Goal: Transaction & Acquisition: Book appointment/travel/reservation

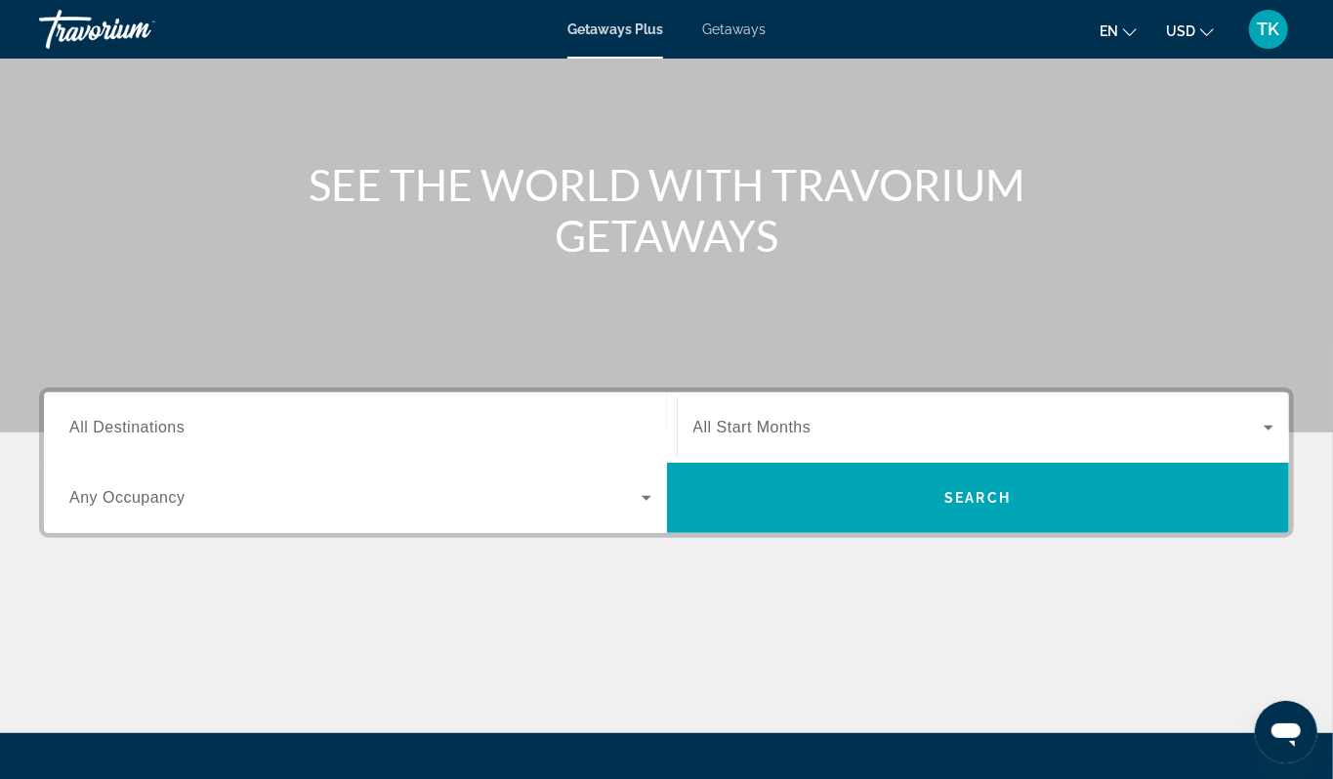
scroll to position [169, 0]
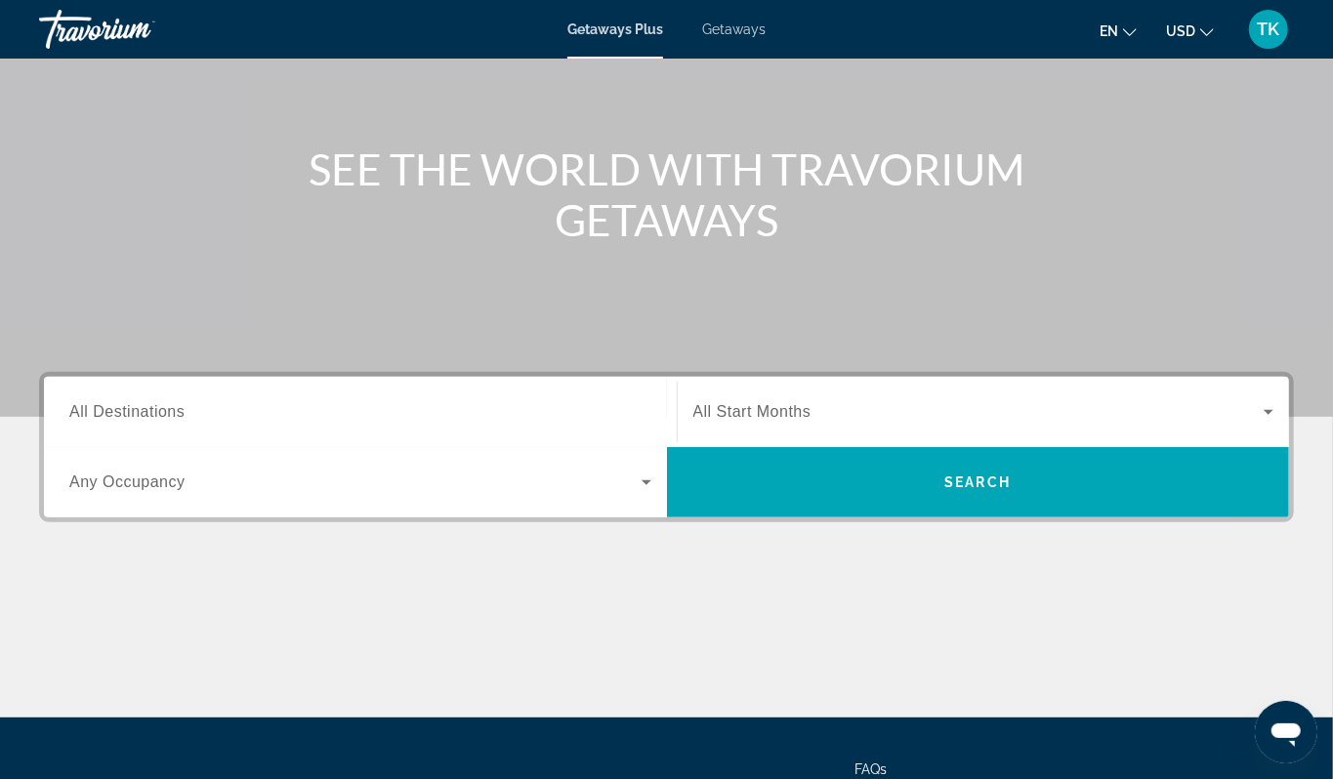
click at [84, 420] on span "All Destinations" at bounding box center [126, 411] width 115 height 17
click at [84, 425] on input "Destination All Destinations" at bounding box center [360, 412] width 582 height 23
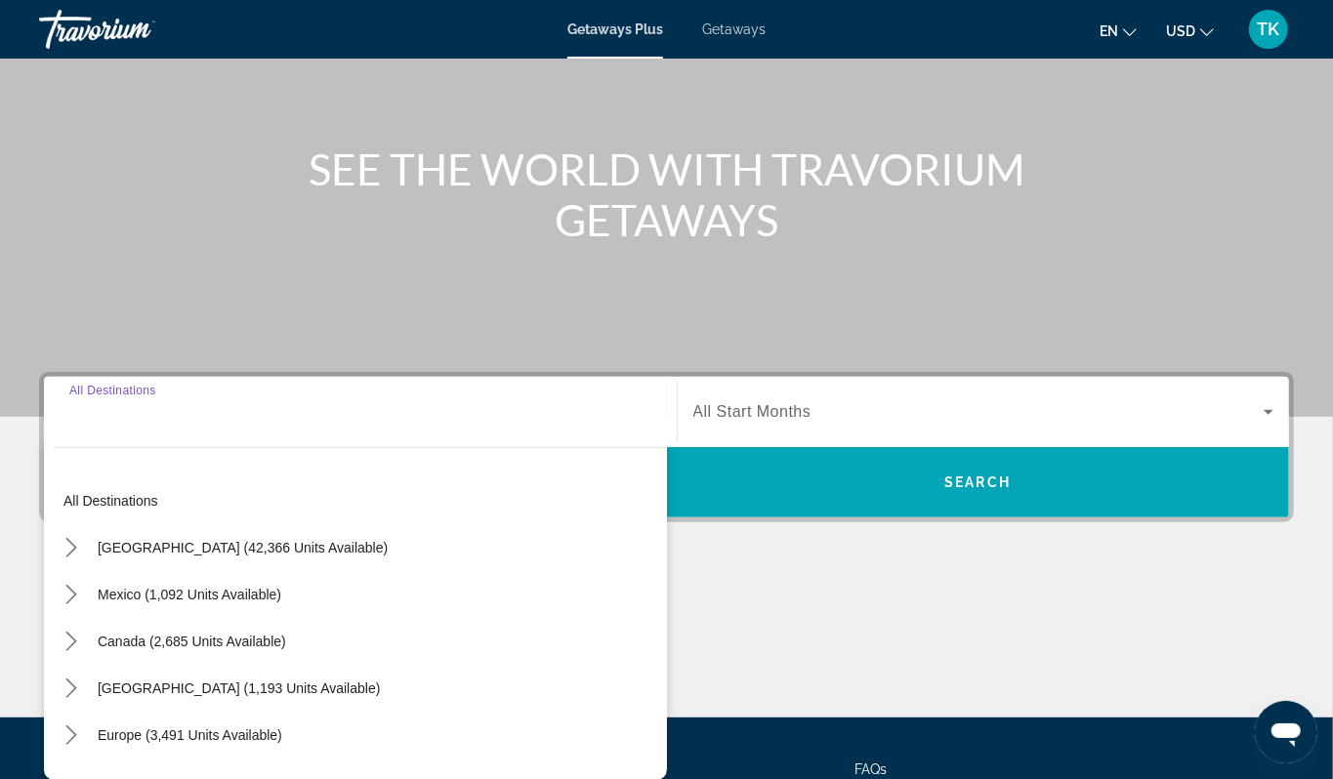
scroll to position [566, 0]
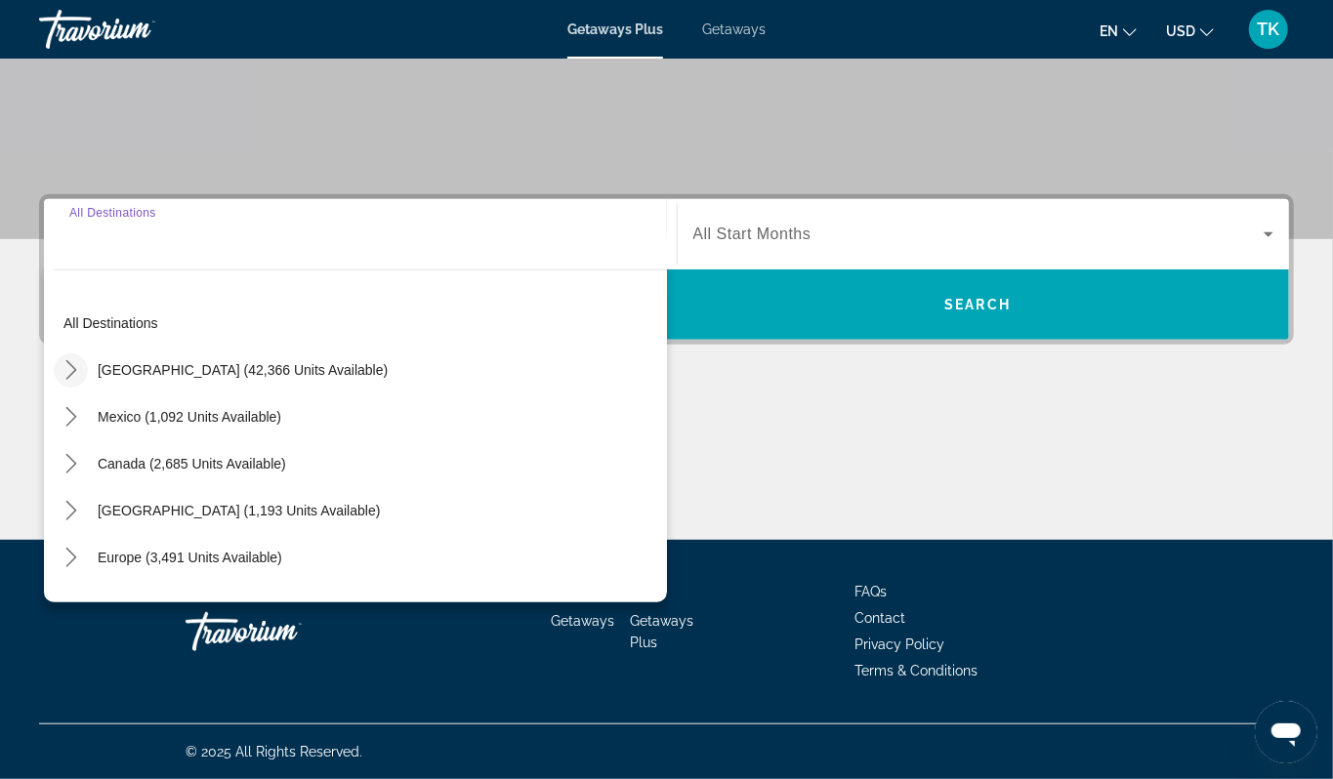
click at [79, 360] on icon "Toggle United States (42,366 units available) submenu" at bounding box center [72, 370] width 20 height 20
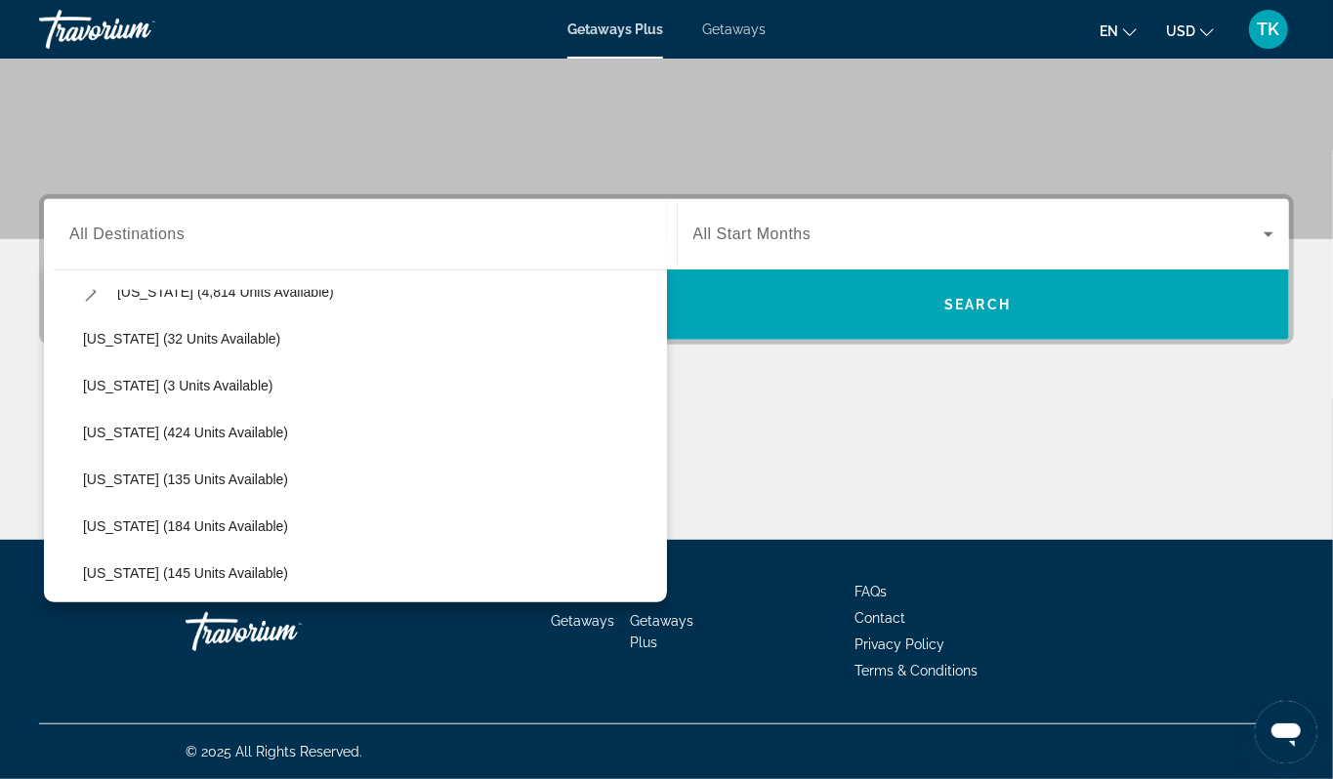
scroll to position [407, 0]
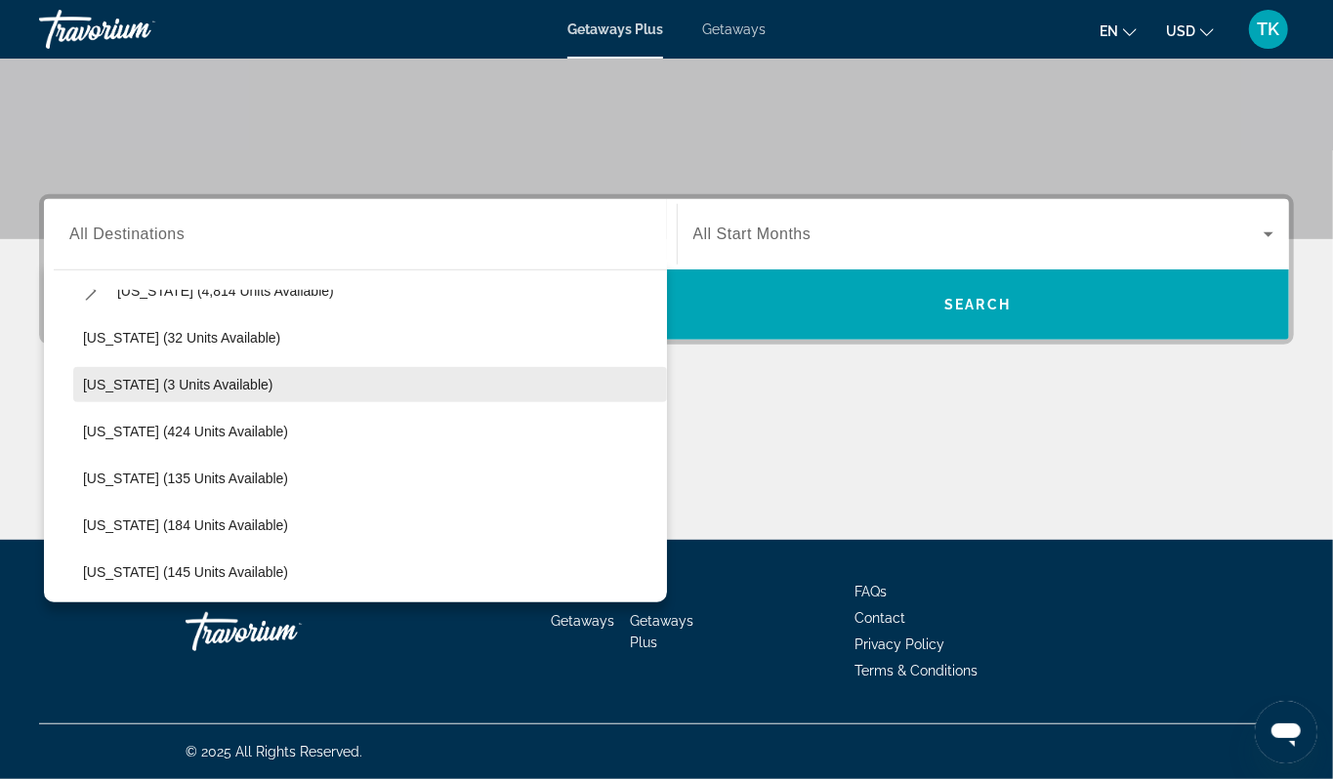
click at [115, 377] on span "Hawaii (3 units available)" at bounding box center [178, 385] width 190 height 16
type input "**********"
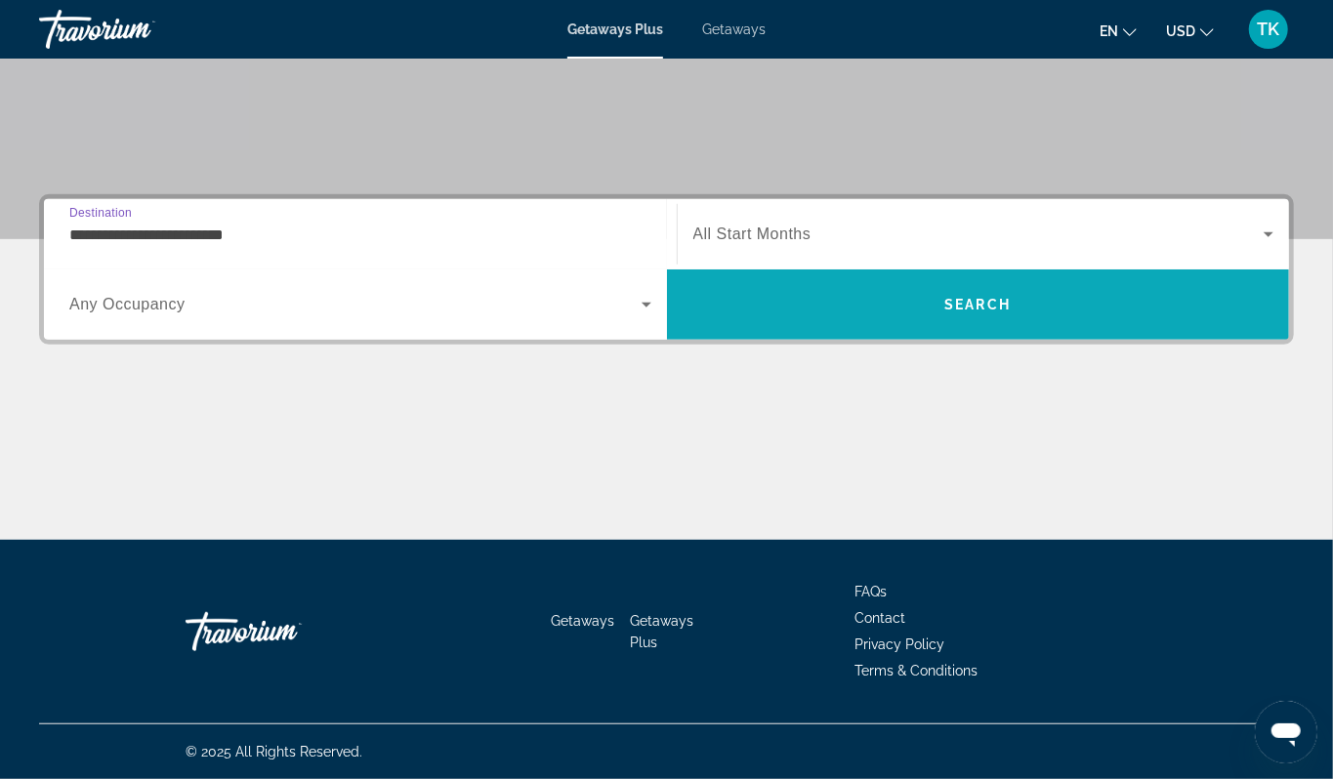
click at [962, 297] on span "Search" at bounding box center [977, 305] width 66 height 16
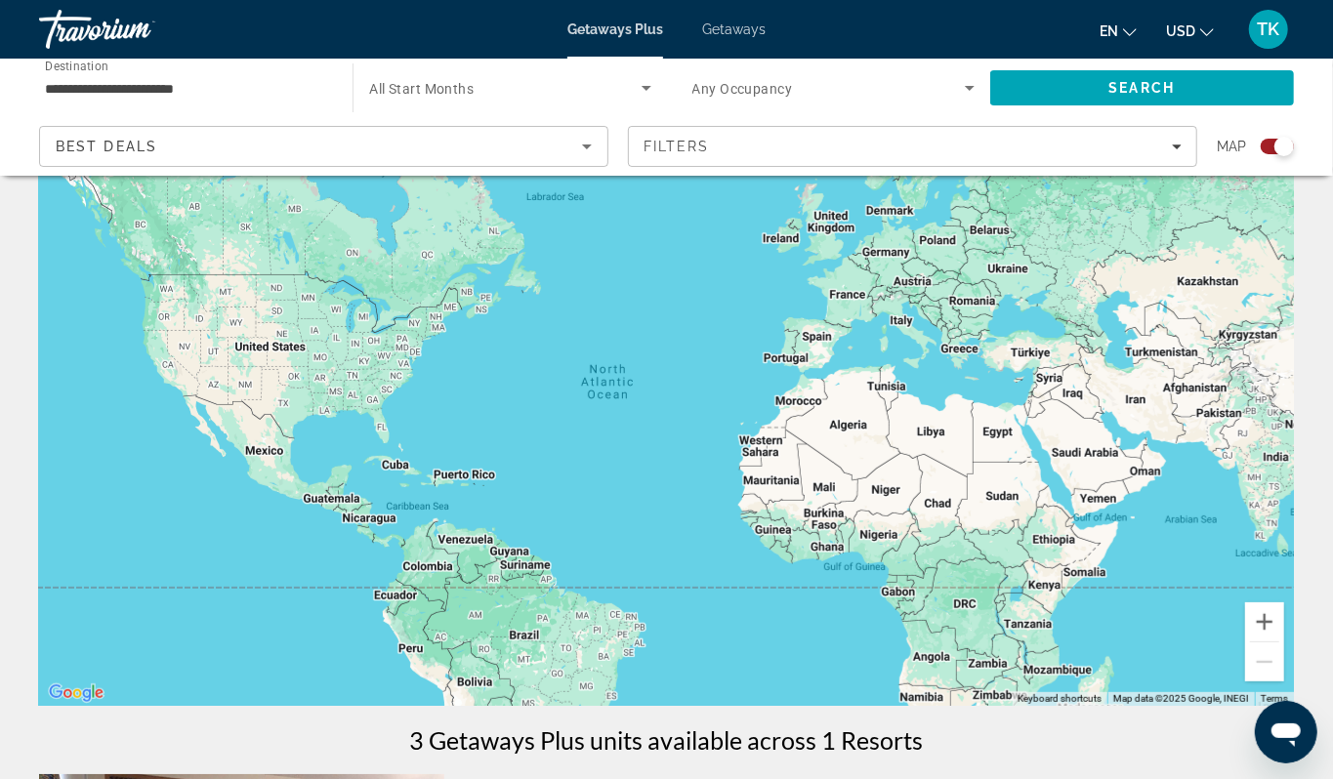
scroll to position [76, 0]
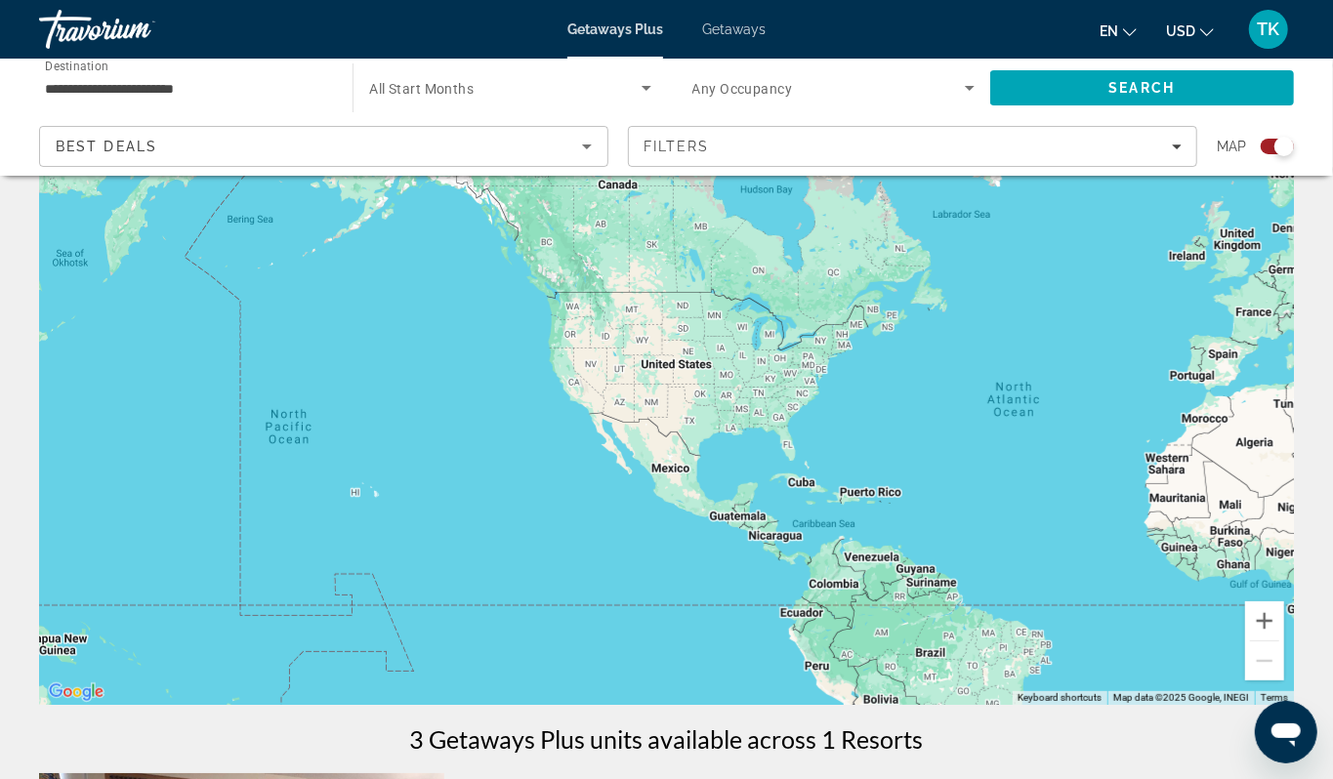
drag, startPoint x: 165, startPoint y: 490, endPoint x: 578, endPoint y: 509, distance: 413.4
click at [578, 509] on div "Main content" at bounding box center [666, 412] width 1255 height 586
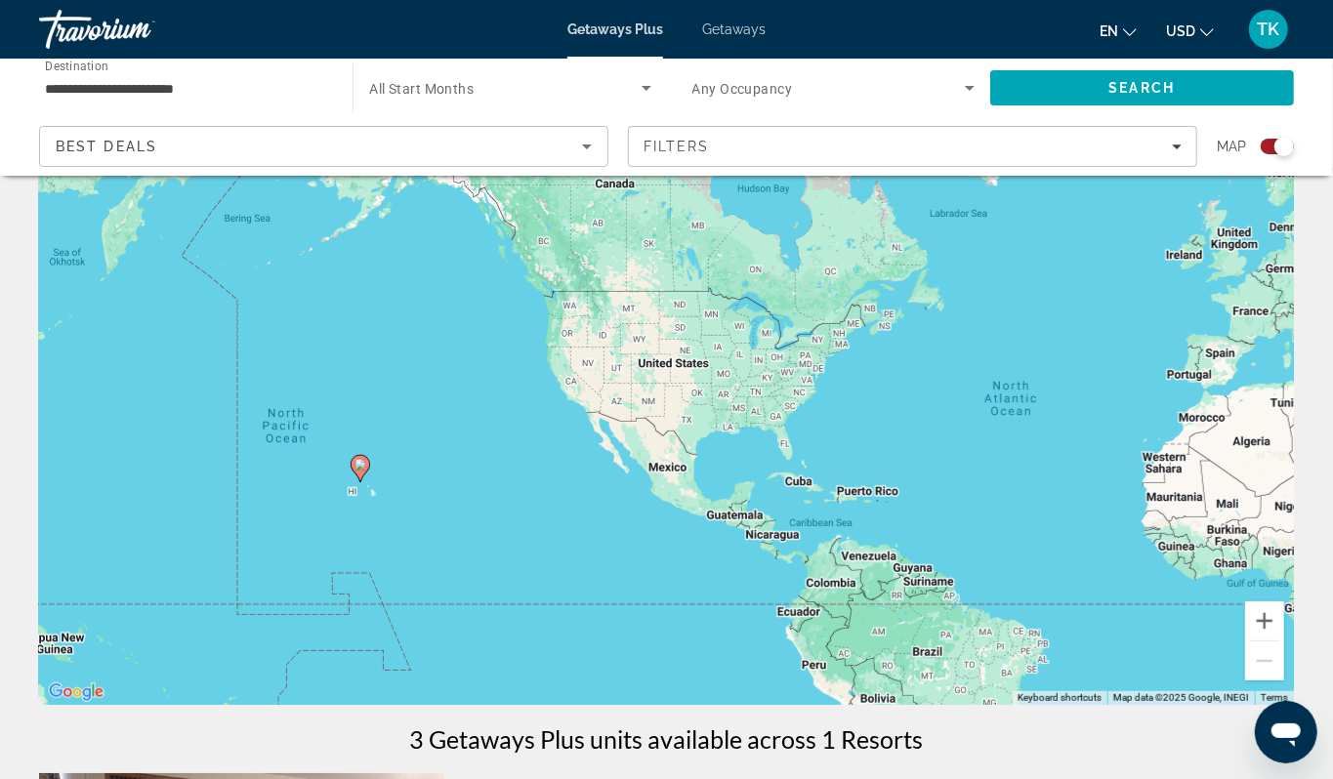
click at [371, 557] on div "To activate drag with keyboard, press Alt + Enter. Once in keyboard drag state,…" at bounding box center [666, 412] width 1255 height 586
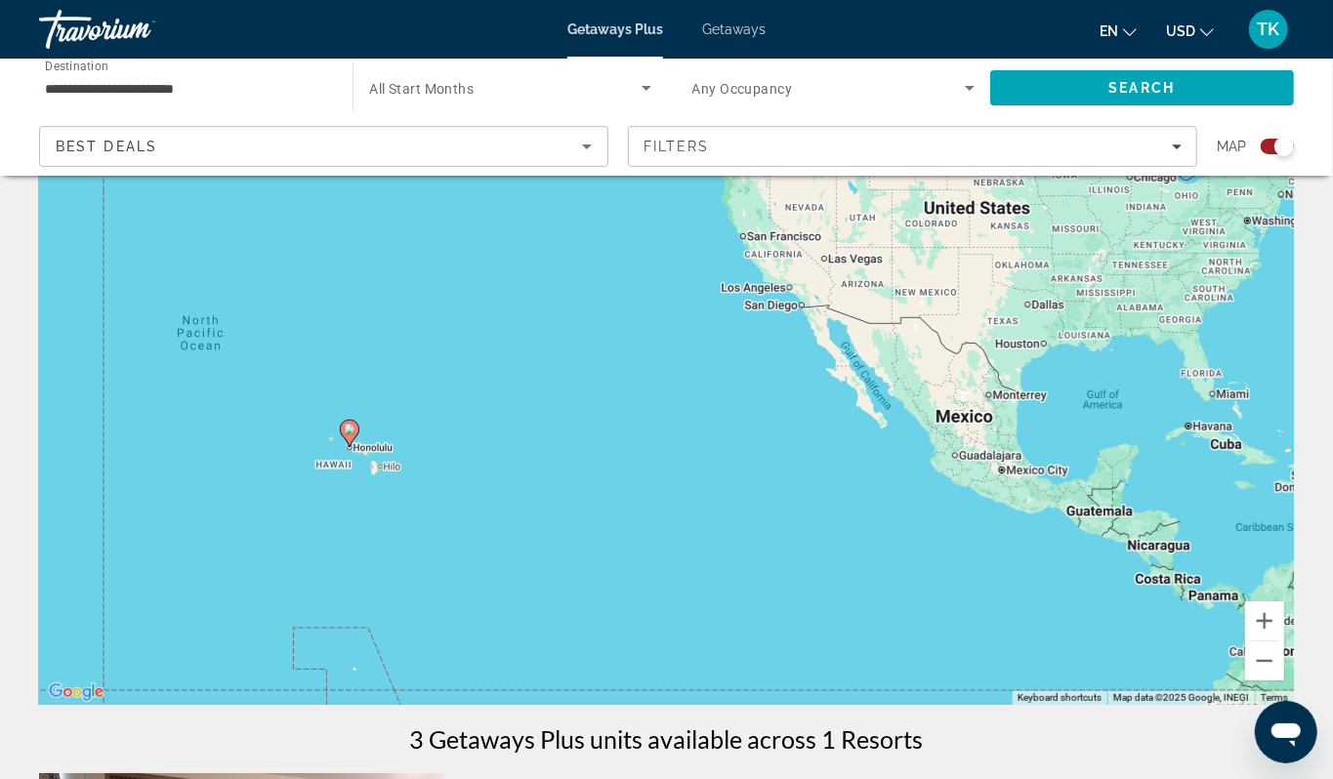
click at [320, 501] on div "To activate drag with keyboard, press Alt + Enter. Once in keyboard drag state,…" at bounding box center [666, 412] width 1255 height 586
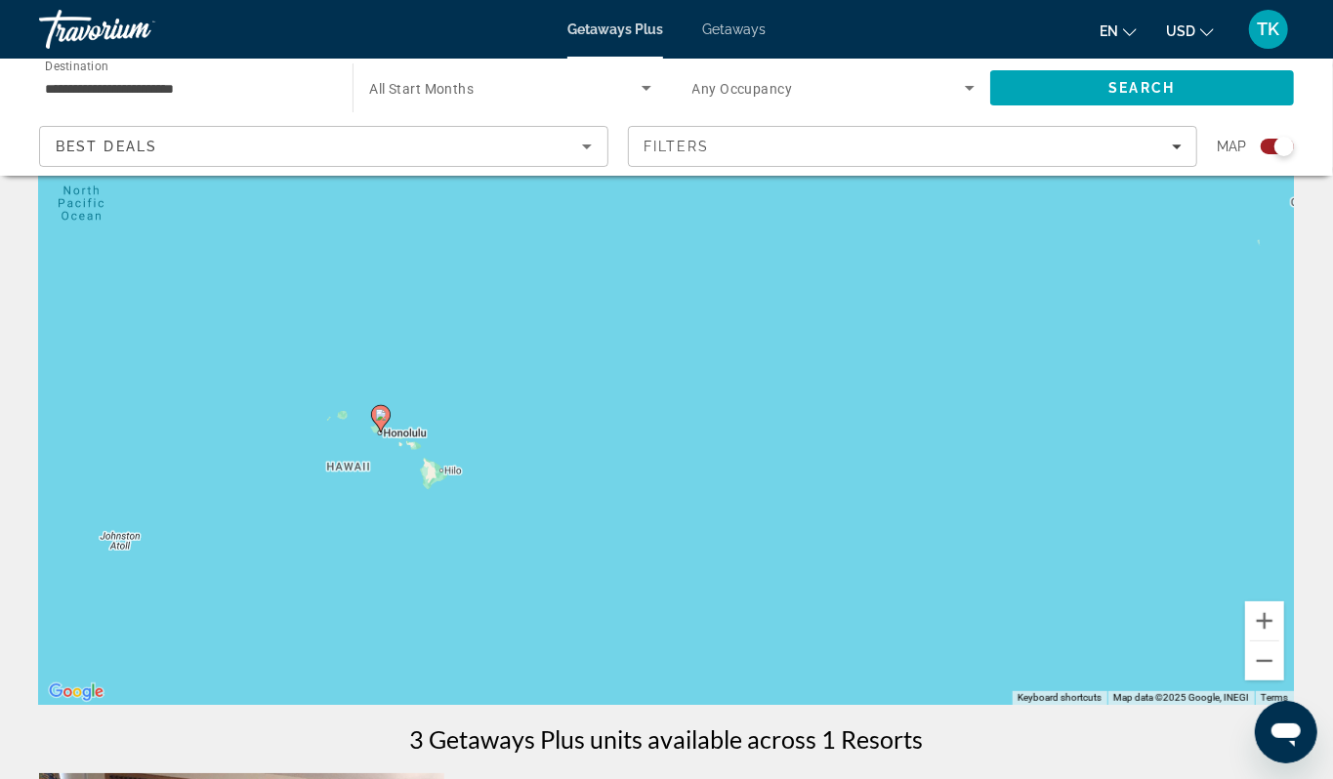
click at [341, 485] on div "To activate drag with keyboard, press Alt + Enter. Once in keyboard drag state,…" at bounding box center [666, 412] width 1255 height 586
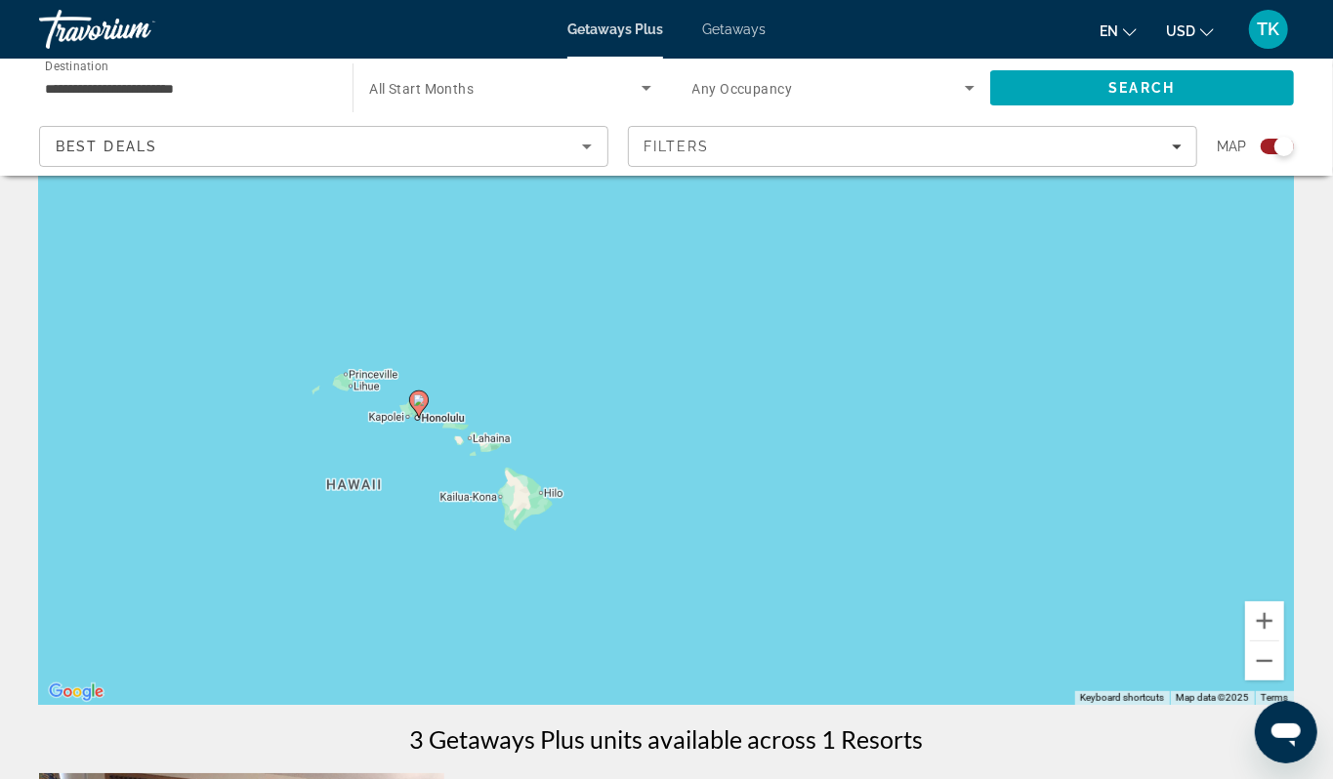
click at [406, 479] on div "To activate drag with keyboard, press Alt + Enter. Once in keyboard drag state,…" at bounding box center [666, 412] width 1255 height 586
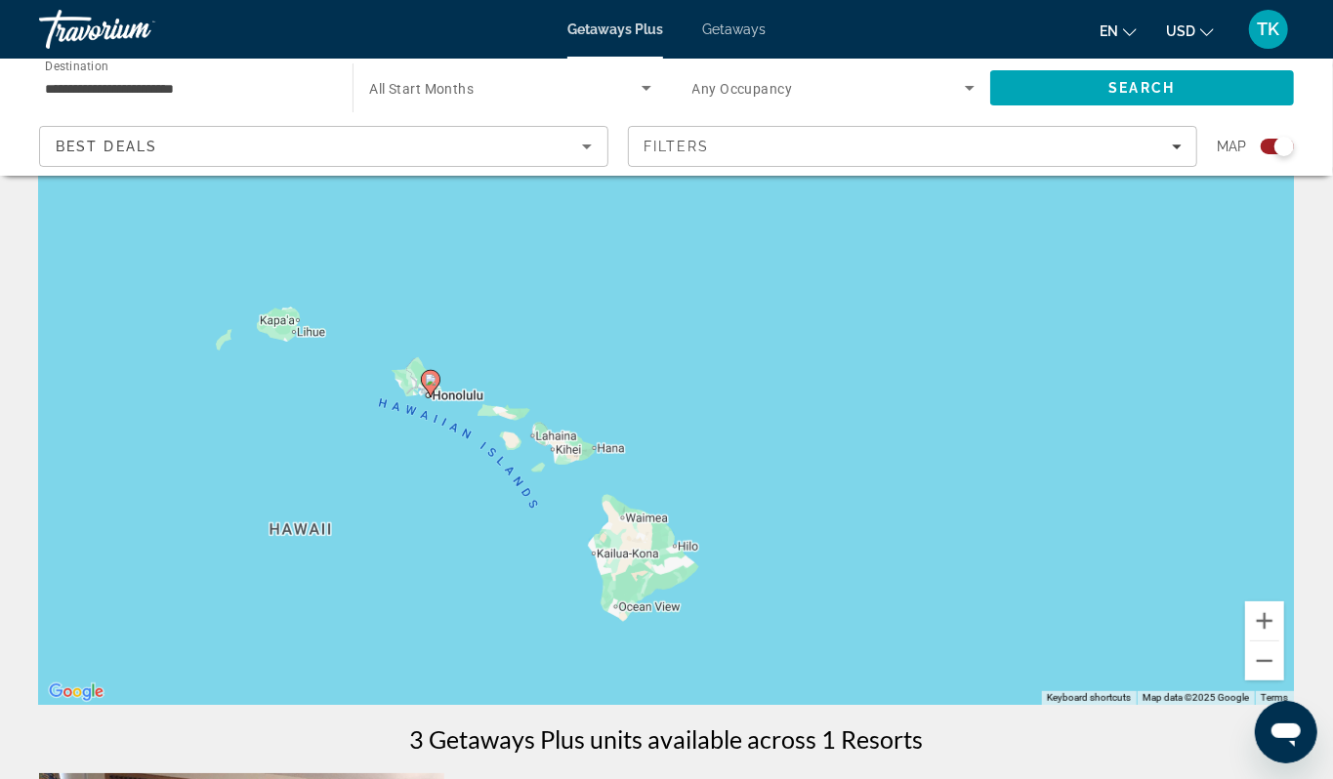
click at [406, 479] on div "To activate drag with keyboard, press Alt + Enter. Once in keyboard drag state,…" at bounding box center [666, 412] width 1255 height 586
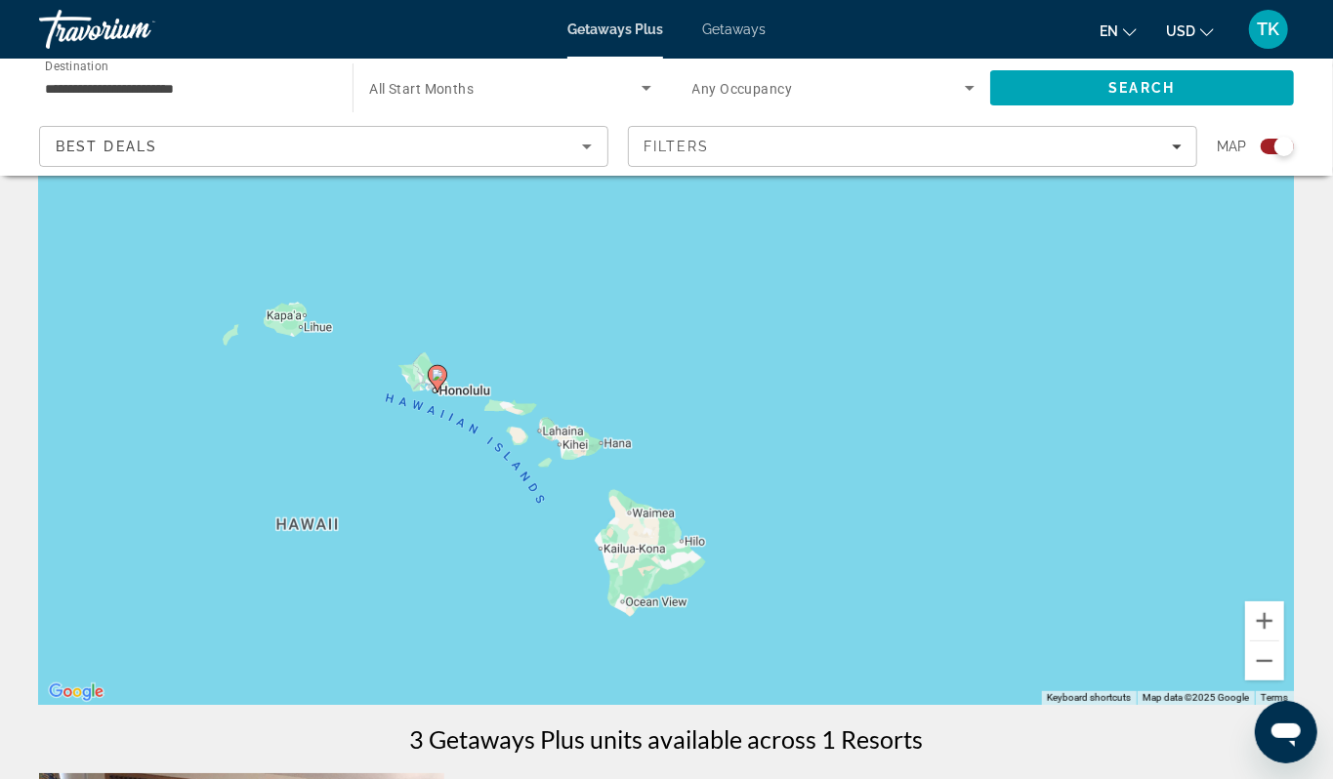
drag, startPoint x: 406, startPoint y: 479, endPoint x: 415, endPoint y: 475, distance: 10.1
click at [415, 475] on div "To activate drag with keyboard, press Alt + Enter. Once in keyboard drag state,…" at bounding box center [666, 412] width 1255 height 586
click at [435, 460] on div "To activate drag with keyboard, press Alt + Enter. Once in keyboard drag state,…" at bounding box center [666, 412] width 1255 height 586
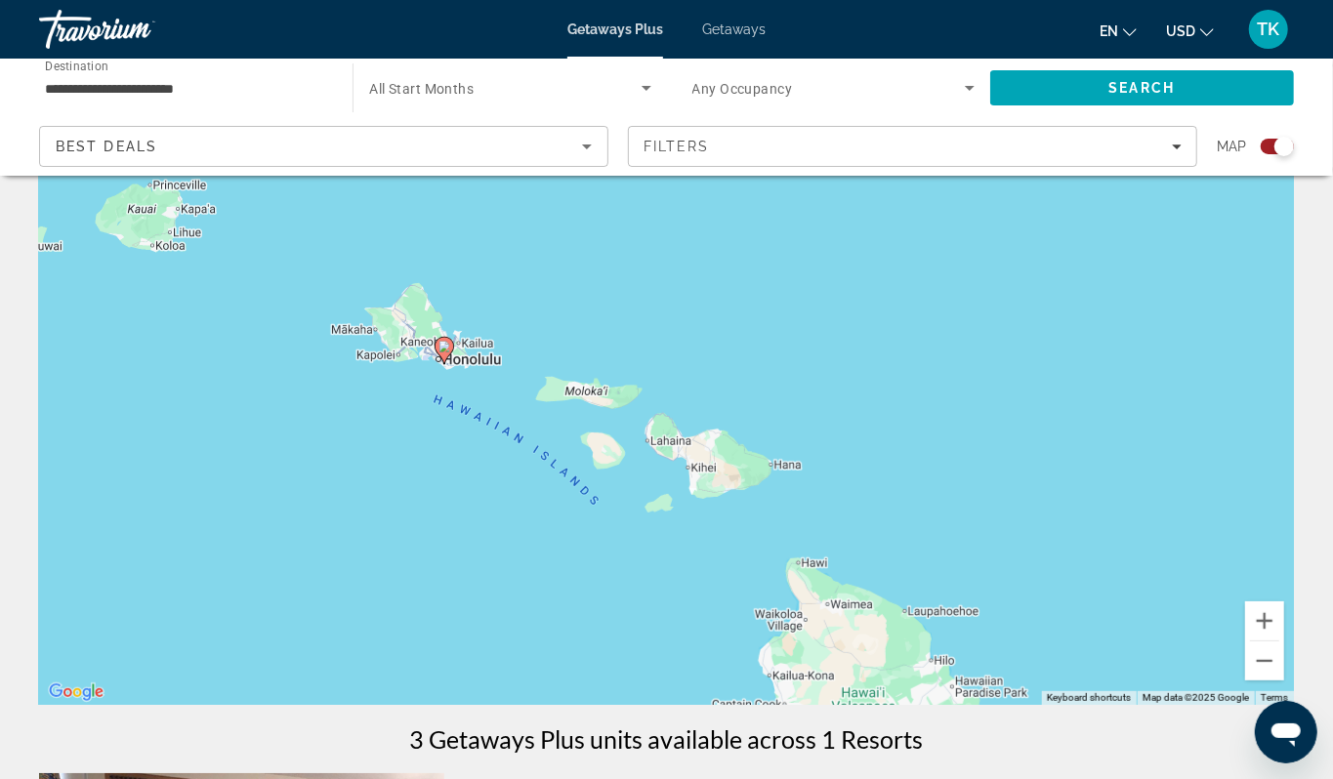
click at [445, 433] on div "To activate drag with keyboard, press Alt + Enter. Once in keyboard drag state,…" at bounding box center [666, 412] width 1255 height 586
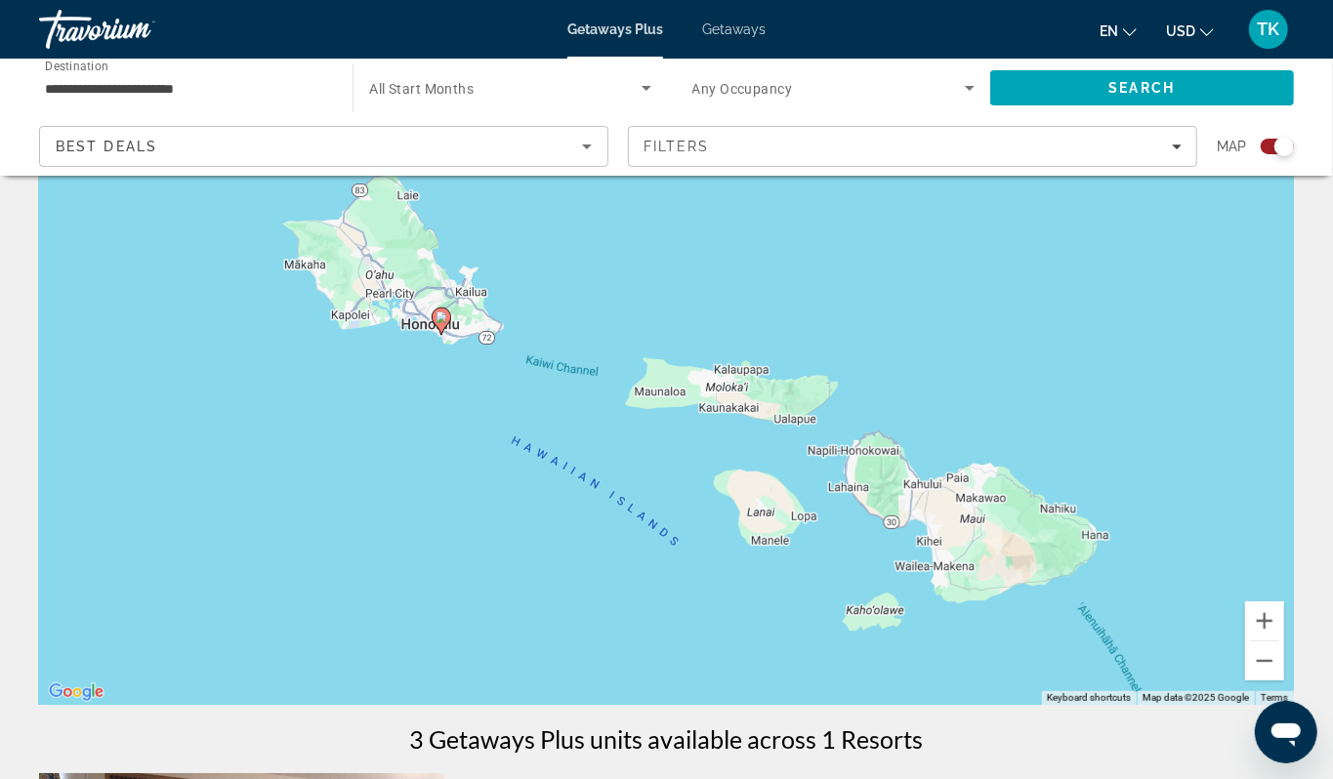
click at [430, 395] on div "To activate drag with keyboard, press Alt + Enter. Once in keyboard drag state,…" at bounding box center [666, 412] width 1255 height 586
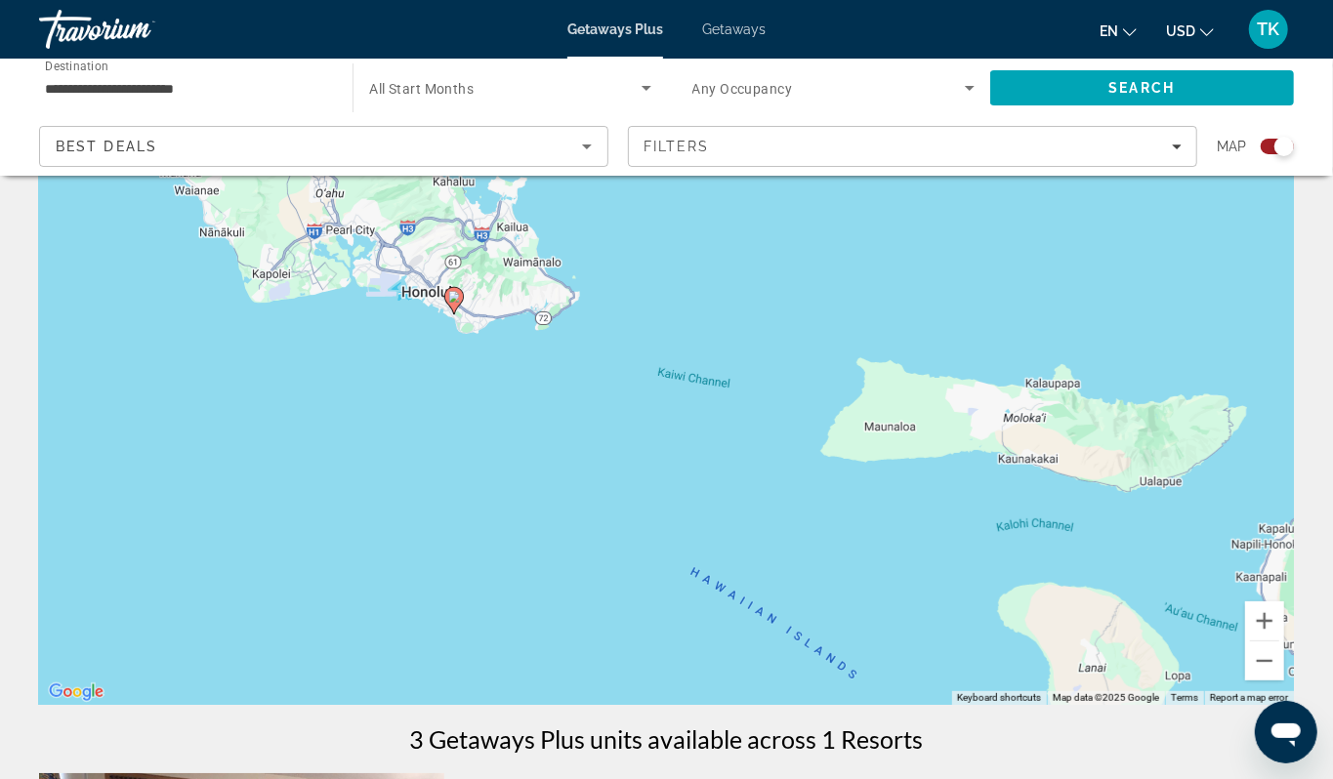
click at [441, 365] on div "To activate drag with keyboard, press Alt + Enter. Once in keyboard drag state,…" at bounding box center [666, 412] width 1255 height 586
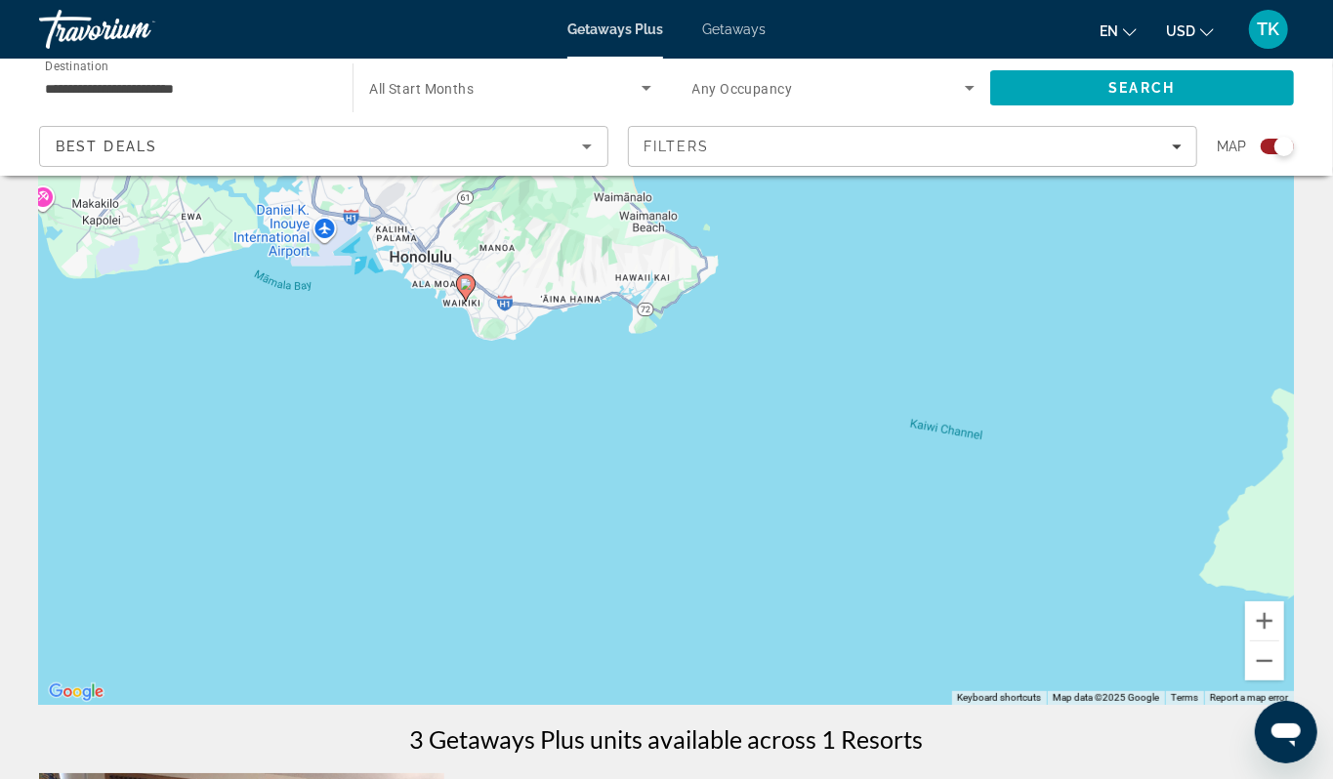
click at [441, 365] on div "To activate drag with keyboard, press Alt + Enter. Once in keyboard drag state,…" at bounding box center [666, 412] width 1255 height 586
click at [465, 290] on image "Main content" at bounding box center [466, 284] width 12 height 12
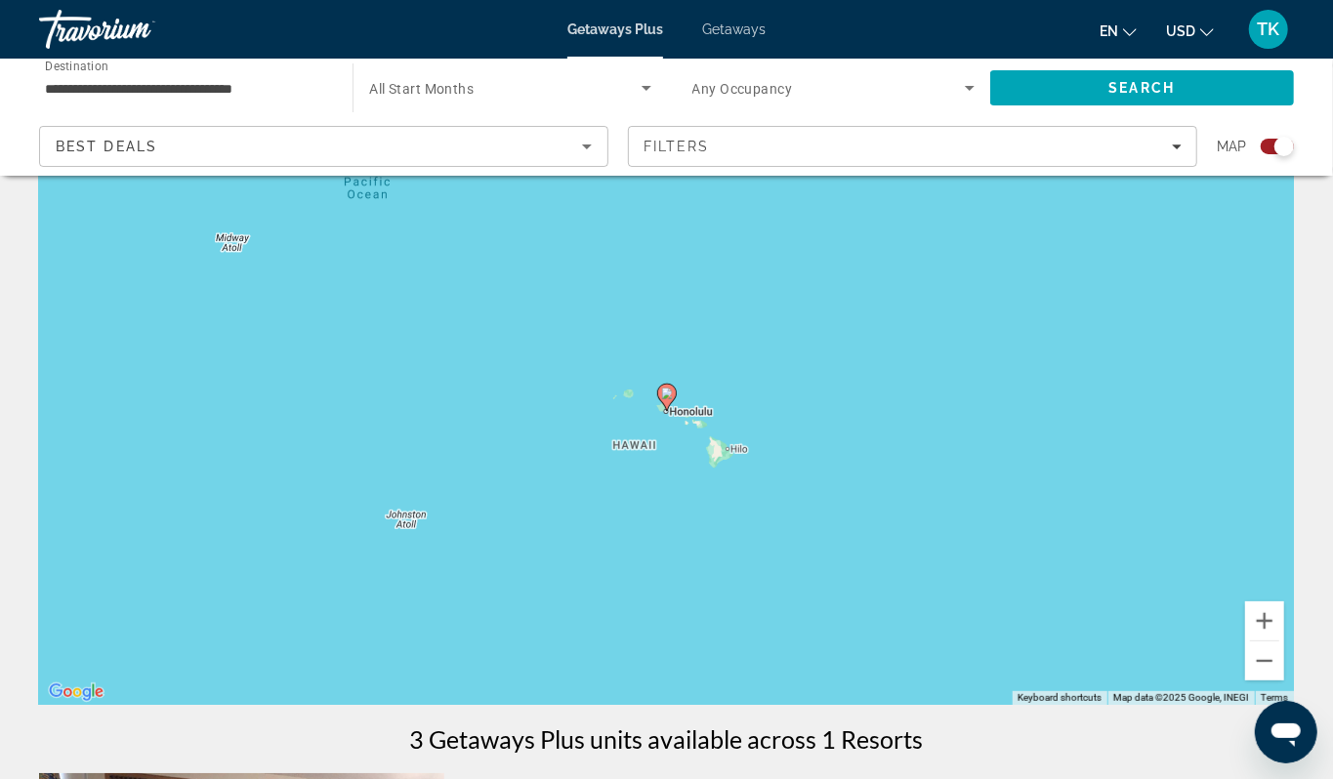
click at [670, 399] on image "Main content" at bounding box center [667, 394] width 12 height 12
type input "**********"
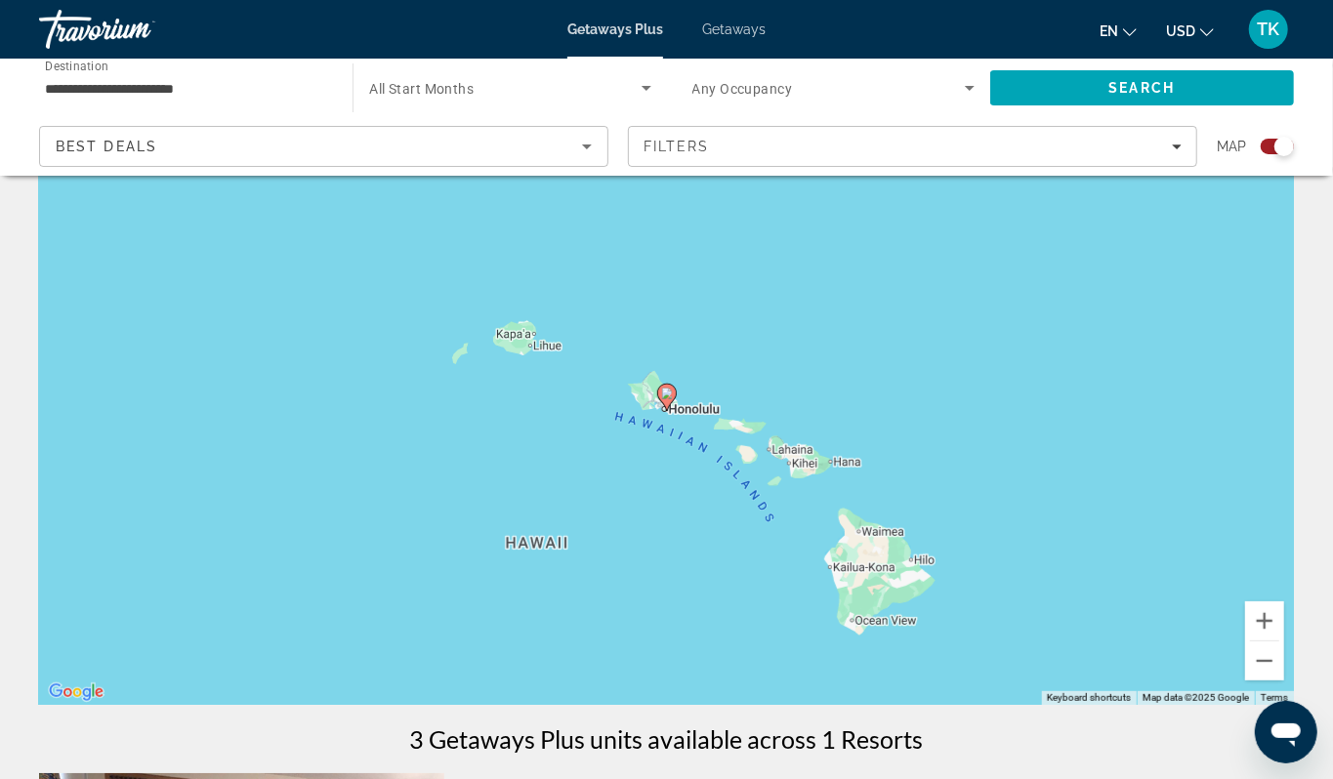
click at [665, 399] on image "Main content" at bounding box center [667, 394] width 12 height 12
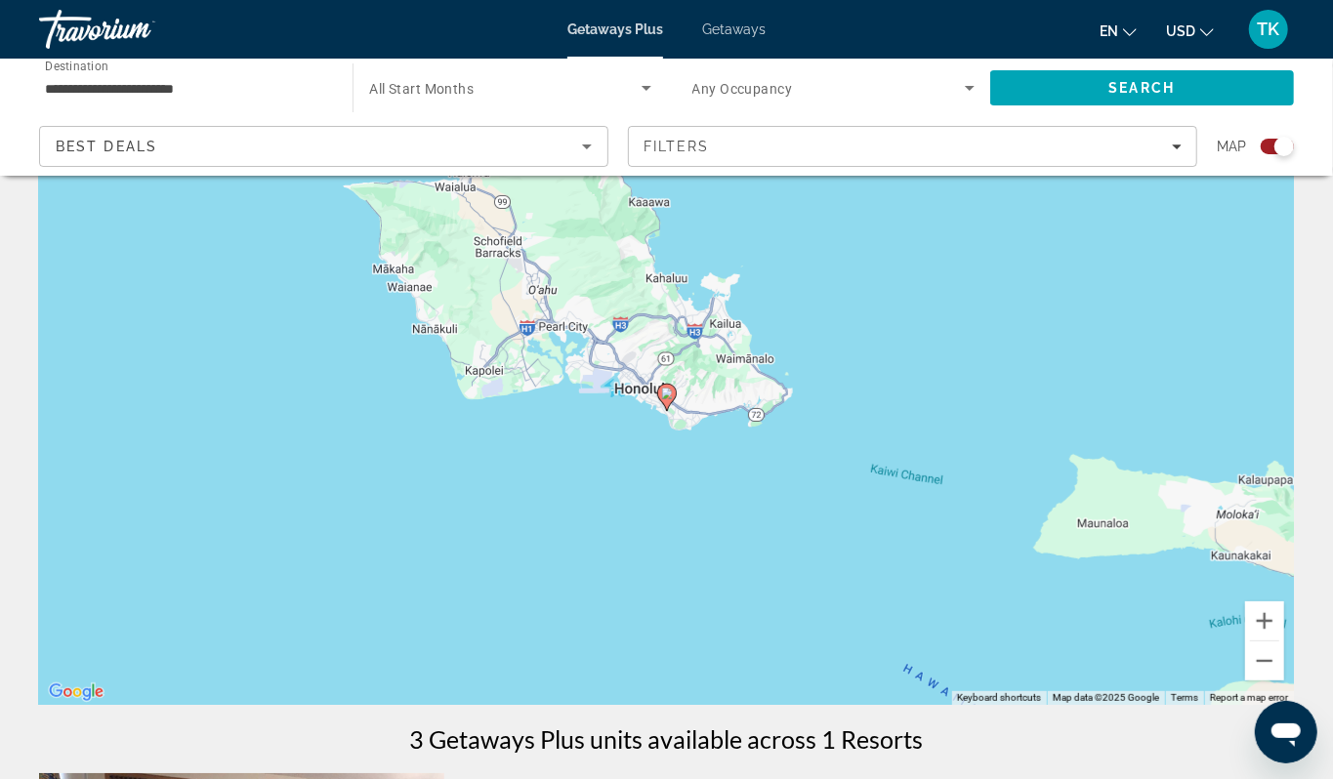
click at [665, 399] on image "Main content" at bounding box center [667, 394] width 12 height 12
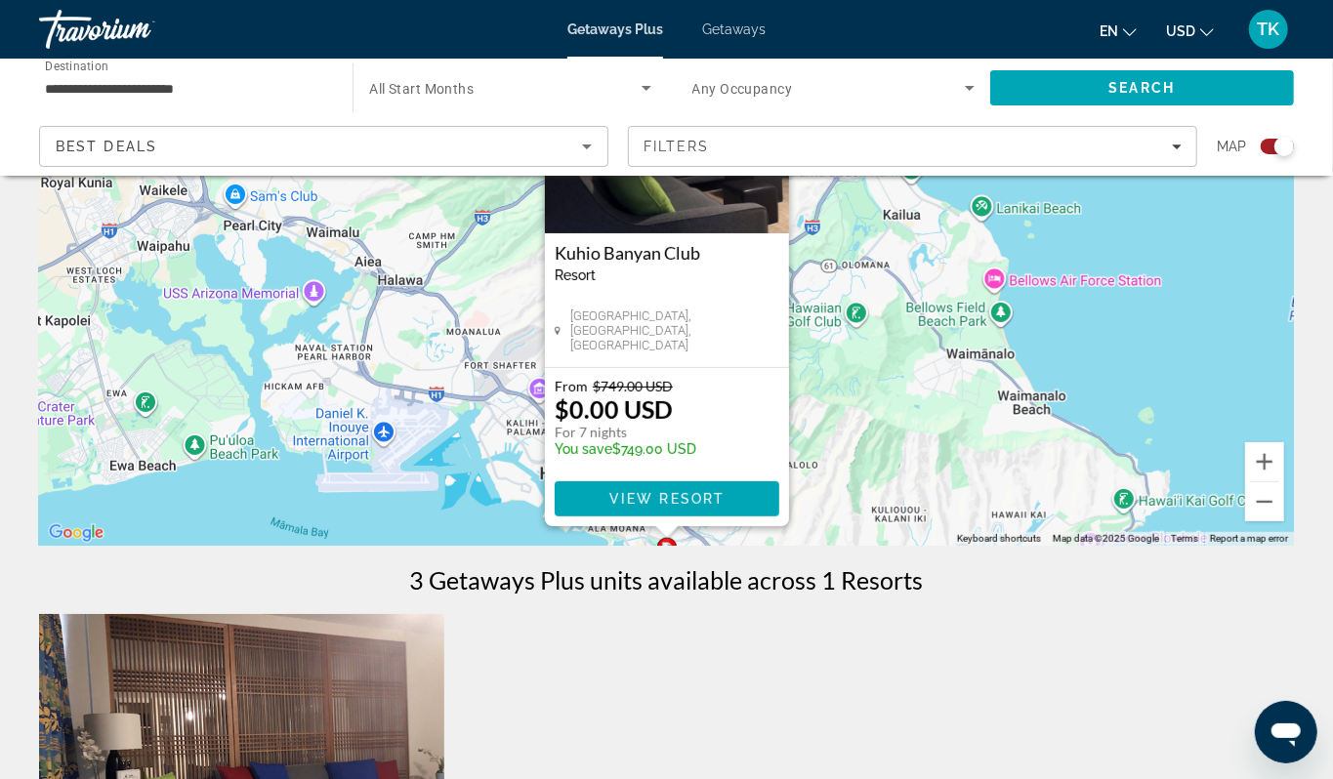
scroll to position [239, 0]
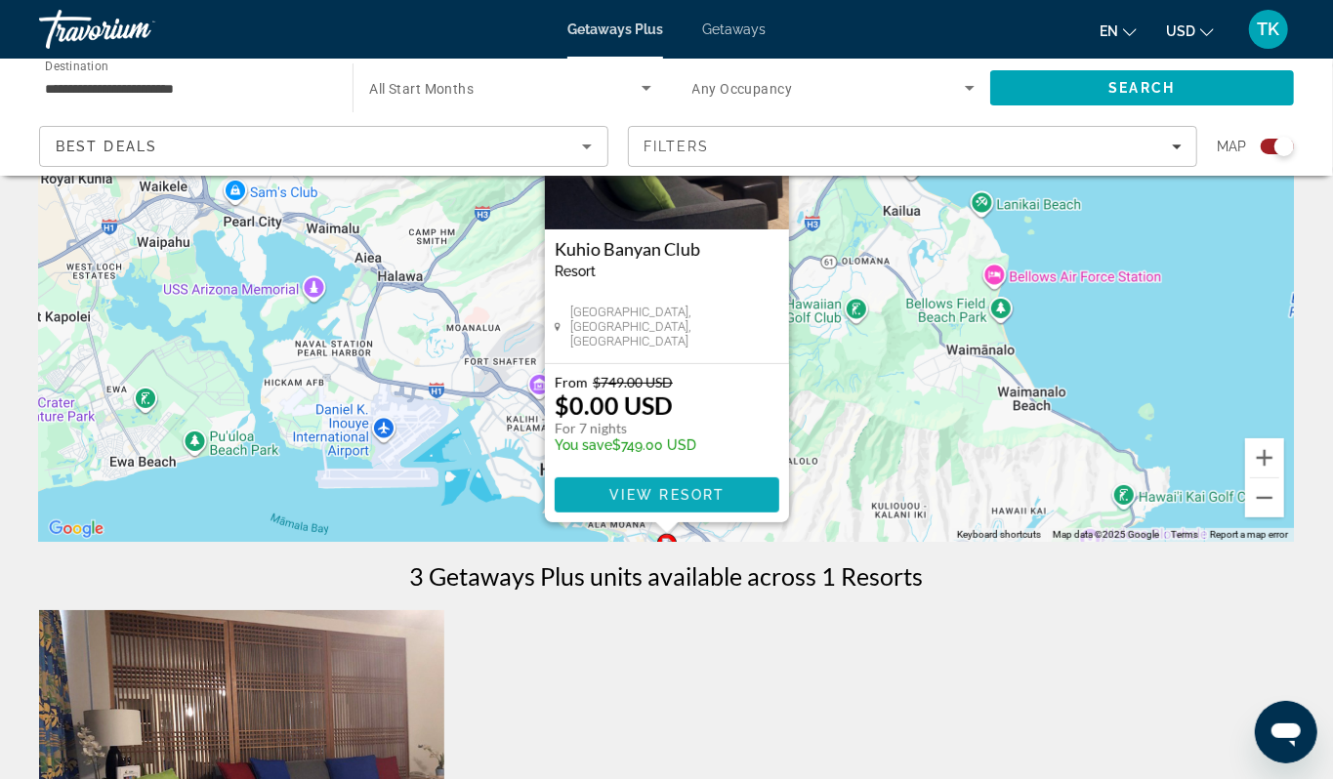
click at [705, 503] on span "View Resort" at bounding box center [665, 495] width 115 height 16
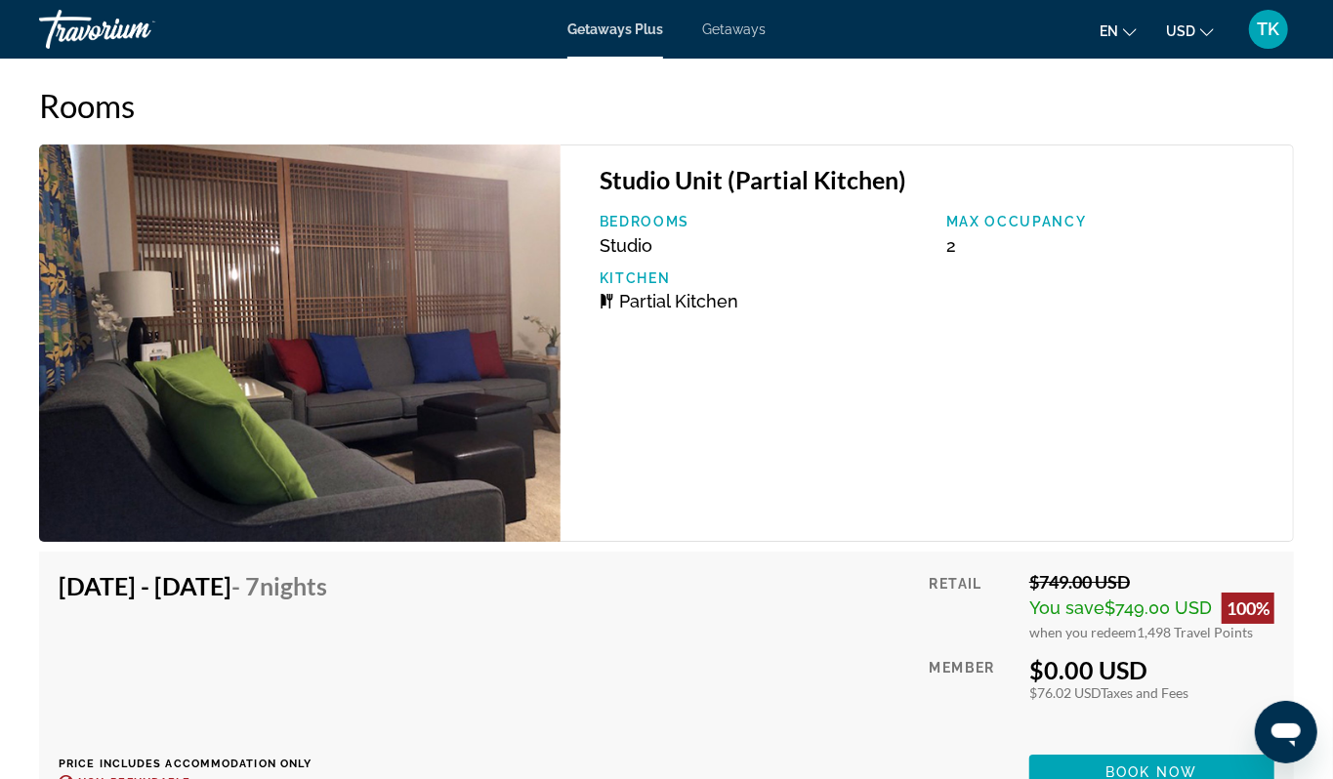
scroll to position [3536, 0]
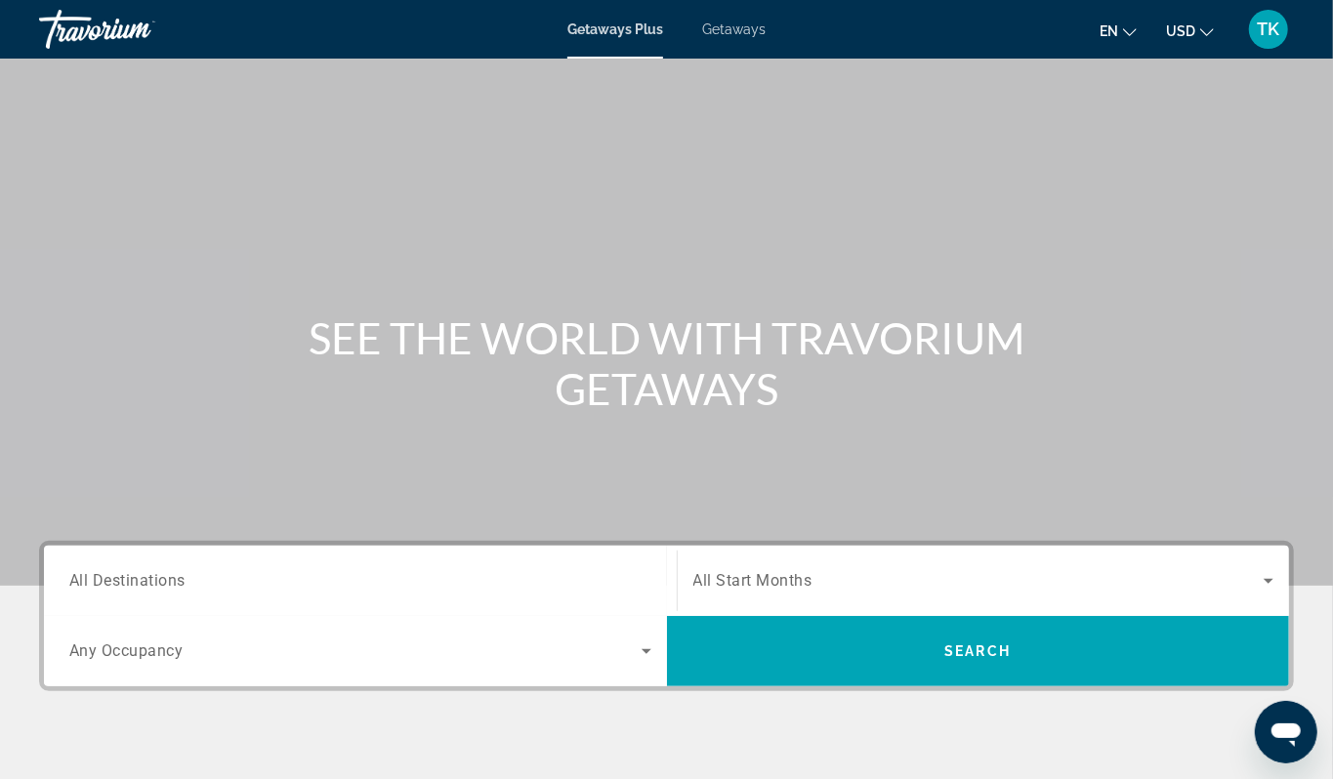
click at [750, 35] on span "Getaways" at bounding box center [733, 29] width 63 height 16
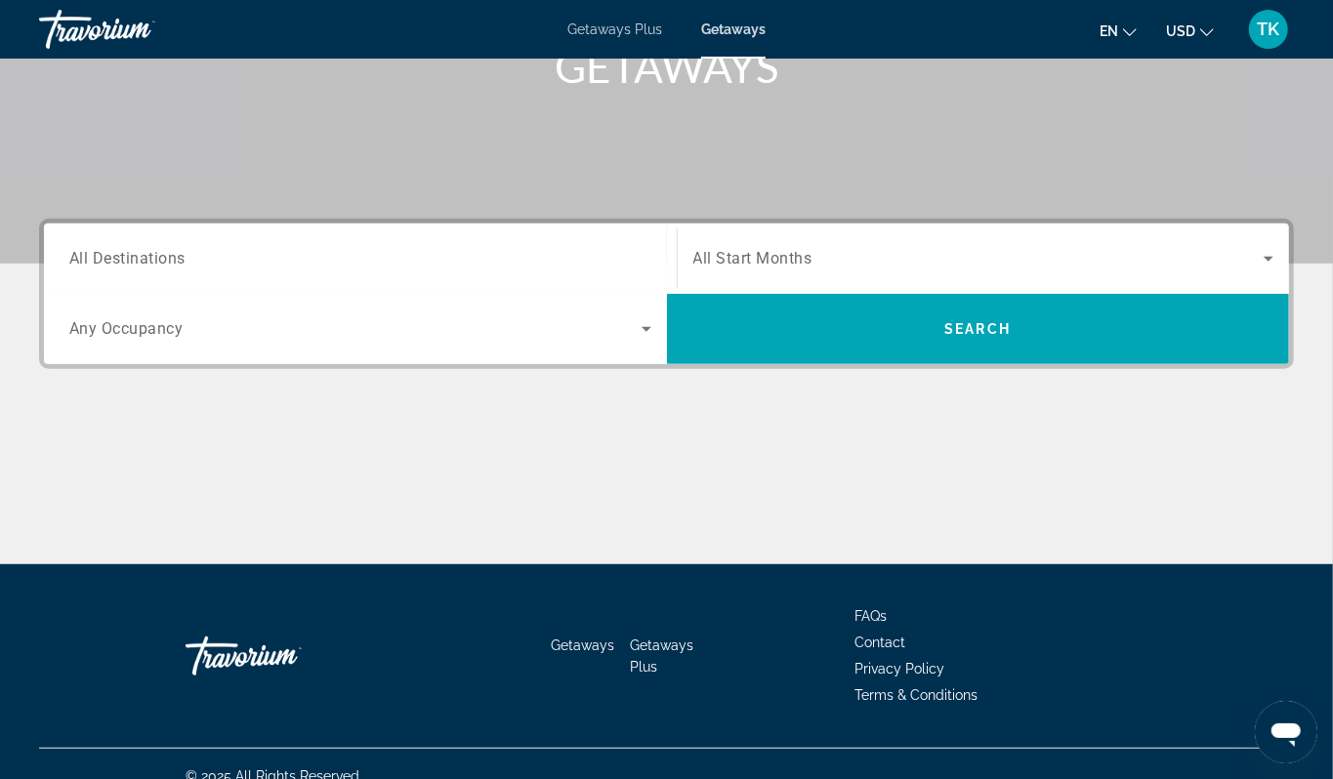
scroll to position [326, 0]
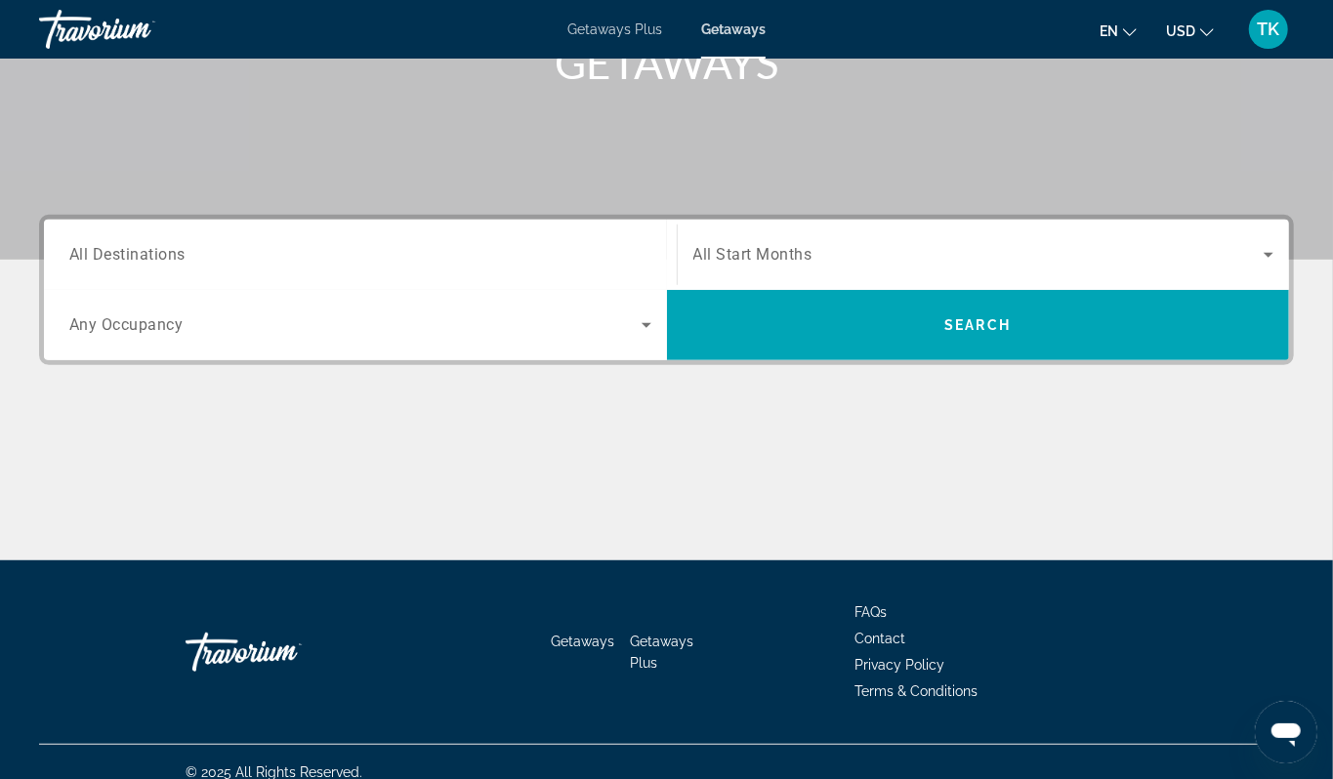
click at [173, 268] on input "Destination All Destinations" at bounding box center [360, 255] width 582 height 23
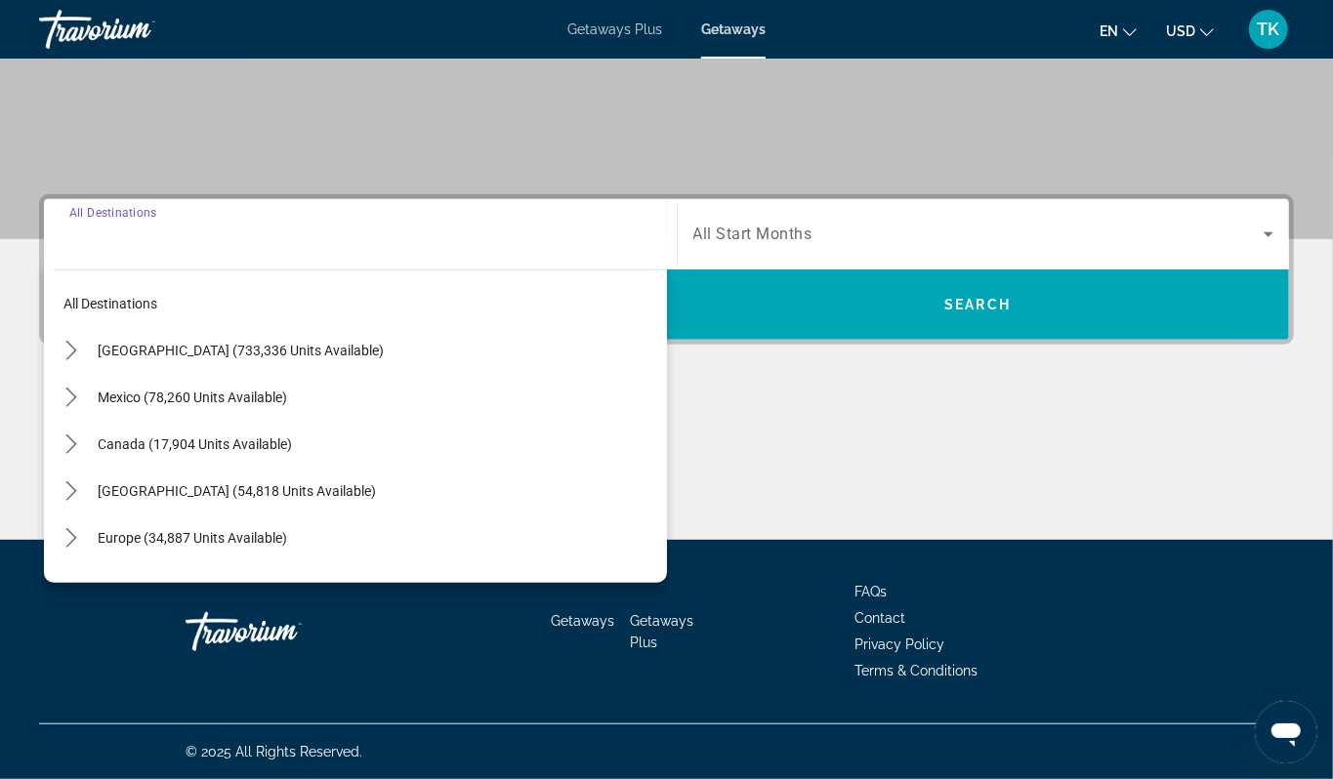
scroll to position [566, 0]
click at [81, 341] on icon "Toggle United States (733,336 units available) submenu" at bounding box center [72, 351] width 20 height 20
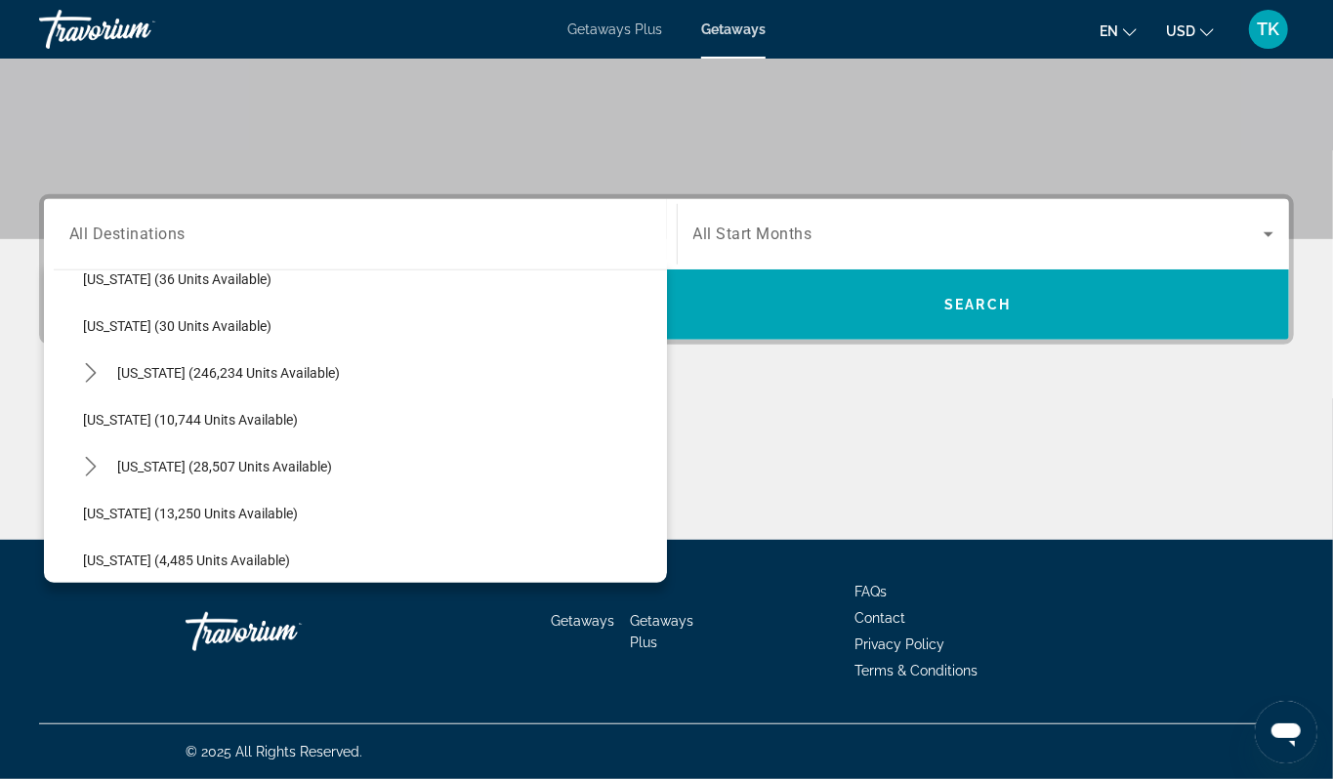
scroll to position [310, 0]
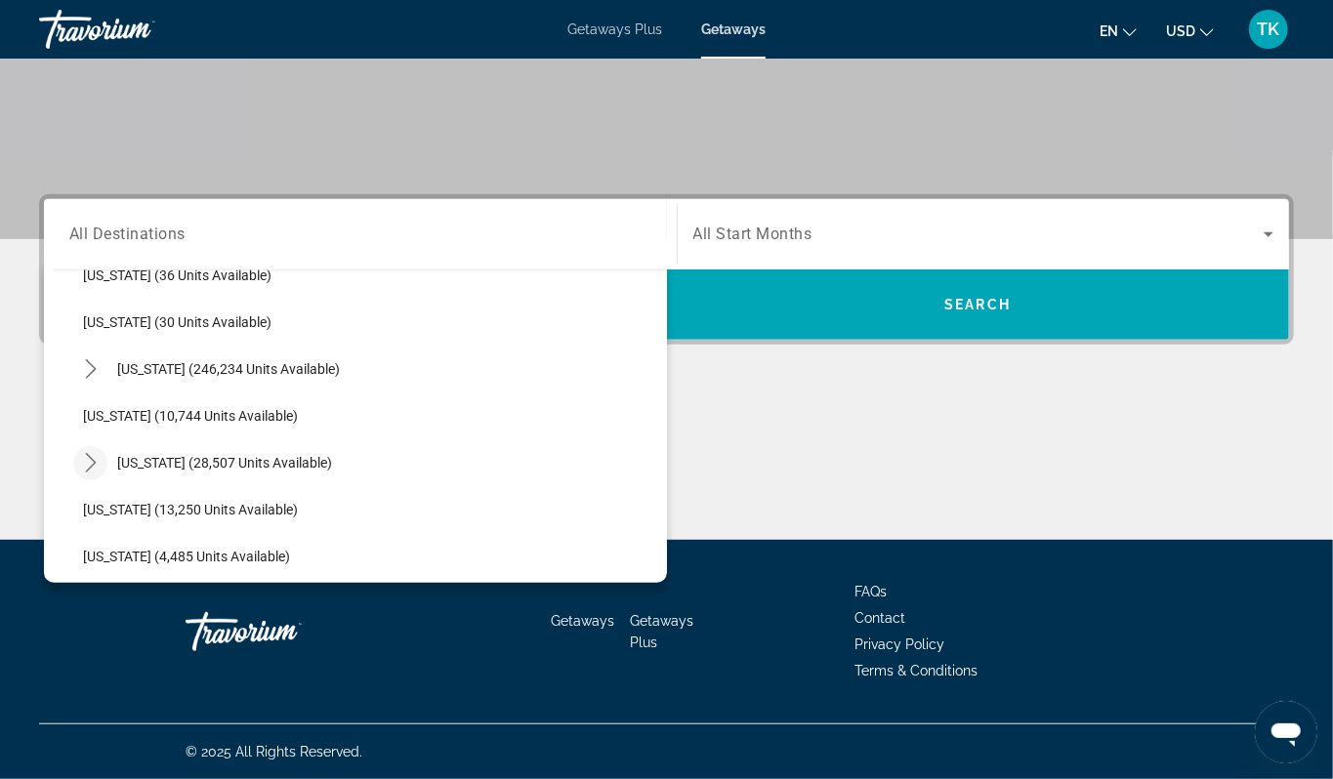
click at [101, 453] on icon "Toggle Hawaii (28,507 units available) submenu" at bounding box center [91, 463] width 20 height 20
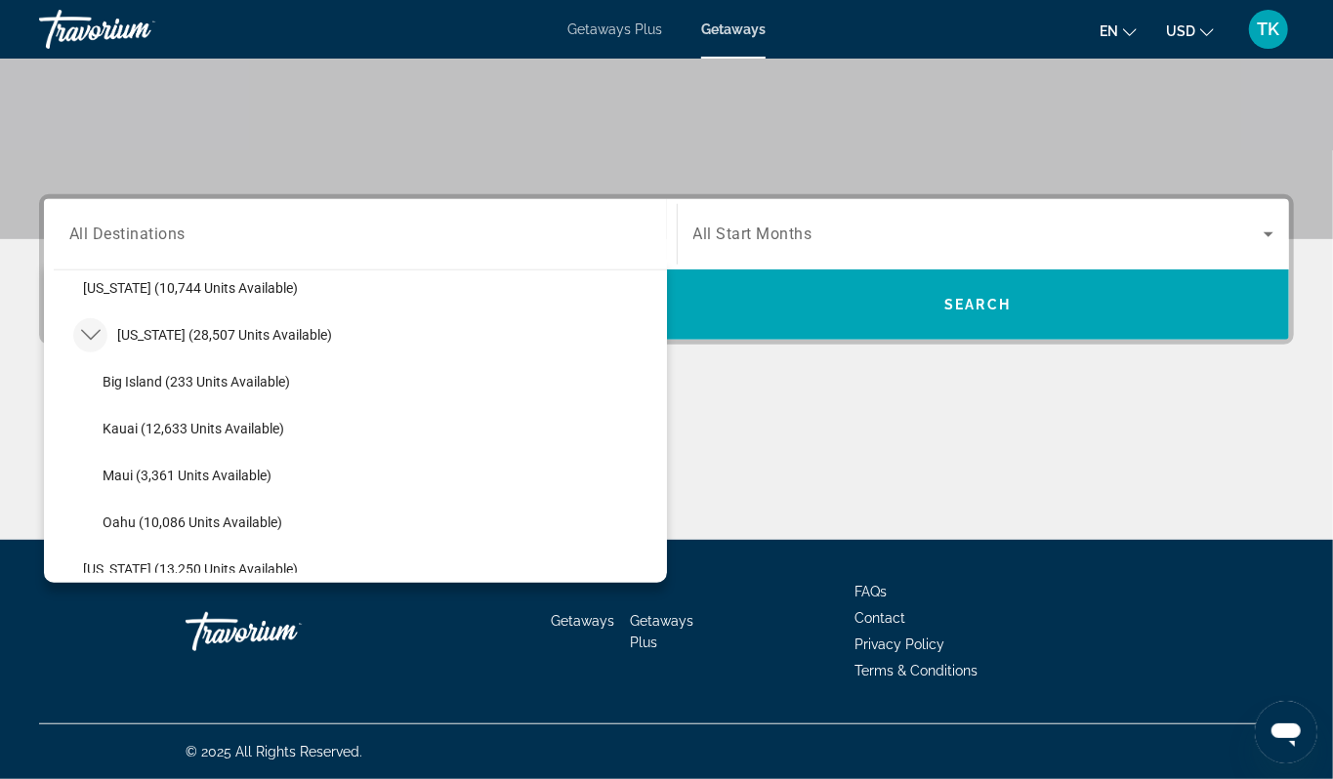
scroll to position [445, 0]
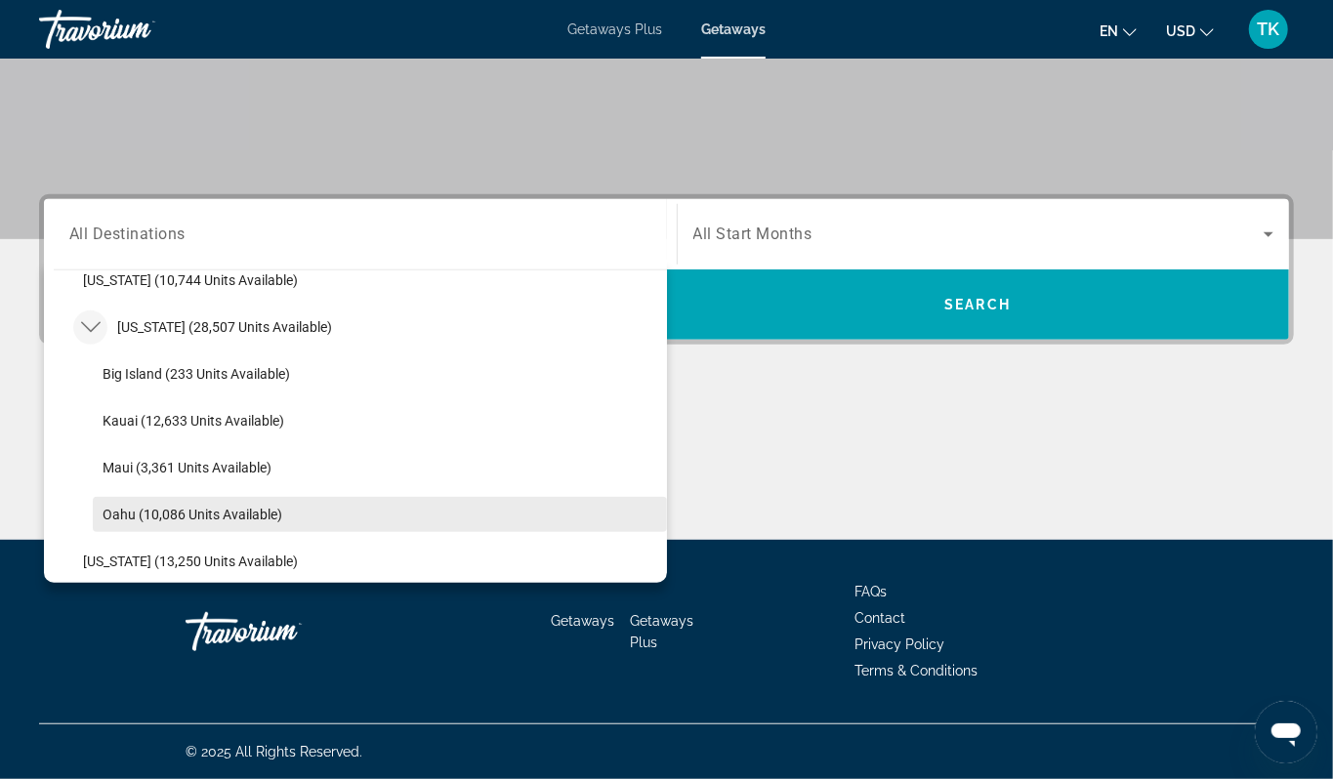
click at [177, 507] on span "Oahu (10,086 units available)" at bounding box center [193, 515] width 180 height 16
type input "**********"
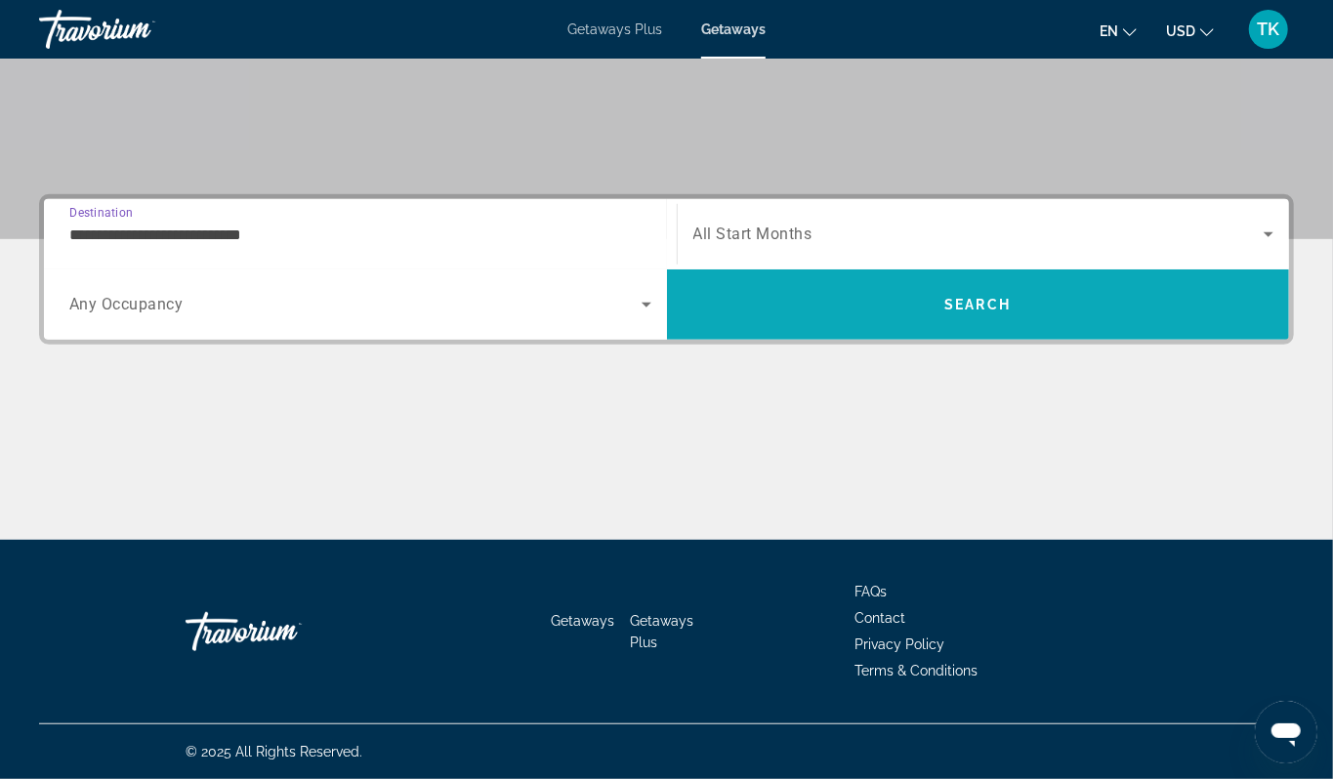
click at [946, 297] on span "Search" at bounding box center [977, 305] width 66 height 16
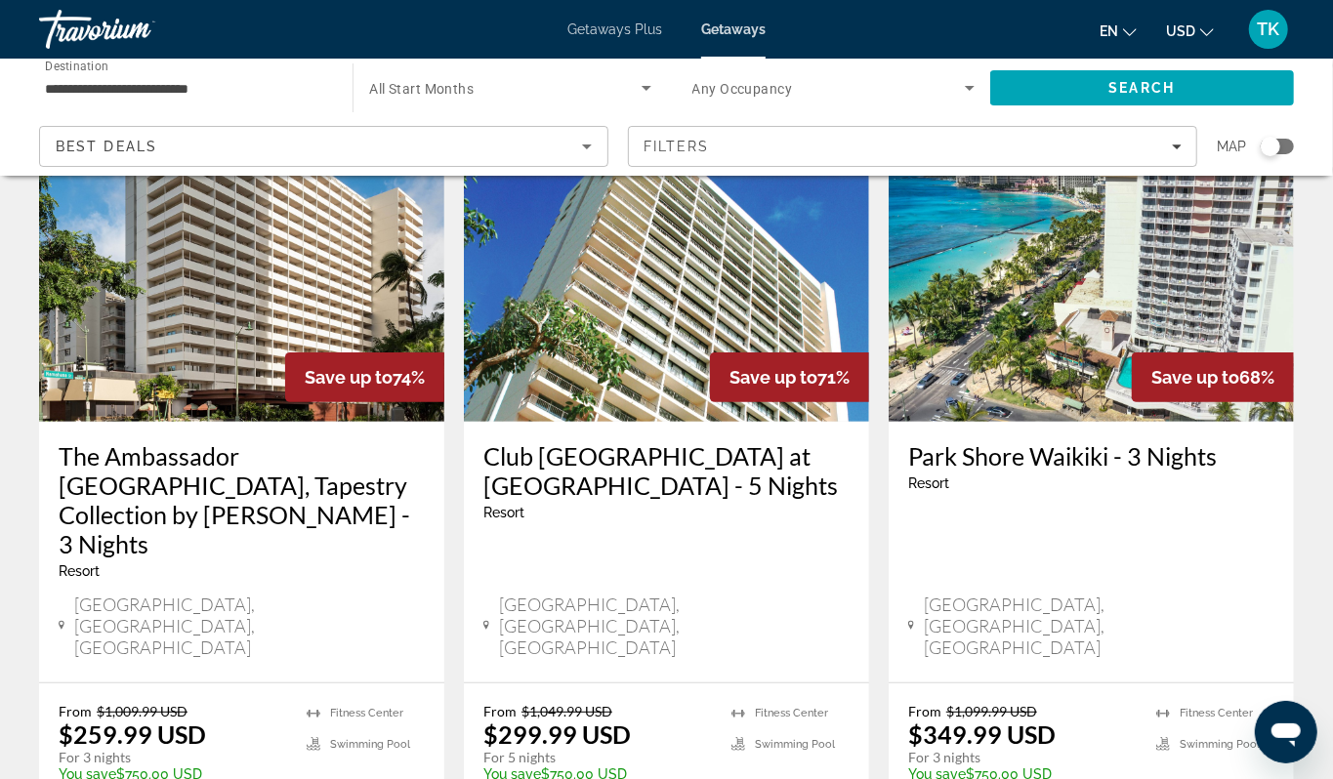
scroll to position [123, 0]
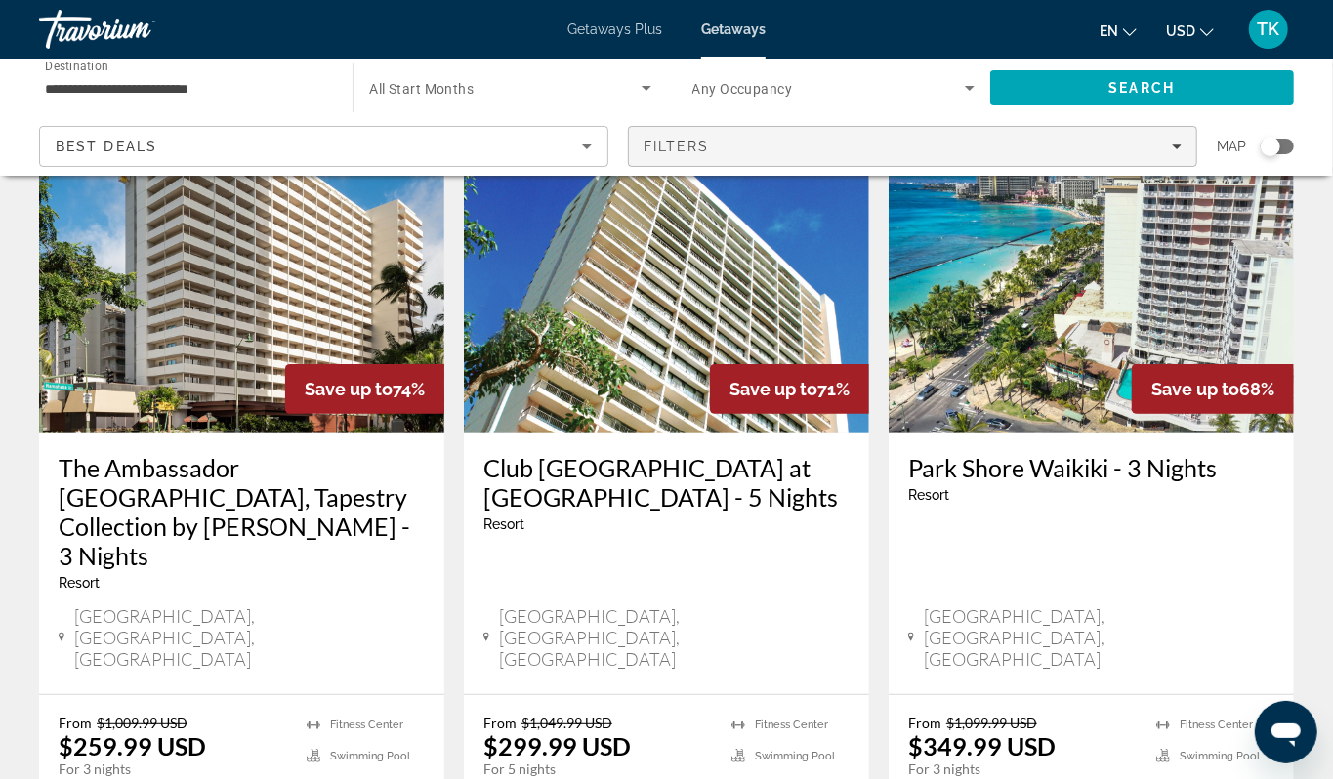
click at [1156, 163] on span "Filters" at bounding box center [912, 146] width 567 height 47
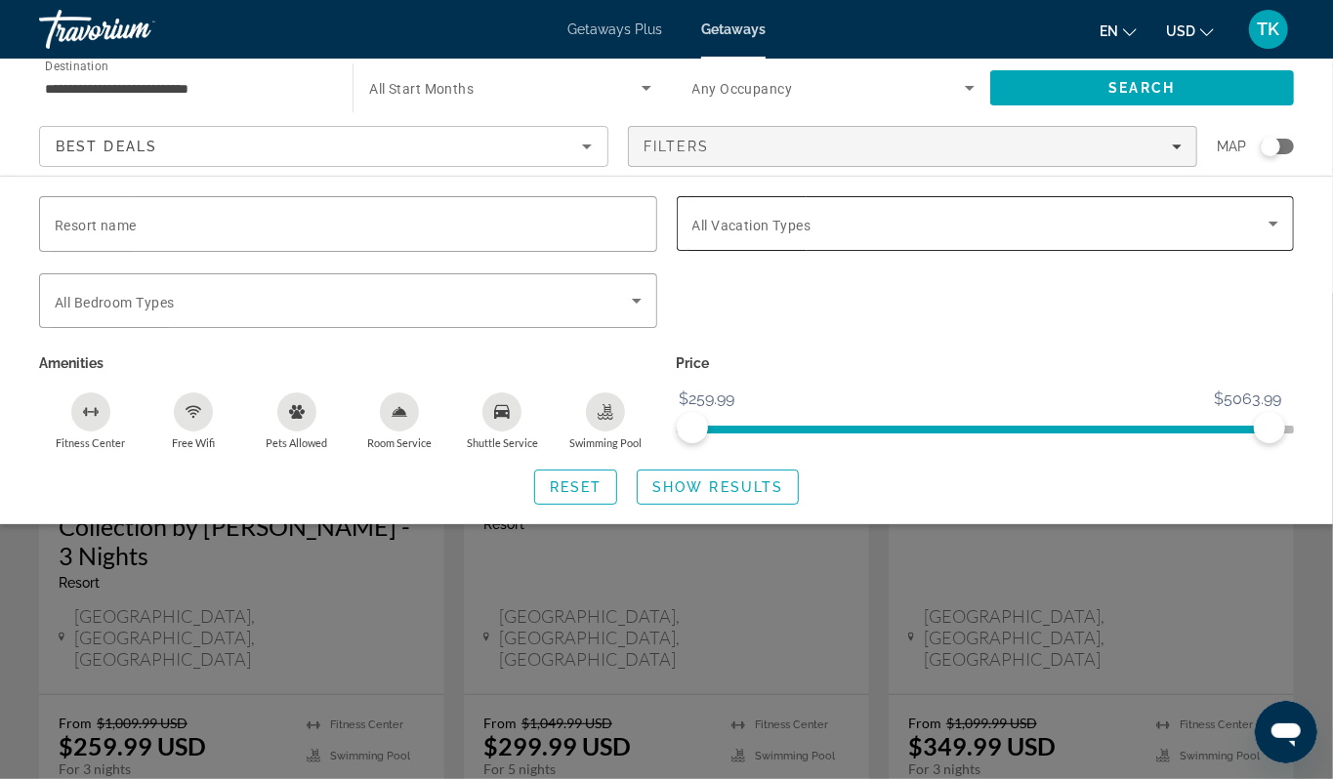
click at [1262, 235] on icon "Search widget" at bounding box center [1272, 223] width 23 height 23
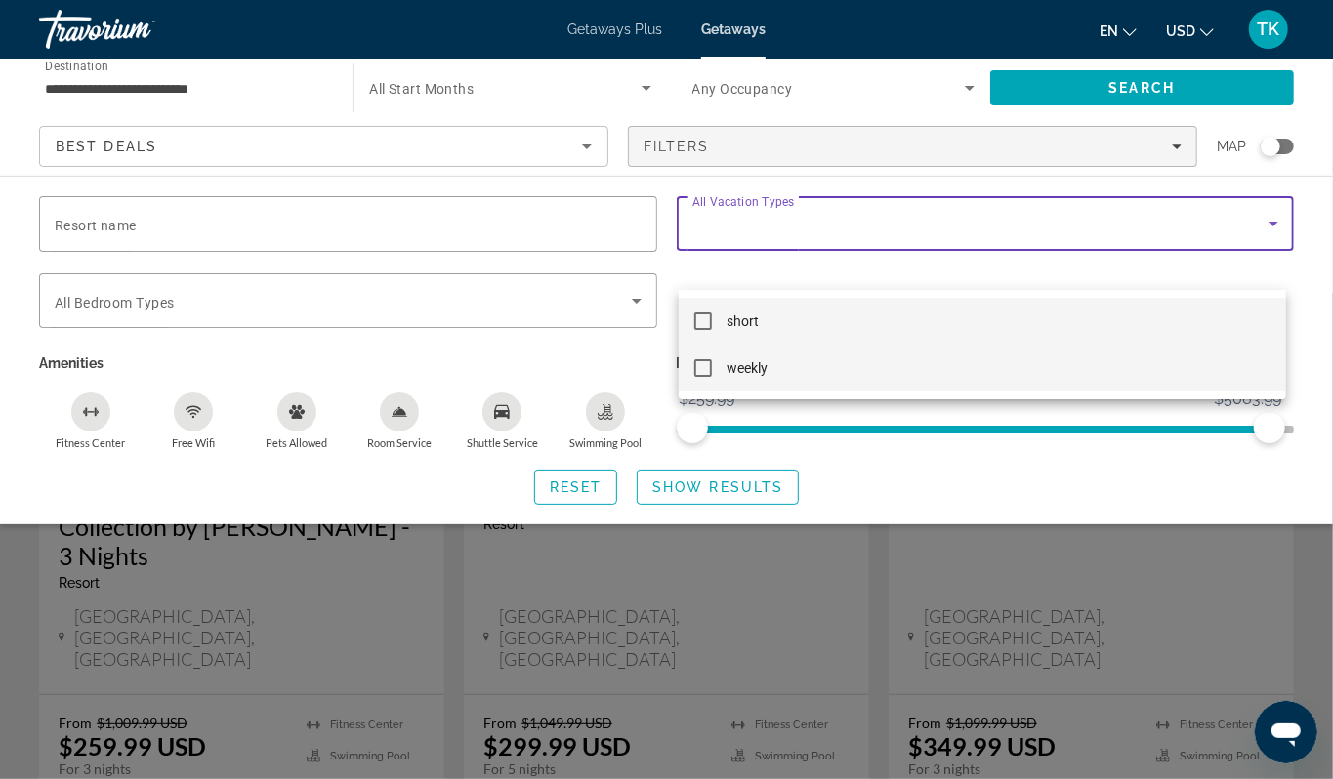
click at [795, 357] on mat-option "weekly" at bounding box center [983, 368] width 608 height 47
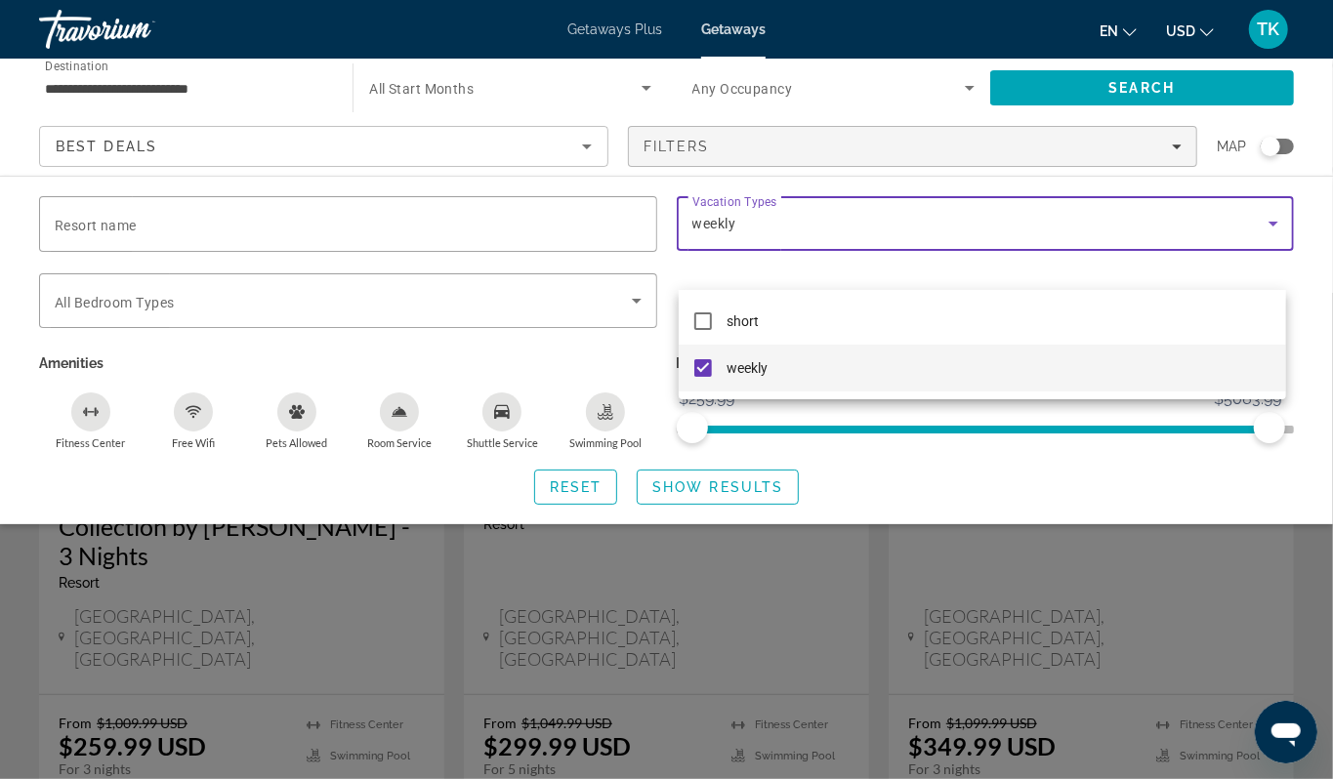
click at [711, 538] on div at bounding box center [666, 389] width 1333 height 779
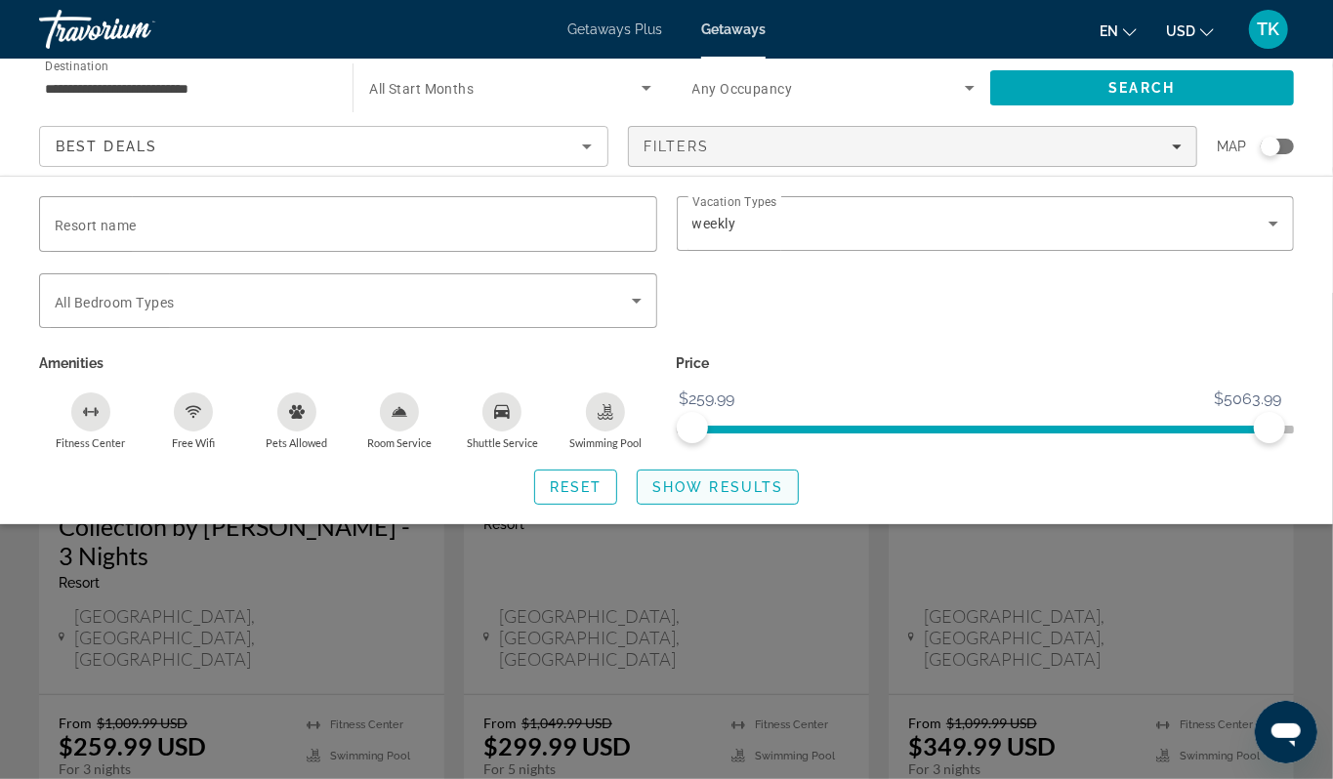
click at [711, 511] on span "Search widget" at bounding box center [718, 487] width 160 height 47
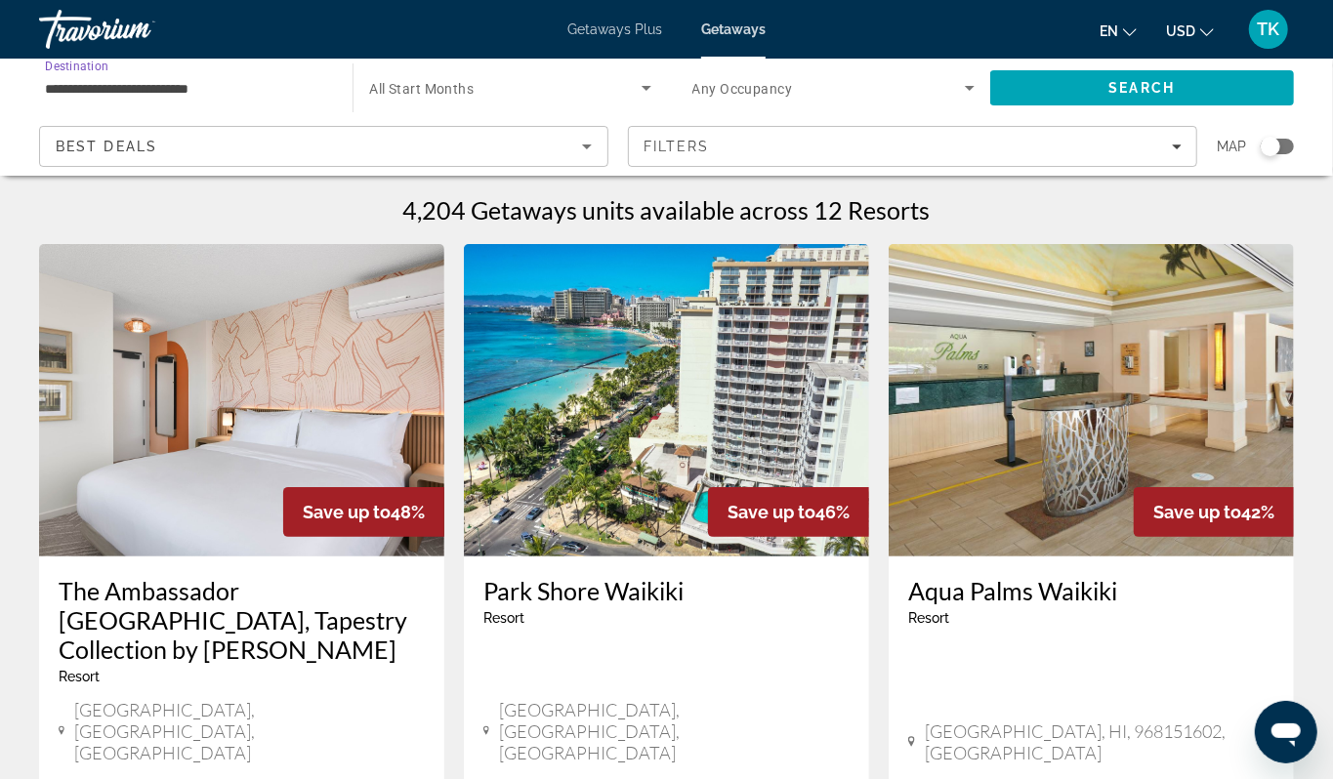
click at [100, 95] on input "**********" at bounding box center [186, 88] width 282 height 23
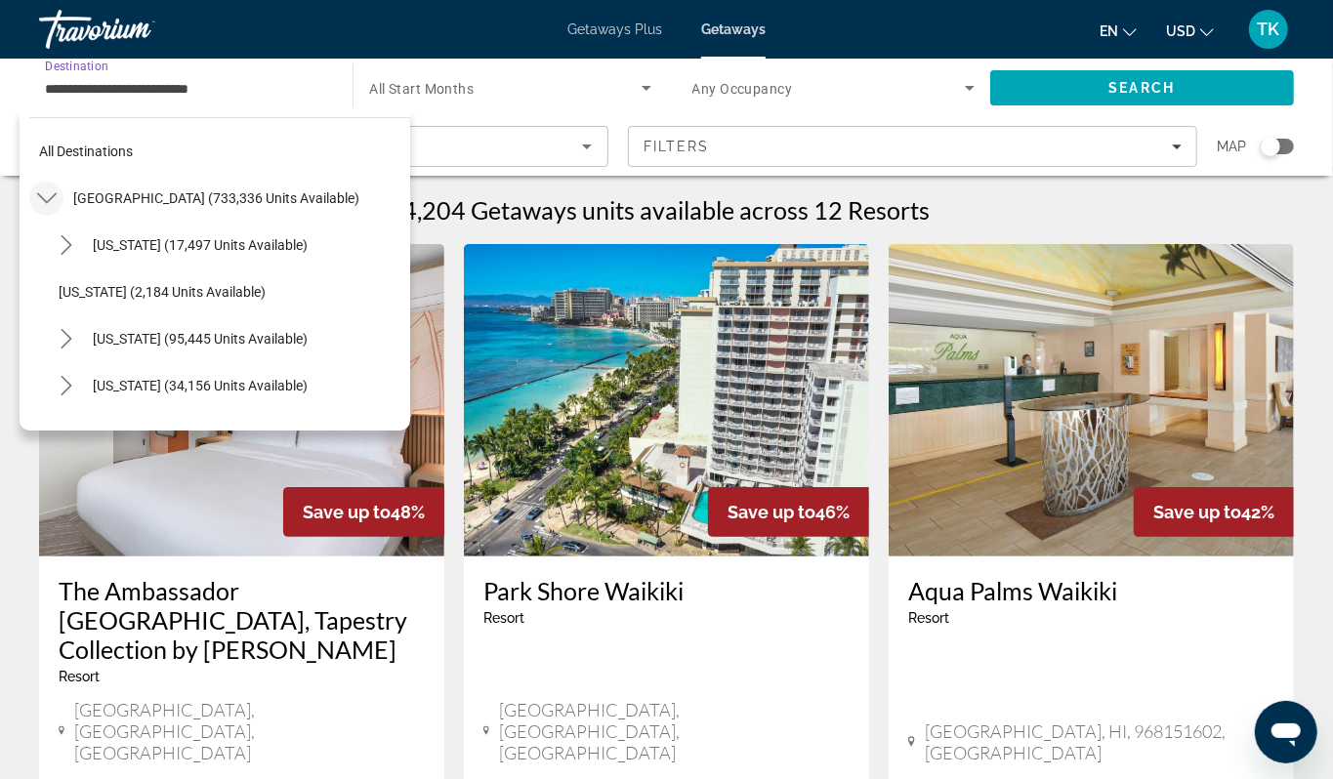
click at [52, 208] on icon "Toggle United States (733,336 units available) submenu" at bounding box center [47, 198] width 20 height 20
click at [52, 255] on icon "Toggle Mexico (78,260 units available) submenu" at bounding box center [47, 245] width 20 height 20
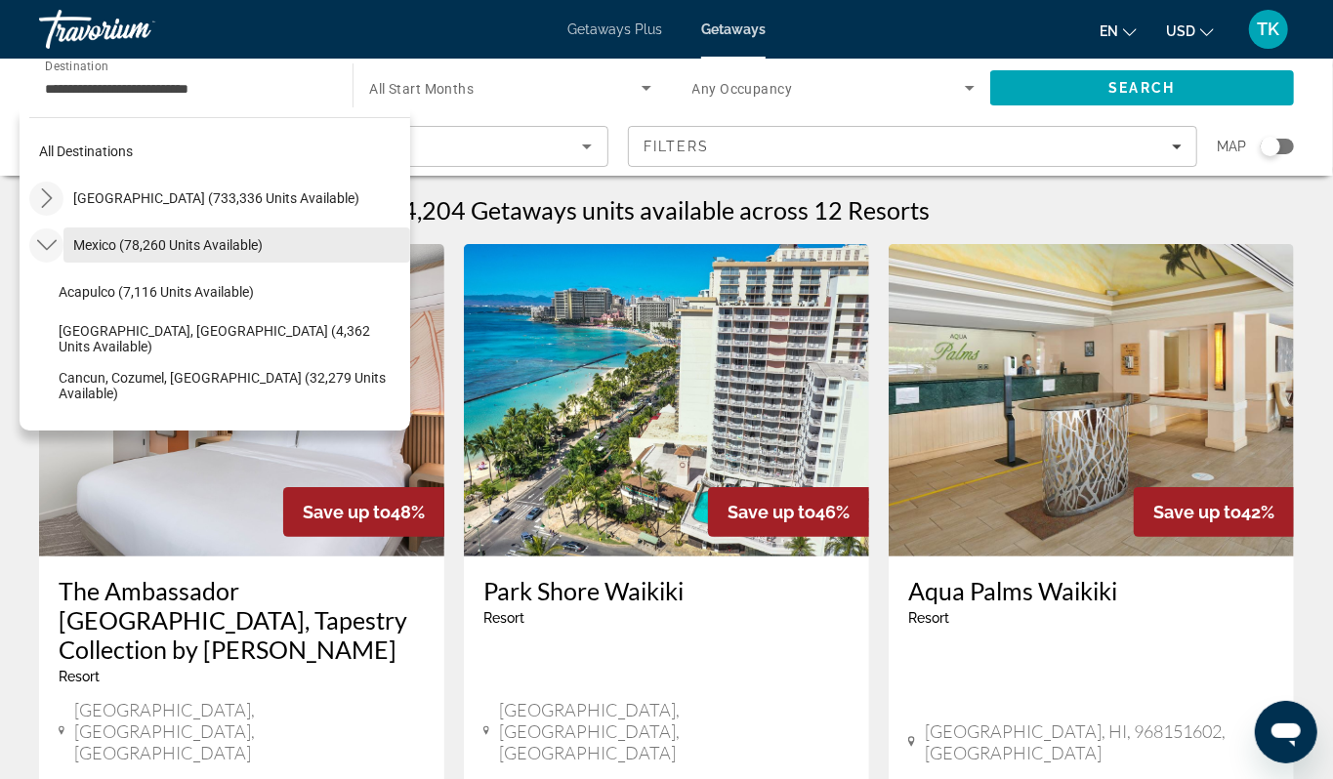
click at [142, 253] on span "Mexico (78,260 units available)" at bounding box center [167, 245] width 189 height 16
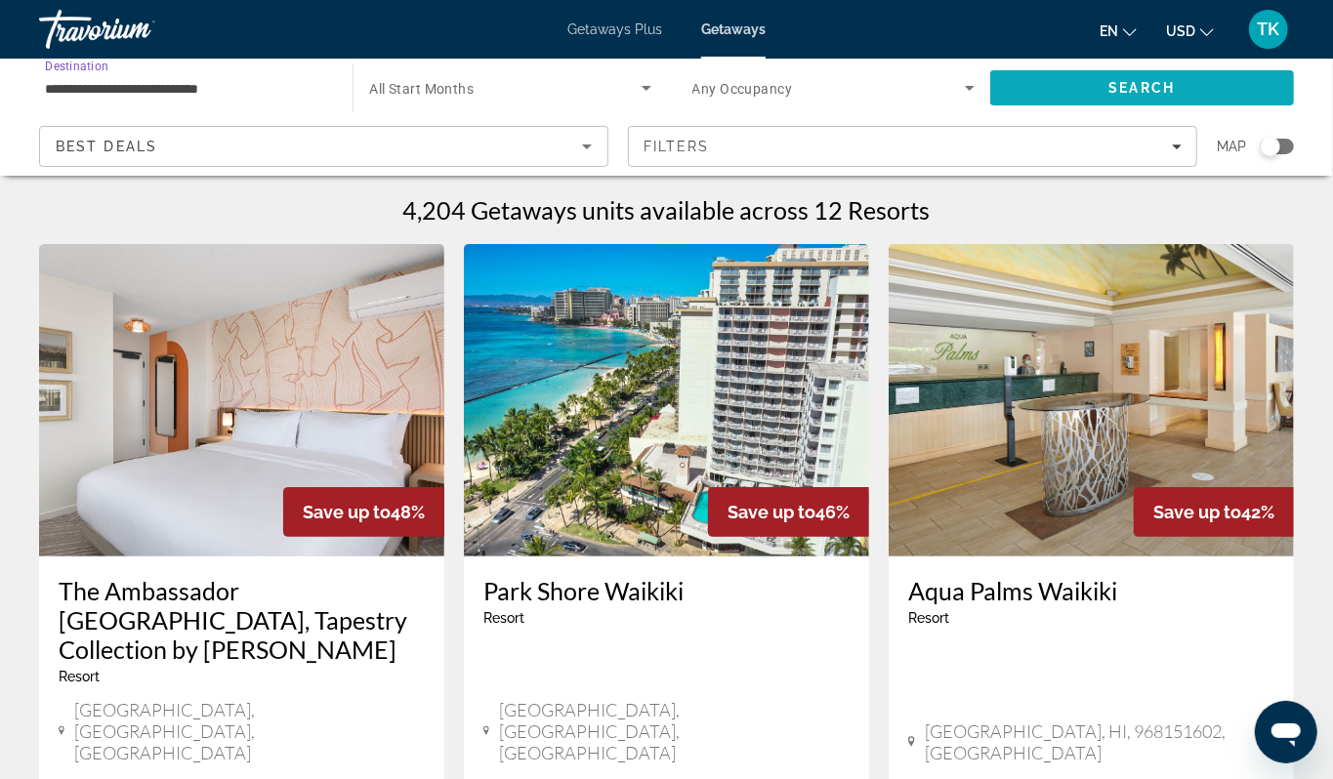
click at [1129, 95] on span "Search" at bounding box center [1142, 88] width 66 height 16
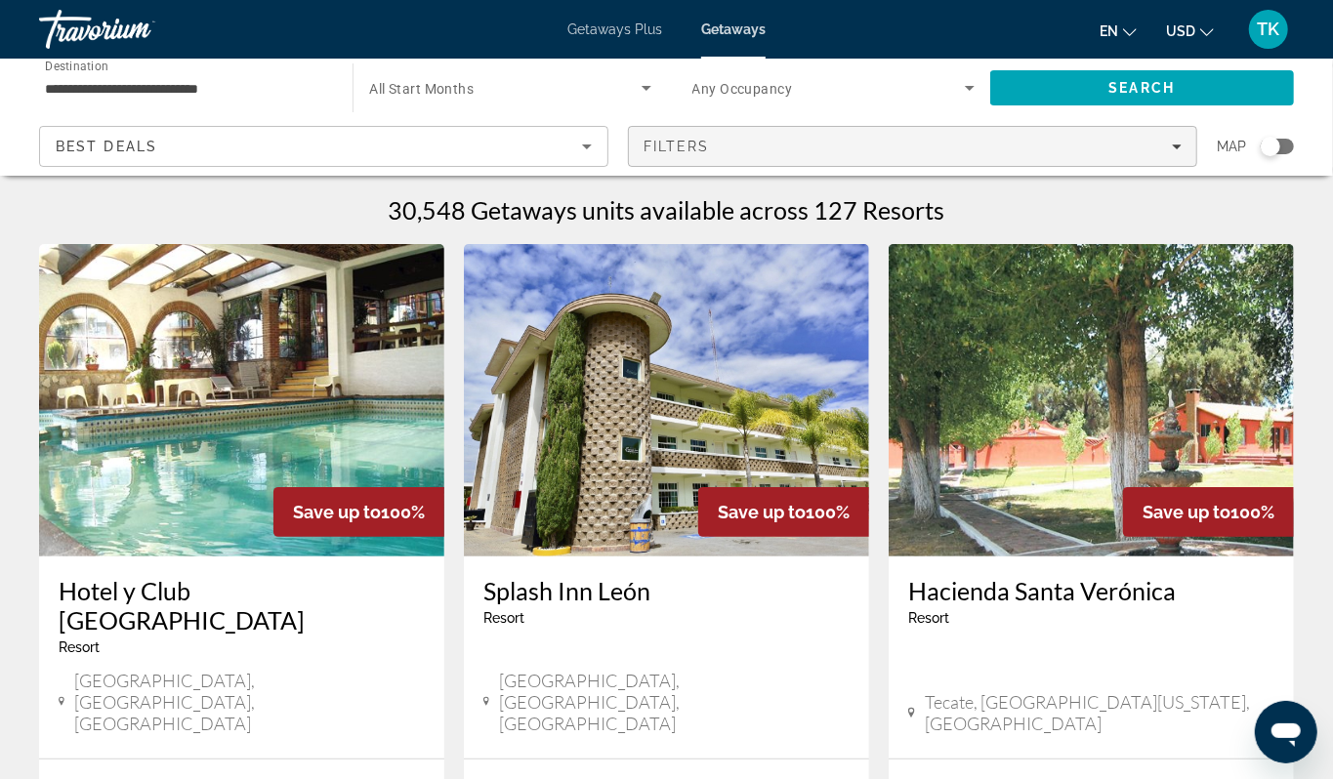
click at [1172, 151] on icon "Filters" at bounding box center [1177, 147] width 10 height 10
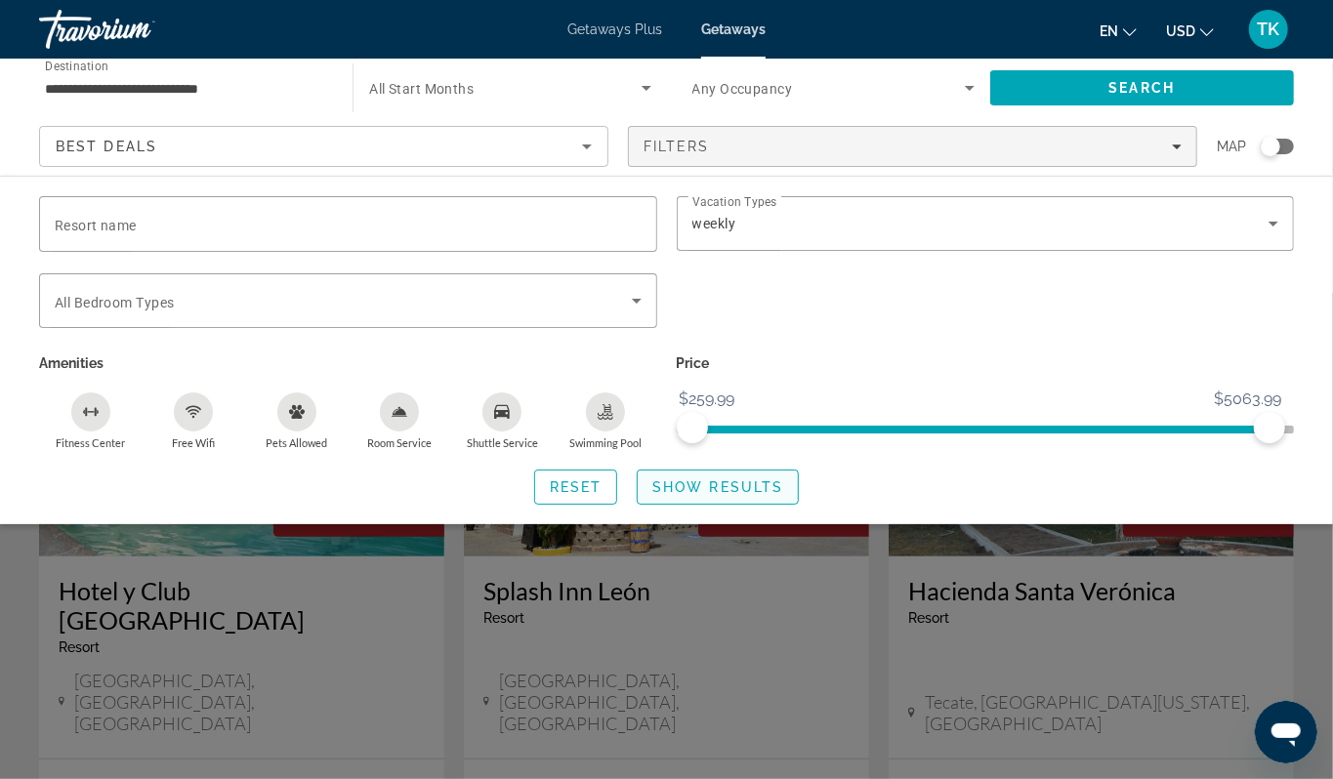
click at [722, 495] on span "Show Results" at bounding box center [717, 487] width 131 height 16
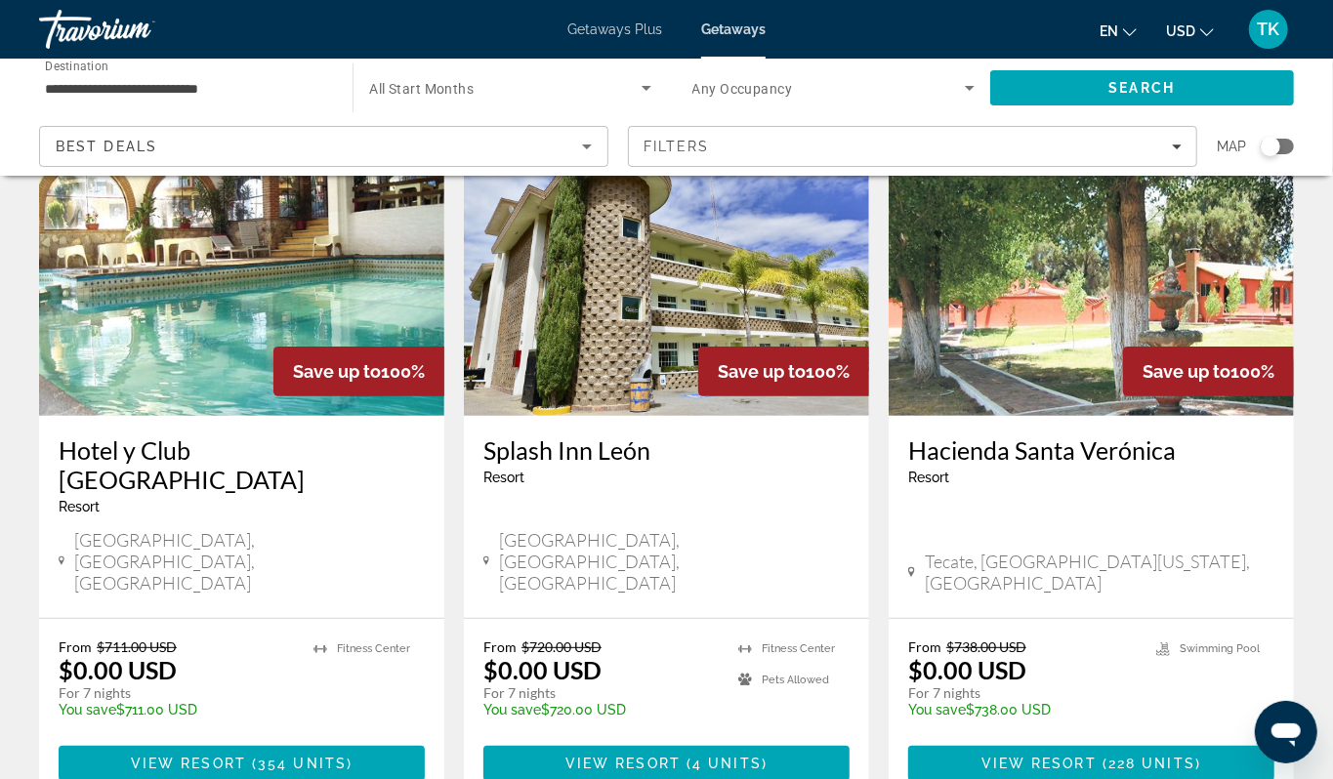
scroll to position [219, 0]
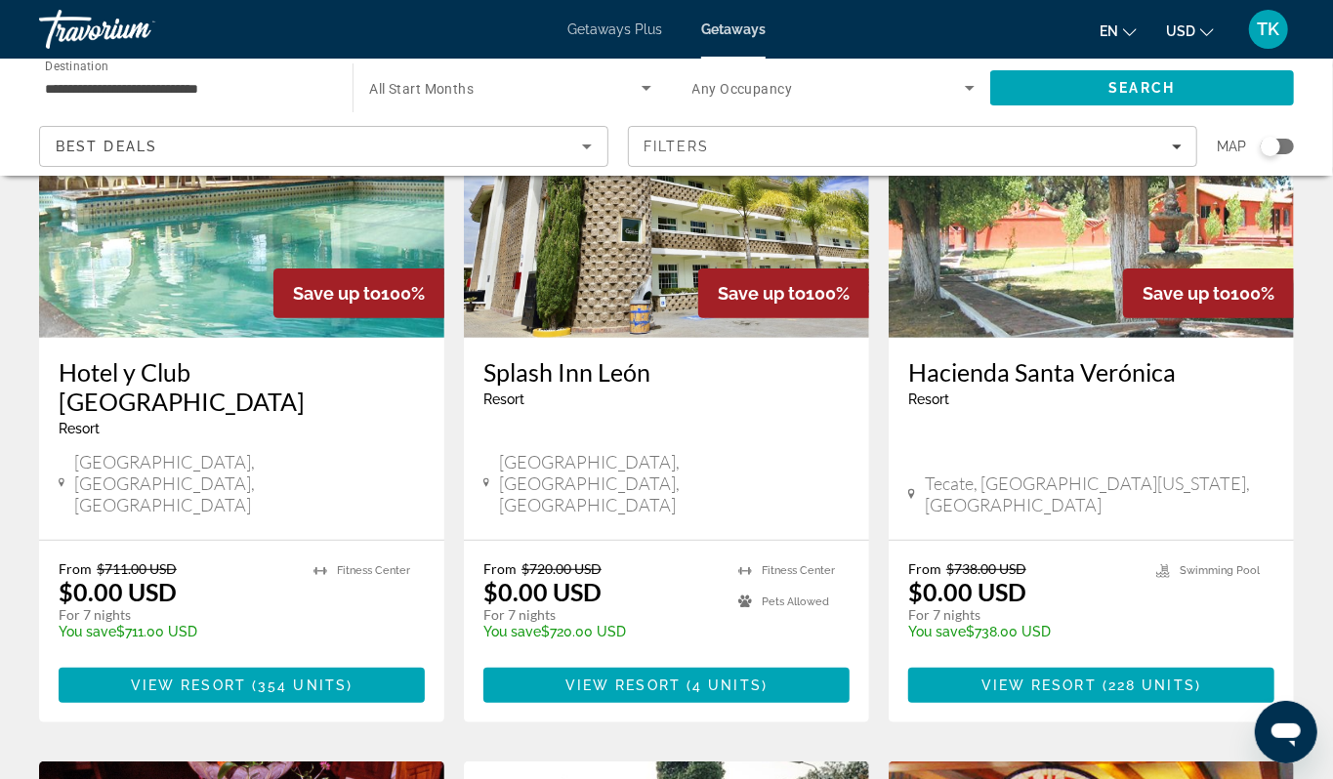
click at [1267, 156] on div "Search widget" at bounding box center [1270, 147] width 20 height 20
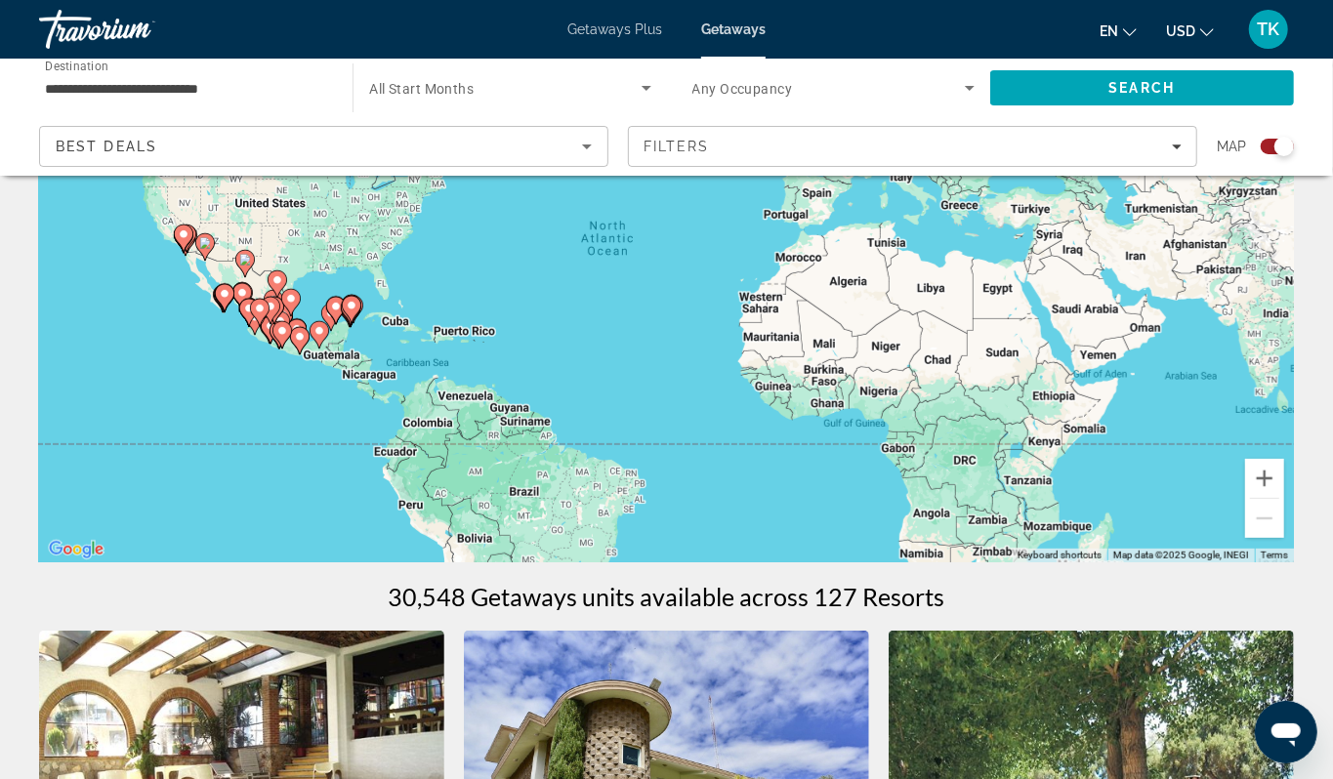
click at [320, 423] on div "To activate drag with keyboard, press Alt + Enter. Once in keyboard drag state,…" at bounding box center [666, 270] width 1255 height 586
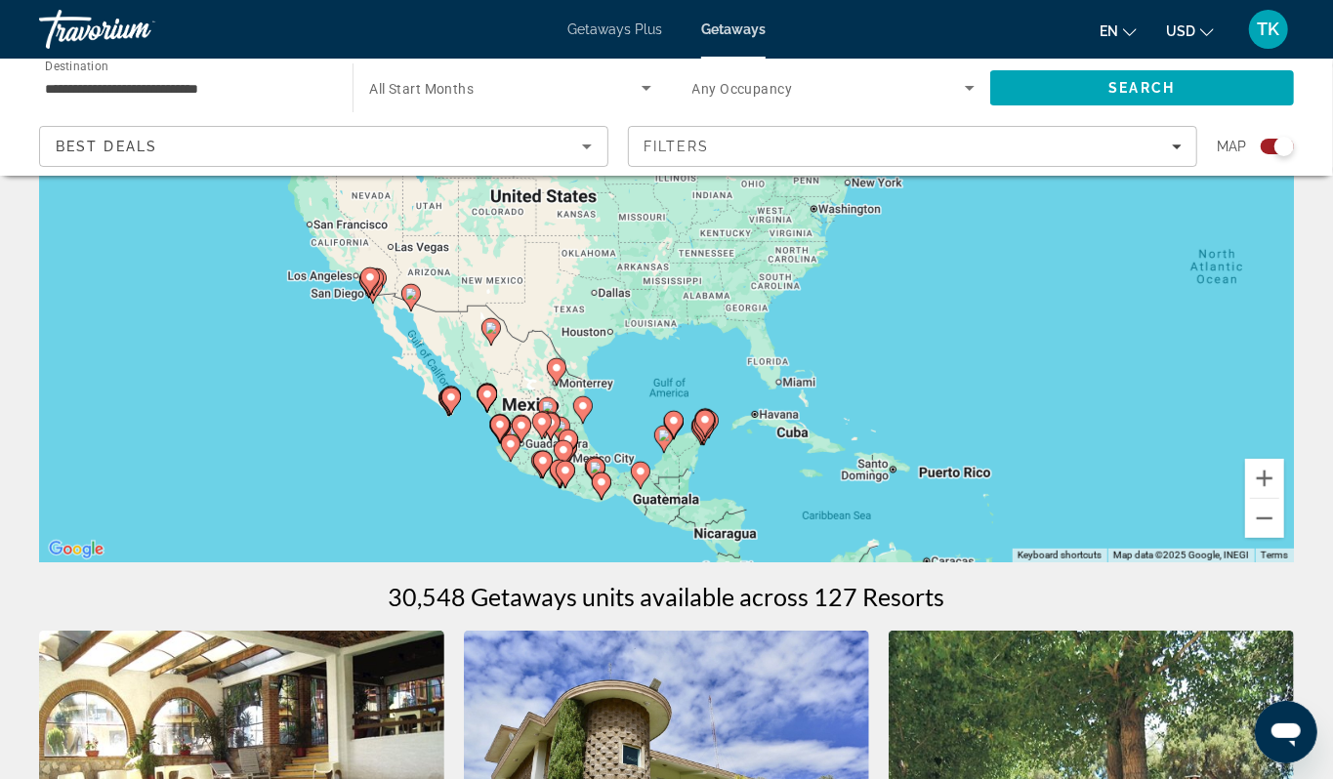
drag, startPoint x: 98, startPoint y: 336, endPoint x: 426, endPoint y: 514, distance: 373.1
click at [426, 514] on div "To activate drag with keyboard, press Alt + Enter. Once in keyboard drag state,…" at bounding box center [666, 270] width 1255 height 586
click at [442, 475] on div "To activate drag with keyboard, press Alt + Enter. Once in keyboard drag state,…" at bounding box center [666, 270] width 1255 height 586
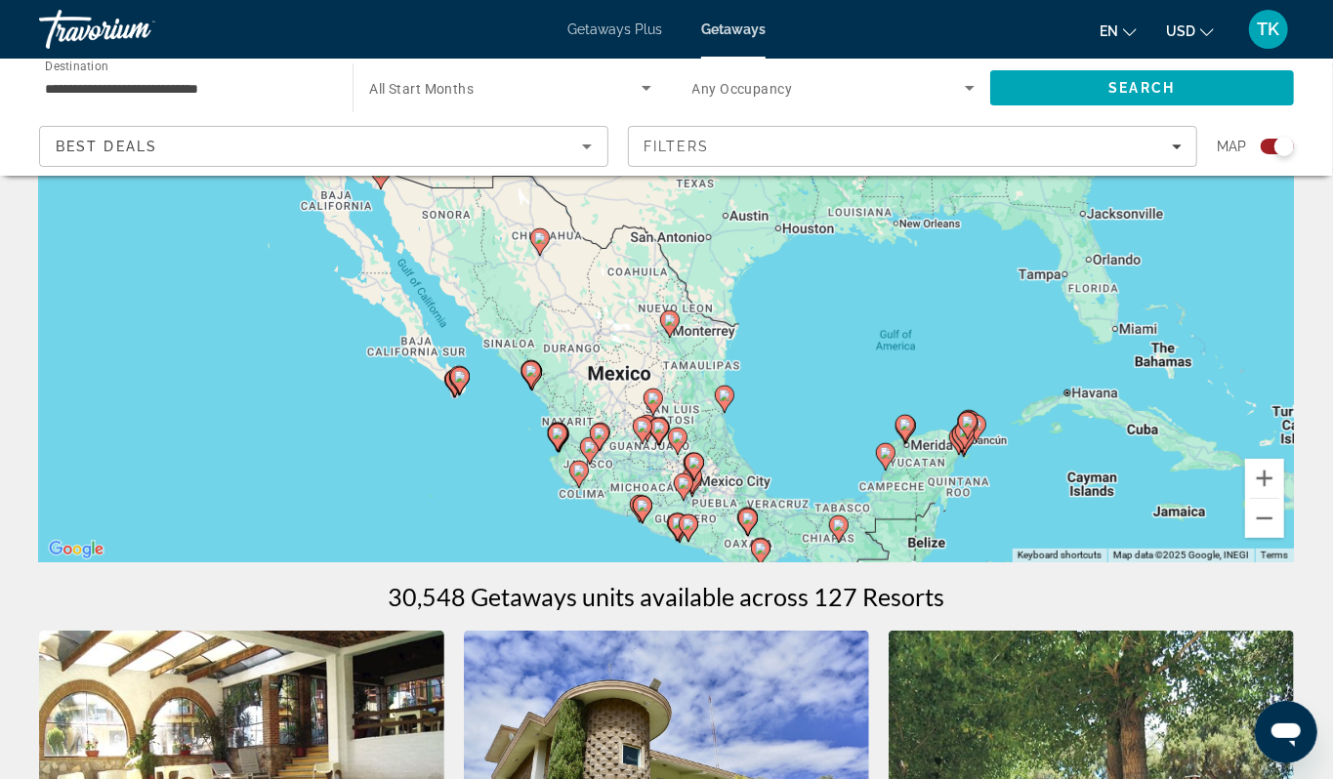
click at [471, 441] on div "To activate drag with keyboard, press Alt + Enter. Once in keyboard drag state,…" at bounding box center [666, 270] width 1255 height 586
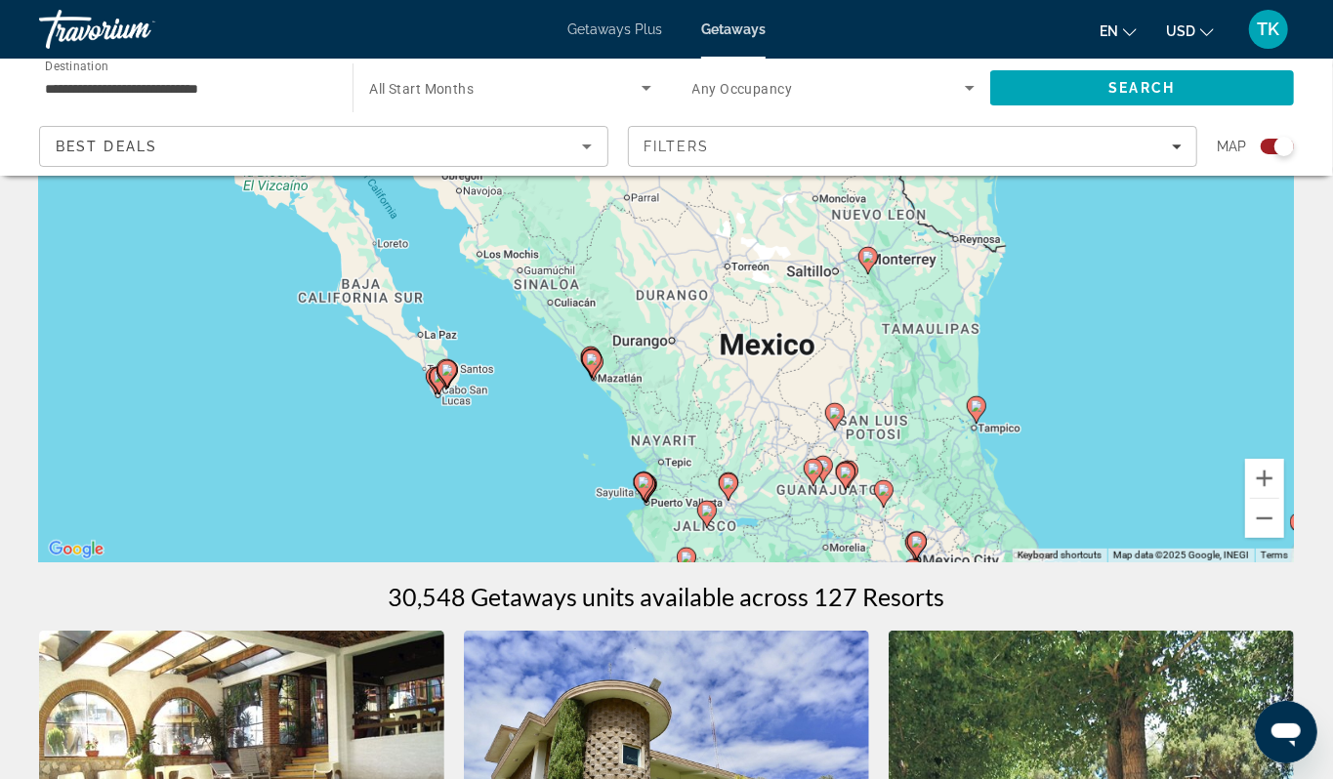
click at [471, 441] on div "To activate drag with keyboard, press Alt + Enter. Once in keyboard drag state,…" at bounding box center [666, 270] width 1255 height 586
click at [494, 404] on div "To activate drag with keyboard, press Alt + Enter. Once in keyboard drag state,…" at bounding box center [666, 270] width 1255 height 586
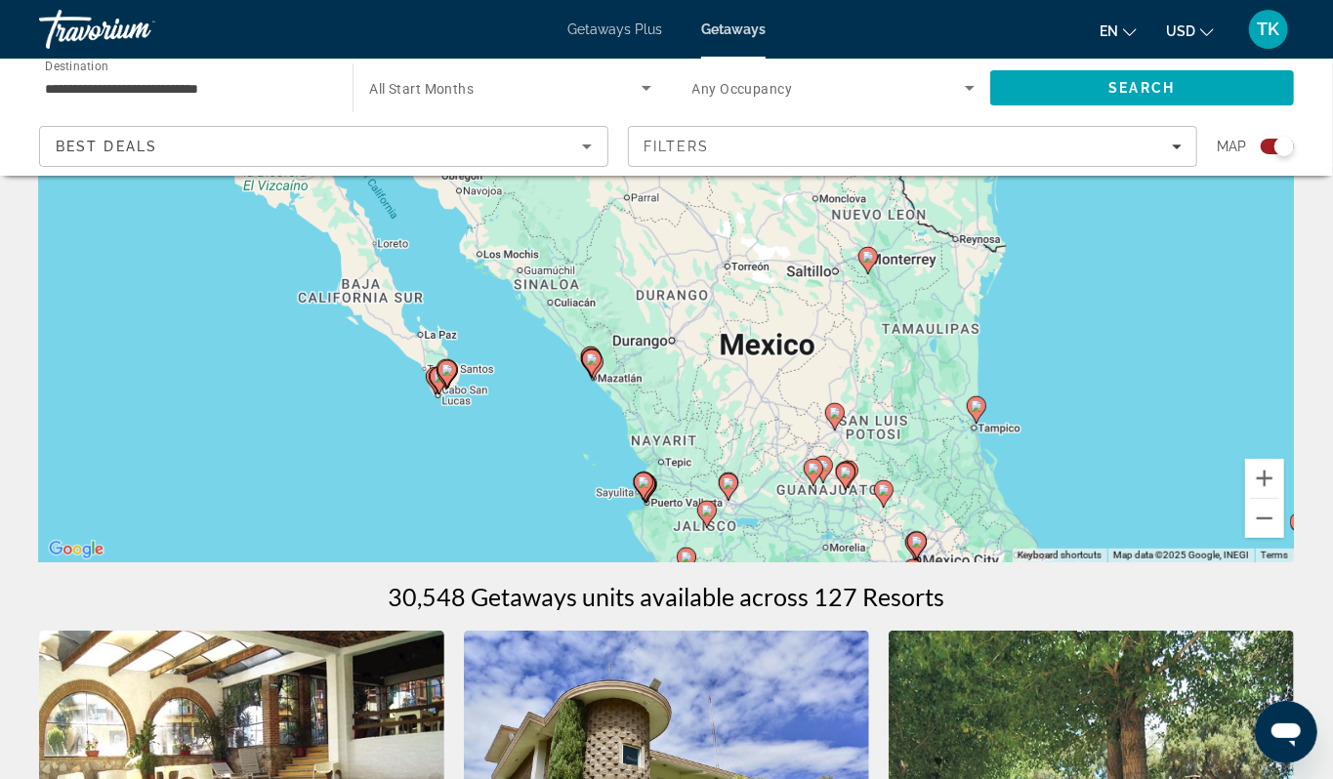
click at [494, 404] on div "To activate drag with keyboard, press Alt + Enter. Once in keyboard drag state,…" at bounding box center [666, 270] width 1255 height 586
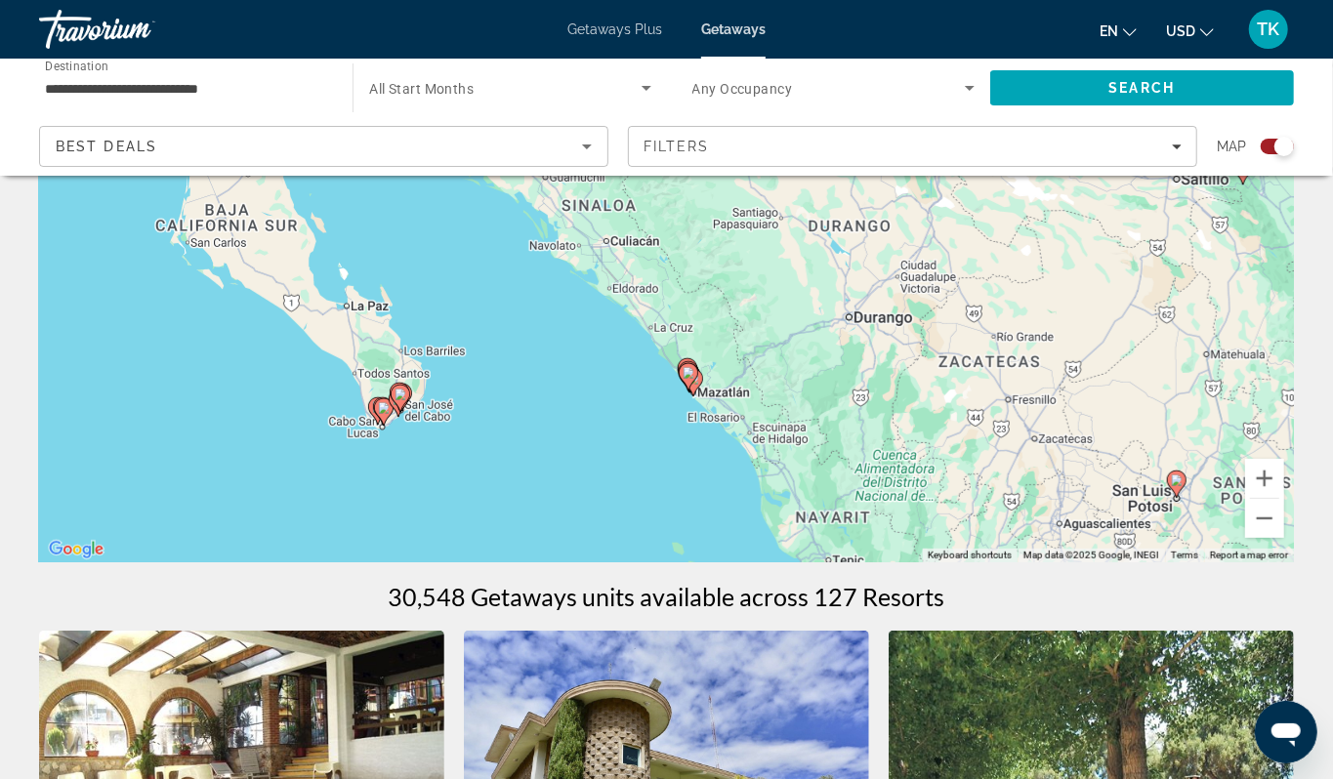
click at [411, 486] on div "To activate drag with keyboard, press Alt + Enter. Once in keyboard drag state,…" at bounding box center [666, 270] width 1255 height 586
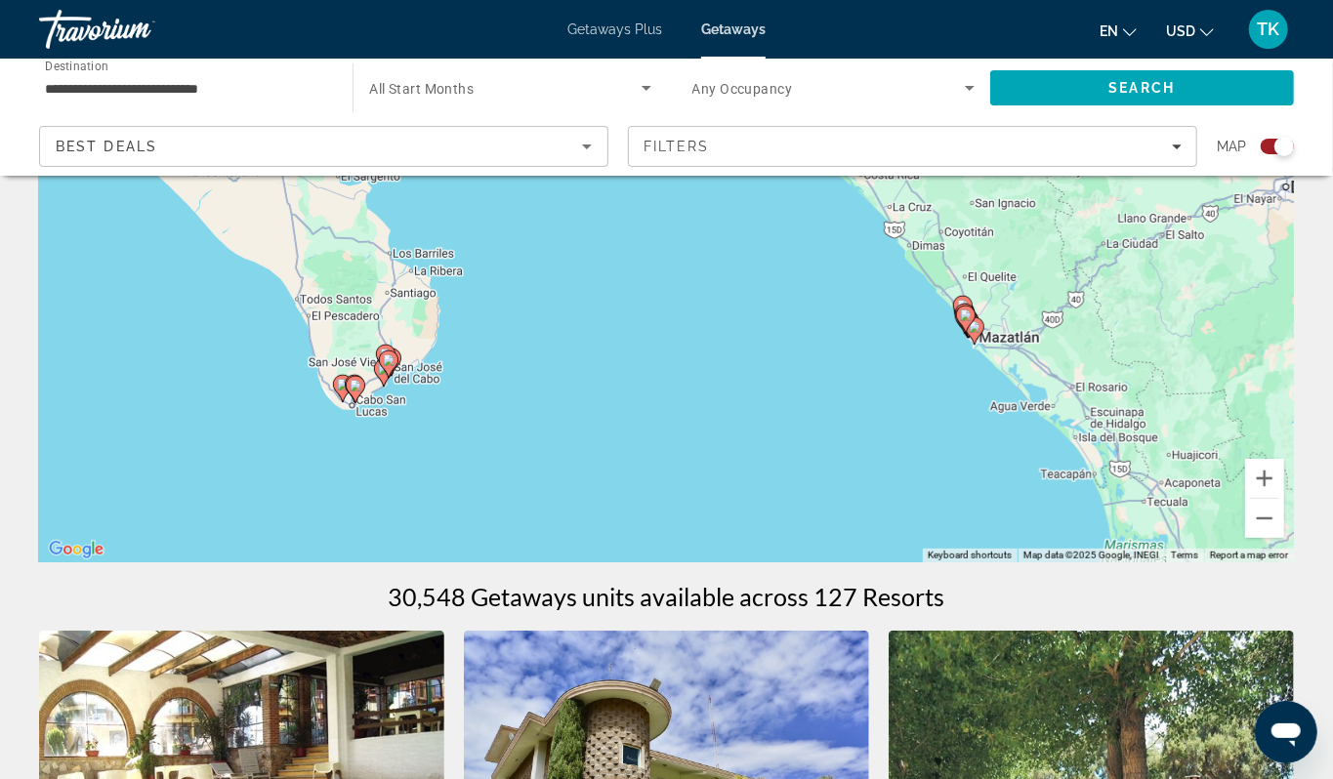
click at [411, 486] on div "To activate drag with keyboard, press Alt + Enter. Once in keyboard drag state,…" at bounding box center [666, 270] width 1255 height 586
click at [445, 442] on div "To activate drag with keyboard, press Alt + Enter. Once in keyboard drag state,…" at bounding box center [666, 270] width 1255 height 586
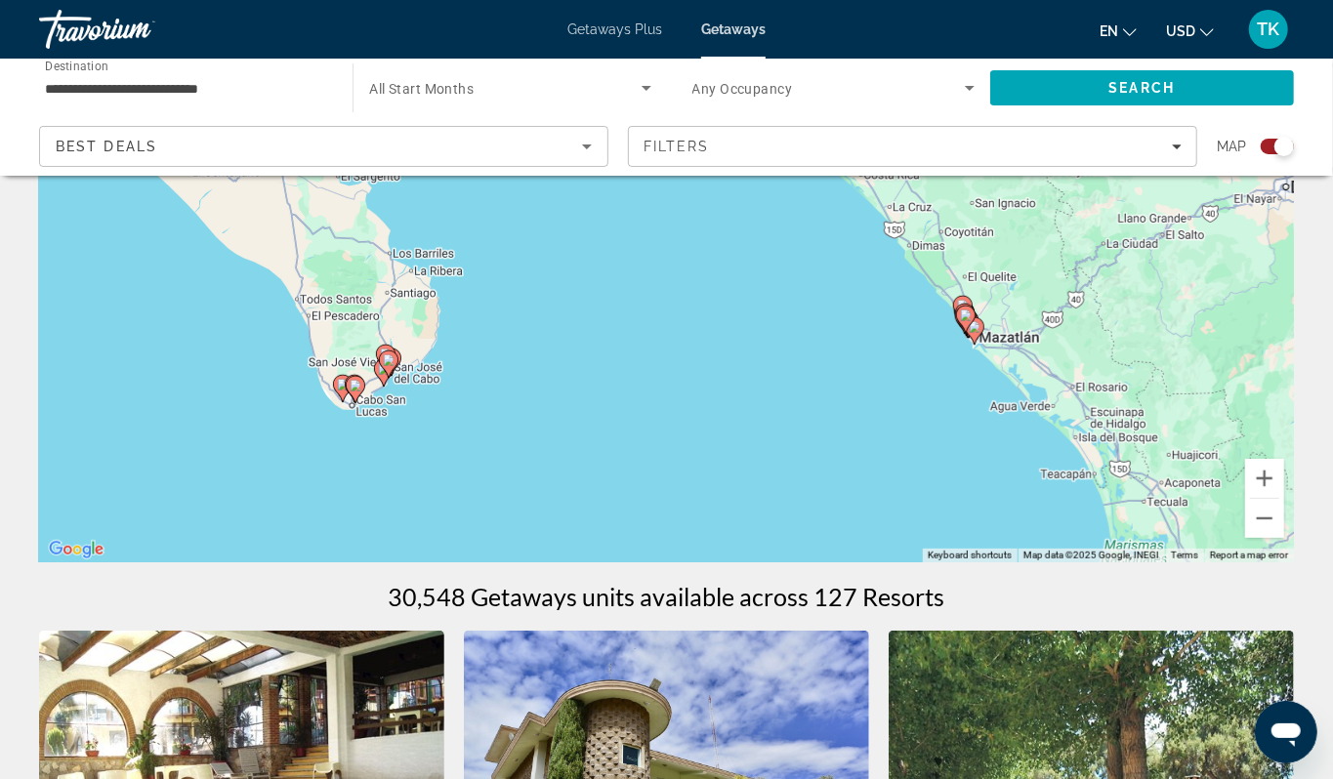
click at [445, 442] on div "To activate drag with keyboard, press Alt + Enter. Once in keyboard drag state,…" at bounding box center [666, 270] width 1255 height 586
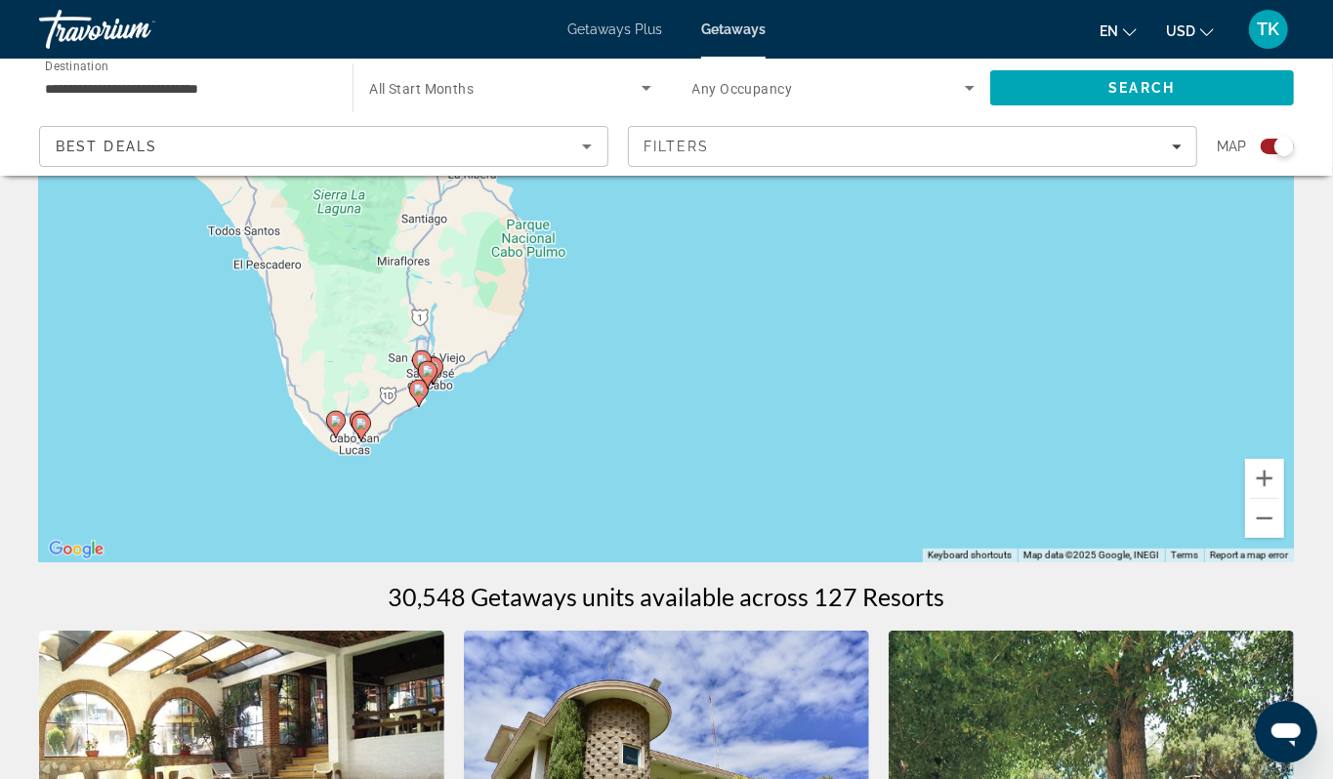
drag, startPoint x: 337, startPoint y: 446, endPoint x: 435, endPoint y: 482, distance: 105.0
click at [435, 482] on div "To activate drag with keyboard, press Alt + Enter. Once in keyboard drag state,…" at bounding box center [666, 270] width 1255 height 586
click at [459, 447] on div "To activate drag with keyboard, press Alt + Enter. Once in keyboard drag state,…" at bounding box center [666, 270] width 1255 height 586
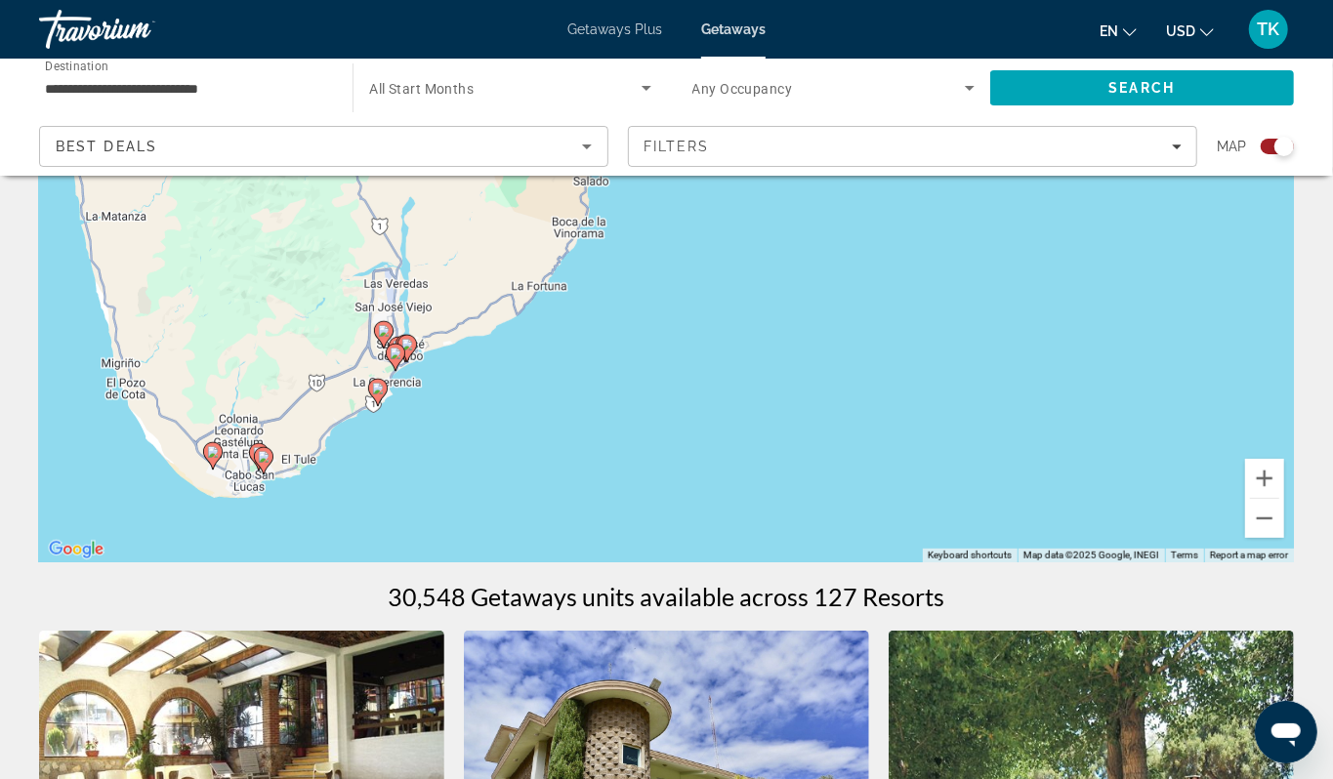
click at [408, 451] on div "To activate drag with keyboard, press Alt + Enter. Once in keyboard drag state,…" at bounding box center [666, 270] width 1255 height 586
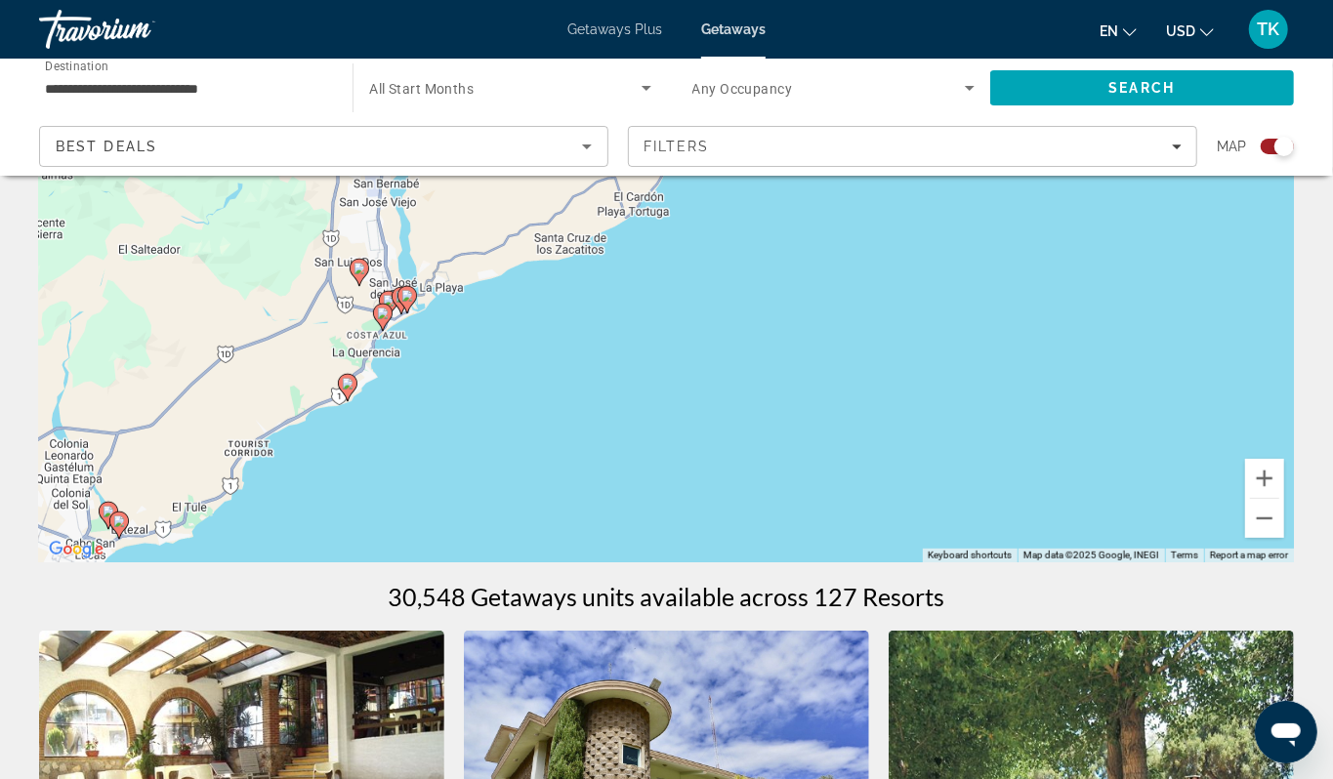
click at [408, 451] on div "To activate drag with keyboard, press Alt + Enter. Once in keyboard drag state,…" at bounding box center [666, 270] width 1255 height 586
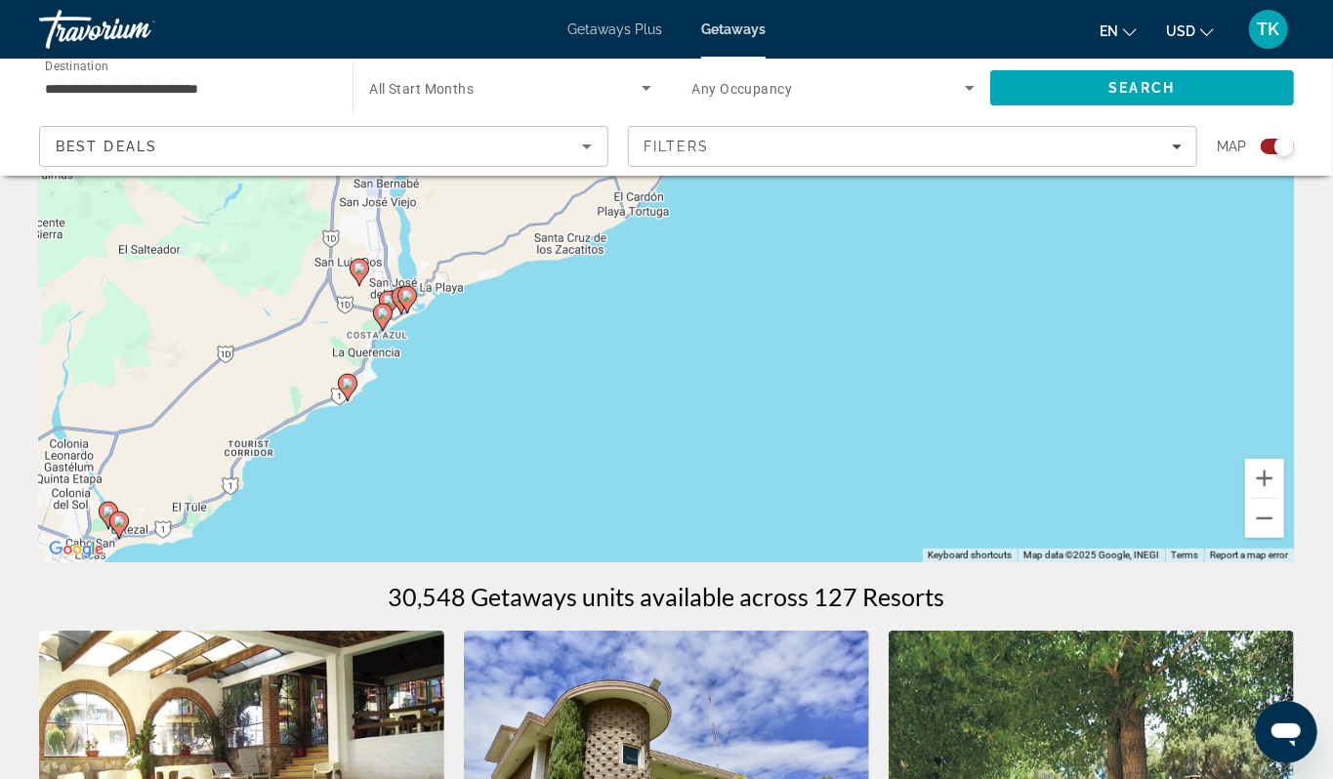
click at [408, 451] on div "To activate drag with keyboard, press Alt + Enter. Once in keyboard drag state,…" at bounding box center [666, 270] width 1255 height 586
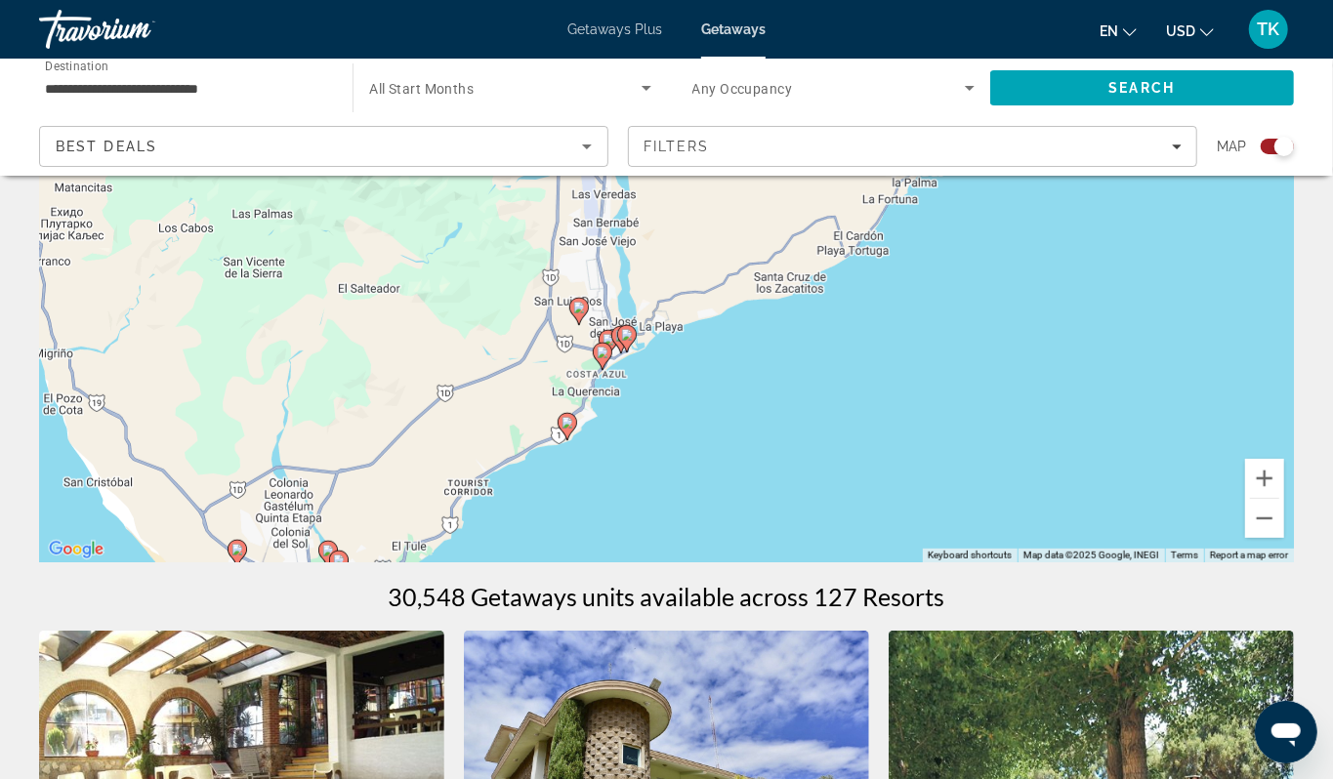
drag, startPoint x: 408, startPoint y: 451, endPoint x: 630, endPoint y: 490, distance: 225.0
click at [630, 490] on div "To activate drag with keyboard, press Alt + Enter. Once in keyboard drag state,…" at bounding box center [666, 270] width 1255 height 586
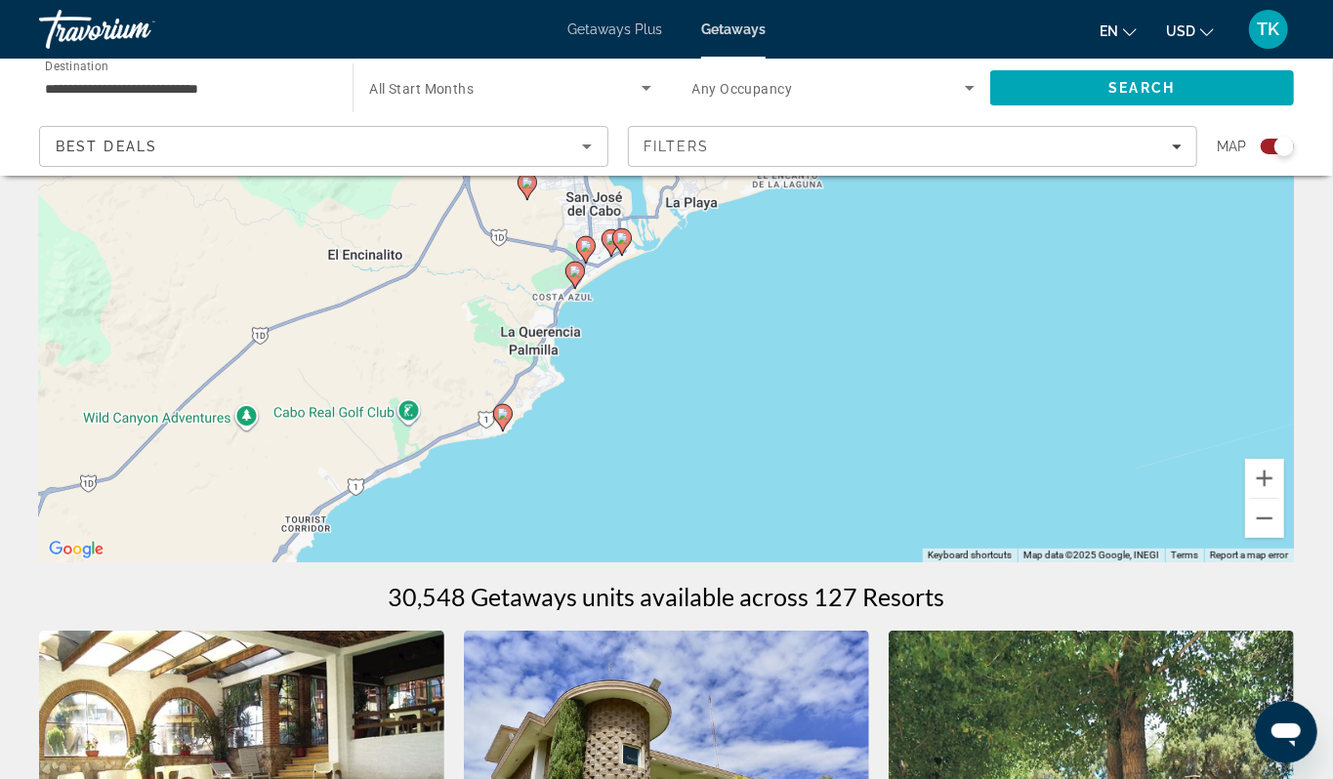
click at [504, 431] on icon "Main content" at bounding box center [502, 417] width 18 height 25
type input "**********"
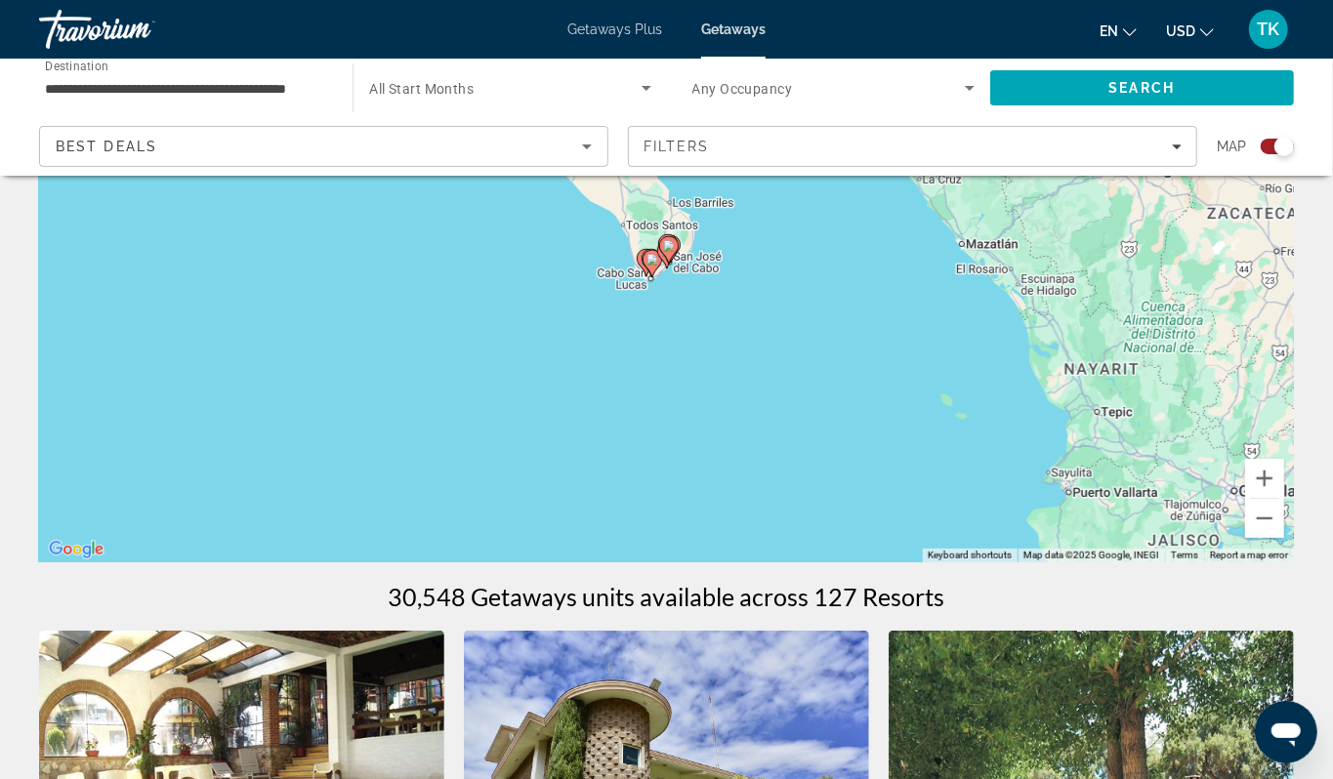
click at [669, 252] on image "Main content" at bounding box center [669, 246] width 12 height 12
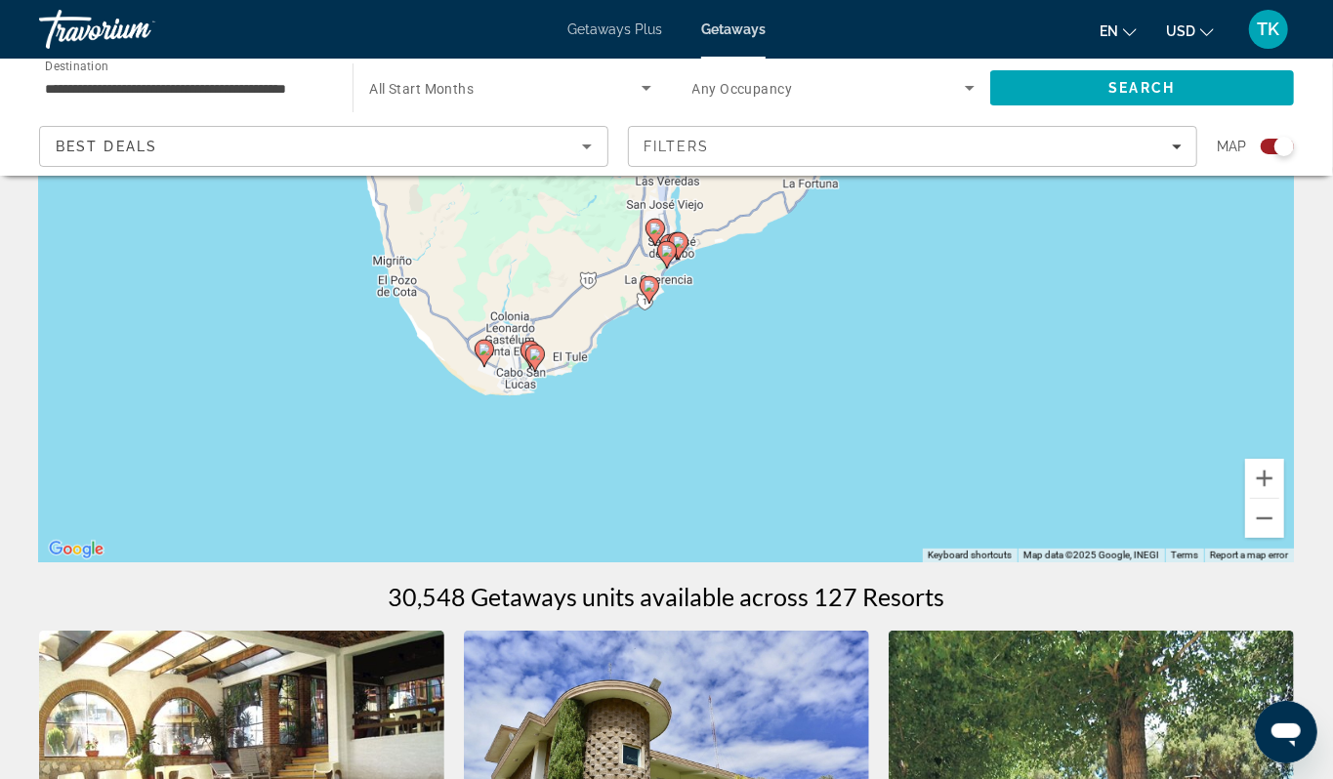
click at [653, 292] on image "Main content" at bounding box center [649, 286] width 12 height 12
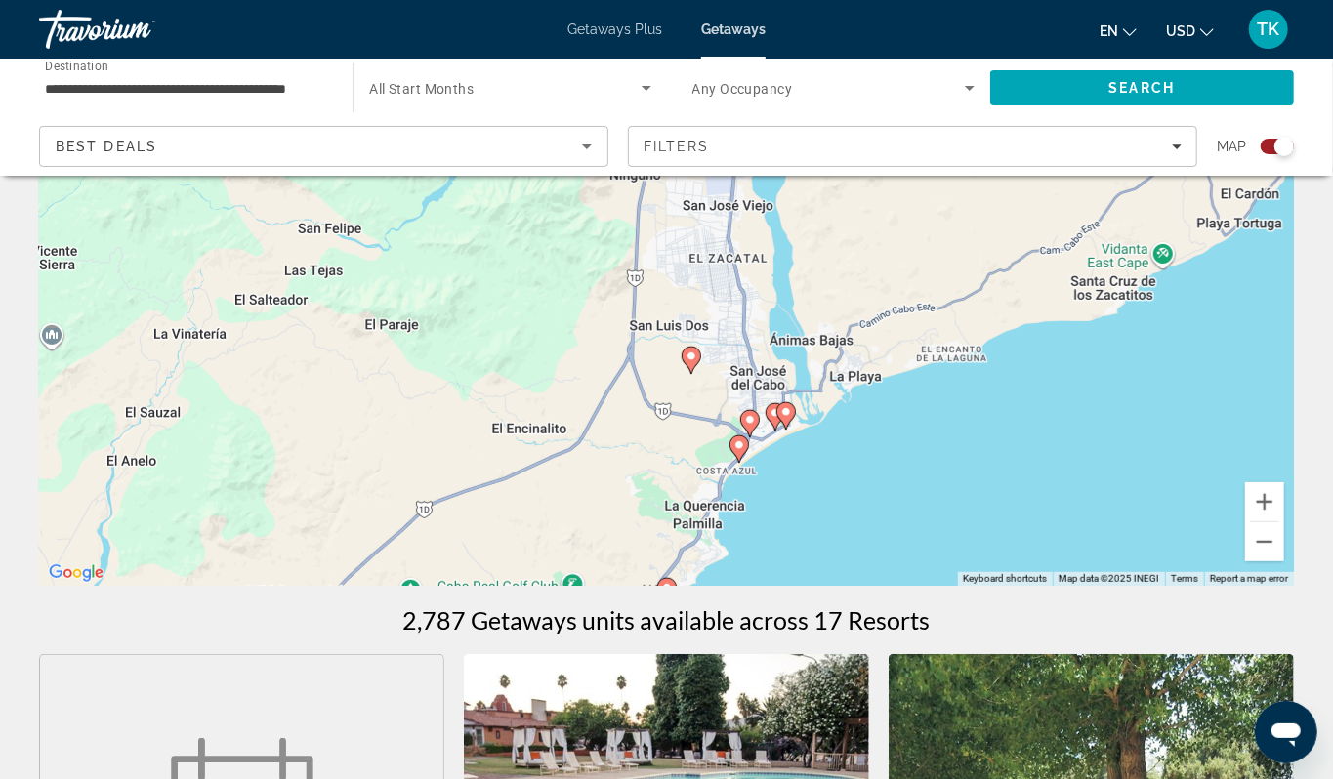
scroll to position [197, 0]
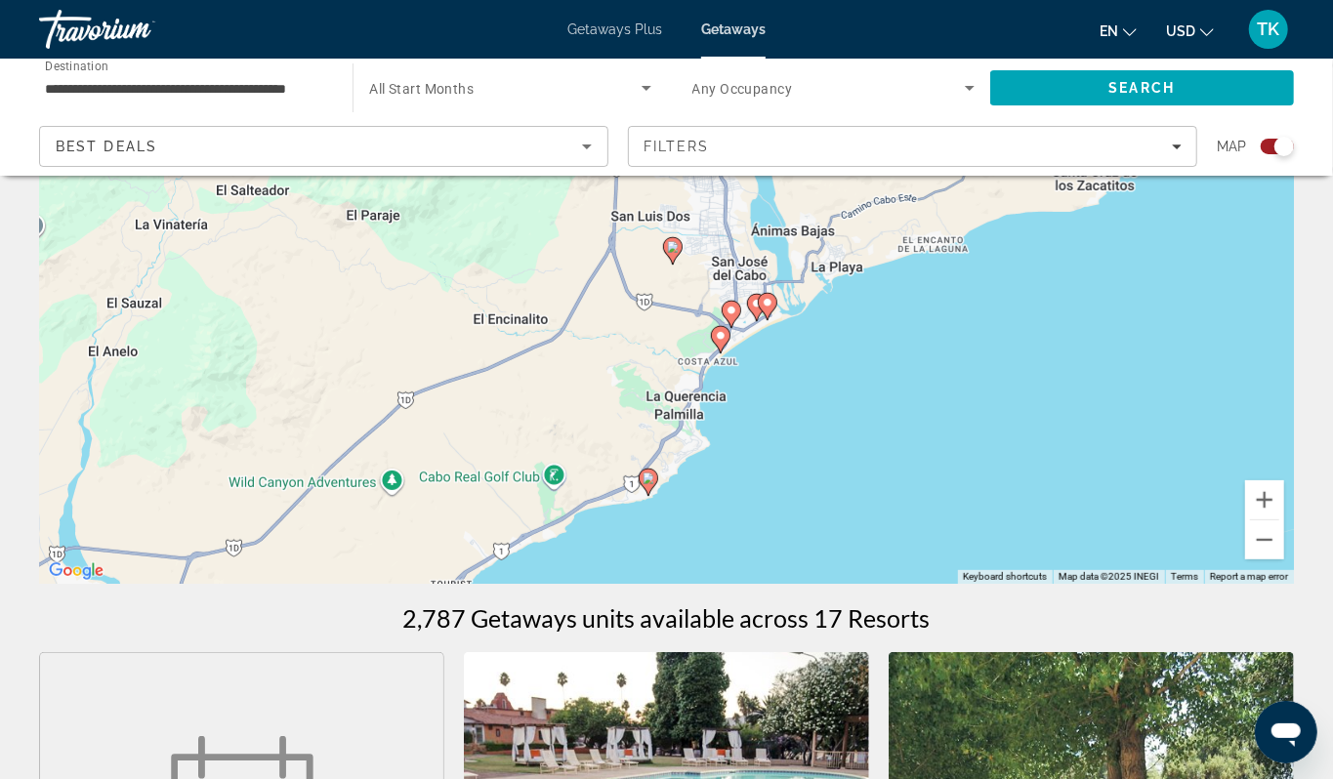
drag, startPoint x: 747, startPoint y: 576, endPoint x: 727, endPoint y: 464, distance: 114.0
click at [727, 464] on div "To activate drag with keyboard, press Alt + Enter. Once in keyboard drag state,…" at bounding box center [666, 291] width 1255 height 586
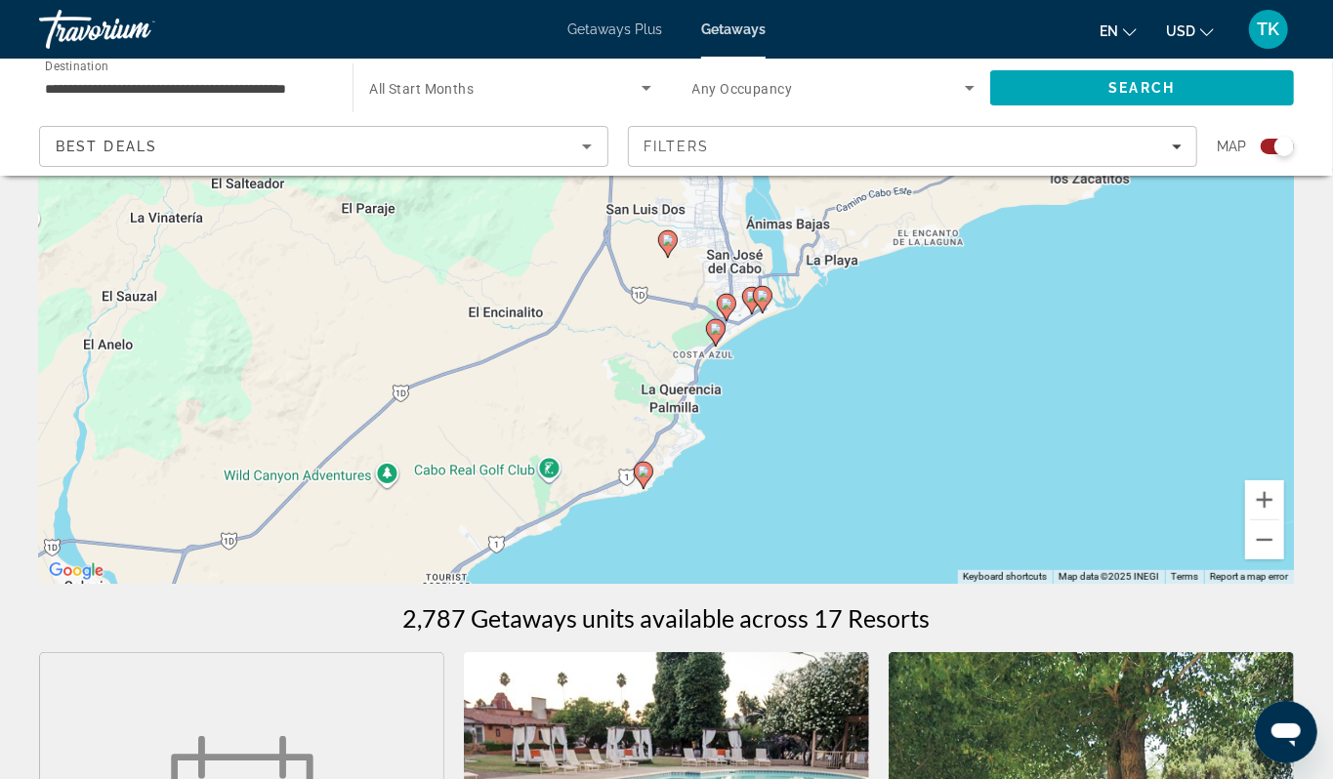
click at [644, 477] on image "Main content" at bounding box center [644, 472] width 12 height 12
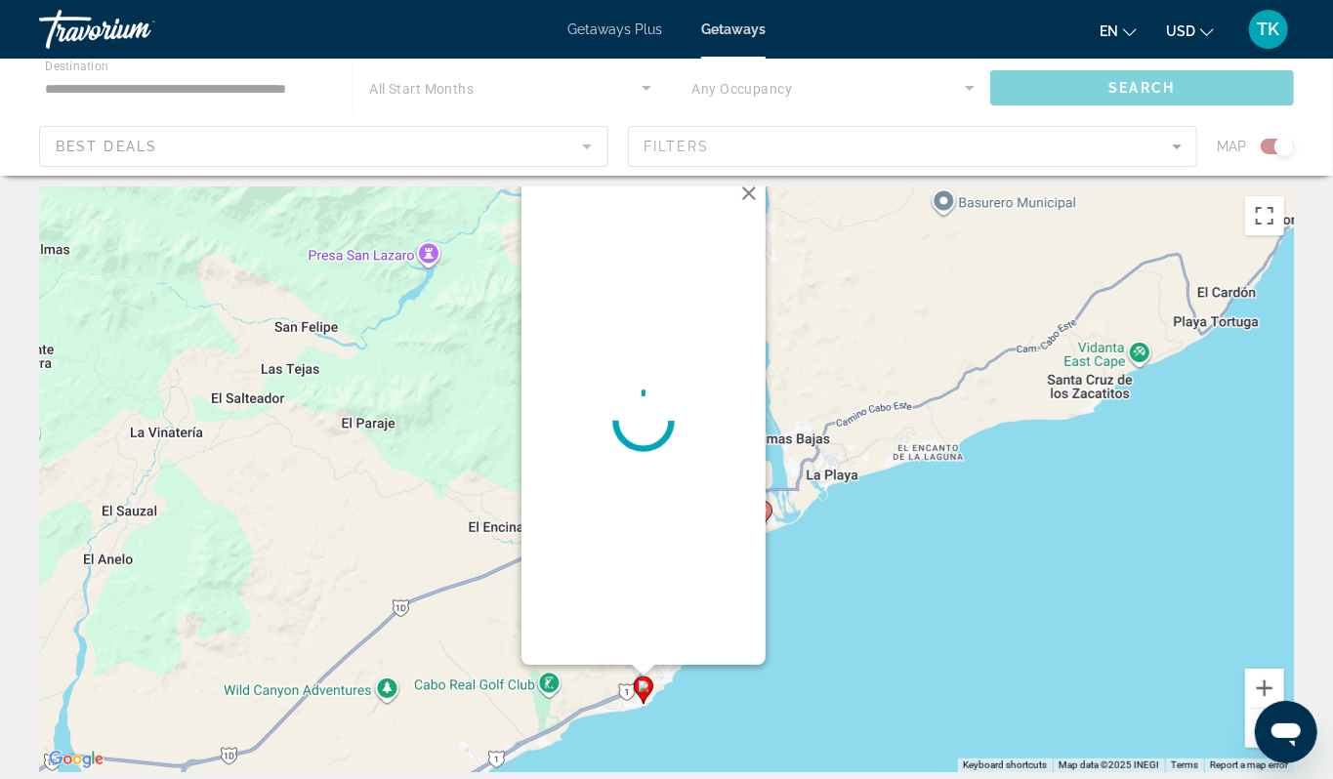
scroll to position [0, 0]
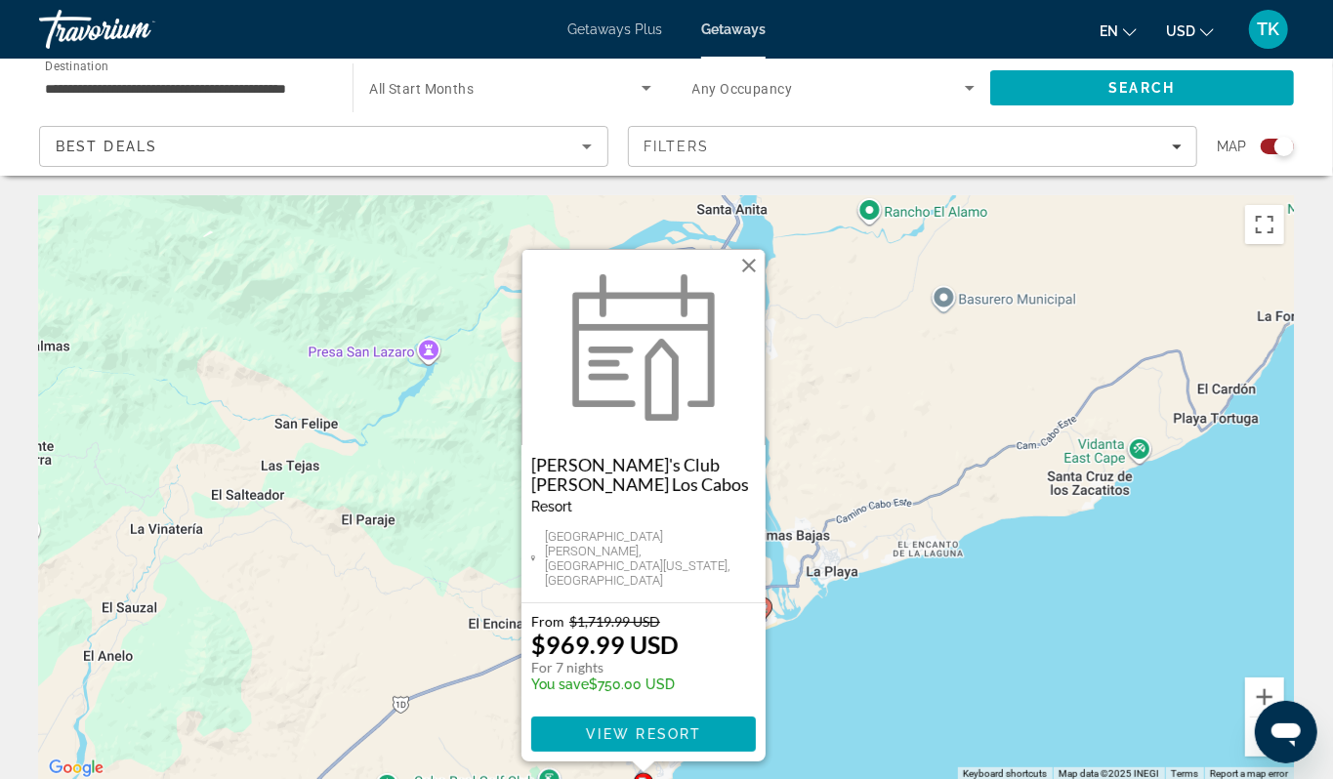
click at [908, 640] on div "To activate drag with keyboard, press Alt + Enter. Once in keyboard drag state,…" at bounding box center [666, 488] width 1255 height 586
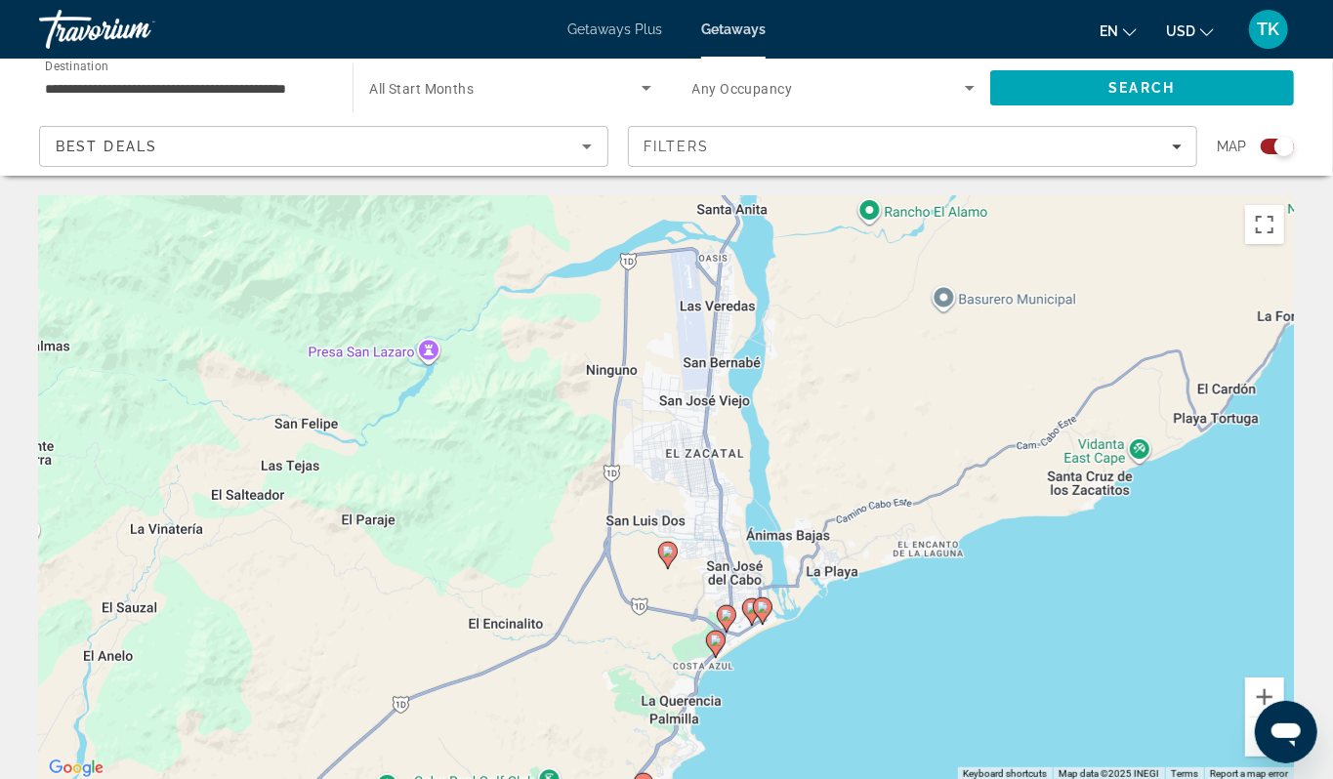
click at [712, 646] on image "Main content" at bounding box center [716, 641] width 12 height 12
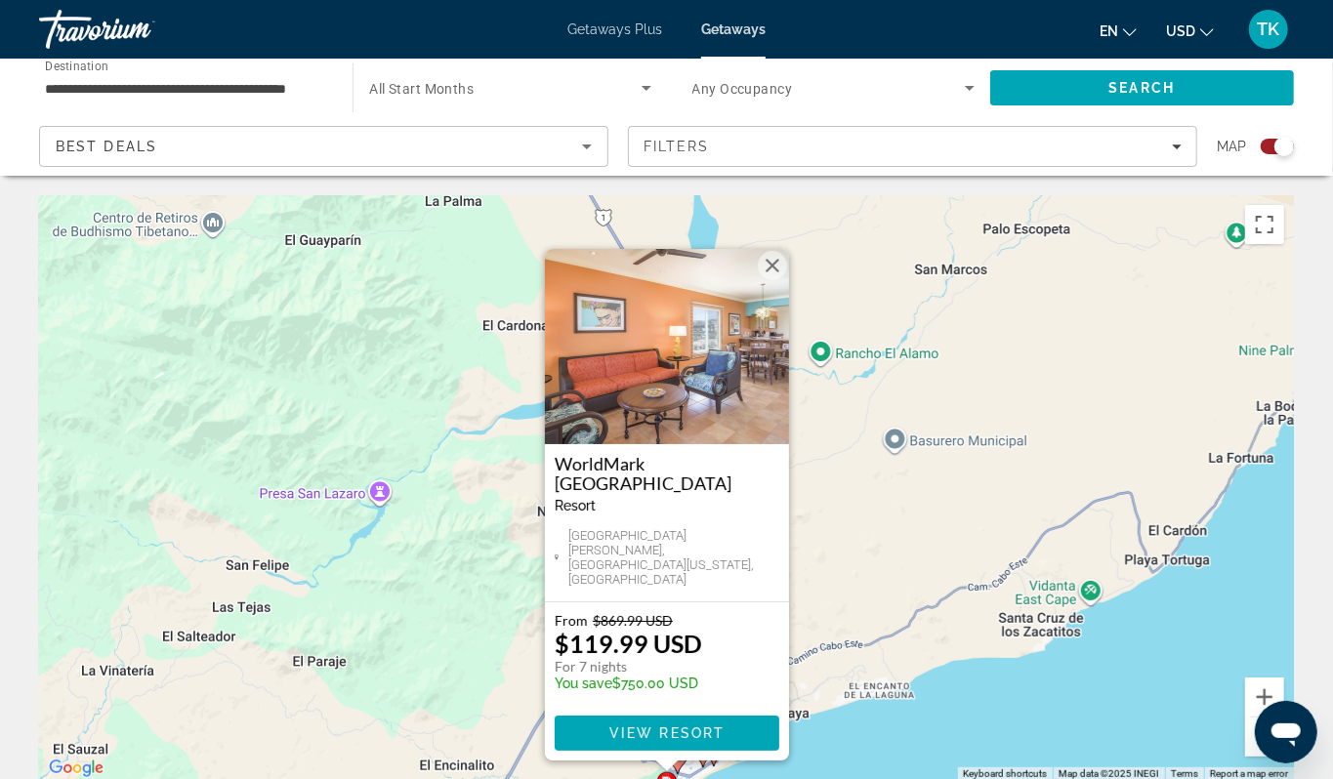
click at [942, 759] on div "To activate drag with keyboard, press Alt + Enter. Once in keyboard drag state,…" at bounding box center [666, 488] width 1255 height 586
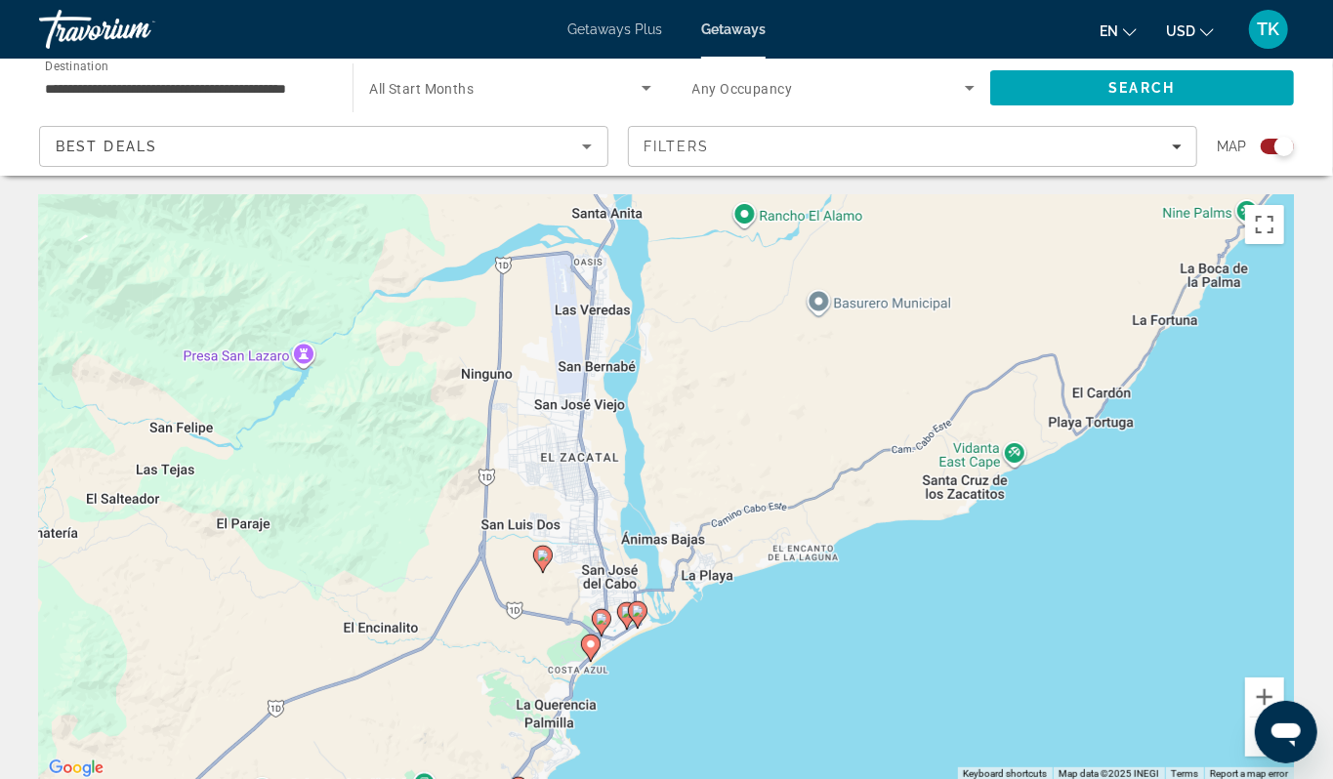
drag, startPoint x: 942, startPoint y: 759, endPoint x: 863, endPoint y: 617, distance: 162.2
click at [863, 617] on div "To activate drag with keyboard, press Alt + Enter. Once in keyboard drag state,…" at bounding box center [666, 488] width 1255 height 586
click at [598, 624] on image "Main content" at bounding box center [602, 618] width 12 height 12
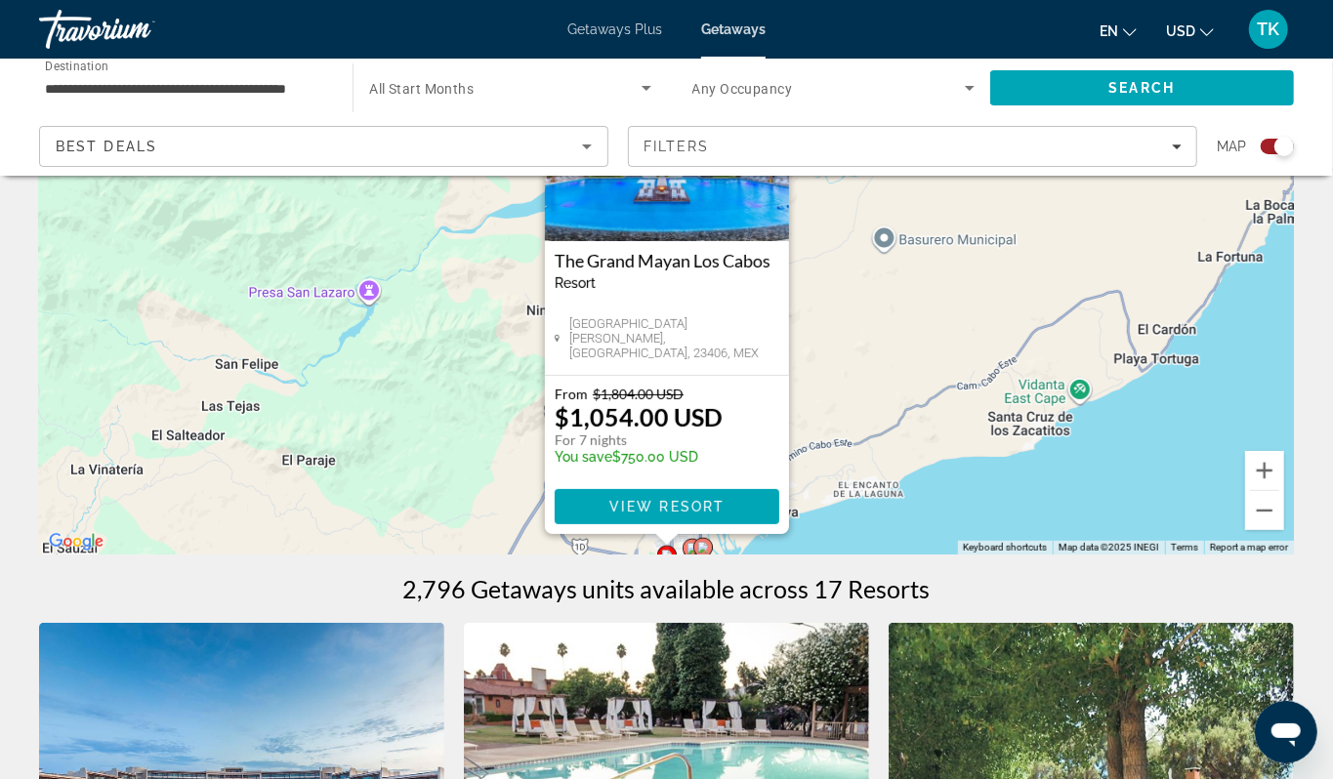
scroll to position [230, 0]
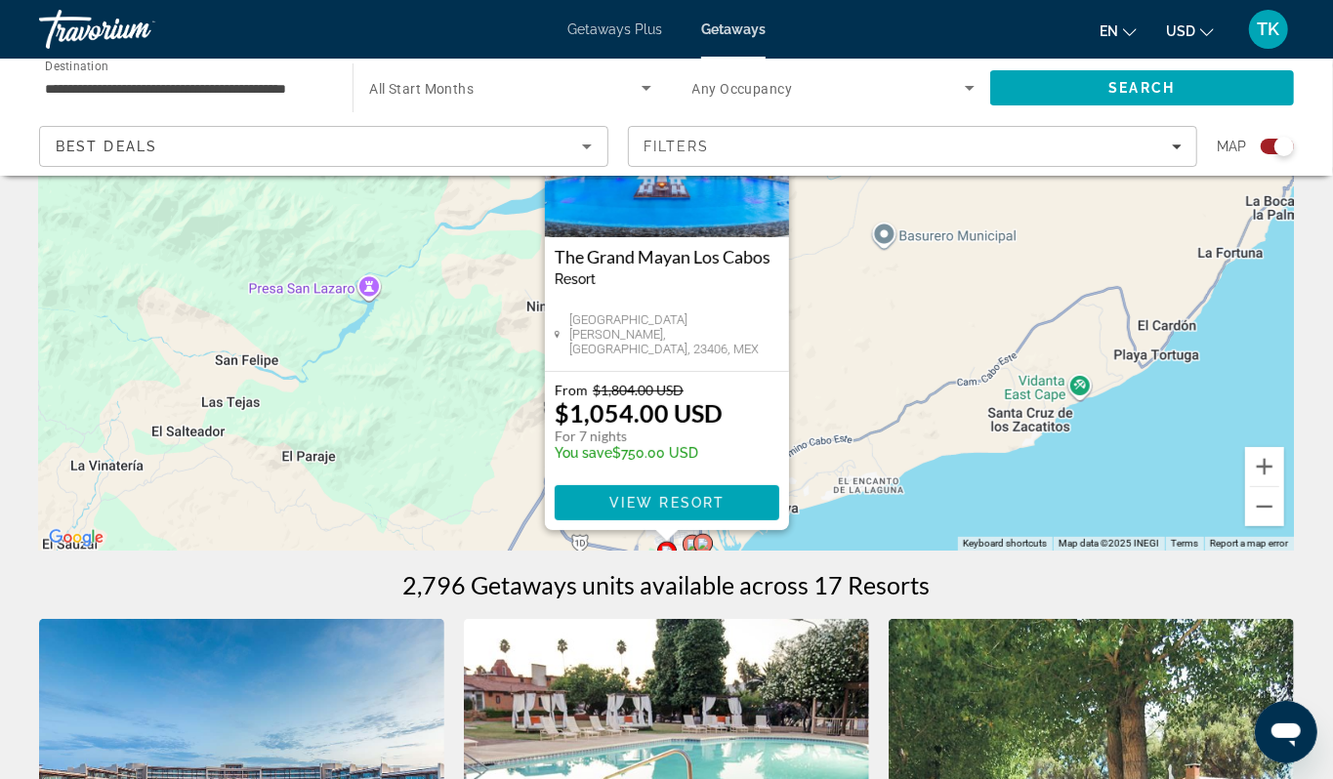
click at [989, 502] on div "To activate drag with keyboard, press Alt + Enter. Once in keyboard drag state,…" at bounding box center [666, 258] width 1255 height 586
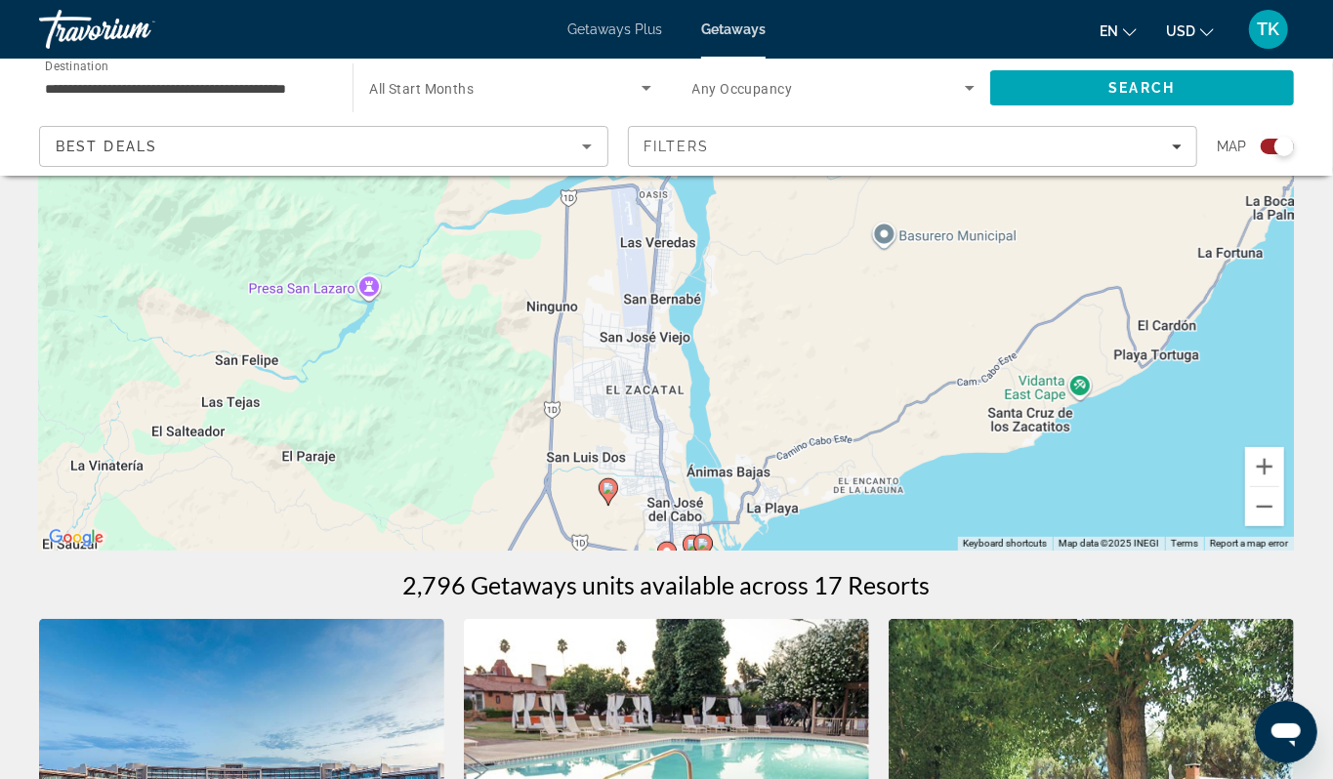
click at [700, 550] on image "Main content" at bounding box center [703, 544] width 12 height 12
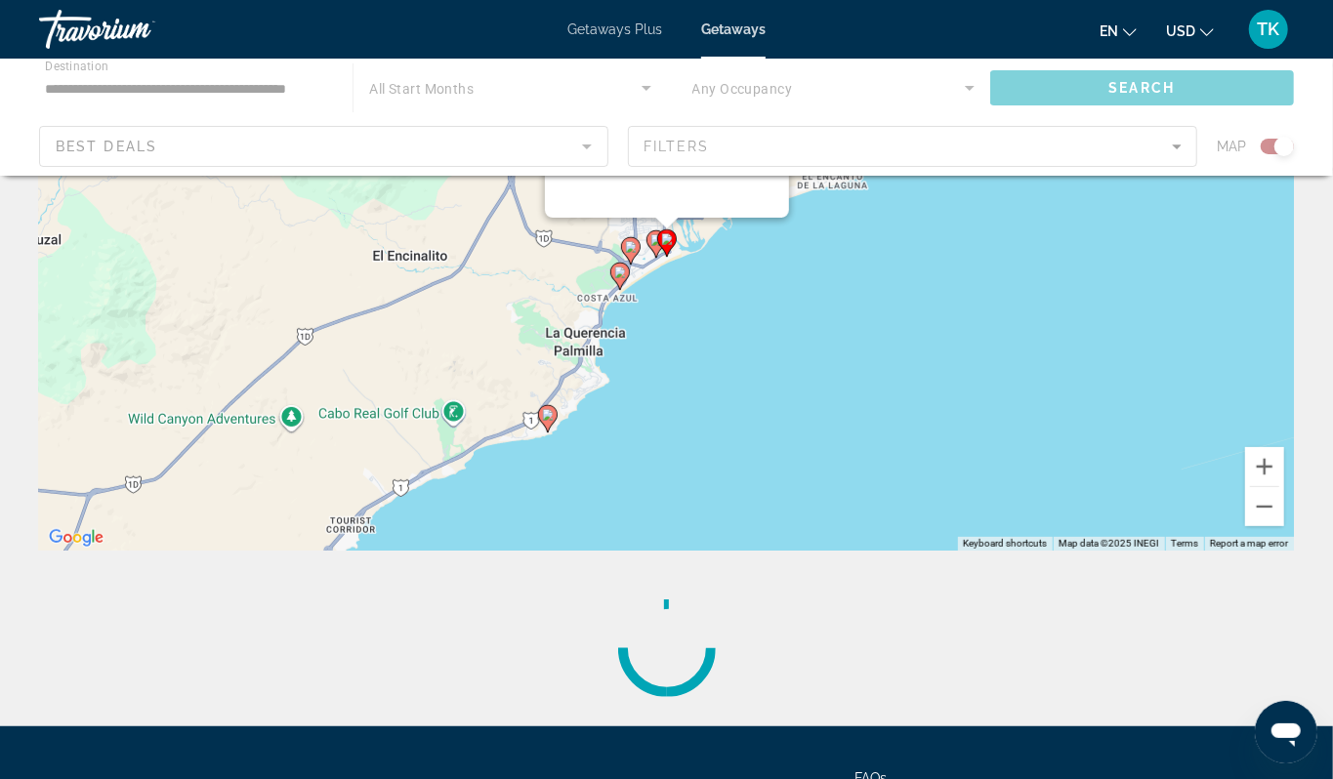
scroll to position [0, 0]
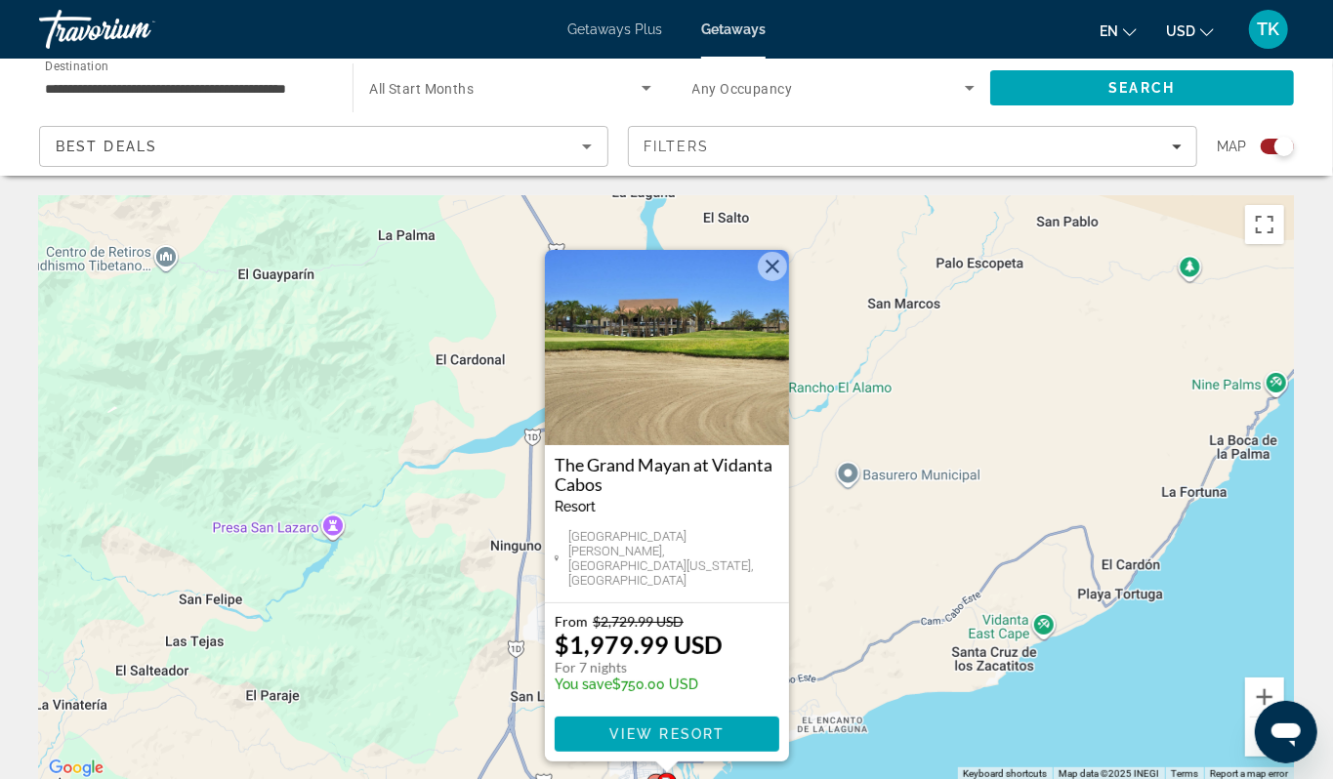
click at [998, 552] on div "To activate drag with keyboard, press Alt + Enter. Once in keyboard drag state,…" at bounding box center [666, 488] width 1255 height 586
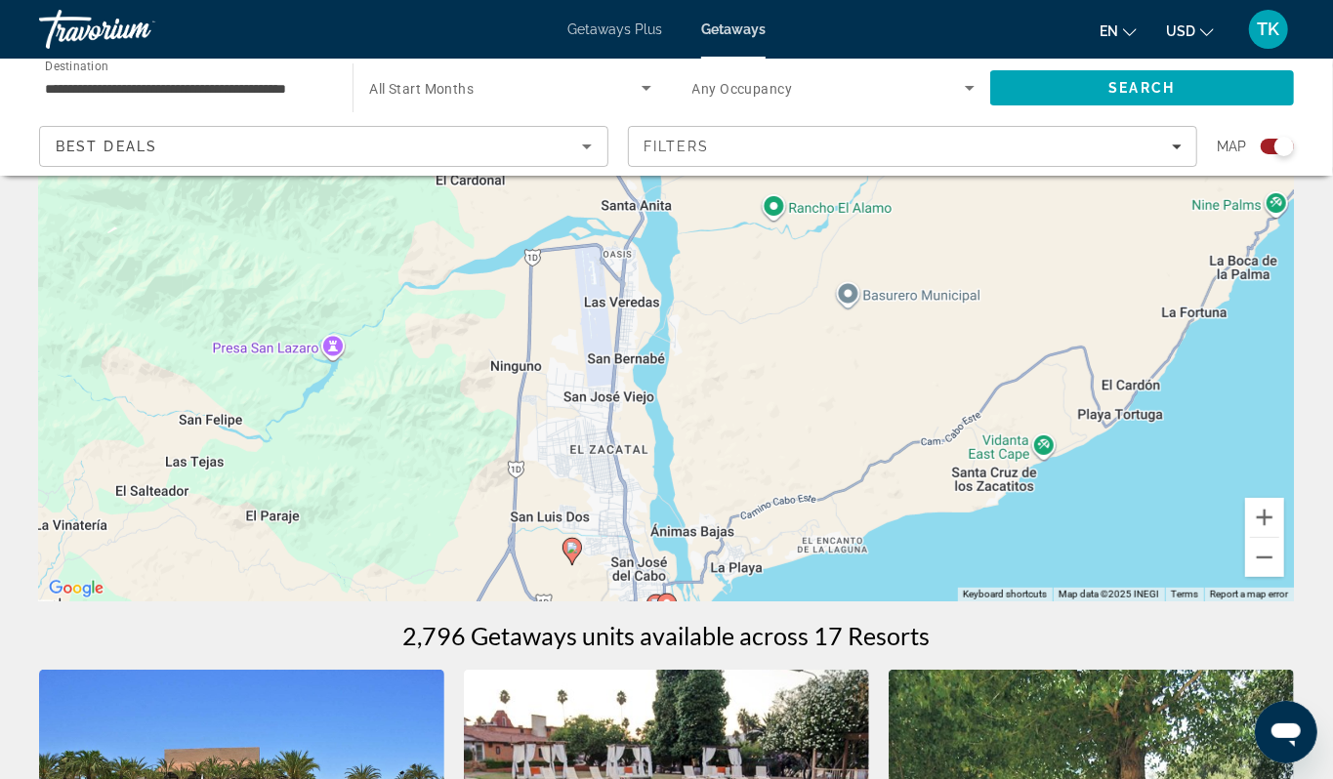
scroll to position [205, 0]
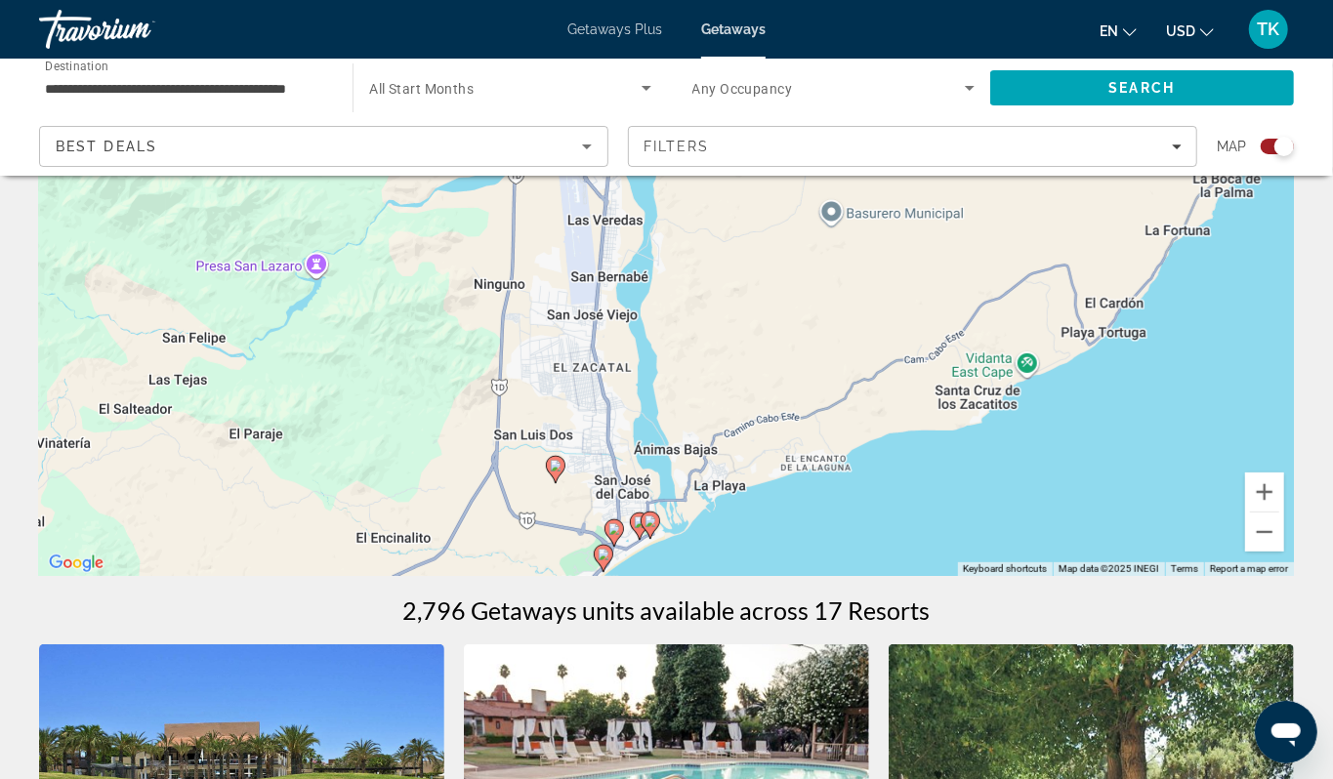
drag, startPoint x: 984, startPoint y: 536, endPoint x: 966, endPoint y: 479, distance: 59.6
click at [966, 479] on div "To activate drag with keyboard, press Alt + Enter. Once in keyboard drag state,…" at bounding box center [666, 283] width 1255 height 586
click at [640, 540] on gmp-advanced-marker "Main content" at bounding box center [650, 525] width 20 height 29
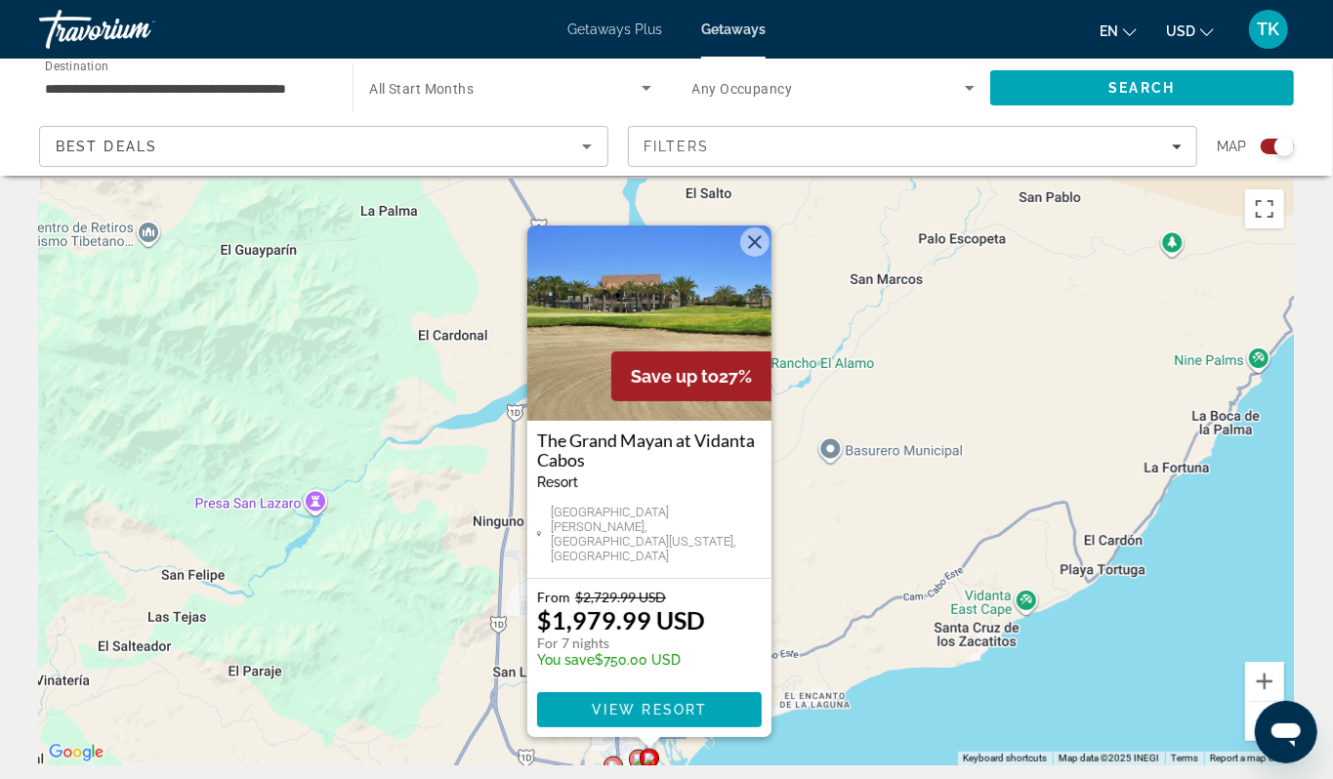
scroll to position [0, 0]
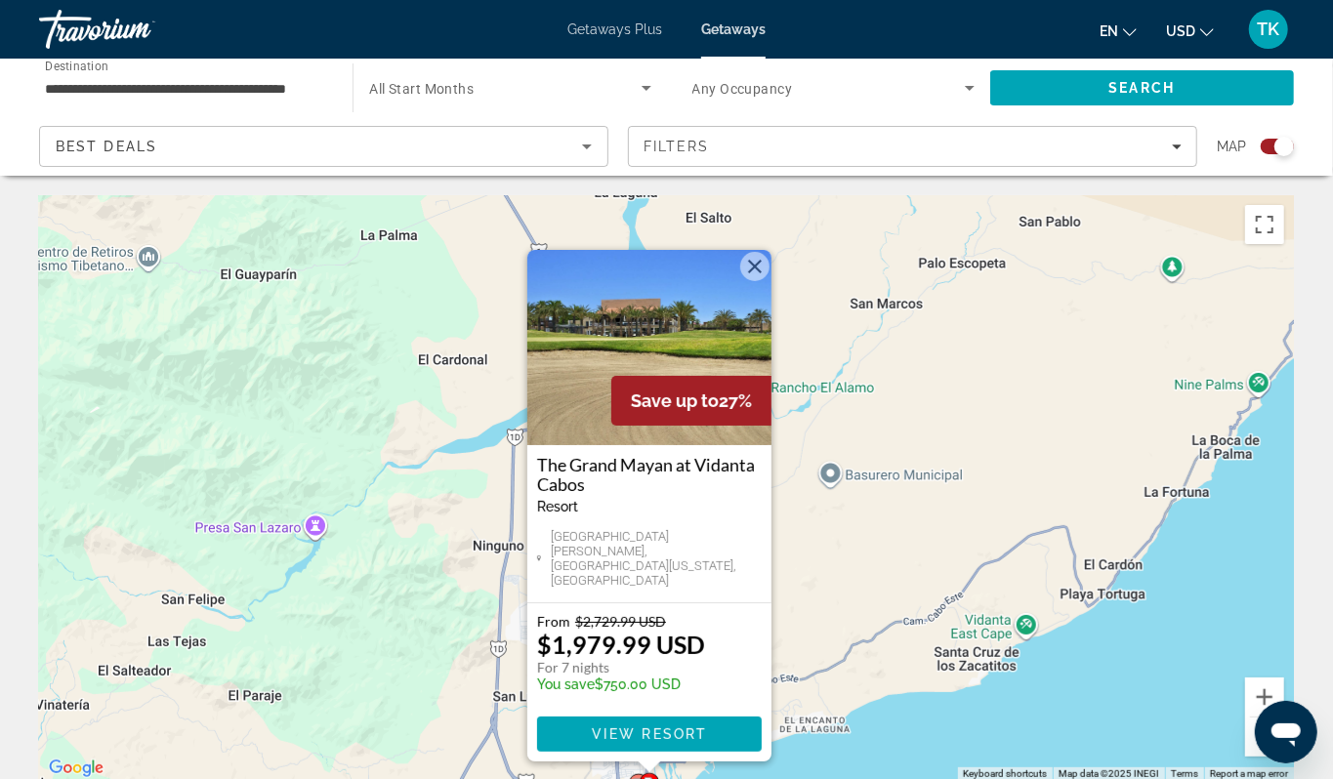
click at [1115, 453] on div "To activate drag with keyboard, press Alt + Enter. Once in keyboard drag state,…" at bounding box center [666, 488] width 1255 height 586
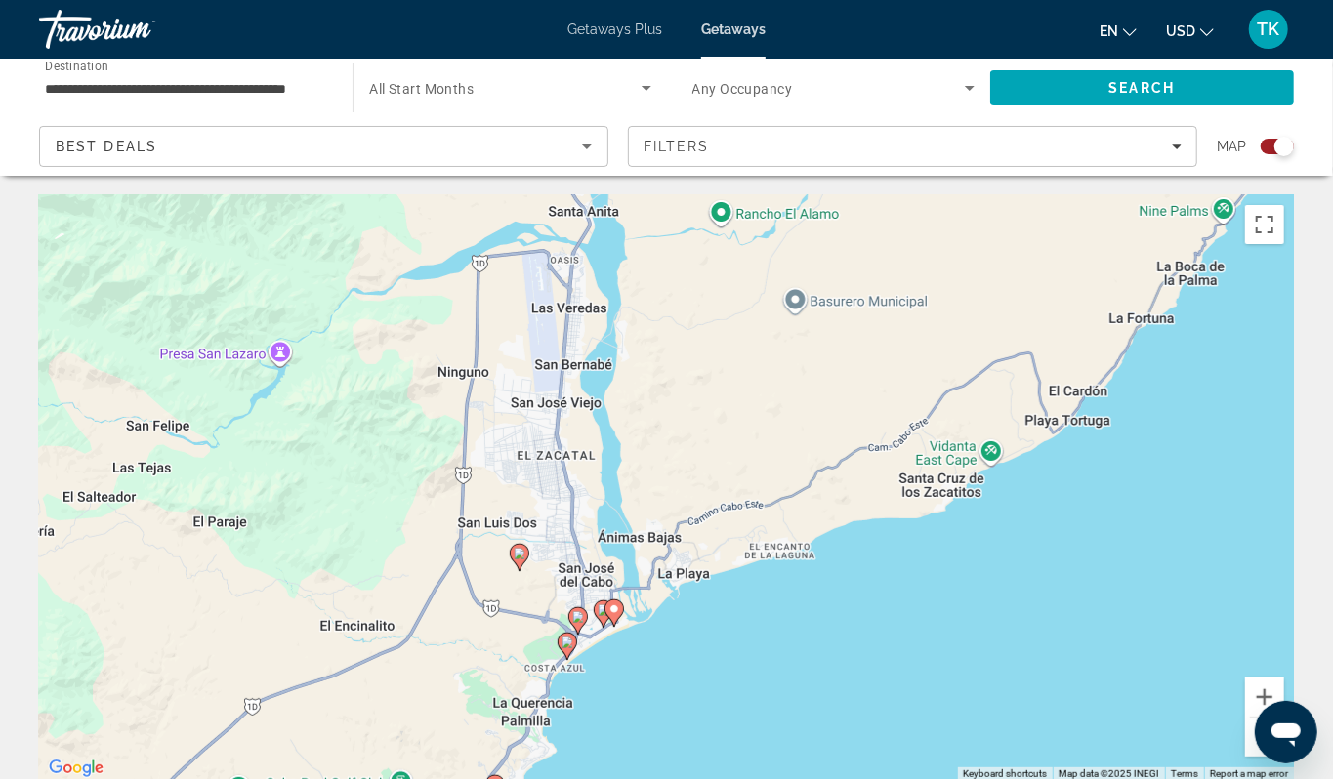
drag, startPoint x: 1115, startPoint y: 453, endPoint x: 1082, endPoint y: 243, distance: 212.5
click at [1082, 243] on div "To activate drag with keyboard, press Alt + Enter. Once in keyboard drag state,…" at bounding box center [666, 488] width 1255 height 586
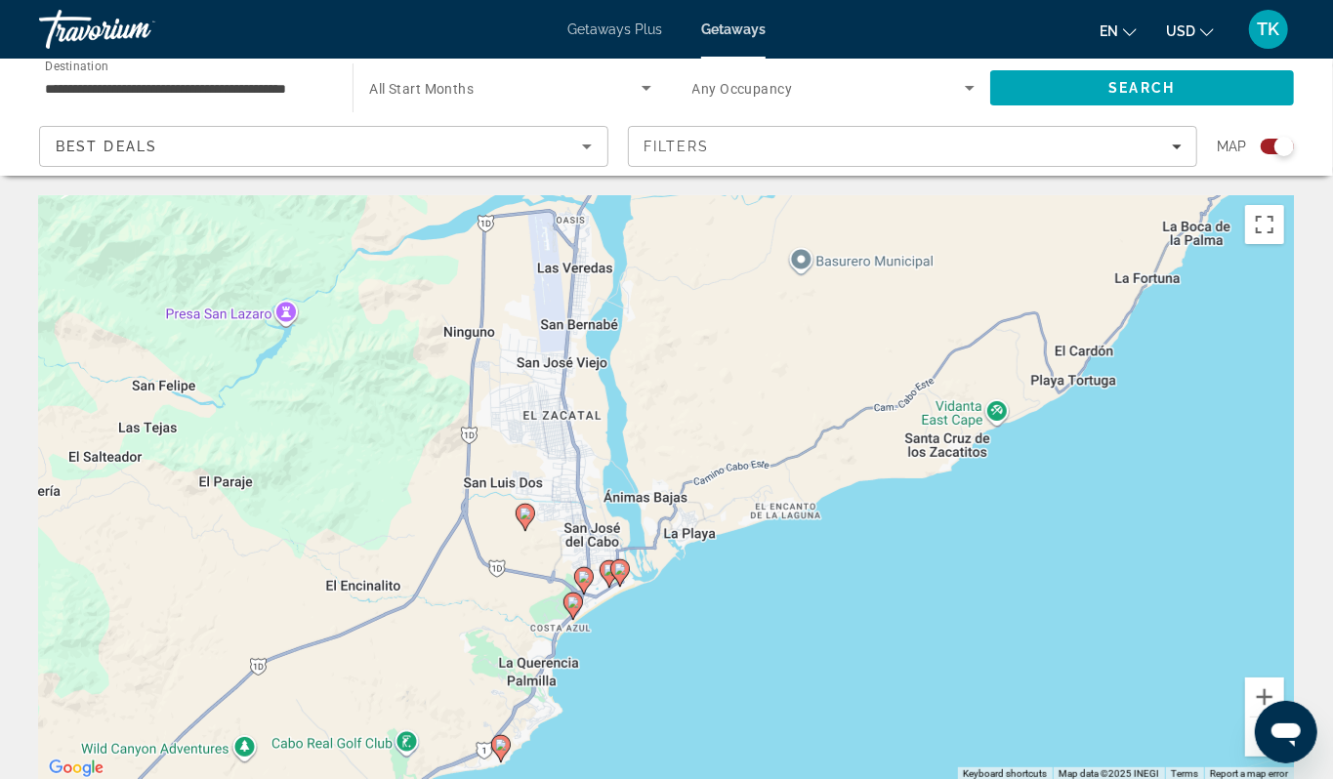
click at [601, 587] on icon "Main content" at bounding box center [608, 573] width 18 height 25
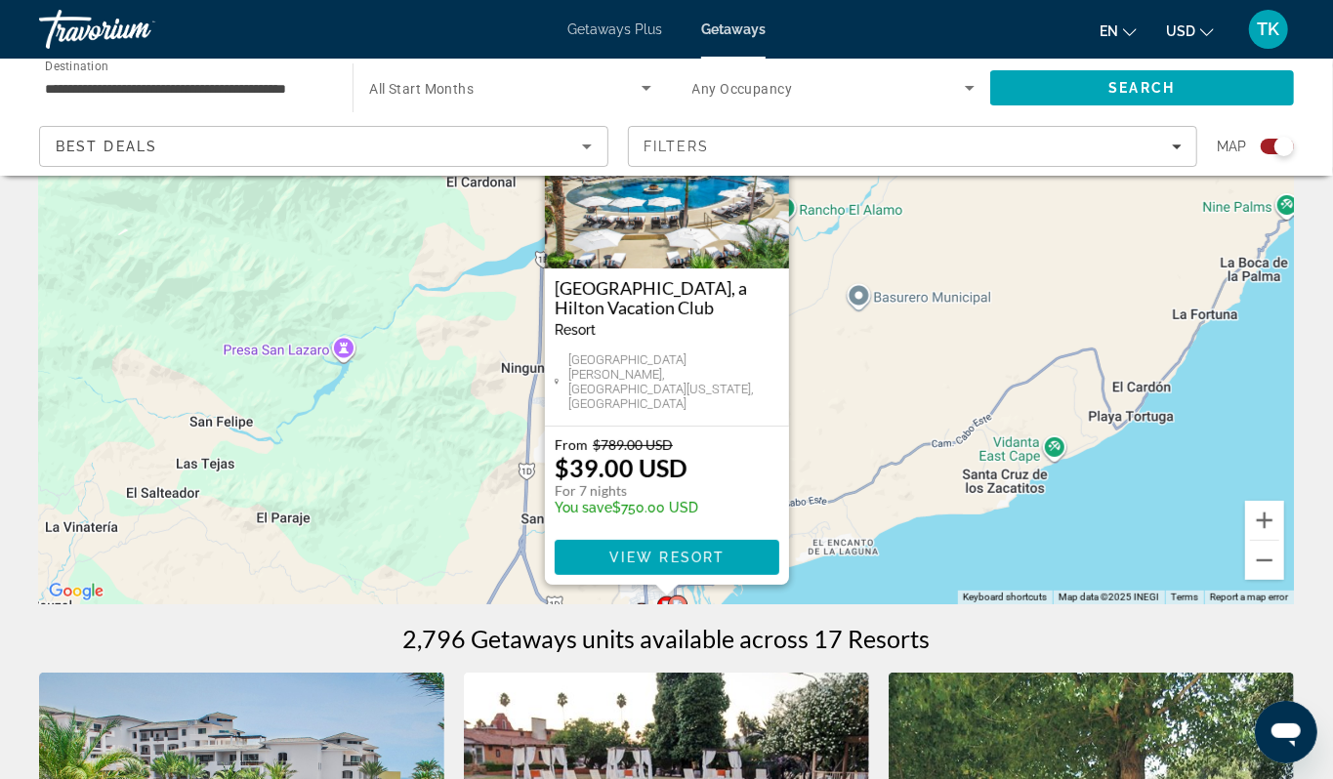
scroll to position [178, 0]
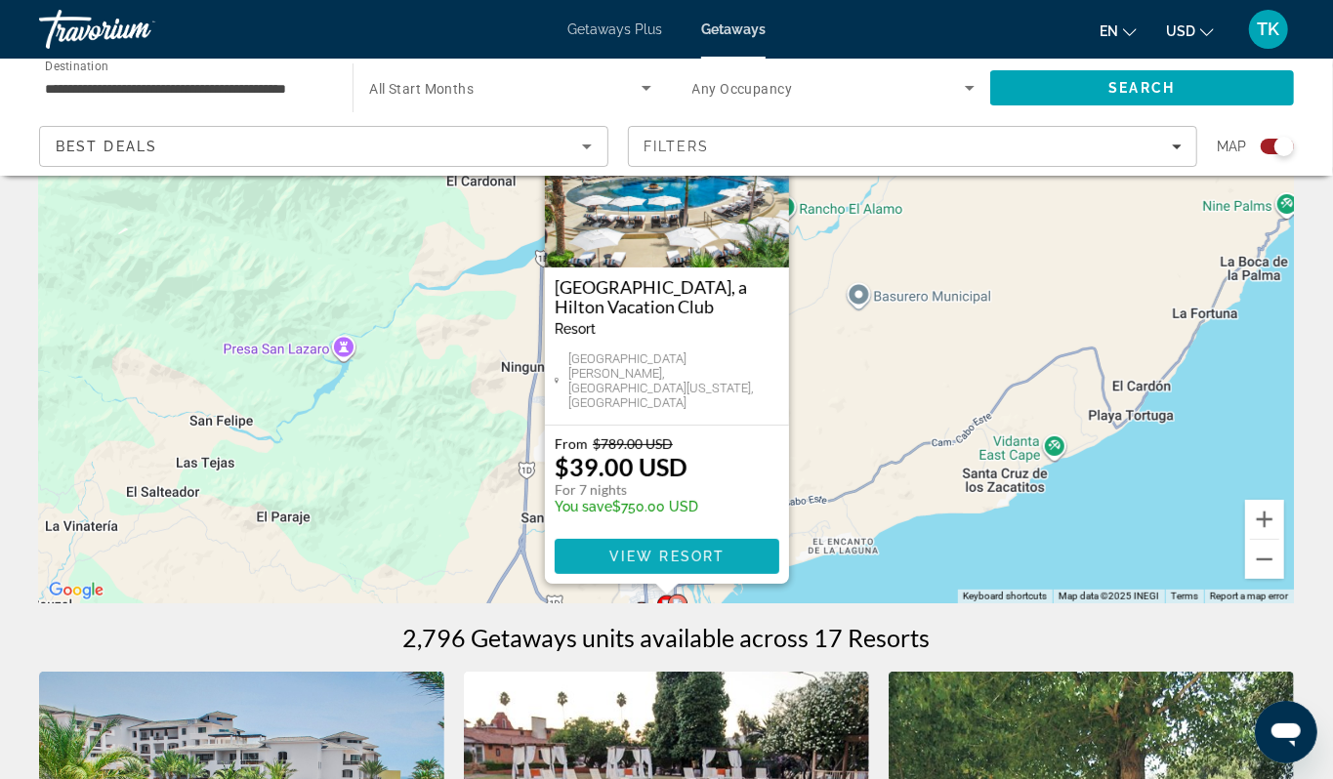
click at [662, 564] on span "View Resort" at bounding box center [665, 557] width 115 height 16
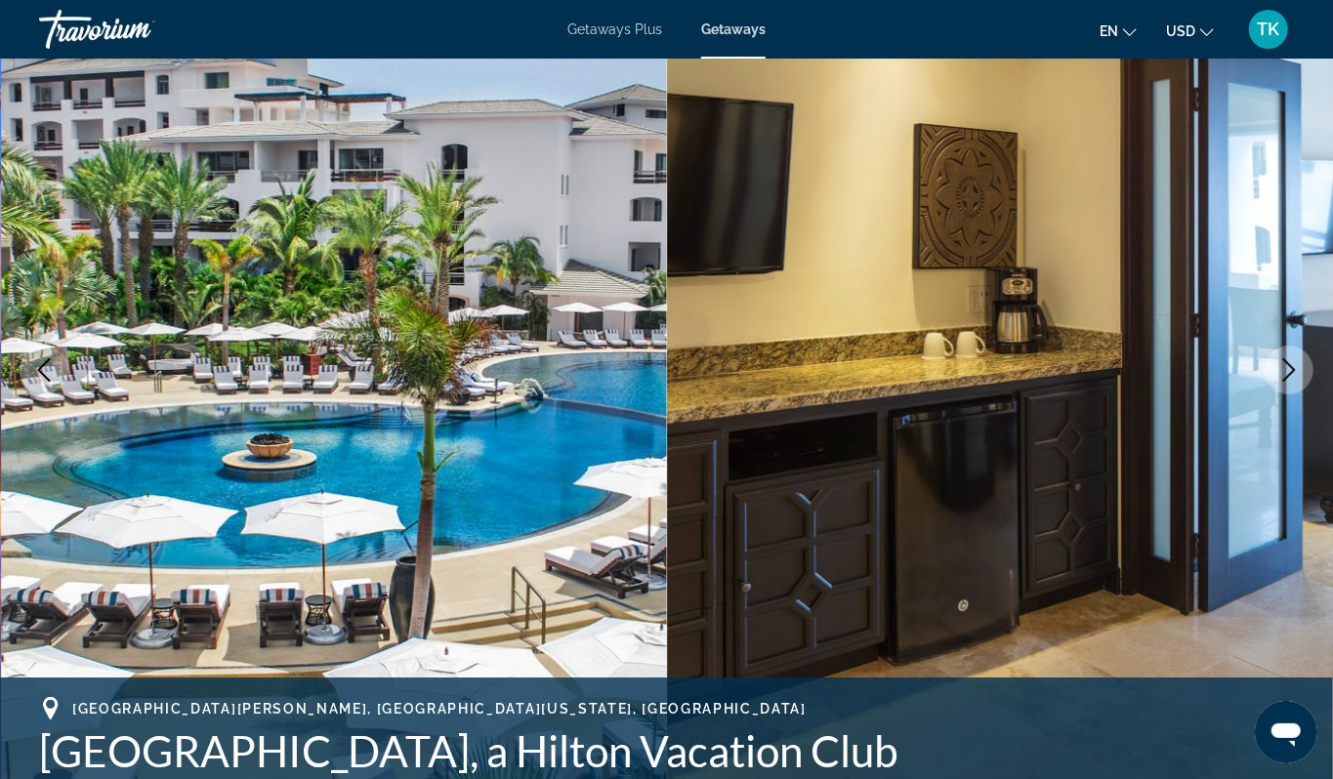
scroll to position [137, 0]
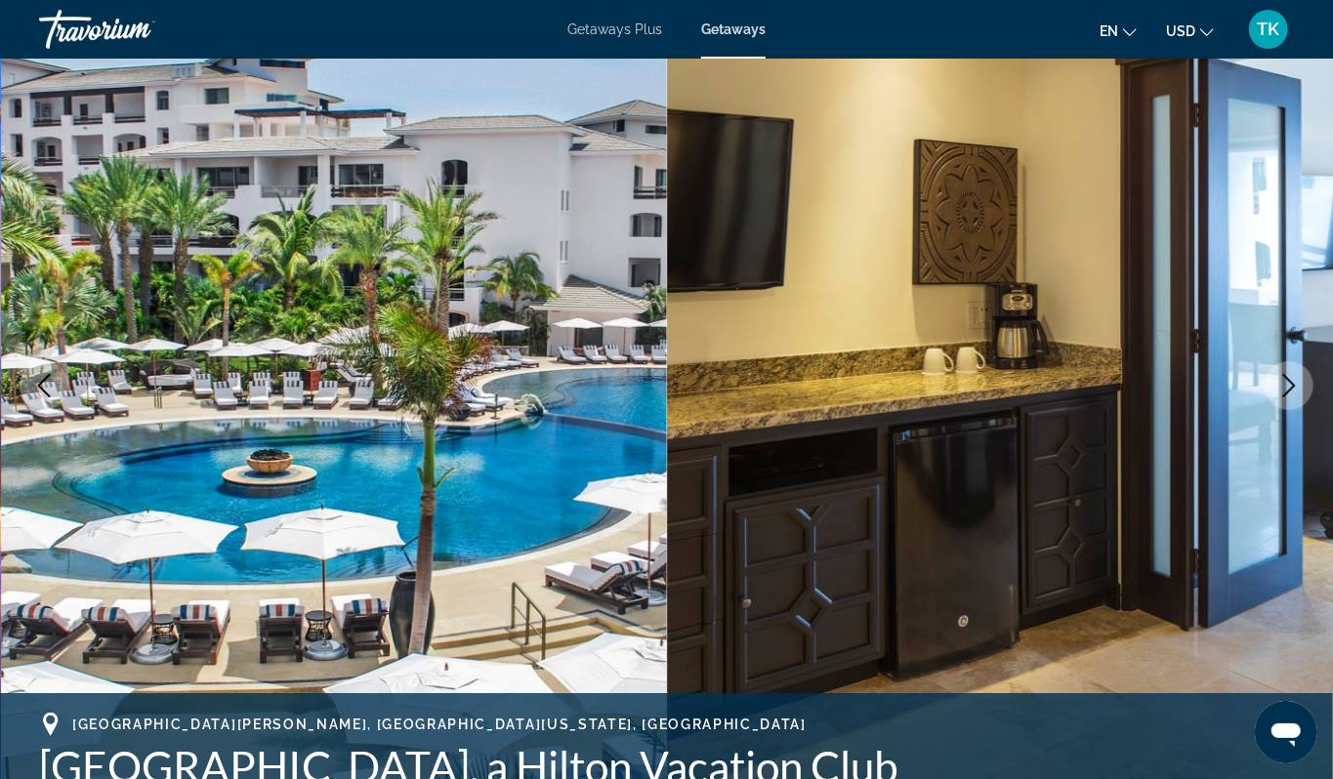
click at [1275, 410] on button "Next image" at bounding box center [1288, 385] width 49 height 49
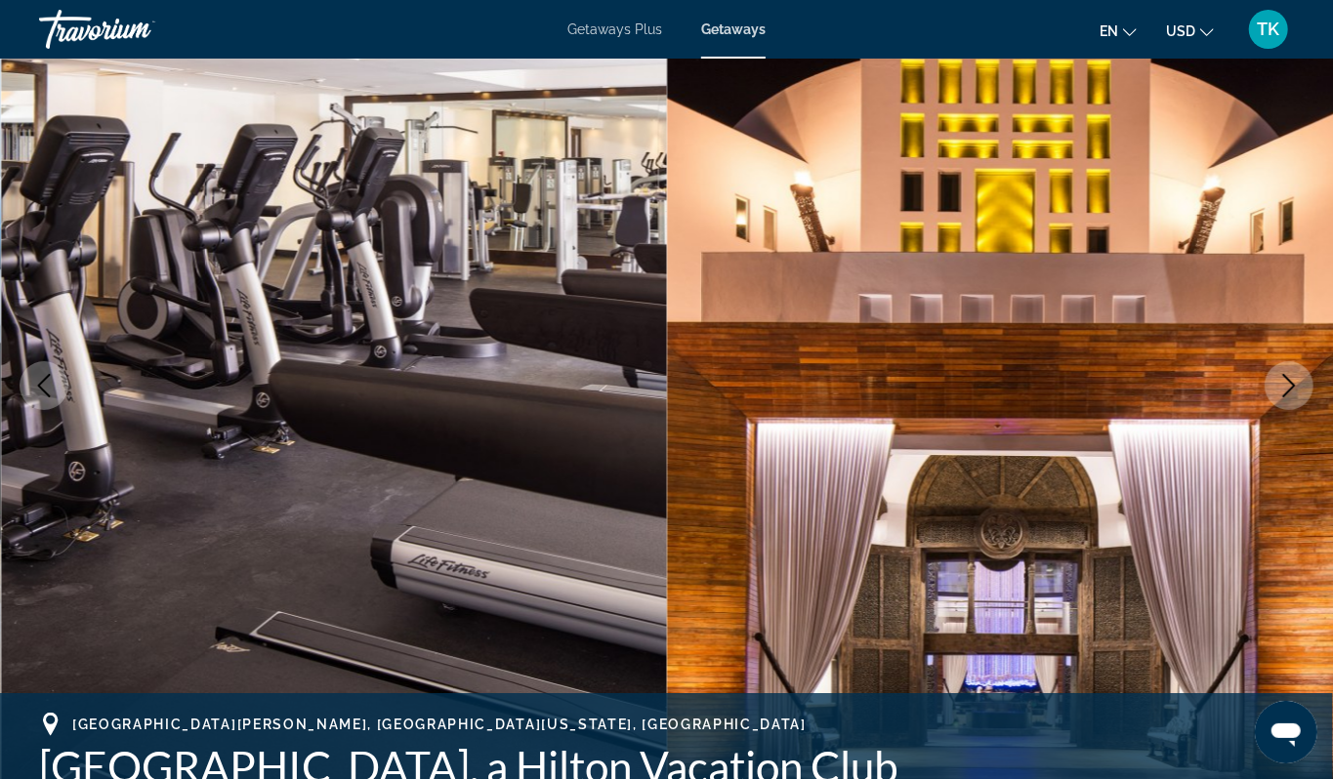
click at [1275, 410] on button "Next image" at bounding box center [1288, 385] width 49 height 49
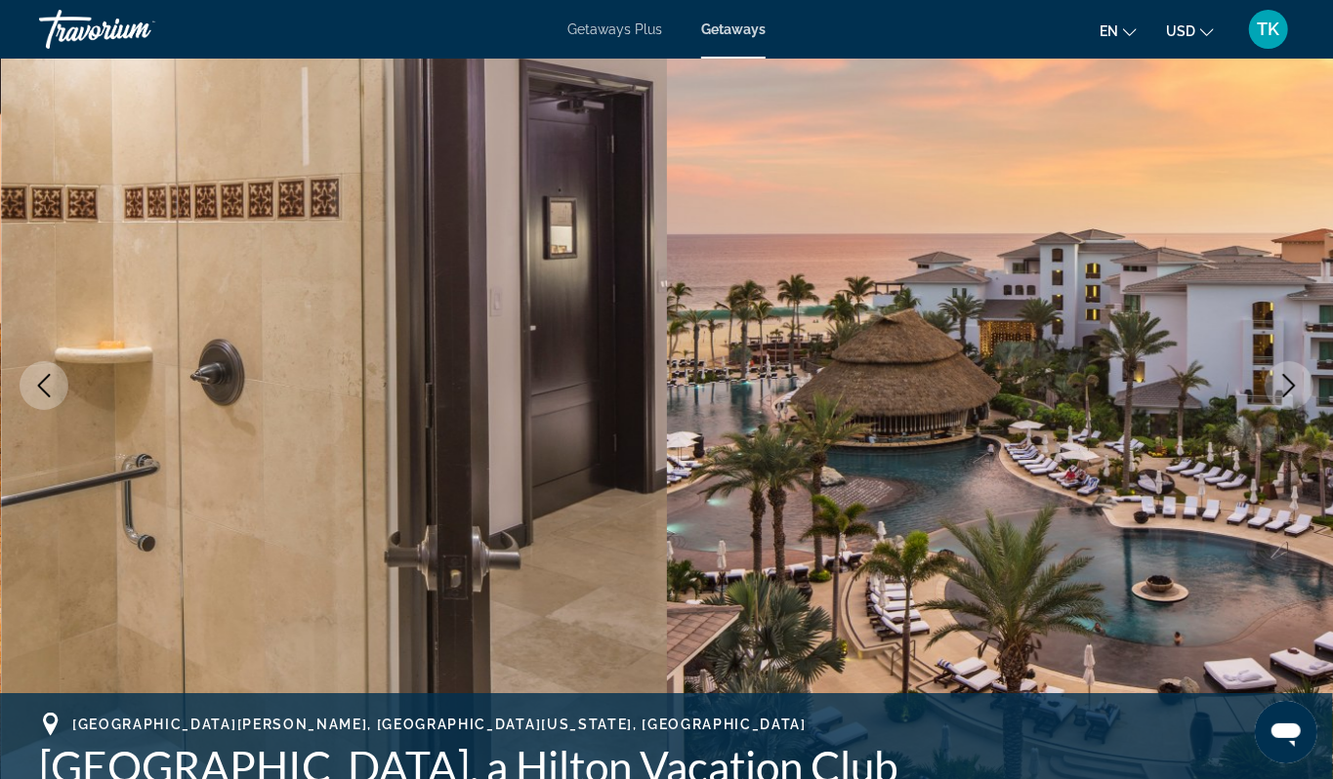
click at [51, 397] on icon "Previous image" at bounding box center [44, 385] width 13 height 23
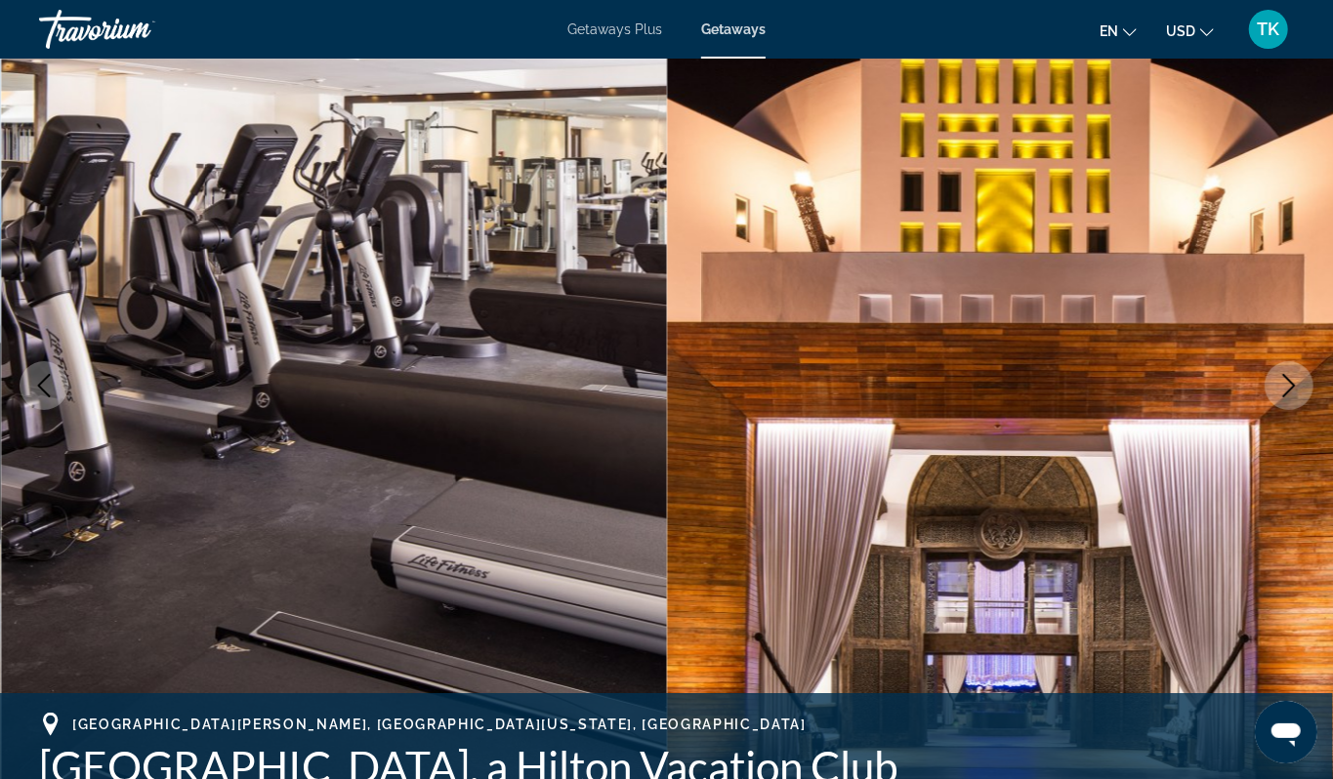
click at [1277, 397] on icon "Next image" at bounding box center [1288, 385] width 23 height 23
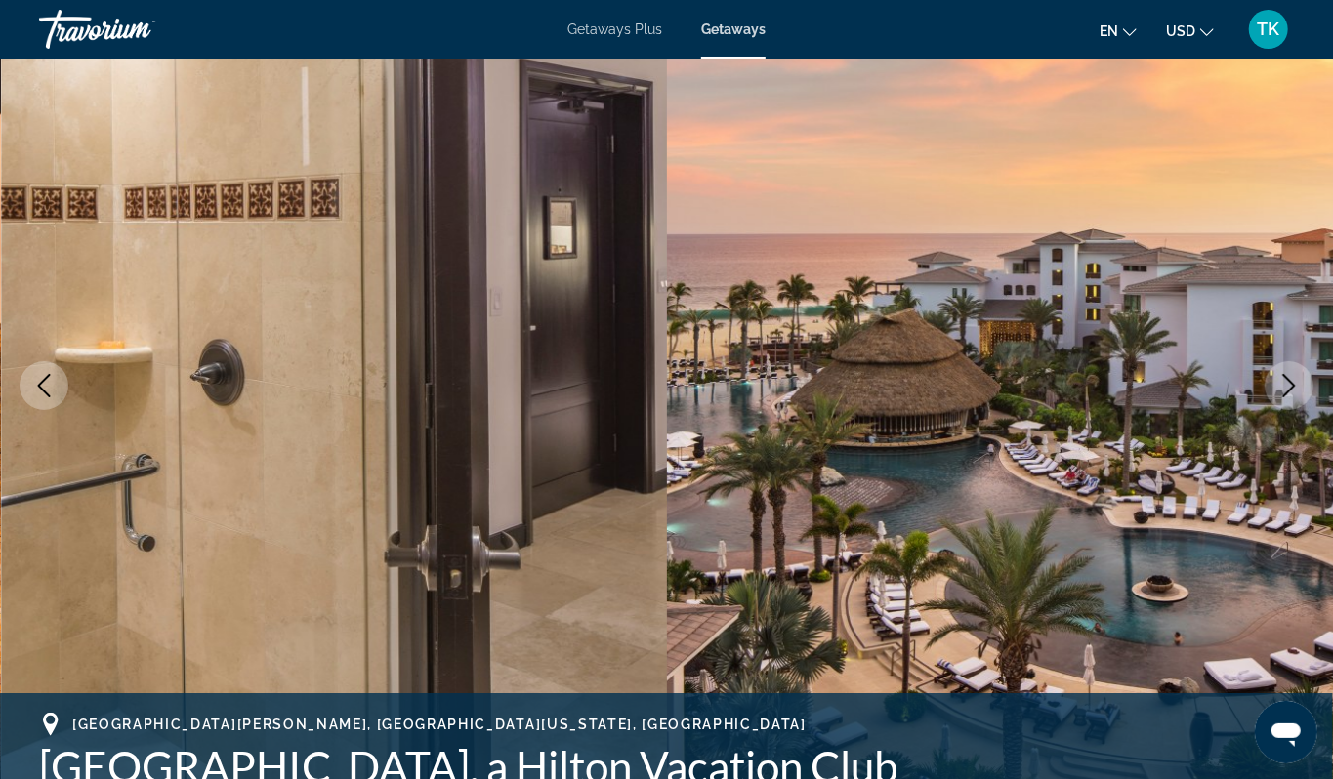
click at [1277, 397] on icon "Next image" at bounding box center [1288, 385] width 23 height 23
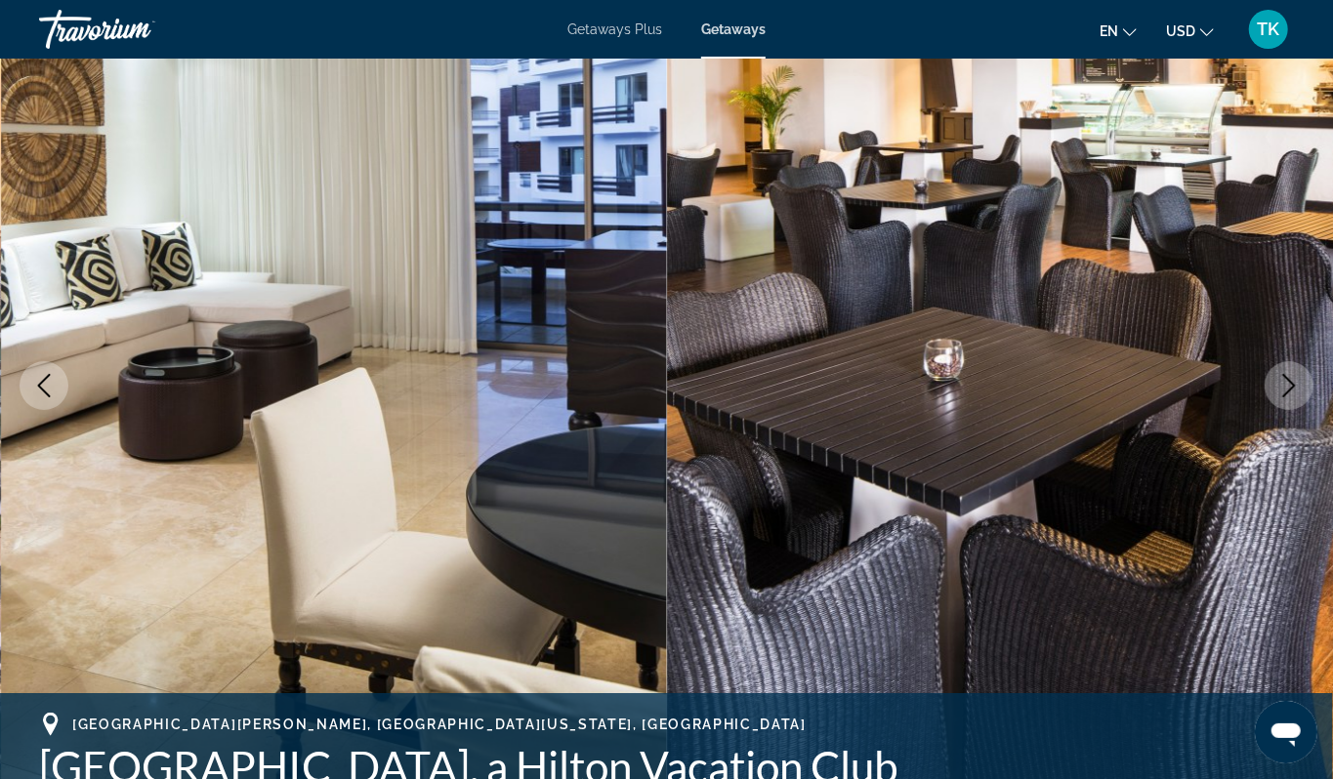
click at [1277, 397] on icon "Next image" at bounding box center [1288, 385] width 23 height 23
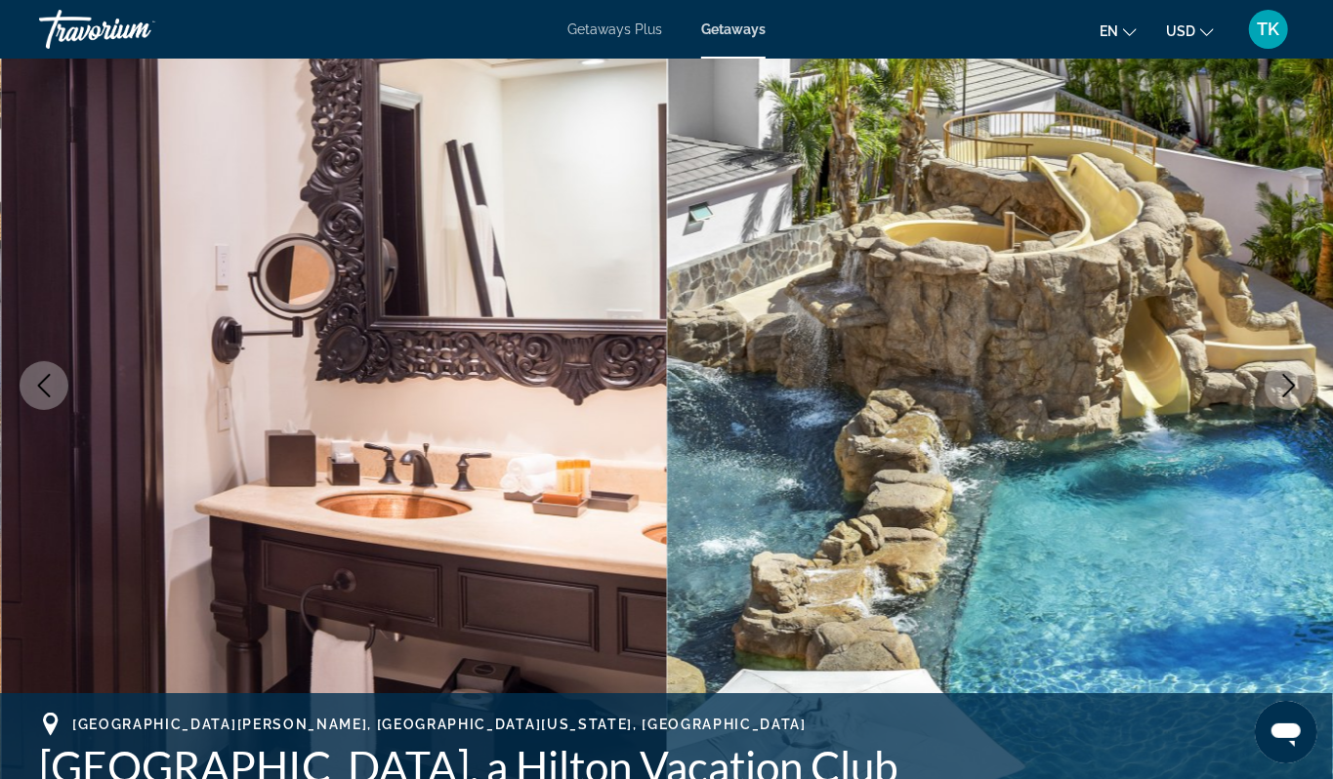
click at [1277, 397] on icon "Next image" at bounding box center [1288, 385] width 23 height 23
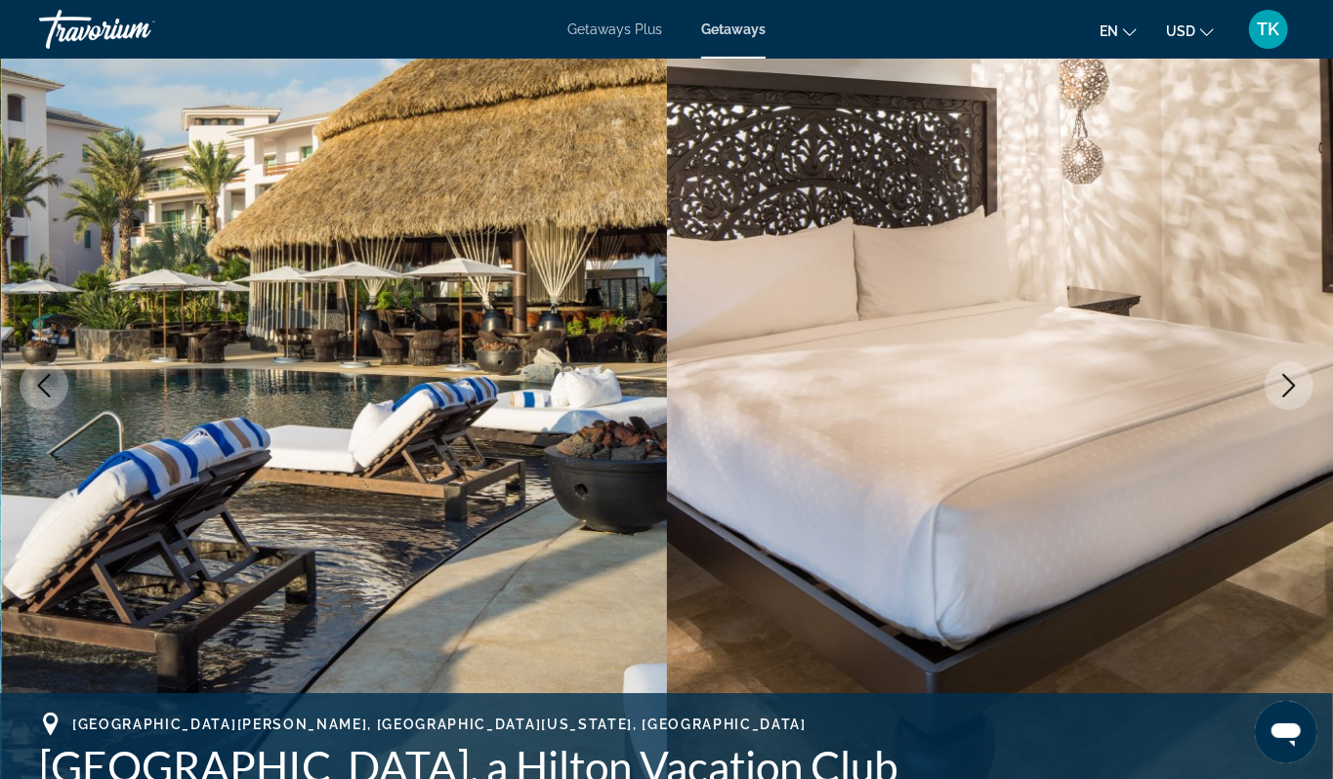
click at [1277, 397] on icon "Next image" at bounding box center [1288, 385] width 23 height 23
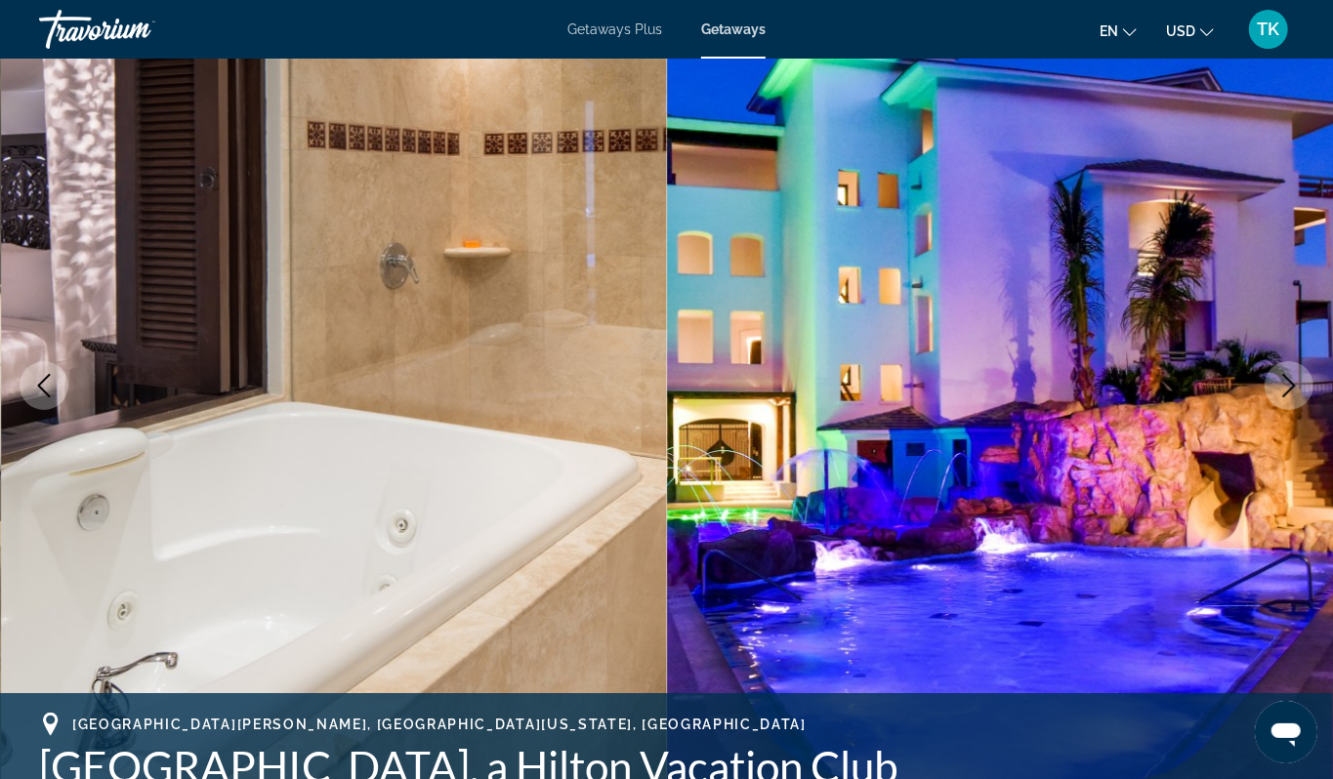
click at [1277, 397] on icon "Next image" at bounding box center [1288, 385] width 23 height 23
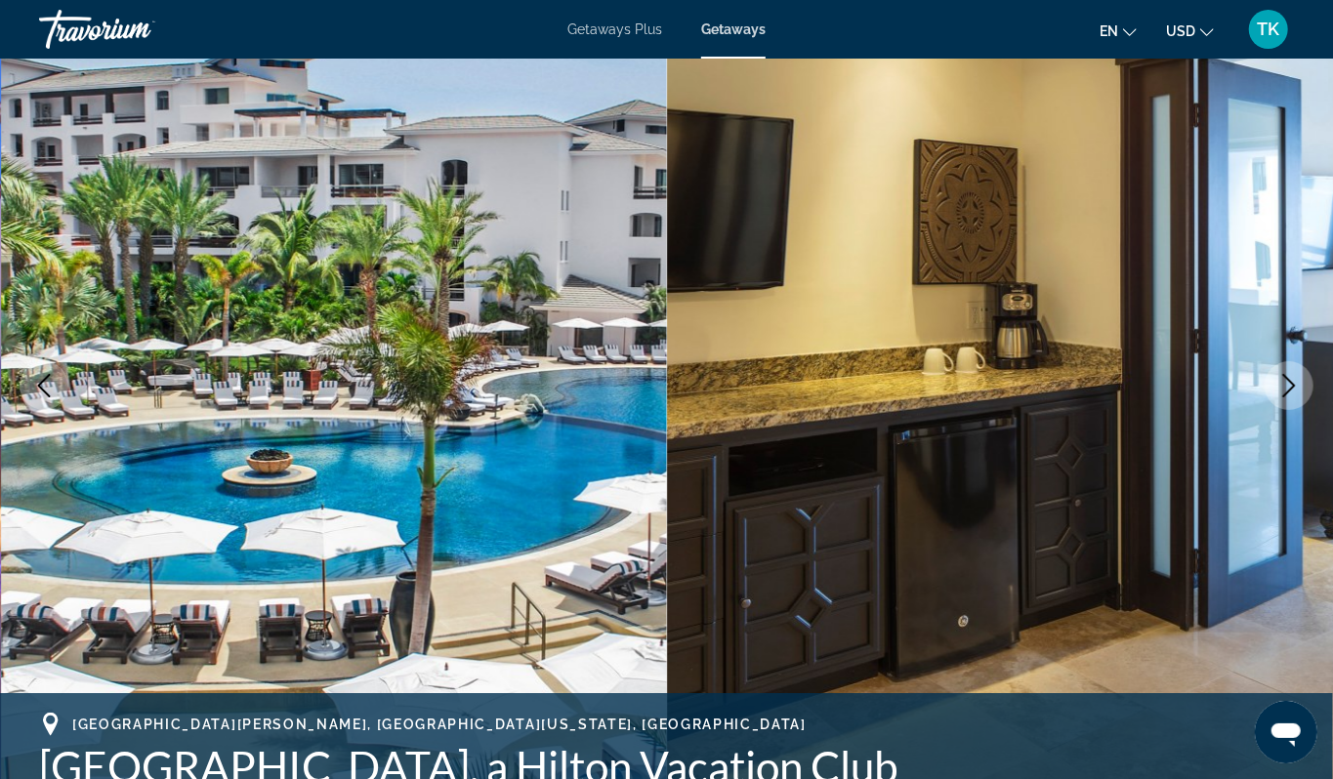
click at [1277, 397] on icon "Next image" at bounding box center [1288, 385] width 23 height 23
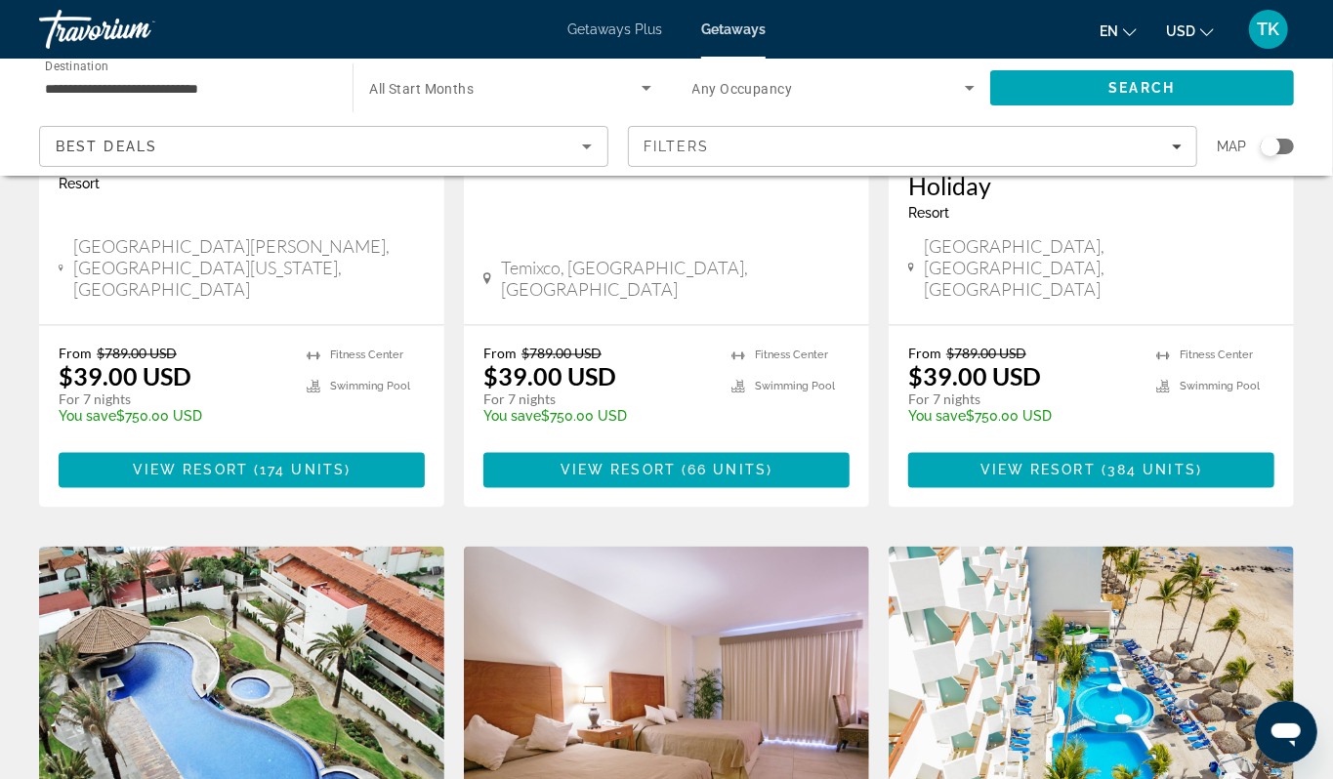
scroll to position [1933, 0]
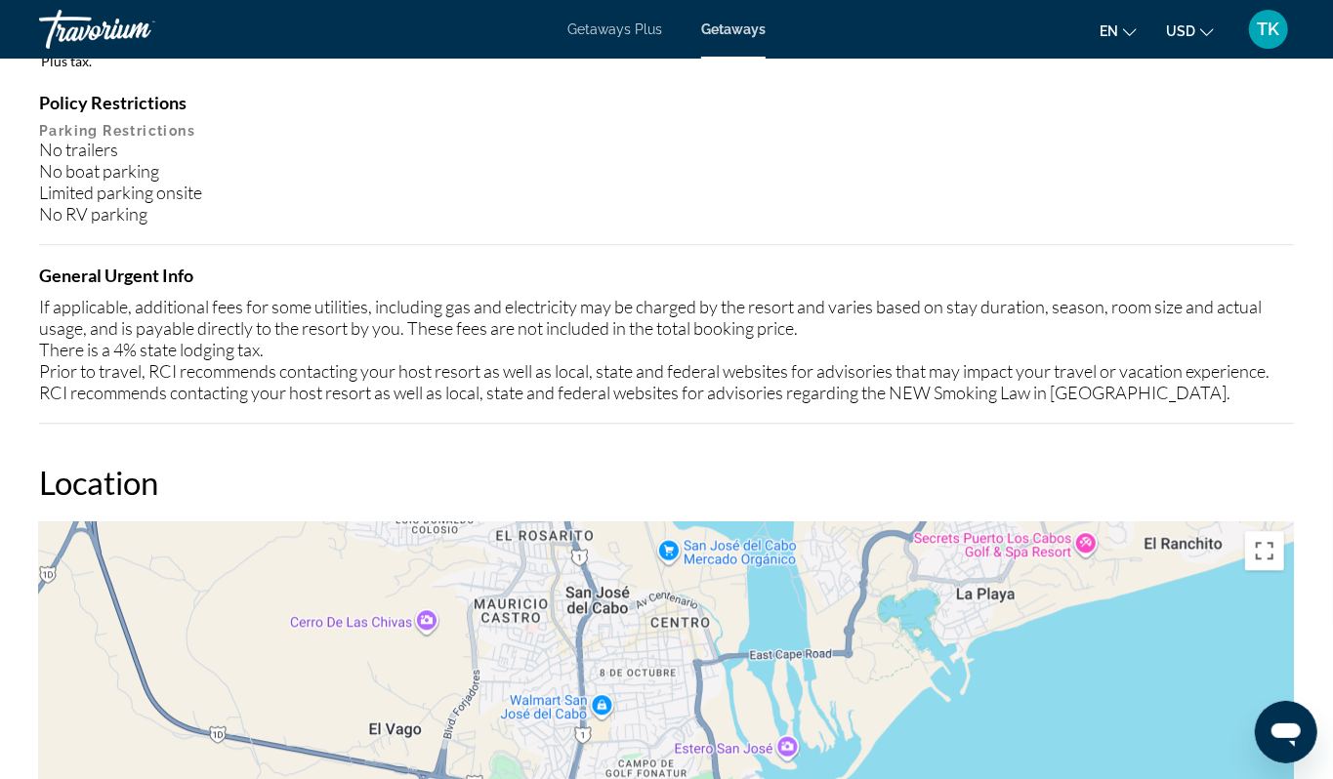
scroll to position [2345, 0]
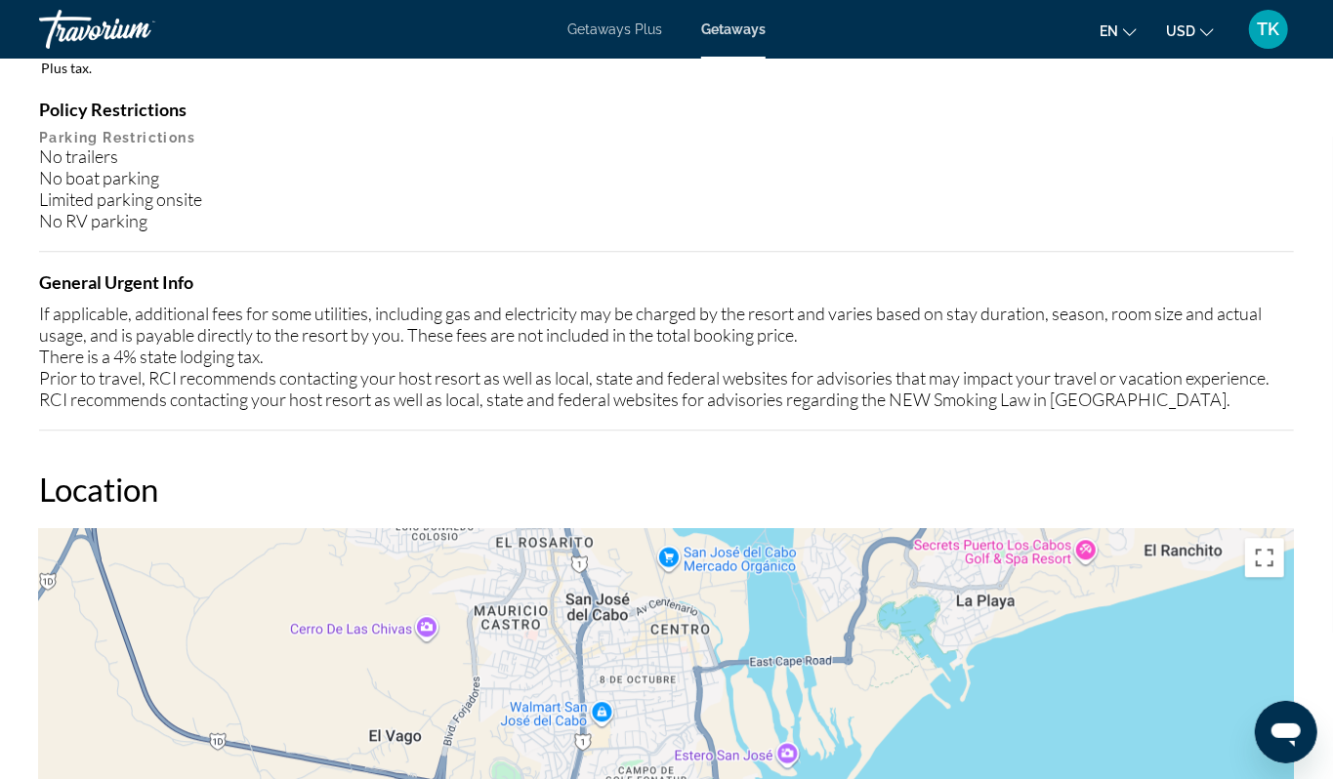
click at [376, 357] on div "Amenities Fitness Center Swimming Pool ATM/banking Concierge desk/services Conf…" at bounding box center [666, 31] width 1255 height 799
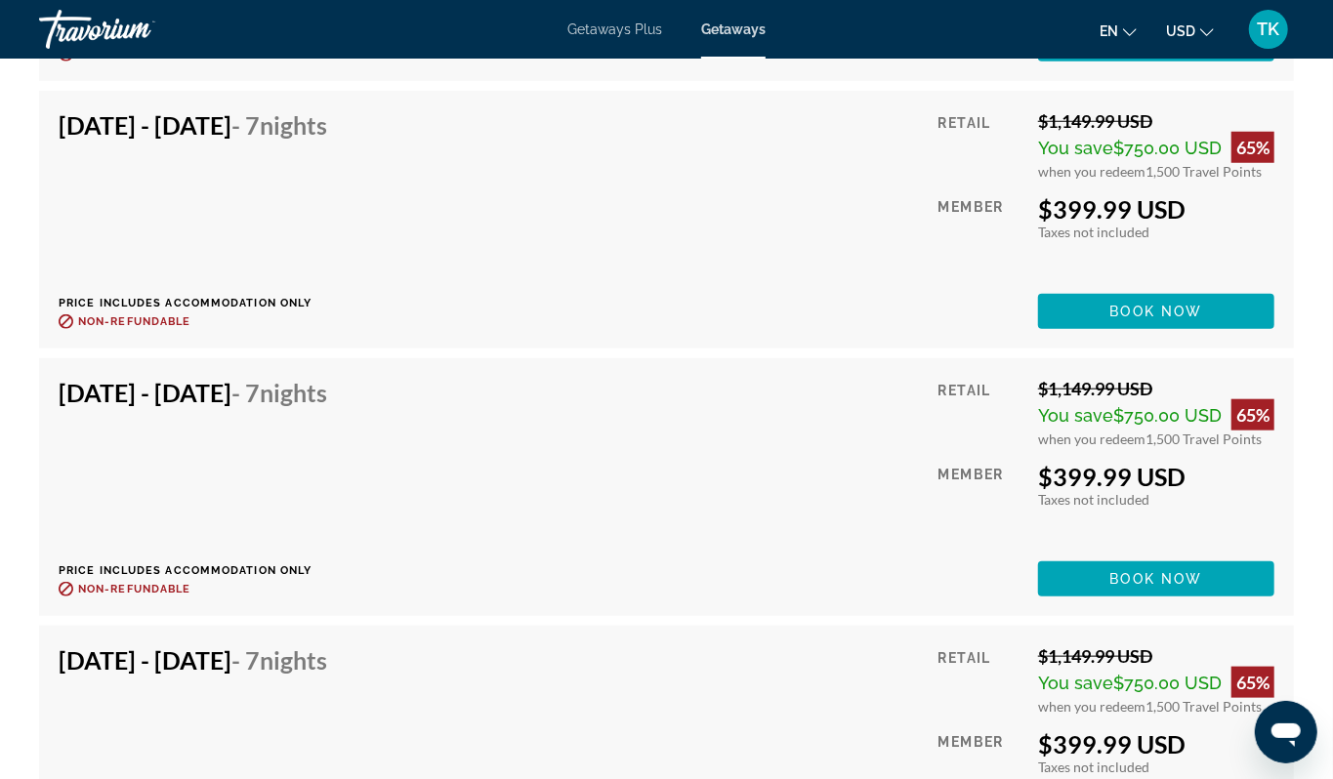
scroll to position [12730, 0]
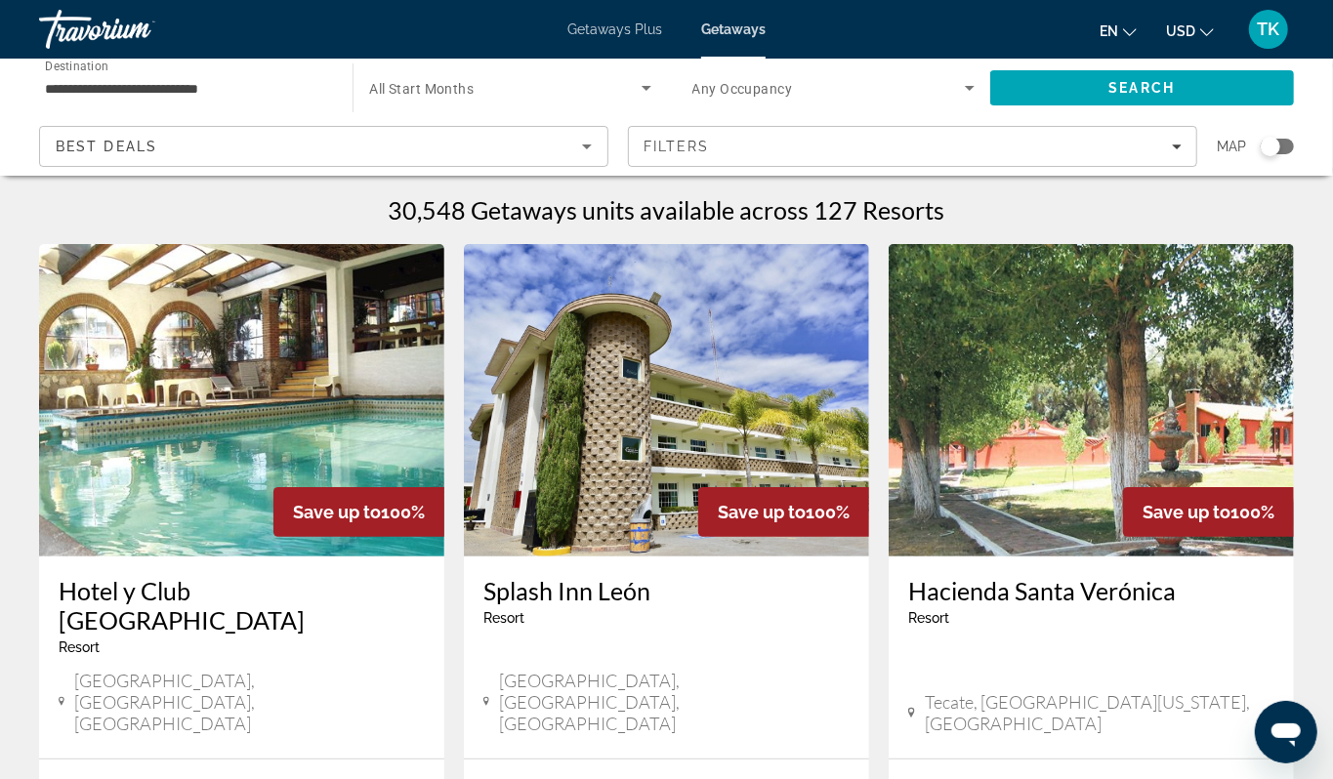
click at [1265, 156] on div "Search widget" at bounding box center [1270, 147] width 20 height 20
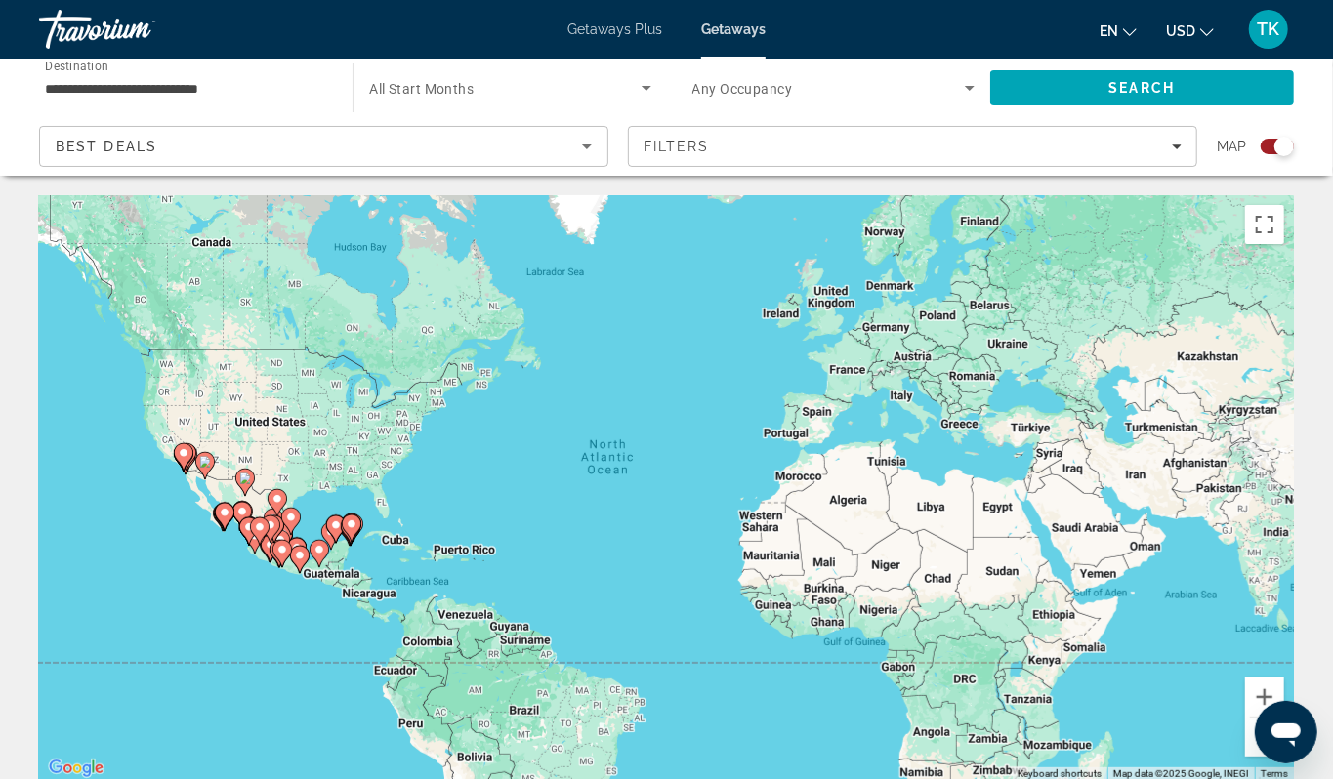
click at [200, 599] on div "To activate drag with keyboard, press Alt + Enter. Once in keyboard drag state,…" at bounding box center [666, 488] width 1255 height 586
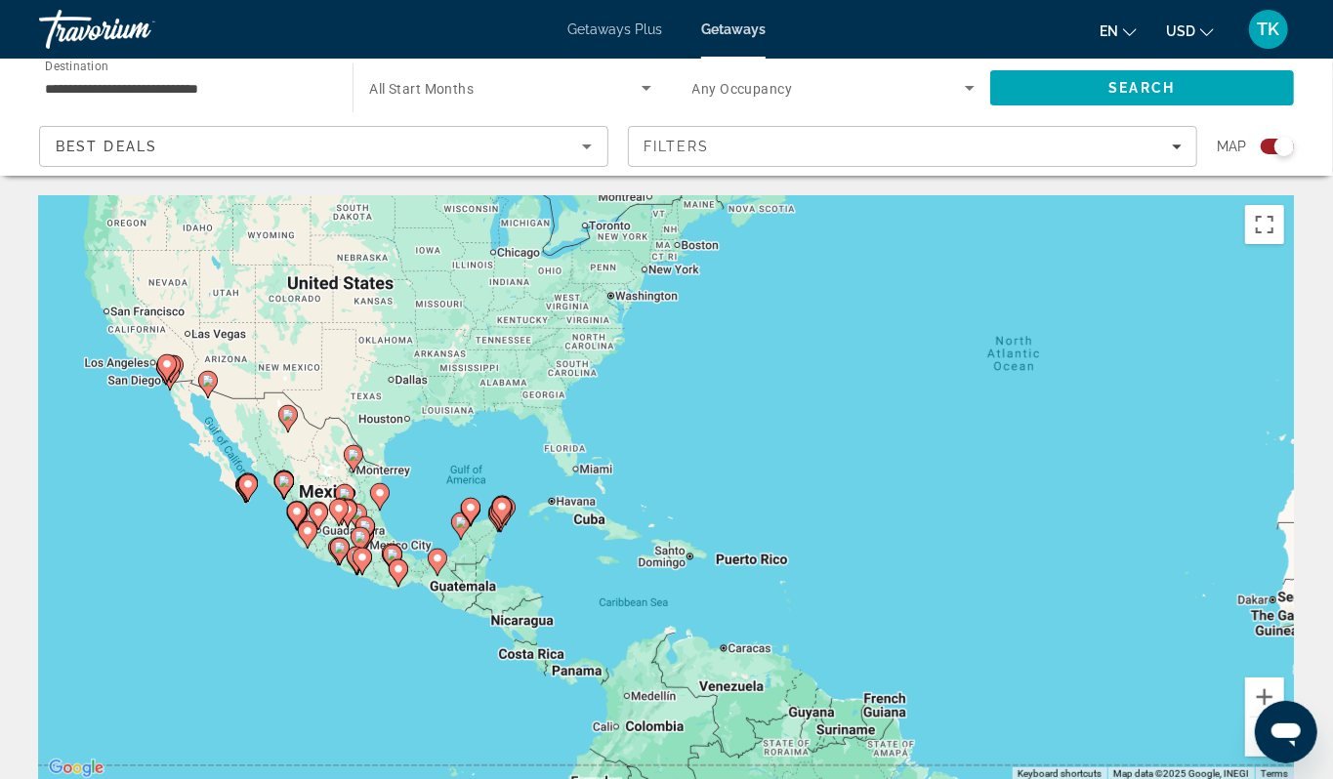
click at [182, 496] on div "To activate drag with keyboard, press Alt + Enter. Once in keyboard drag state,…" at bounding box center [666, 488] width 1255 height 586
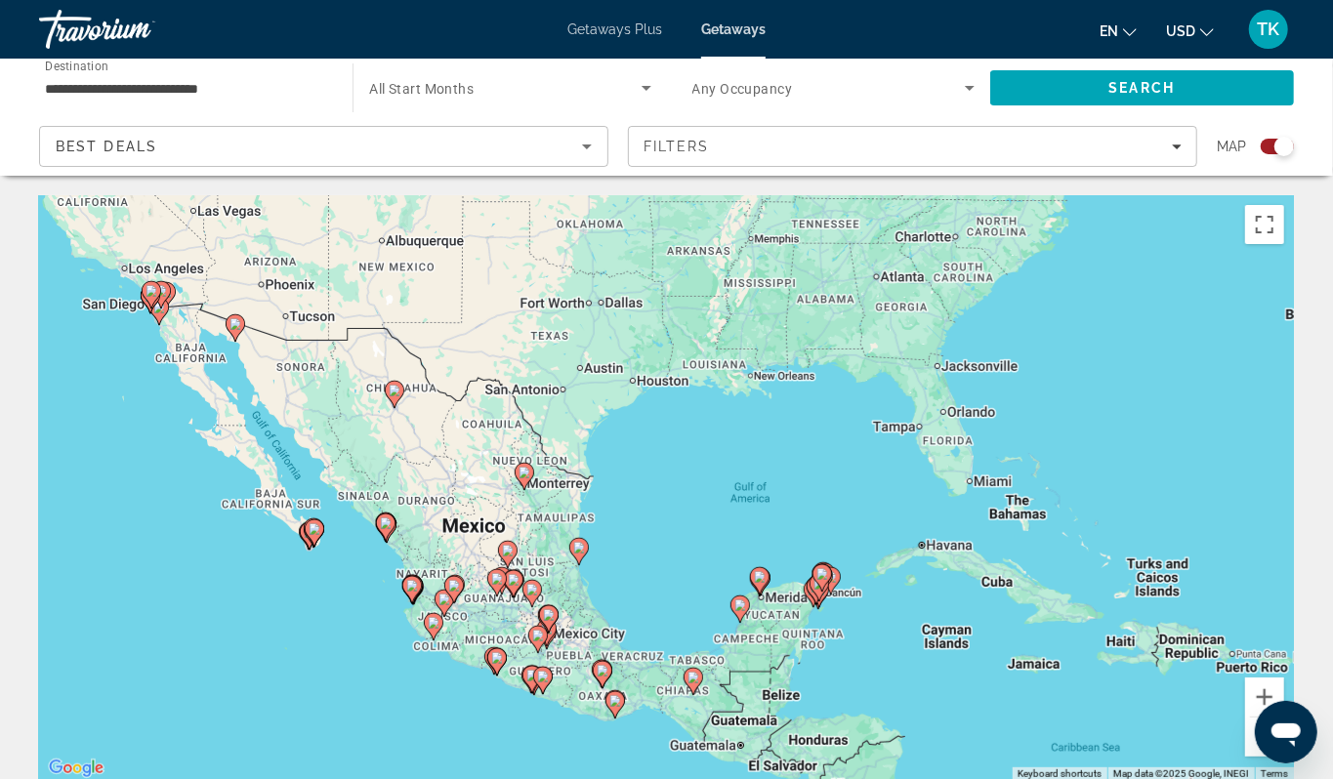
click at [182, 496] on div "To activate drag with keyboard, press Alt + Enter. Once in keyboard drag state,…" at bounding box center [666, 488] width 1255 height 586
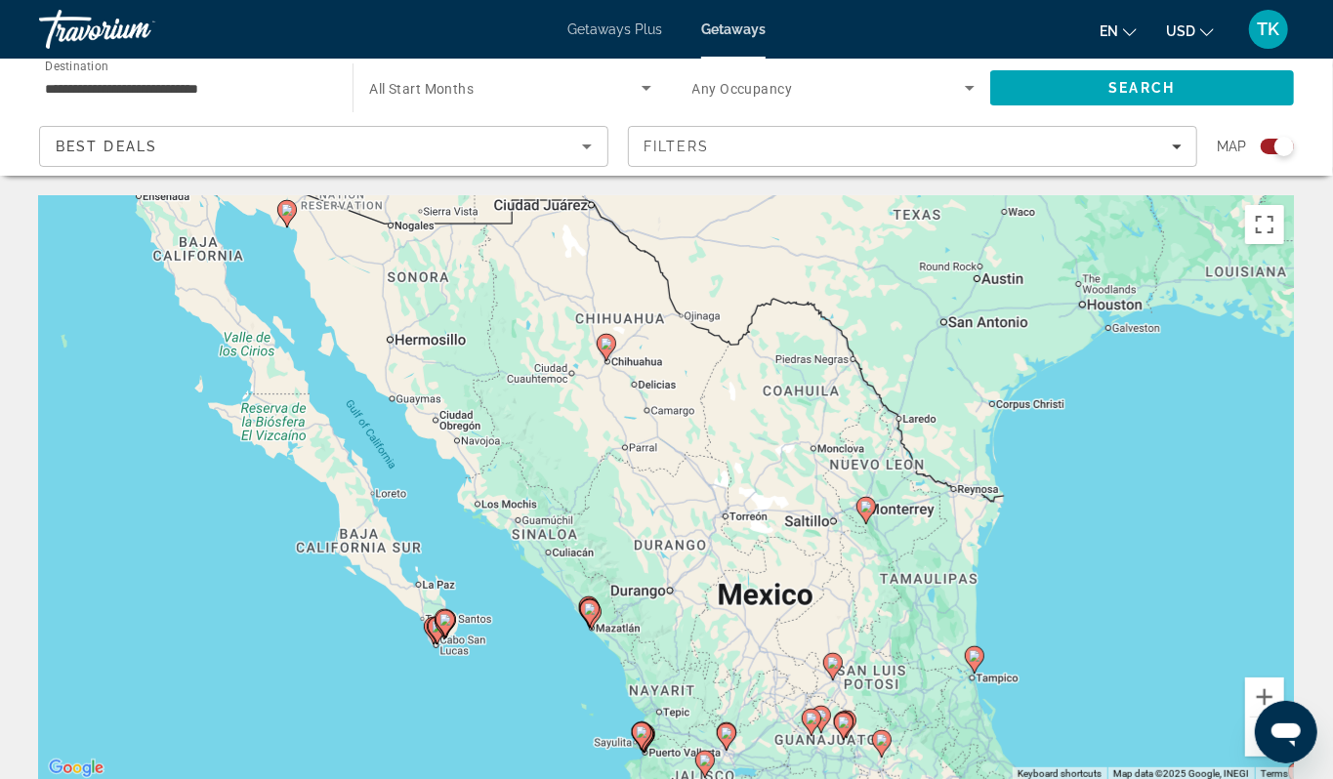
click at [289, 216] on image "Main content" at bounding box center [287, 210] width 12 height 12
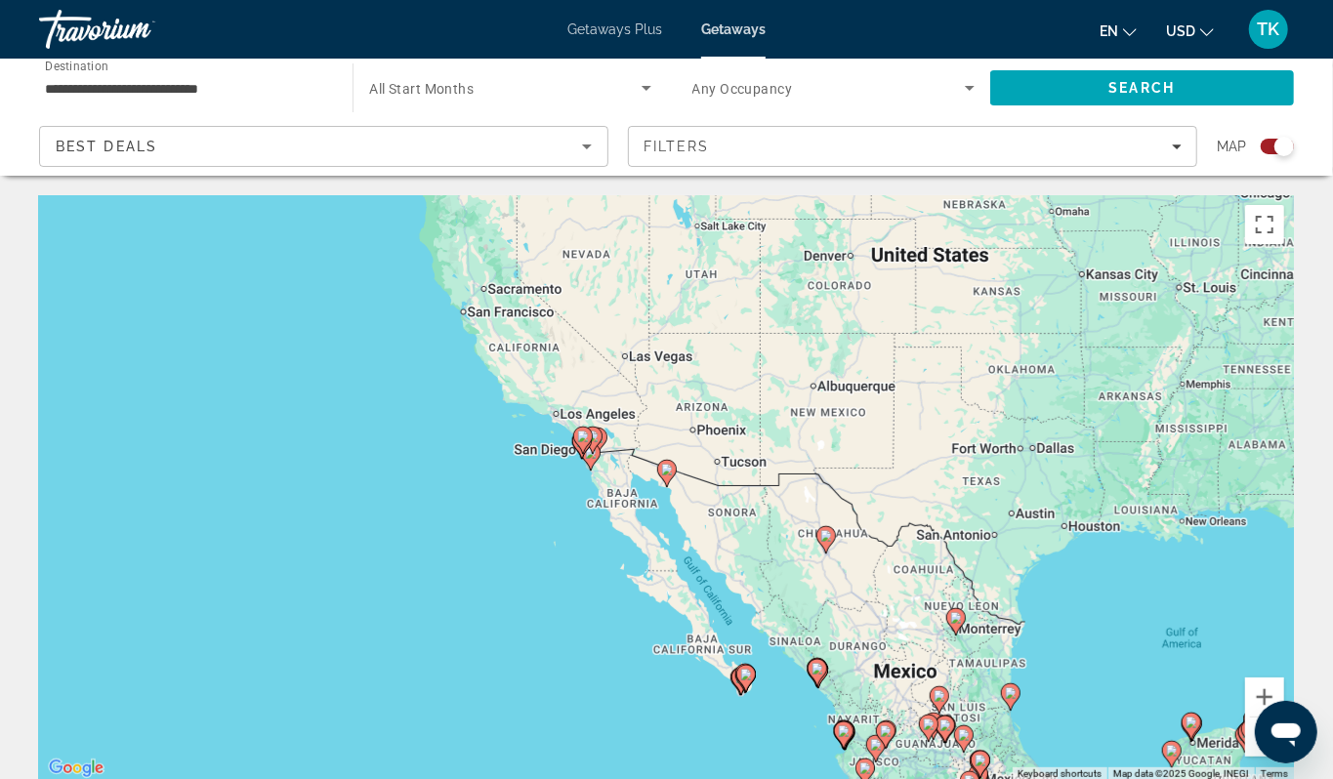
click at [666, 475] on image "Main content" at bounding box center [667, 470] width 12 height 12
type input "**********"
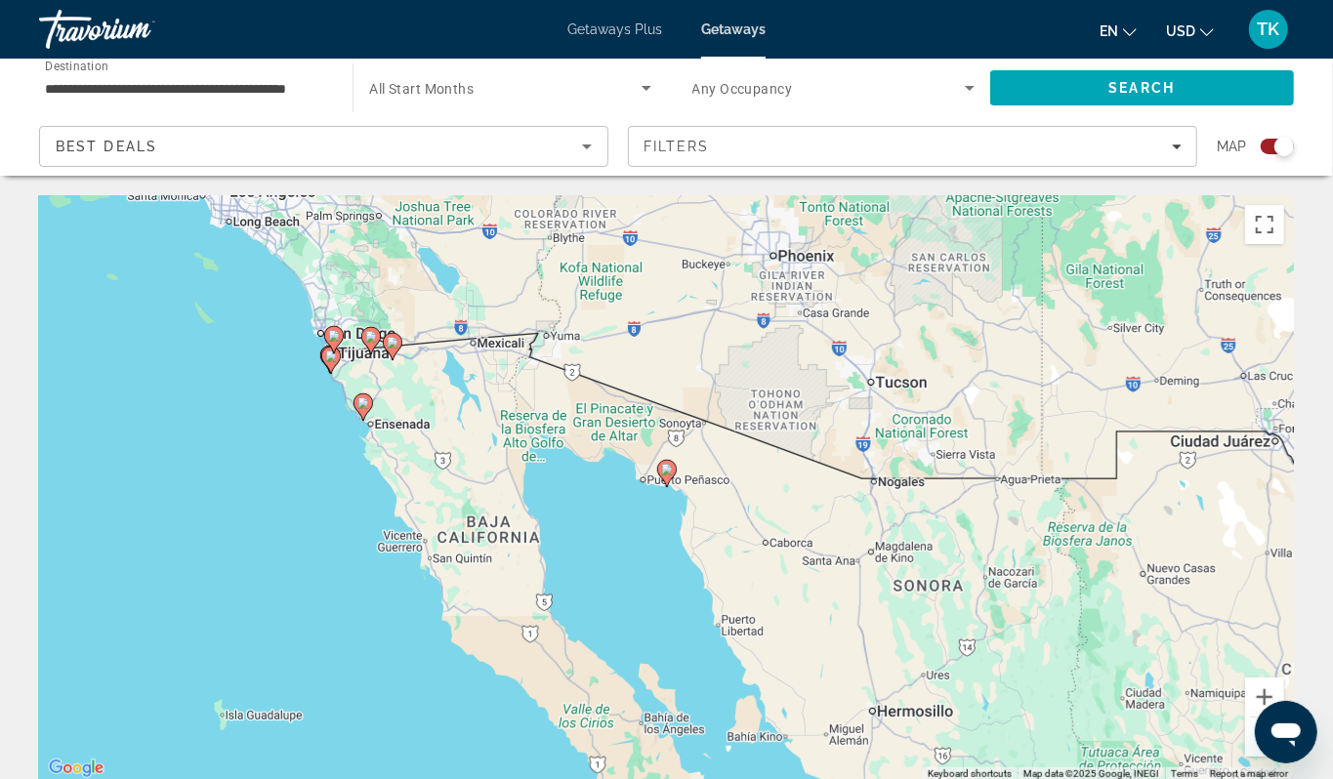
click at [666, 475] on image "Main content" at bounding box center [667, 470] width 12 height 12
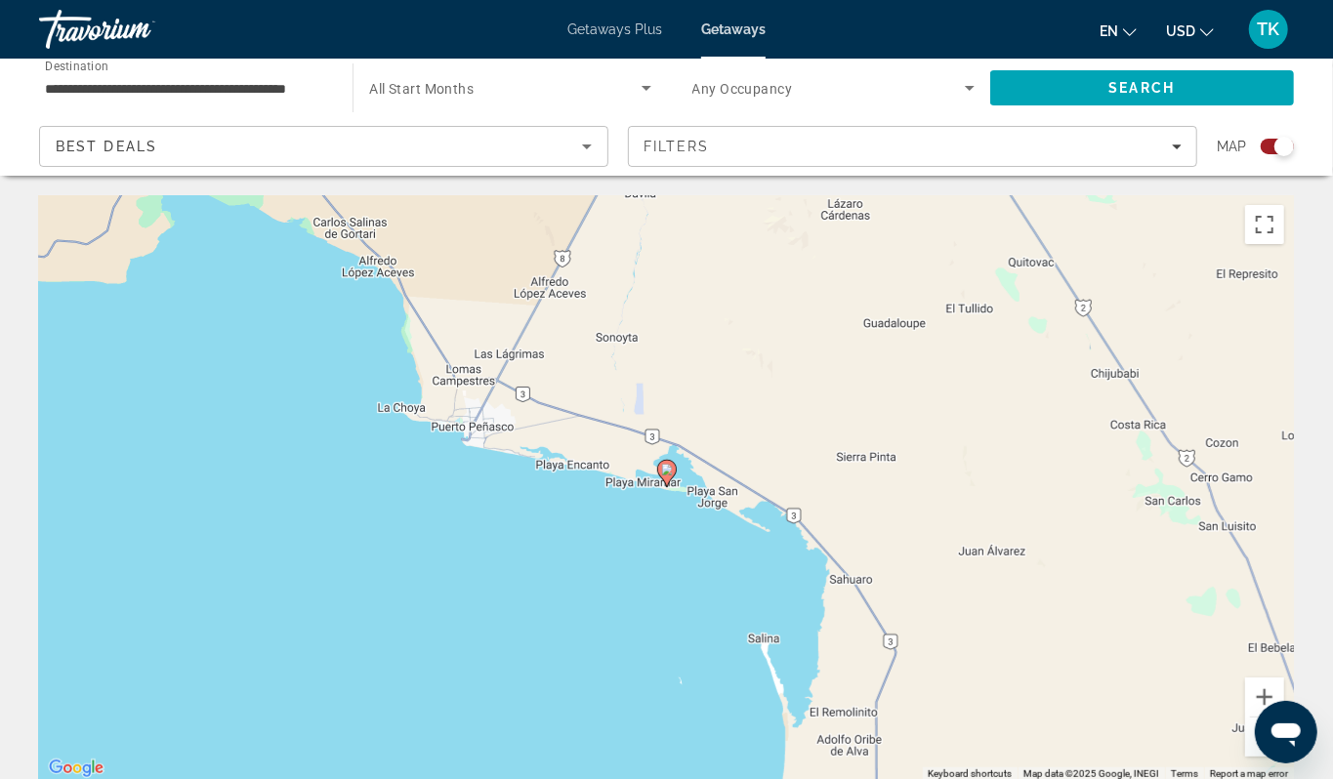
click at [666, 475] on image "Main content" at bounding box center [667, 470] width 12 height 12
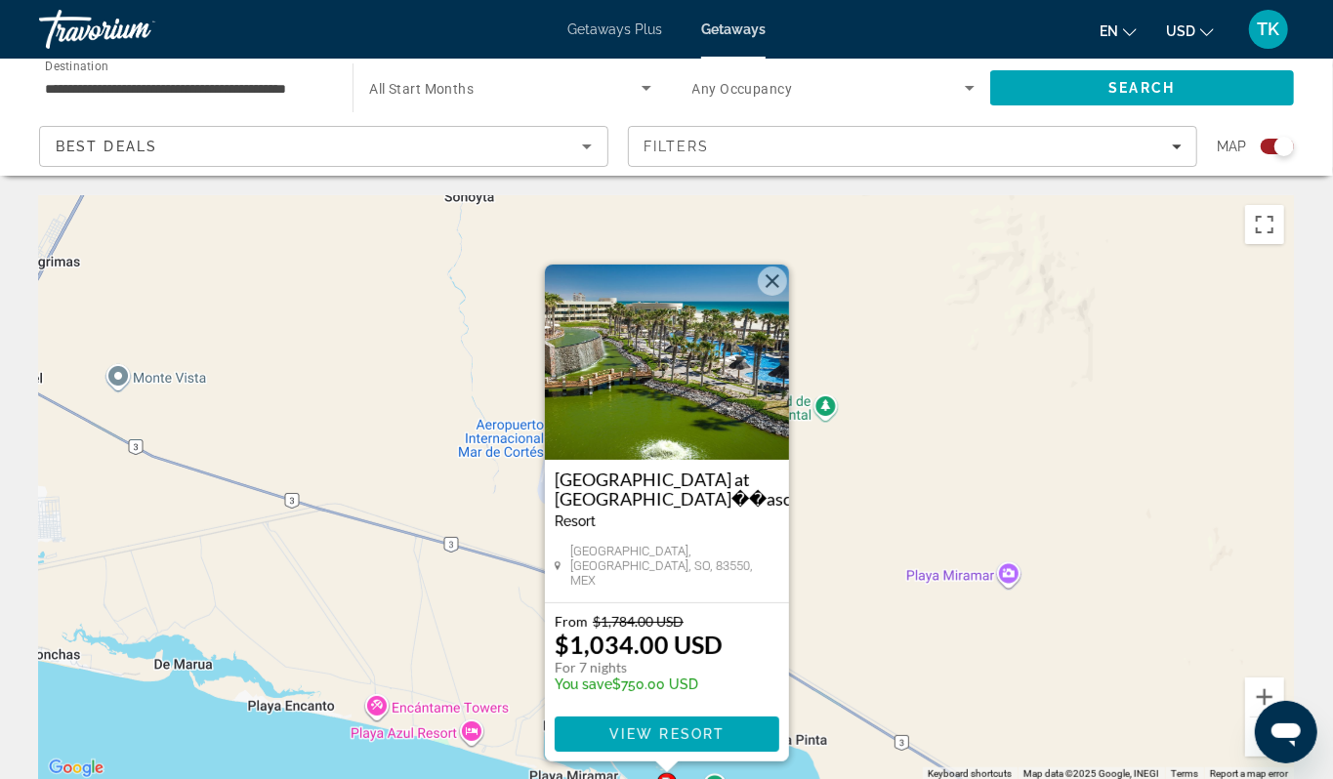
click at [1248, 757] on button "Zoom out" at bounding box center [1264, 737] width 39 height 39
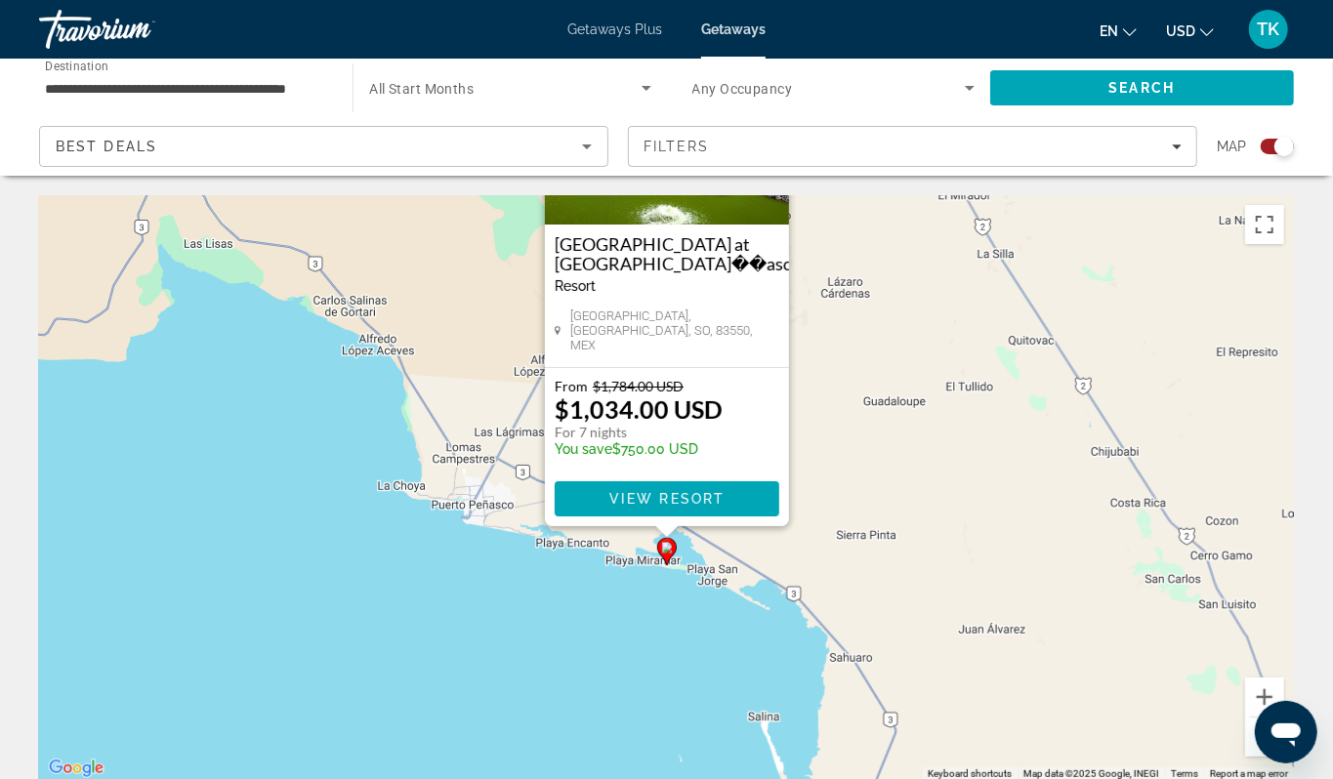
click at [1248, 757] on button "Zoom out" at bounding box center [1264, 737] width 39 height 39
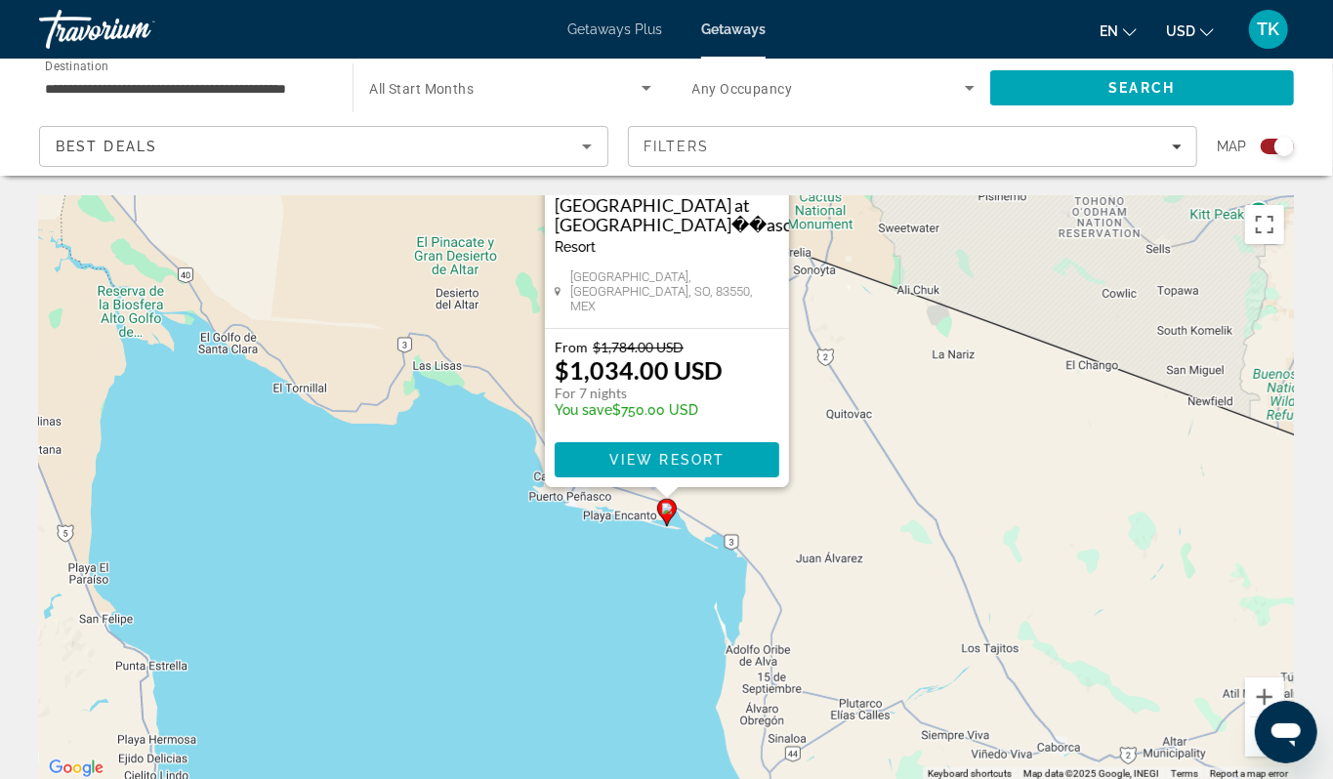
click at [1248, 757] on button "Zoom out" at bounding box center [1264, 737] width 39 height 39
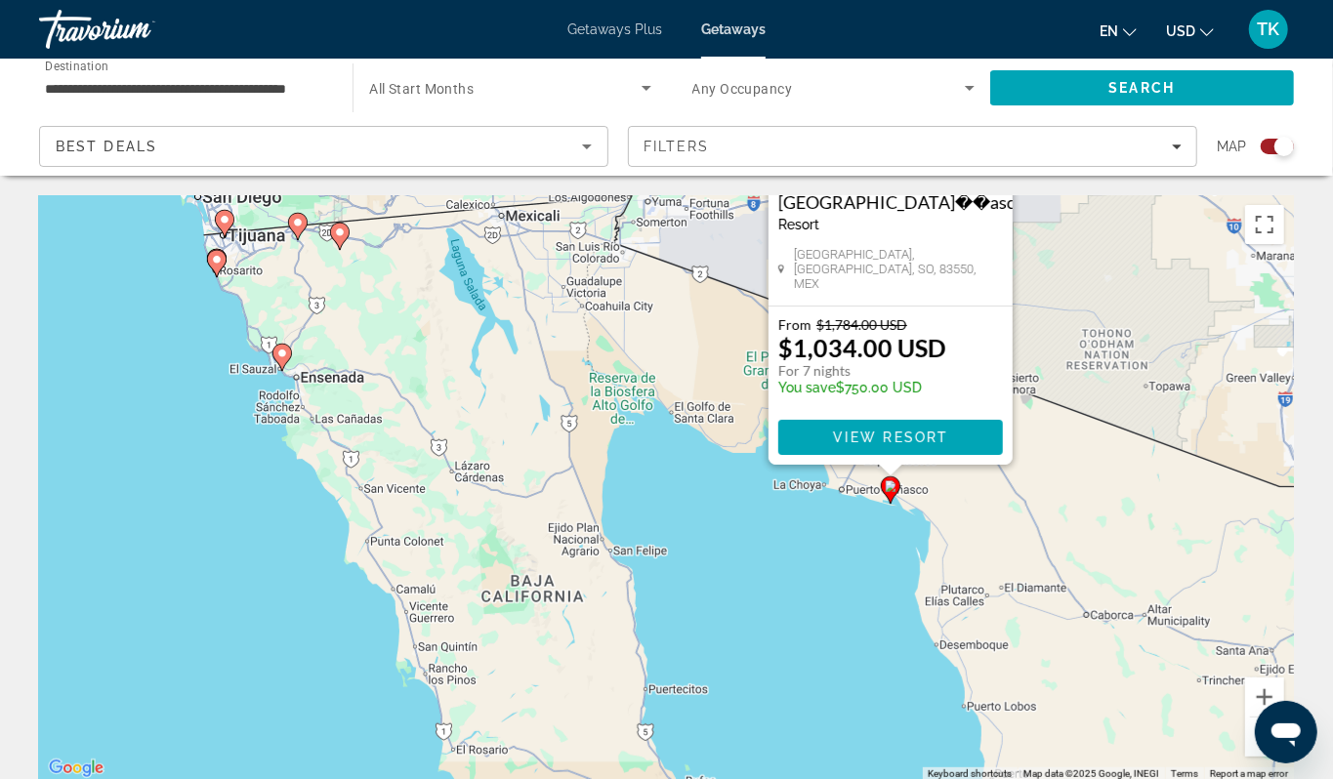
drag, startPoint x: 490, startPoint y: 601, endPoint x: 713, endPoint y: 595, distance: 222.7
click at [713, 595] on div "To activate drag with keyboard, press Alt + Enter. Once in keyboard drag state,…" at bounding box center [666, 488] width 1255 height 586
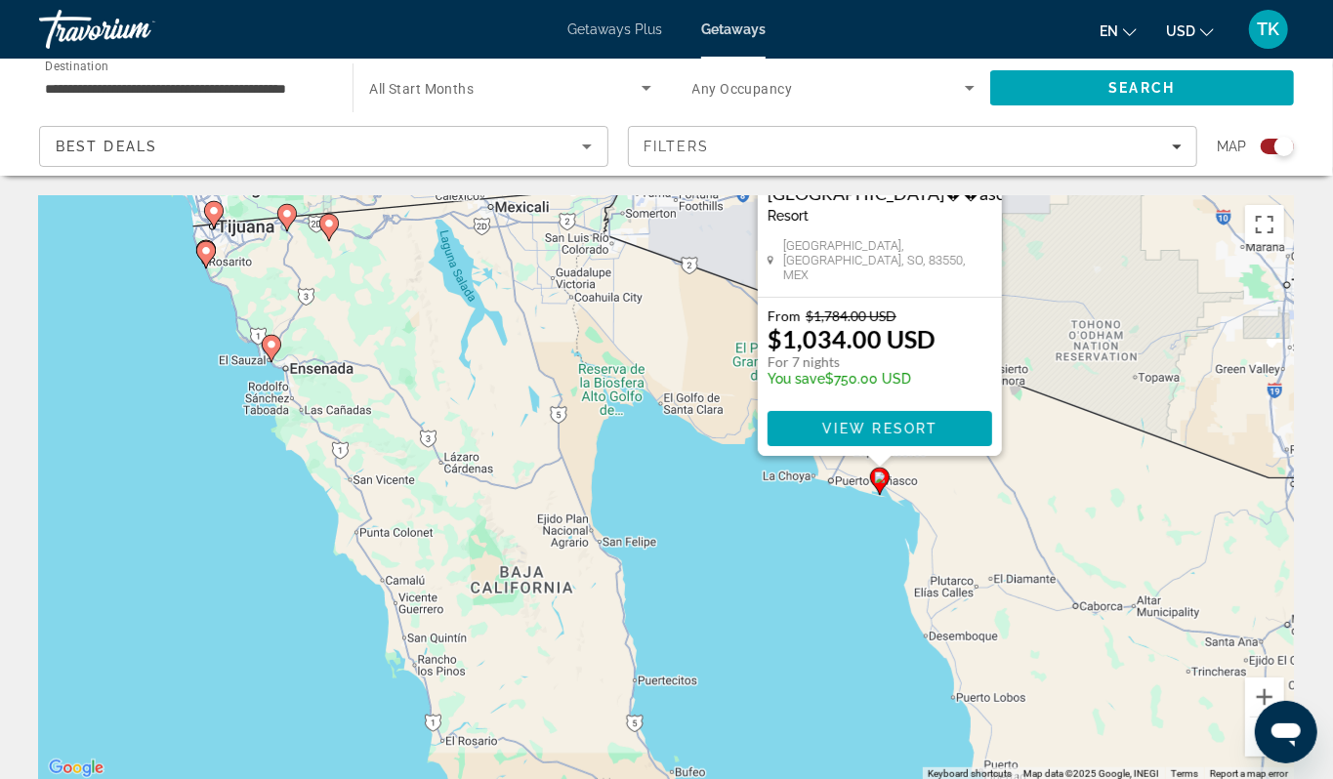
click at [271, 351] on image "Main content" at bounding box center [272, 345] width 12 height 12
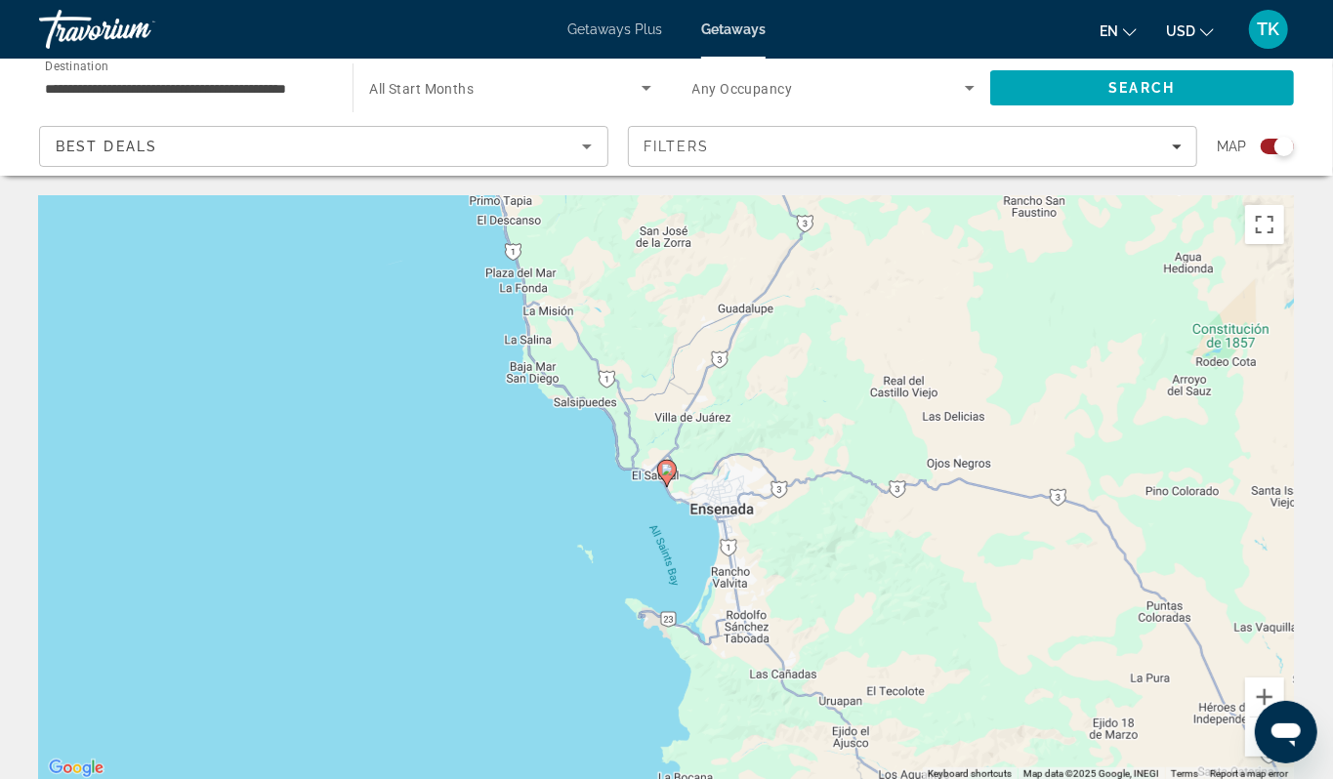
click at [662, 475] on image "Main content" at bounding box center [667, 470] width 12 height 12
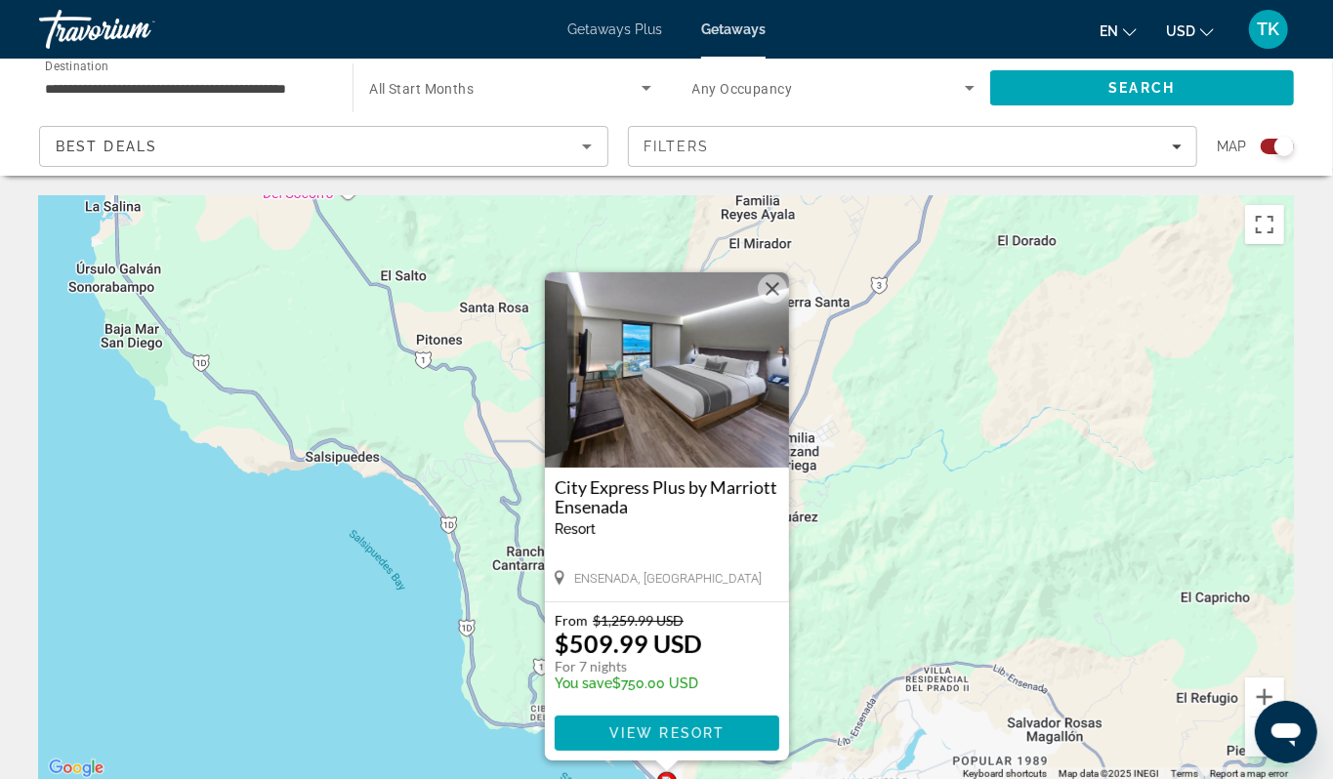
click at [230, 638] on div "To activate drag with keyboard, press Alt + Enter. Once in keyboard drag state,…" at bounding box center [666, 488] width 1255 height 586
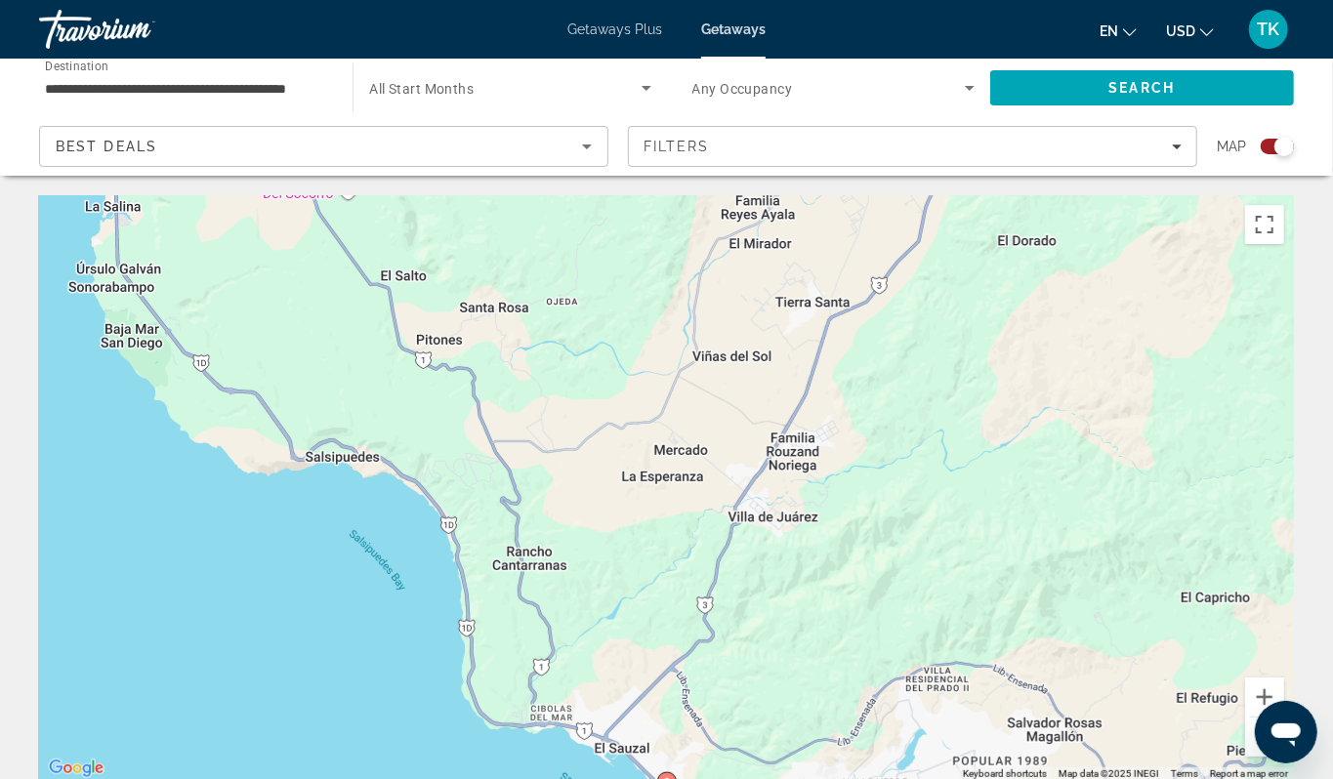
click at [1259, 757] on button "Zoom out" at bounding box center [1264, 737] width 39 height 39
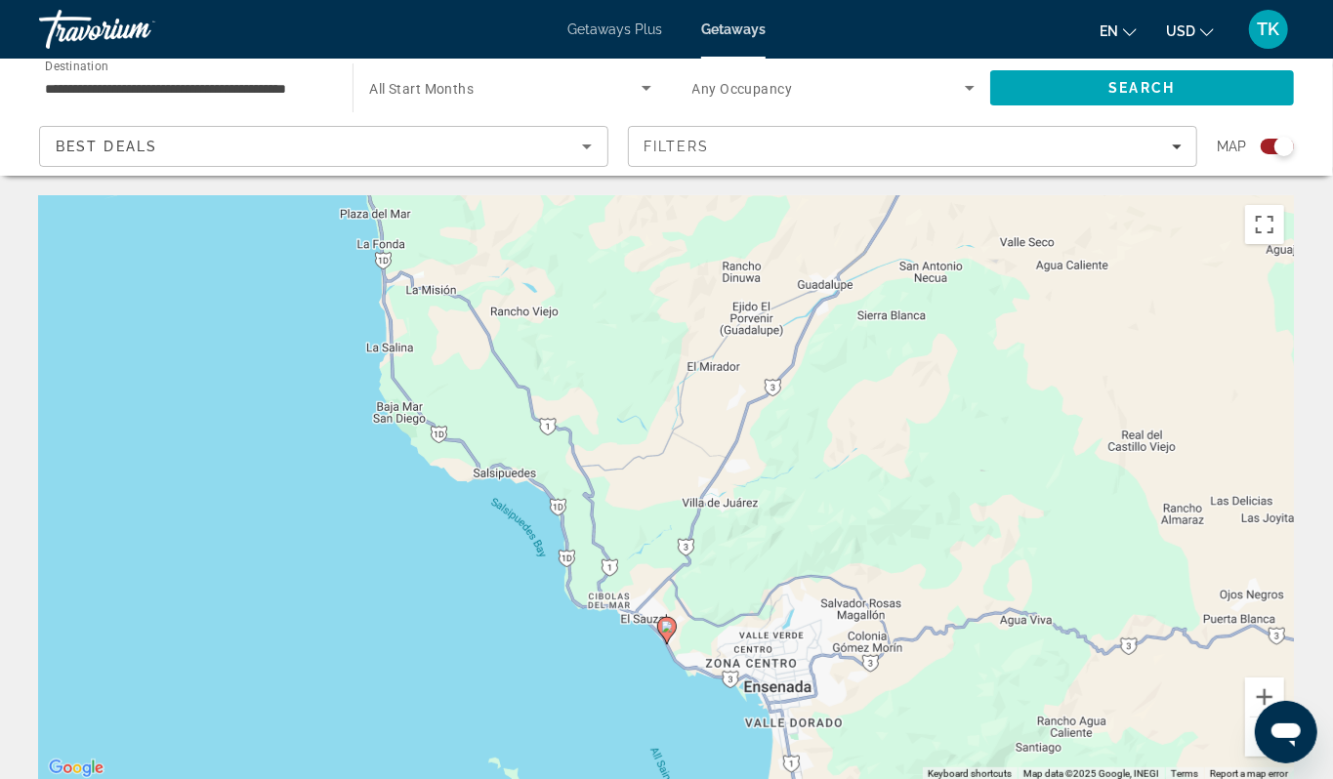
click at [1259, 757] on button "Zoom out" at bounding box center [1264, 737] width 39 height 39
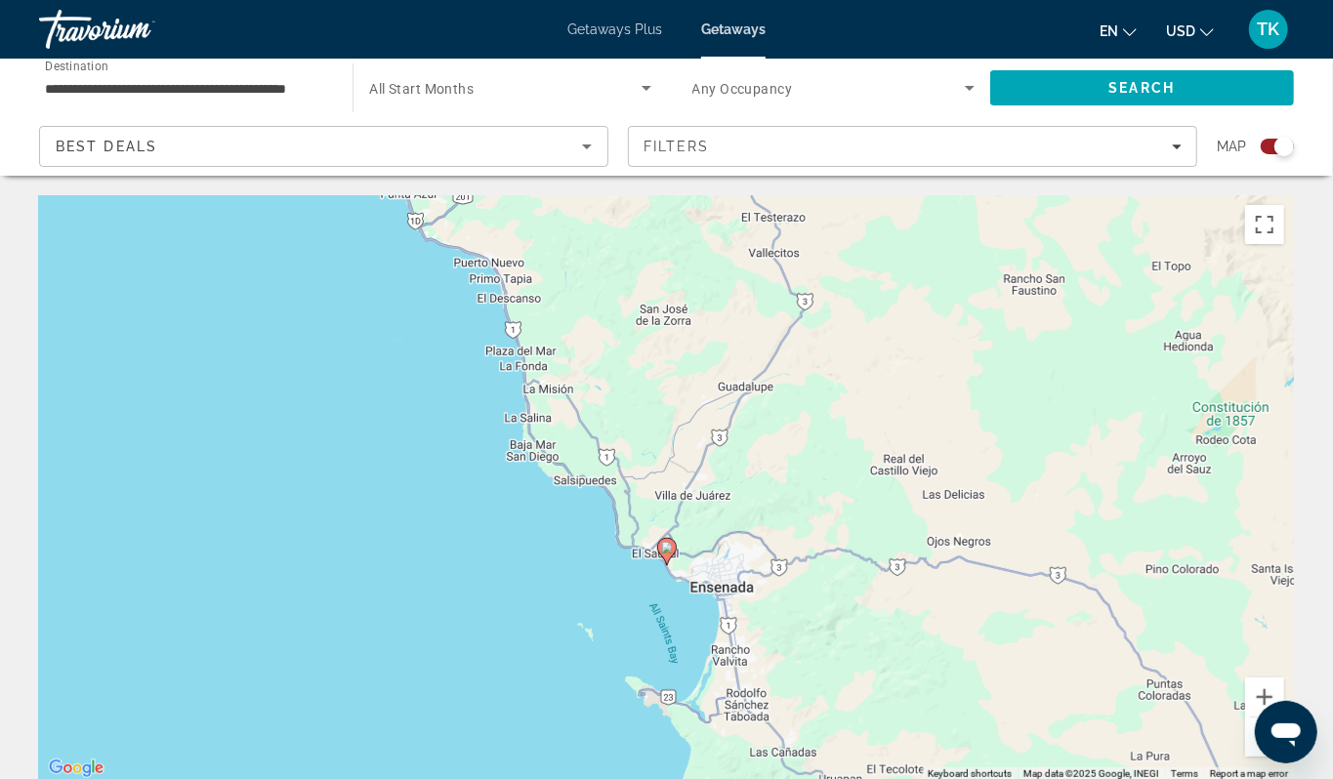
click at [1259, 757] on button "Zoom out" at bounding box center [1264, 737] width 39 height 39
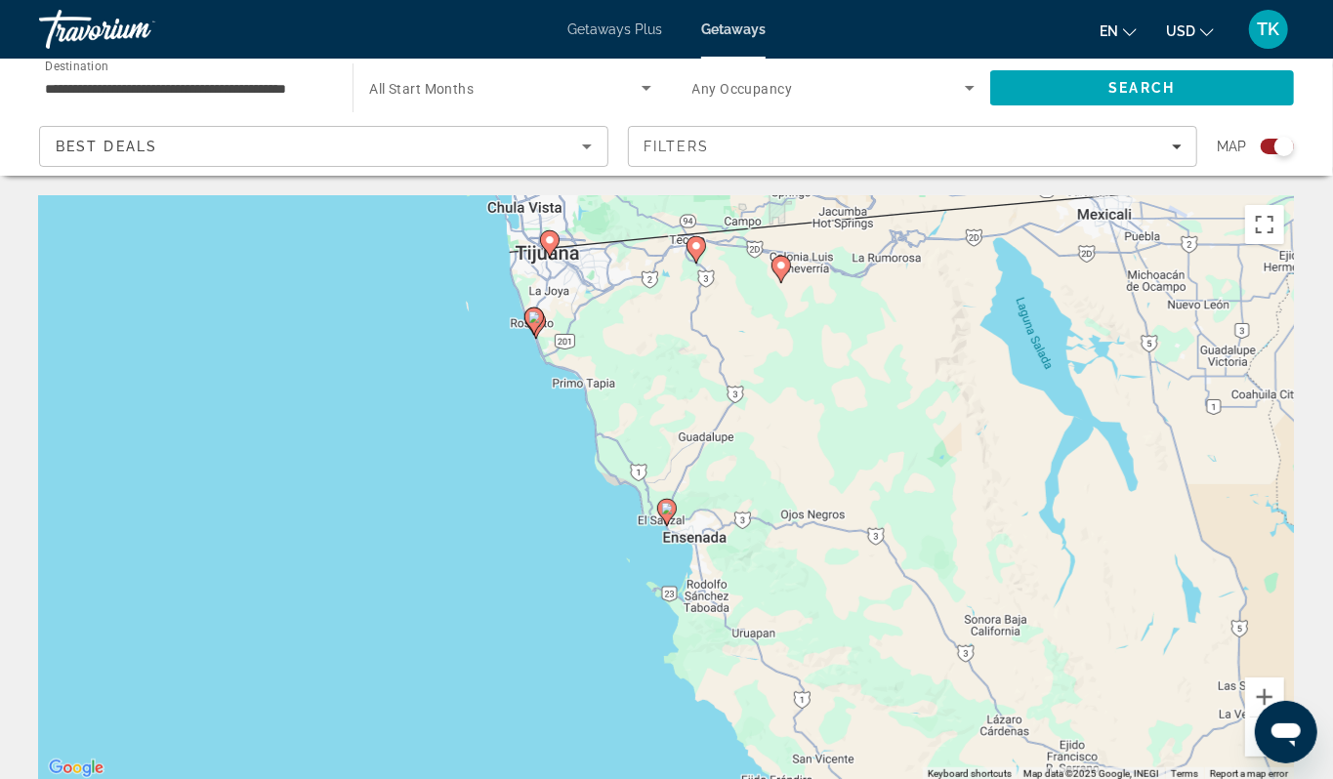
click at [1259, 757] on button "Zoom out" at bounding box center [1264, 737] width 39 height 39
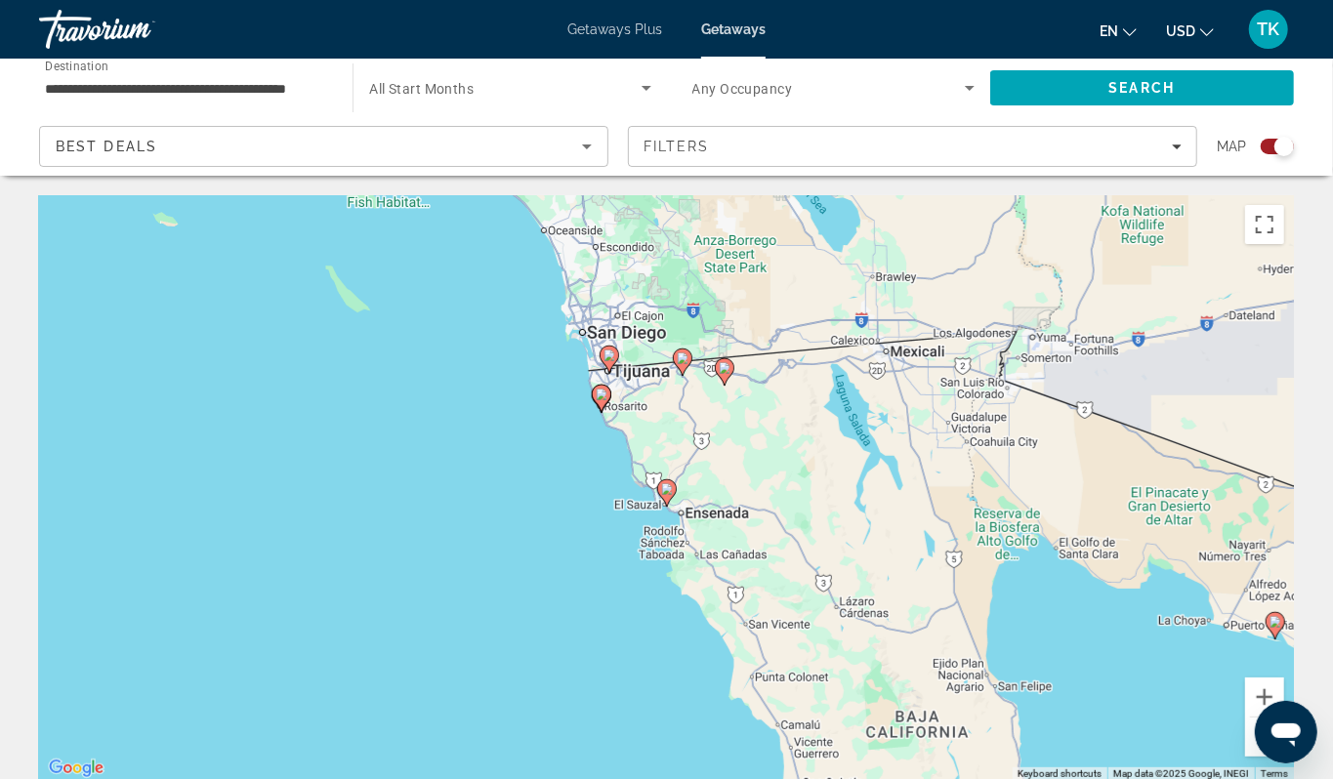
click at [1259, 757] on button "Zoom out" at bounding box center [1264, 737] width 39 height 39
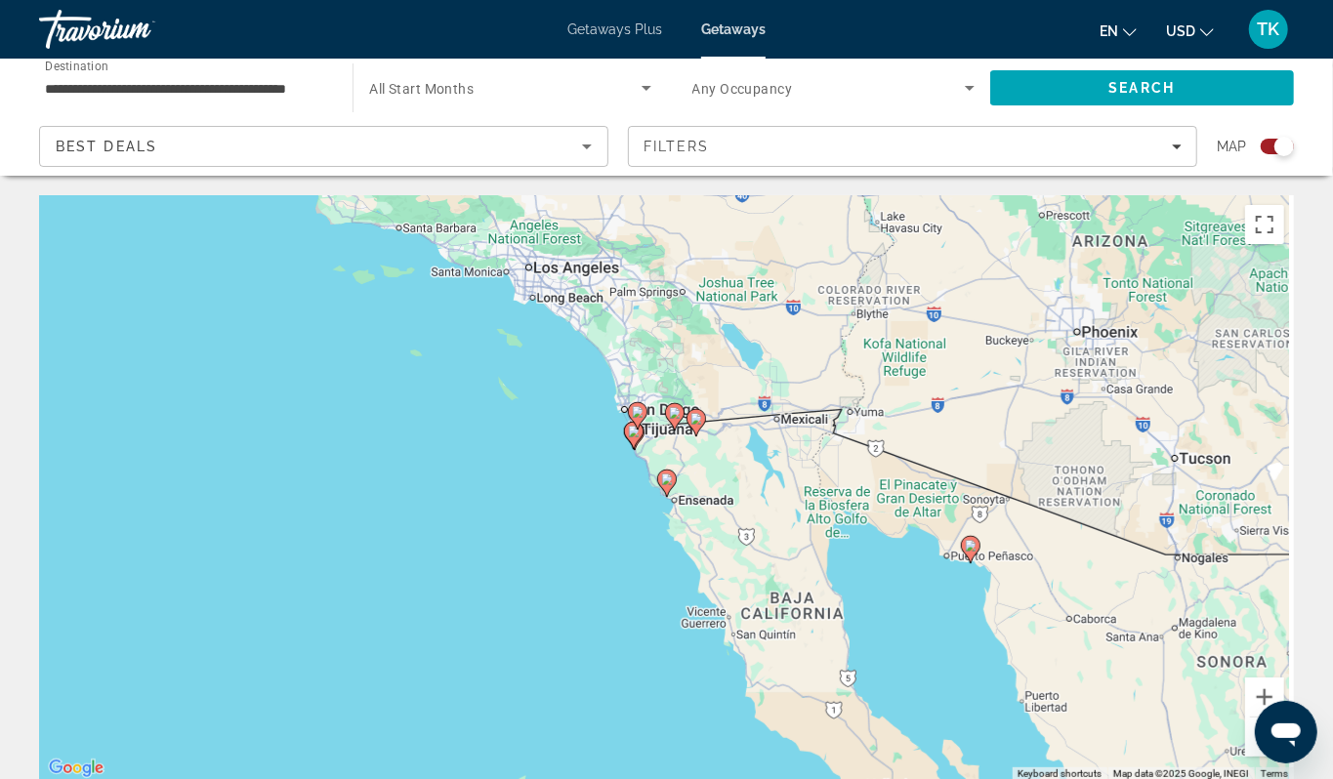
click at [1259, 757] on button "Zoom out" at bounding box center [1264, 737] width 39 height 39
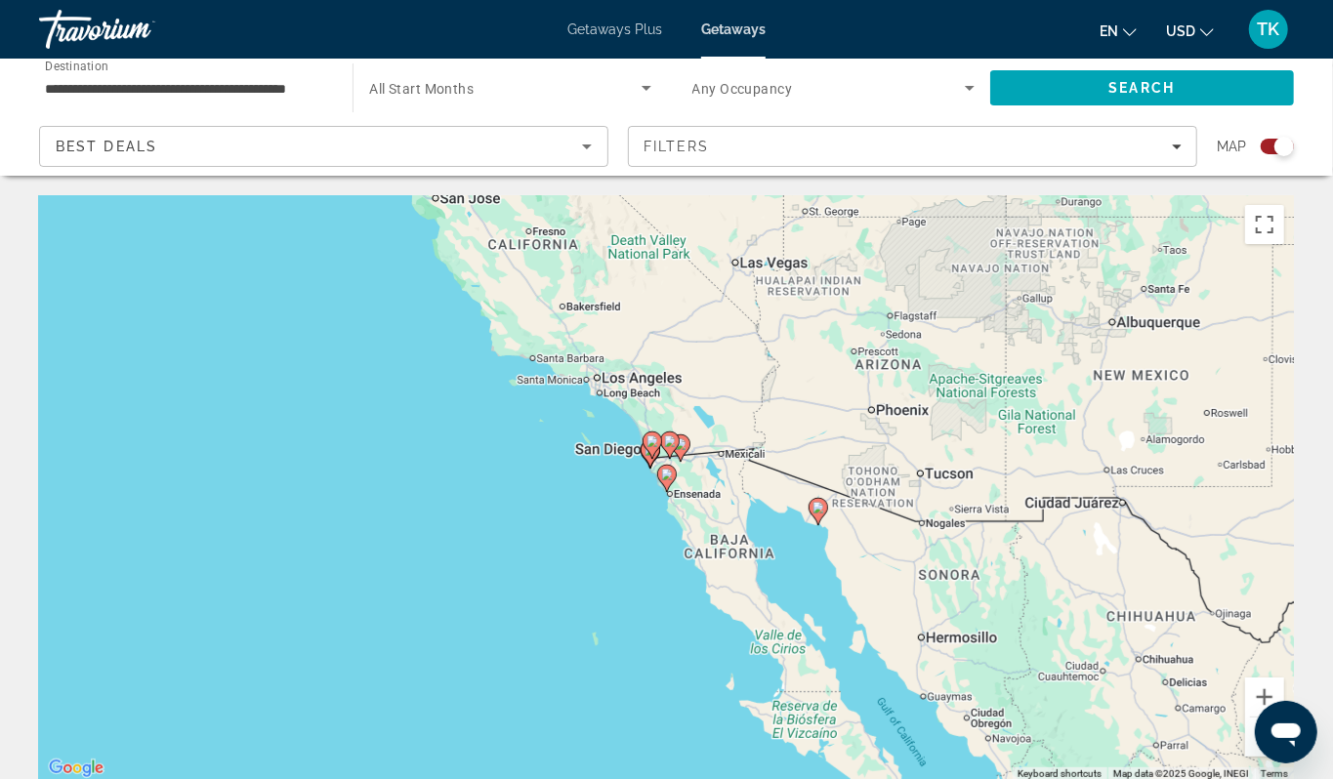
click at [1259, 757] on button "Zoom out" at bounding box center [1264, 737] width 39 height 39
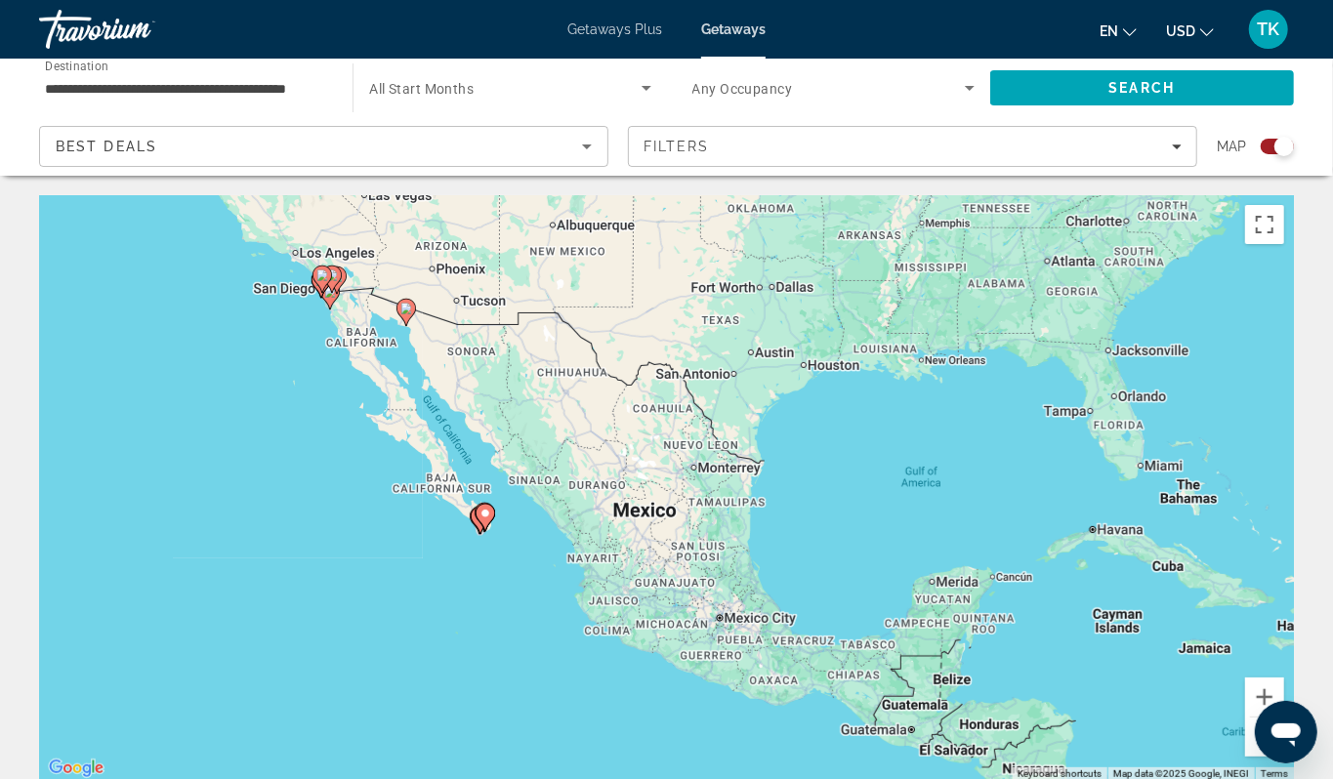
drag, startPoint x: 1027, startPoint y: 697, endPoint x: 688, endPoint y: 516, distance: 383.9
click at [688, 516] on div "To activate drag with keyboard, press Alt + Enter. Once in keyboard drag state,…" at bounding box center [666, 488] width 1255 height 586
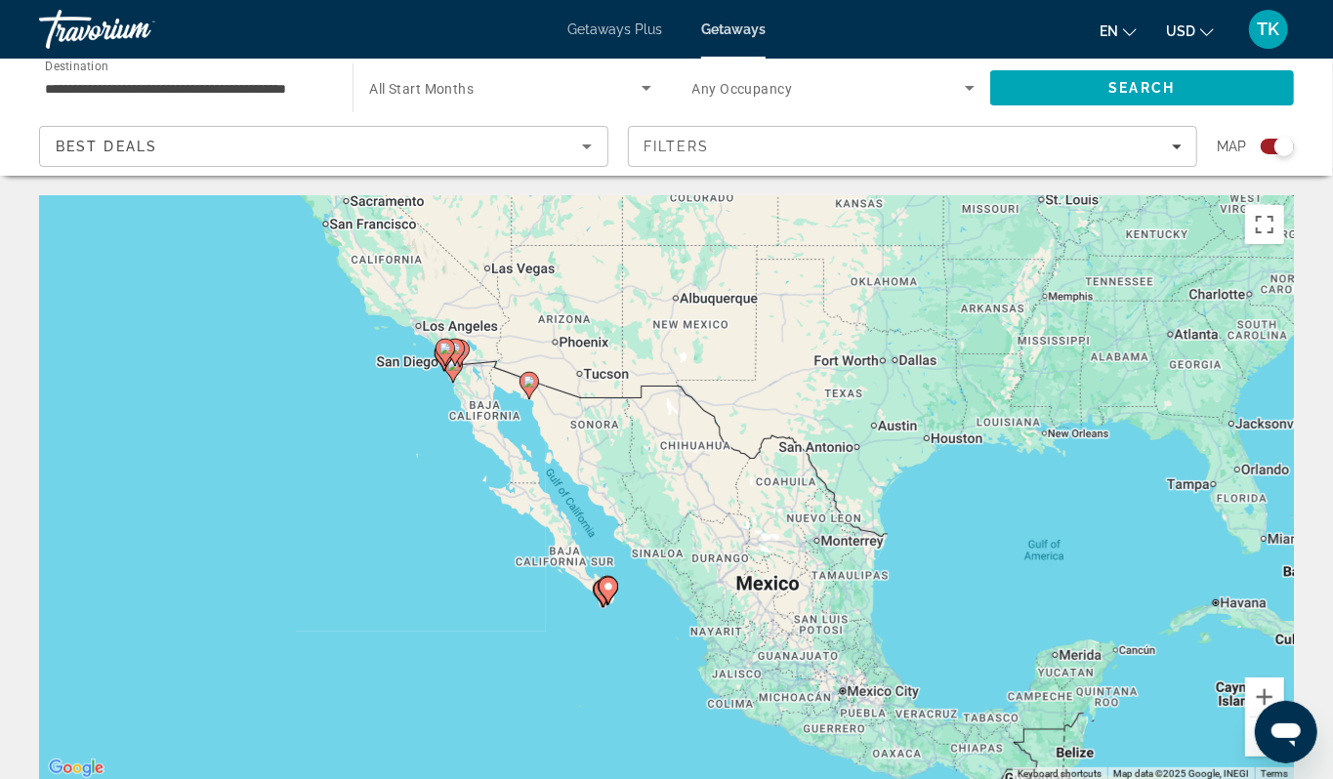
drag, startPoint x: 457, startPoint y: 584, endPoint x: 578, endPoint y: 657, distance: 141.5
click at [578, 657] on div "To activate drag with keyboard, press Alt + Enter. Once in keyboard drag state,…" at bounding box center [666, 488] width 1255 height 586
click at [1274, 156] on div "Search widget" at bounding box center [1284, 147] width 20 height 20
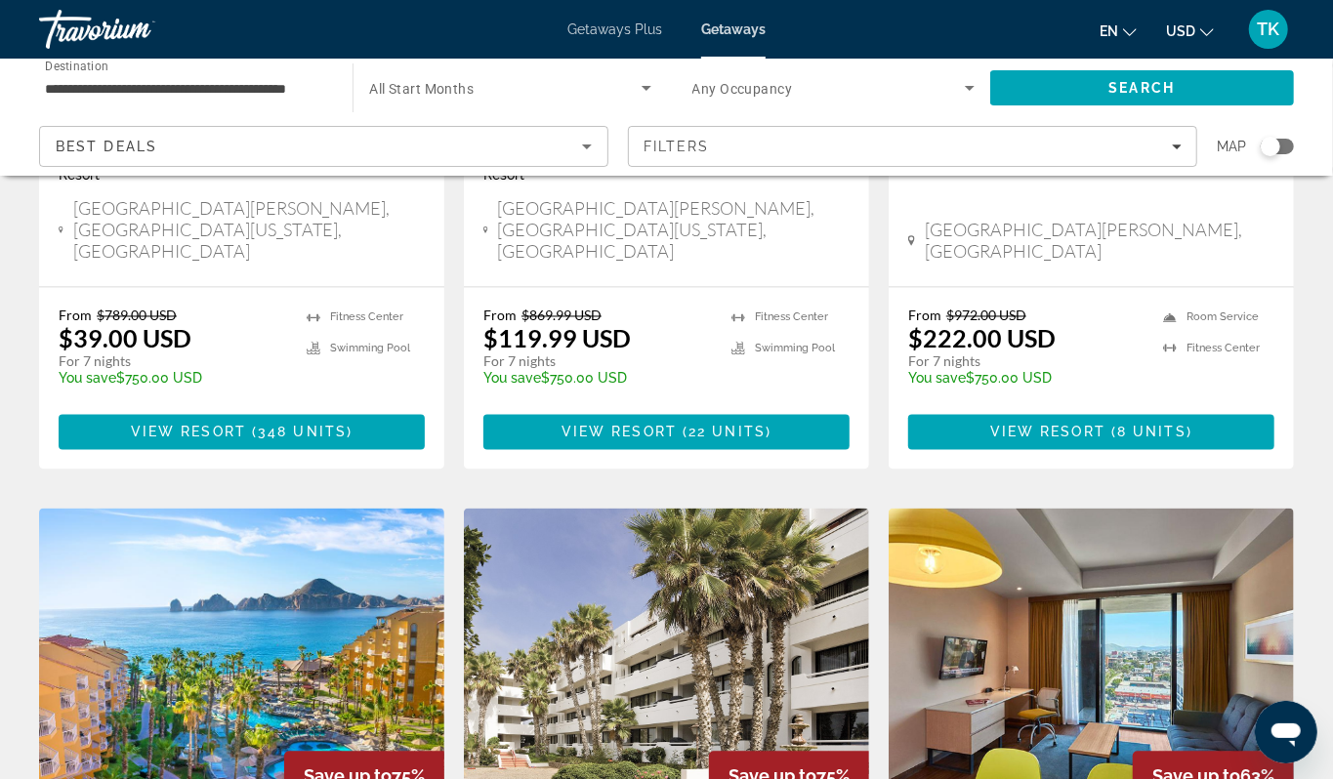
scroll to position [1926, 0]
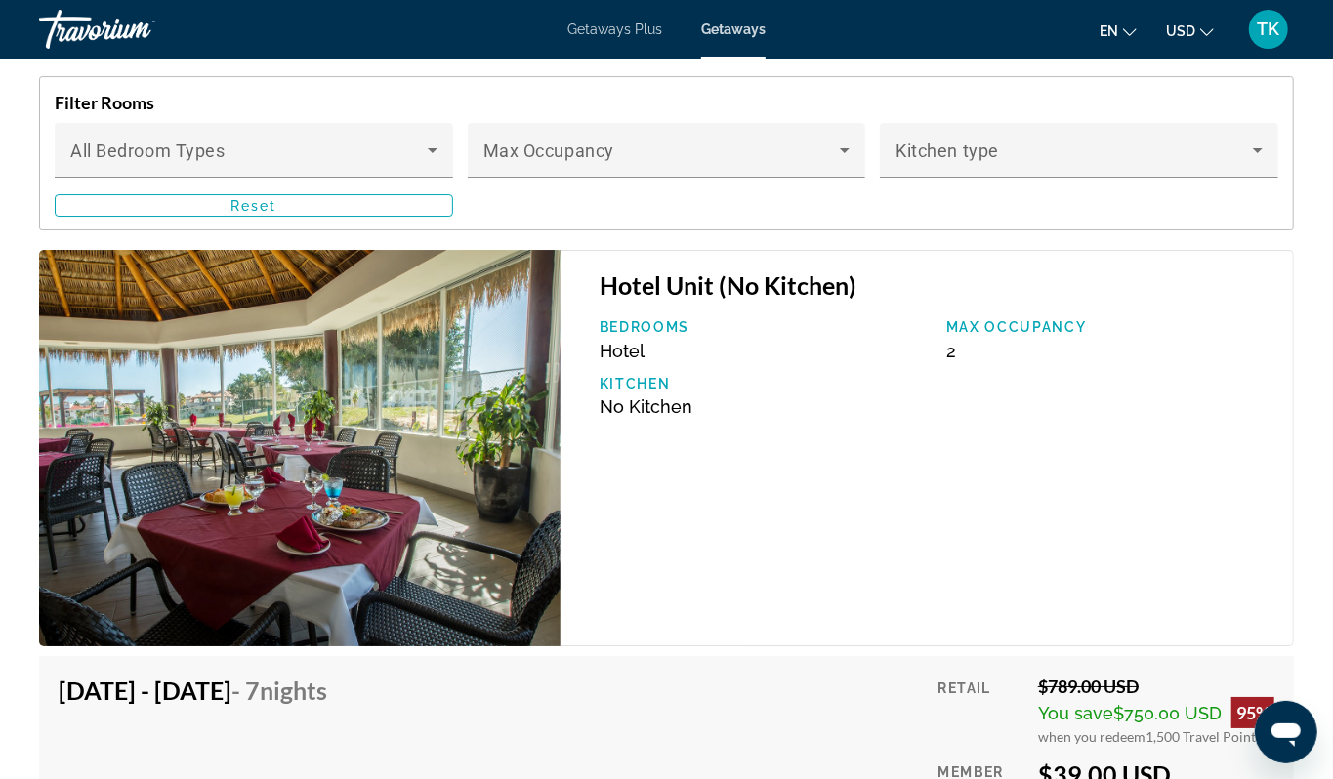
scroll to position [3640, 0]
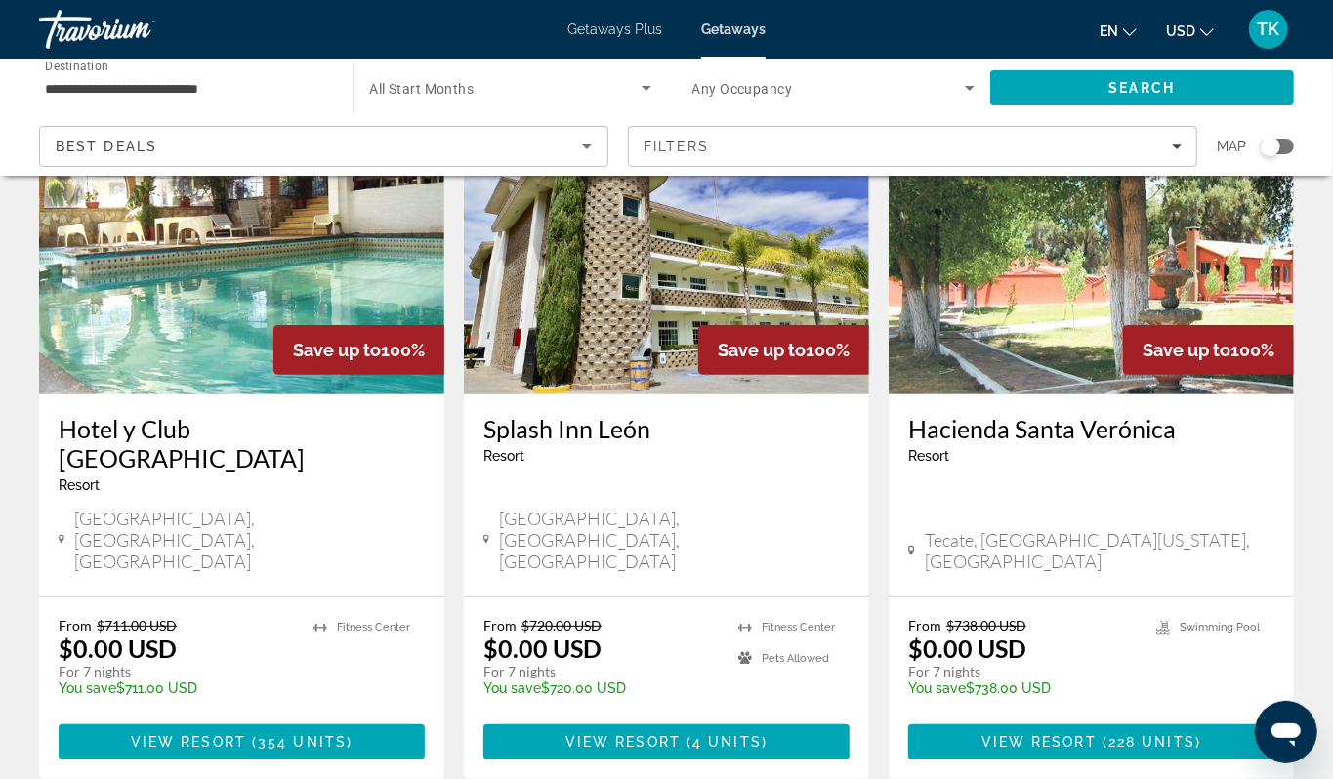
scroll to position [169, 0]
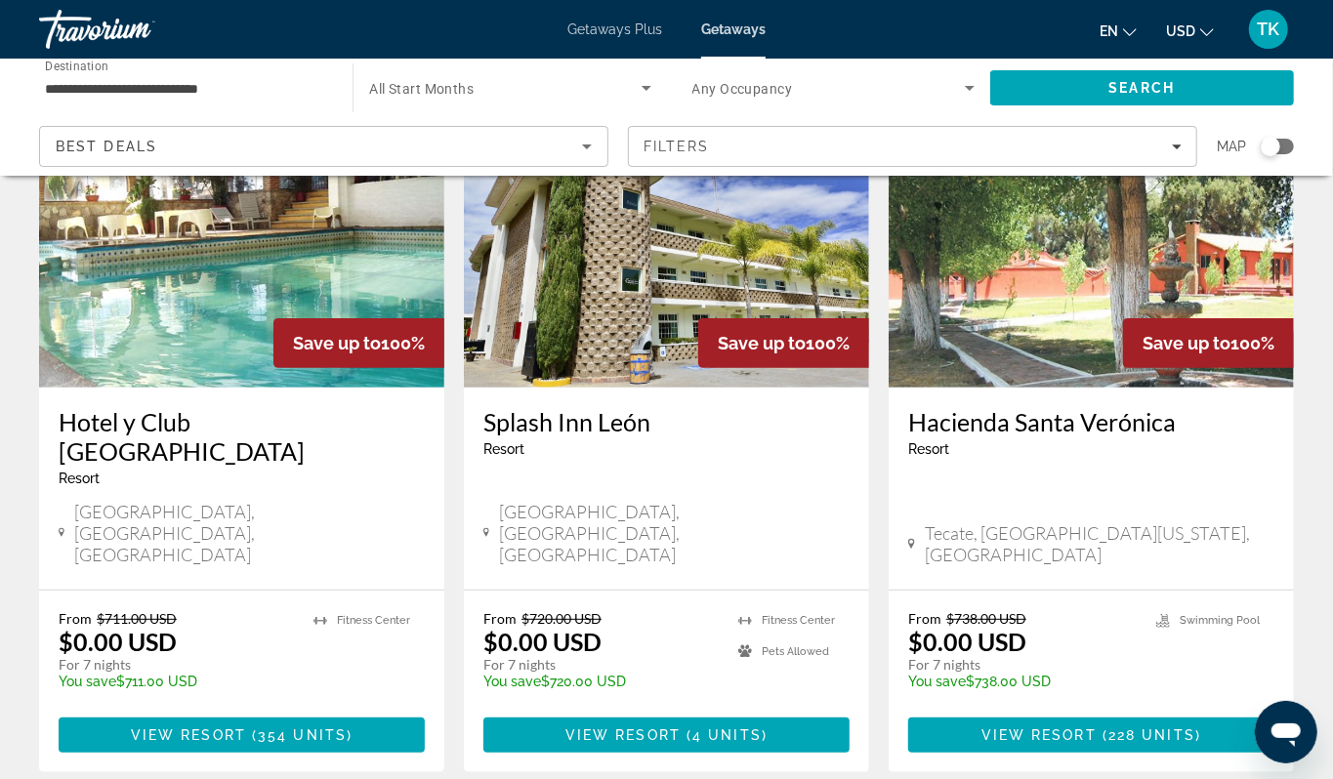
click at [231, 377] on img "Main content" at bounding box center [241, 231] width 405 height 312
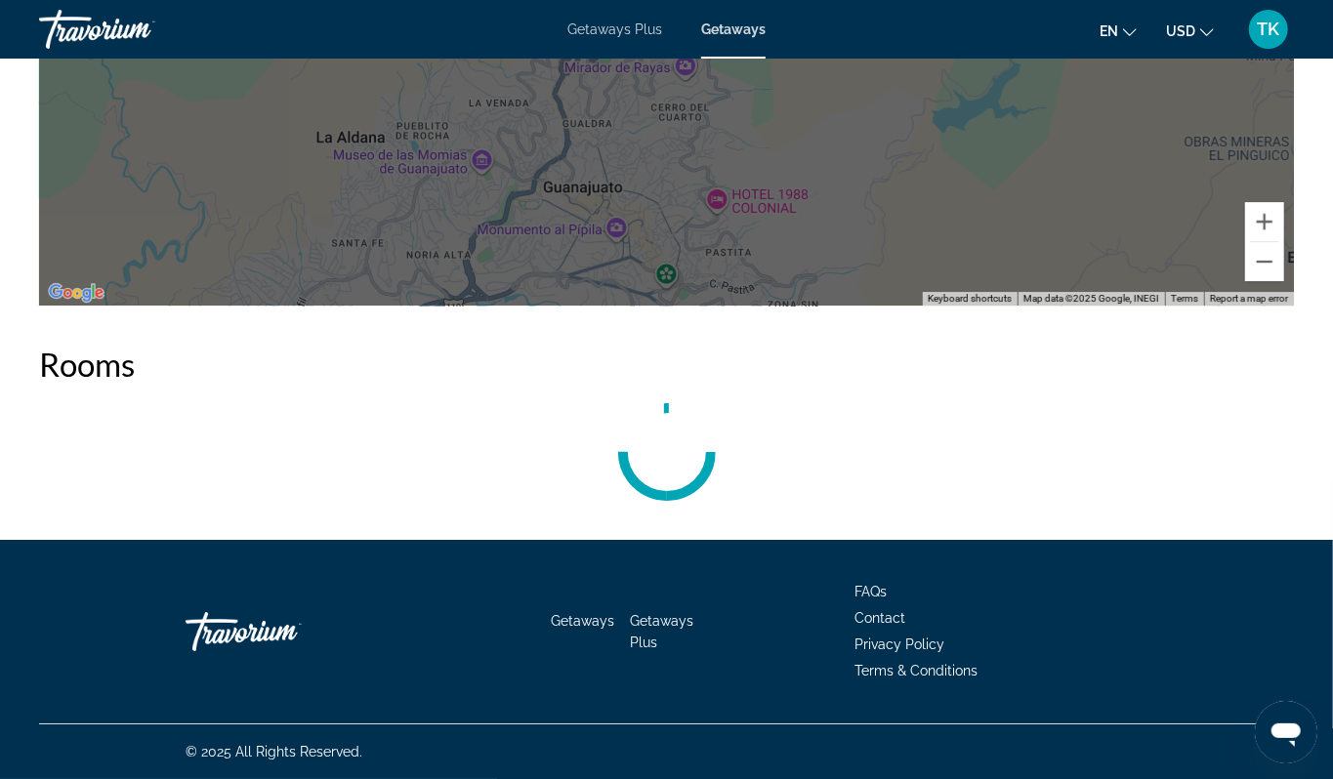
scroll to position [3949, 0]
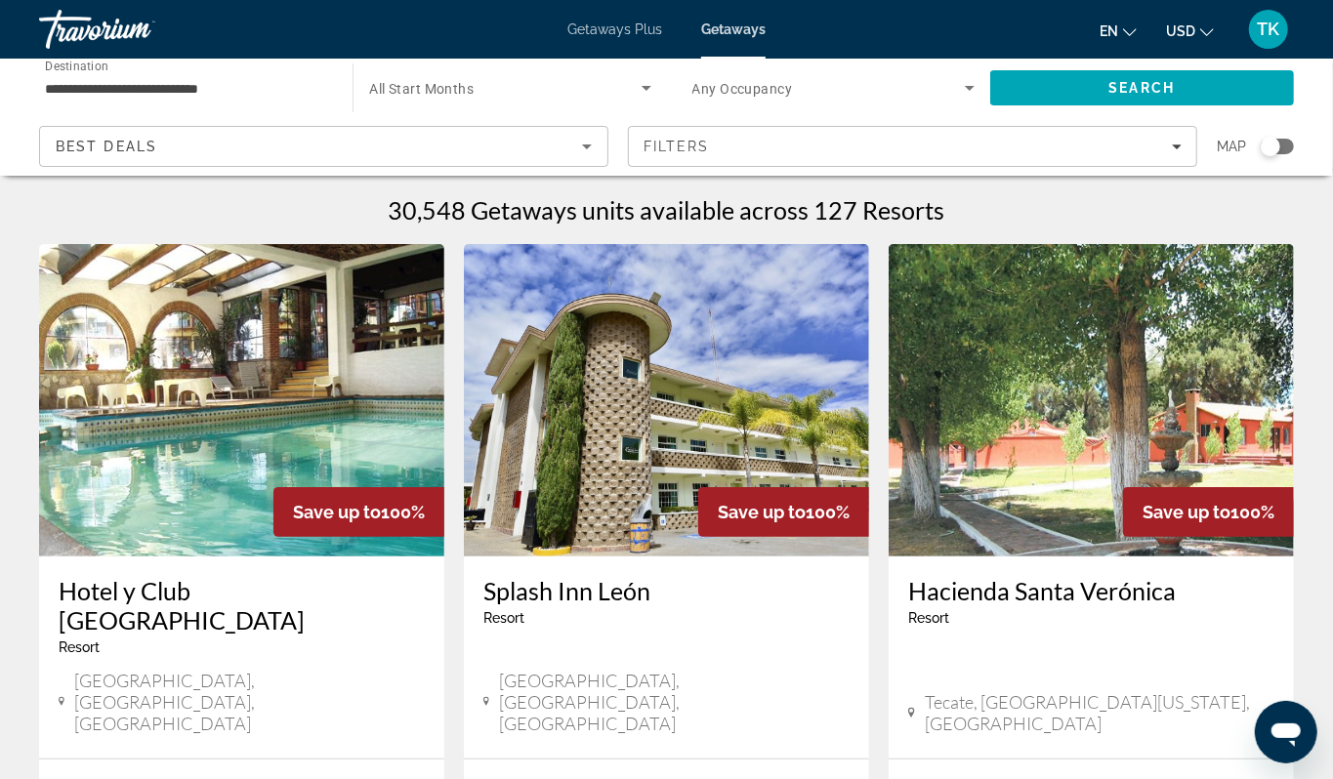
click at [1260, 156] on div "Search widget" at bounding box center [1270, 147] width 20 height 20
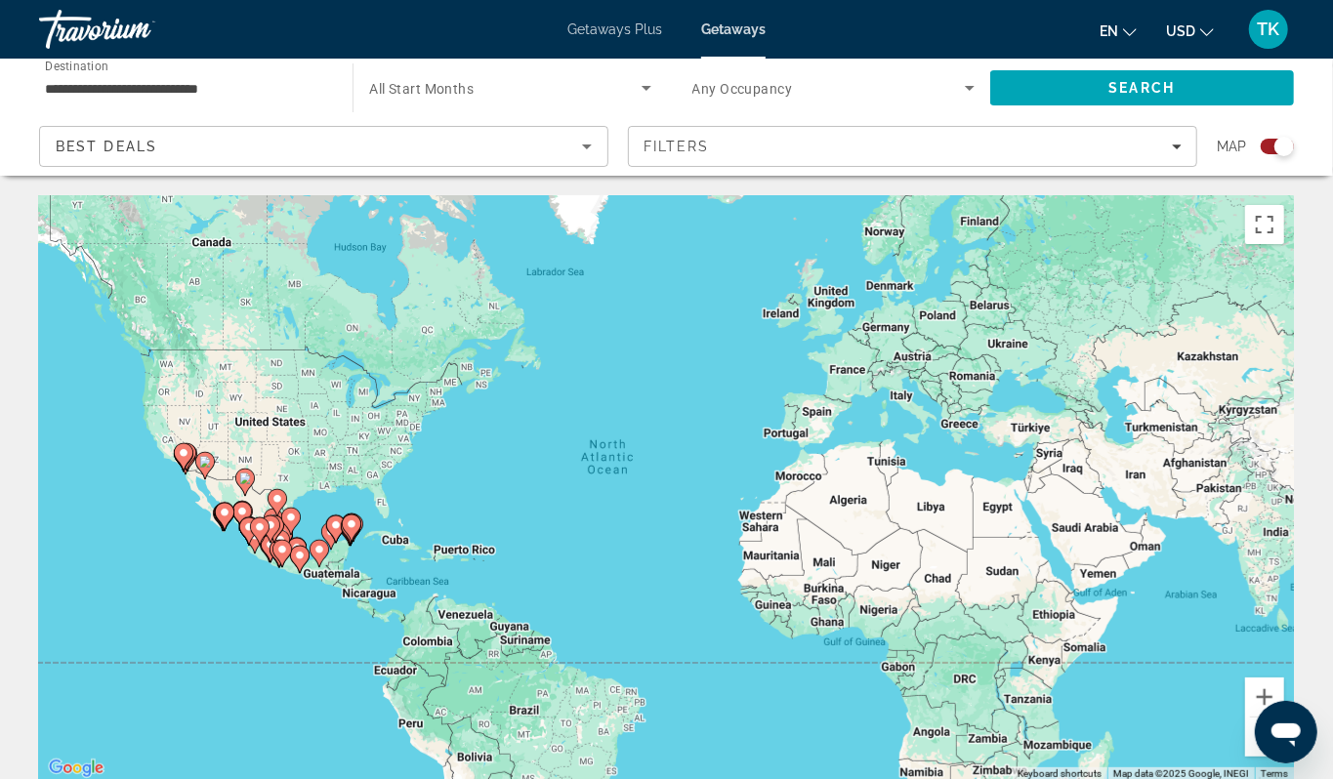
click at [212, 606] on div "To activate drag with keyboard, press Alt + Enter. Once in keyboard drag state,…" at bounding box center [666, 488] width 1255 height 586
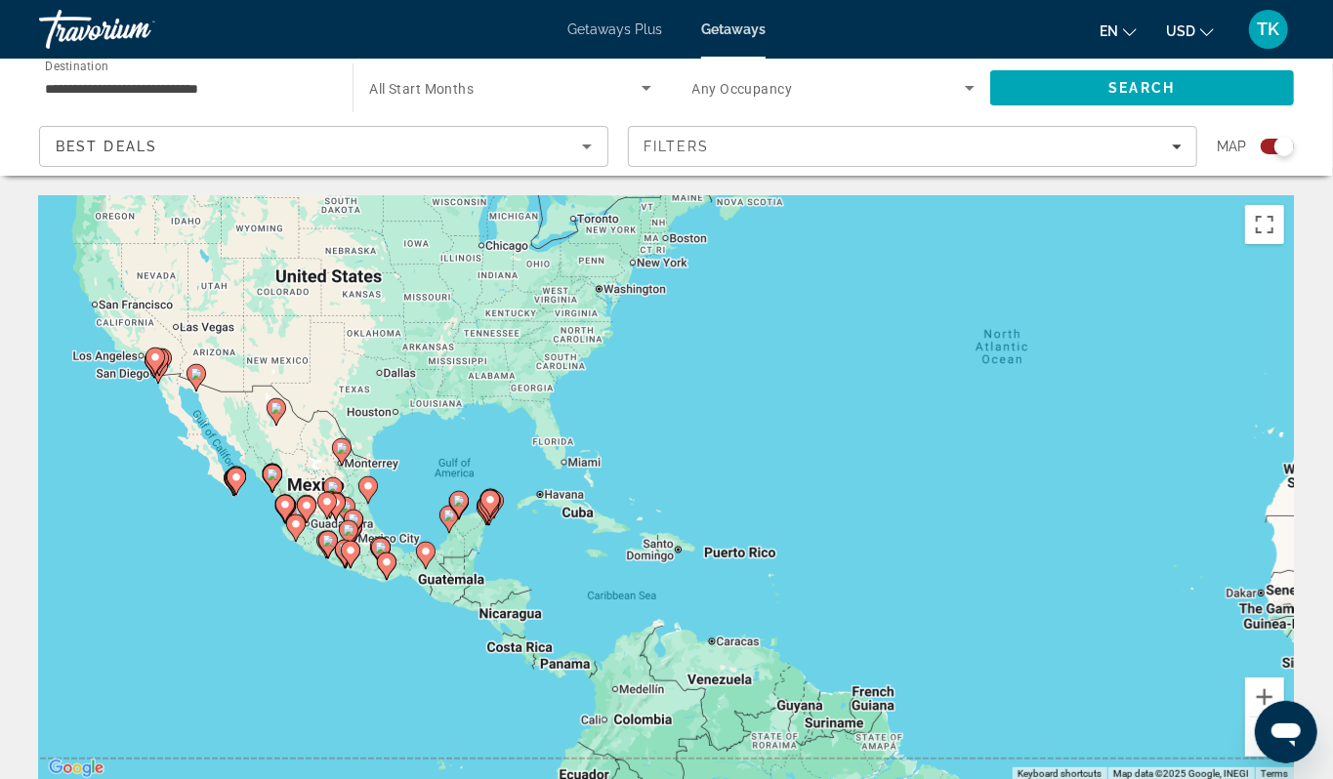
click at [256, 566] on div "To activate drag with keyboard, press Alt + Enter. Once in keyboard drag state,…" at bounding box center [666, 488] width 1255 height 586
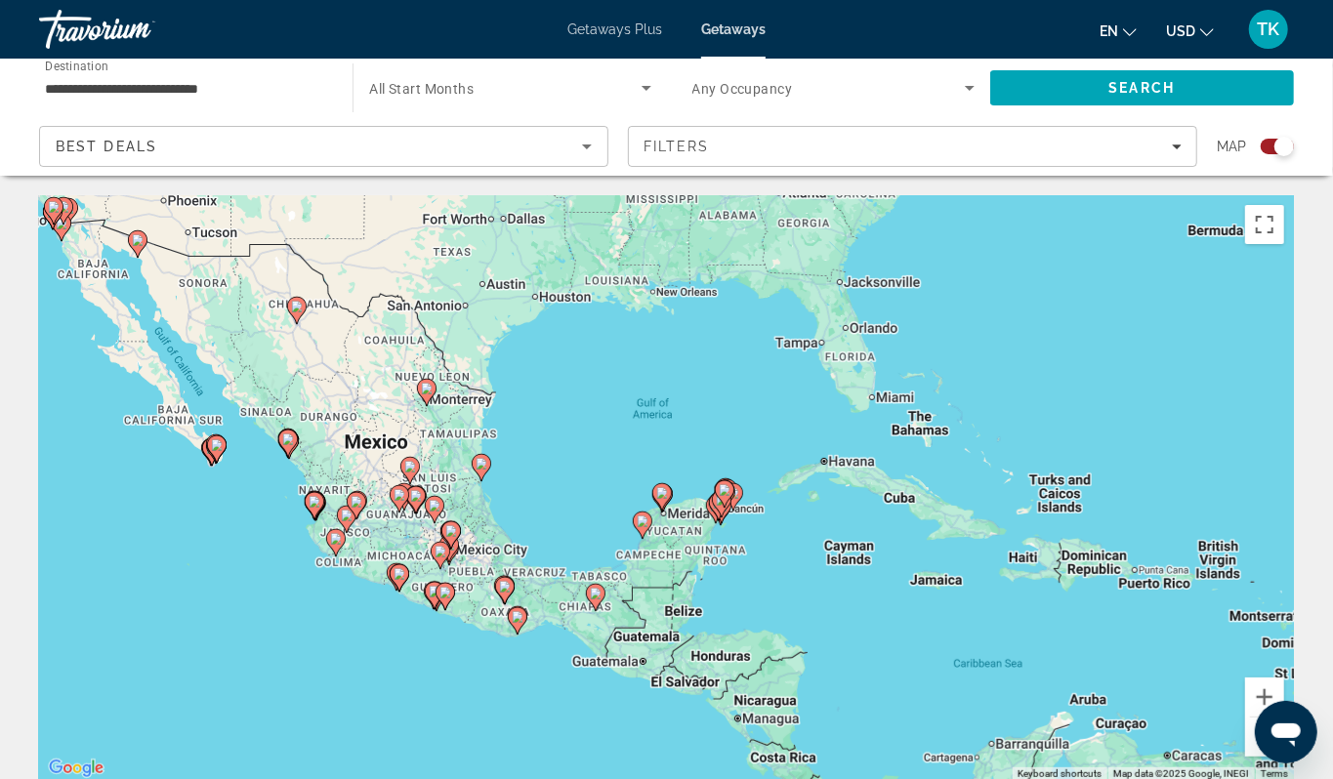
click at [256, 566] on div "To activate drag with keyboard, press Alt + Enter. Once in keyboard drag state,…" at bounding box center [666, 488] width 1255 height 586
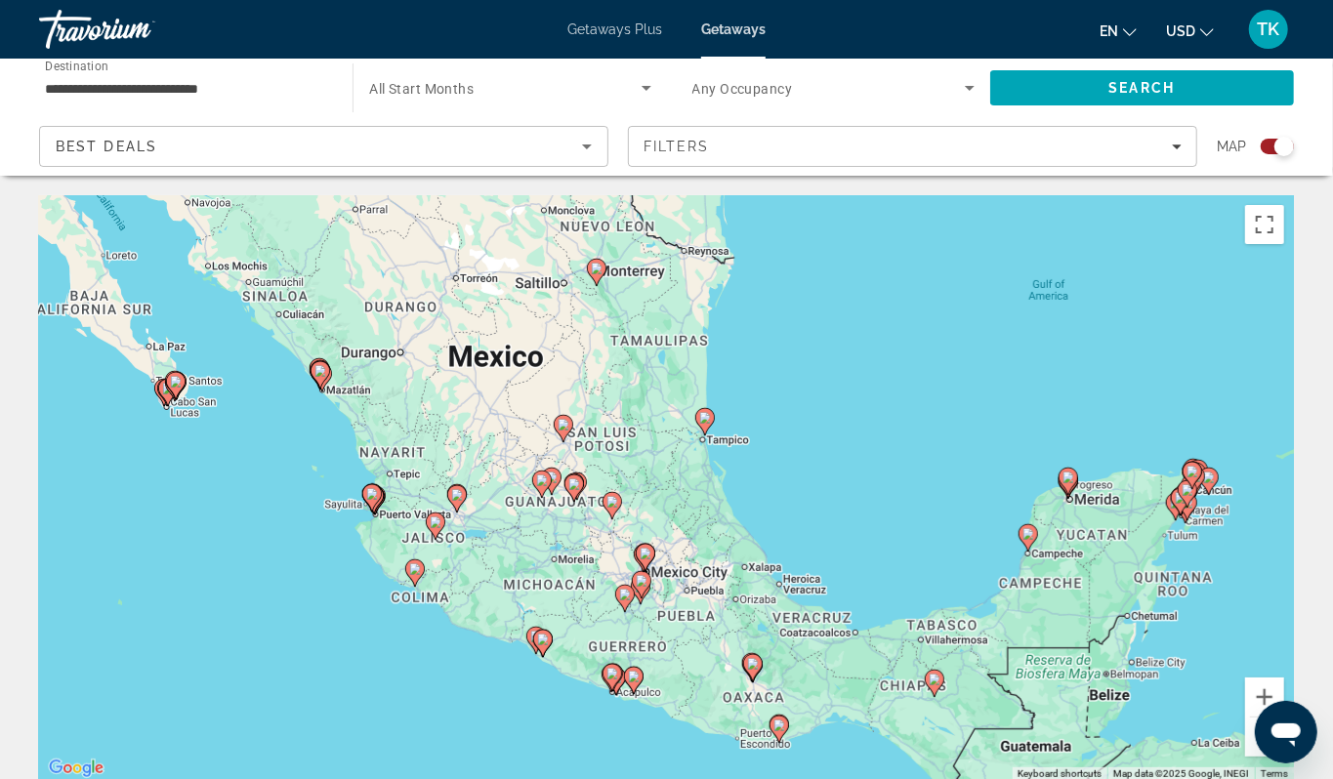
click at [704, 424] on image "Main content" at bounding box center [705, 418] width 12 height 12
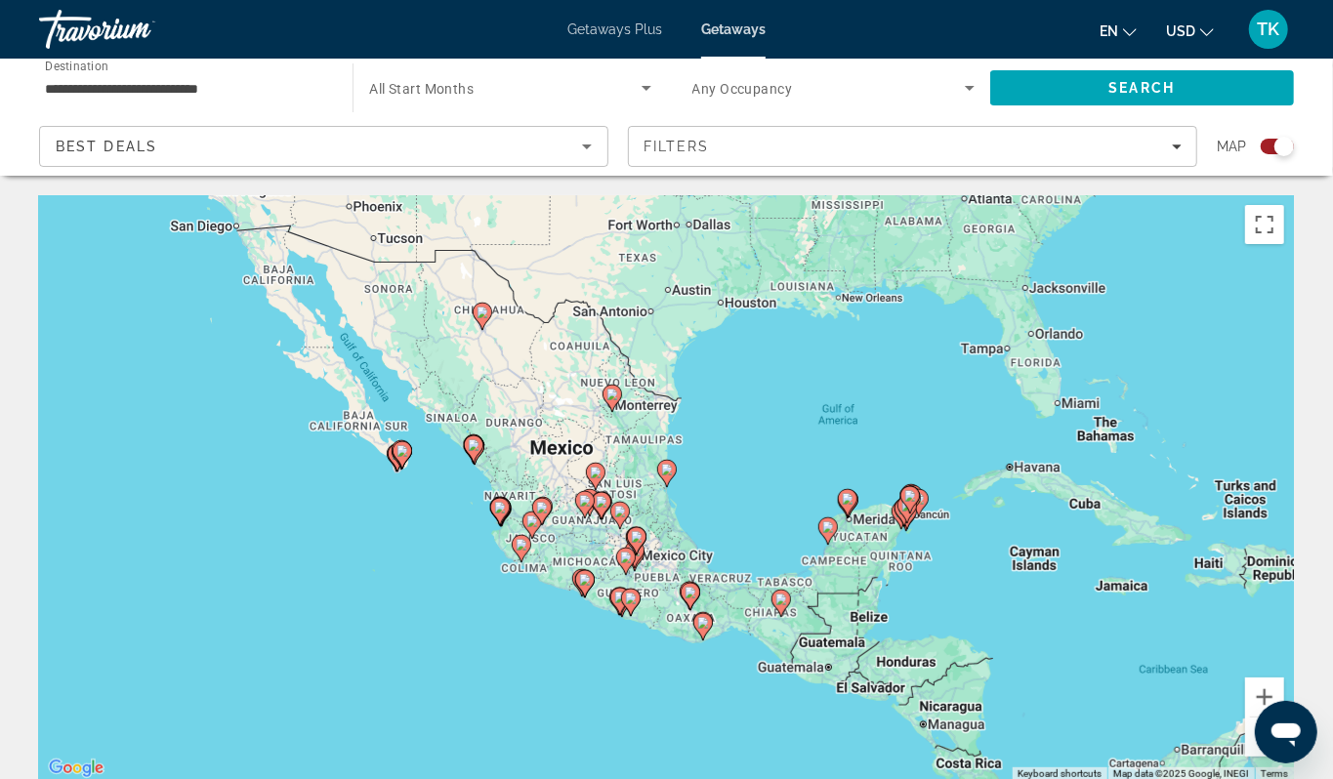
click at [666, 475] on image "Main content" at bounding box center [667, 470] width 12 height 12
type input "**********"
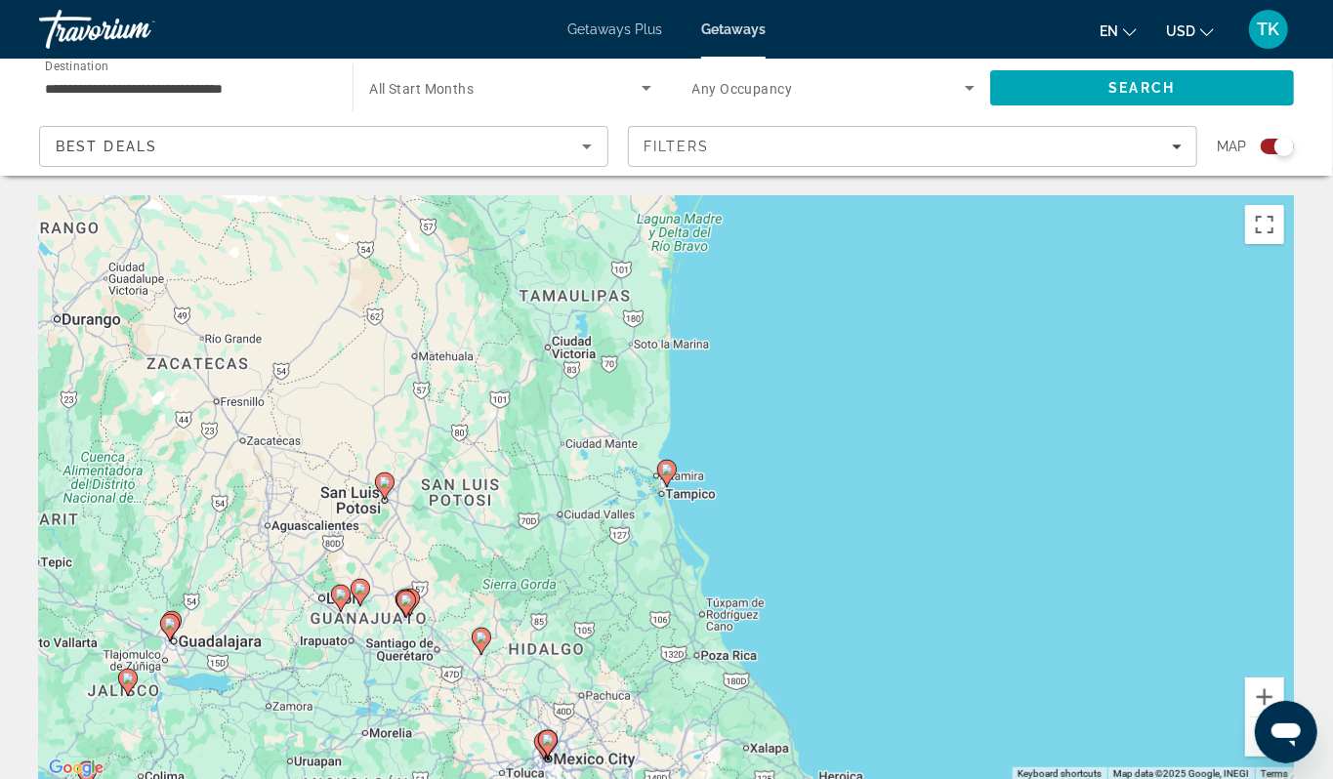
click at [666, 475] on image "Main content" at bounding box center [667, 470] width 12 height 12
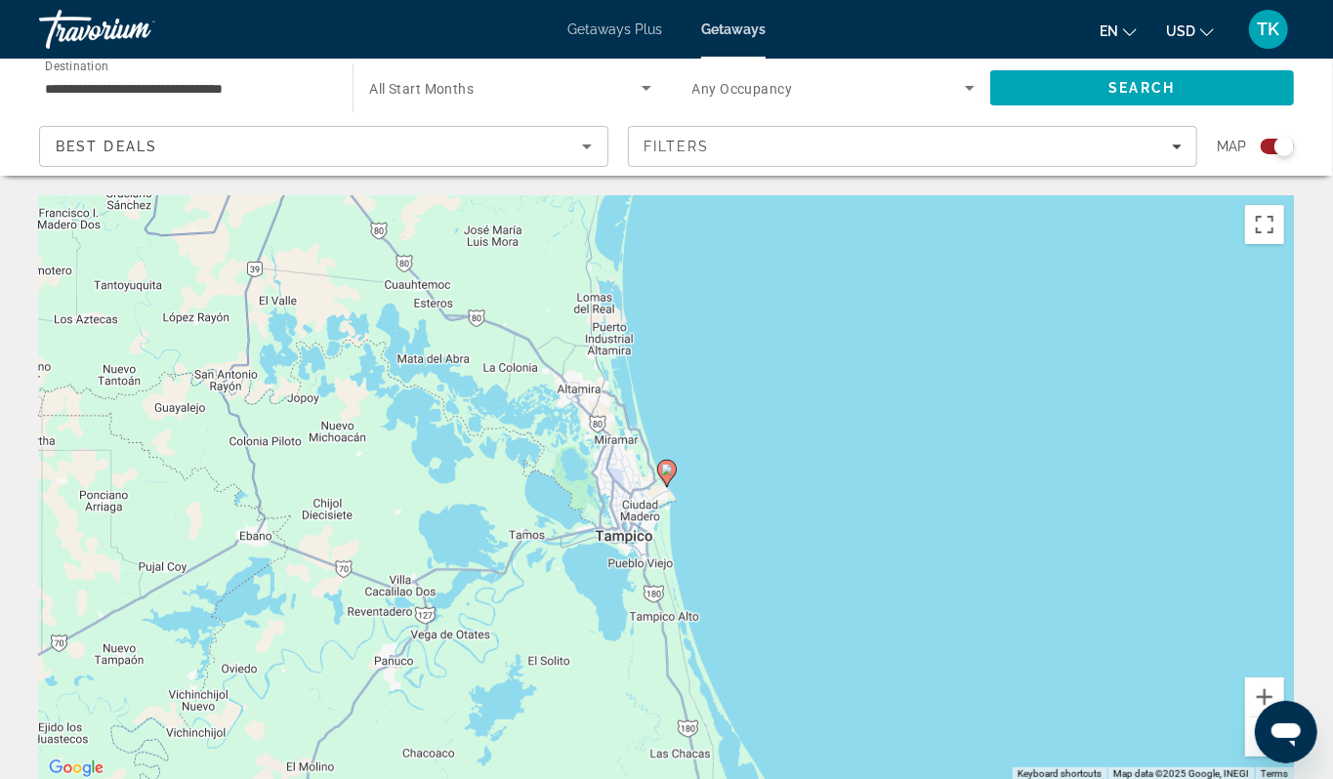
click at [666, 475] on image "Main content" at bounding box center [667, 470] width 12 height 12
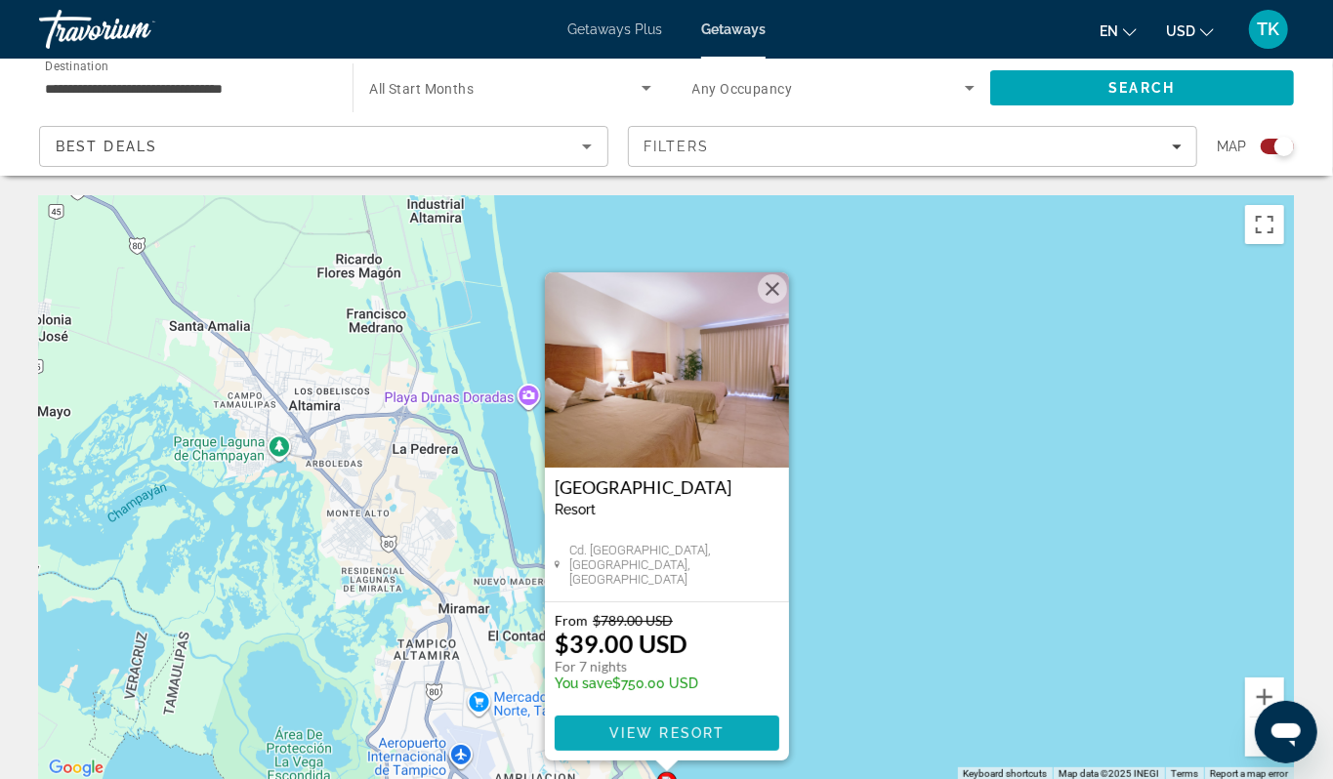
click at [691, 741] on span "View Resort" at bounding box center [665, 733] width 115 height 16
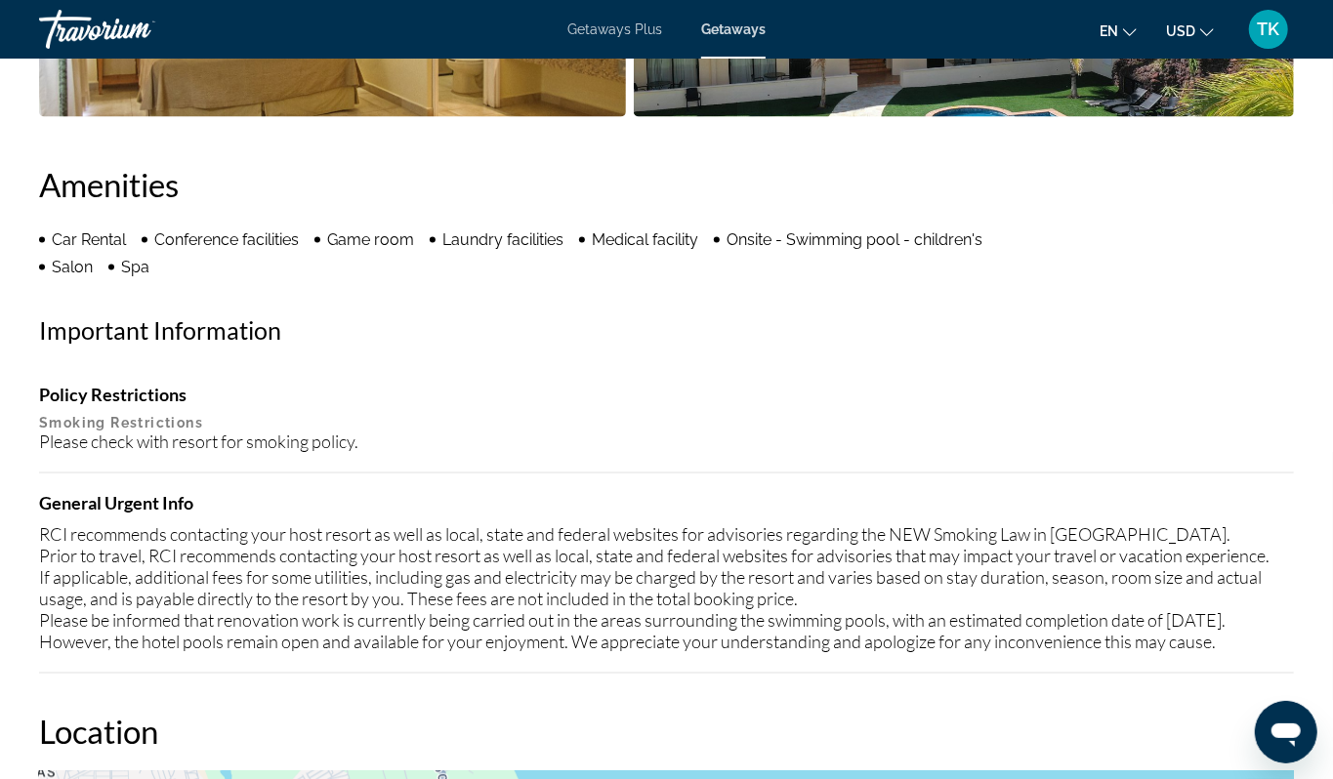
scroll to position [1746, 0]
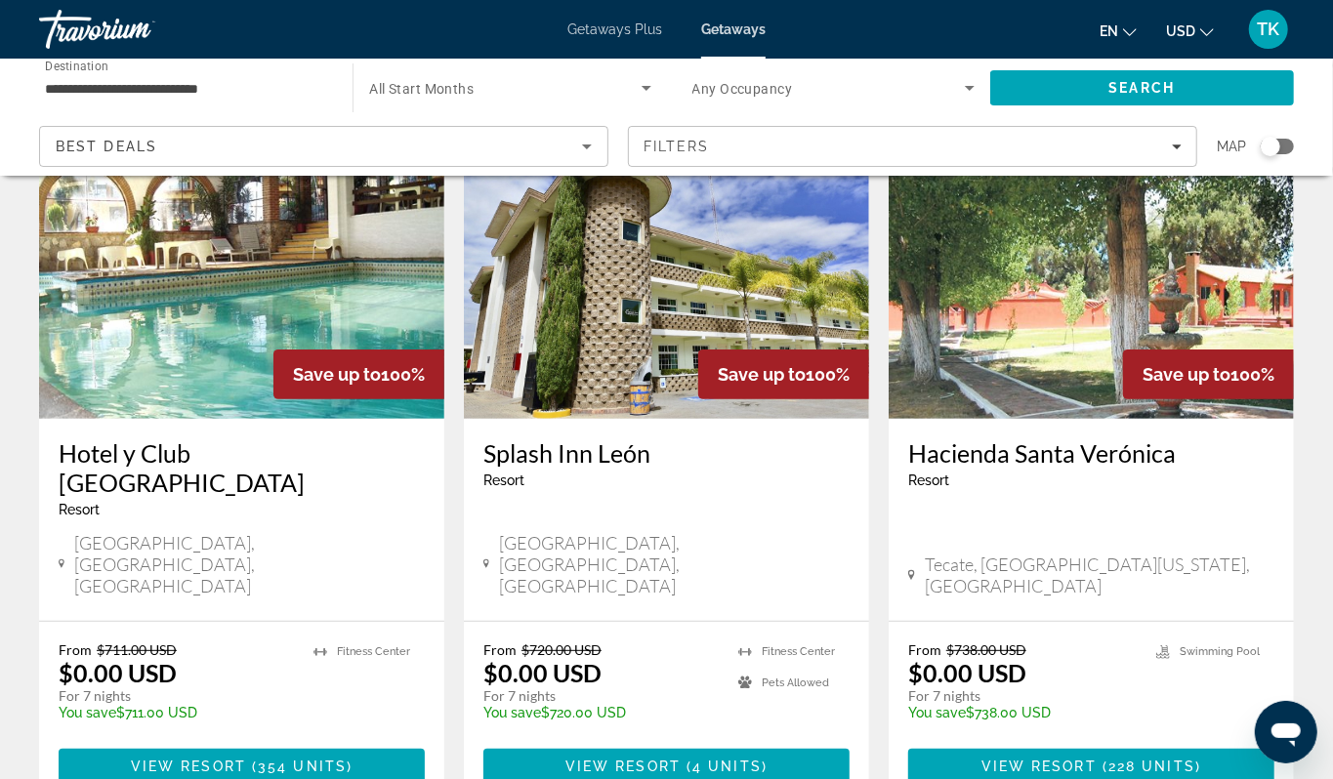
scroll to position [180, 0]
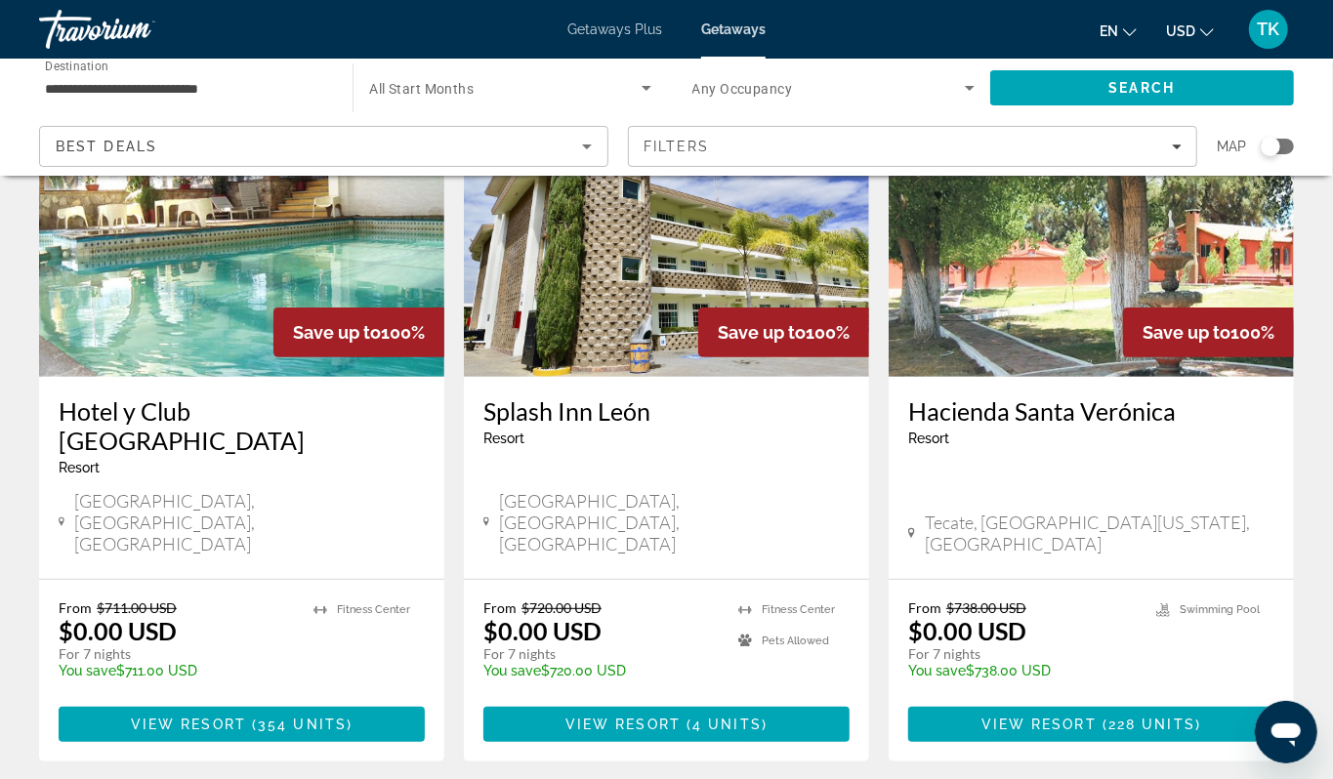
click at [1260, 156] on div "Search widget" at bounding box center [1270, 147] width 20 height 20
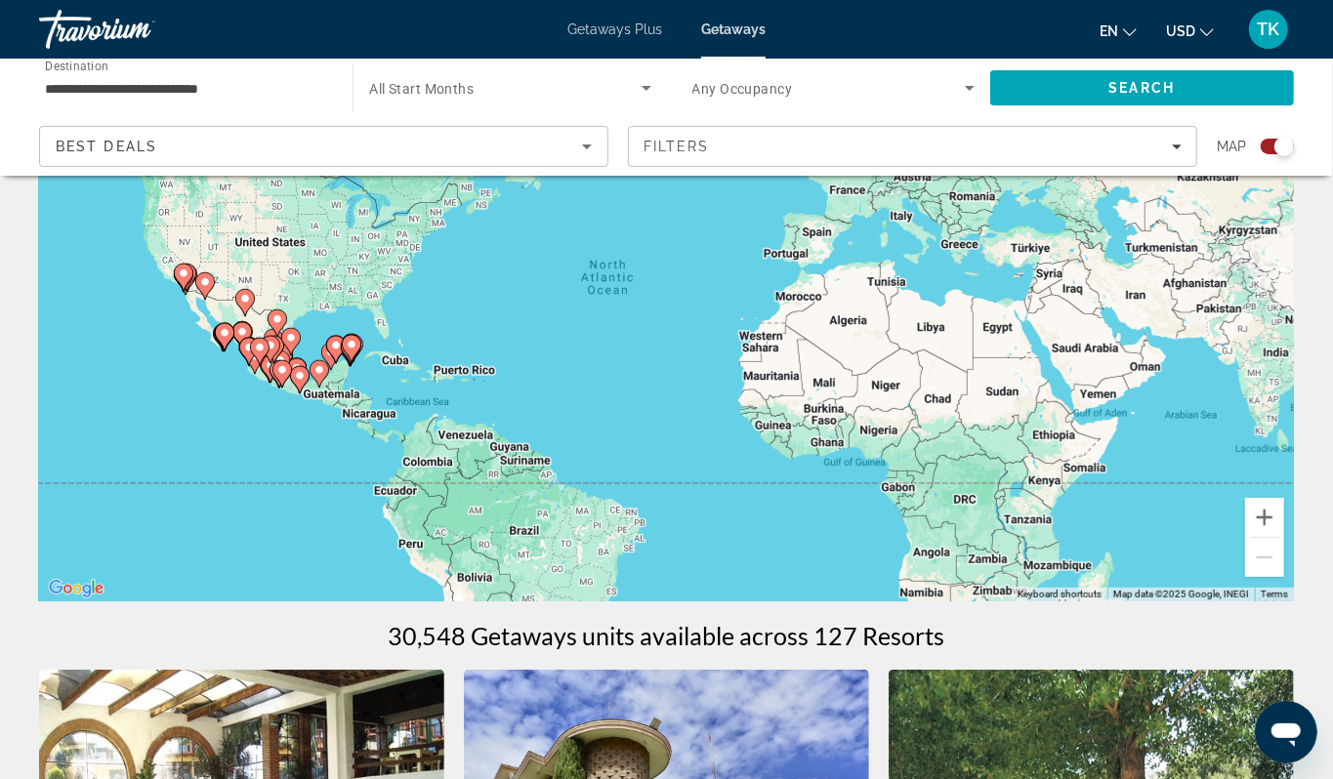
click at [243, 475] on div "To activate drag with keyboard, press Alt + Enter. Once in keyboard drag state,…" at bounding box center [666, 309] width 1255 height 586
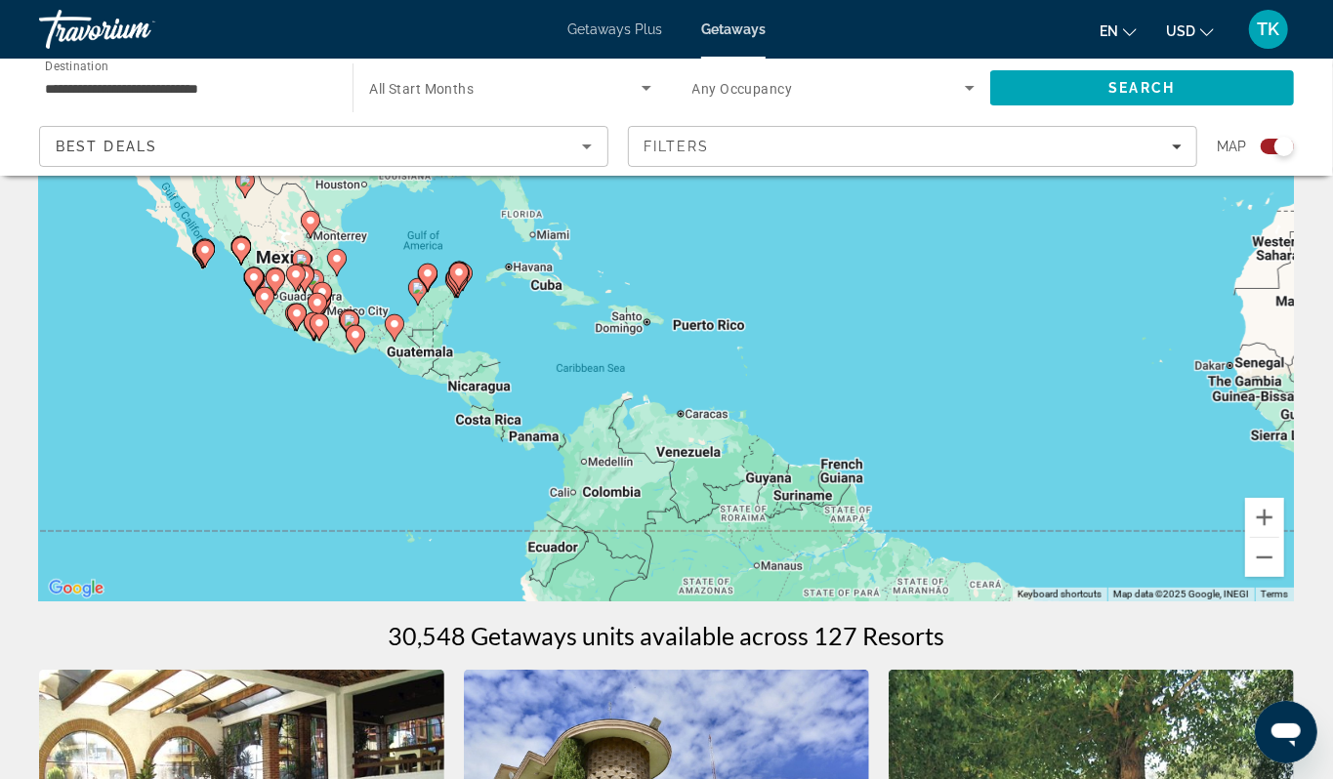
click at [353, 442] on div "To activate drag with keyboard, press Alt + Enter. Once in keyboard drag state,…" at bounding box center [666, 309] width 1255 height 586
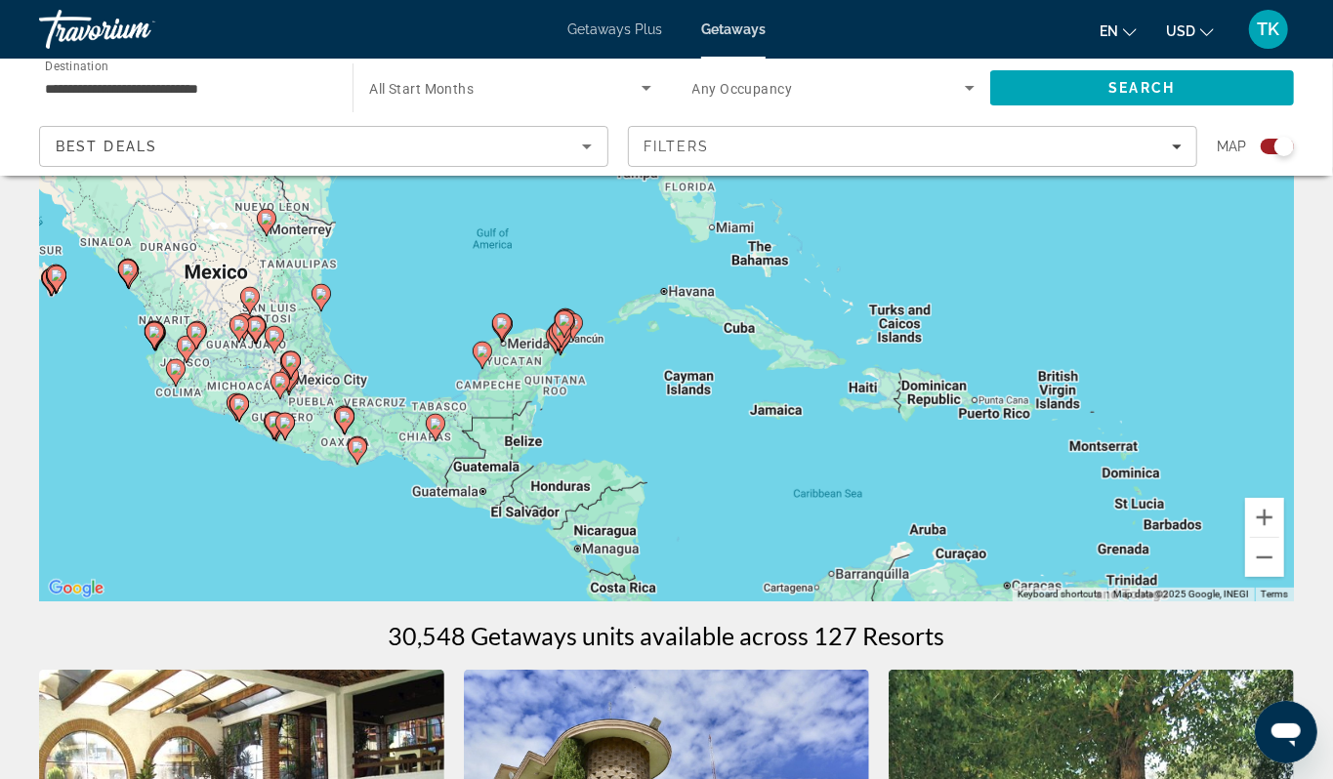
drag, startPoint x: 353, startPoint y: 442, endPoint x: 353, endPoint y: 606, distance: 164.0
click at [353, 601] on div "To activate drag with keyboard, press Alt + Enter. Once in keyboard drag state,…" at bounding box center [666, 309] width 1255 height 586
click at [381, 353] on div "To activate drag with keyboard, press Alt + Enter. Once in keyboard drag state,…" at bounding box center [666, 309] width 1255 height 586
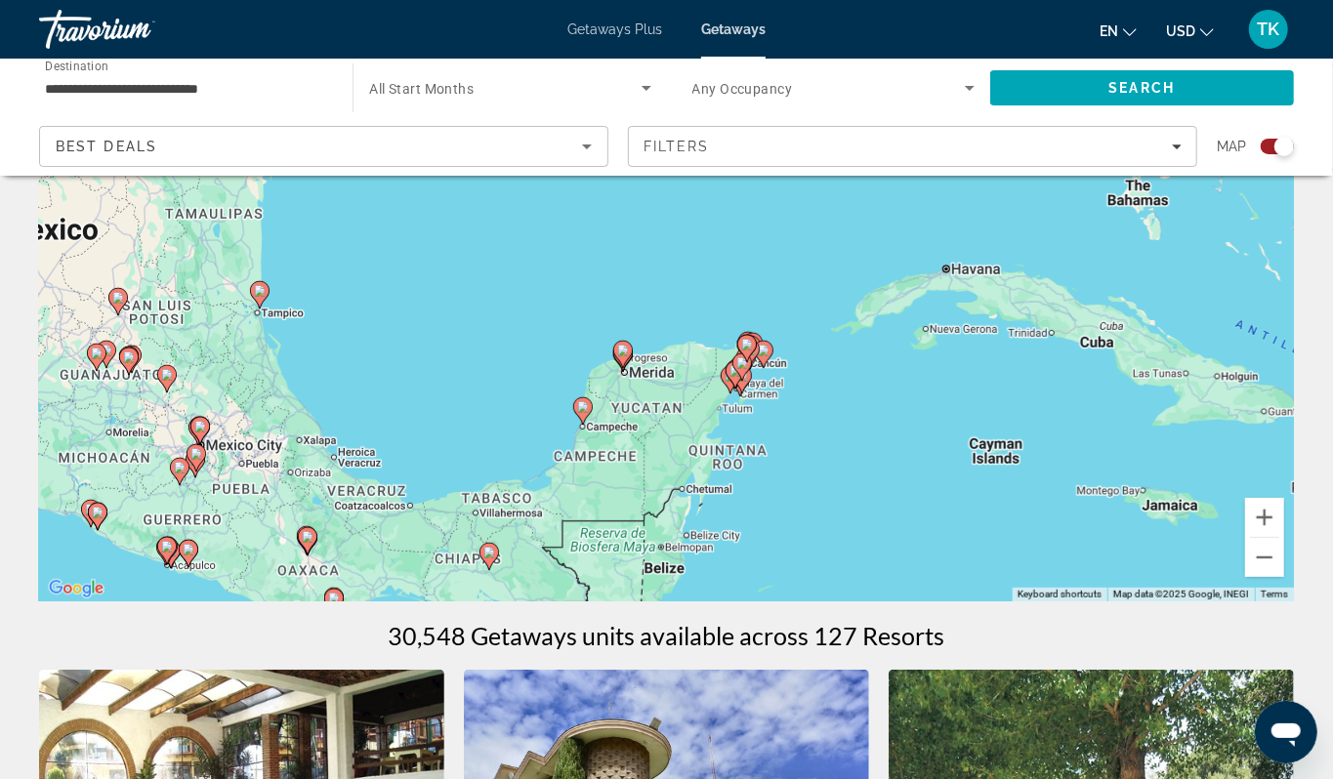
click at [582, 413] on image "Main content" at bounding box center [583, 407] width 12 height 12
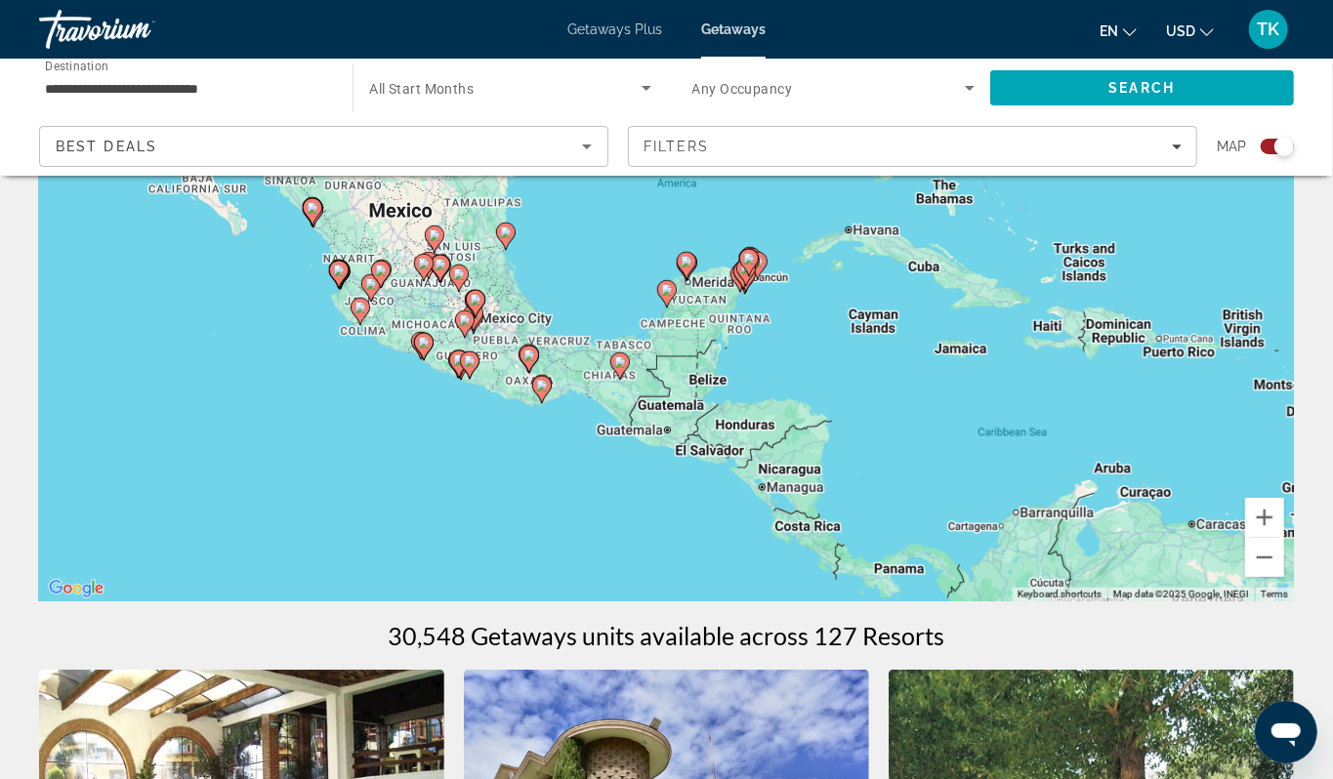
click at [665, 296] on image "Main content" at bounding box center [667, 290] width 12 height 12
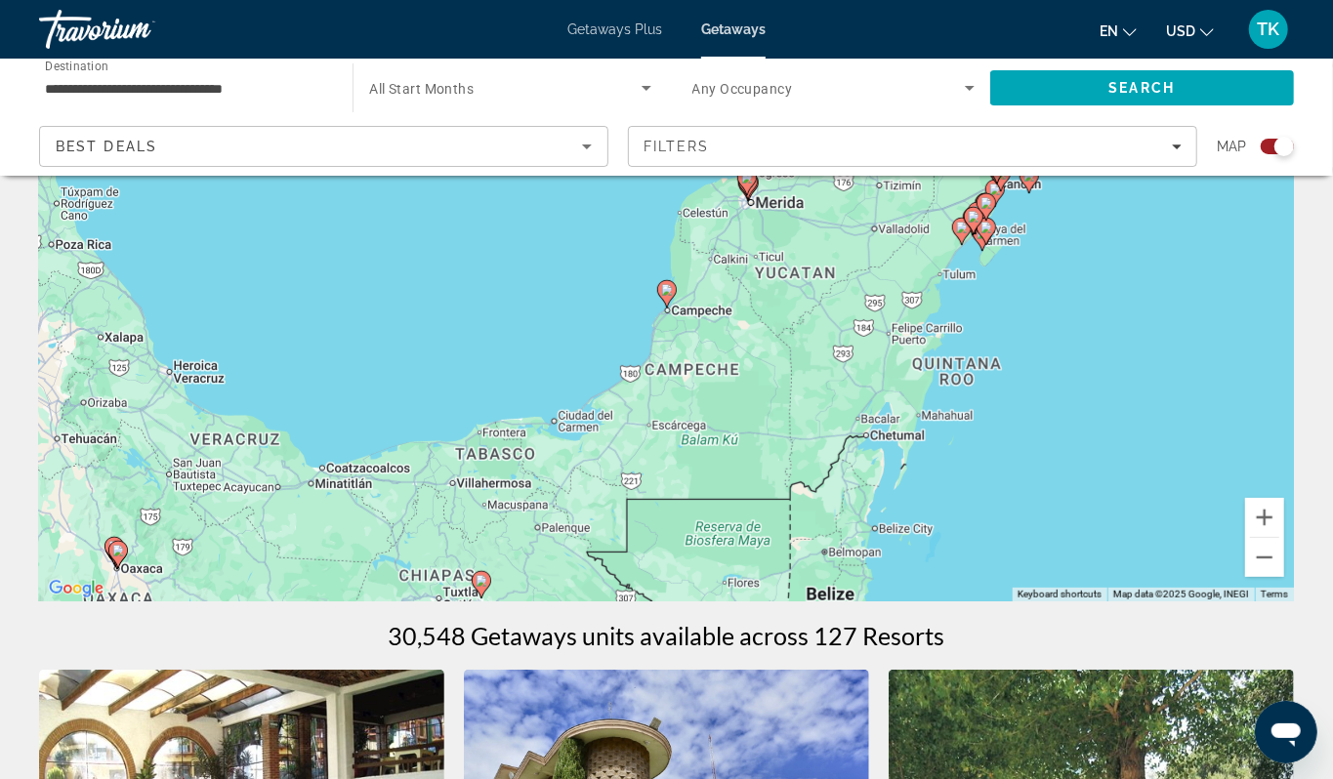
click at [665, 296] on image "Main content" at bounding box center [667, 290] width 12 height 12
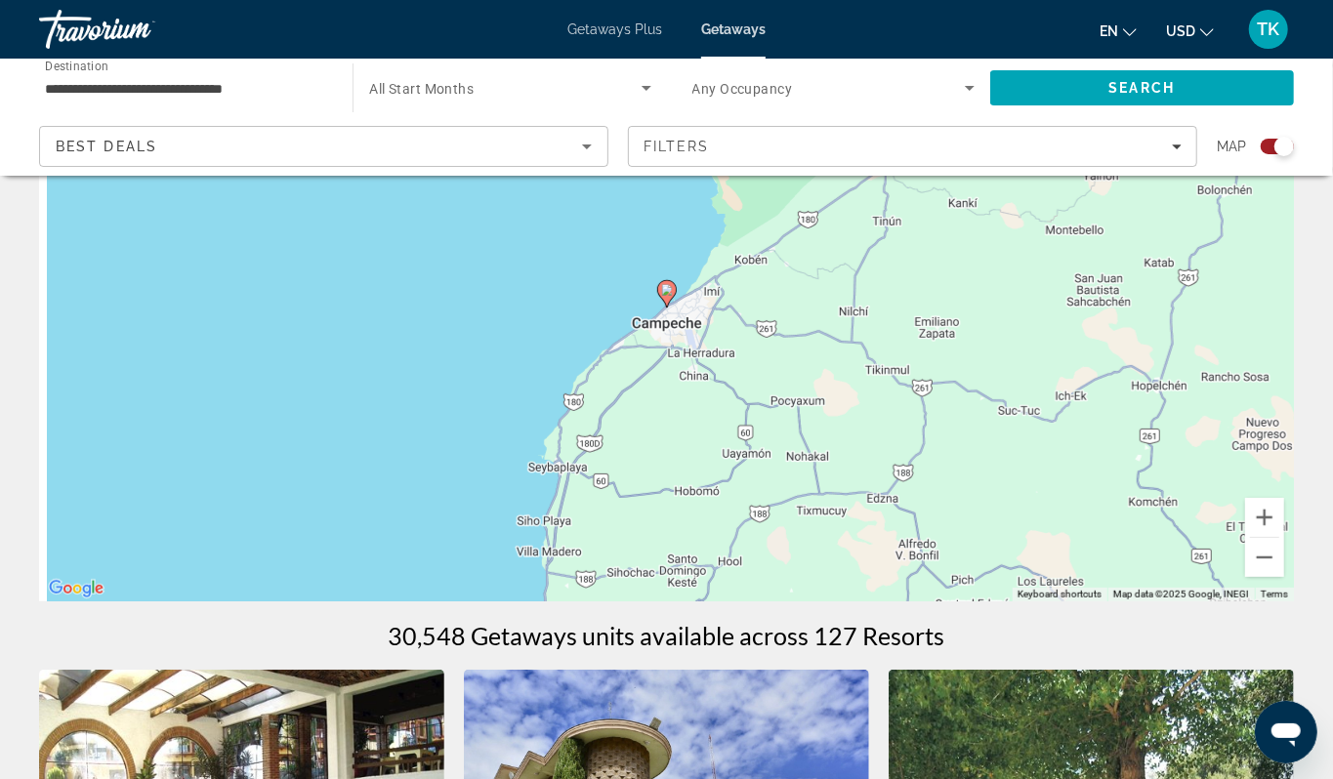
click at [670, 296] on image "Main content" at bounding box center [667, 290] width 12 height 12
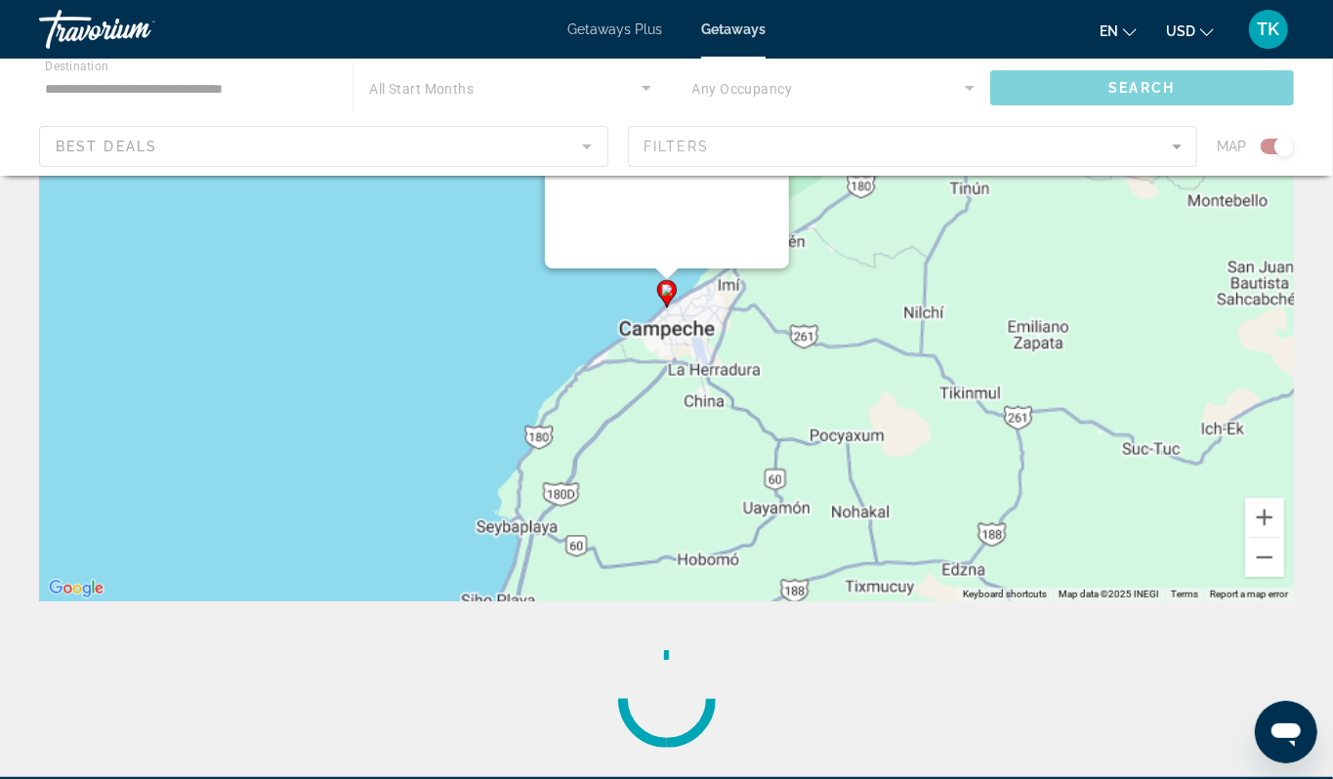
scroll to position [0, 0]
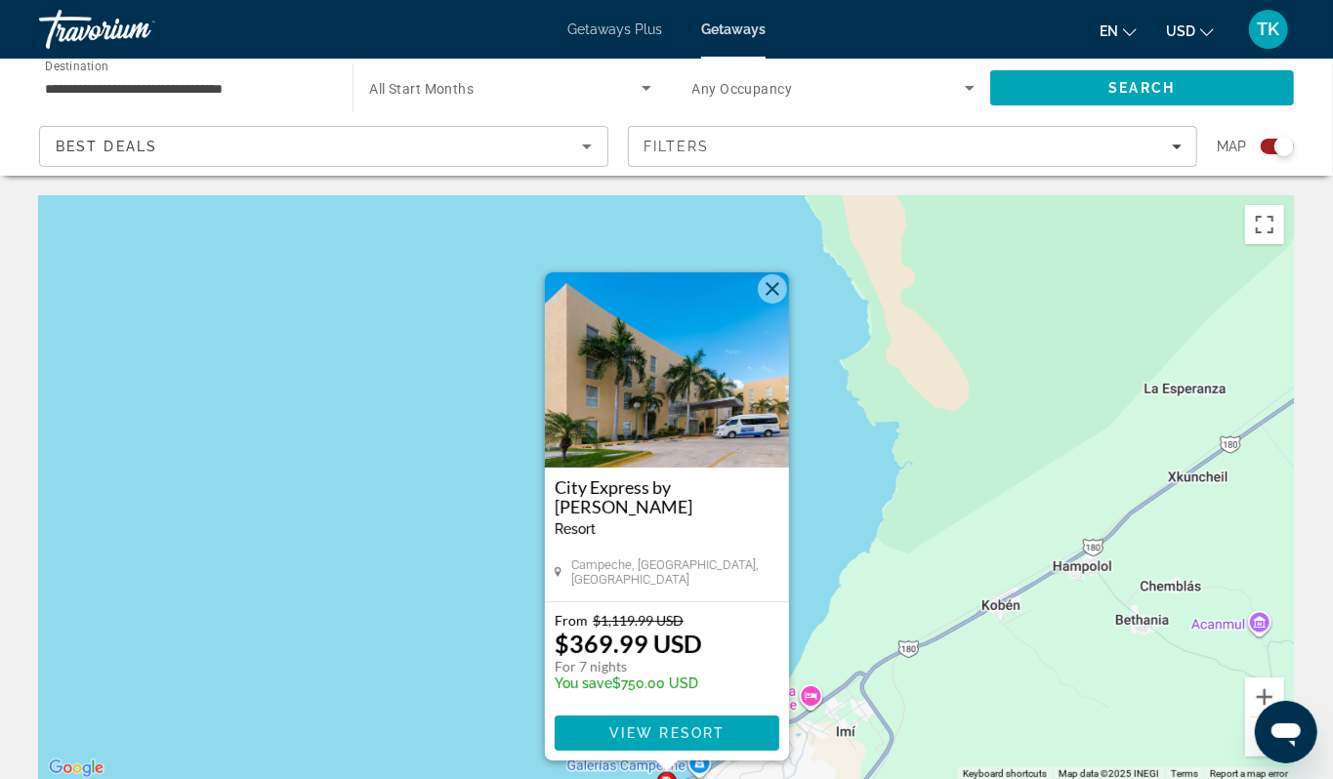
click at [338, 512] on div "To activate drag with keyboard, press Alt + Enter. Once in keyboard drag state,…" at bounding box center [666, 488] width 1255 height 586
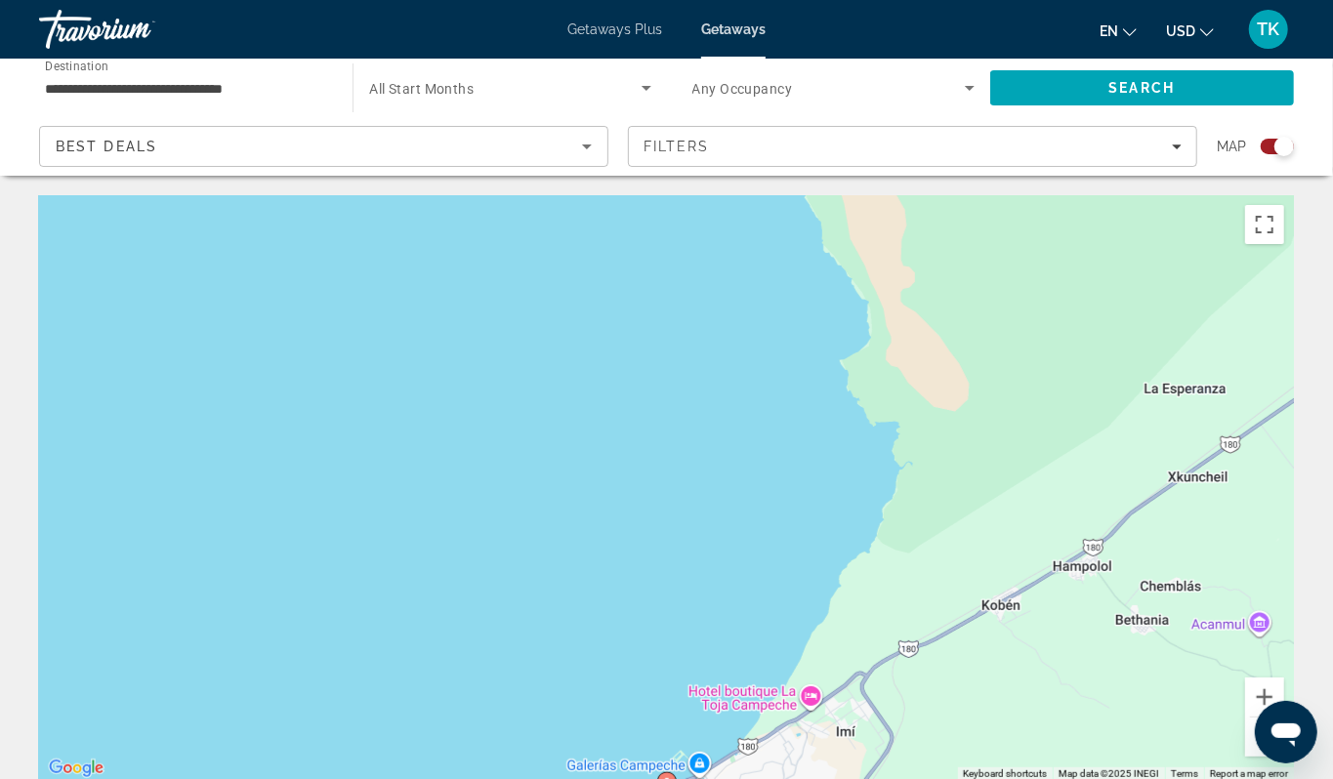
click at [1252, 757] on button "Zoom out" at bounding box center [1264, 737] width 39 height 39
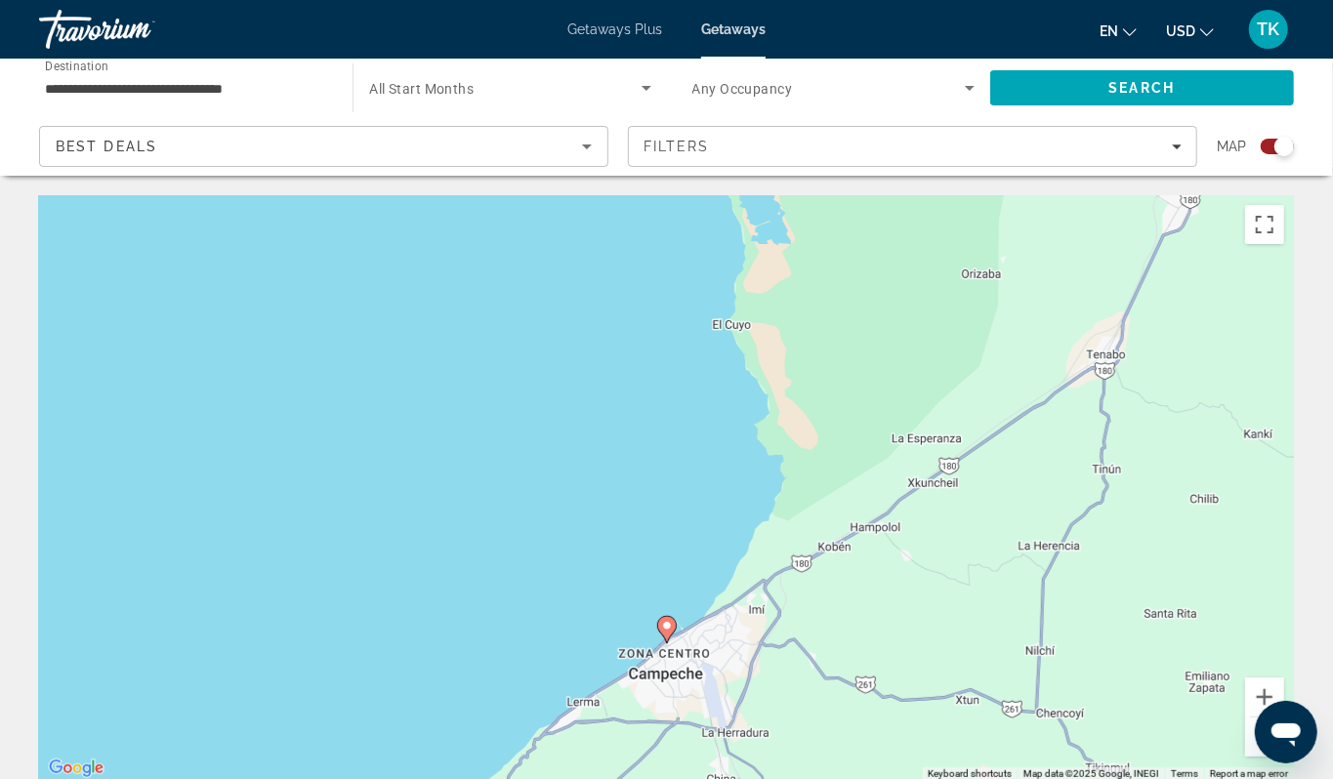
click at [1252, 757] on button "Zoom out" at bounding box center [1264, 737] width 39 height 39
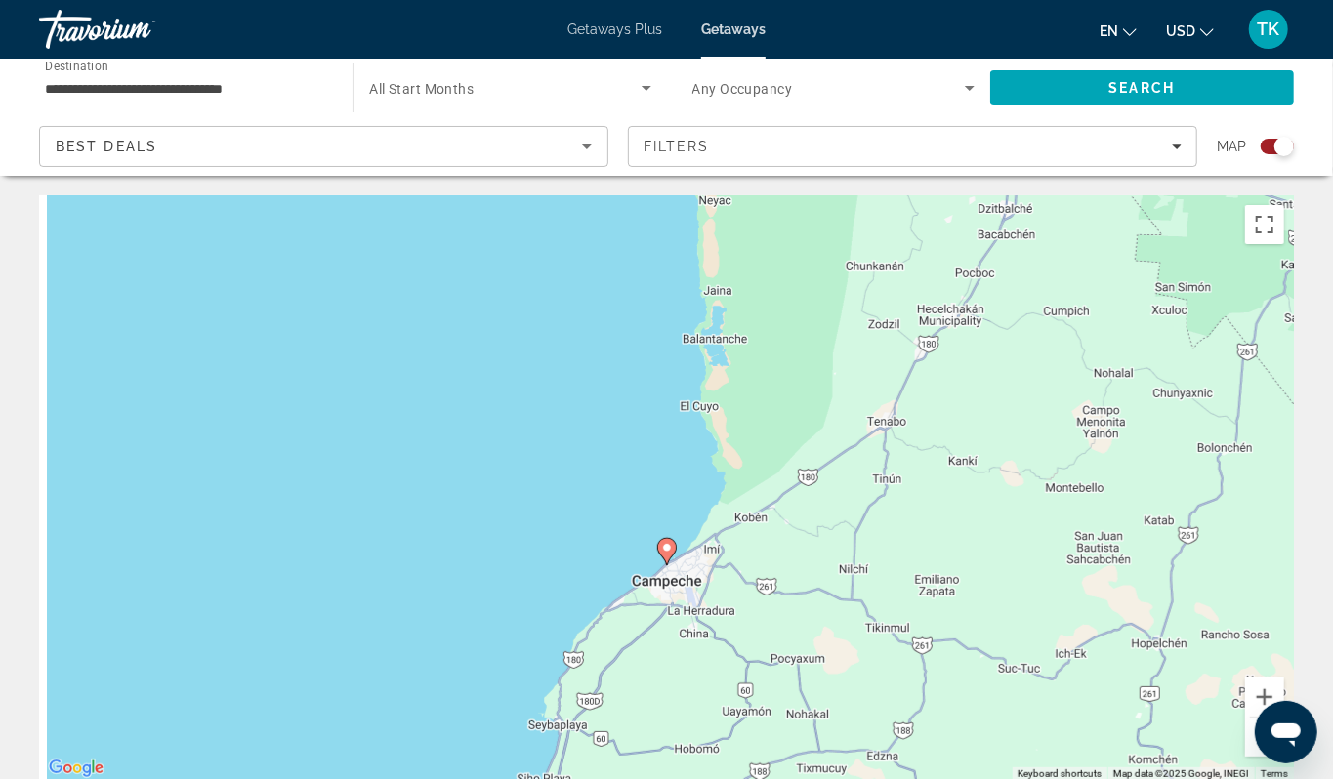
click at [1252, 757] on button "Zoom out" at bounding box center [1264, 737] width 39 height 39
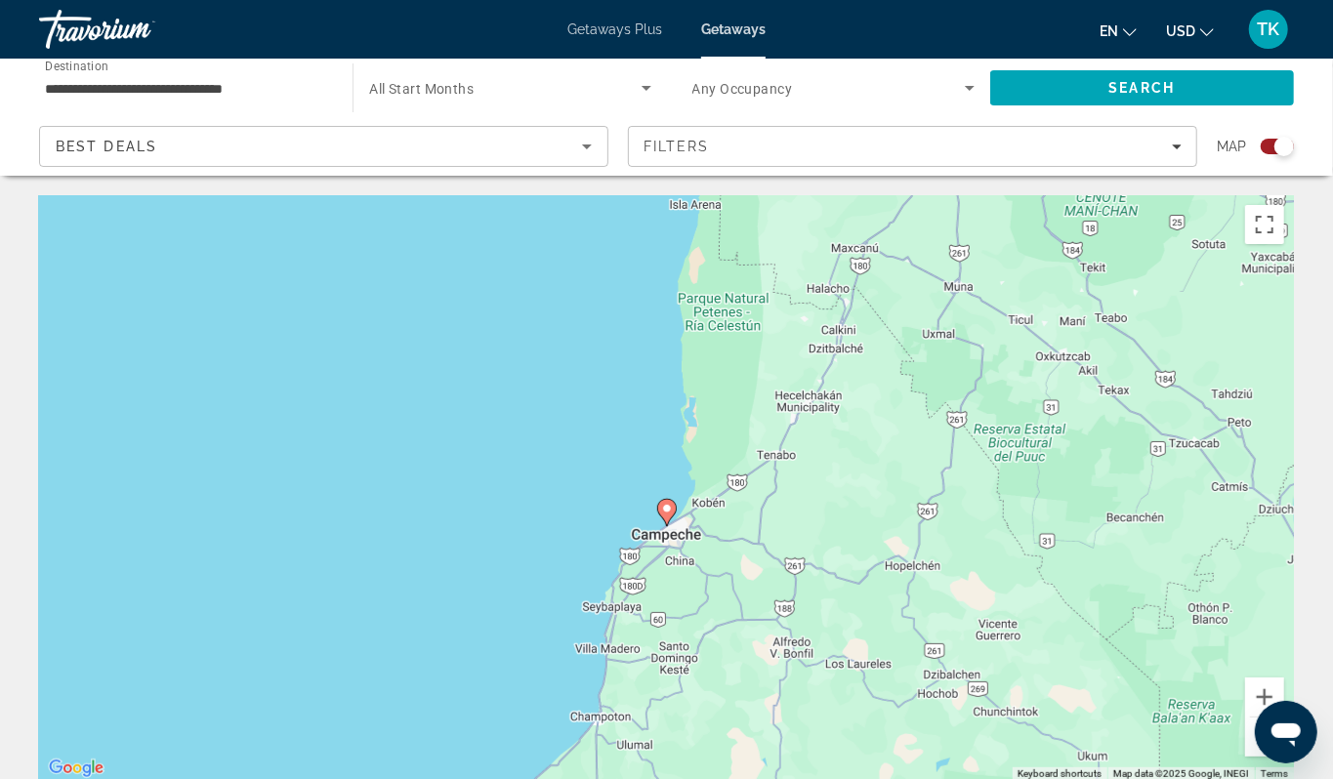
click at [1252, 757] on button "Zoom out" at bounding box center [1264, 737] width 39 height 39
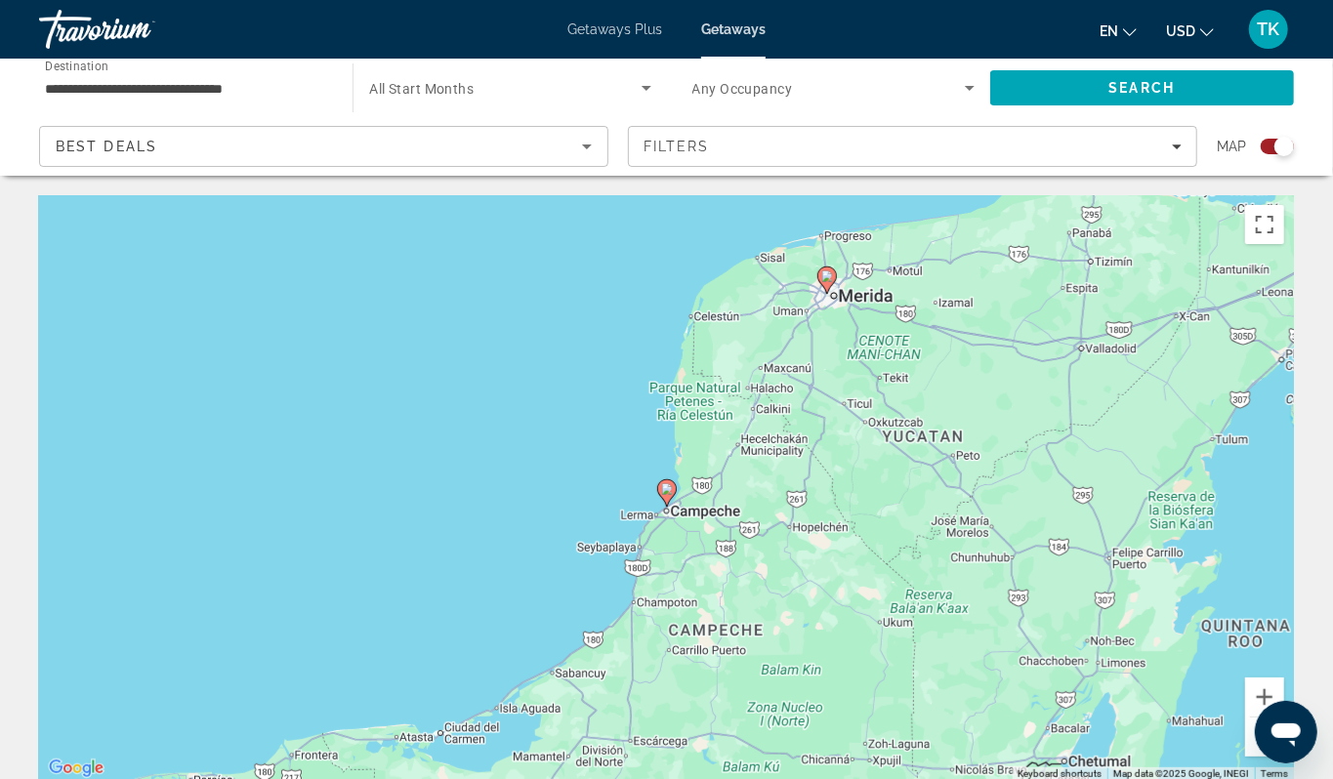
click at [1252, 757] on button "Zoom out" at bounding box center [1264, 737] width 39 height 39
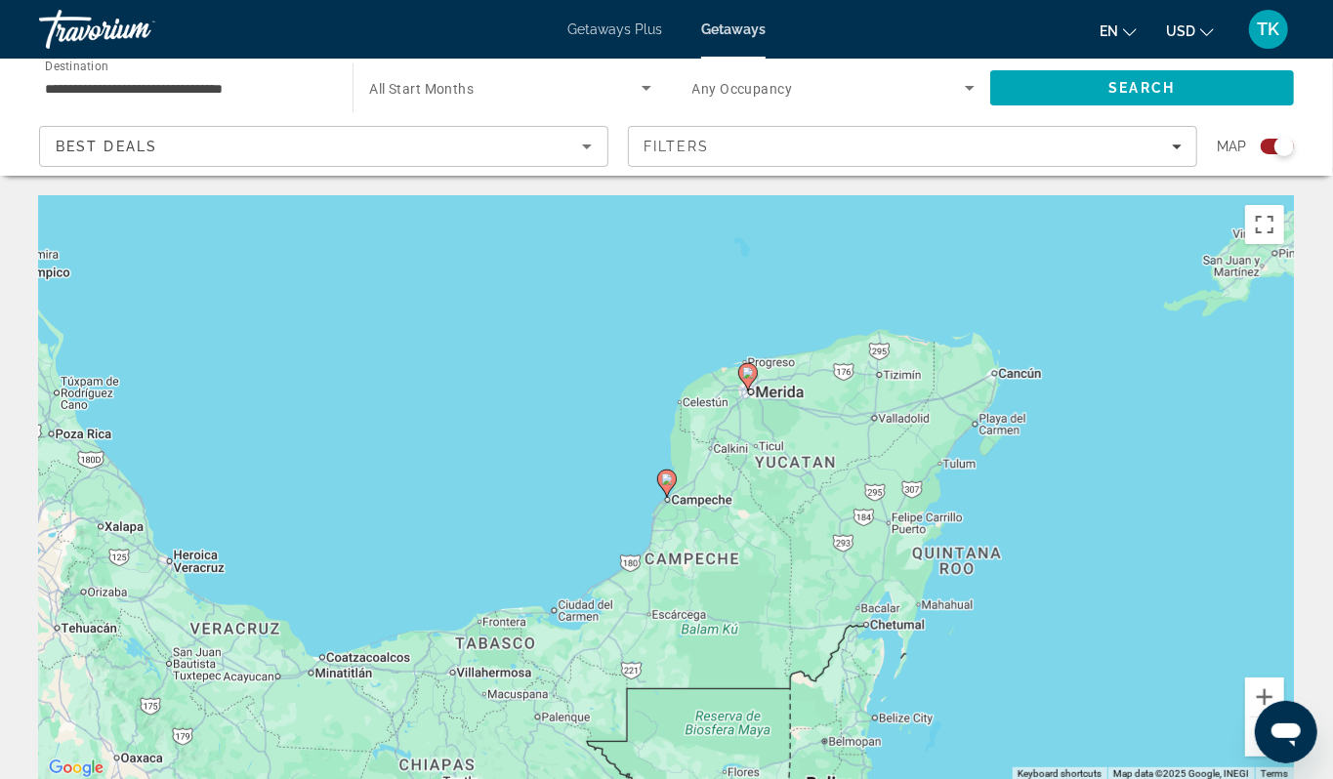
click at [1252, 757] on button "Zoom out" at bounding box center [1264, 737] width 39 height 39
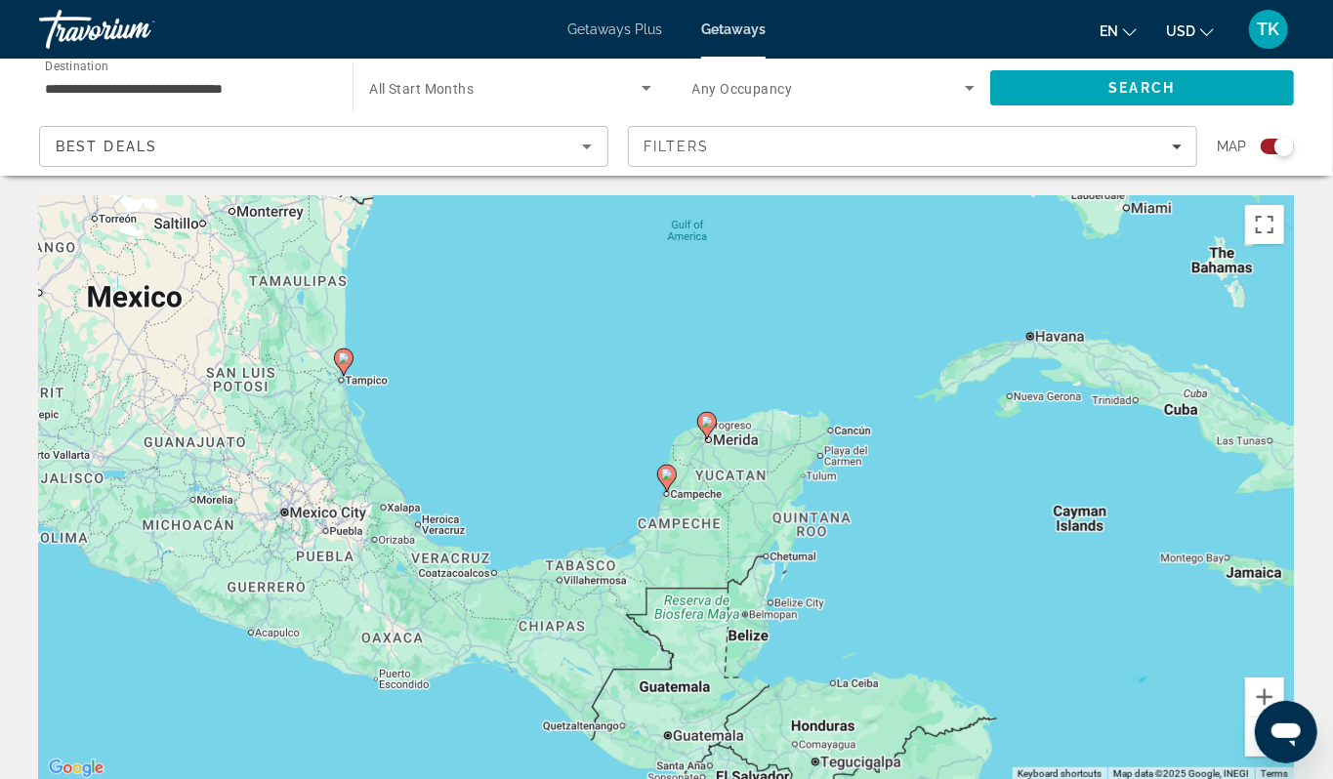
click at [1252, 757] on button "Zoom out" at bounding box center [1264, 737] width 39 height 39
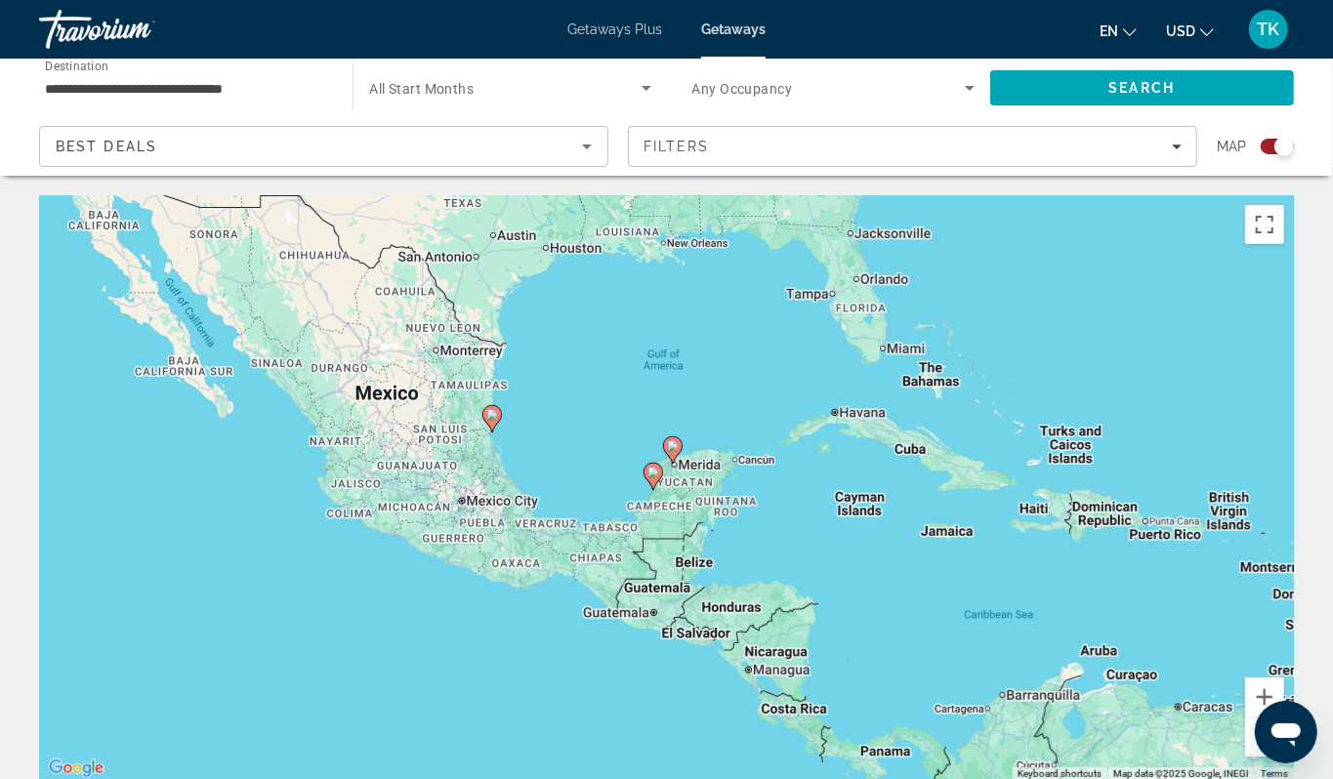
drag, startPoint x: 935, startPoint y: 638, endPoint x: 920, endPoint y: 661, distance: 28.2
click at [920, 661] on div "To activate drag with keyboard, press Alt + Enter. Once in keyboard drag state,…" at bounding box center [666, 488] width 1255 height 586
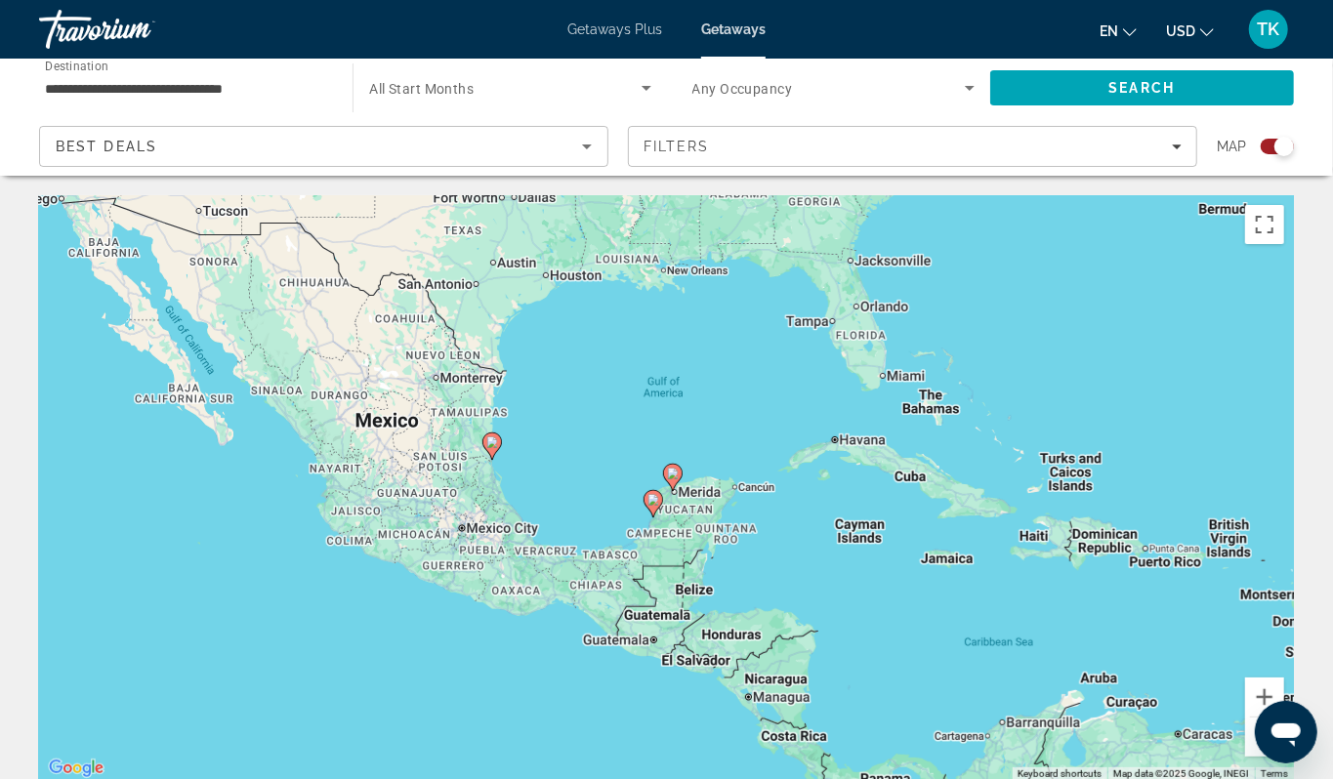
click at [1274, 156] on div "Search widget" at bounding box center [1284, 147] width 20 height 20
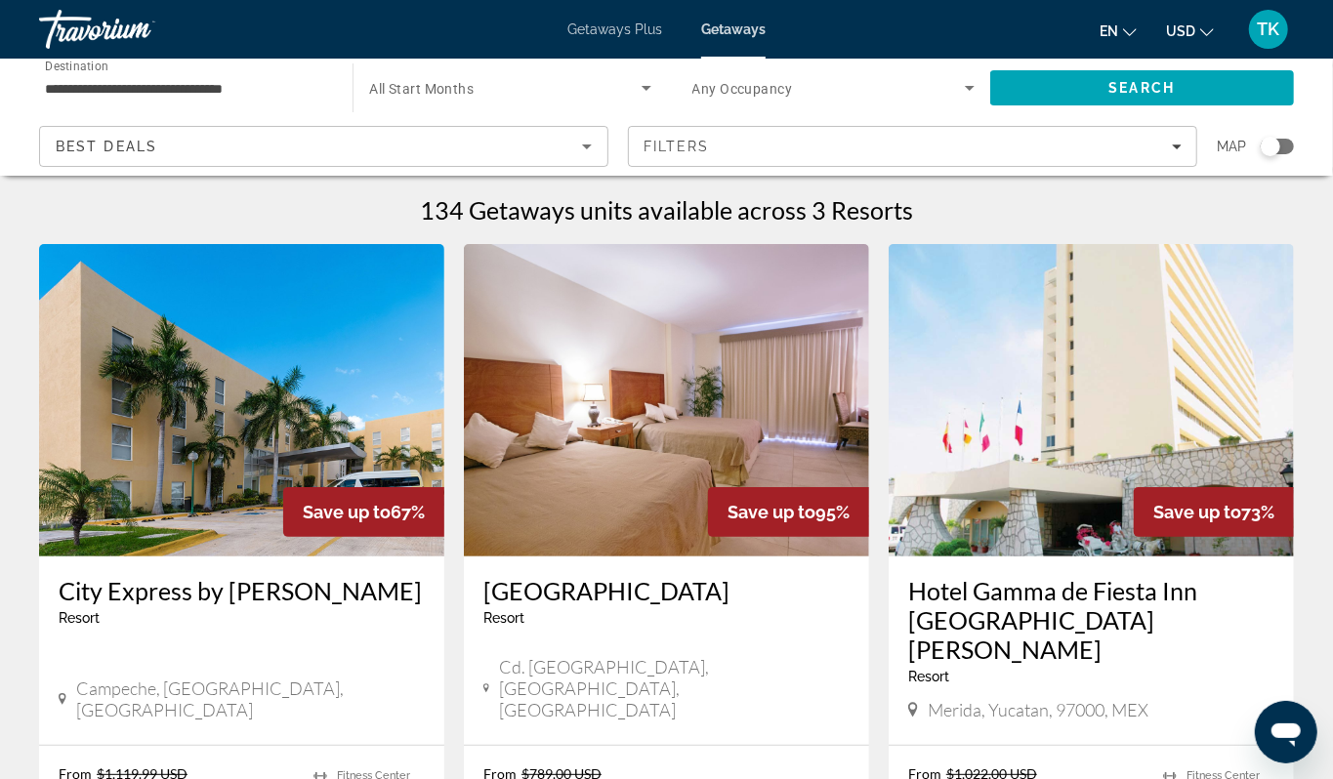
click at [1266, 156] on div "Search widget" at bounding box center [1270, 147] width 20 height 20
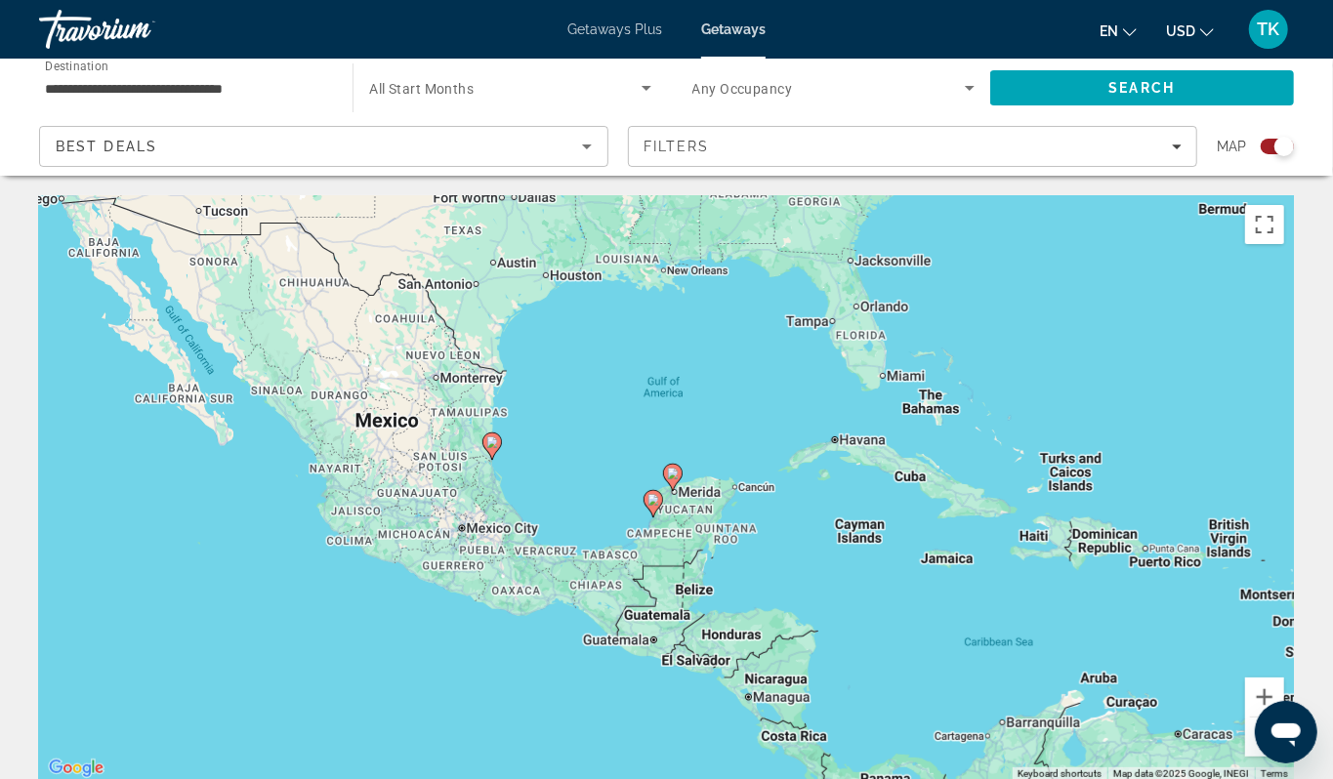
click at [1274, 156] on div "Search widget" at bounding box center [1284, 147] width 20 height 20
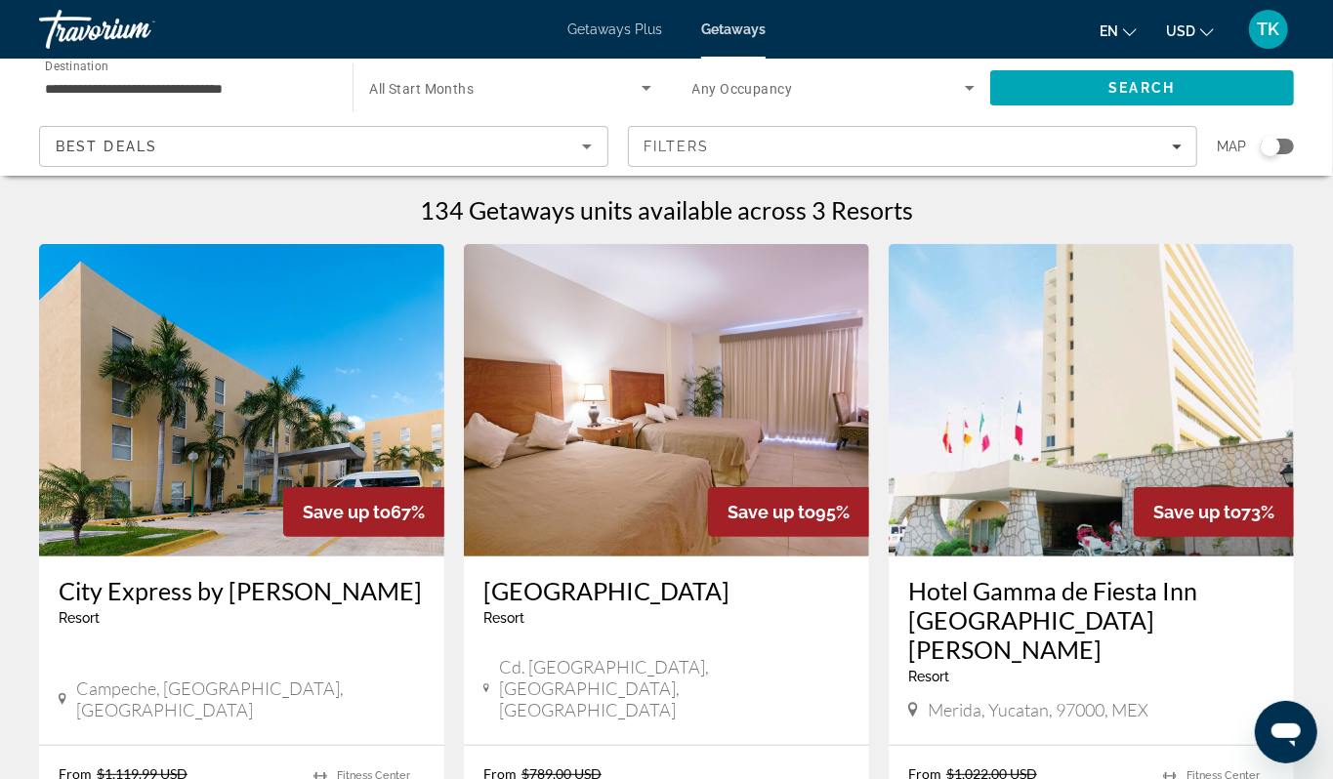
click at [1270, 154] on div "Search widget" at bounding box center [1276, 147] width 33 height 16
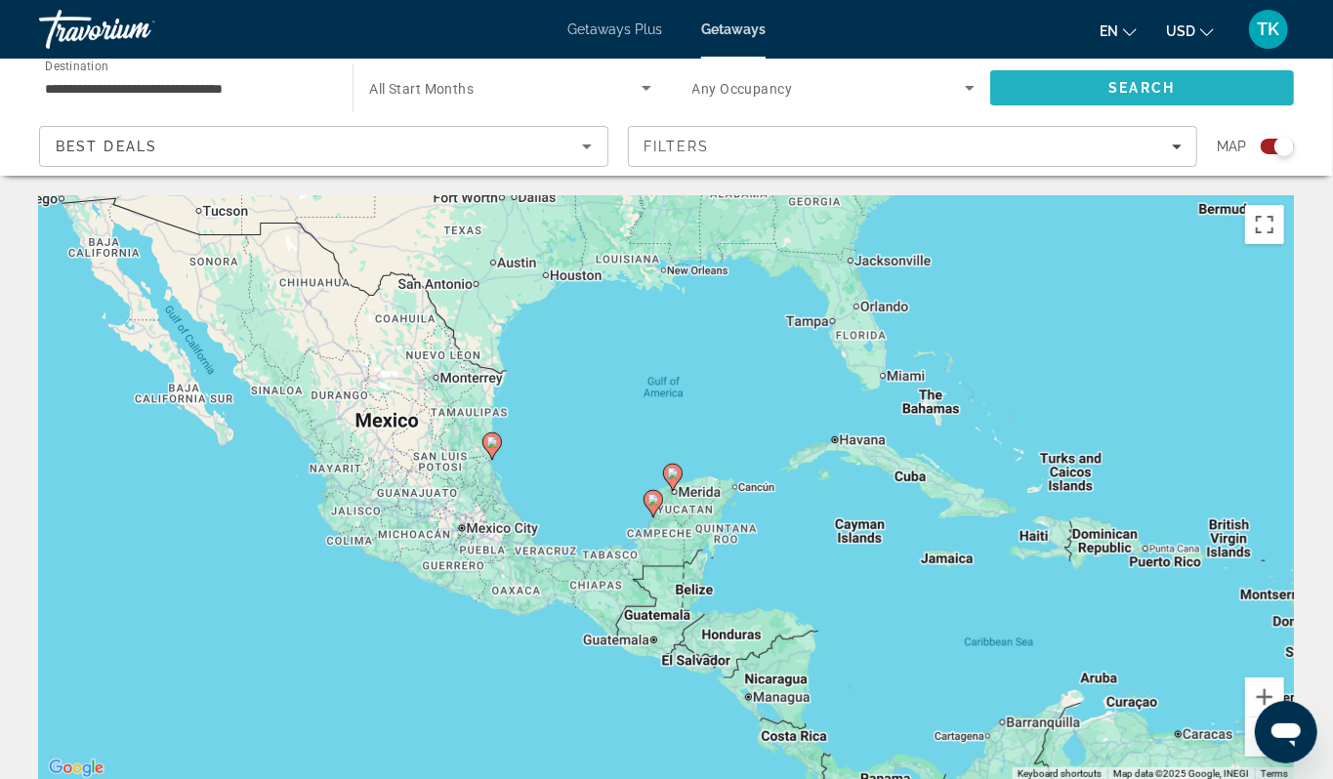
click at [1200, 100] on span "Search" at bounding box center [1142, 87] width 304 height 47
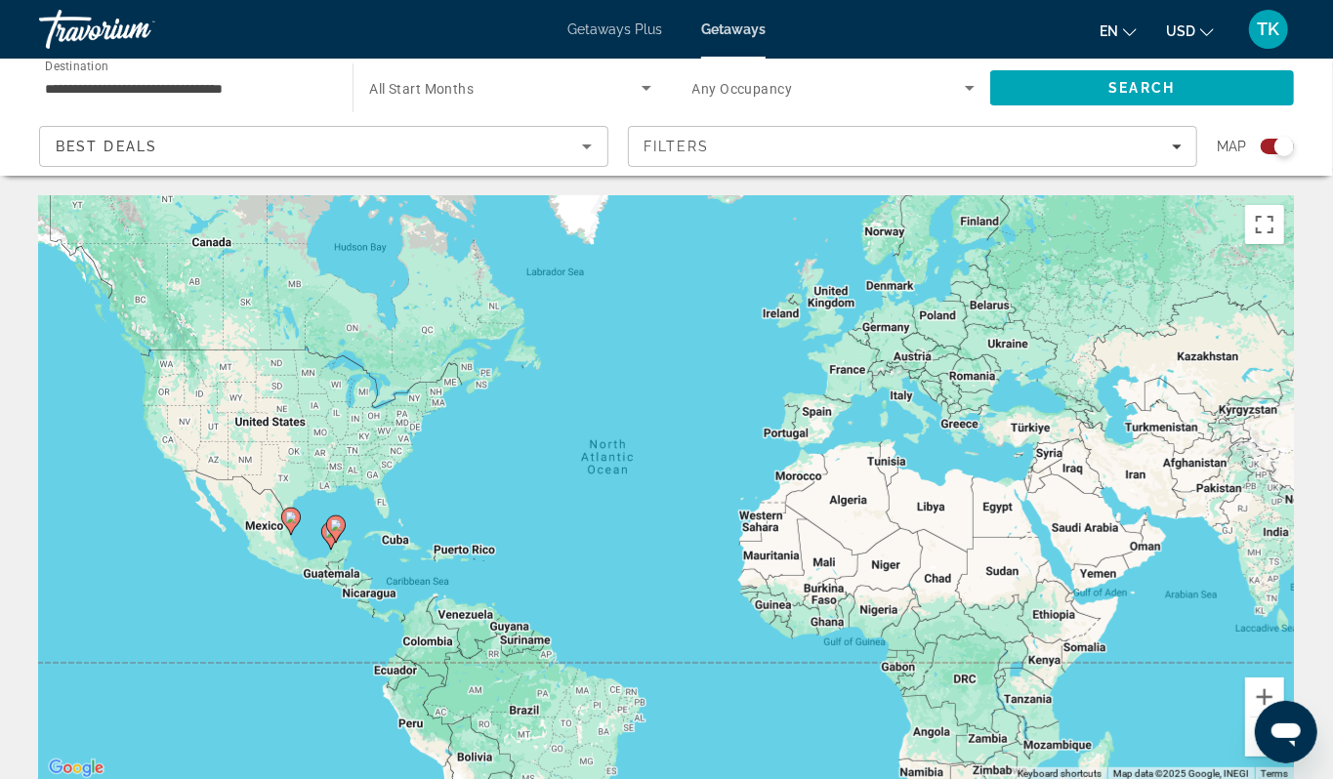
click at [1274, 156] on div "Search widget" at bounding box center [1284, 147] width 20 height 20
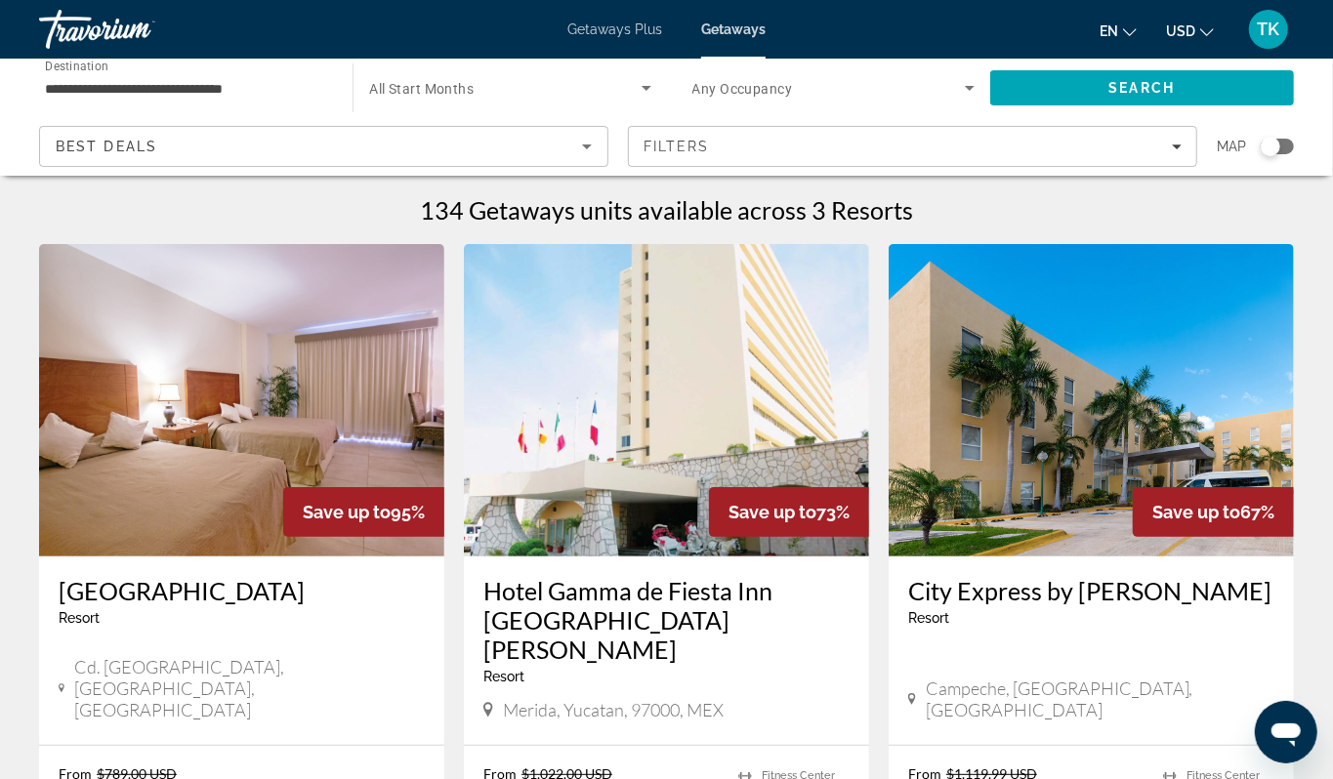
click at [240, 99] on input "**********" at bounding box center [186, 88] width 282 height 23
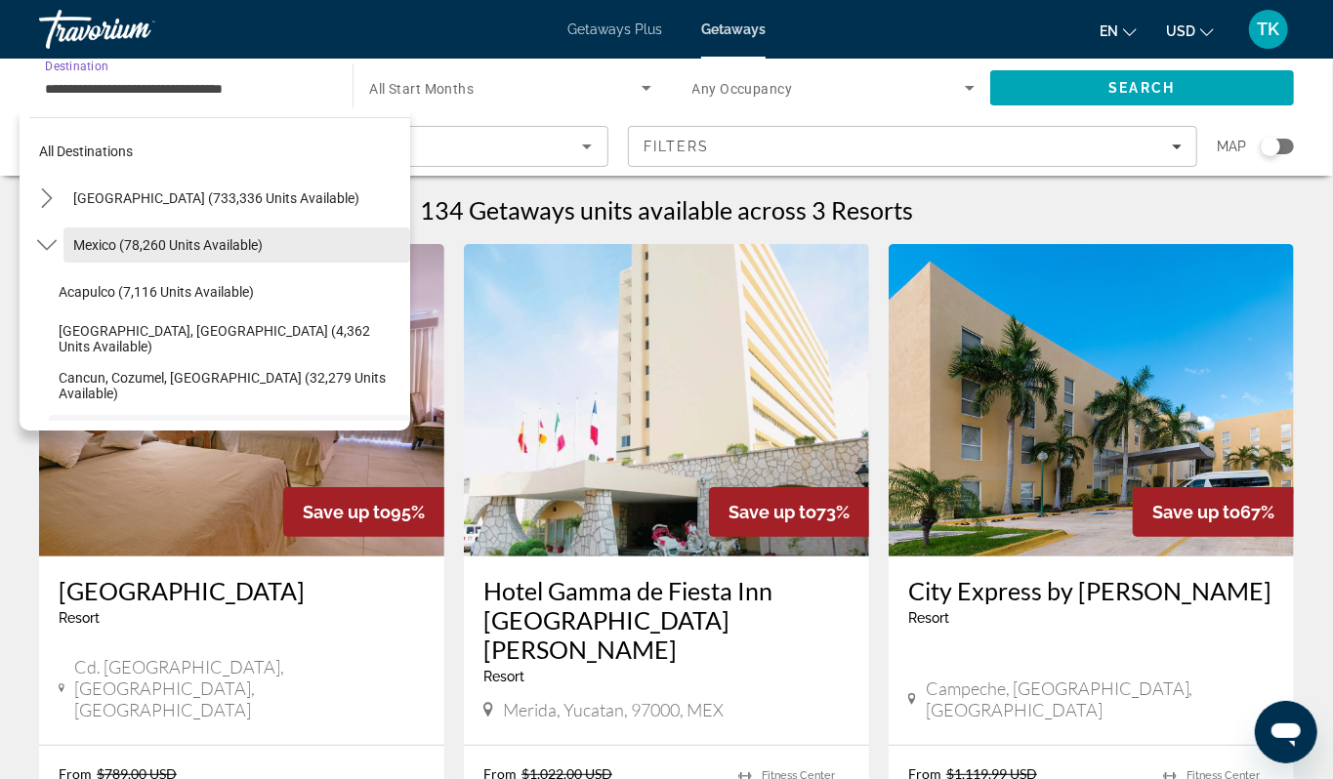
click at [114, 253] on span "Mexico (78,260 units available)" at bounding box center [167, 245] width 189 height 16
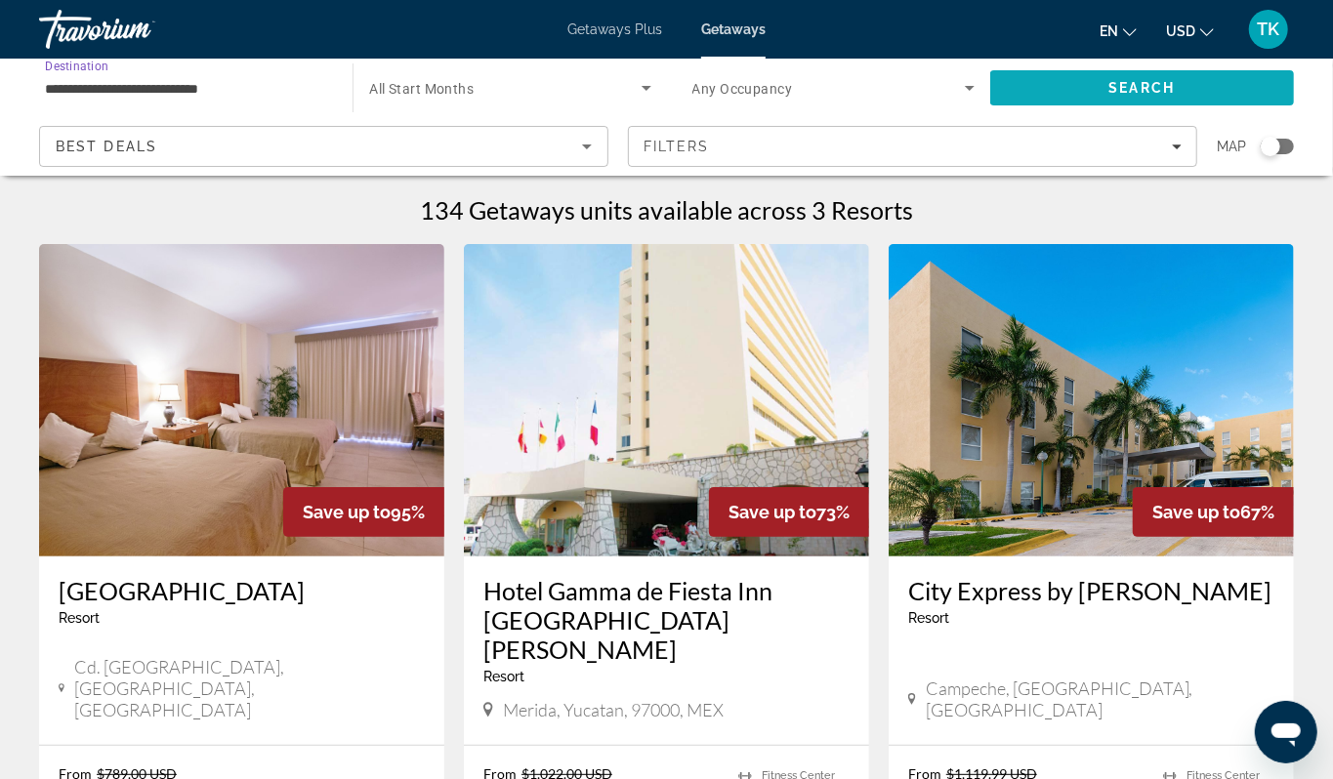
click at [1150, 90] on span "Search" at bounding box center [1142, 87] width 304 height 47
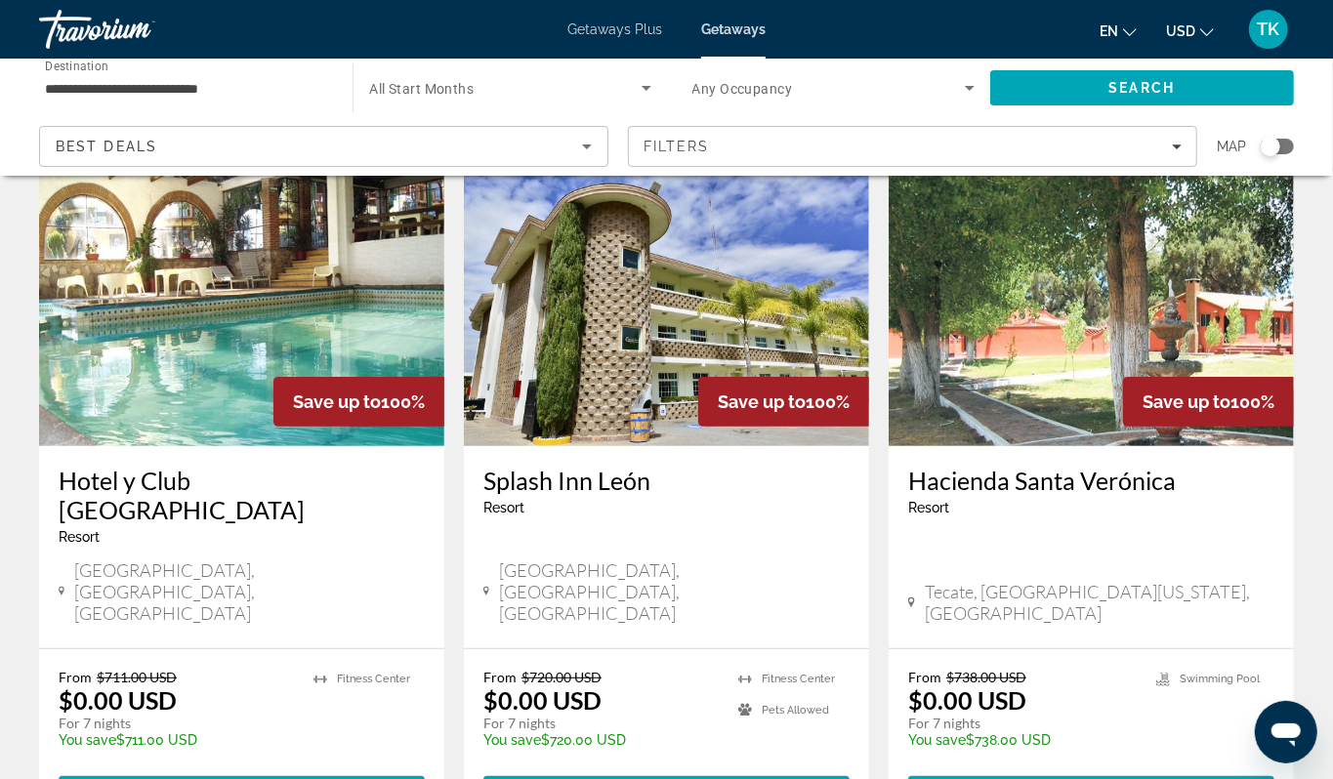
scroll to position [102, 0]
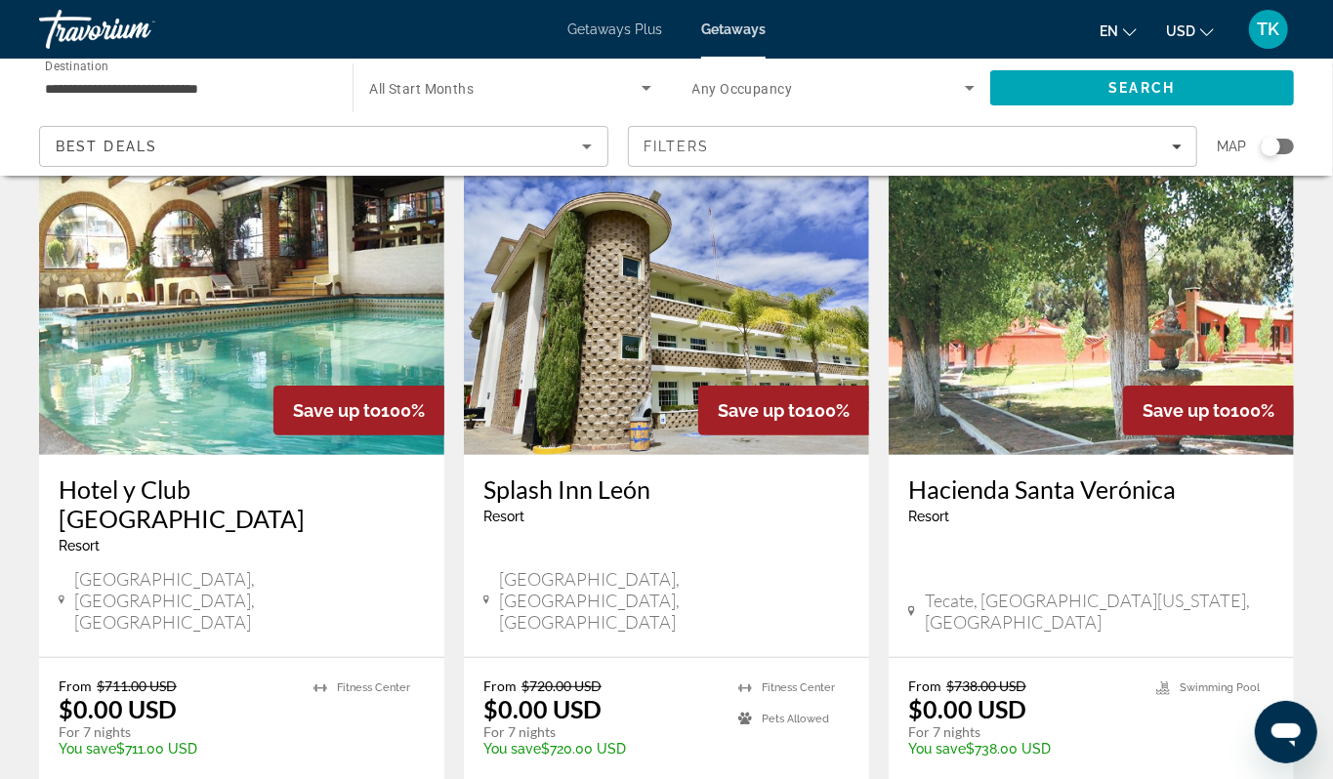
click at [1263, 156] on div "Search widget" at bounding box center [1270, 147] width 20 height 20
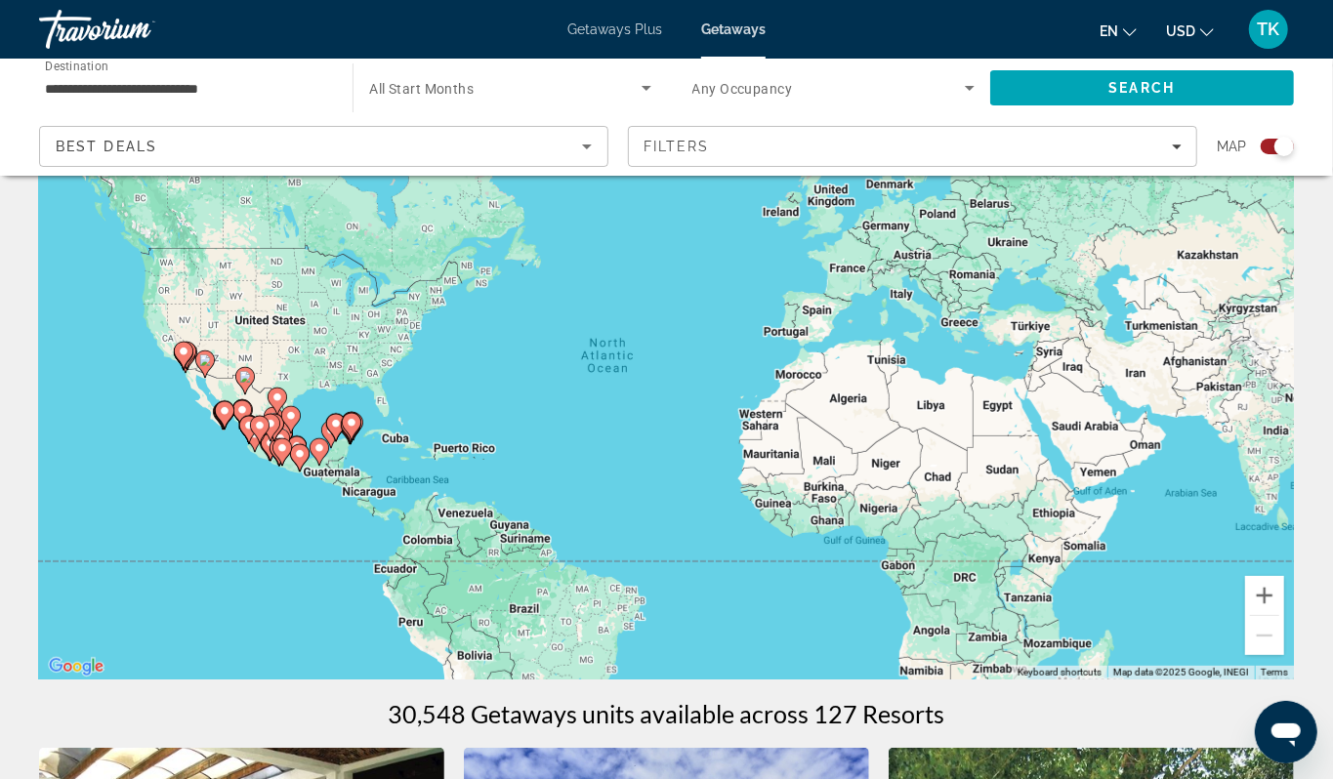
click at [295, 547] on div "To activate drag with keyboard, press Alt + Enter. Once in keyboard drag state,…" at bounding box center [666, 387] width 1255 height 586
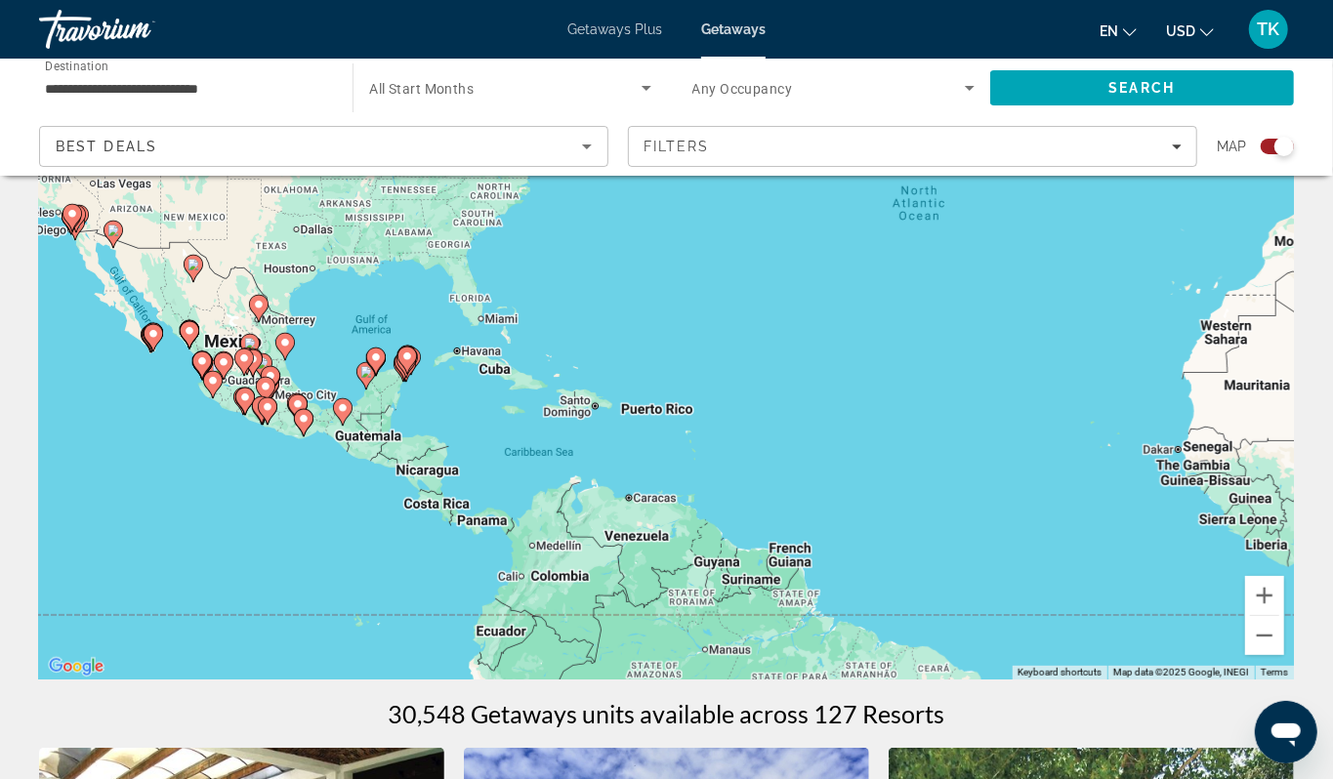
click at [321, 537] on div "To activate drag with keyboard, press Alt + Enter. Once in keyboard drag state,…" at bounding box center [666, 387] width 1255 height 586
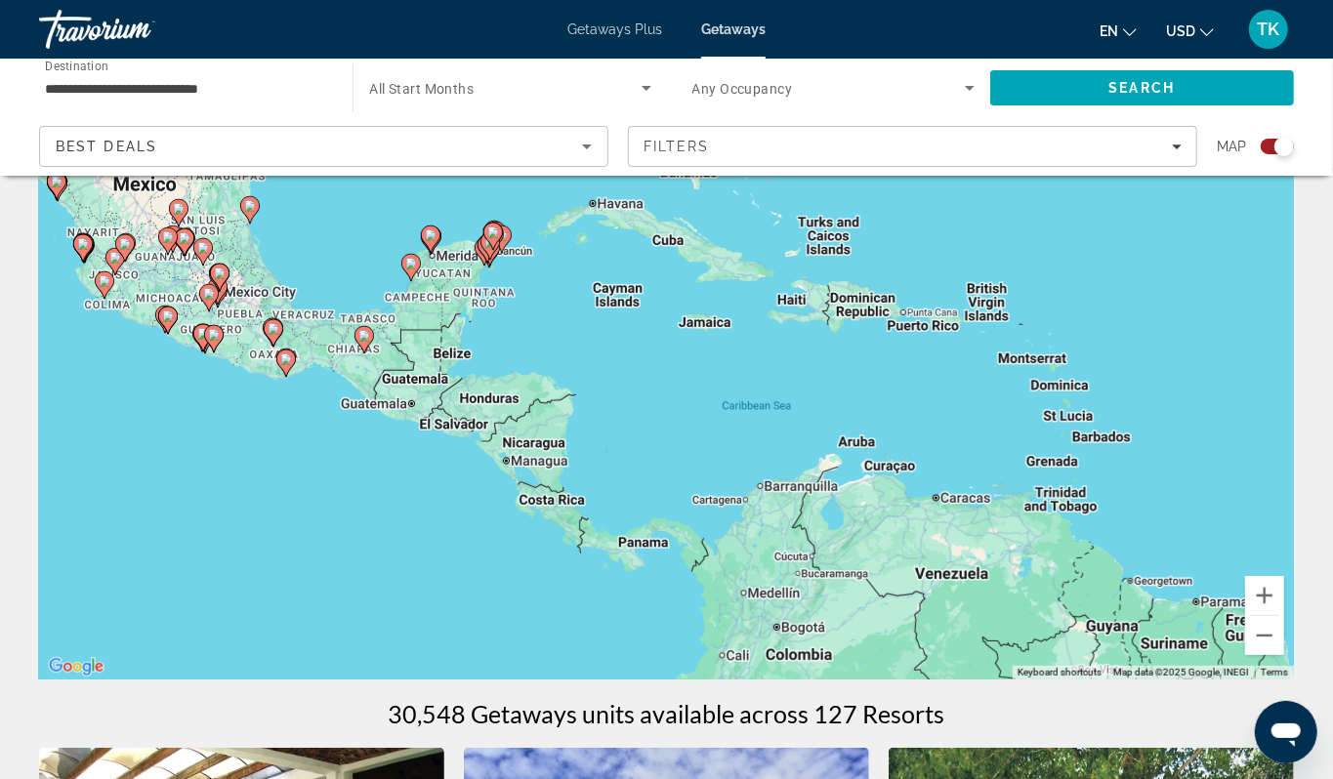
click at [513, 377] on div "To activate drag with keyboard, press Alt + Enter. Once in keyboard drag state,…" at bounding box center [666, 387] width 1255 height 586
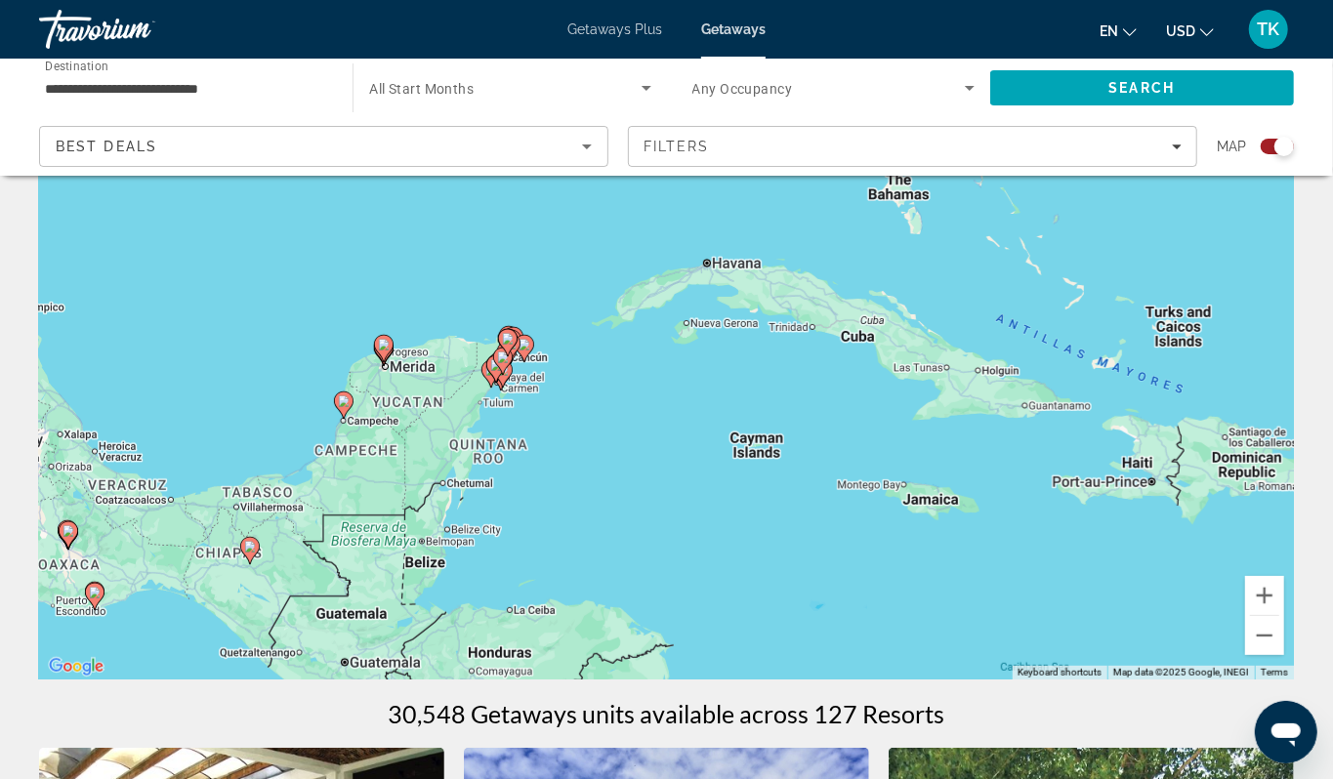
drag, startPoint x: 516, startPoint y: 285, endPoint x: 551, endPoint y: 484, distance: 202.3
click at [551, 484] on div "To activate drag with keyboard, press Alt + Enter. Once in keyboard drag state,…" at bounding box center [666, 387] width 1255 height 586
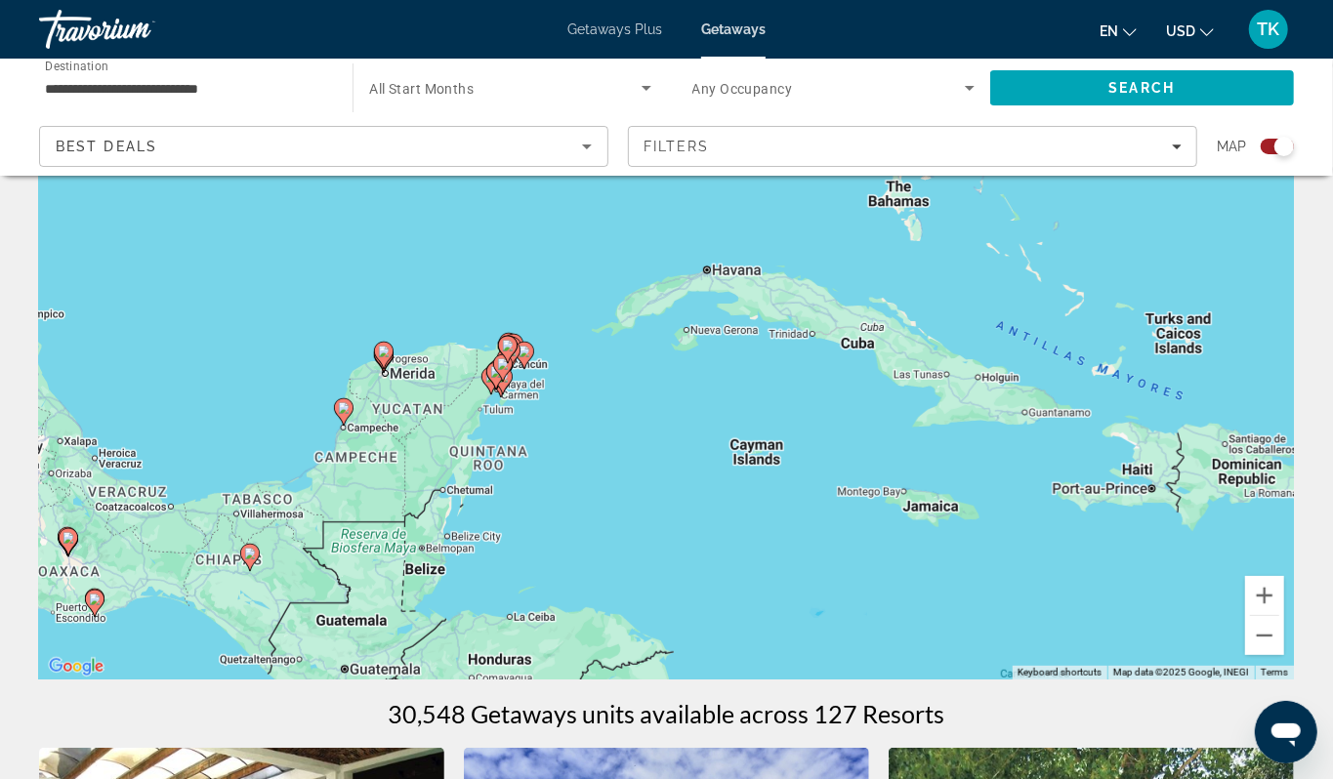
click at [562, 404] on div "To activate drag with keyboard, press Alt + Enter. Once in keyboard drag state,…" at bounding box center [666, 387] width 1255 height 586
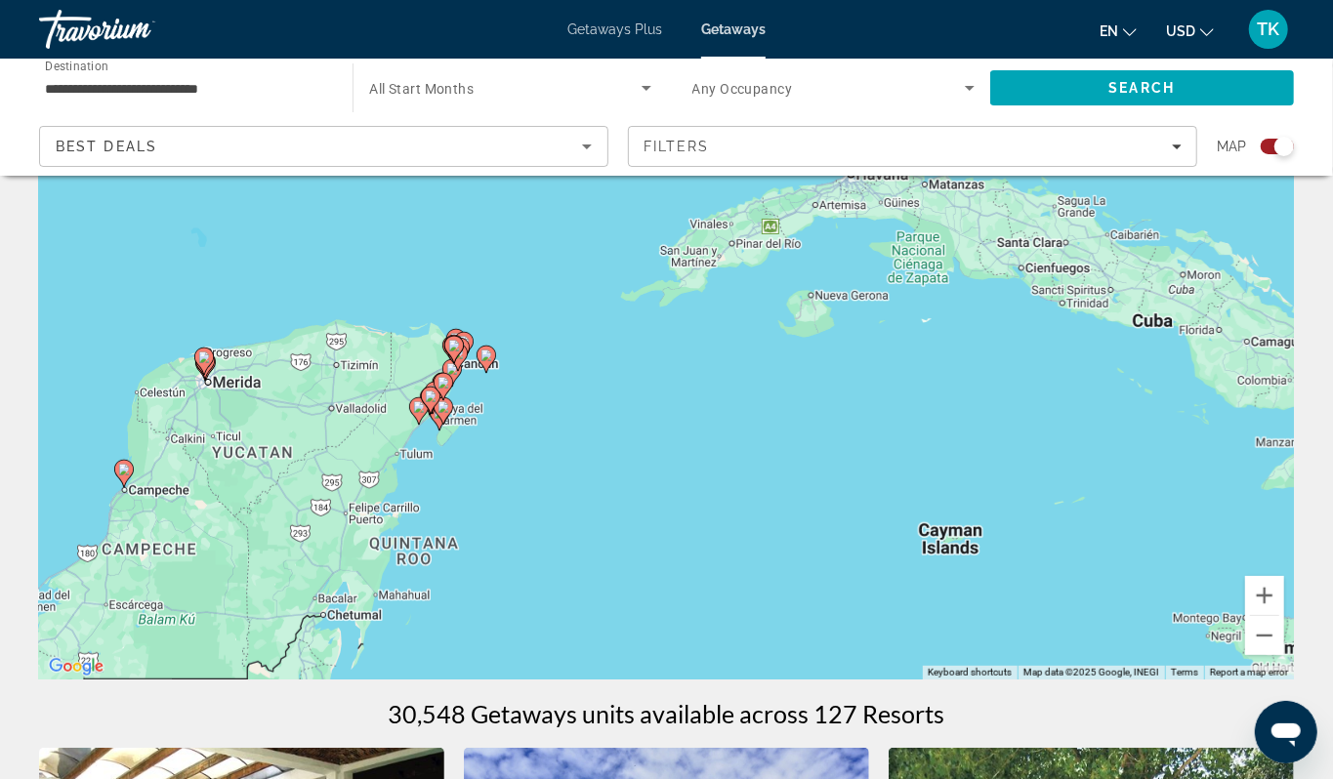
click at [480, 443] on div "To activate drag with keyboard, press Alt + Enter. Once in keyboard drag state,…" at bounding box center [666, 387] width 1255 height 586
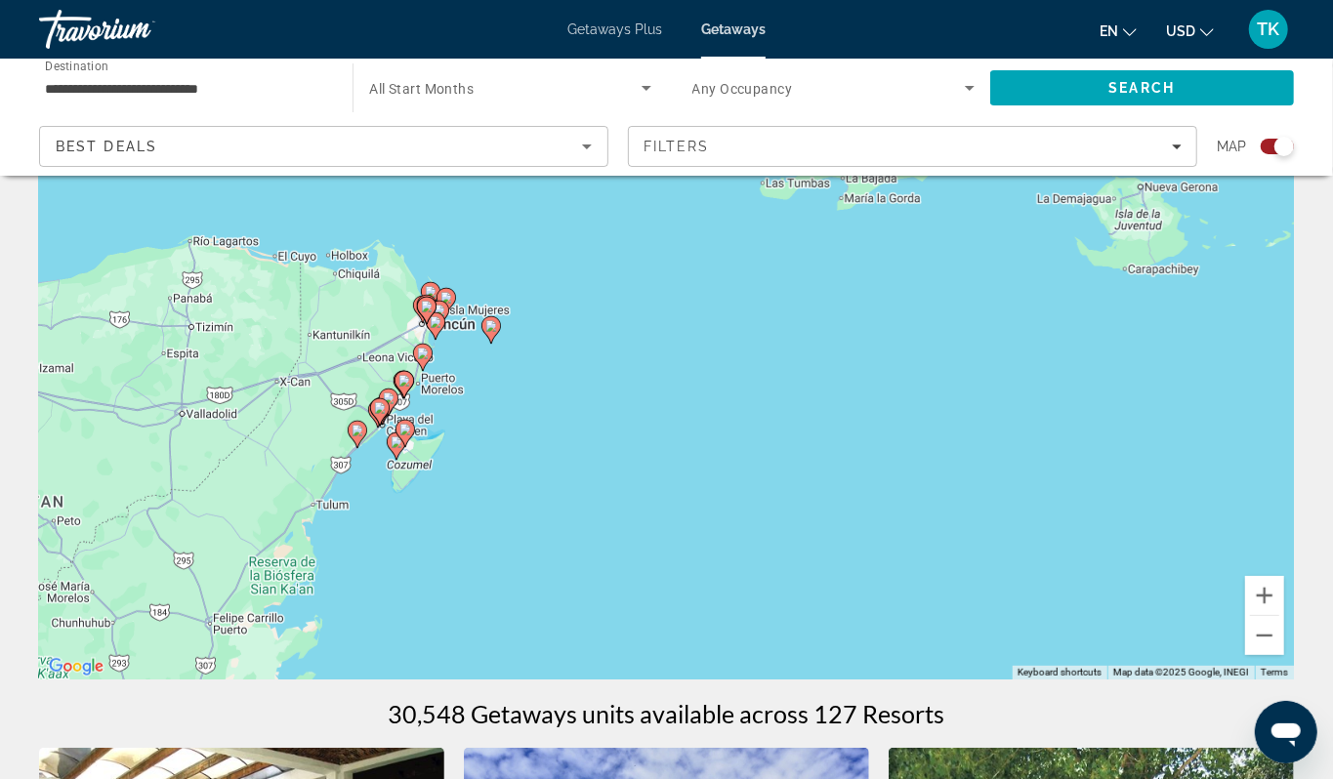
click at [463, 416] on div "To activate drag with keyboard, press Alt + Enter. Once in keyboard drag state,…" at bounding box center [666, 387] width 1255 height 586
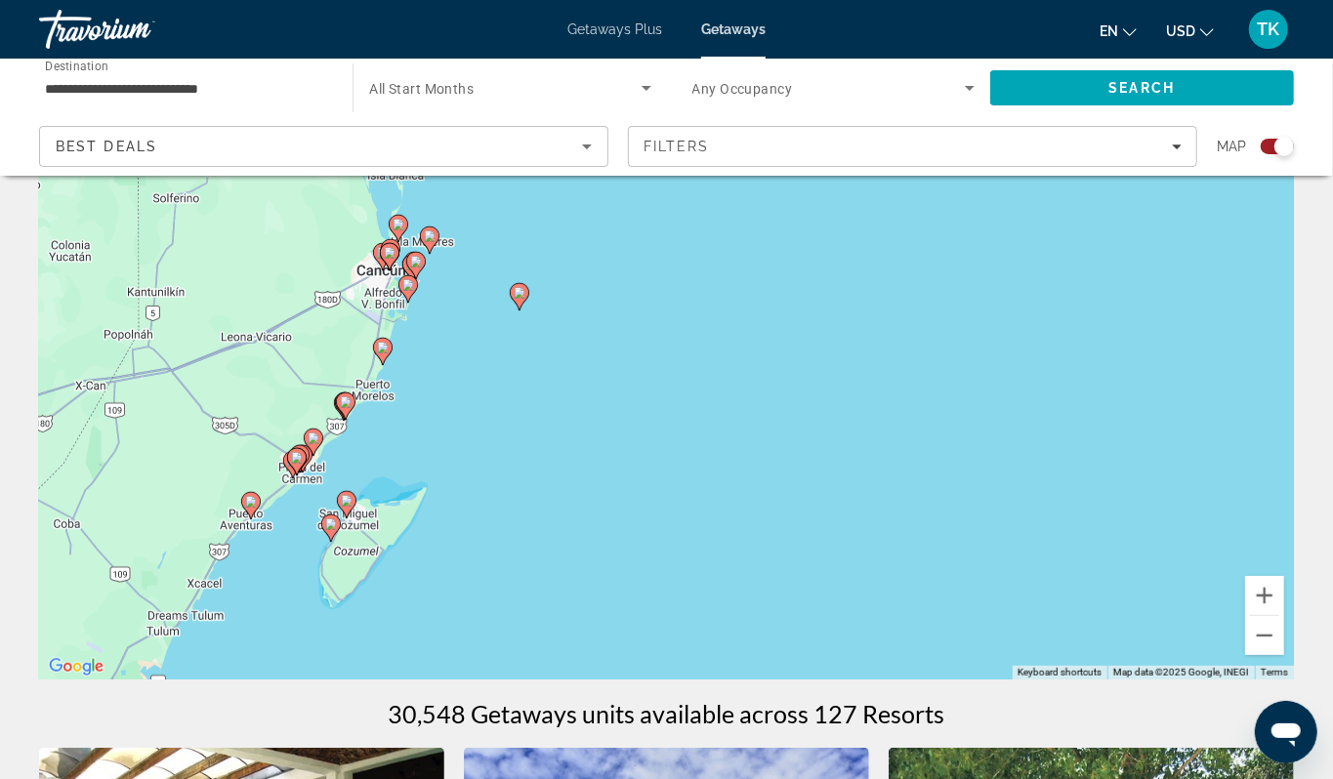
click at [463, 416] on div "To activate drag with keyboard, press Alt + Enter. Once in keyboard drag state,…" at bounding box center [666, 387] width 1255 height 586
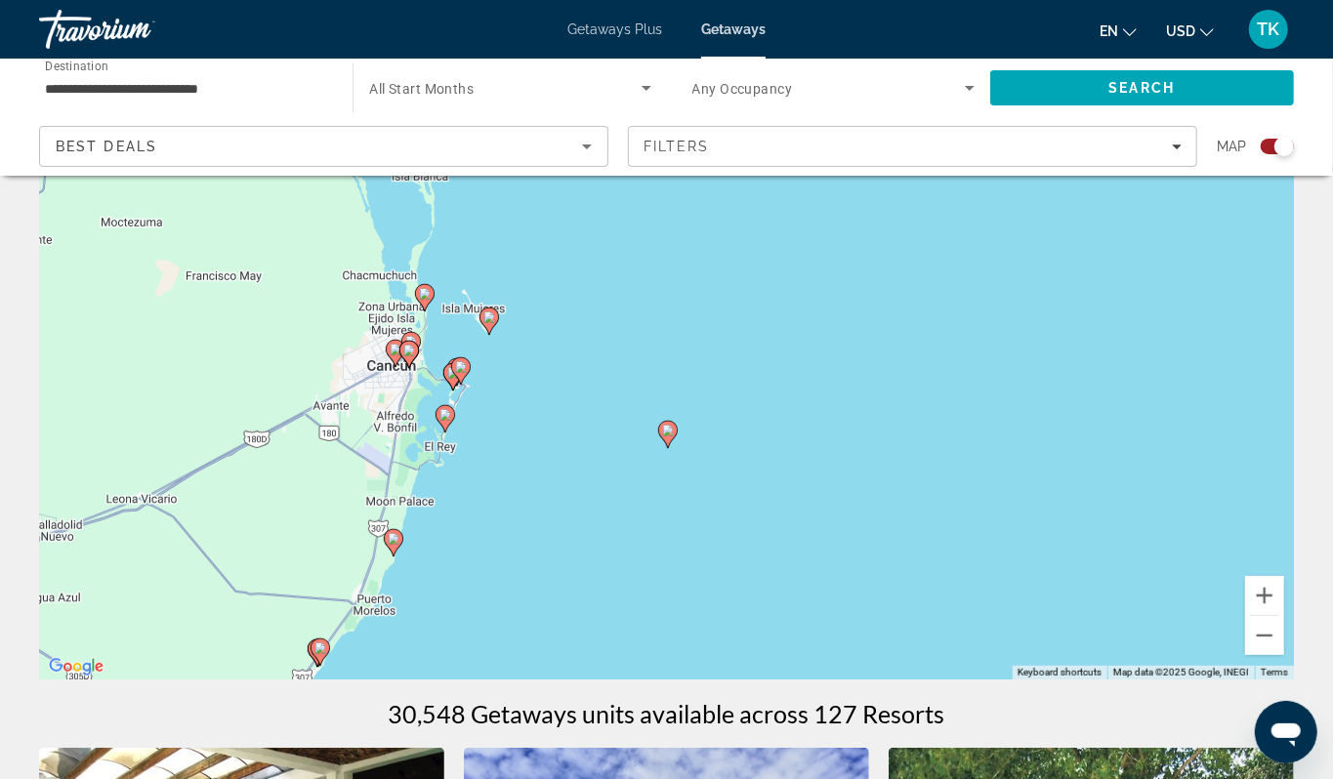
drag, startPoint x: 408, startPoint y: 341, endPoint x: 501, endPoint y: 545, distance: 224.1
click at [501, 545] on div "To activate drag with keyboard, press Alt + Enter. Once in keyboard drag state,…" at bounding box center [666, 387] width 1255 height 586
click at [423, 298] on image "Main content" at bounding box center [425, 292] width 12 height 12
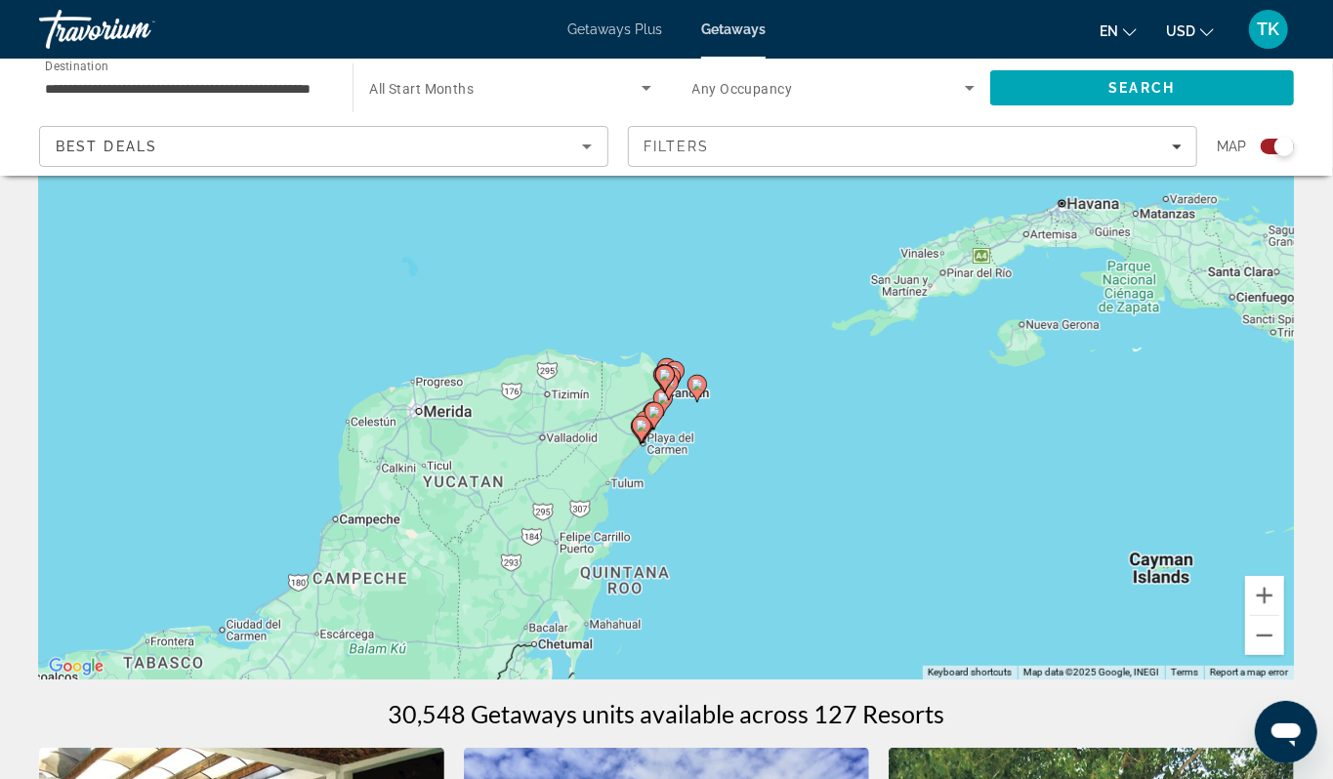
click at [700, 391] on image "Main content" at bounding box center [697, 385] width 12 height 12
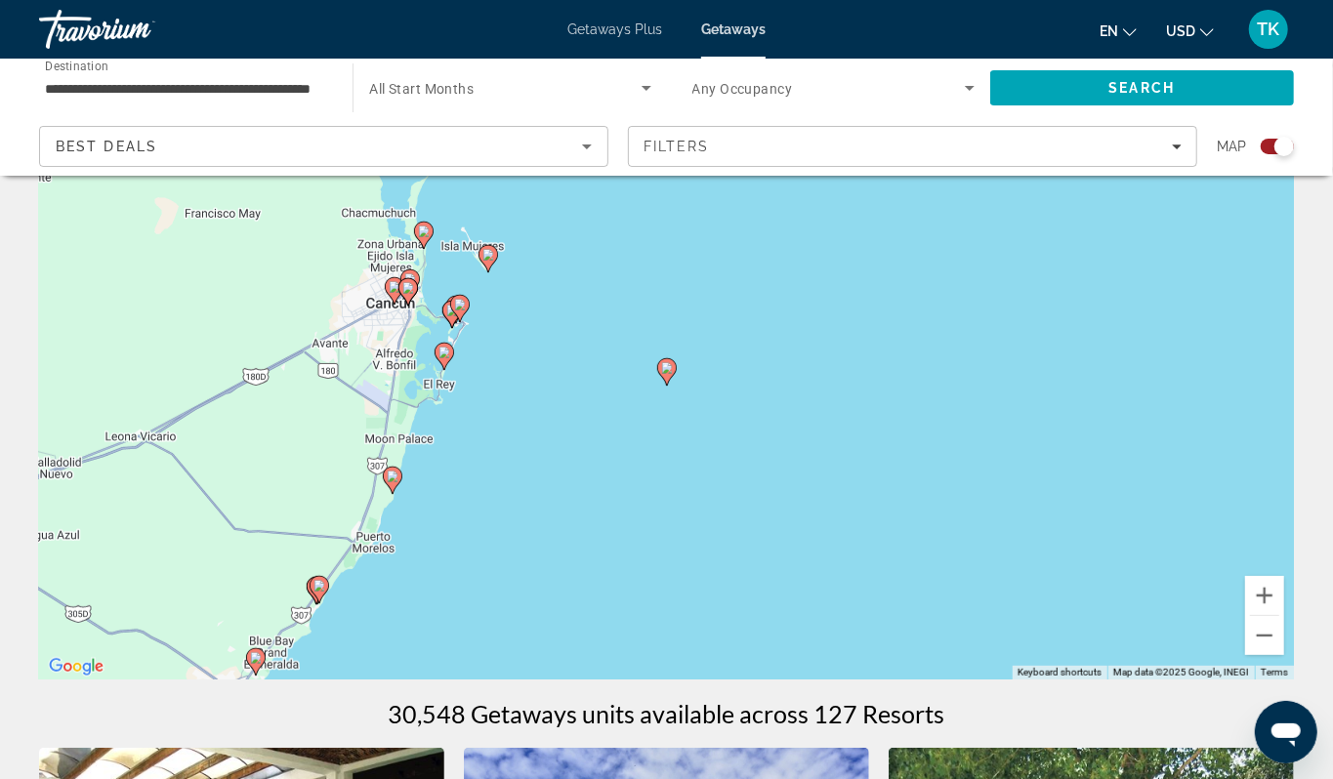
click at [424, 237] on image "Main content" at bounding box center [424, 232] width 12 height 12
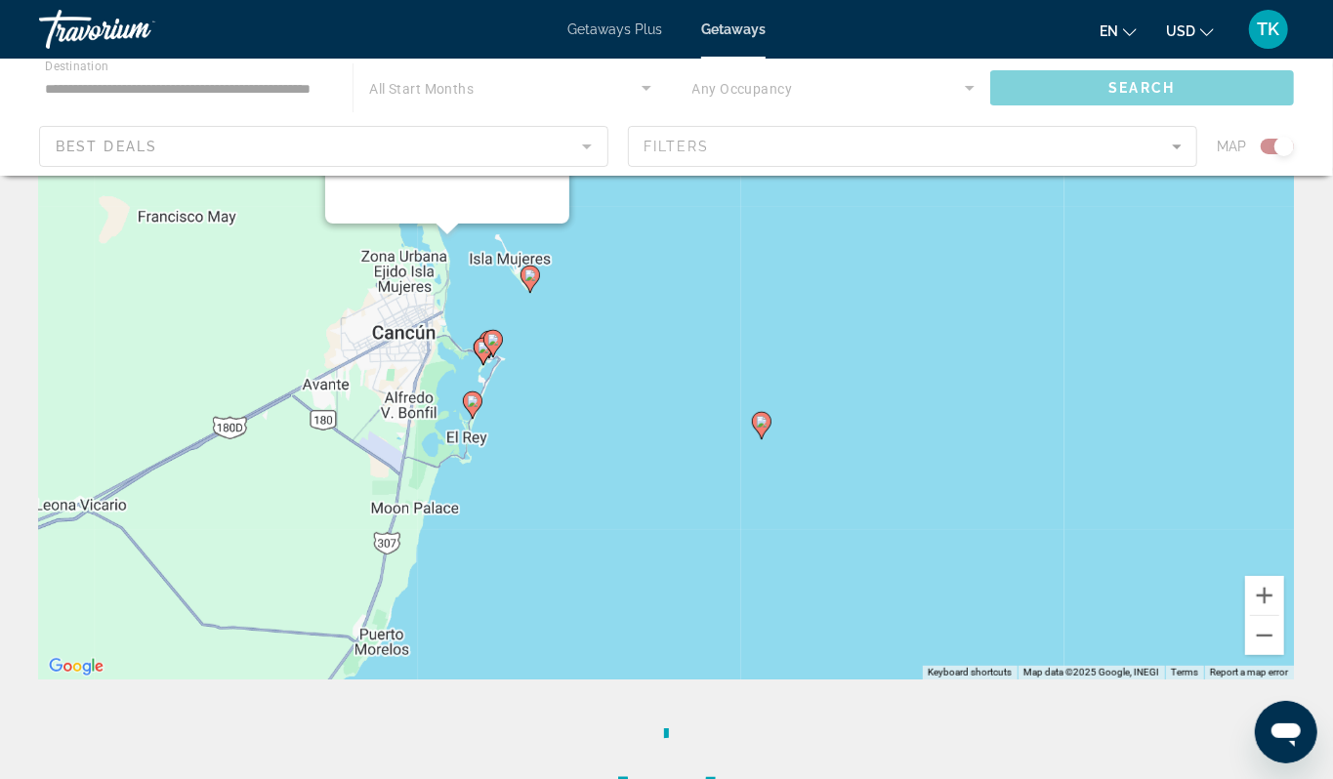
scroll to position [0, 0]
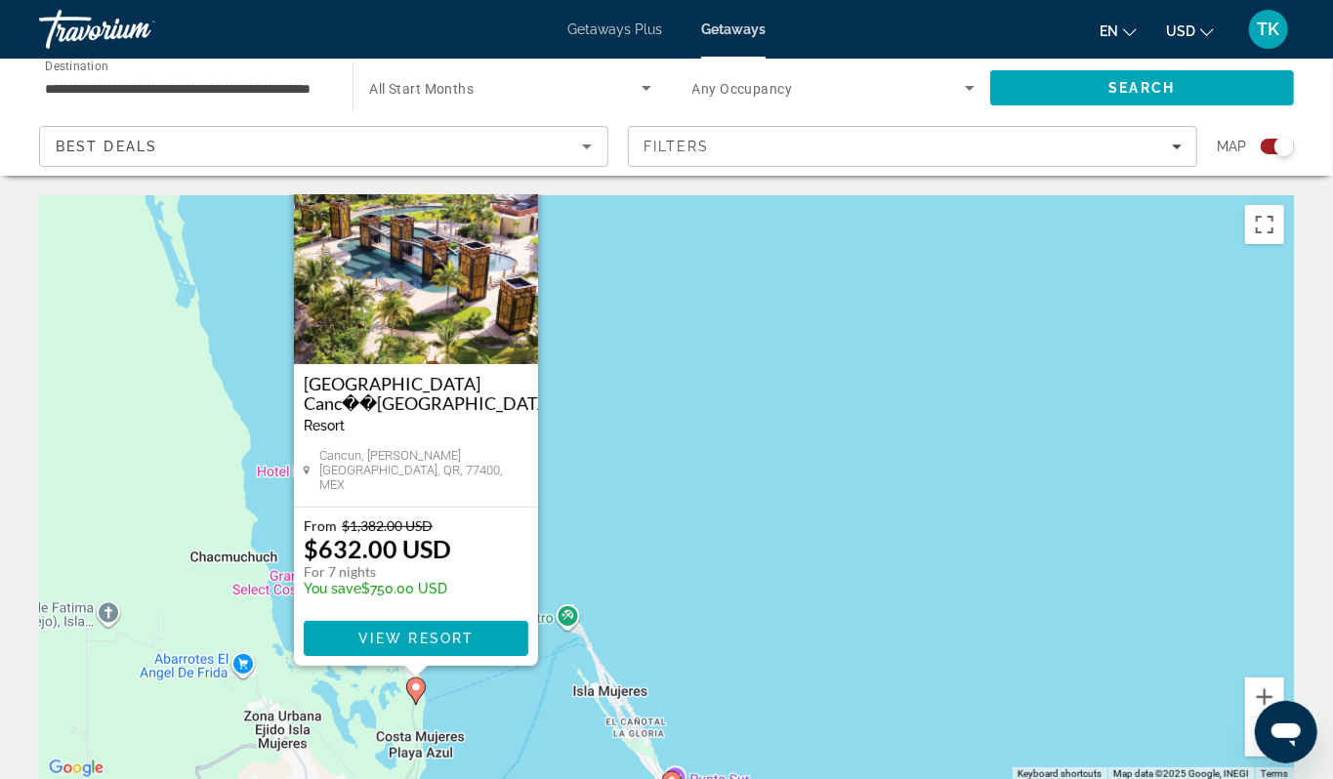
drag, startPoint x: 410, startPoint y: 457, endPoint x: 154, endPoint y: 356, distance: 274.9
click at [154, 356] on div "To activate drag with keyboard, press Alt + Enter. Once in keyboard drag state,…" at bounding box center [666, 488] width 1255 height 586
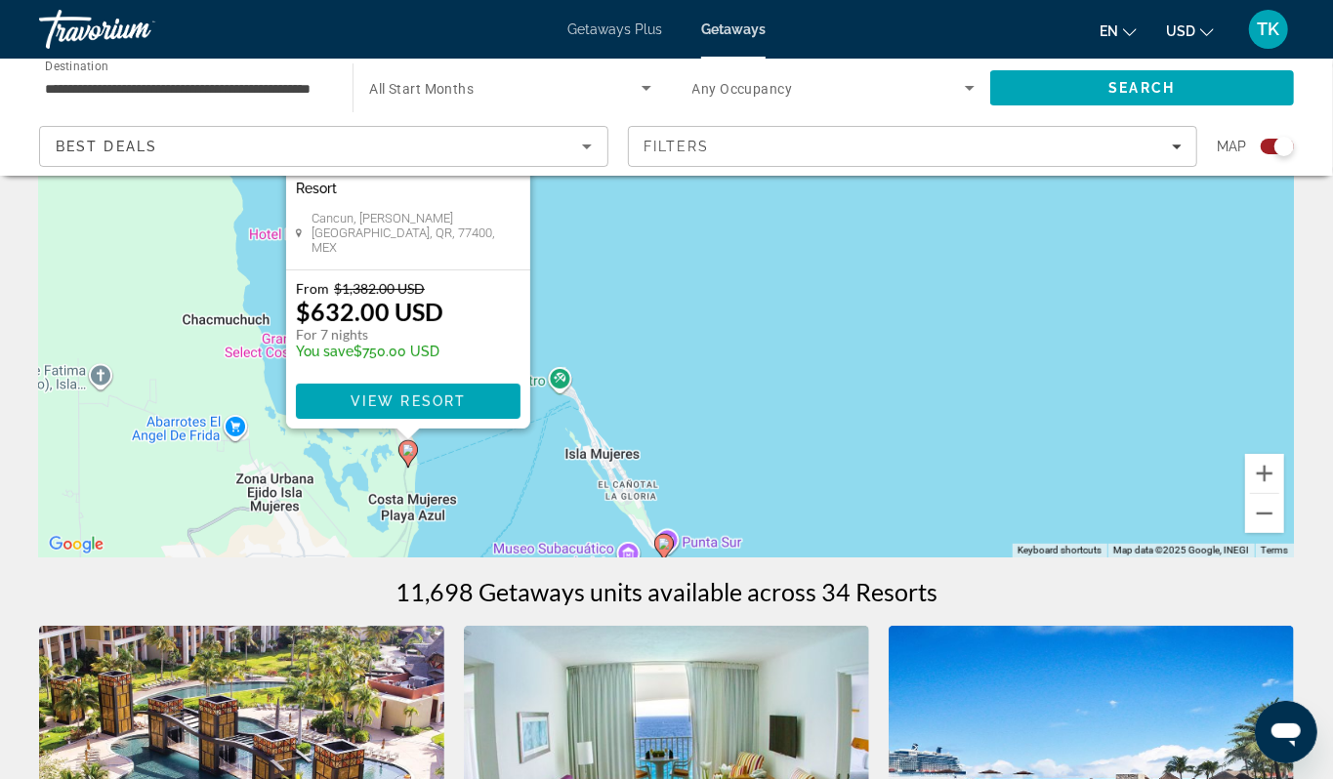
scroll to position [227, 0]
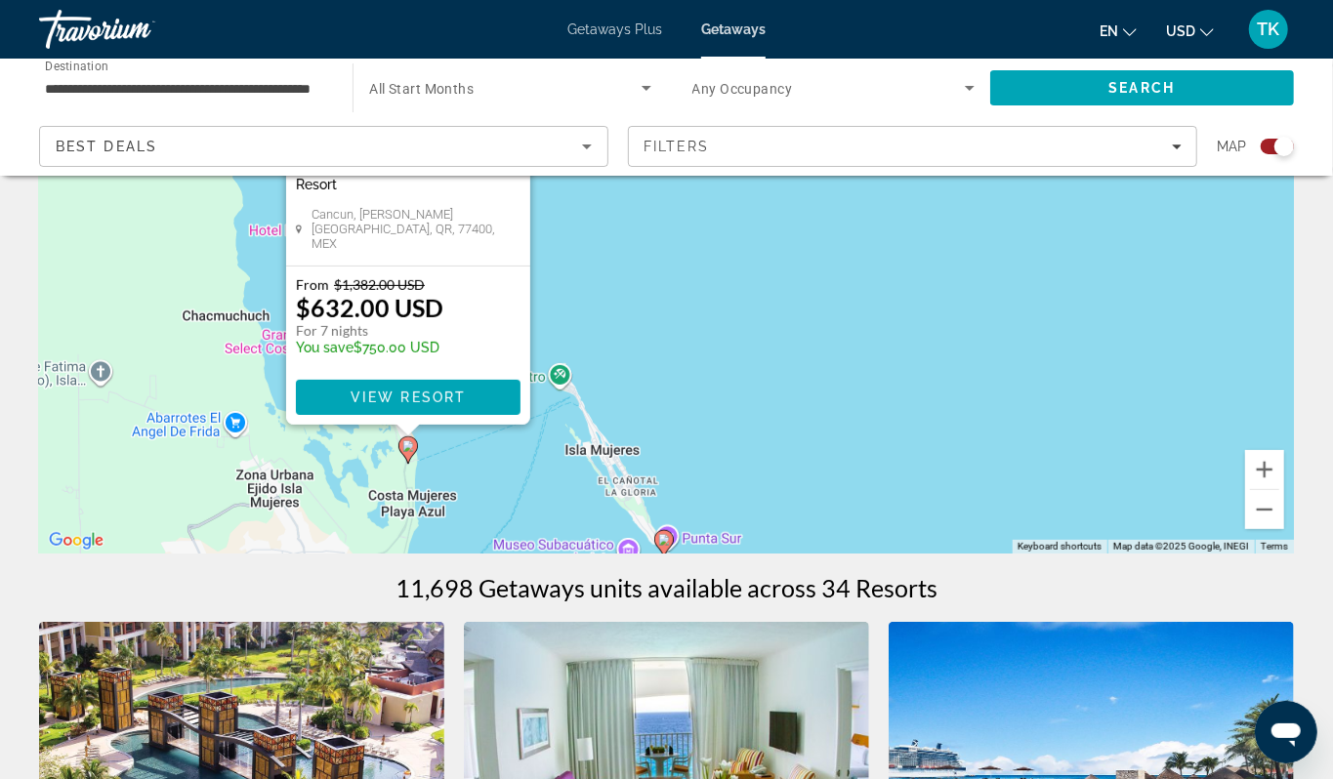
click at [712, 468] on div "To activate drag with keyboard, press Alt + Enter. Once in keyboard drag state,…" at bounding box center [666, 261] width 1255 height 586
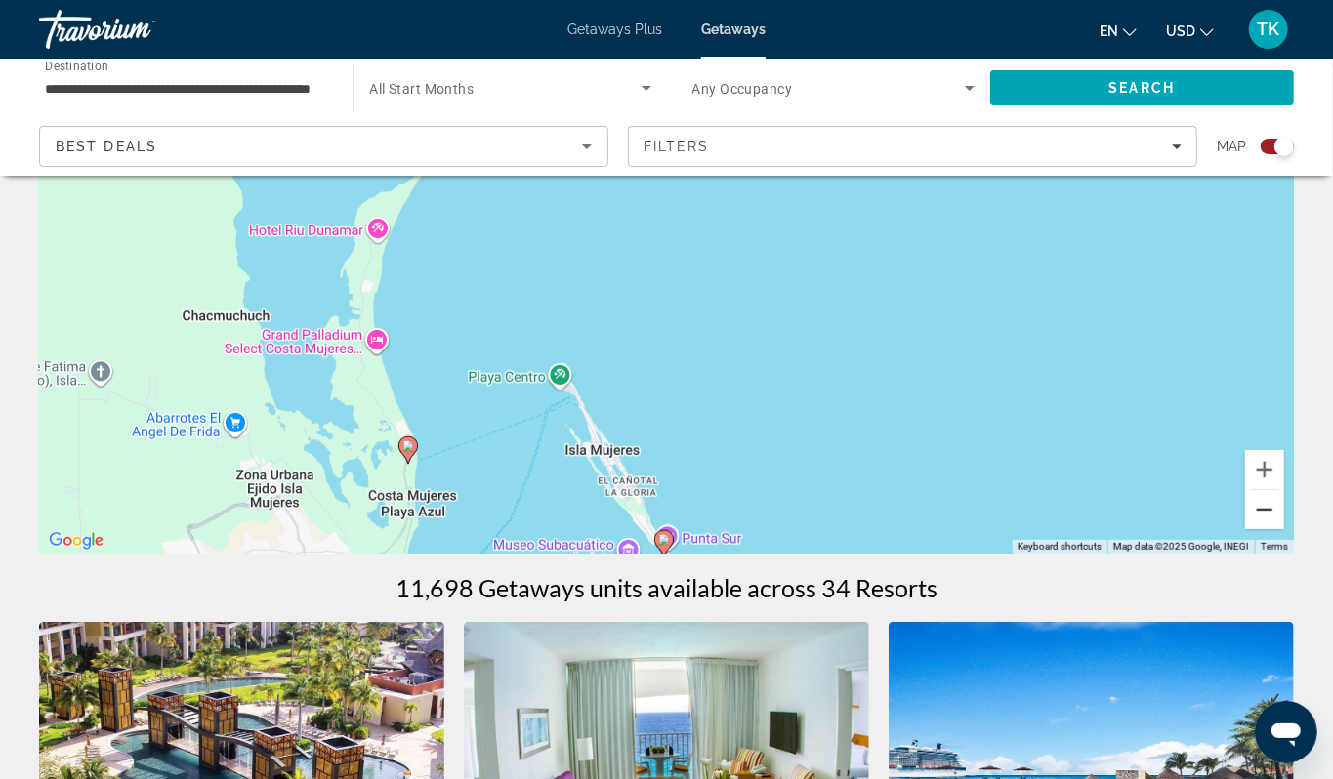
click at [1247, 529] on button "Zoom out" at bounding box center [1264, 509] width 39 height 39
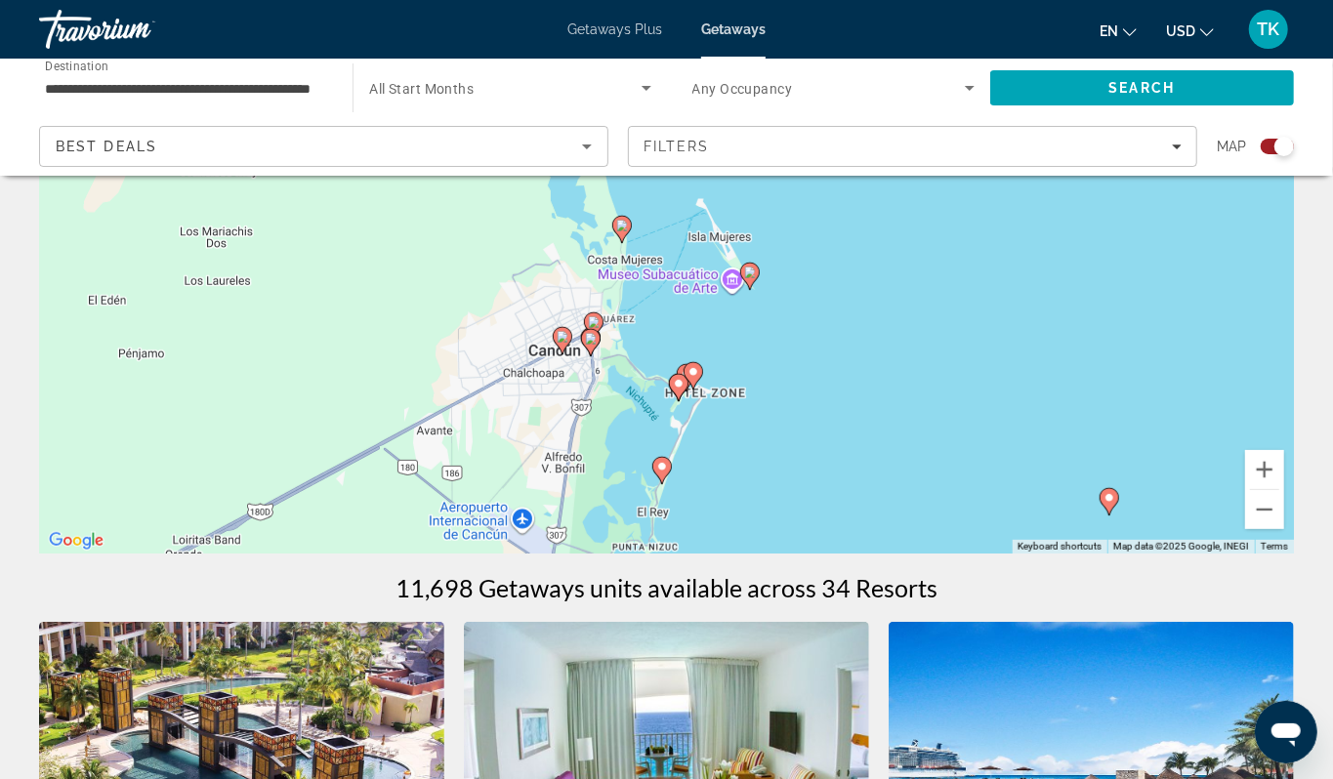
drag, startPoint x: 711, startPoint y: 497, endPoint x: 797, endPoint y: 374, distance: 150.1
click at [797, 374] on div "To activate drag with keyboard, press Alt + Enter. Once in keyboard drag state,…" at bounding box center [666, 261] width 1255 height 586
click at [658, 473] on image "Main content" at bounding box center [662, 467] width 12 height 12
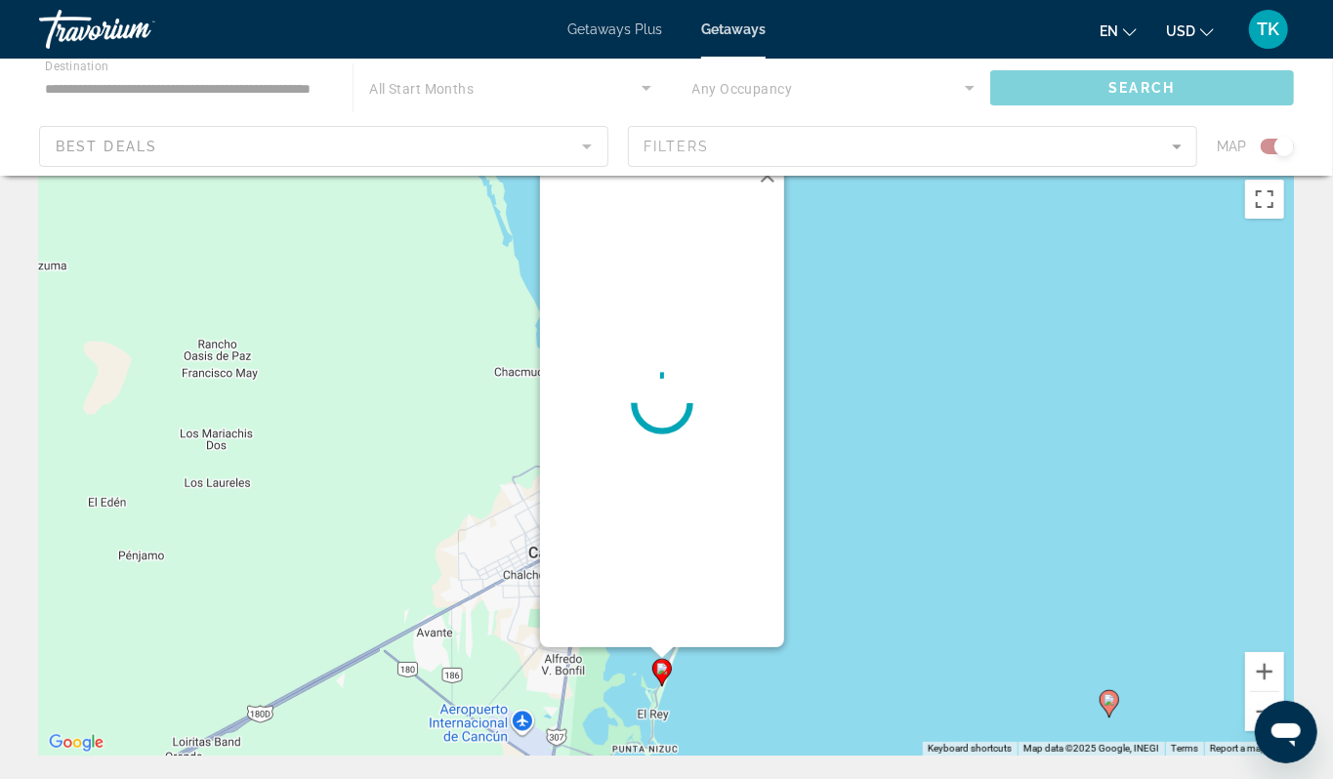
scroll to position [0, 0]
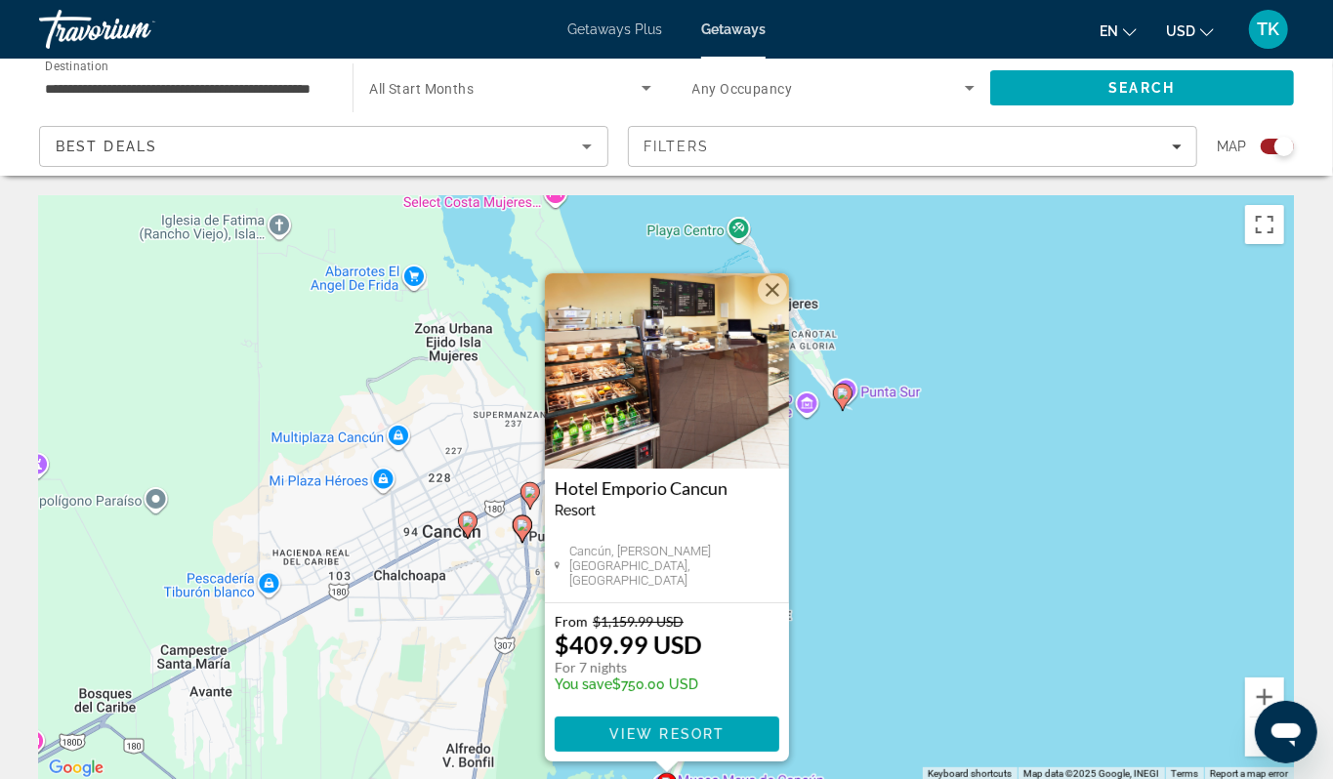
click at [989, 521] on div "To activate drag with keyboard, press Alt + Enter. Once in keyboard drag state,…" at bounding box center [666, 488] width 1255 height 586
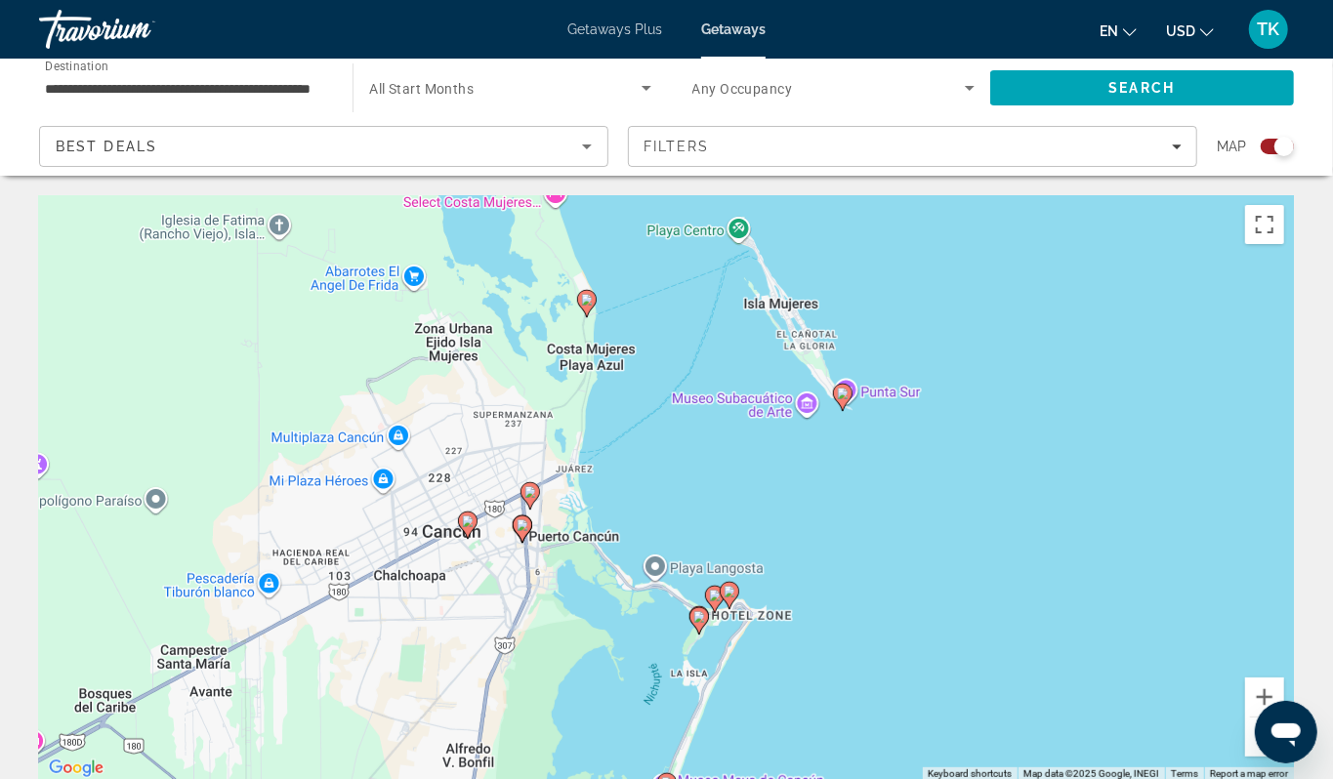
click at [700, 623] on image "Main content" at bounding box center [699, 617] width 12 height 12
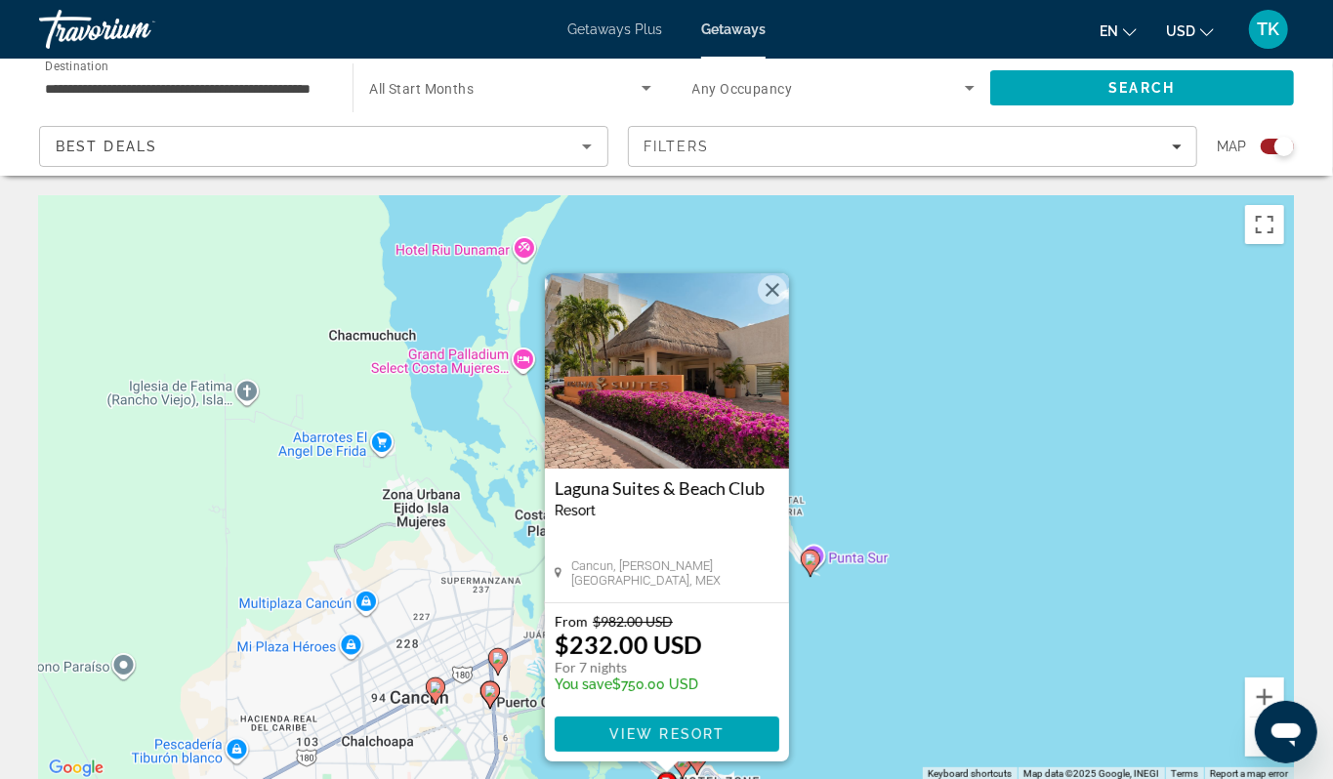
click at [894, 601] on div "To activate drag with keyboard, press Alt + Enter. Once in keyboard drag state,…" at bounding box center [666, 488] width 1255 height 586
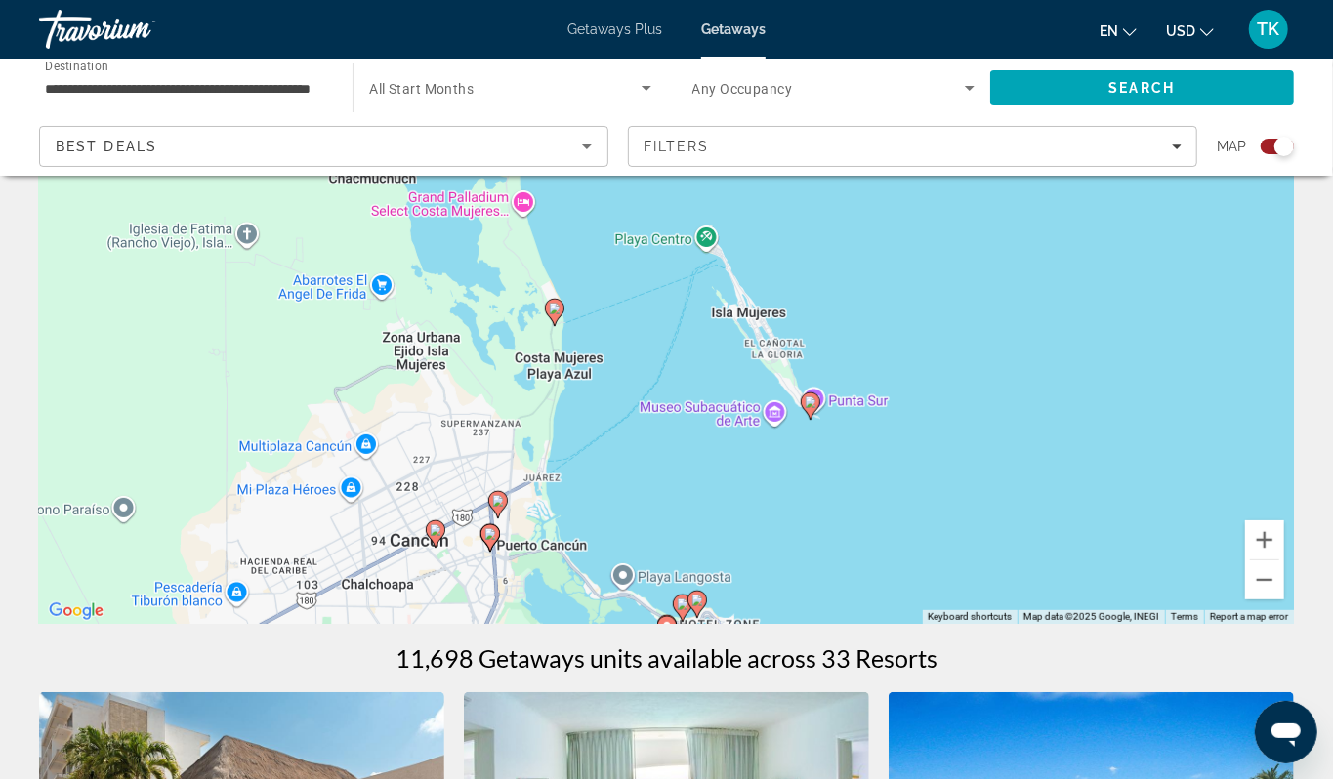
scroll to position [166, 0]
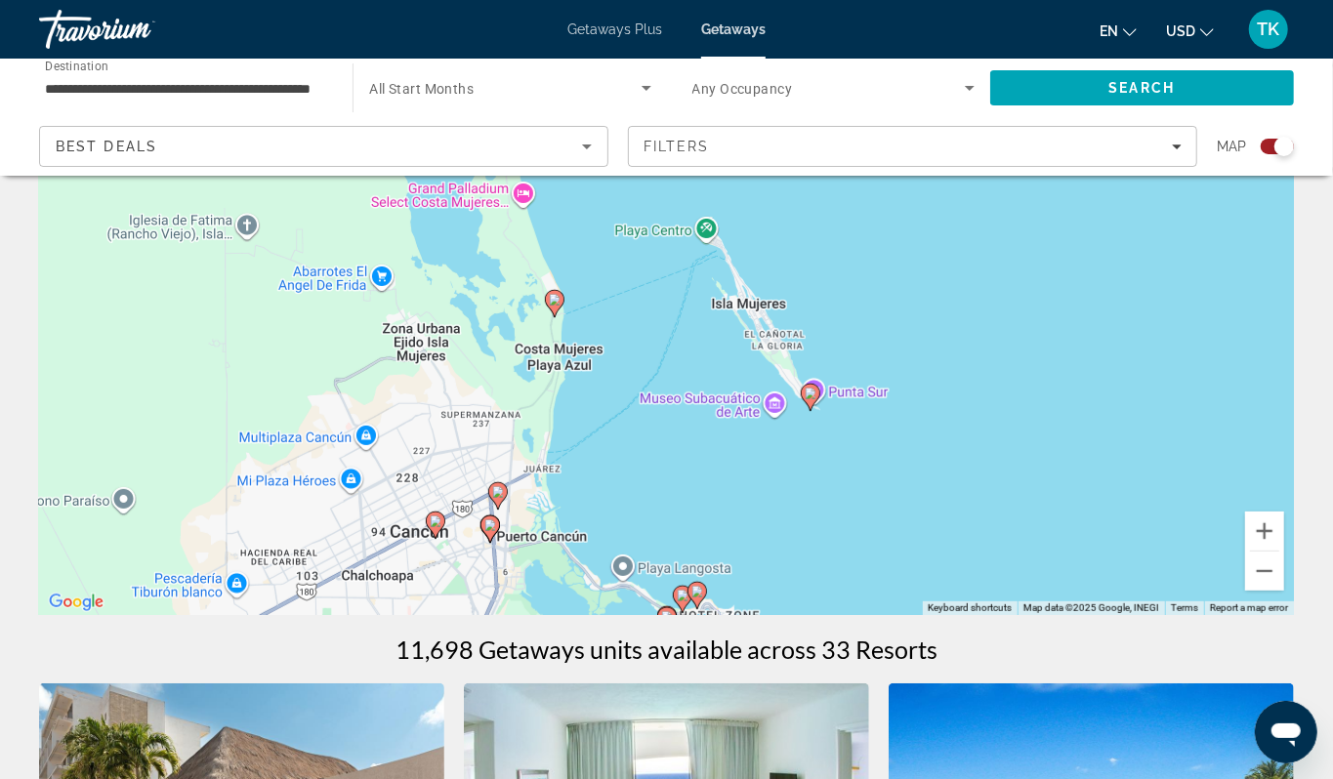
click at [697, 598] on image "Main content" at bounding box center [697, 592] width 12 height 12
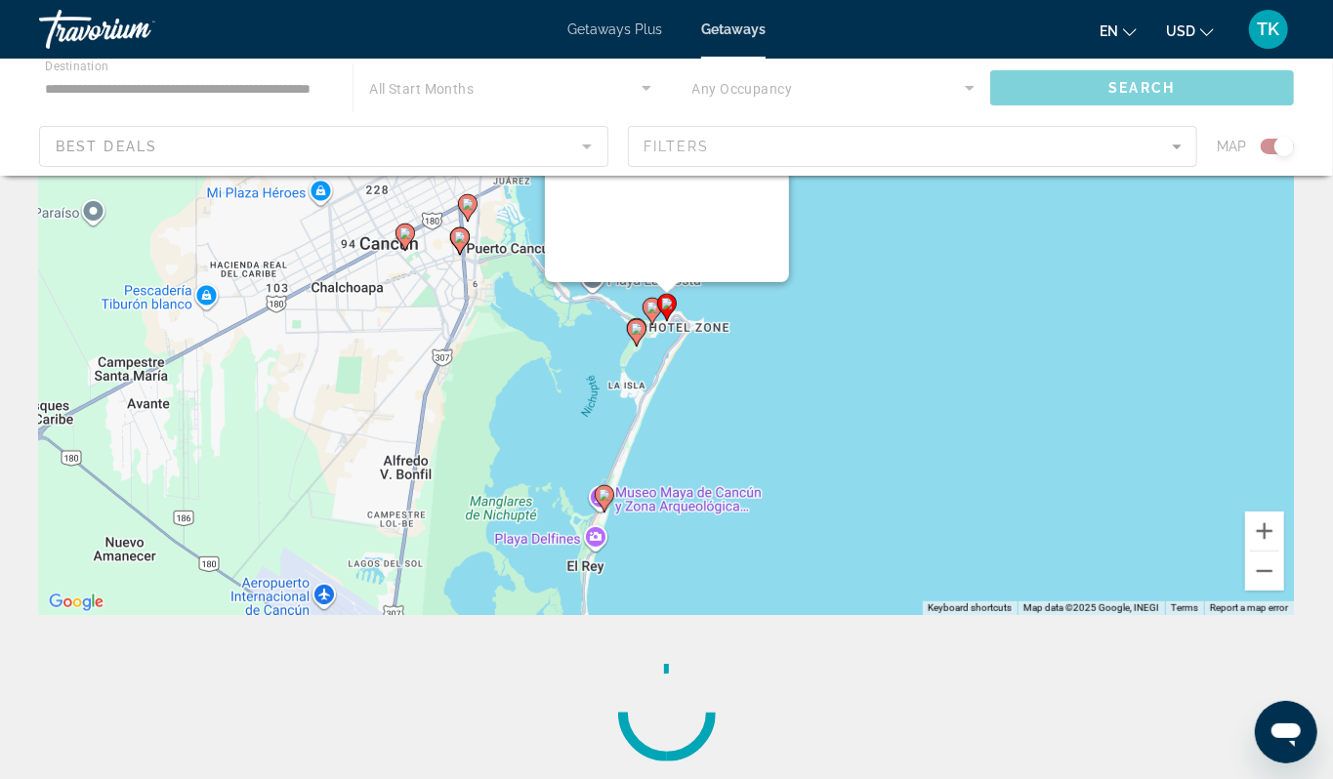
scroll to position [0, 0]
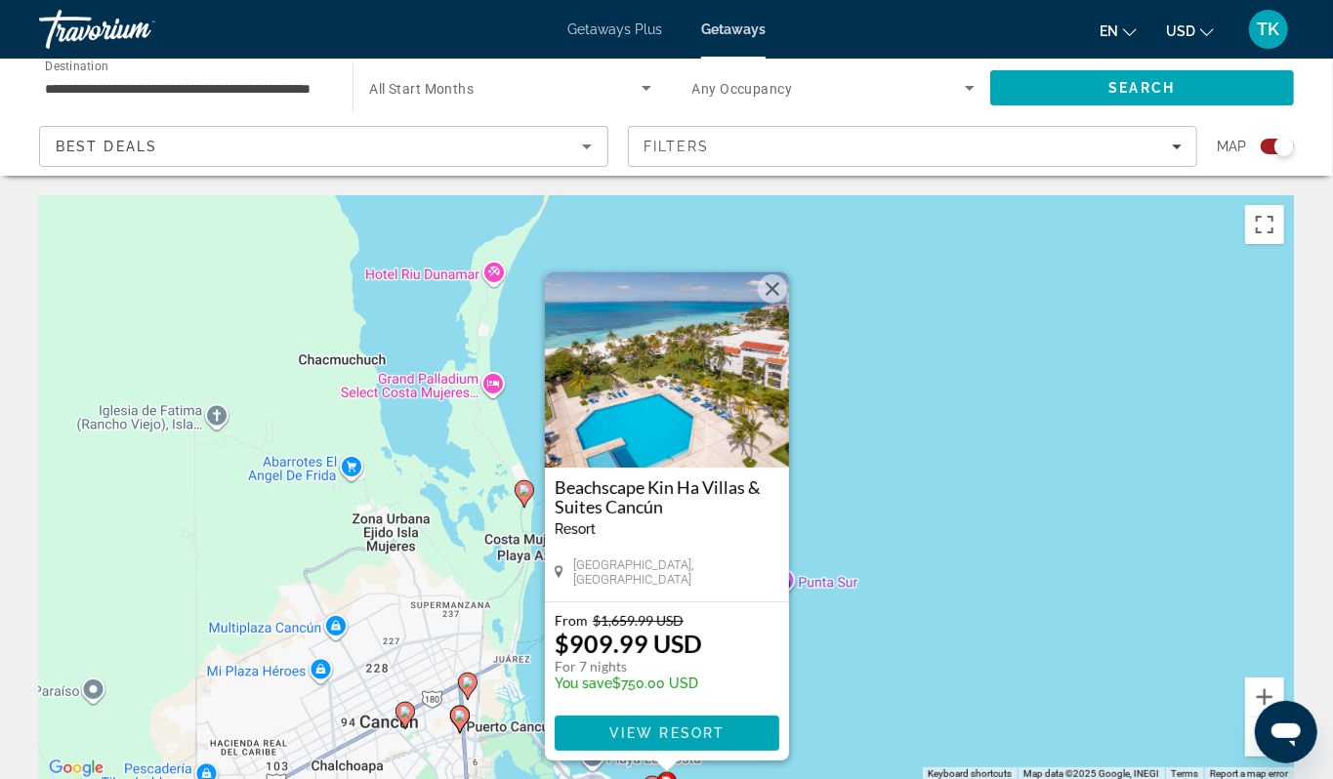
click at [950, 560] on div "To activate drag with keyboard, press Alt + Enter. Once in keyboard drag state,…" at bounding box center [666, 488] width 1255 height 586
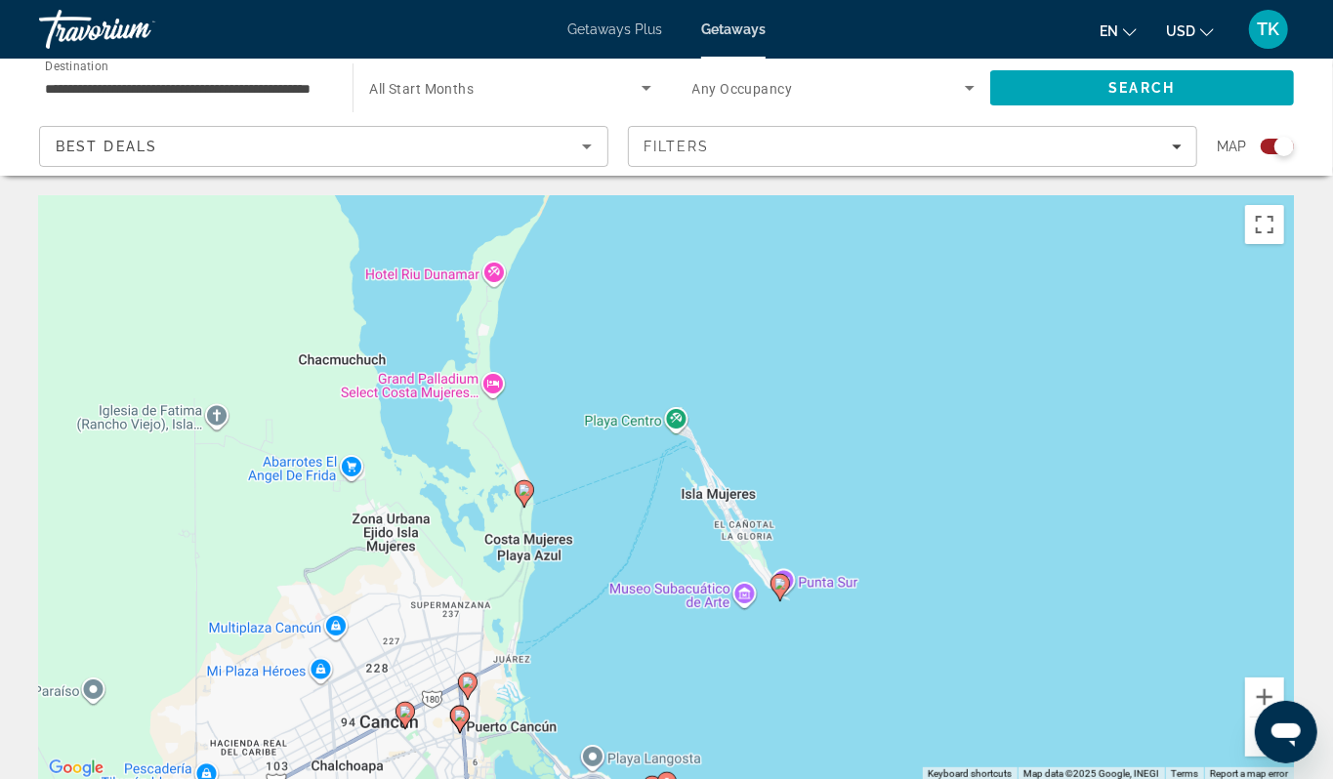
click at [469, 688] on image "Main content" at bounding box center [468, 683] width 12 height 12
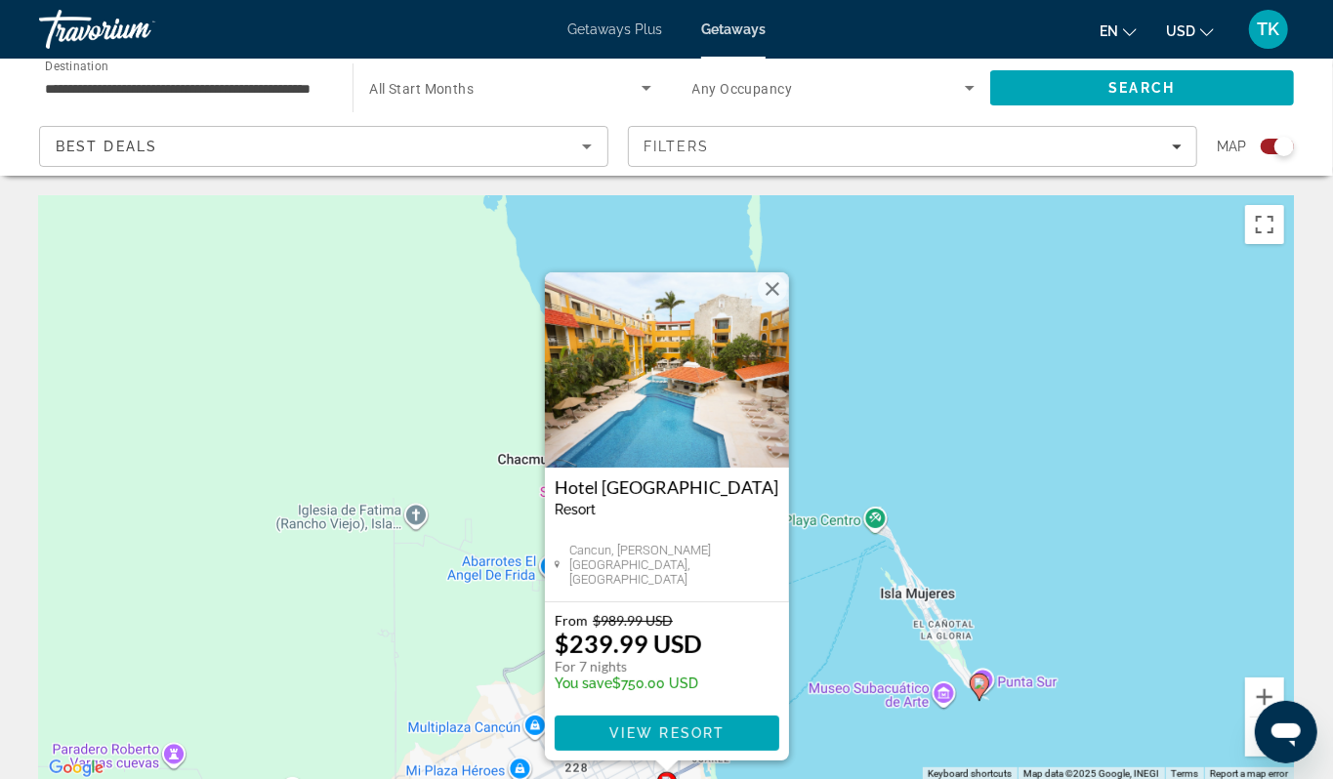
click at [1274, 156] on div "Search widget" at bounding box center [1284, 147] width 20 height 20
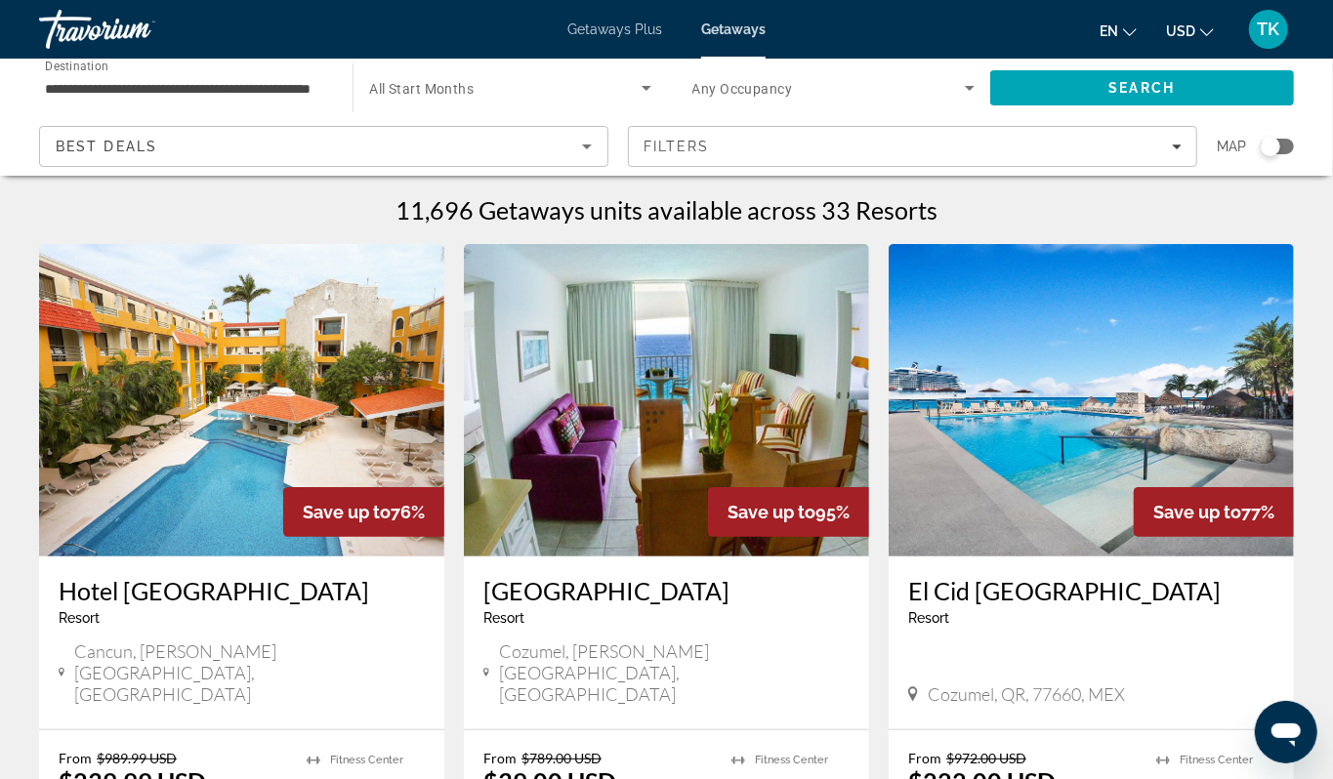
click at [246, 99] on input "**********" at bounding box center [186, 88] width 282 height 23
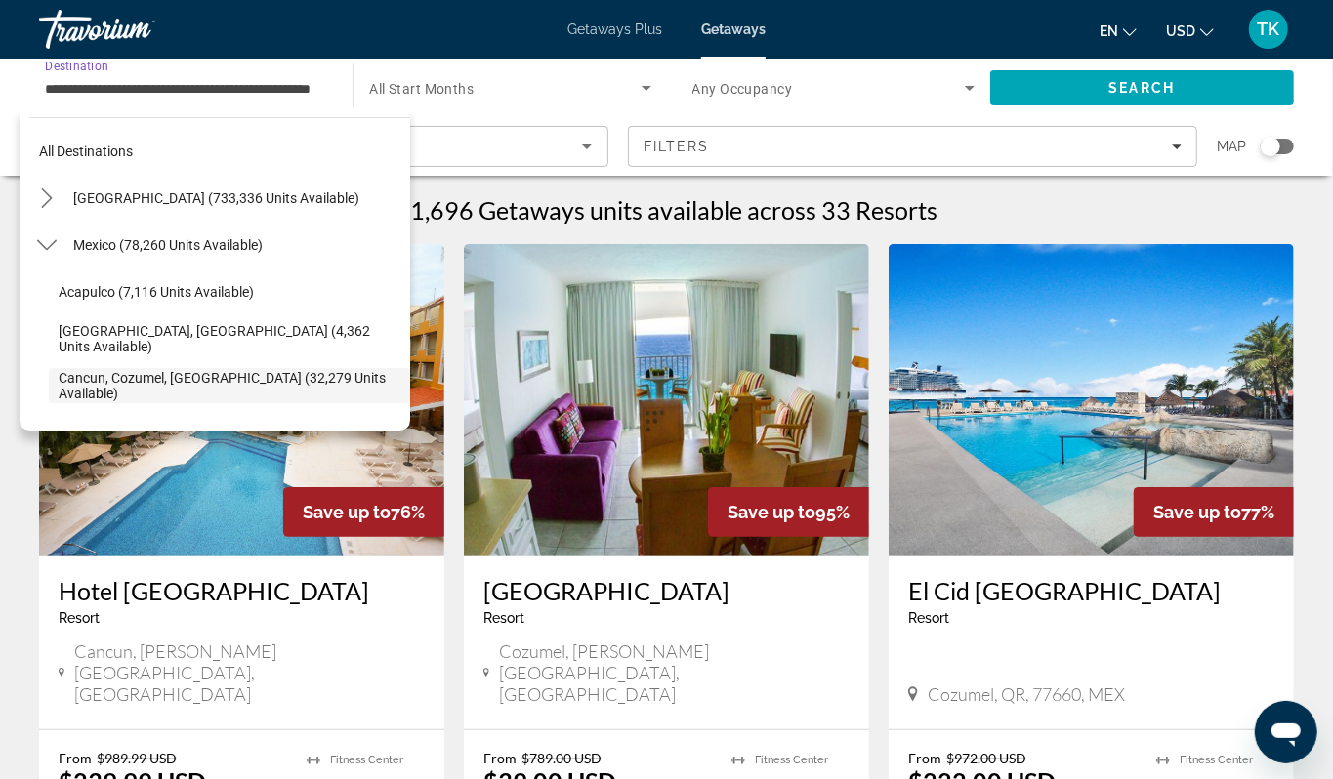
scroll to position [88, 0]
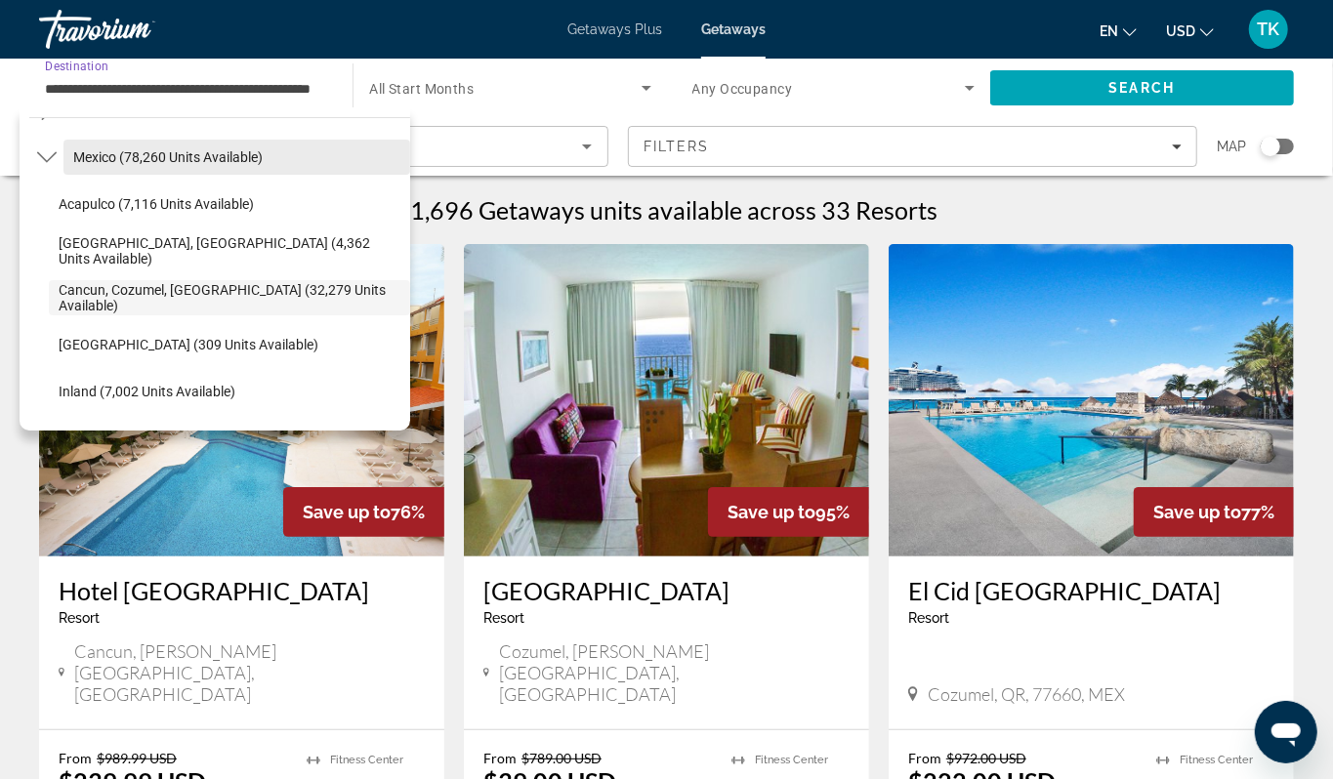
click at [177, 165] on span "Mexico (78,260 units available)" at bounding box center [167, 157] width 189 height 16
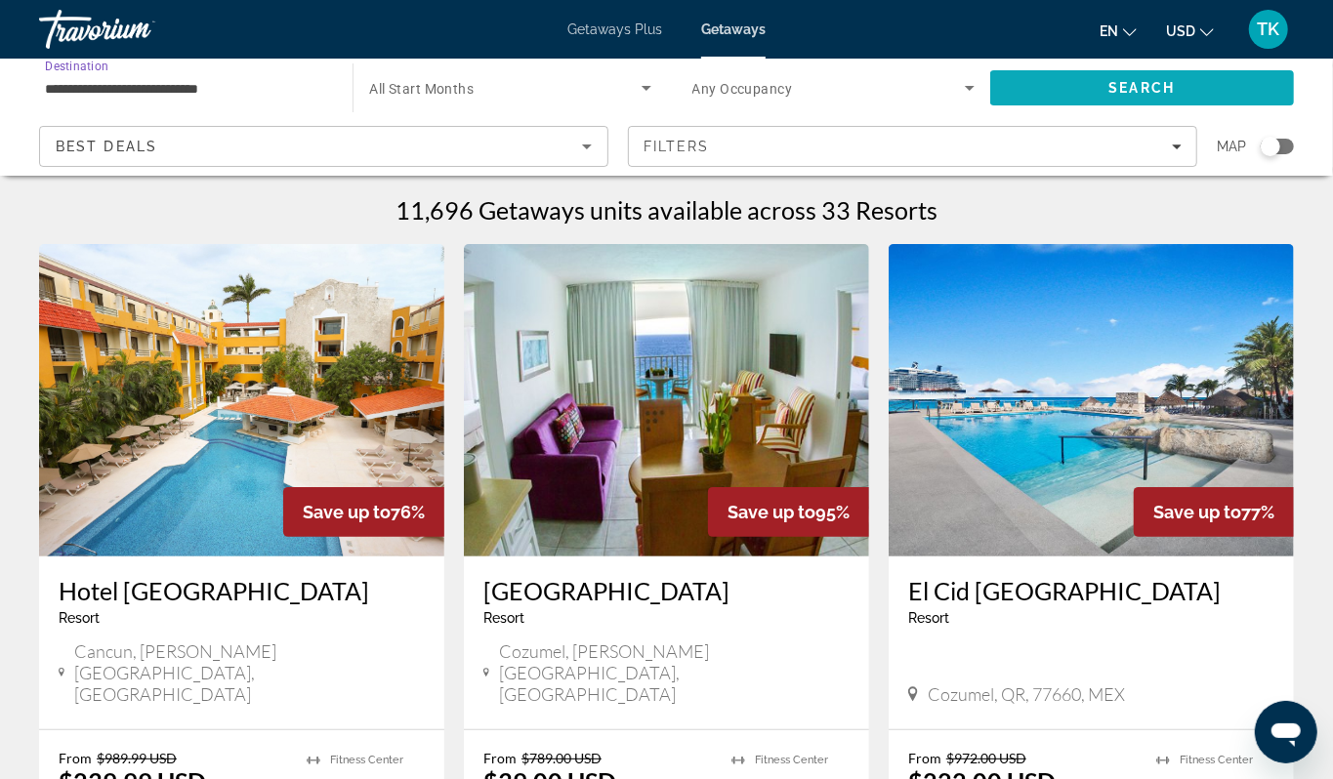
click at [1156, 96] on span "Search" at bounding box center [1142, 88] width 66 height 16
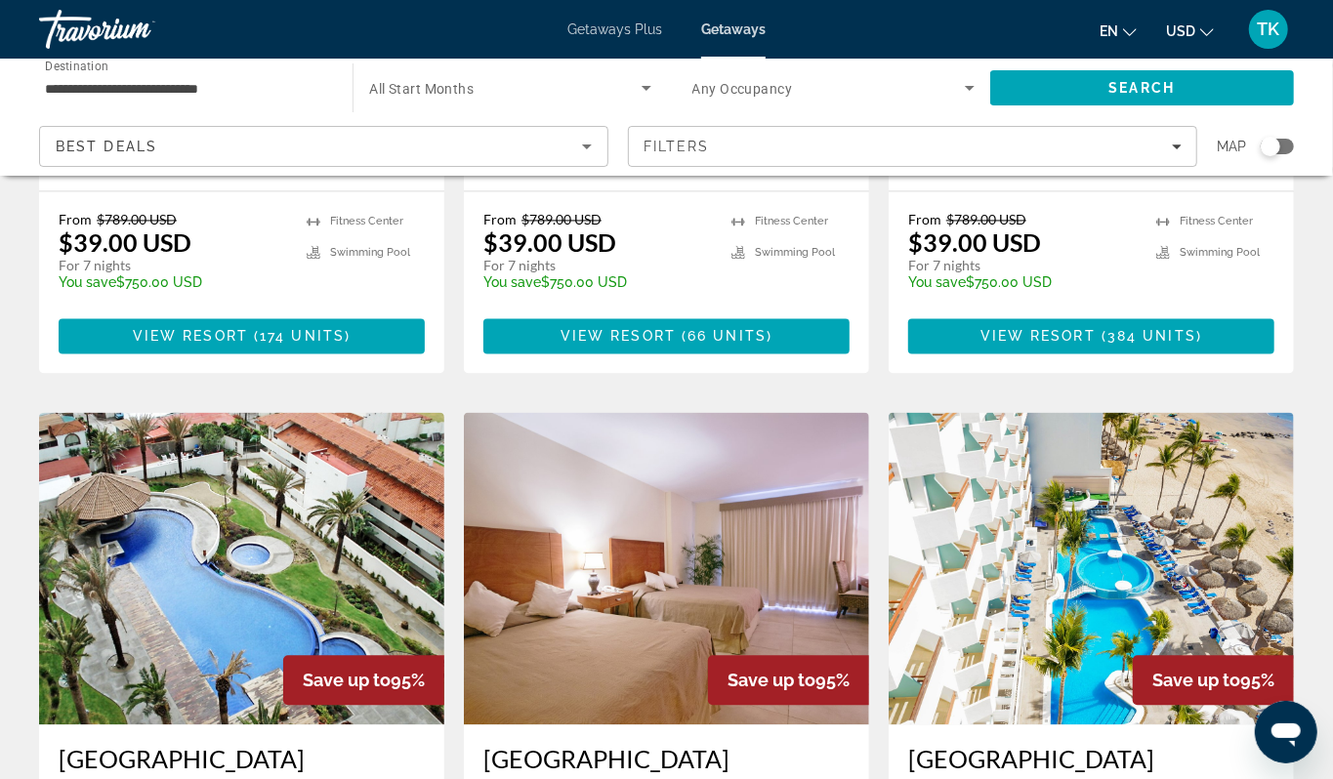
scroll to position [0, 0]
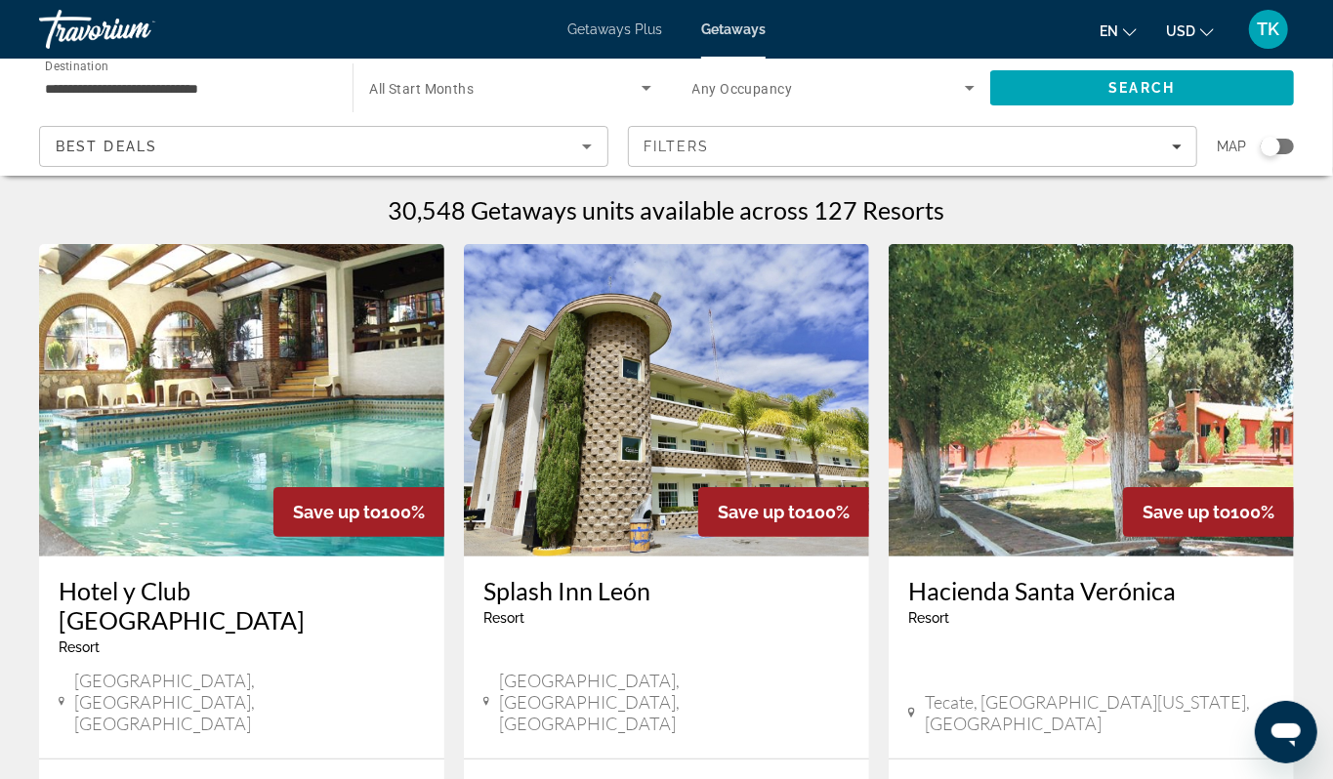
click at [1261, 156] on div "Search widget" at bounding box center [1270, 147] width 20 height 20
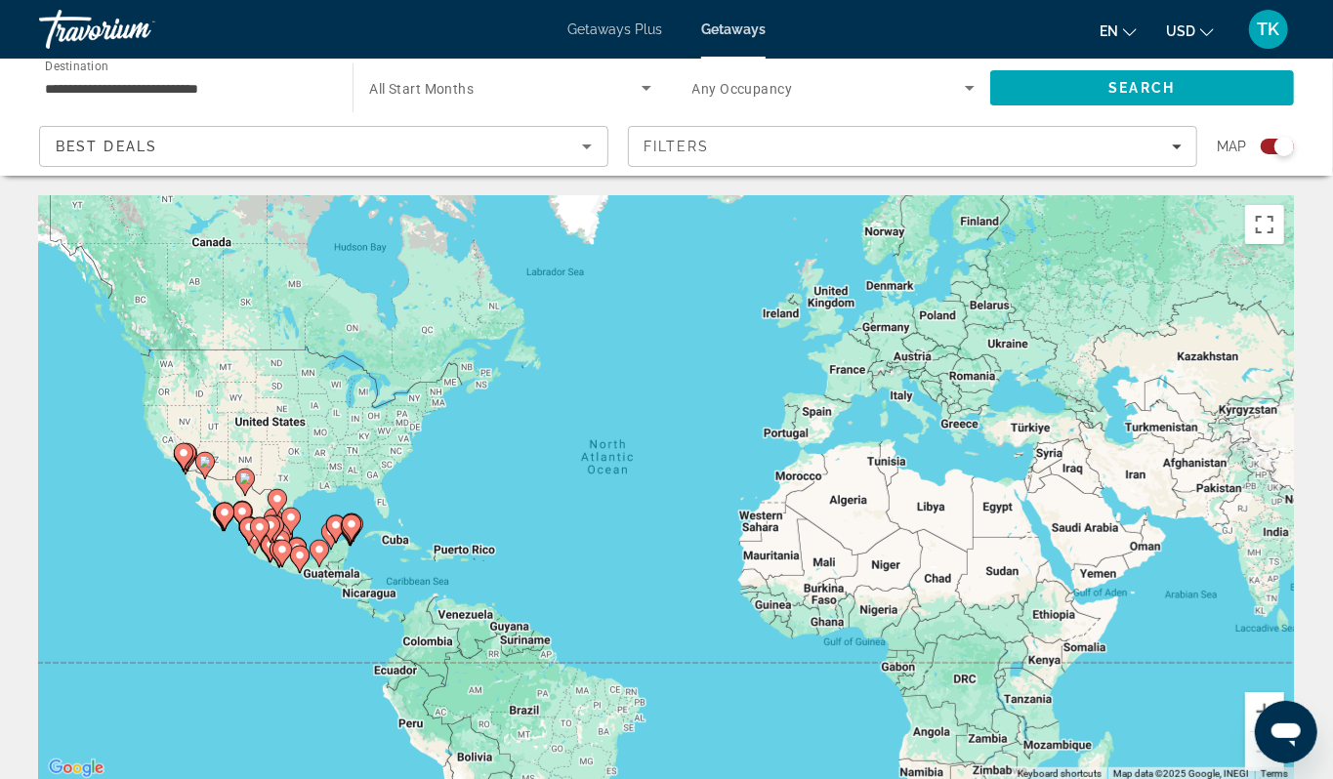
click at [170, 566] on div "To activate drag with keyboard, press Alt + Enter. Once in keyboard drag state,…" at bounding box center [666, 488] width 1255 height 586
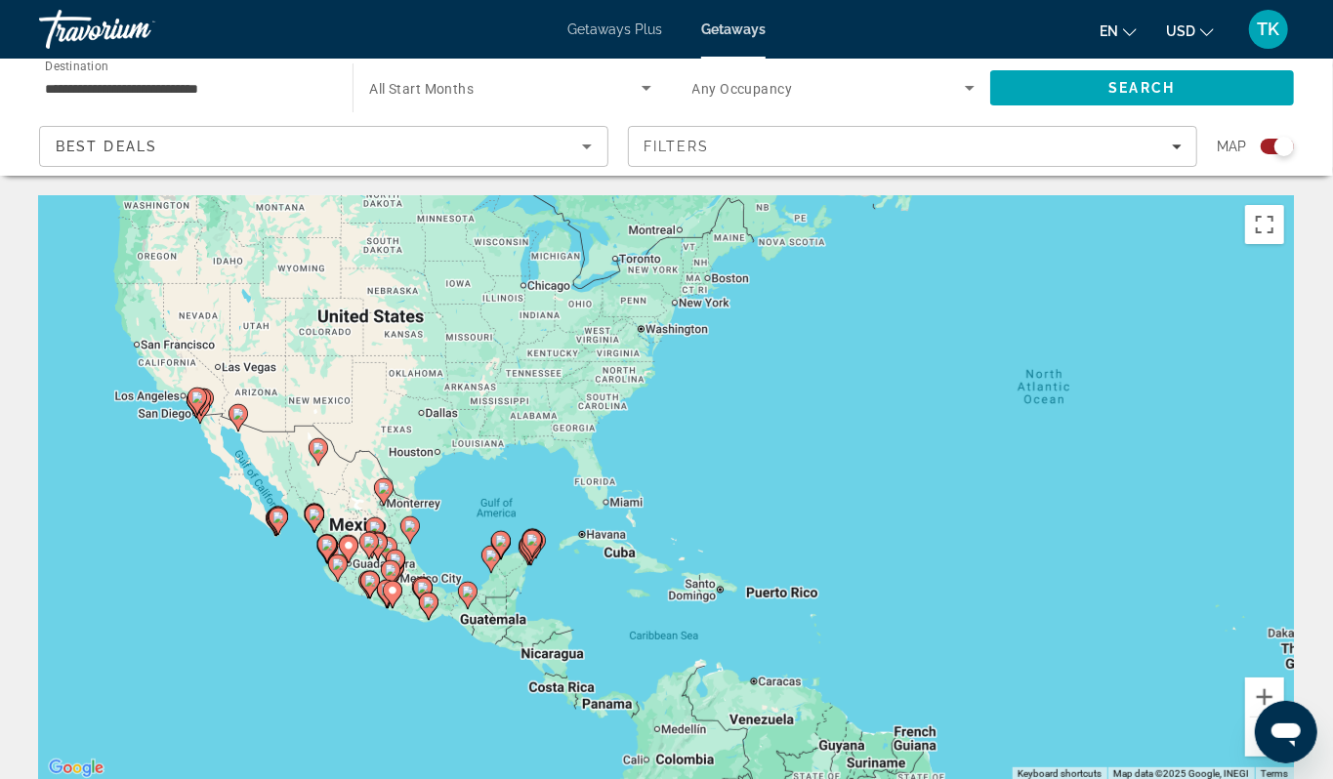
click at [170, 566] on div "To activate drag with keyboard, press Alt + Enter. Once in keyboard drag state,…" at bounding box center [666, 488] width 1255 height 586
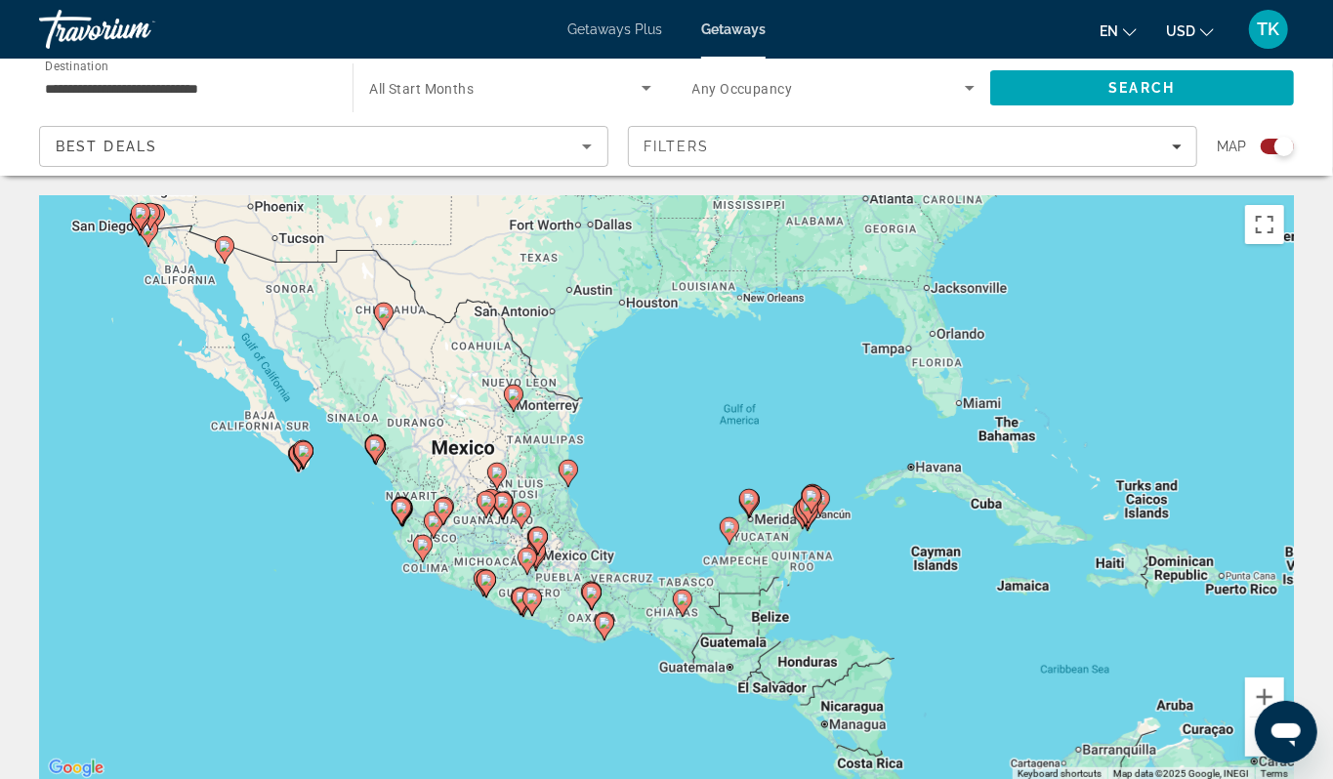
drag, startPoint x: 351, startPoint y: 605, endPoint x: 271, endPoint y: 531, distance: 109.2
click at [270, 531] on div "To activate drag with keyboard, press Alt + Enter. Once in keyboard drag state,…" at bounding box center [666, 488] width 1255 height 586
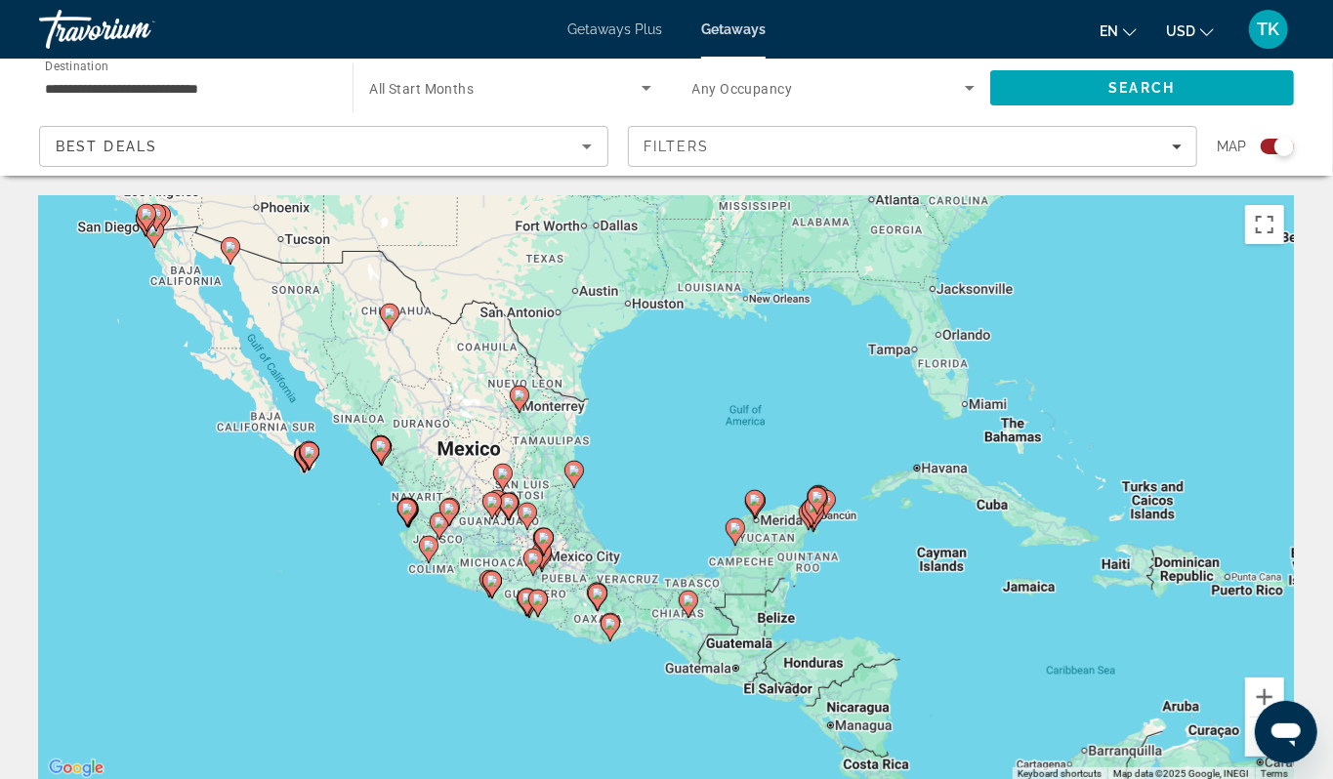
click at [349, 543] on div "To activate drag with keyboard, press Alt + Enter. Once in keyboard drag state,…" at bounding box center [666, 488] width 1255 height 586
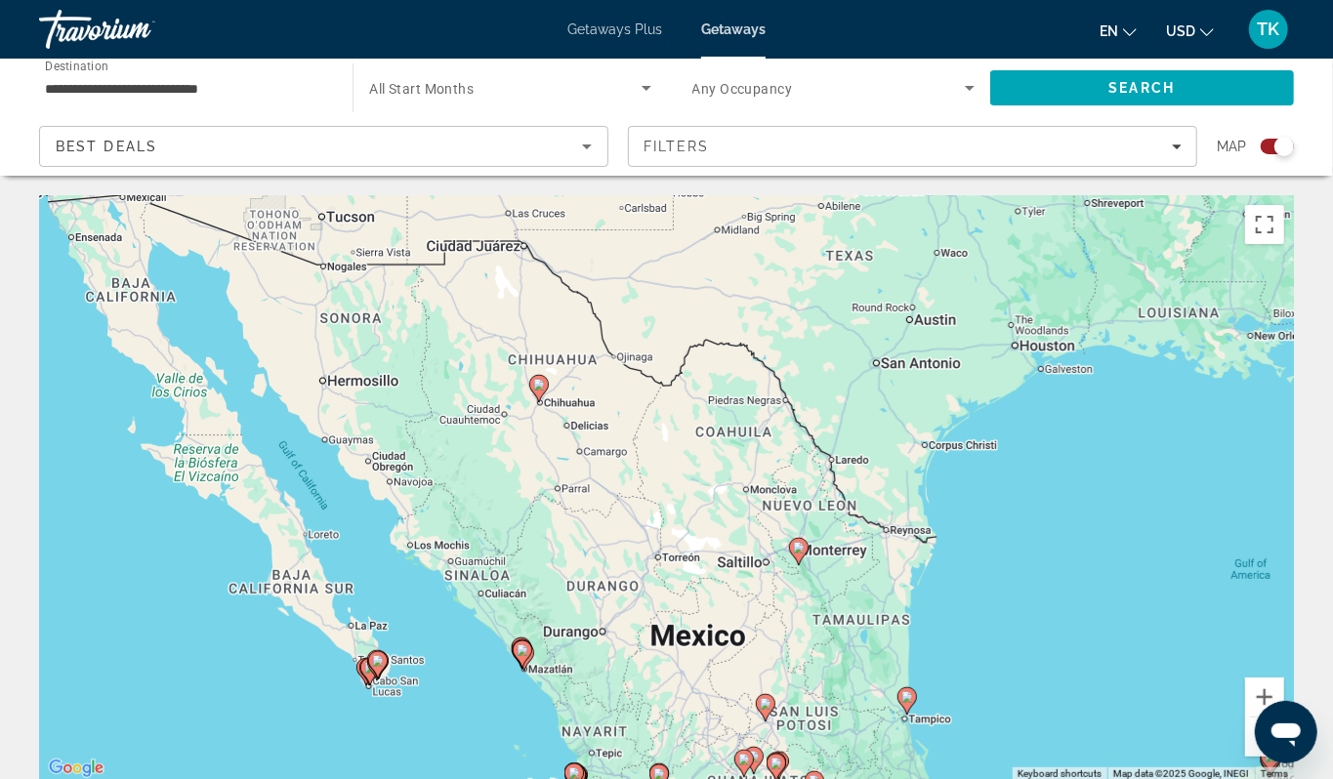
drag, startPoint x: 144, startPoint y: 497, endPoint x: 278, endPoint y: 766, distance: 300.8
click at [278, 778] on div "To activate drag with keyboard, press Alt + Enter. Once in keyboard drag state,…" at bounding box center [666, 488] width 1255 height 586
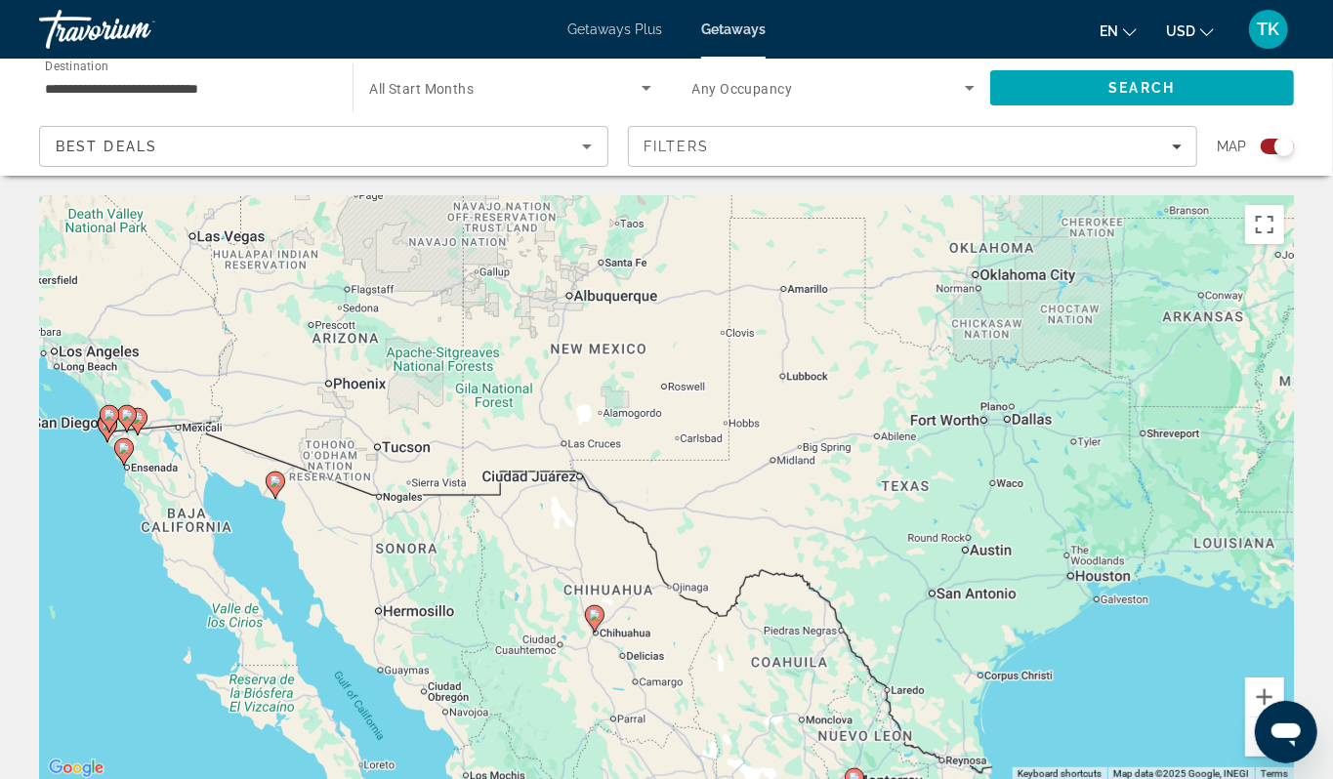
drag, startPoint x: 142, startPoint y: 446, endPoint x: 173, endPoint y: 642, distance: 198.7
click at [173, 642] on div "To activate drag with keyboard, press Alt + Enter. Once in keyboard drag state,…" at bounding box center [666, 488] width 1255 height 586
click at [274, 489] on image "Main content" at bounding box center [277, 483] width 12 height 12
type input "**********"
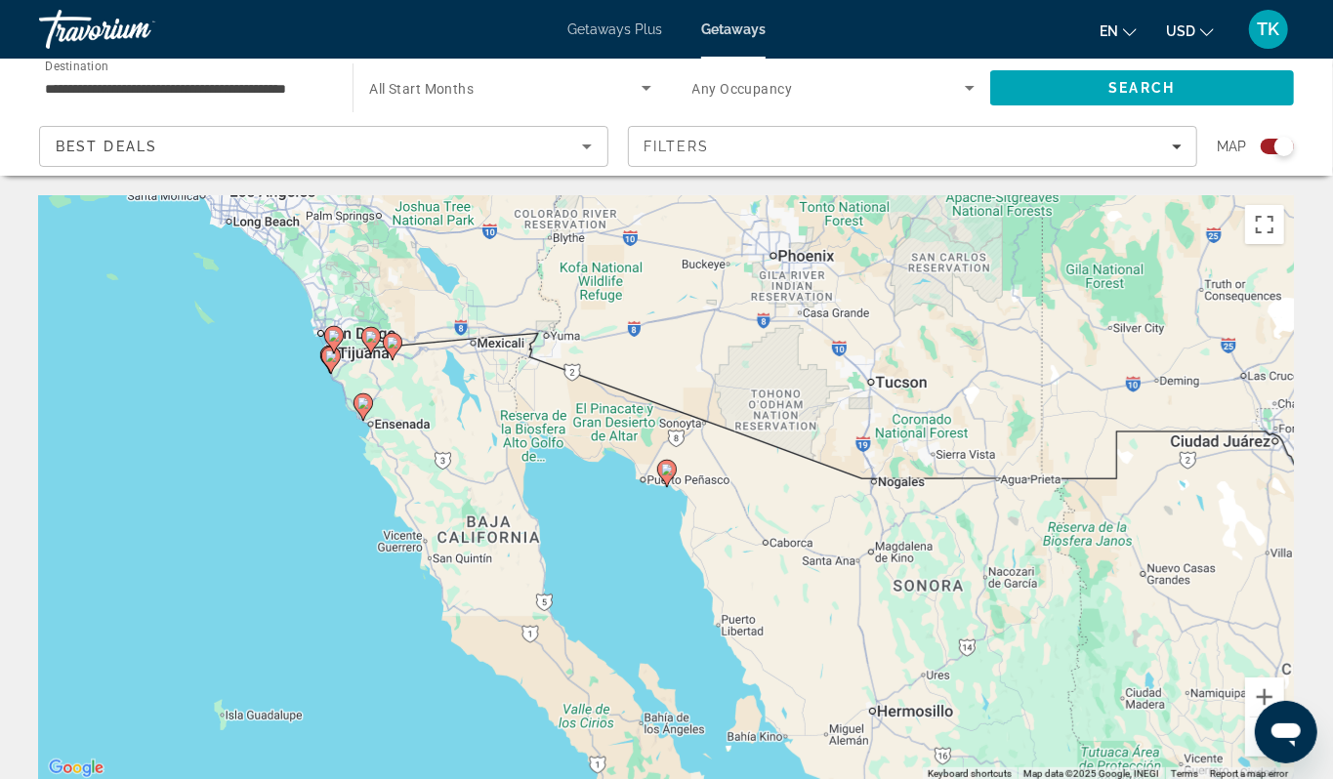
click at [672, 475] on image "Main content" at bounding box center [667, 470] width 12 height 12
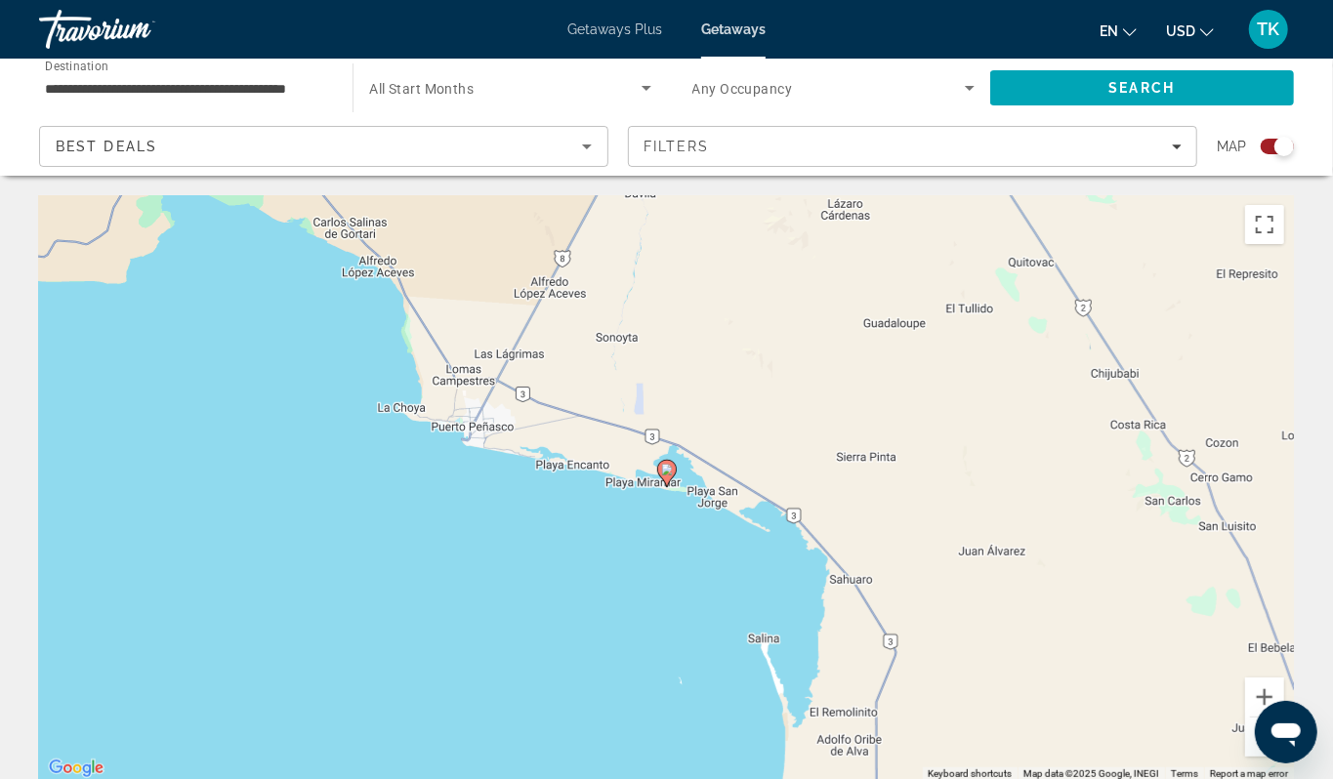
click at [672, 475] on image "Main content" at bounding box center [667, 470] width 12 height 12
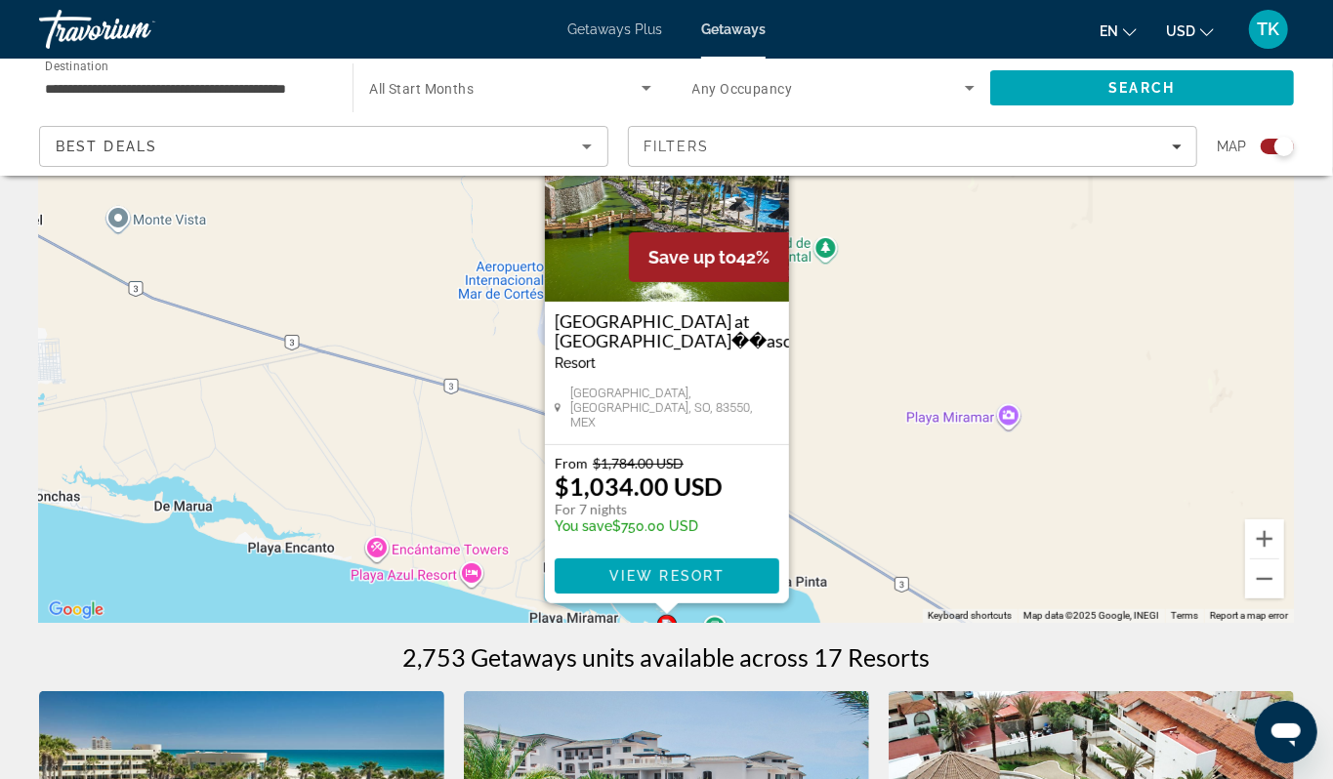
scroll to position [170, 0]
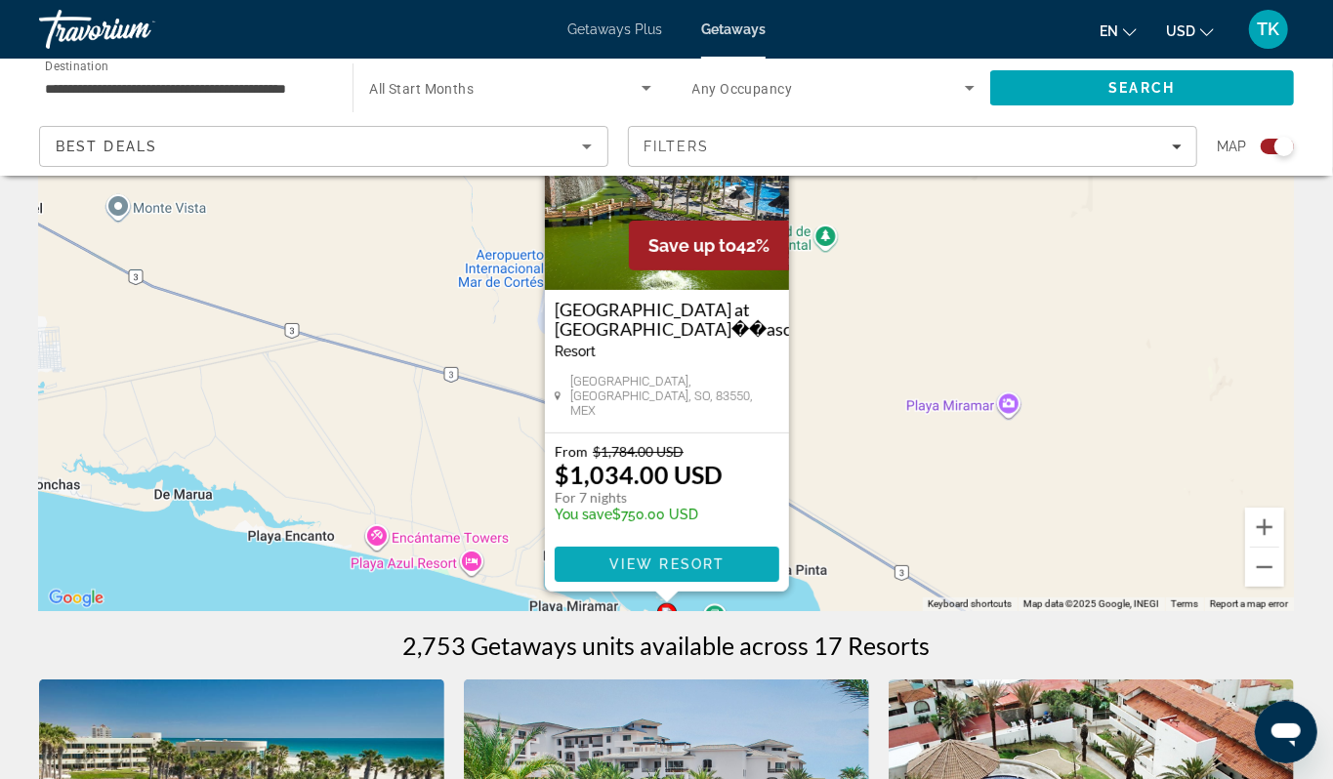
click at [665, 572] on span "View Resort" at bounding box center [665, 565] width 115 height 16
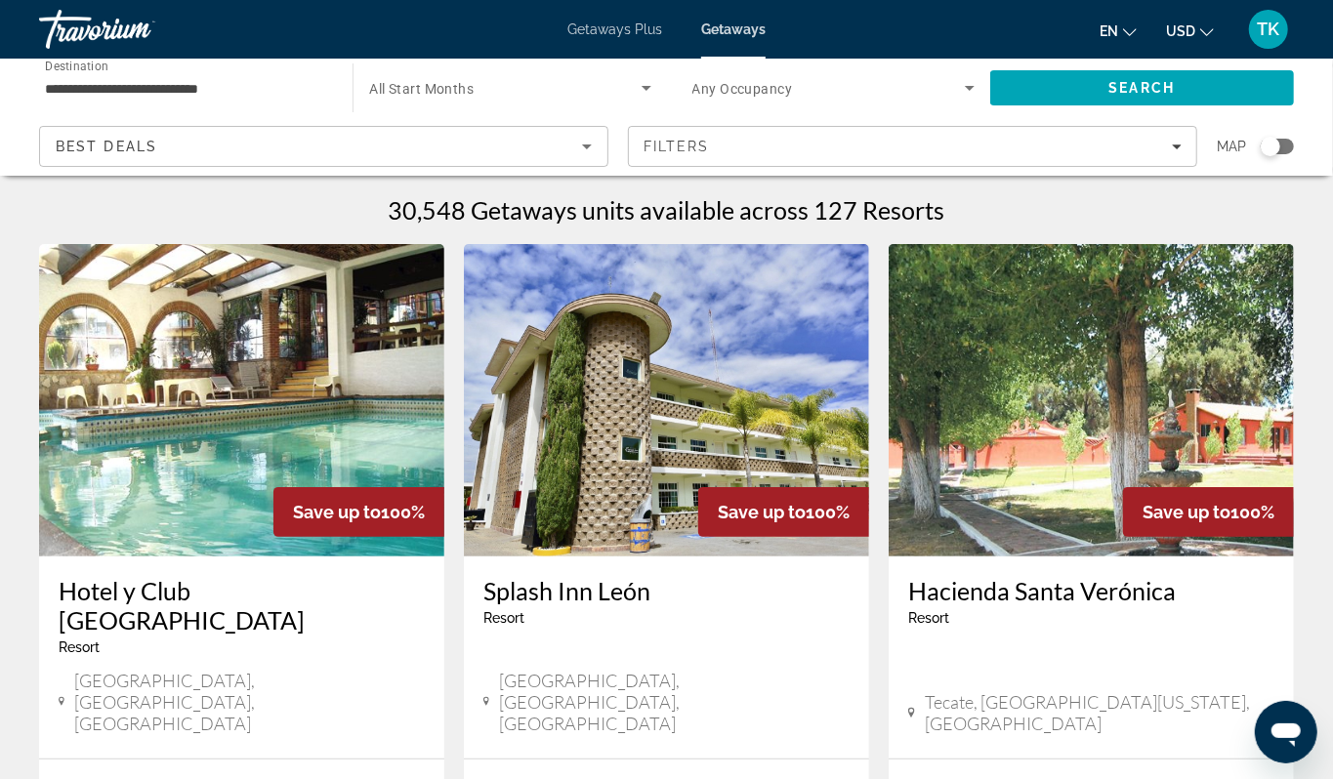
click at [576, 158] on icon "Sort by" at bounding box center [586, 146] width 23 height 23
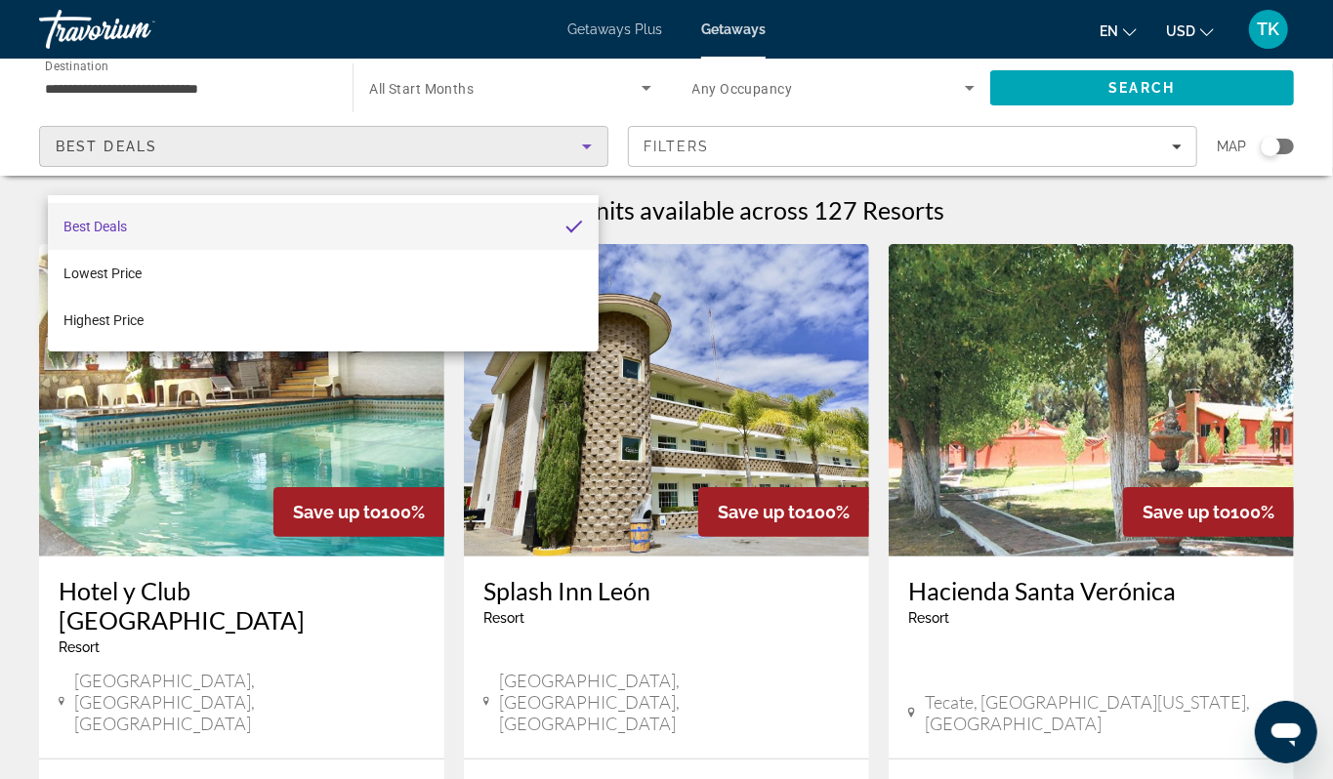
click at [576, 172] on div at bounding box center [666, 389] width 1333 height 779
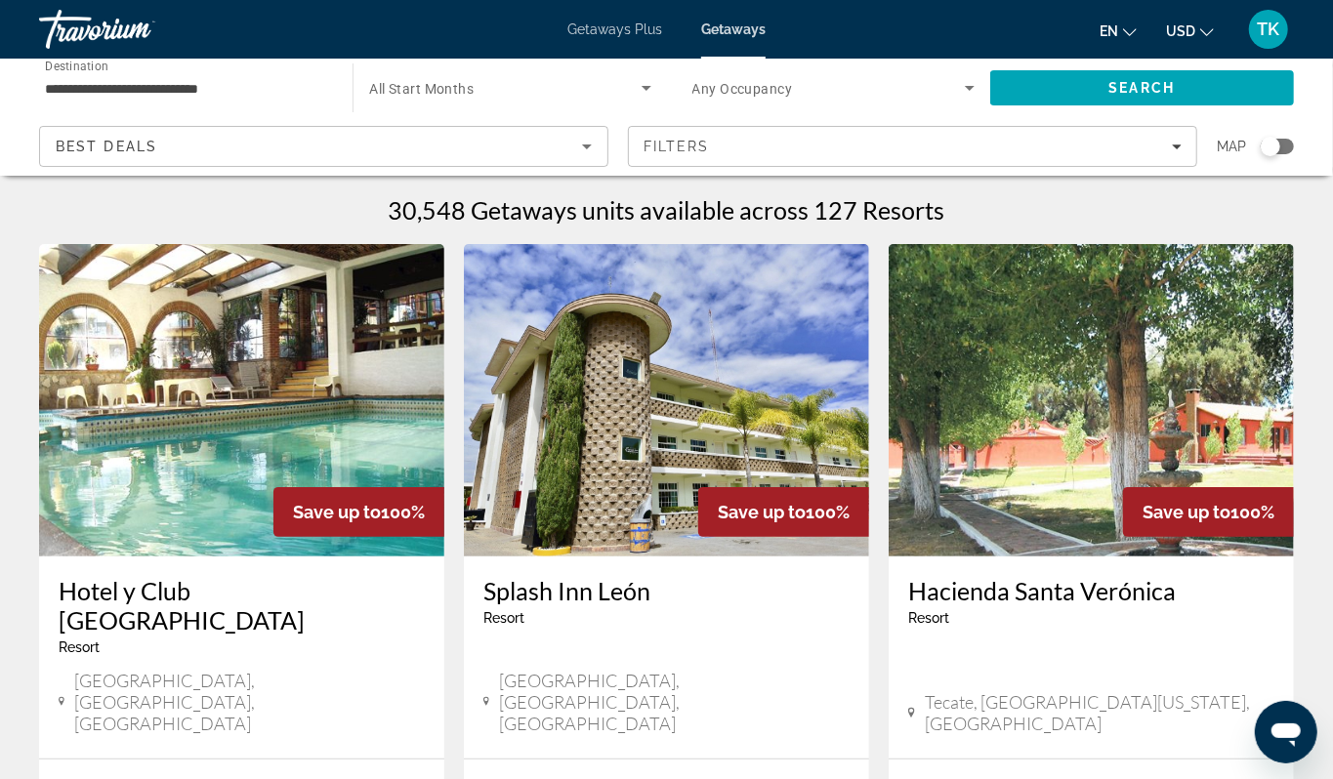
click at [144, 92] on div "**********" at bounding box center [186, 89] width 282 height 56
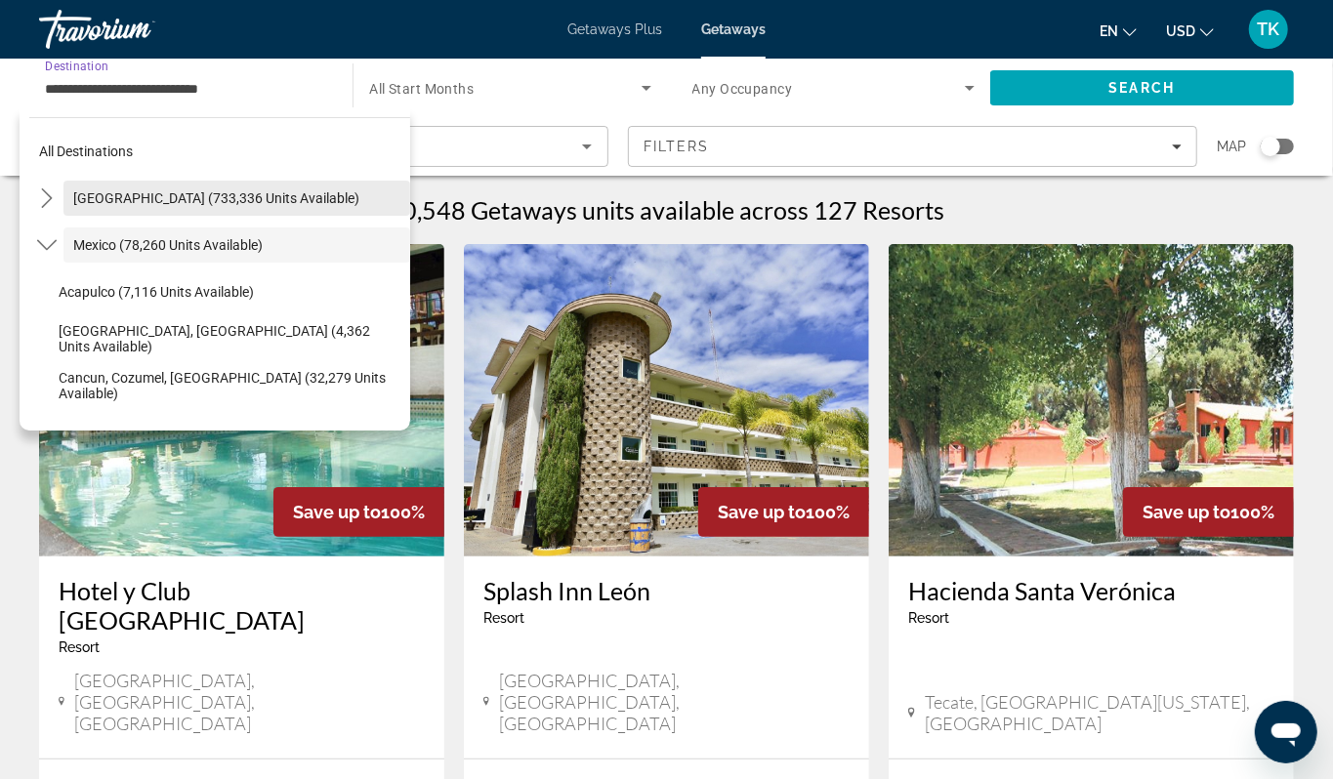
click at [99, 206] on span "[GEOGRAPHIC_DATA] (733,336 units available)" at bounding box center [216, 198] width 286 height 16
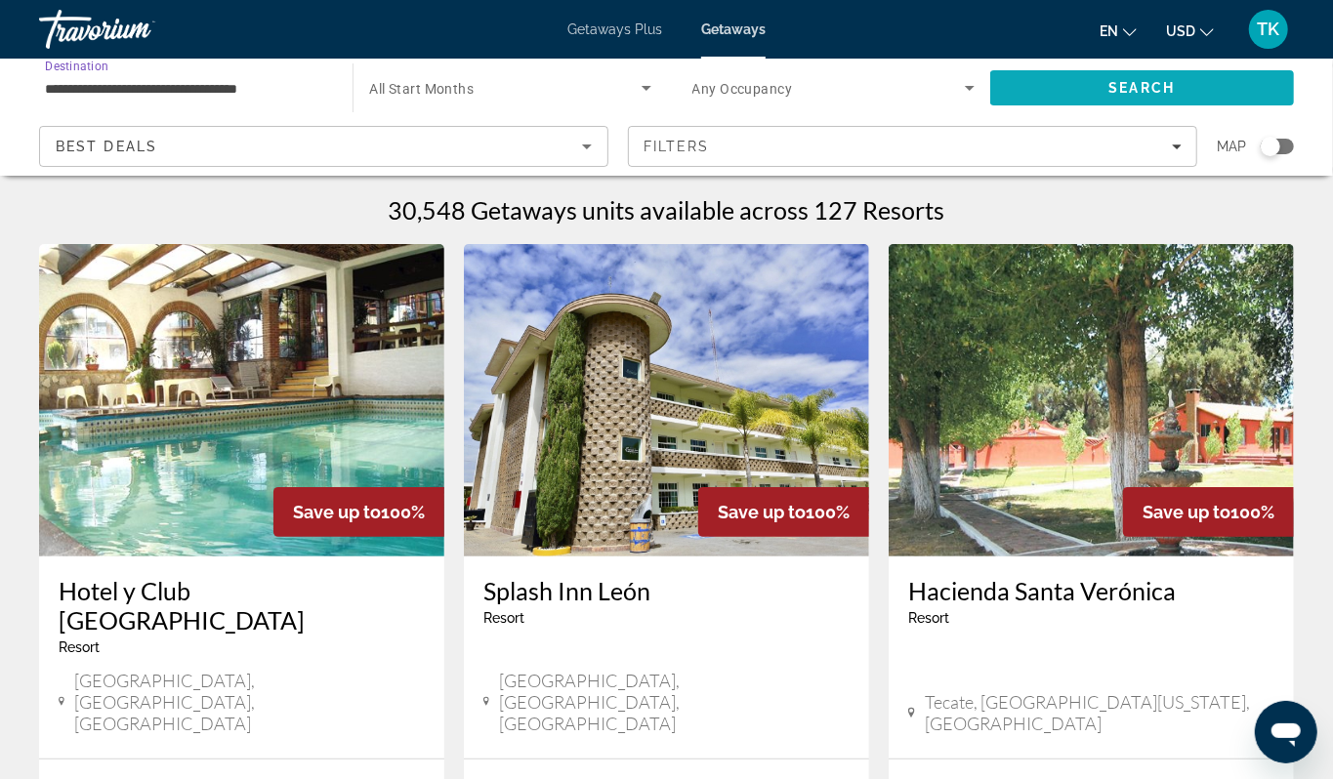
click at [1185, 103] on span "Search" at bounding box center [1142, 87] width 304 height 47
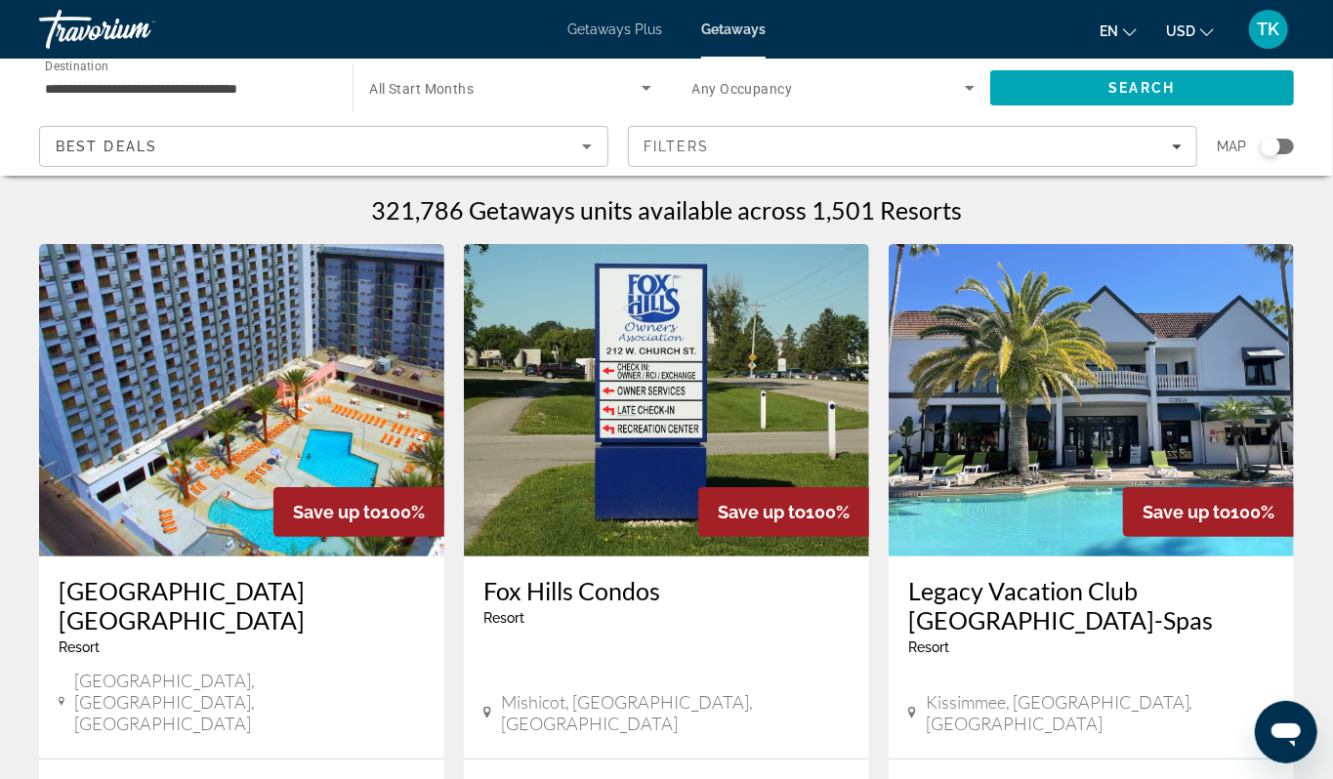
click at [1261, 156] on div "Search widget" at bounding box center [1270, 147] width 20 height 20
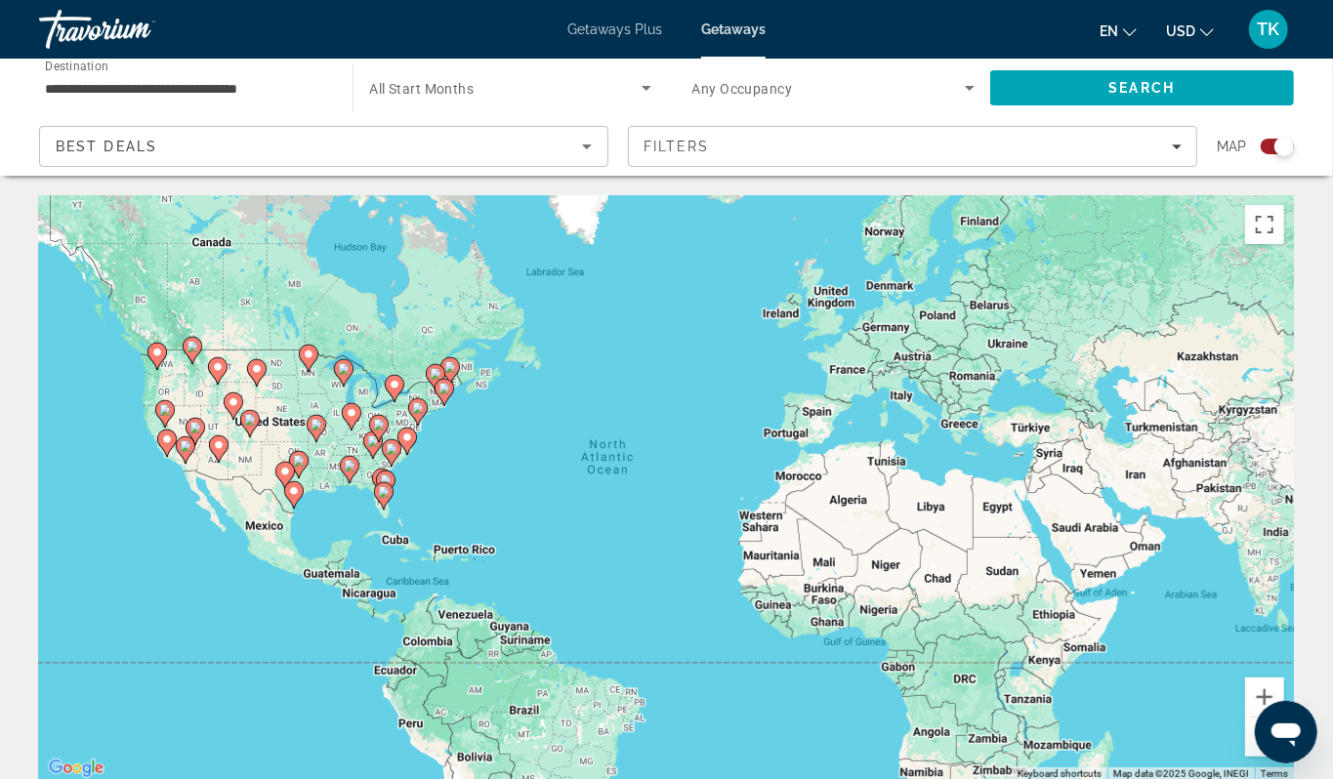
click at [57, 598] on div "To activate drag with keyboard, press Alt + Enter. Once in keyboard drag state,…" at bounding box center [666, 488] width 1255 height 586
click at [95, 558] on div "To activate drag with keyboard, press Alt + Enter. Once in keyboard drag state,…" at bounding box center [666, 488] width 1255 height 586
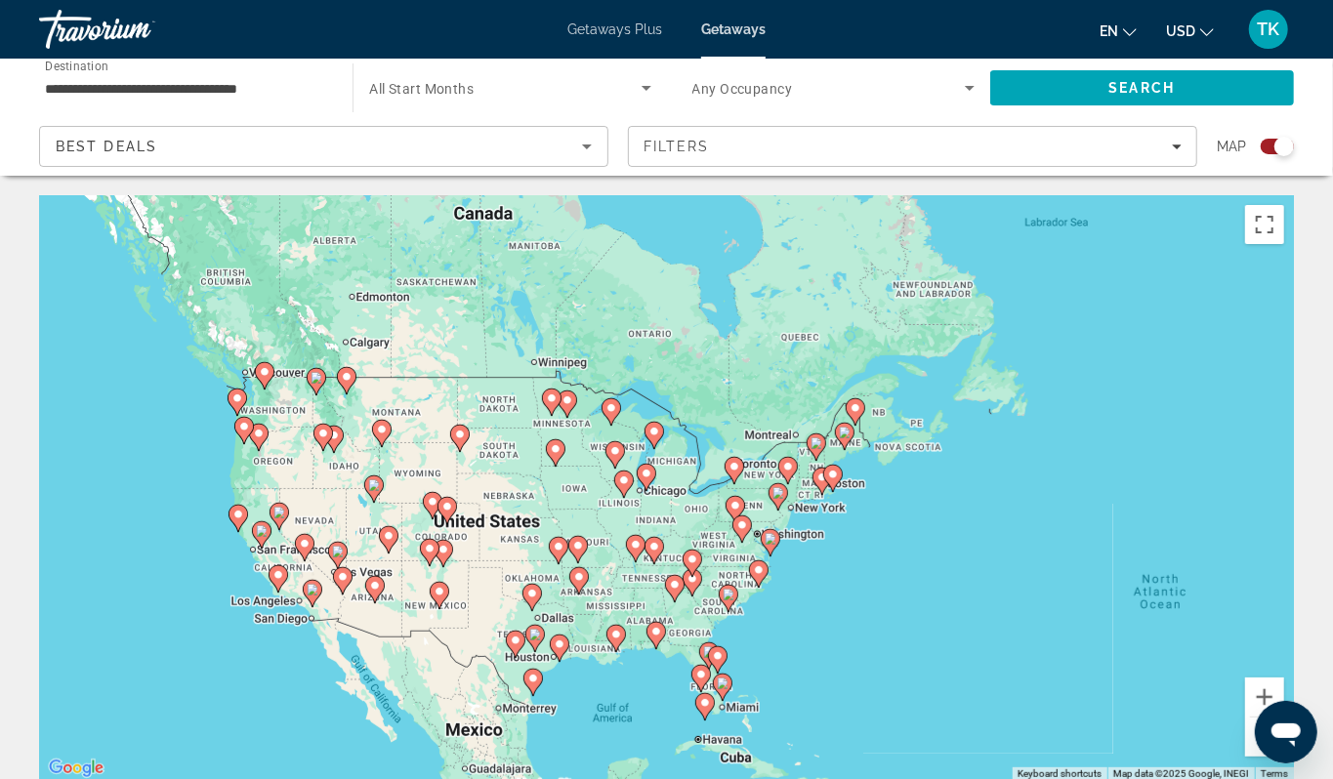
drag, startPoint x: 170, startPoint y: 478, endPoint x: 212, endPoint y: 680, distance: 205.5
click at [212, 680] on div "To activate drag with keyboard, press Alt + Enter. Once in keyboard drag state,…" at bounding box center [666, 488] width 1255 height 586
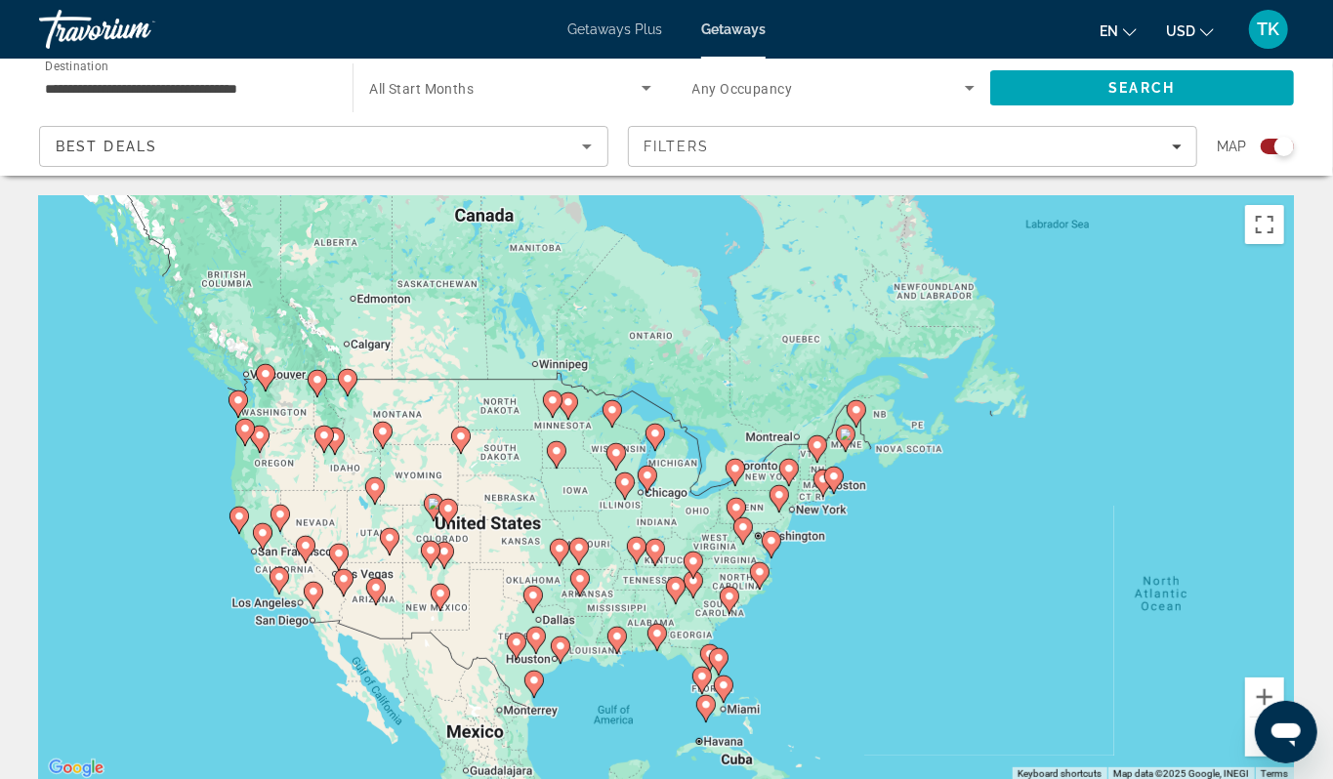
click at [192, 508] on div "To activate drag with keyboard, press Alt + Enter. Once in keyboard drag state,…" at bounding box center [666, 488] width 1255 height 586
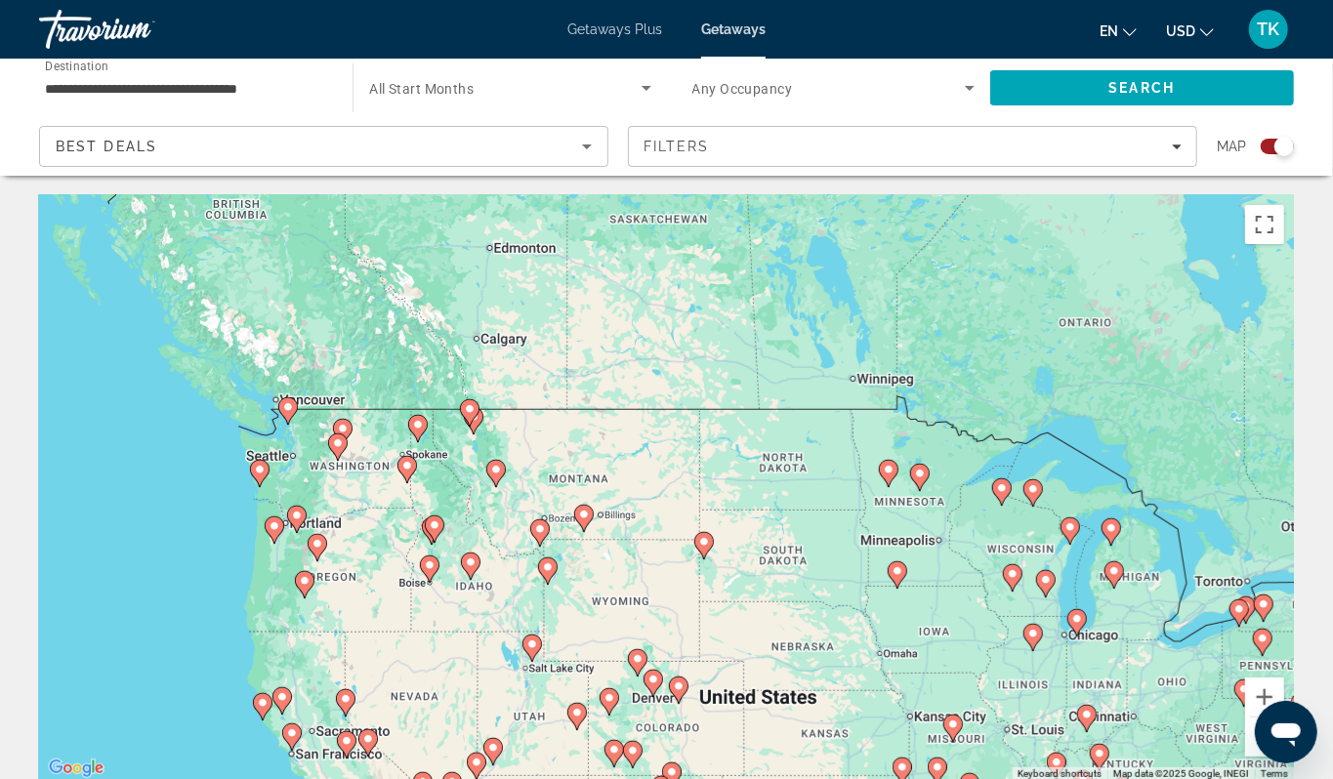
drag, startPoint x: 209, startPoint y: 462, endPoint x: 185, endPoint y: 582, distance: 122.5
click at [185, 582] on div "To activate drag with keyboard, press Alt + Enter. Once in keyboard drag state,…" at bounding box center [666, 488] width 1255 height 586
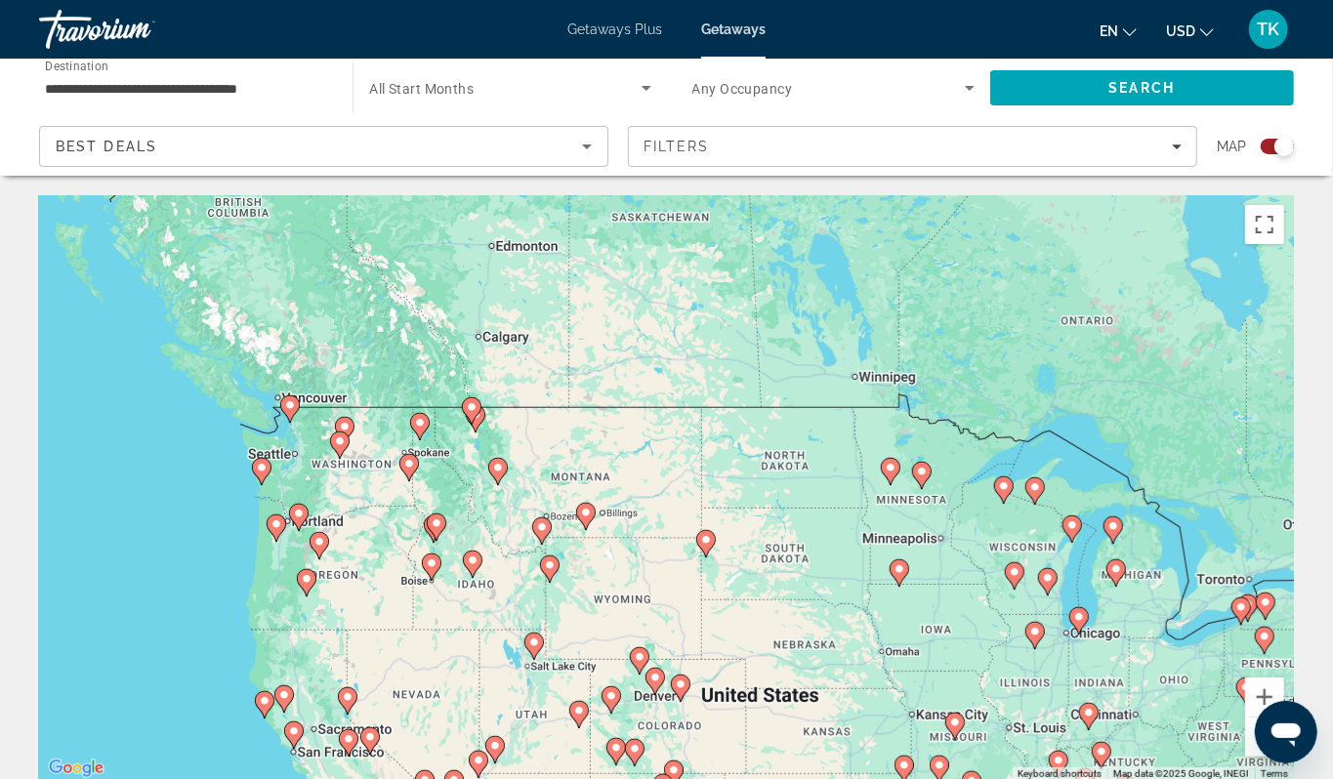
click at [199, 500] on div "To activate drag with keyboard, press Alt + Enter. Once in keyboard drag state,…" at bounding box center [666, 488] width 1255 height 586
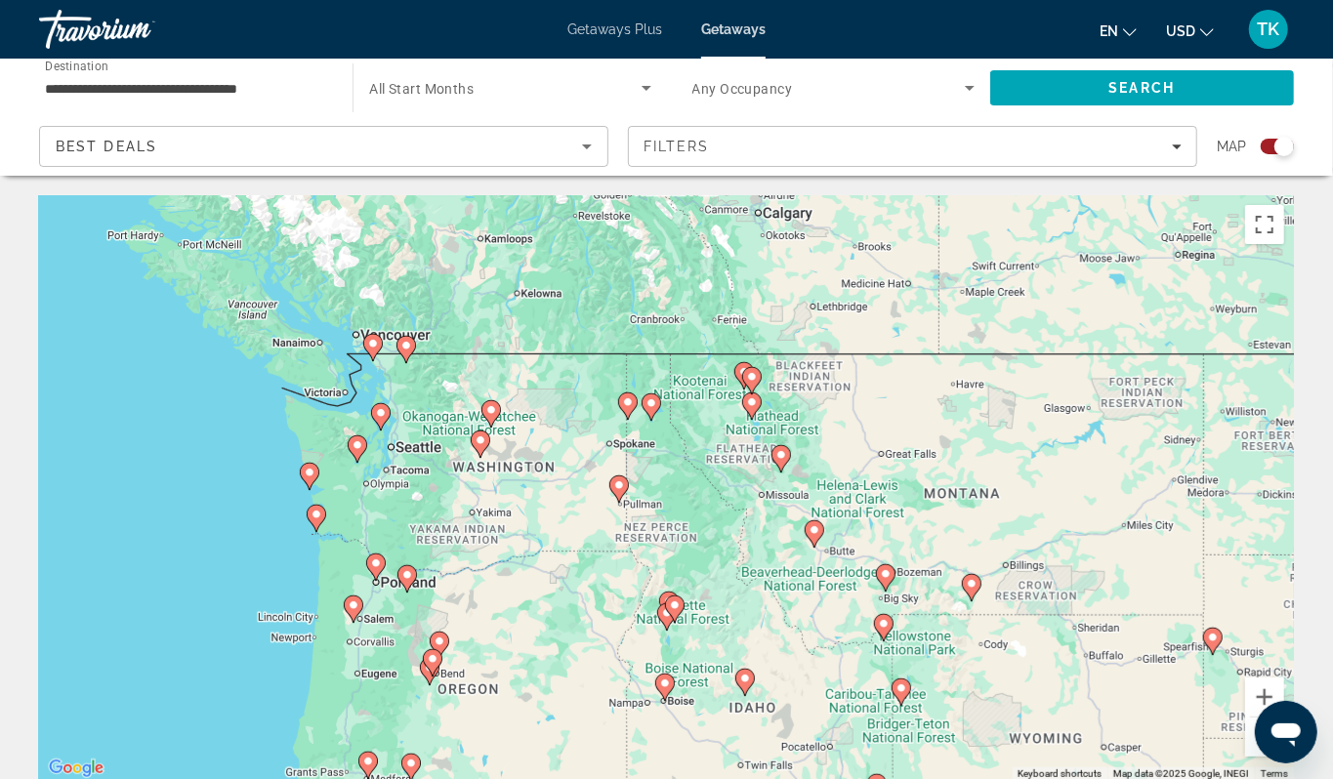
click at [199, 500] on div "To activate drag with keyboard, press Alt + Enter. Once in keyboard drag state,…" at bounding box center [666, 488] width 1255 height 586
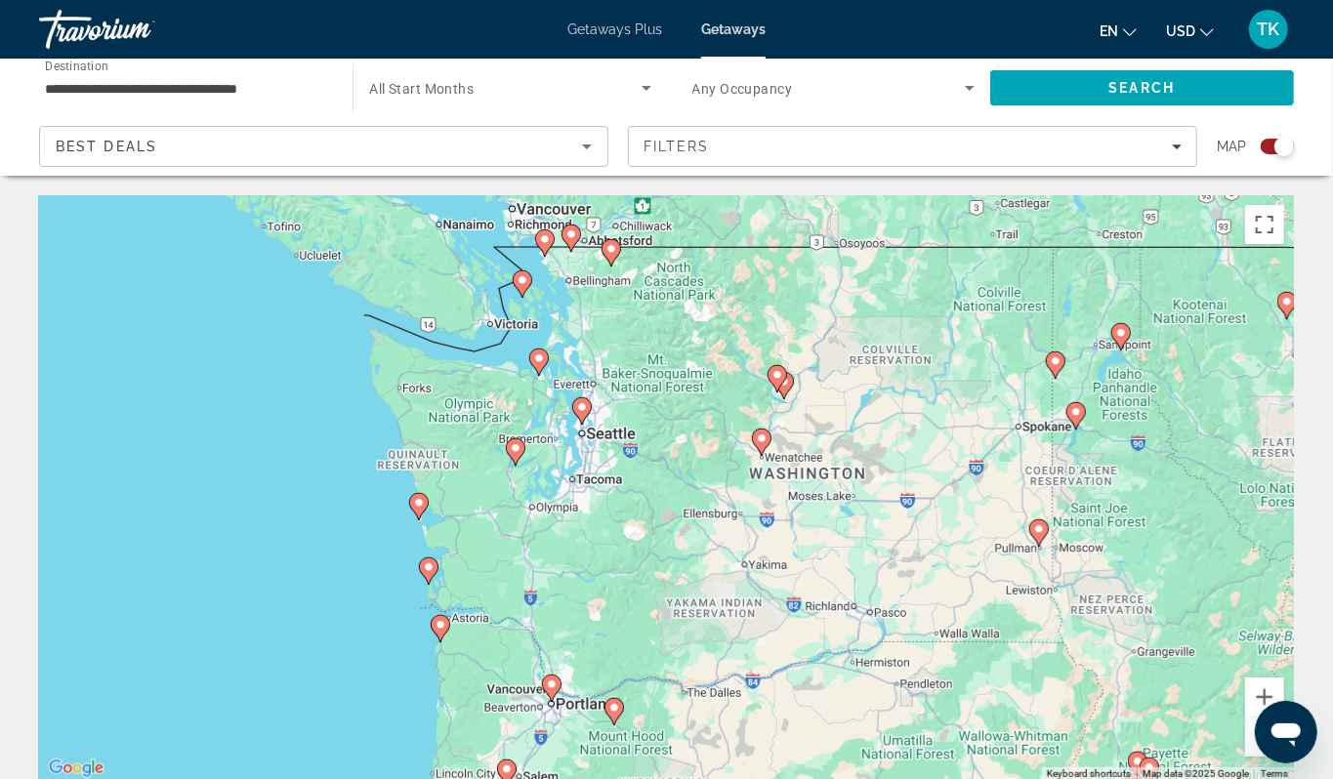
click at [516, 454] on image "Main content" at bounding box center [516, 448] width 12 height 12
type input "**********"
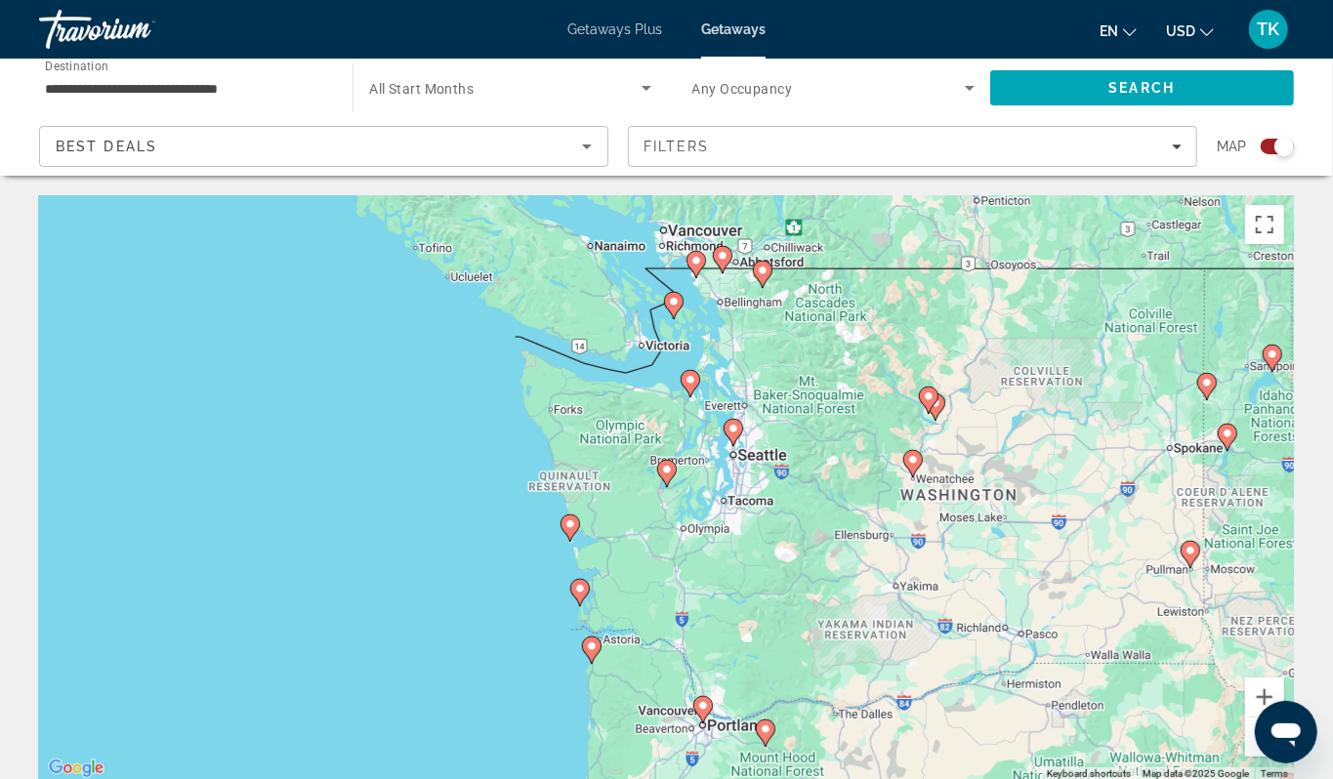
click at [666, 475] on image "Main content" at bounding box center [667, 470] width 12 height 12
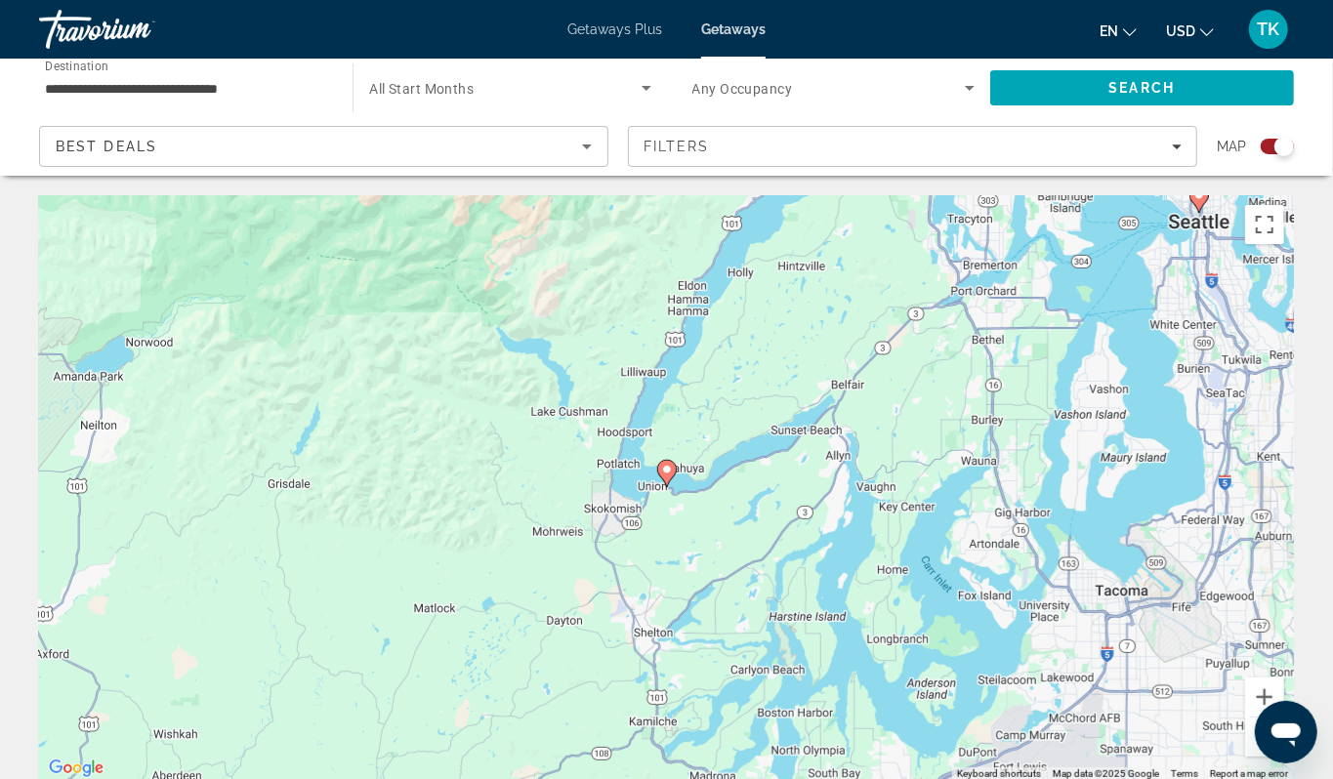
click at [666, 475] on image "Main content" at bounding box center [667, 470] width 12 height 12
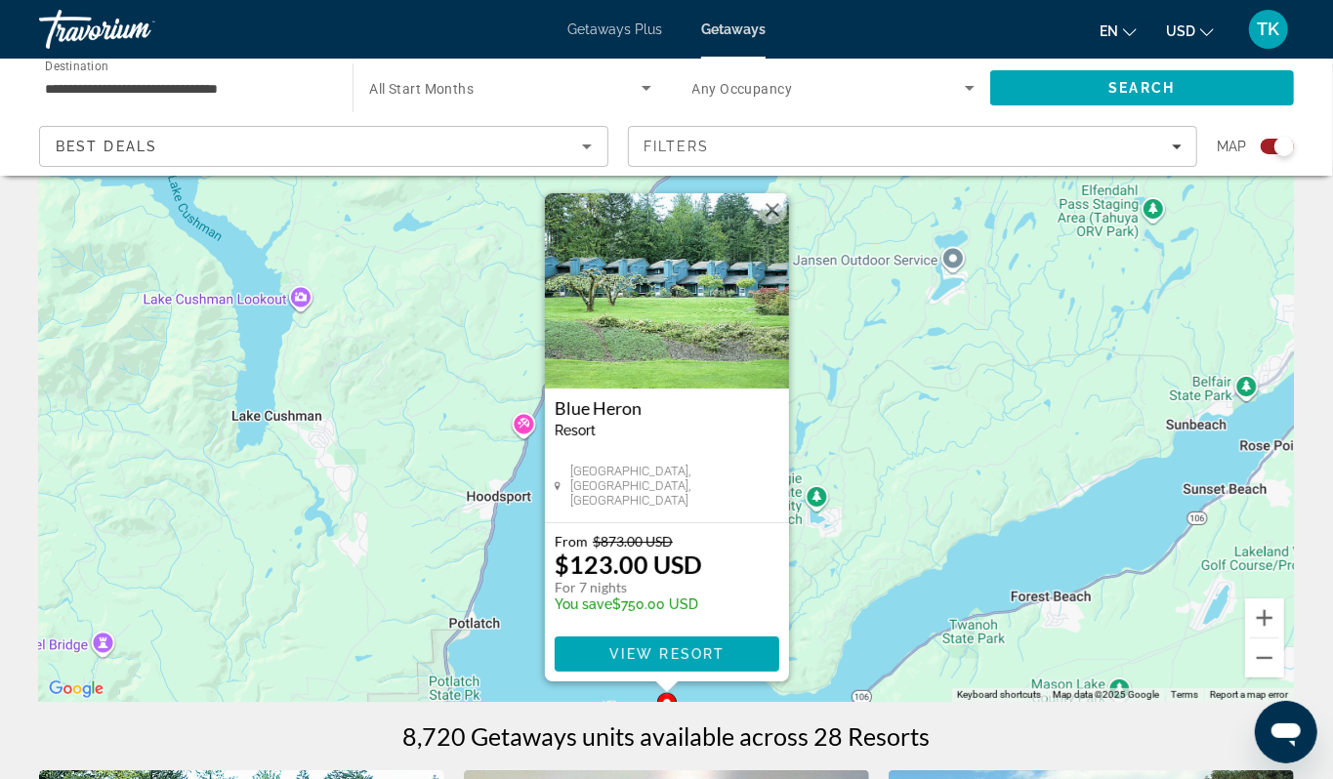
scroll to position [122, 0]
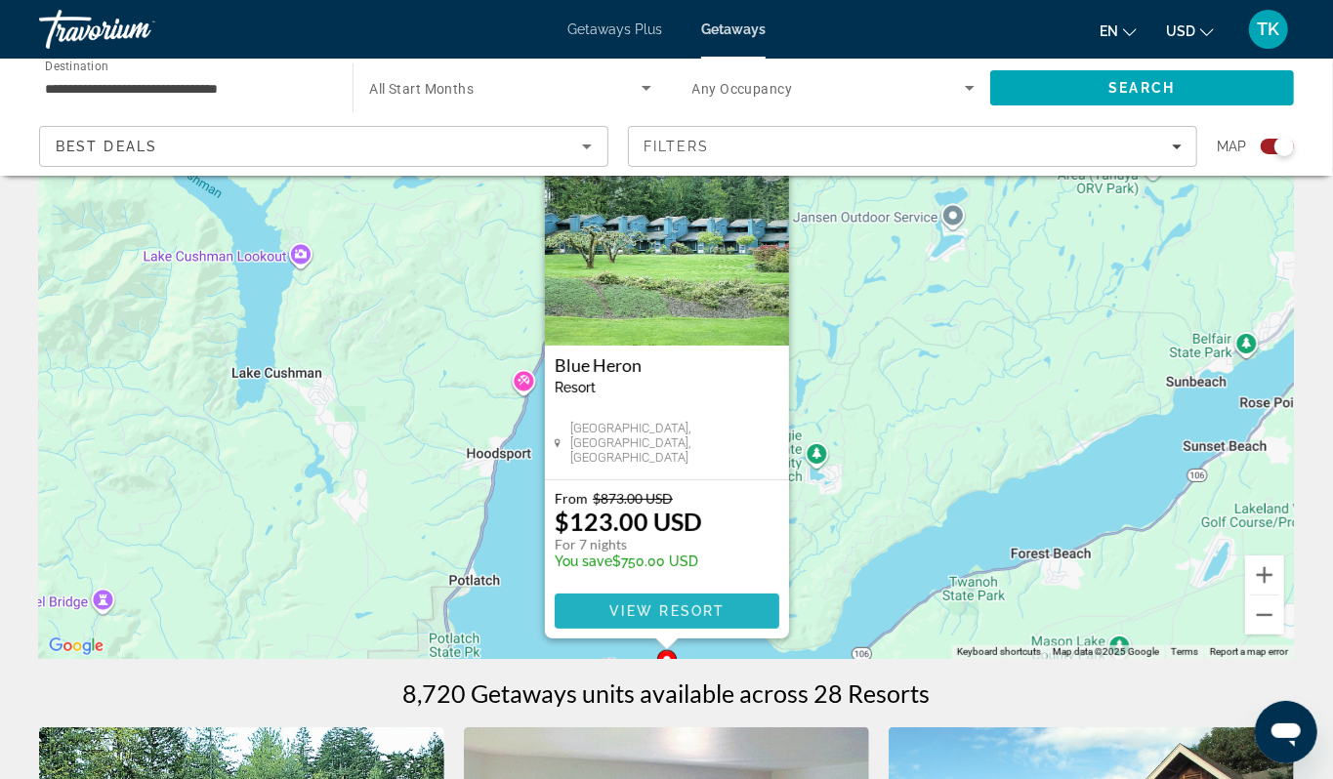
click at [640, 619] on span "View Resort" at bounding box center [665, 611] width 115 height 16
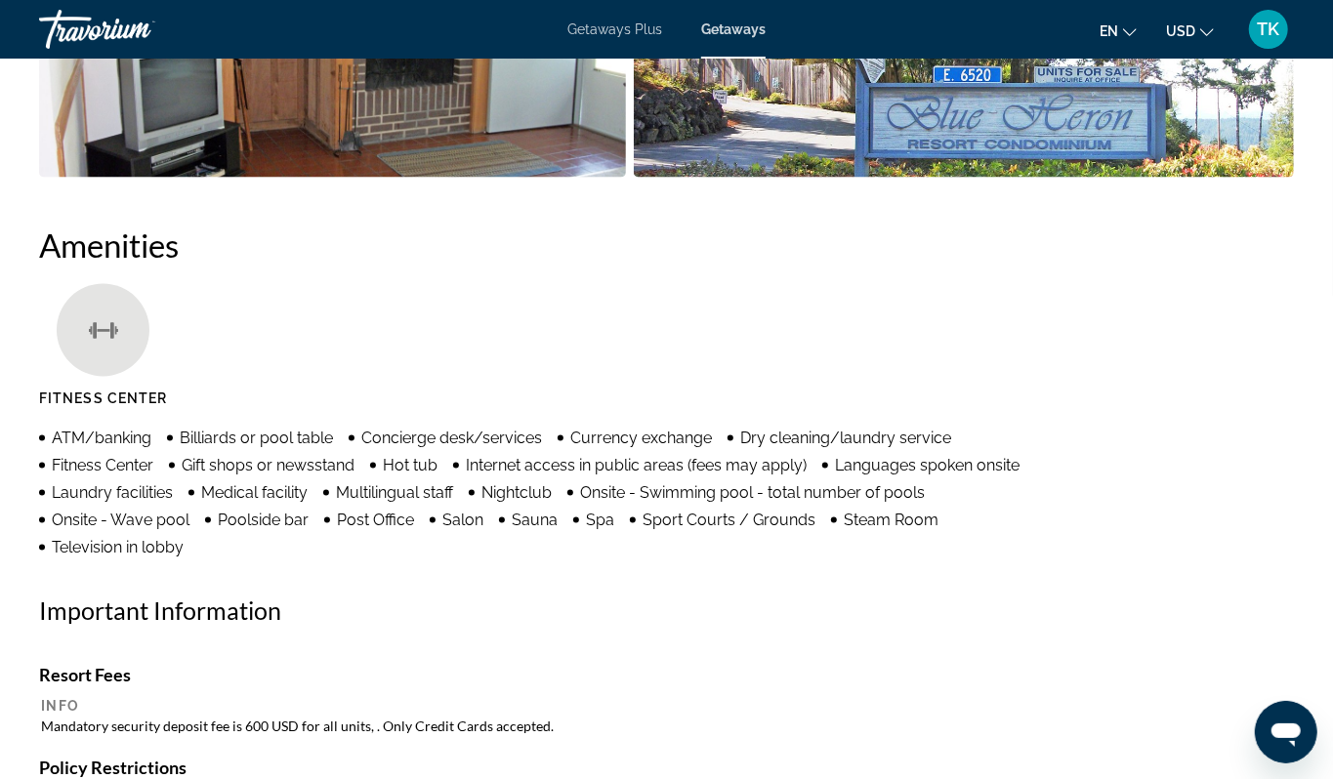
scroll to position [1251, 0]
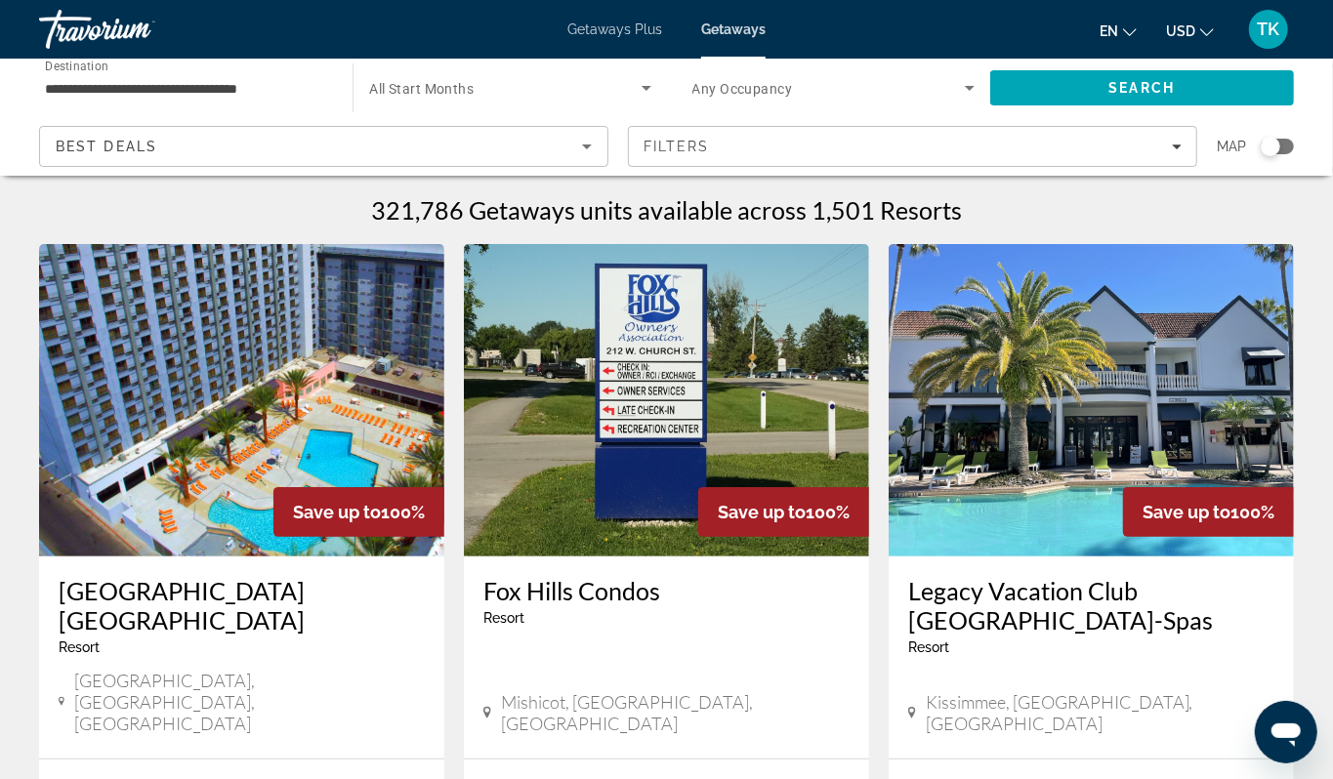
click at [1269, 156] on div "Search widget" at bounding box center [1270, 147] width 20 height 20
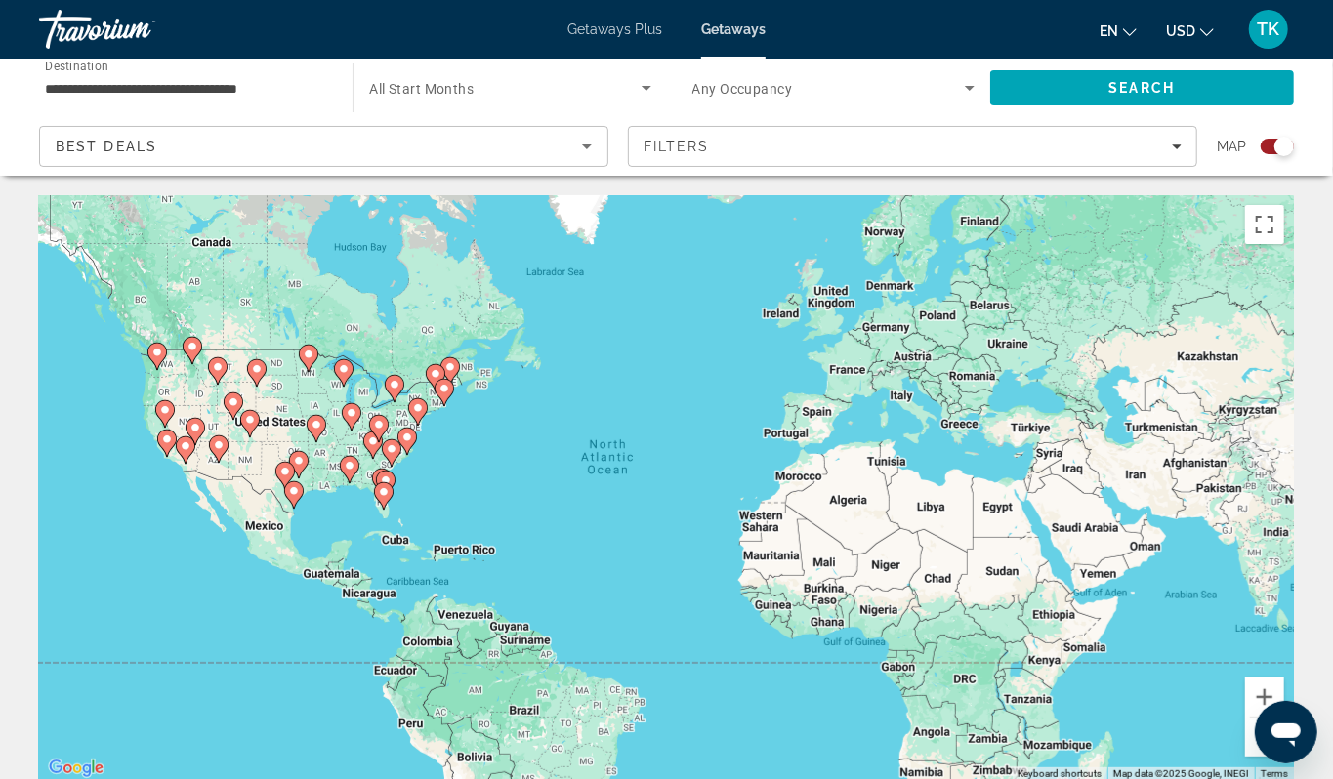
click at [115, 473] on div "To activate drag with keyboard, press Alt + Enter. Once in keyboard drag state,…" at bounding box center [666, 488] width 1255 height 586
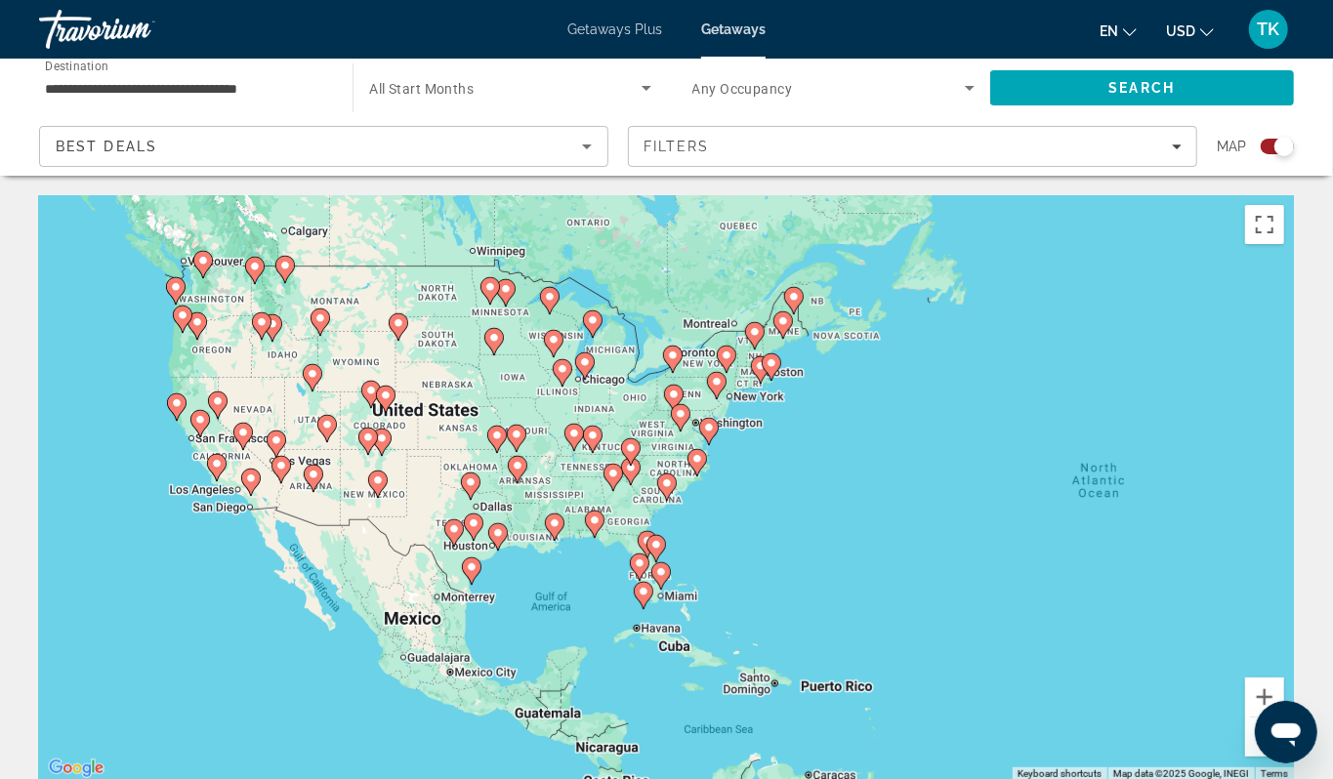
click at [152, 364] on div "To activate drag with keyboard, press Alt + Enter. Once in keyboard drag state,…" at bounding box center [666, 488] width 1255 height 586
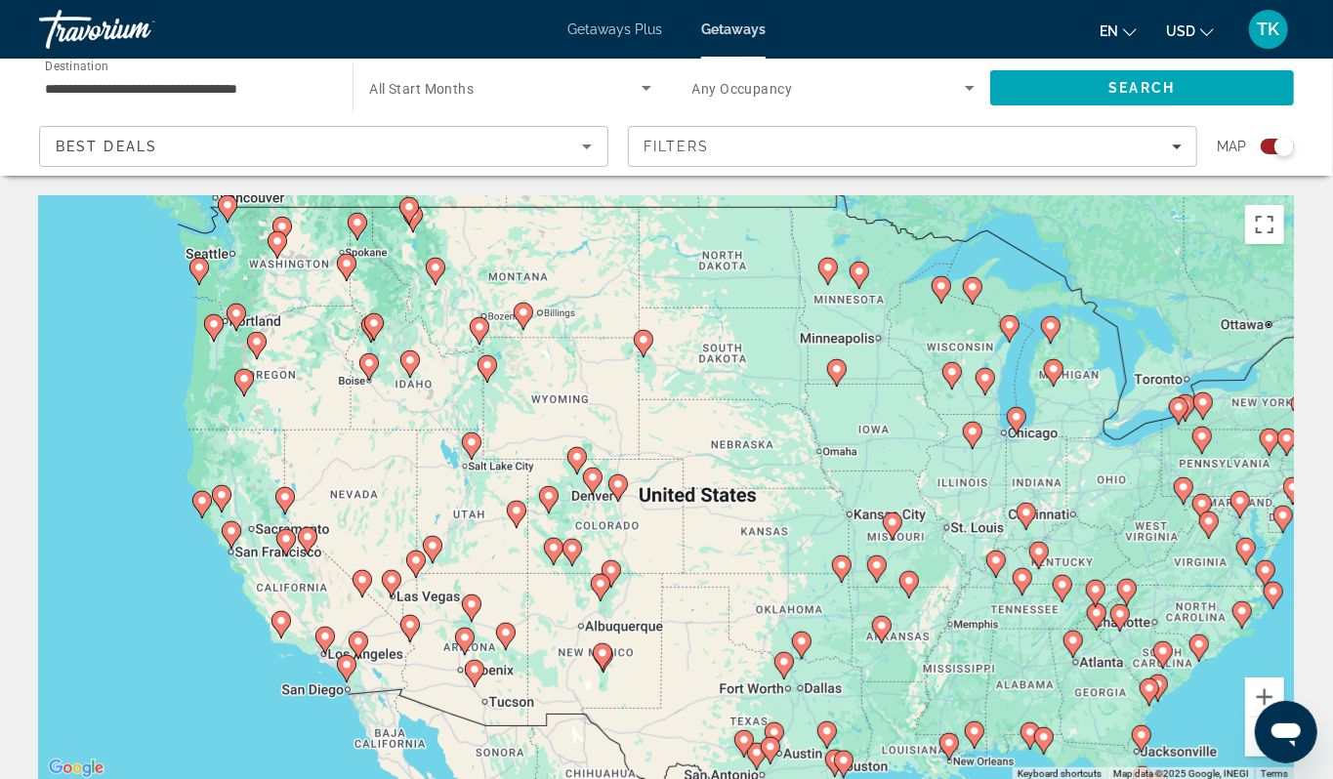
click at [152, 364] on div "To activate drag with keyboard, press Alt + Enter. Once in keyboard drag state,…" at bounding box center [666, 488] width 1255 height 586
click at [161, 309] on div "To activate drag with keyboard, press Alt + Enter. Once in keyboard drag state,…" at bounding box center [666, 488] width 1255 height 586
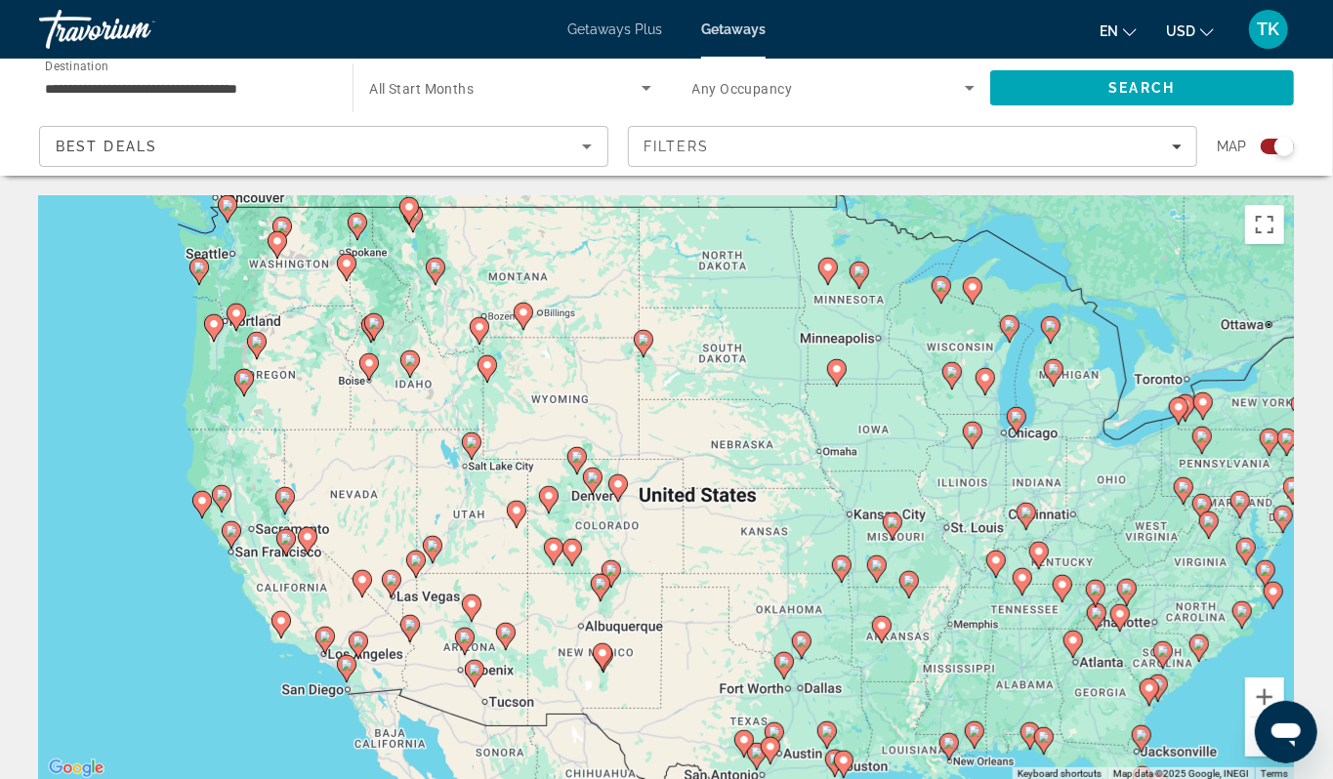
click at [161, 309] on div "To activate drag with keyboard, press Alt + Enter. Once in keyboard drag state,…" at bounding box center [666, 488] width 1255 height 586
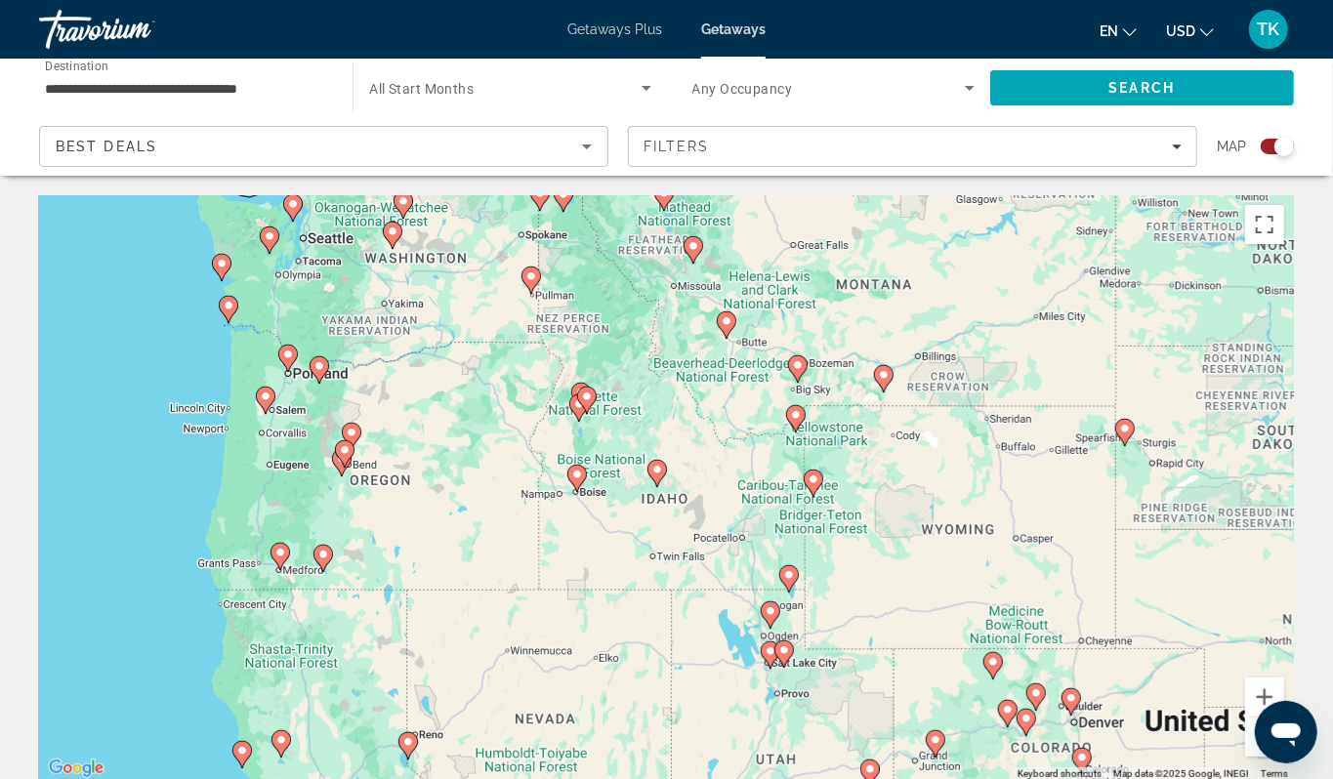
click at [161, 309] on div "To activate drag with keyboard, press Alt + Enter. Once in keyboard drag state,…" at bounding box center [666, 488] width 1255 height 586
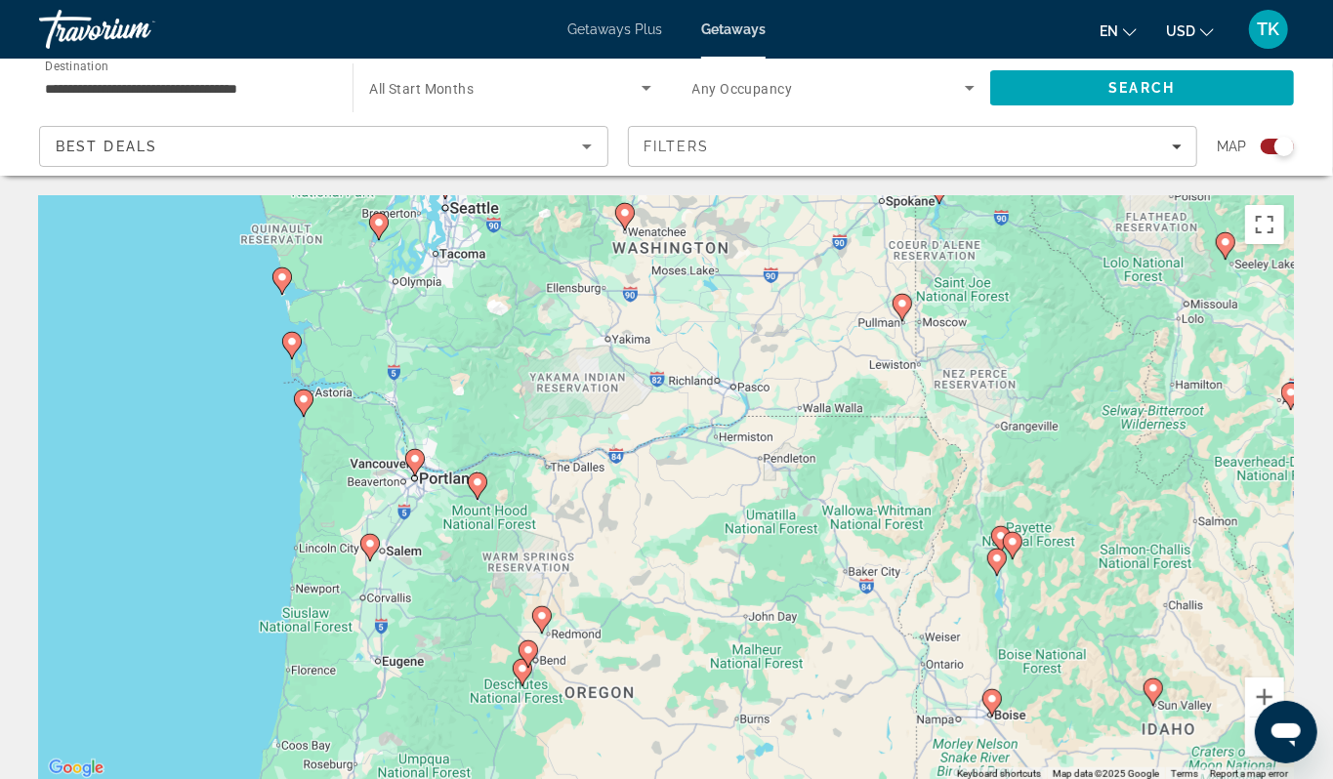
click at [161, 309] on div "To activate drag with keyboard, press Alt + Enter. Once in keyboard drag state,…" at bounding box center [666, 488] width 1255 height 586
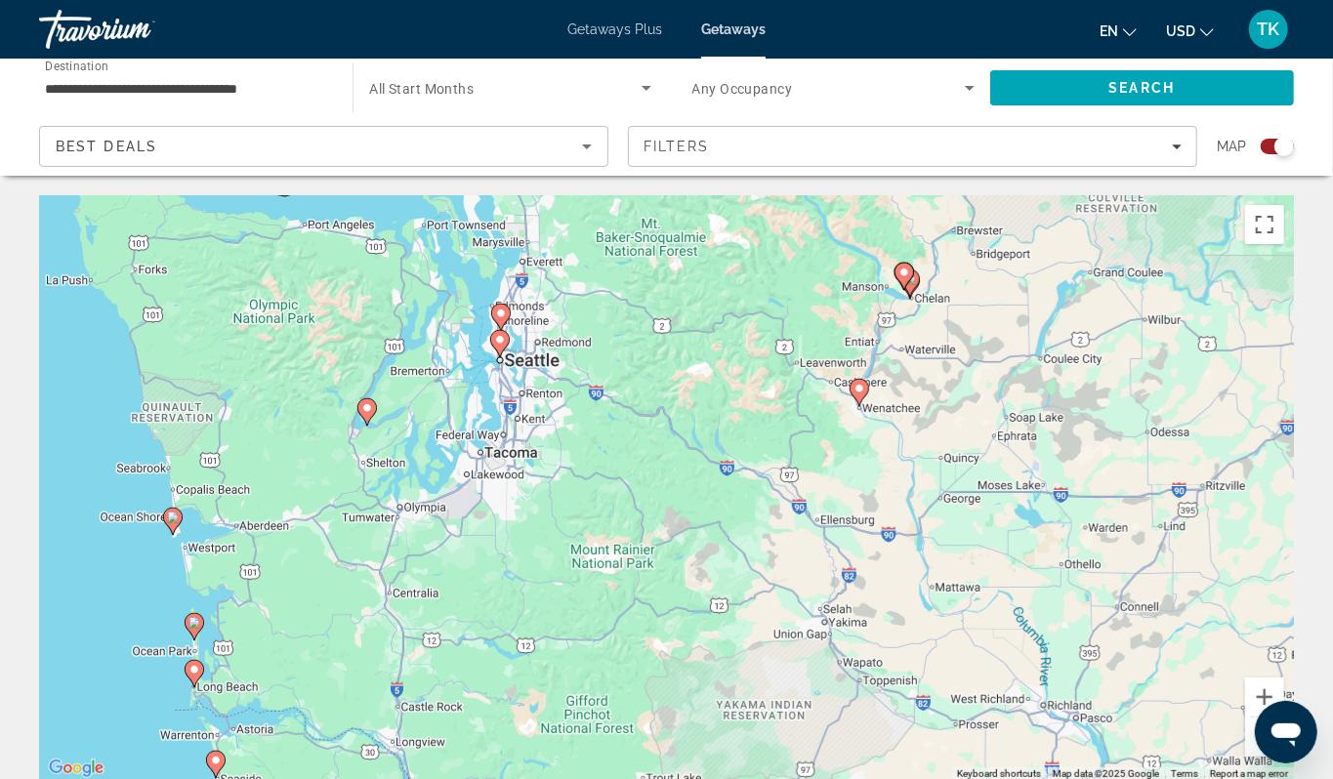
drag, startPoint x: 321, startPoint y: 371, endPoint x: 84, endPoint y: 592, distance: 324.0
click at [84, 592] on div "To activate drag with keyboard, press Alt + Enter. Once in keyboard drag state,…" at bounding box center [666, 488] width 1255 height 586
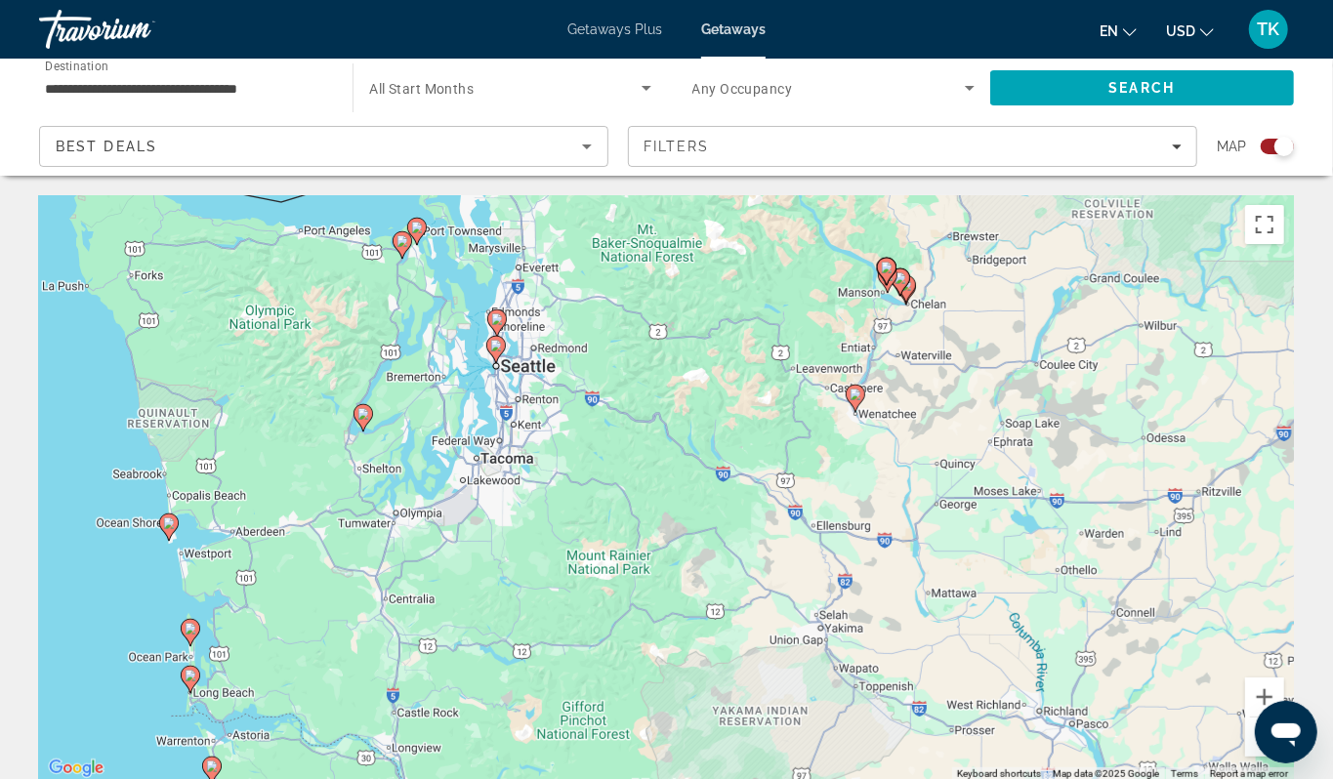
click at [166, 529] on image "Main content" at bounding box center [169, 523] width 12 height 12
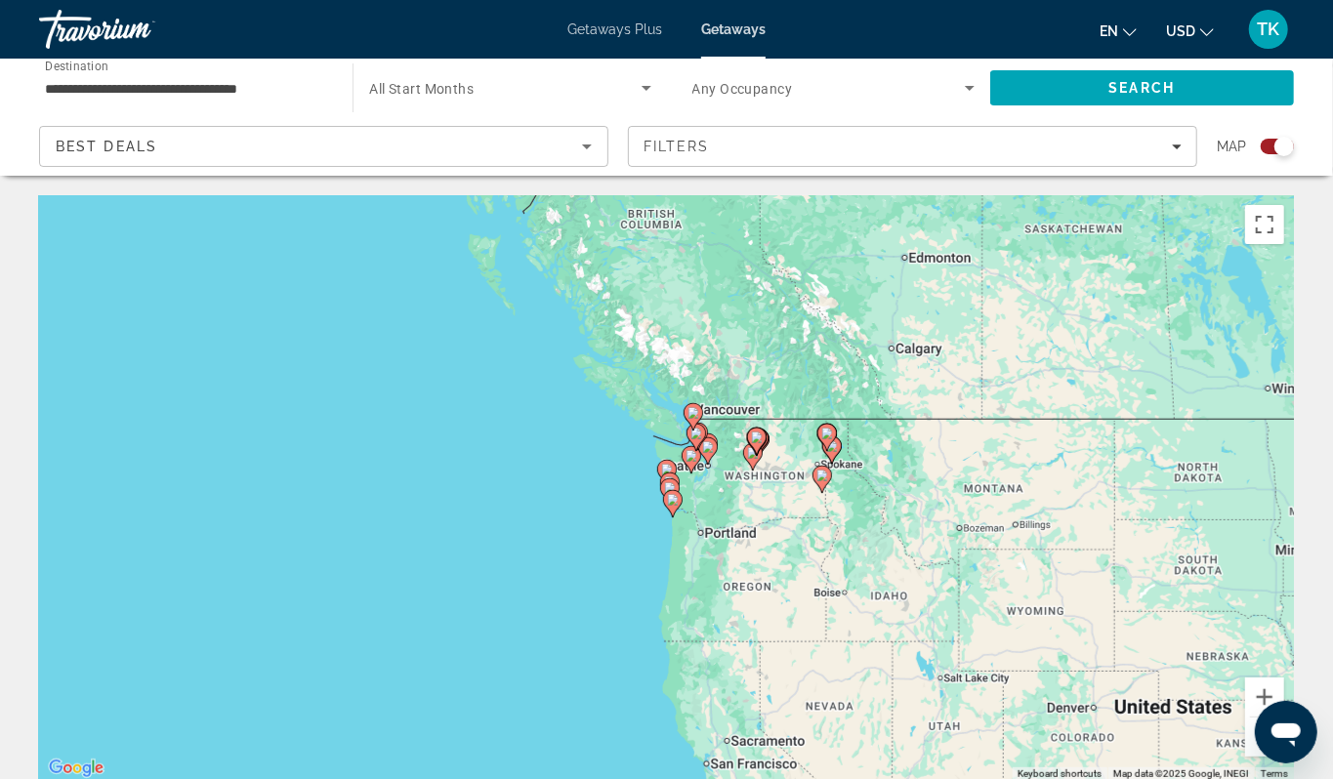
click at [665, 486] on icon "Main content" at bounding box center [666, 473] width 18 height 25
type input "**********"
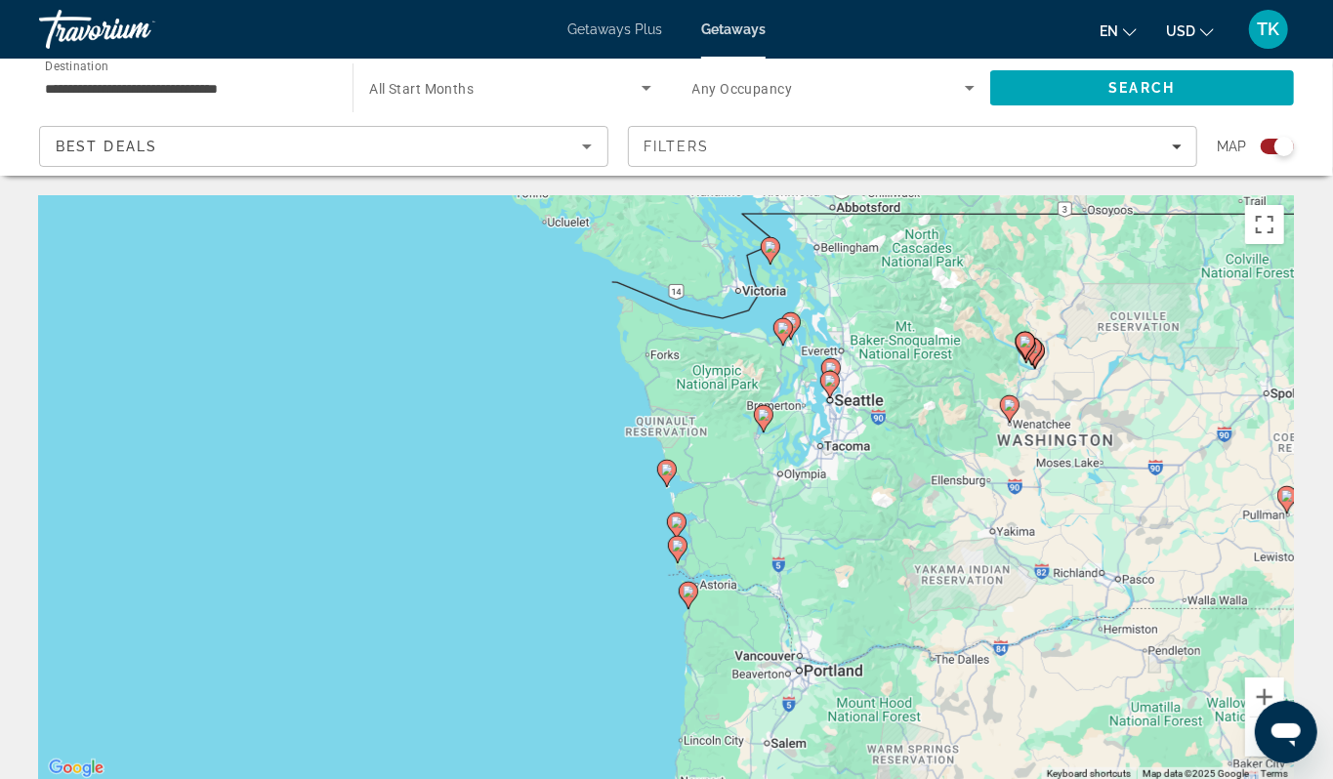
click at [665, 486] on icon "Main content" at bounding box center [666, 473] width 18 height 25
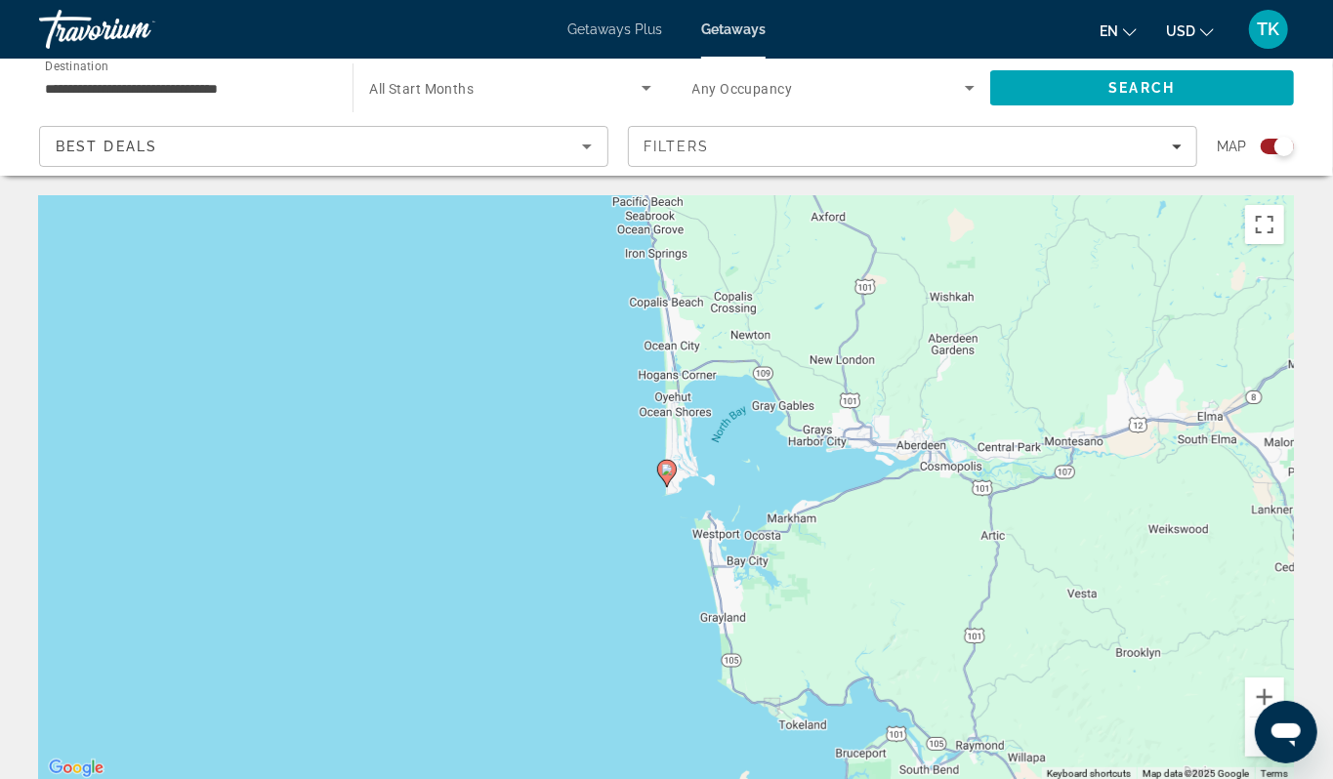
click at [665, 486] on icon "Main content" at bounding box center [666, 473] width 18 height 25
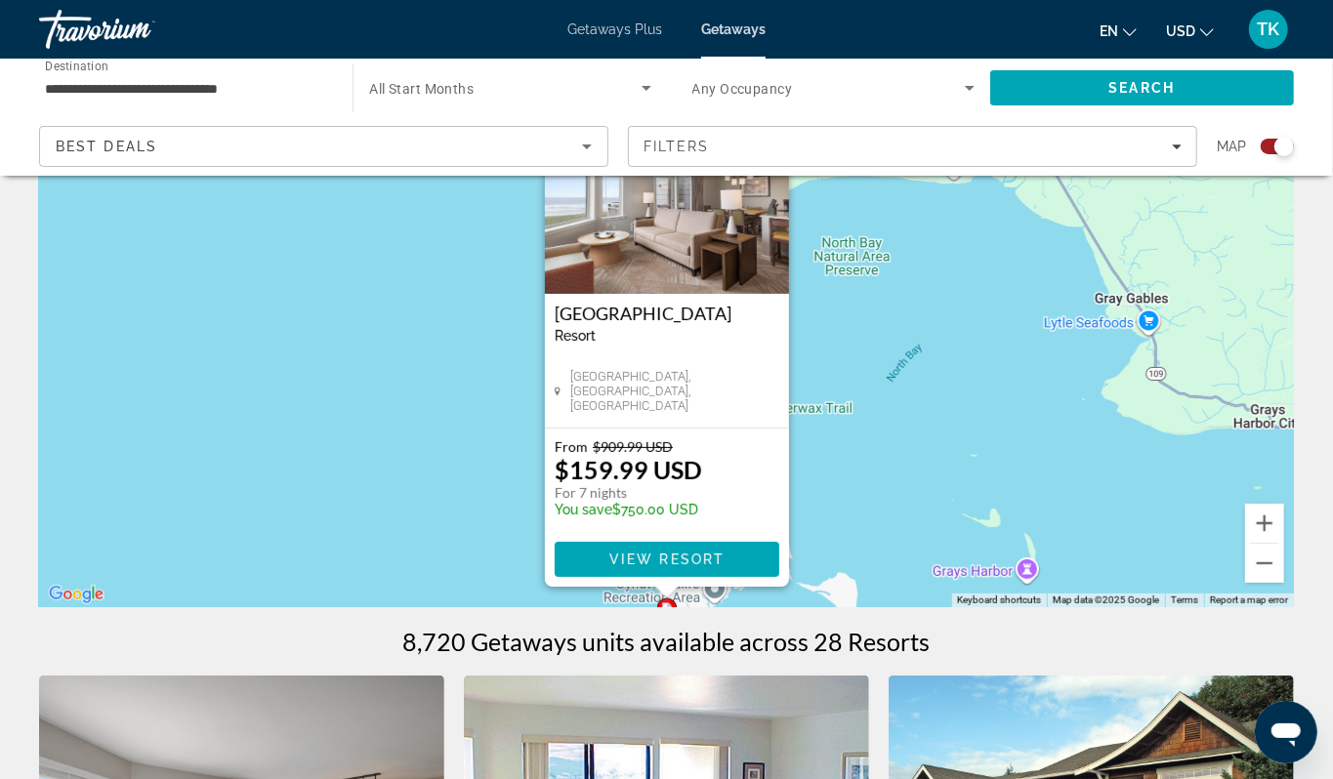
scroll to position [236, 0]
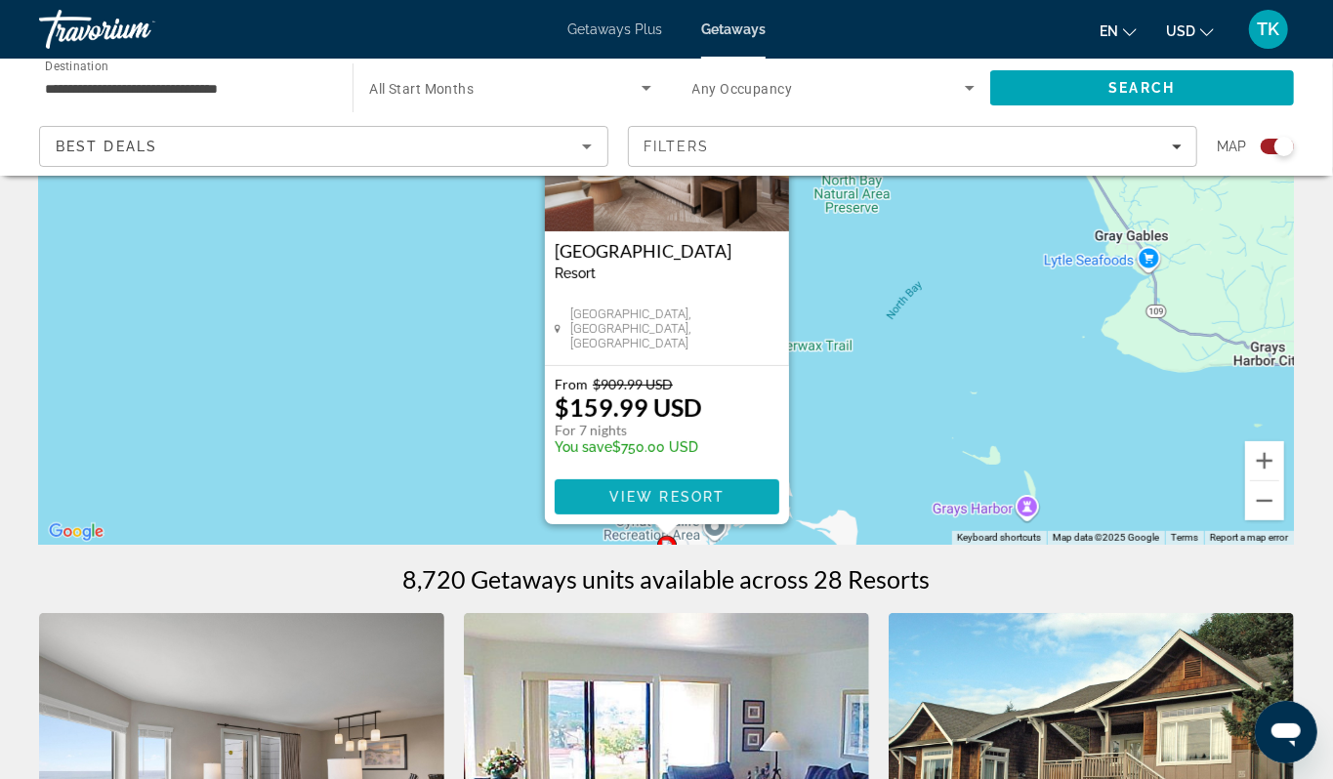
click at [658, 505] on span "View Resort" at bounding box center [665, 497] width 115 height 16
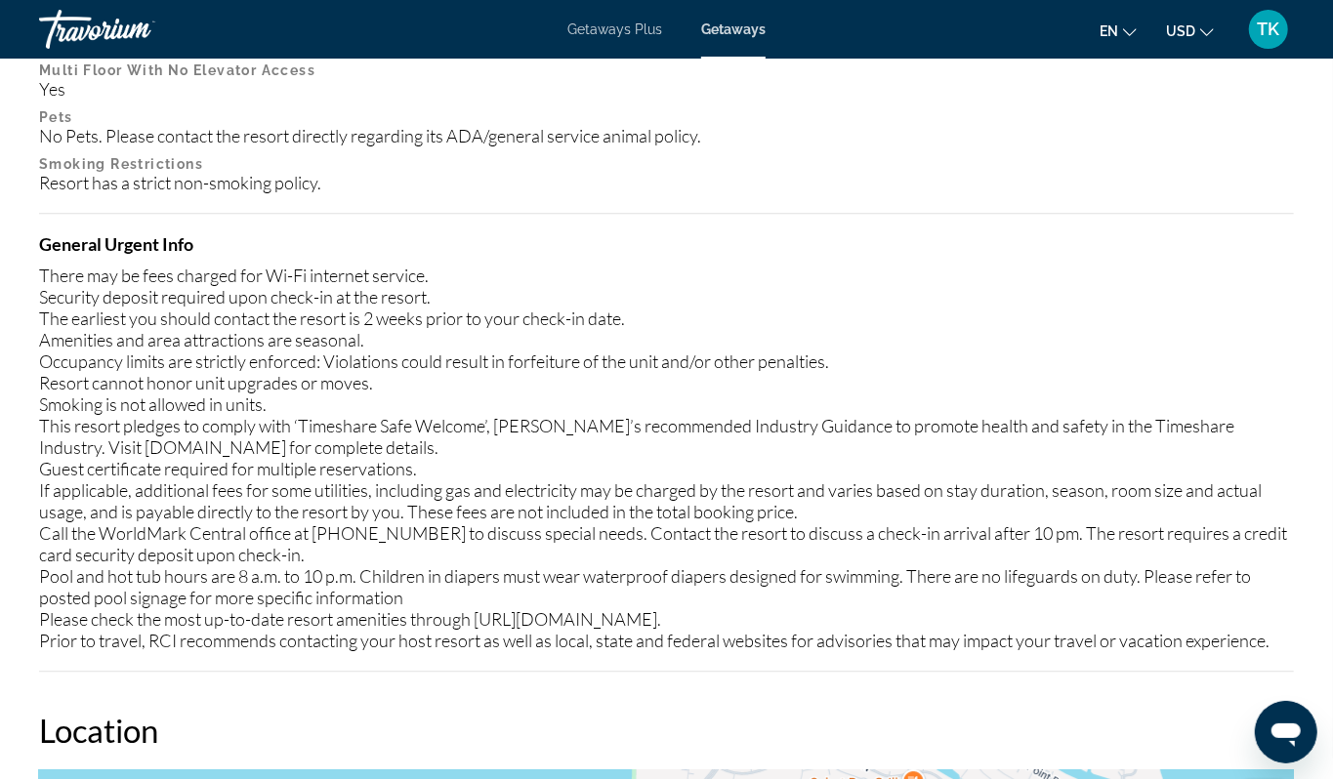
scroll to position [2446, 0]
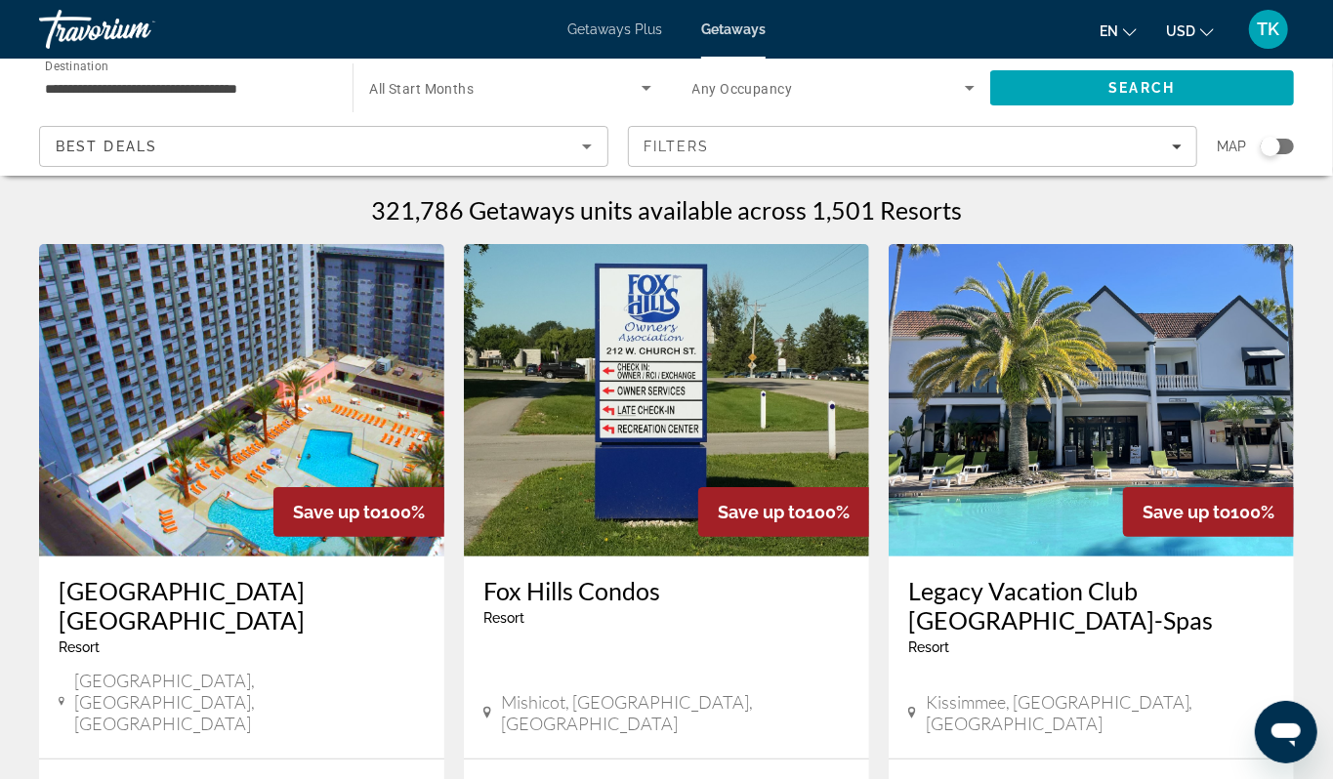
click at [1260, 156] on div "Search widget" at bounding box center [1270, 147] width 20 height 20
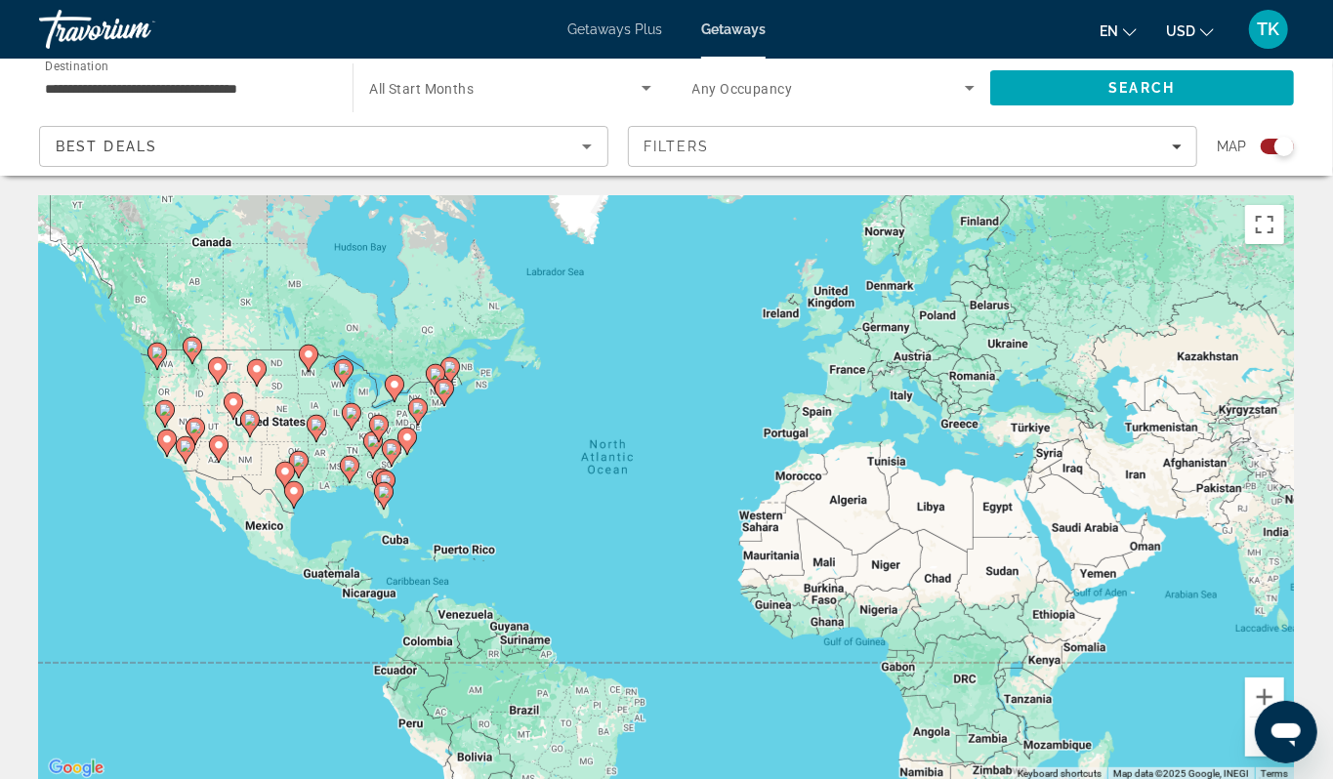
click at [123, 451] on div "To activate drag with keyboard, press Alt + Enter. Once in keyboard drag state,…" at bounding box center [666, 488] width 1255 height 586
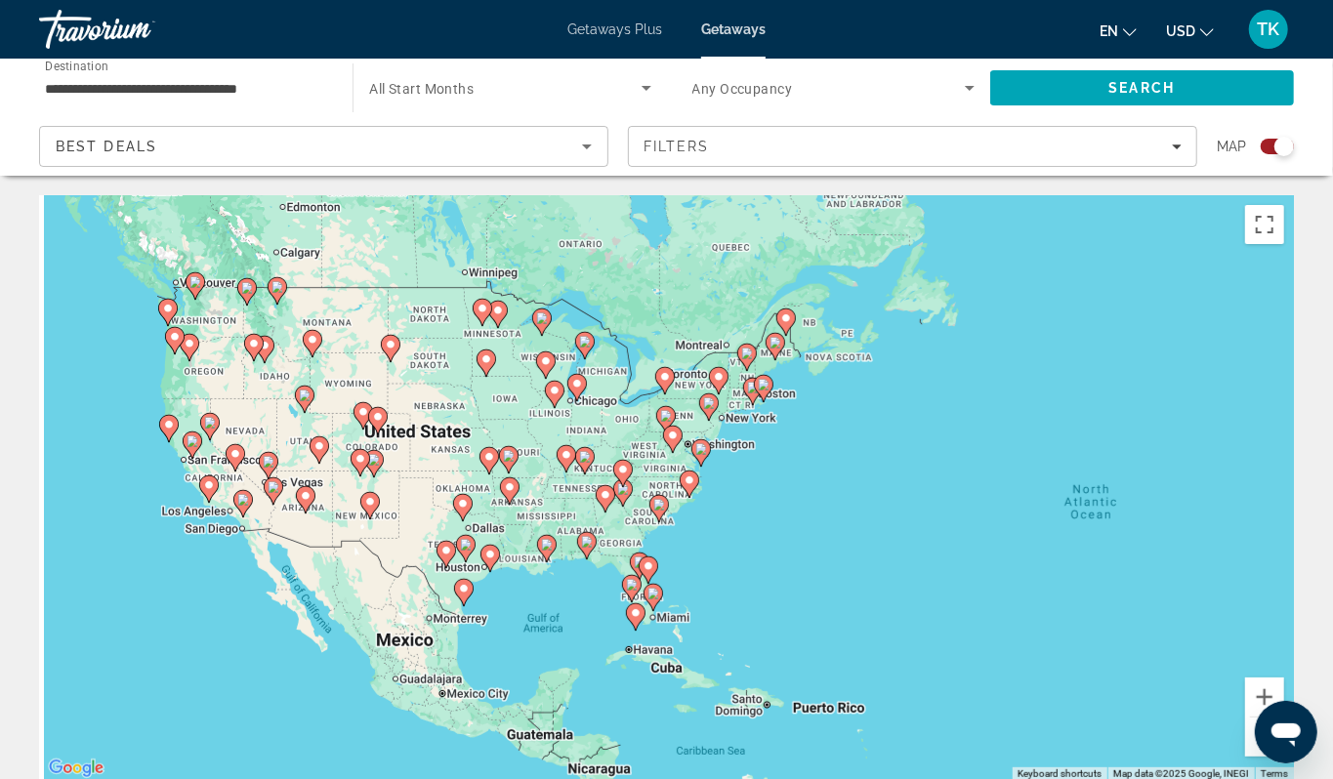
click at [131, 410] on div "To activate drag with keyboard, press Alt + Enter. Once in keyboard drag state,…" at bounding box center [666, 488] width 1255 height 586
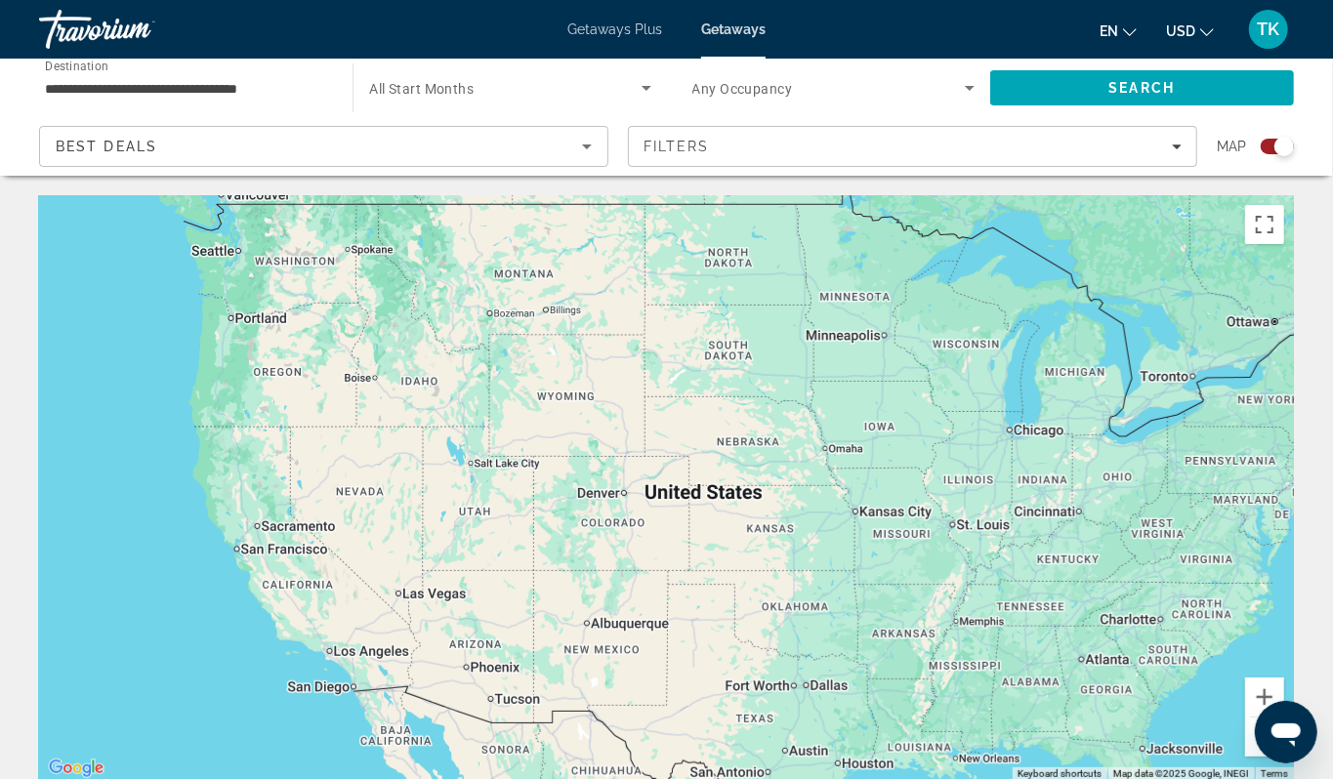
click at [131, 410] on div "To activate drag with keyboard, press Alt + Enter. Once in keyboard drag state,…" at bounding box center [666, 488] width 1255 height 586
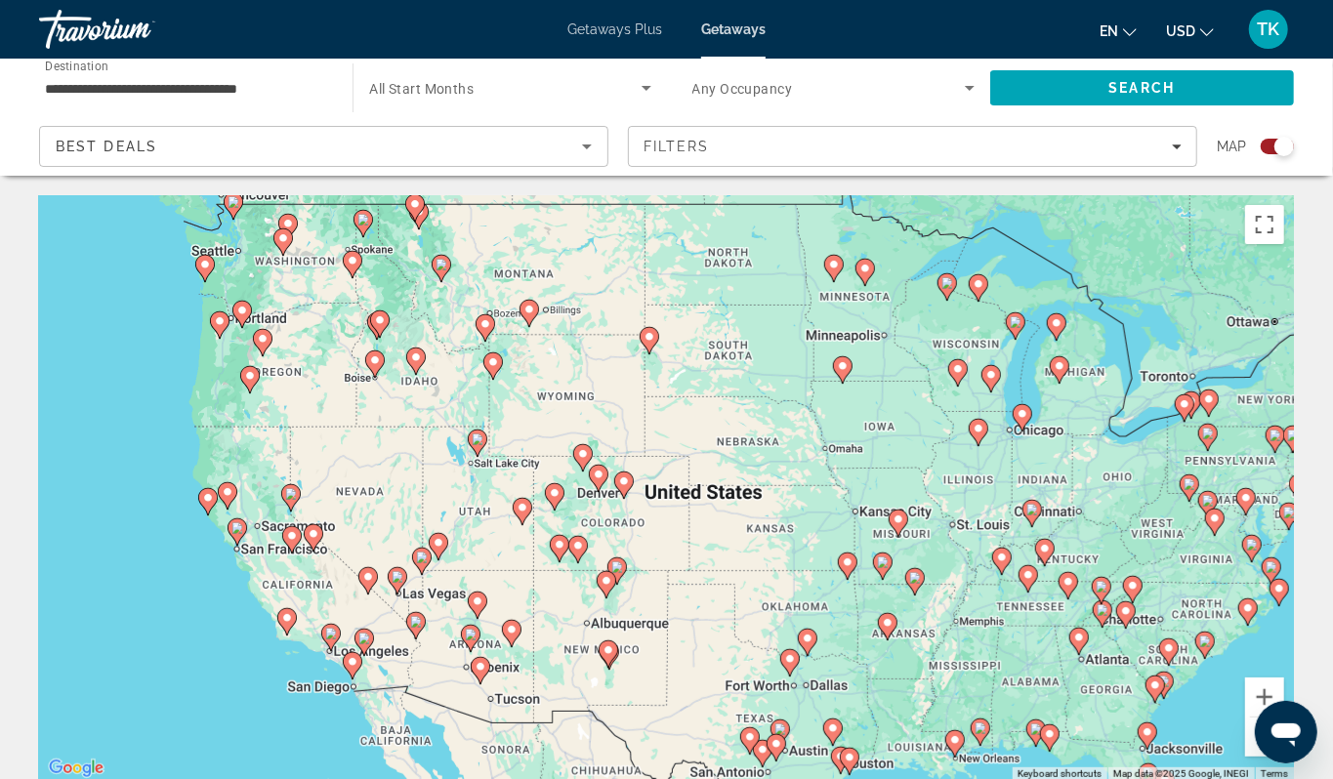
click at [131, 410] on div "To activate drag with keyboard, press Alt + Enter. Once in keyboard drag state,…" at bounding box center [666, 488] width 1255 height 586
click at [165, 352] on div "To activate drag with keyboard, press Alt + Enter. Once in keyboard drag state,…" at bounding box center [666, 488] width 1255 height 586
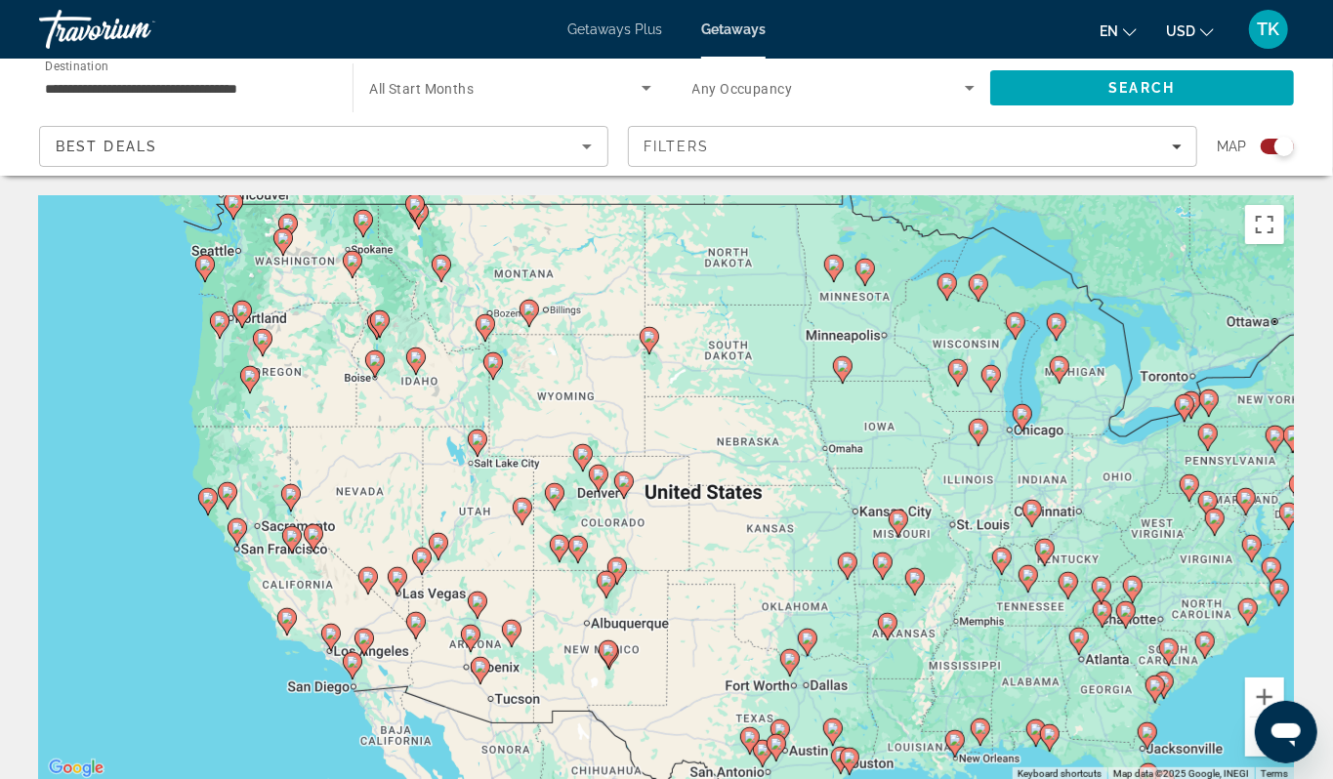
click at [165, 352] on div "To activate drag with keyboard, press Alt + Enter. Once in keyboard drag state,…" at bounding box center [666, 488] width 1255 height 586
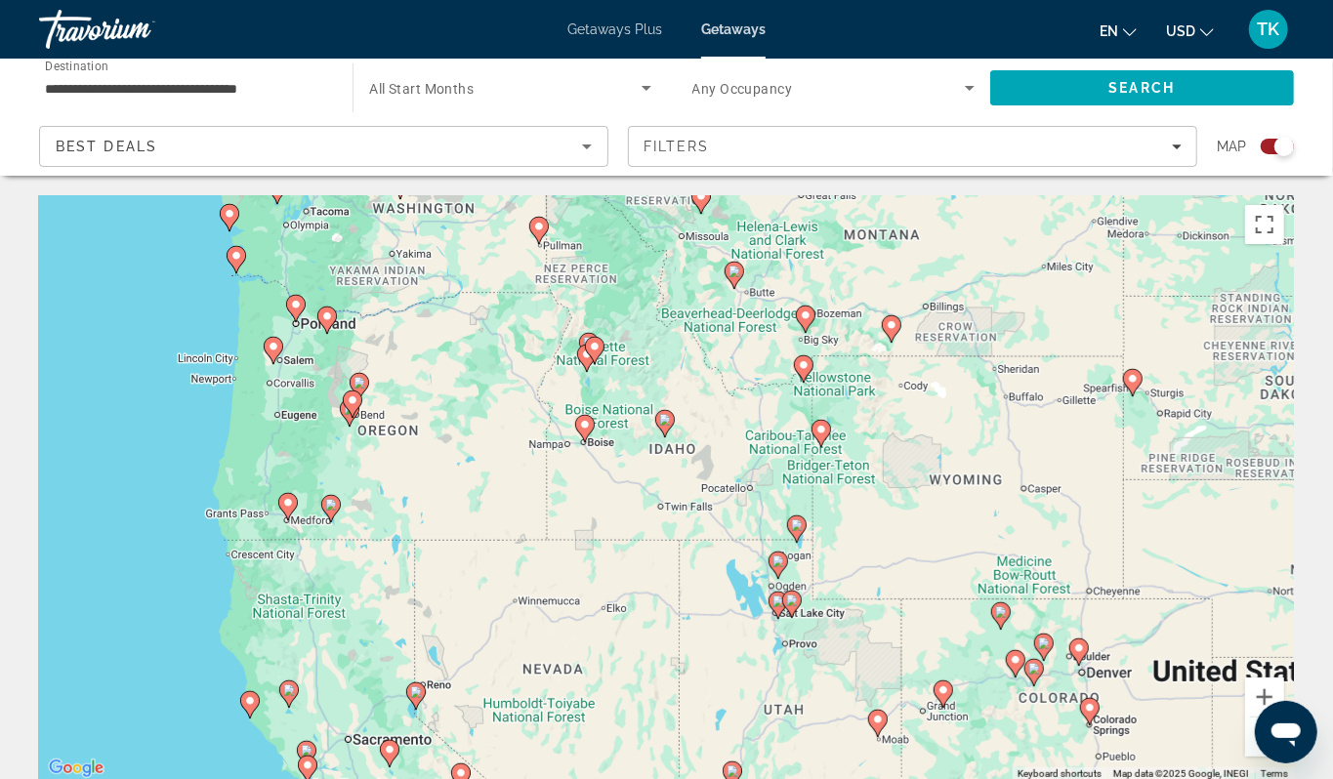
click at [211, 330] on div "To activate drag with keyboard, press Alt + Enter. Once in keyboard drag state,…" at bounding box center [666, 488] width 1255 height 586
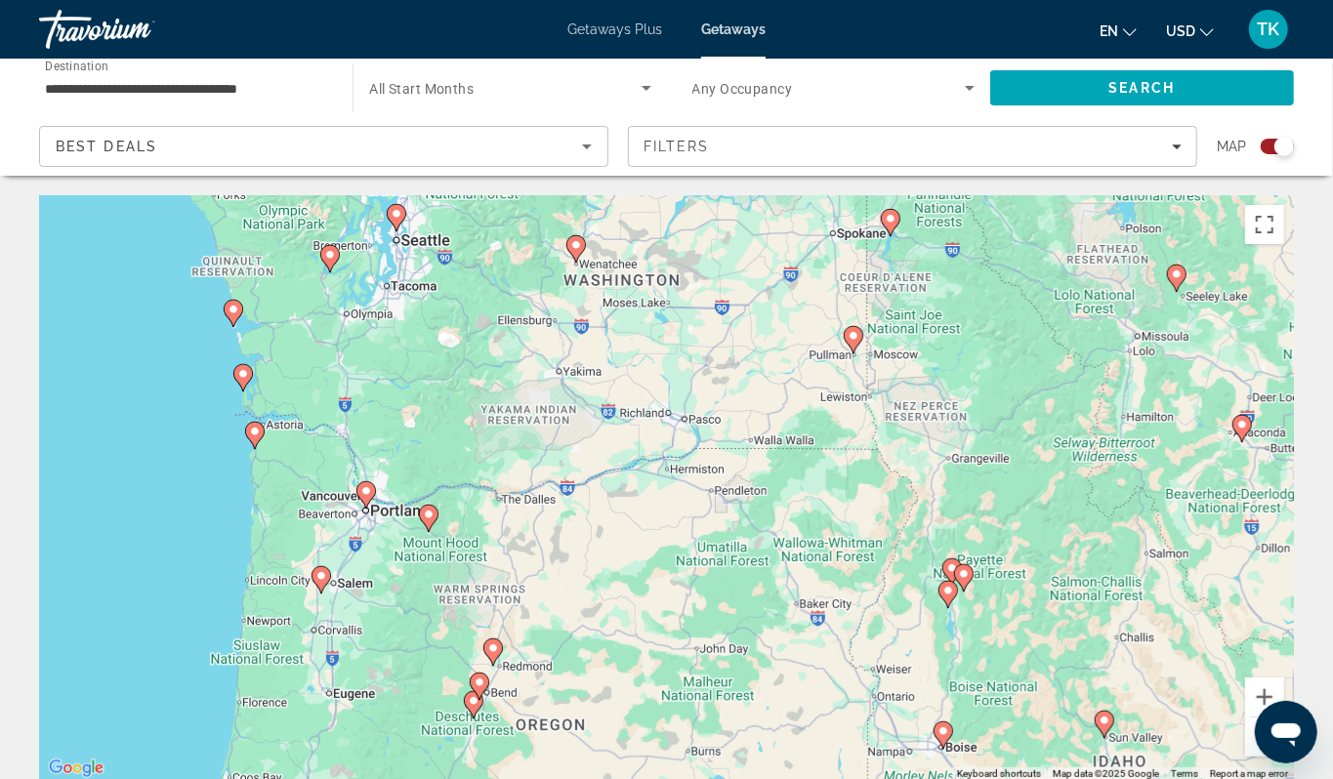
drag, startPoint x: 211, startPoint y: 330, endPoint x: 196, endPoint y: 485, distance: 155.9
click at [196, 485] on div "To activate drag with keyboard, press Alt + Enter. Once in keyboard drag state,…" at bounding box center [666, 488] width 1255 height 586
click at [242, 382] on image "Main content" at bounding box center [243, 376] width 12 height 12
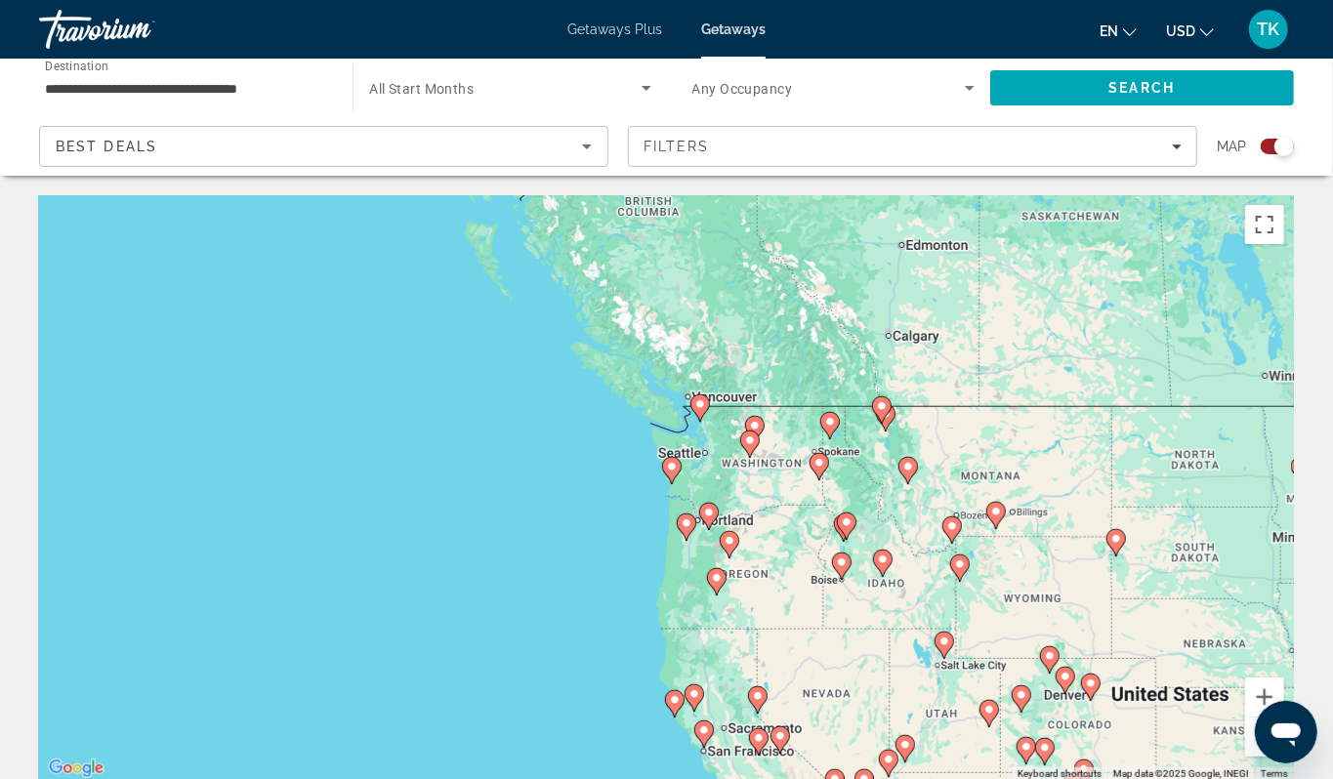
click at [672, 483] on icon "Main content" at bounding box center [671, 470] width 18 height 25
type input "**********"
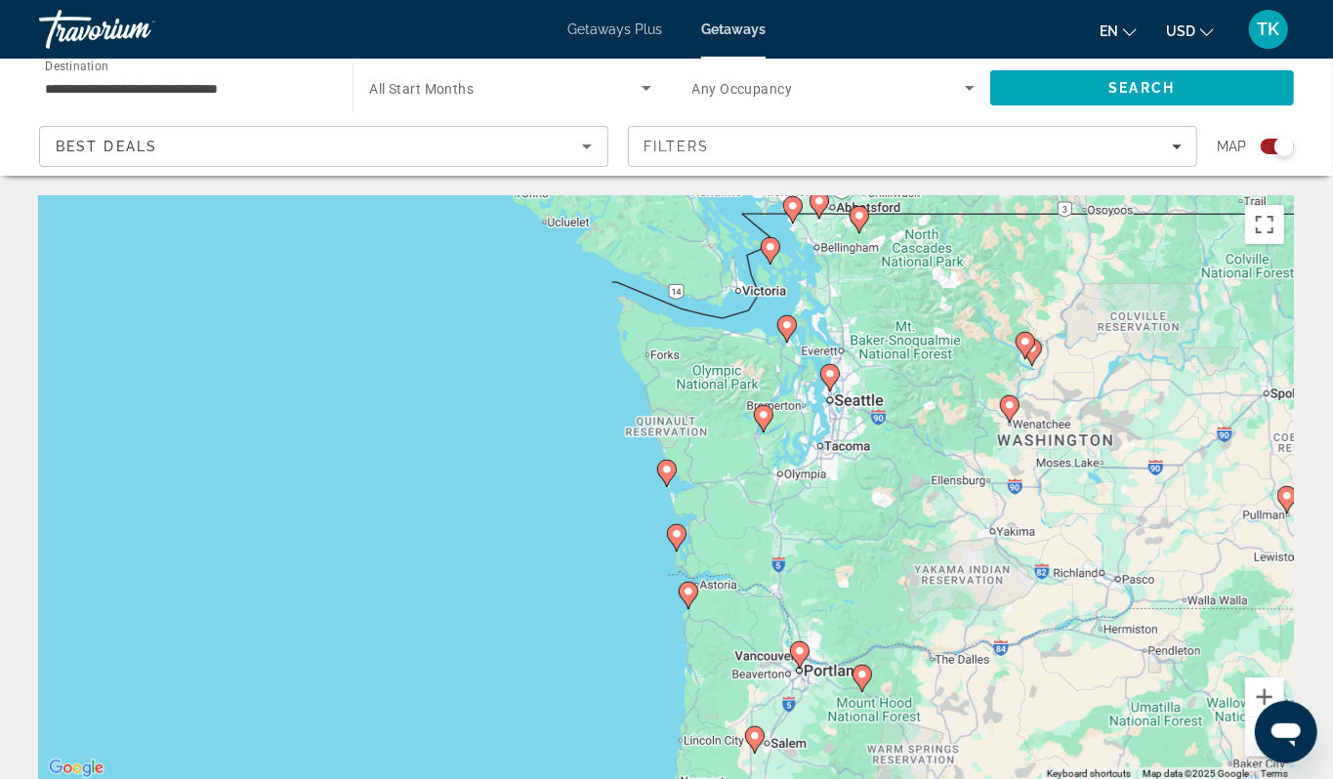
click at [677, 540] on image "Main content" at bounding box center [677, 534] width 12 height 12
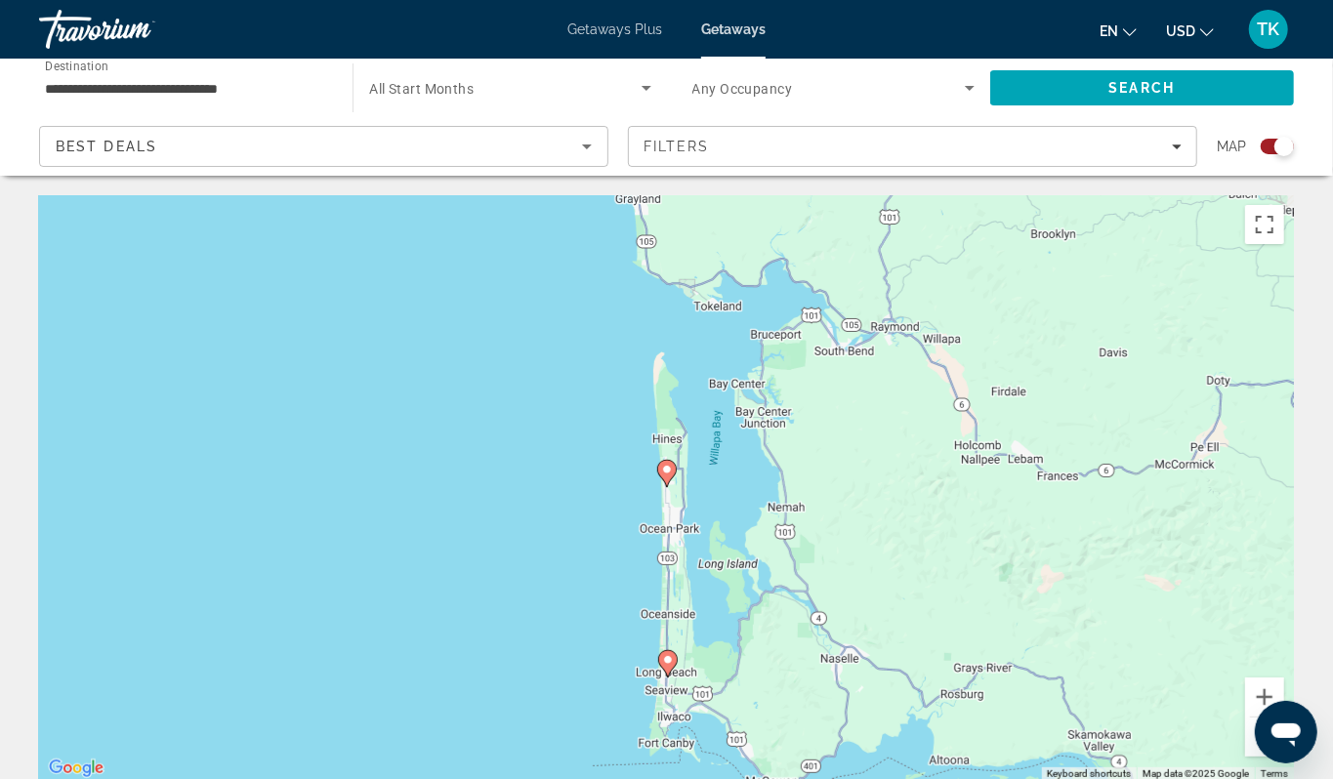
click at [665, 475] on image "Main content" at bounding box center [667, 470] width 12 height 12
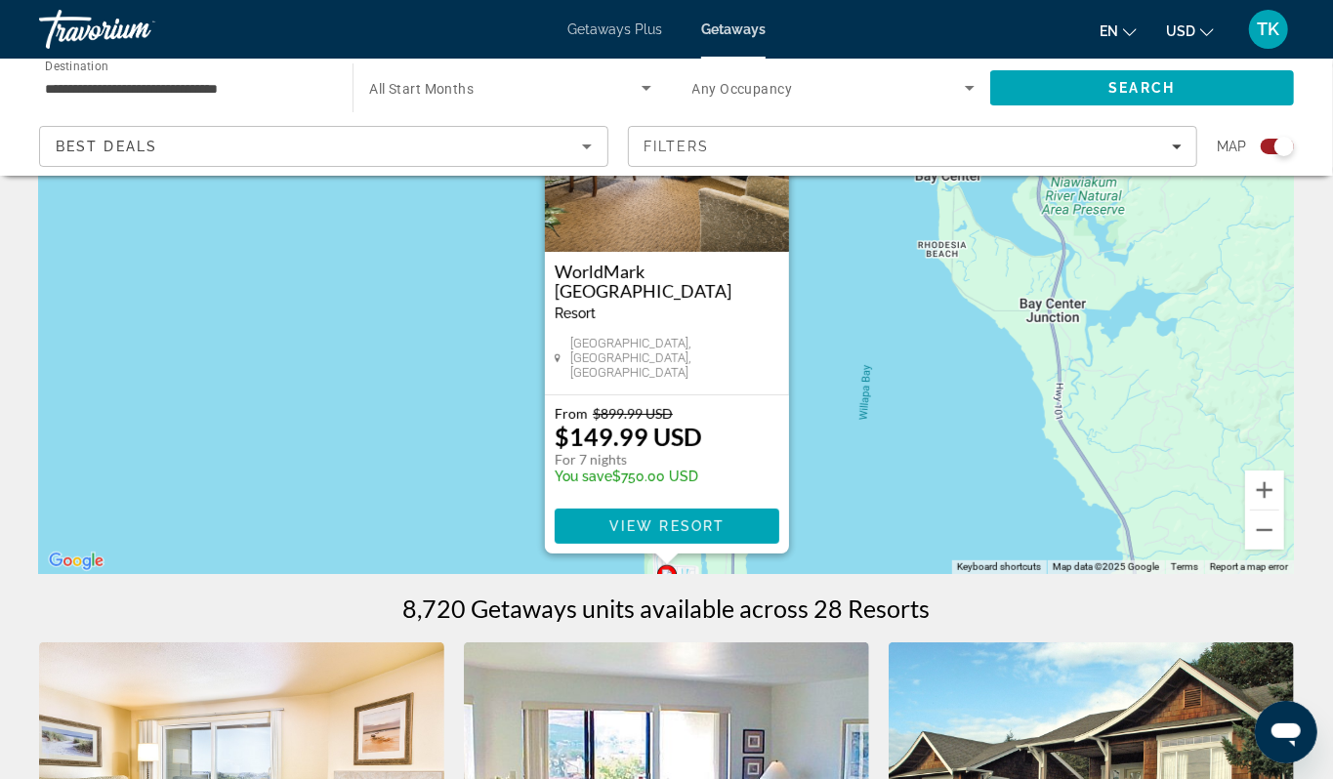
scroll to position [209, 0]
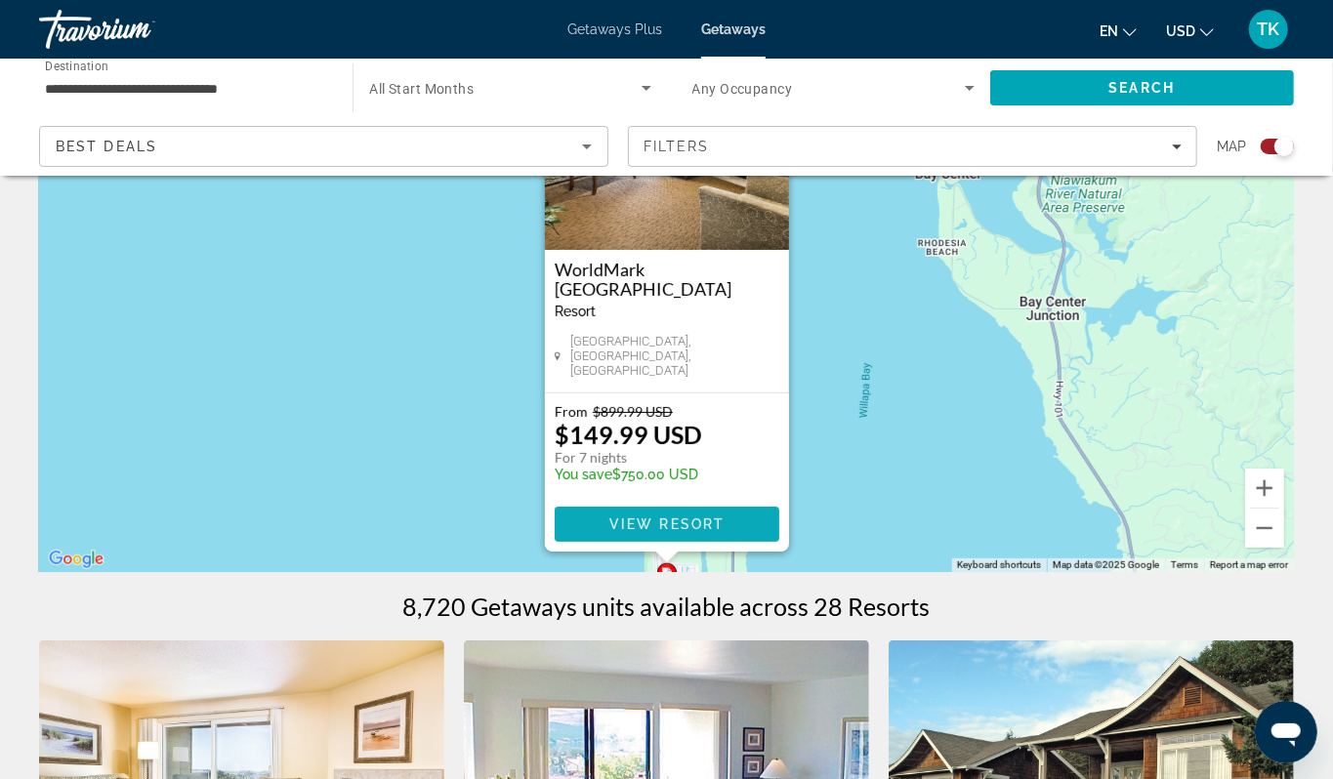
click at [666, 532] on span "View Resort" at bounding box center [665, 524] width 115 height 16
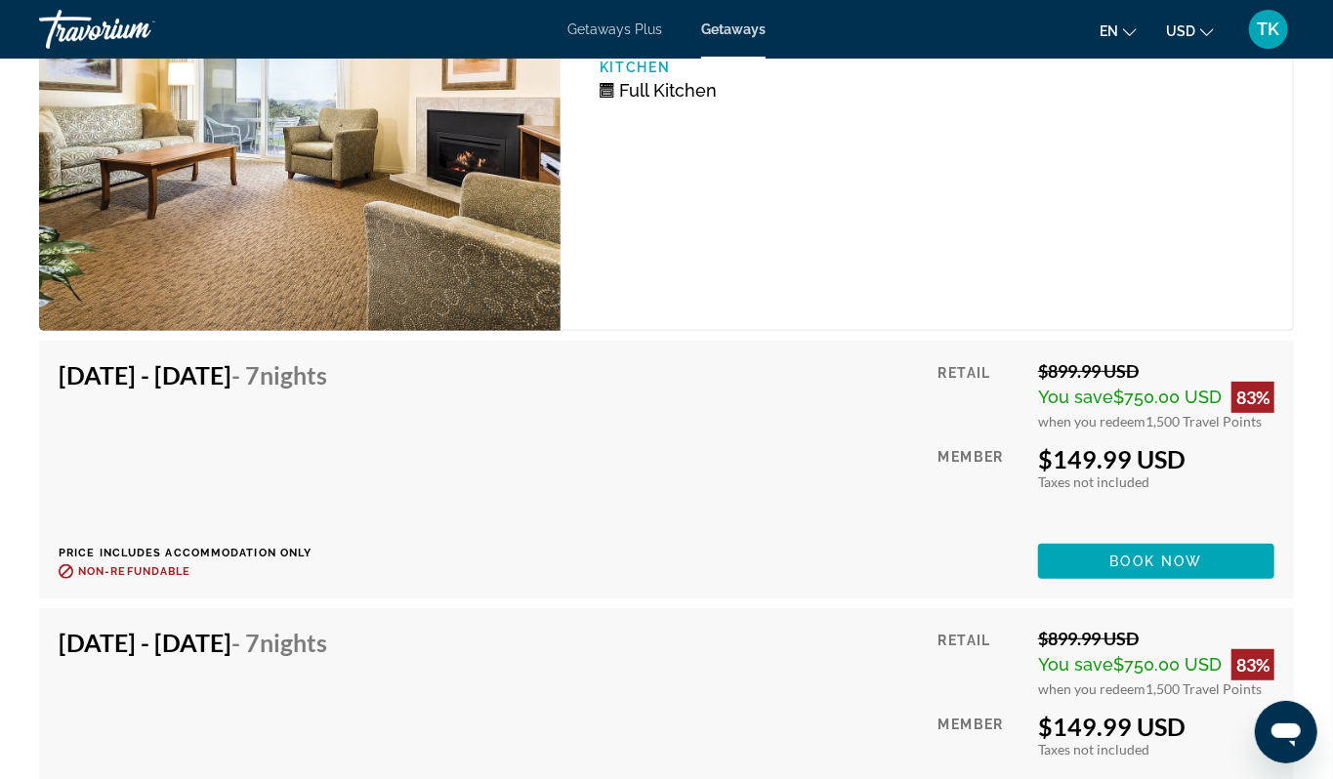
scroll to position [4204, 0]
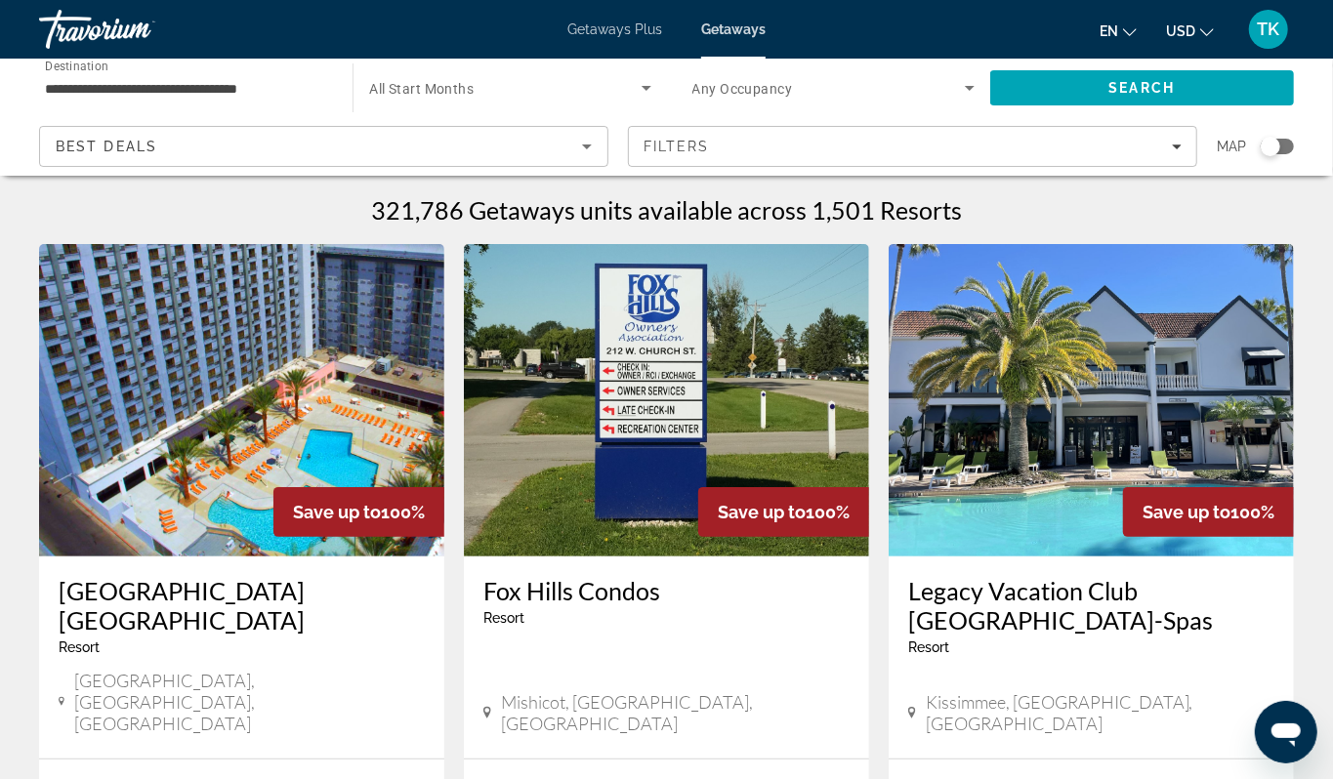
click at [1260, 156] on div "Search widget" at bounding box center [1270, 147] width 20 height 20
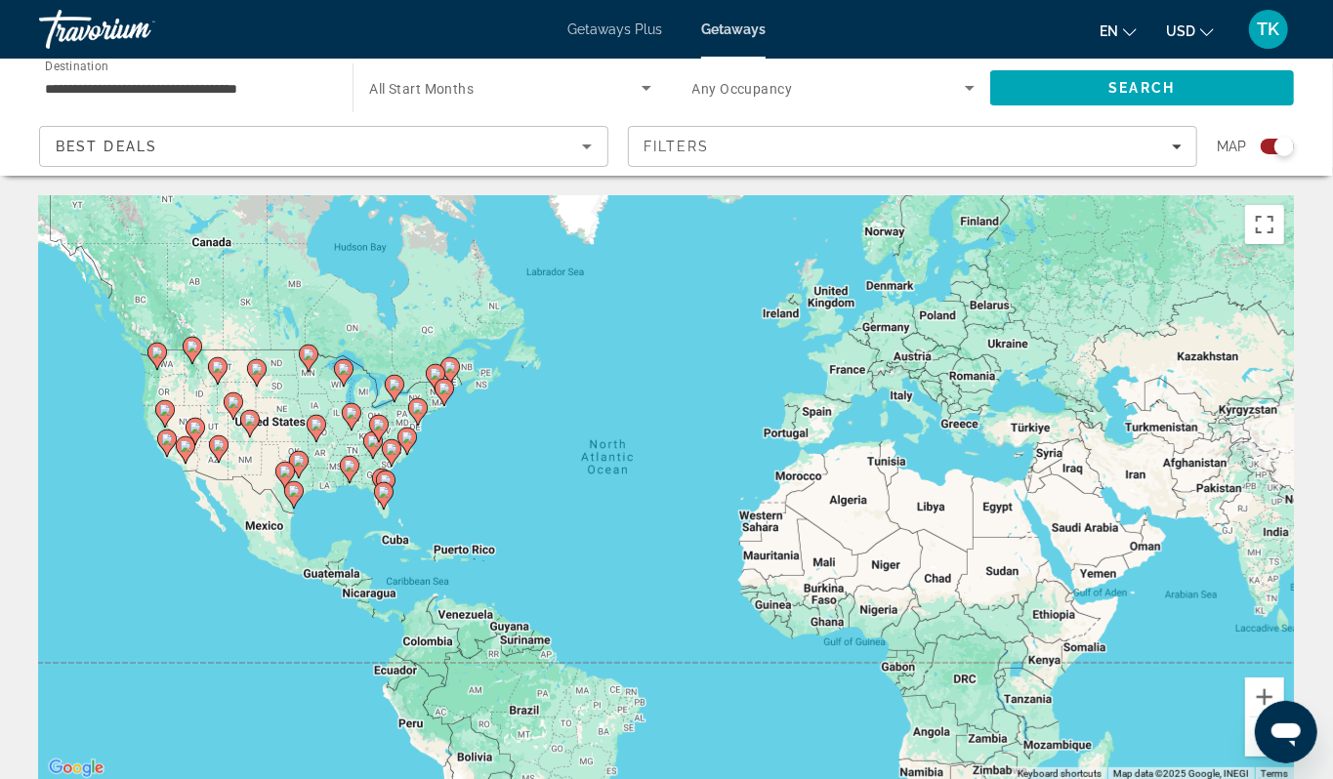
click at [122, 430] on div "To activate drag with keyboard, press Alt + Enter. Once in keyboard drag state,…" at bounding box center [666, 488] width 1255 height 586
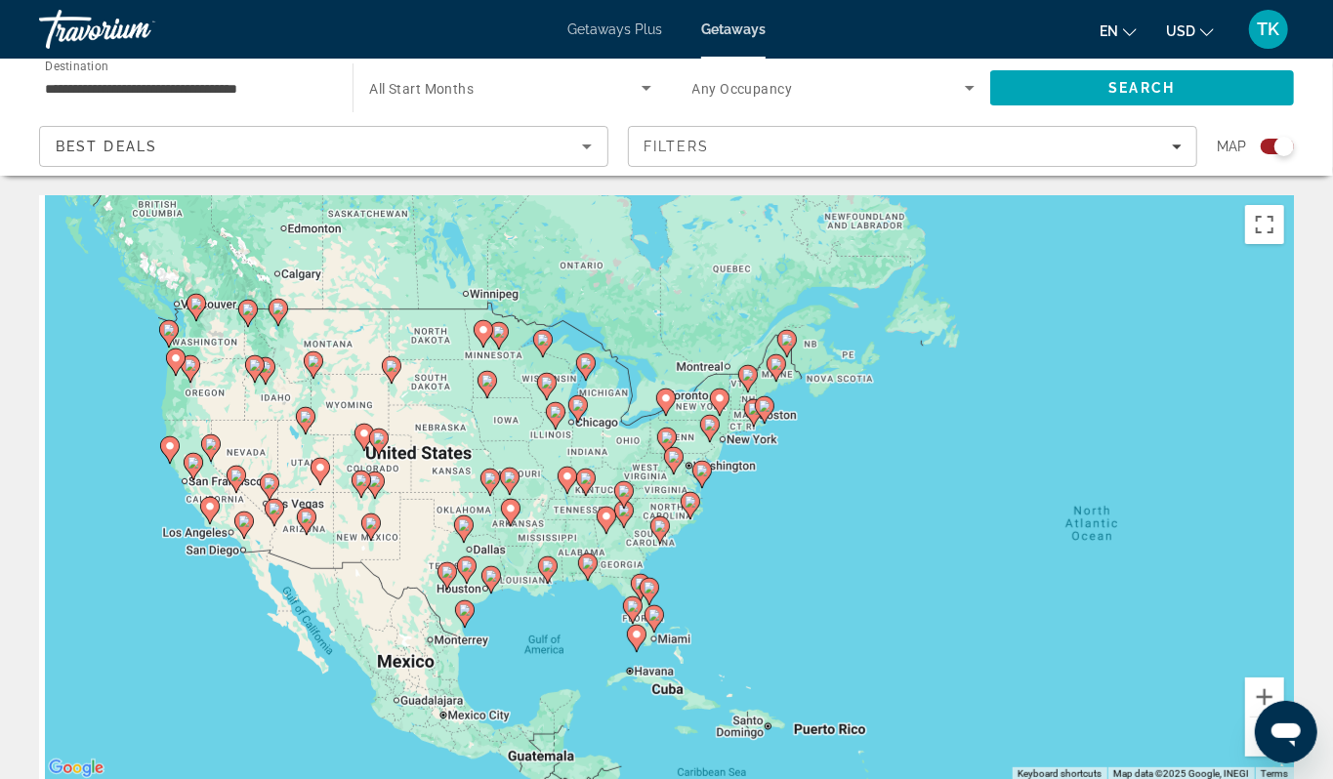
click at [122, 430] on div "To activate drag with keyboard, press Alt + Enter. Once in keyboard drag state,…" at bounding box center [666, 488] width 1255 height 586
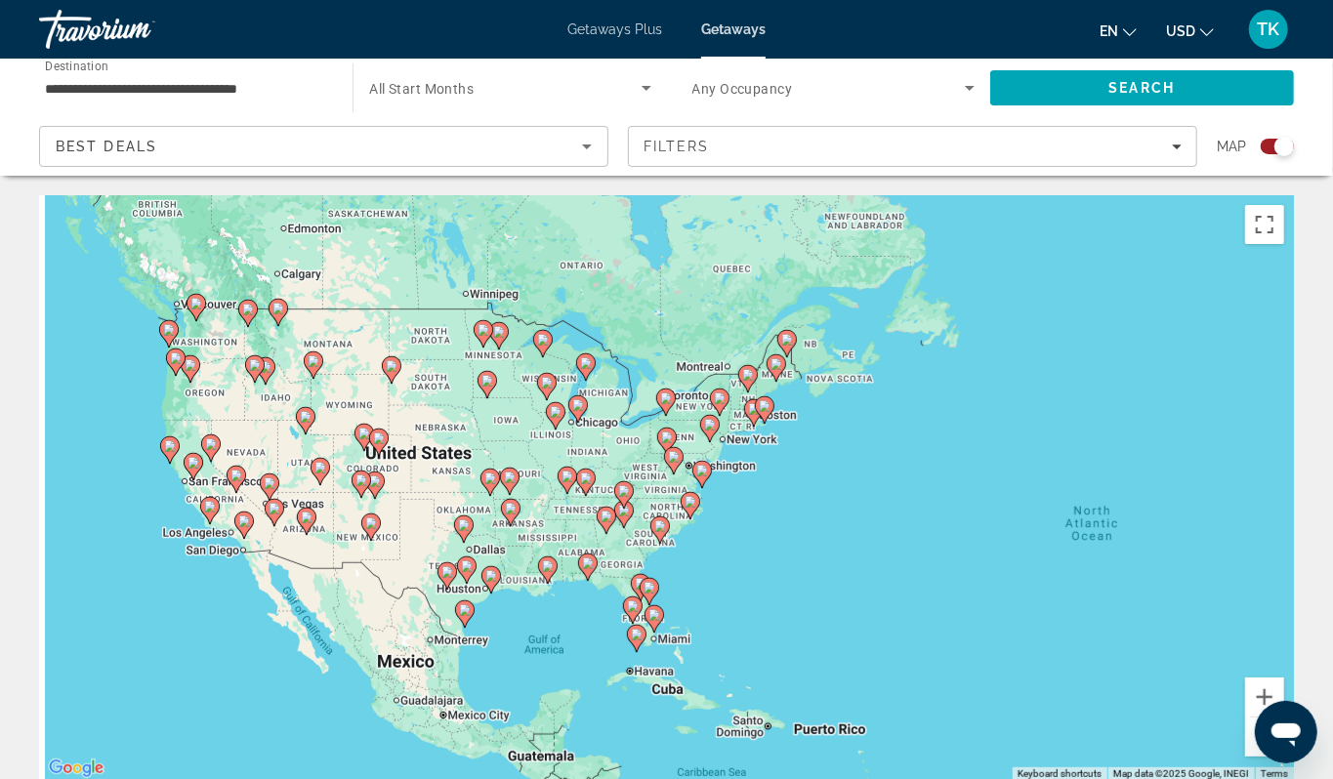
click at [122, 430] on div "To activate drag with keyboard, press Alt + Enter. Once in keyboard drag state,…" at bounding box center [666, 488] width 1255 height 586
click at [141, 373] on div "To activate drag with keyboard, press Alt + Enter. Once in keyboard drag state,…" at bounding box center [666, 488] width 1255 height 586
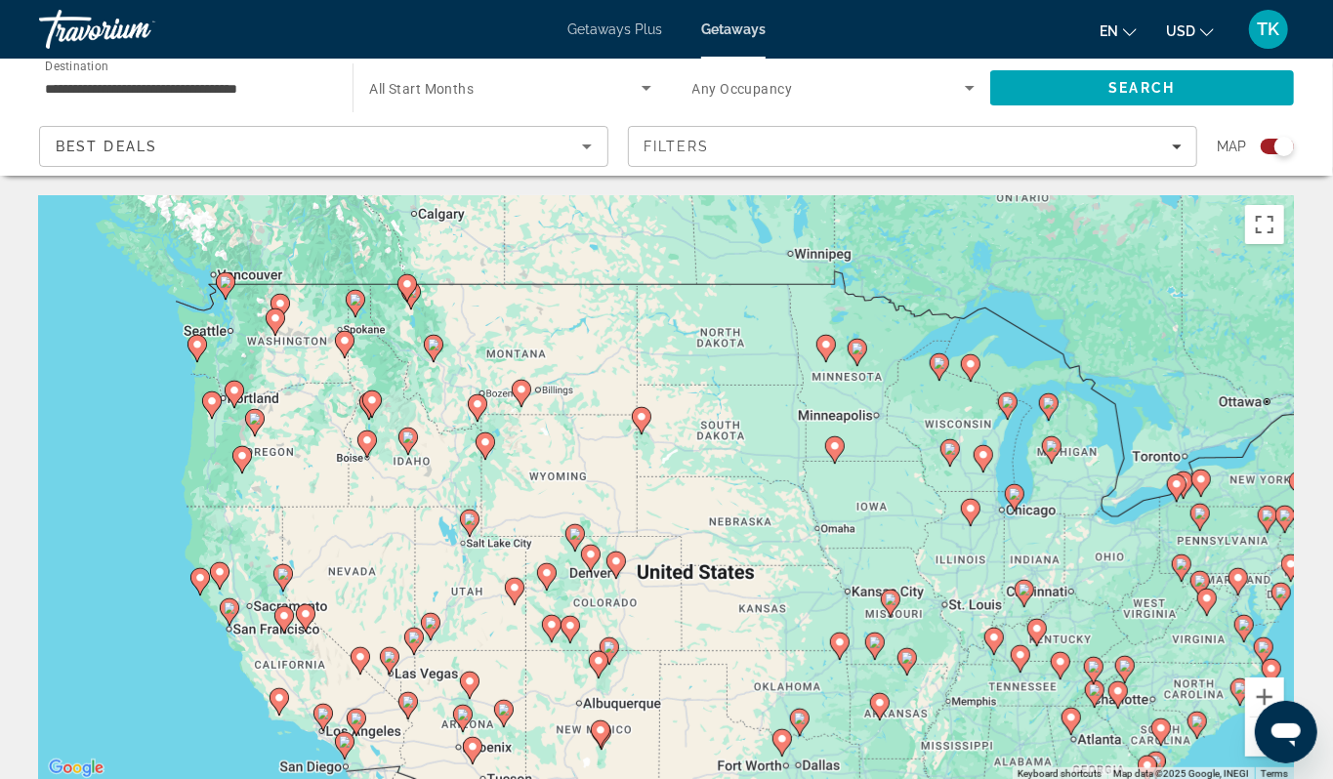
click at [141, 373] on div "To activate drag with keyboard, press Alt + Enter. Once in keyboard drag state,…" at bounding box center [666, 488] width 1255 height 586
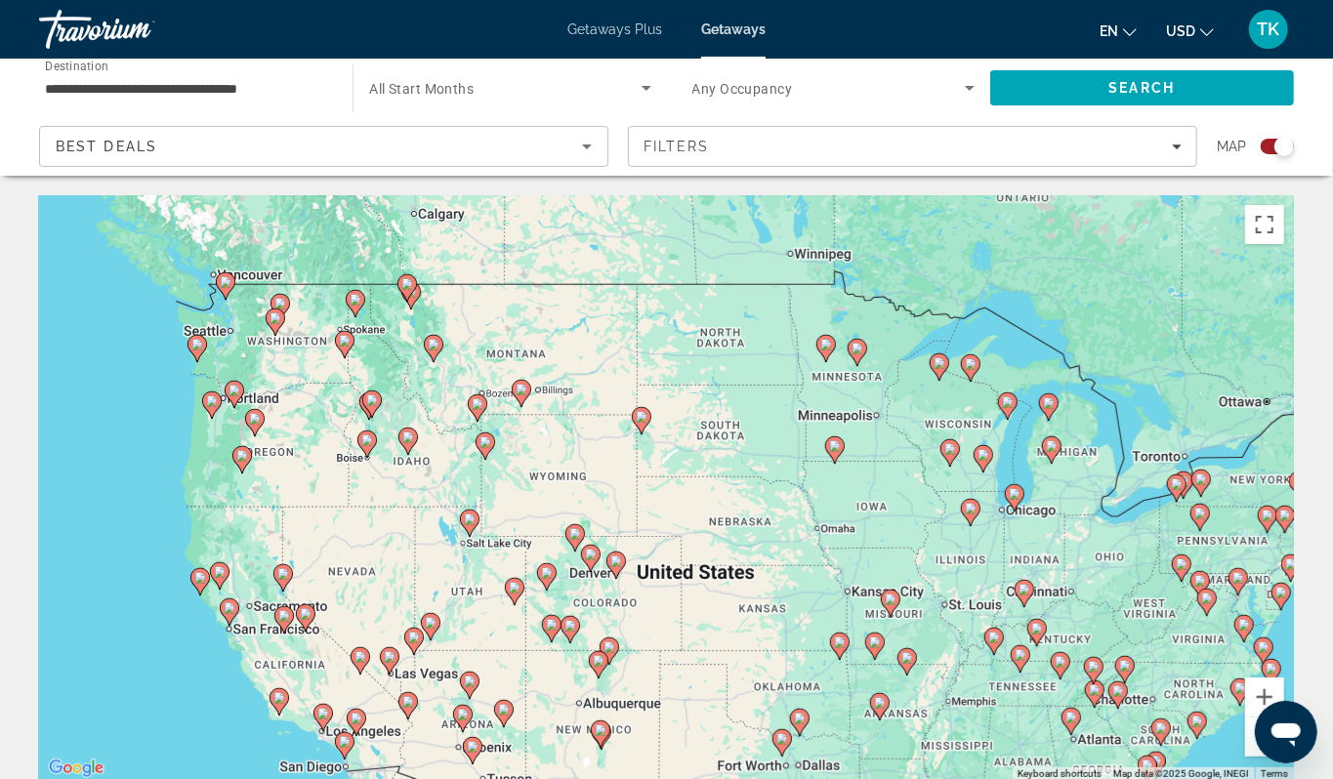
click at [141, 373] on div "To activate drag with keyboard, press Alt + Enter. Once in keyboard drag state,…" at bounding box center [666, 488] width 1255 height 586
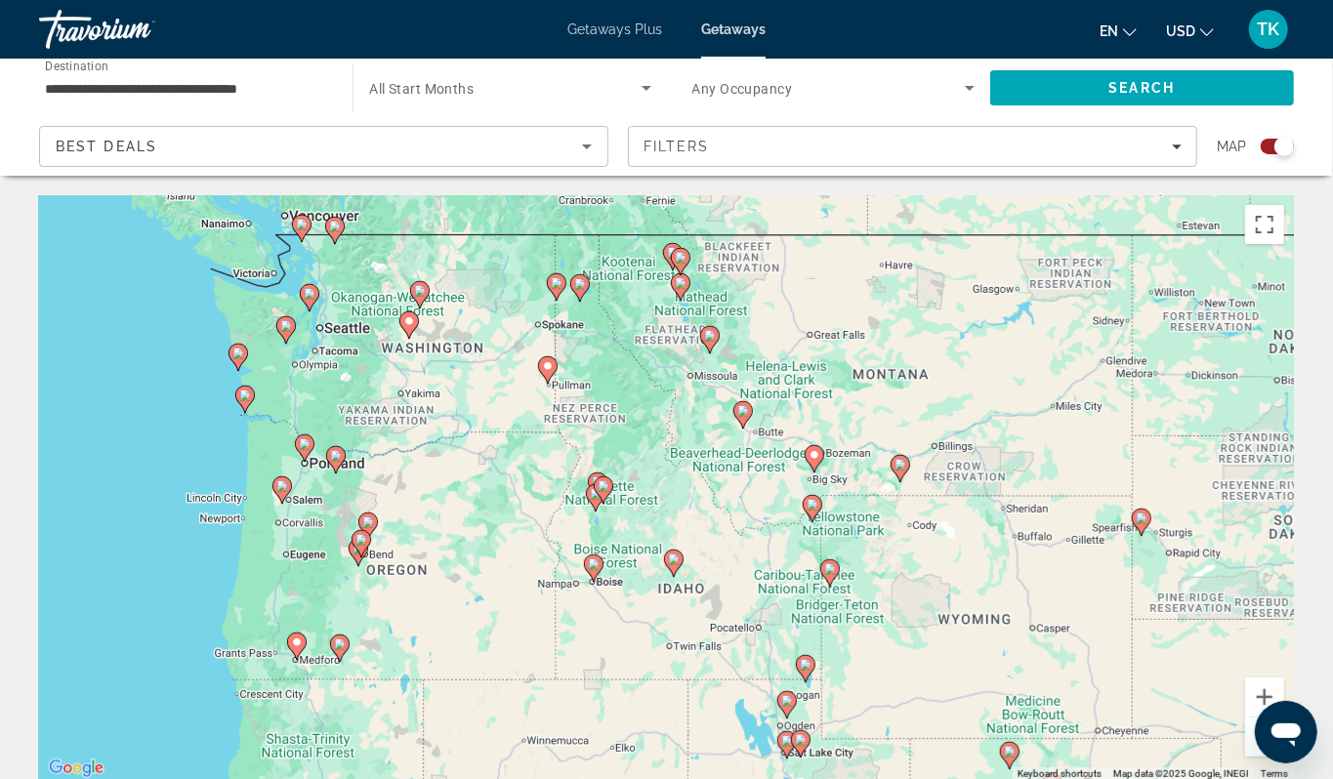
click at [141, 373] on div "To activate drag with keyboard, press Alt + Enter. Once in keyboard drag state,…" at bounding box center [666, 488] width 1255 height 586
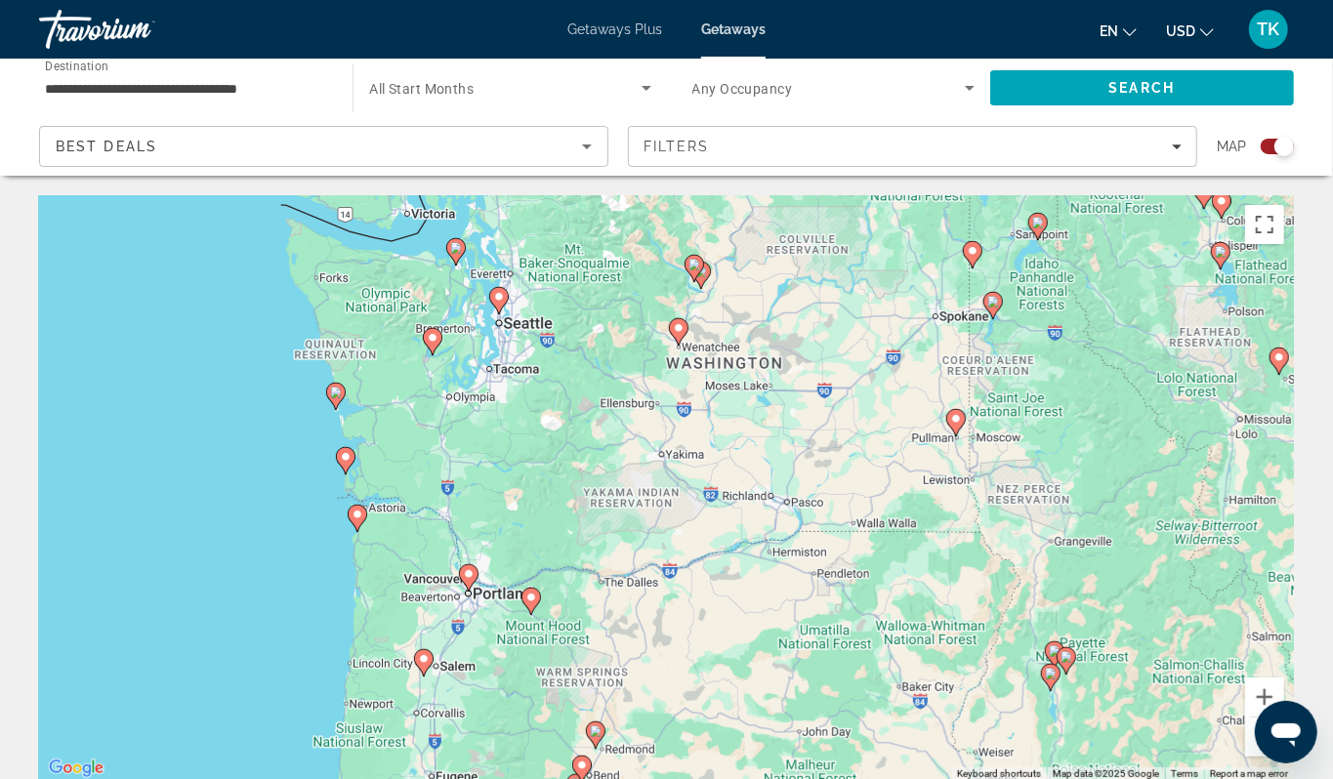
click at [360, 520] on image "Main content" at bounding box center [357, 515] width 12 height 12
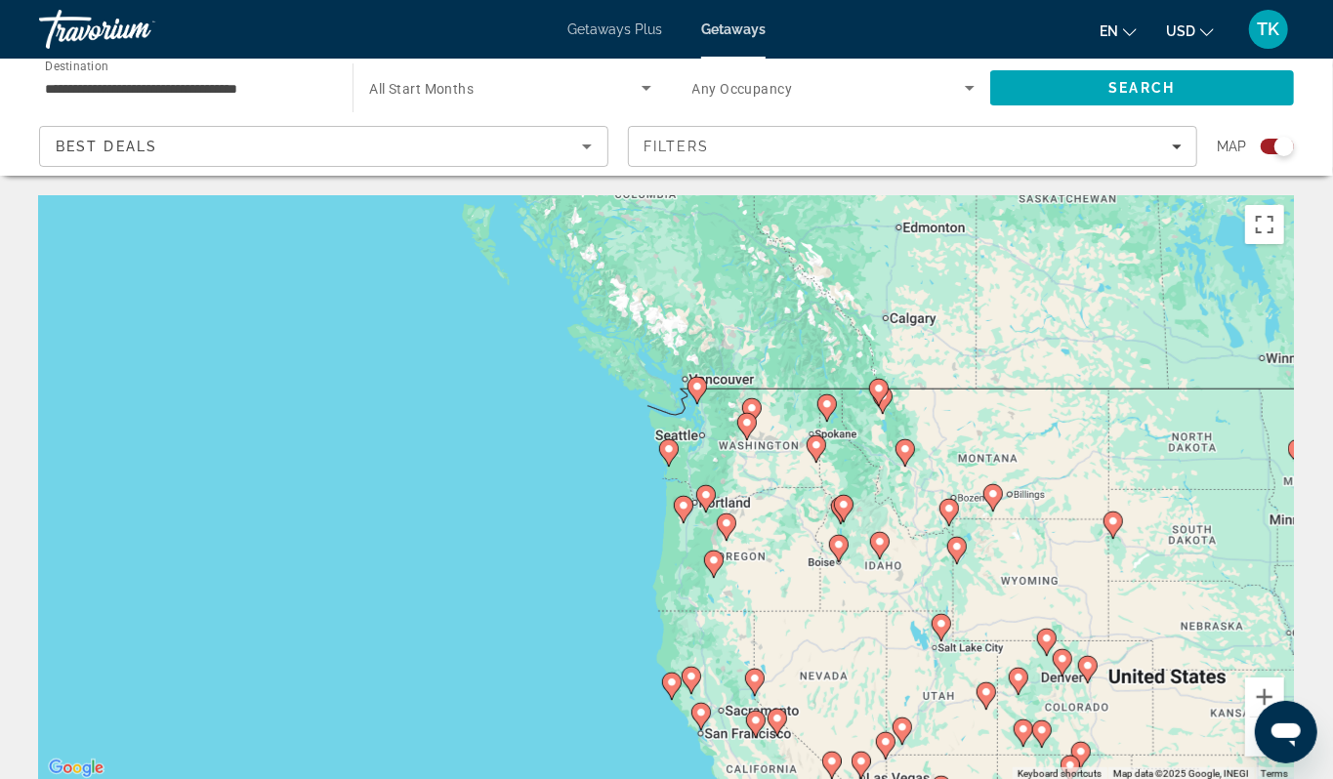
click at [666, 466] on icon "Main content" at bounding box center [668, 452] width 18 height 25
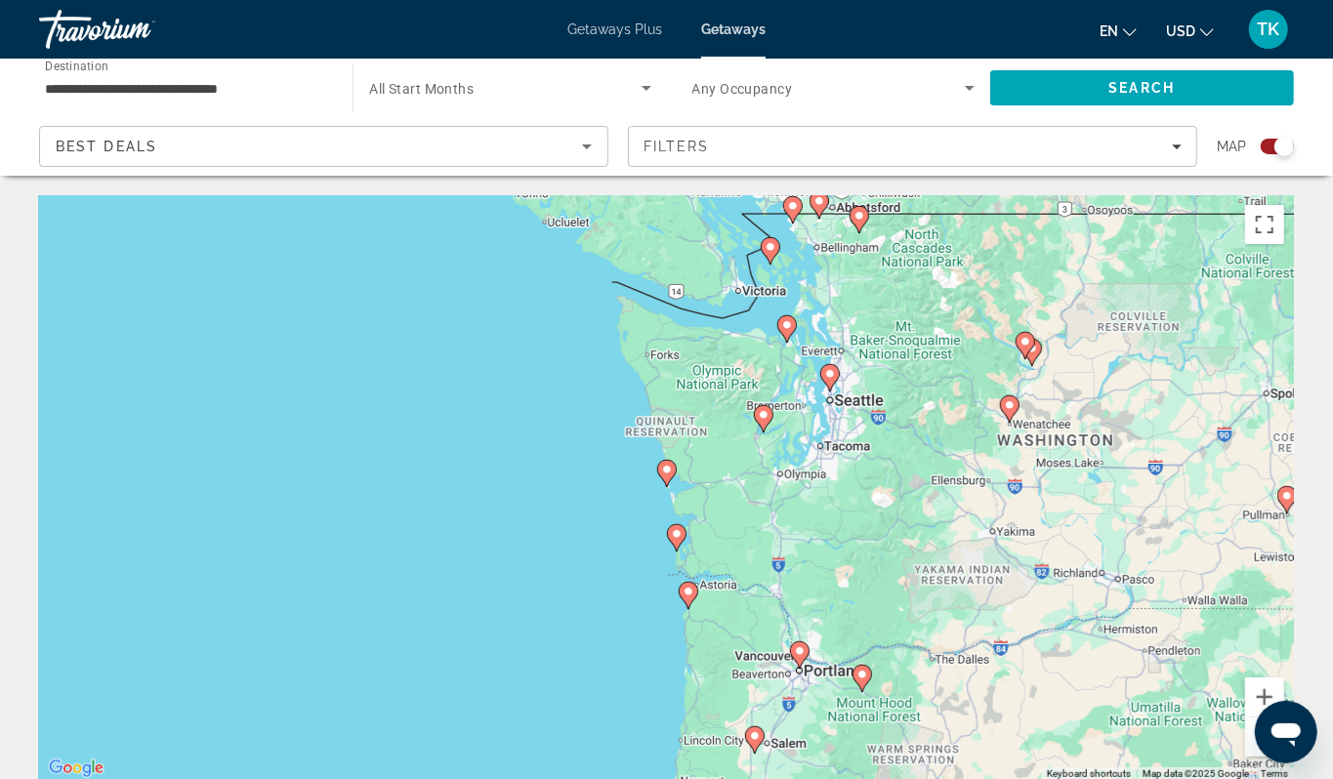
click at [691, 598] on image "Main content" at bounding box center [688, 592] width 12 height 12
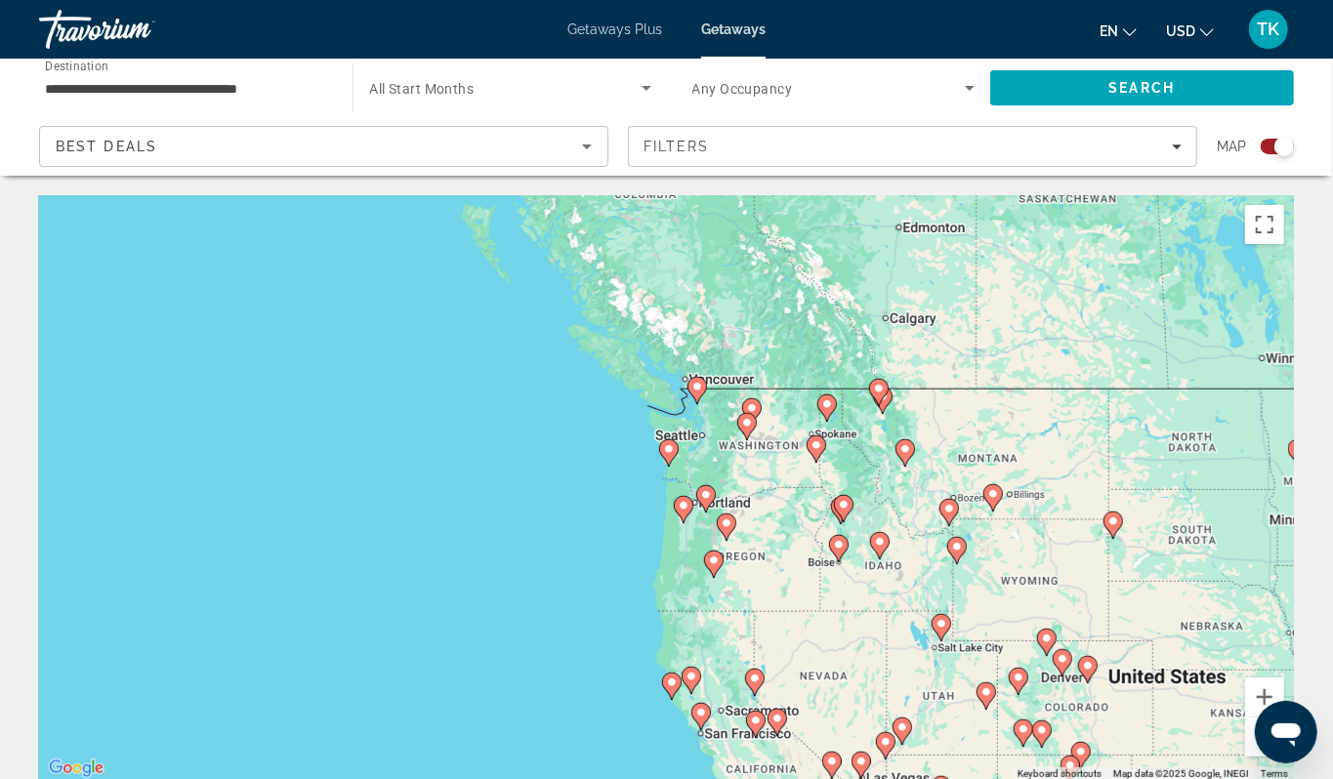
click at [668, 455] on image "Main content" at bounding box center [669, 449] width 12 height 12
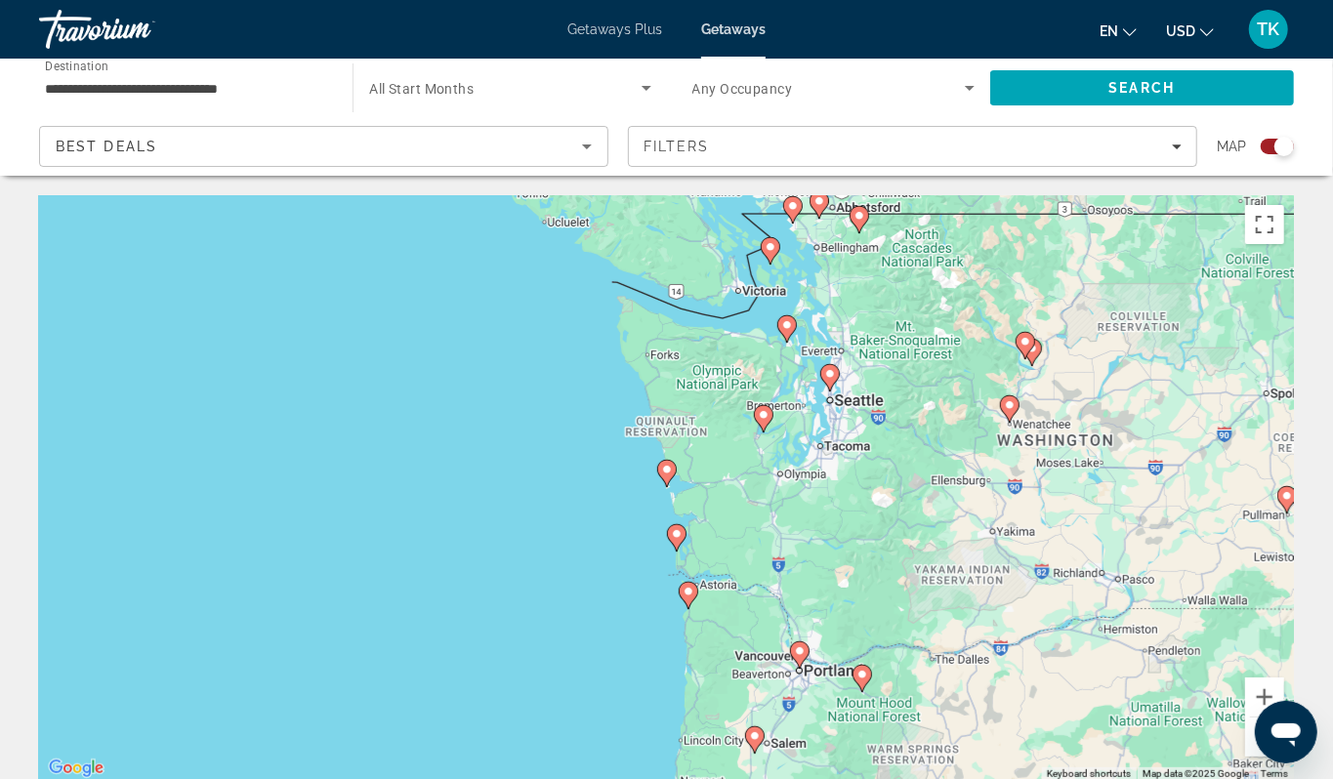
click at [689, 598] on image "Main content" at bounding box center [688, 592] width 12 height 12
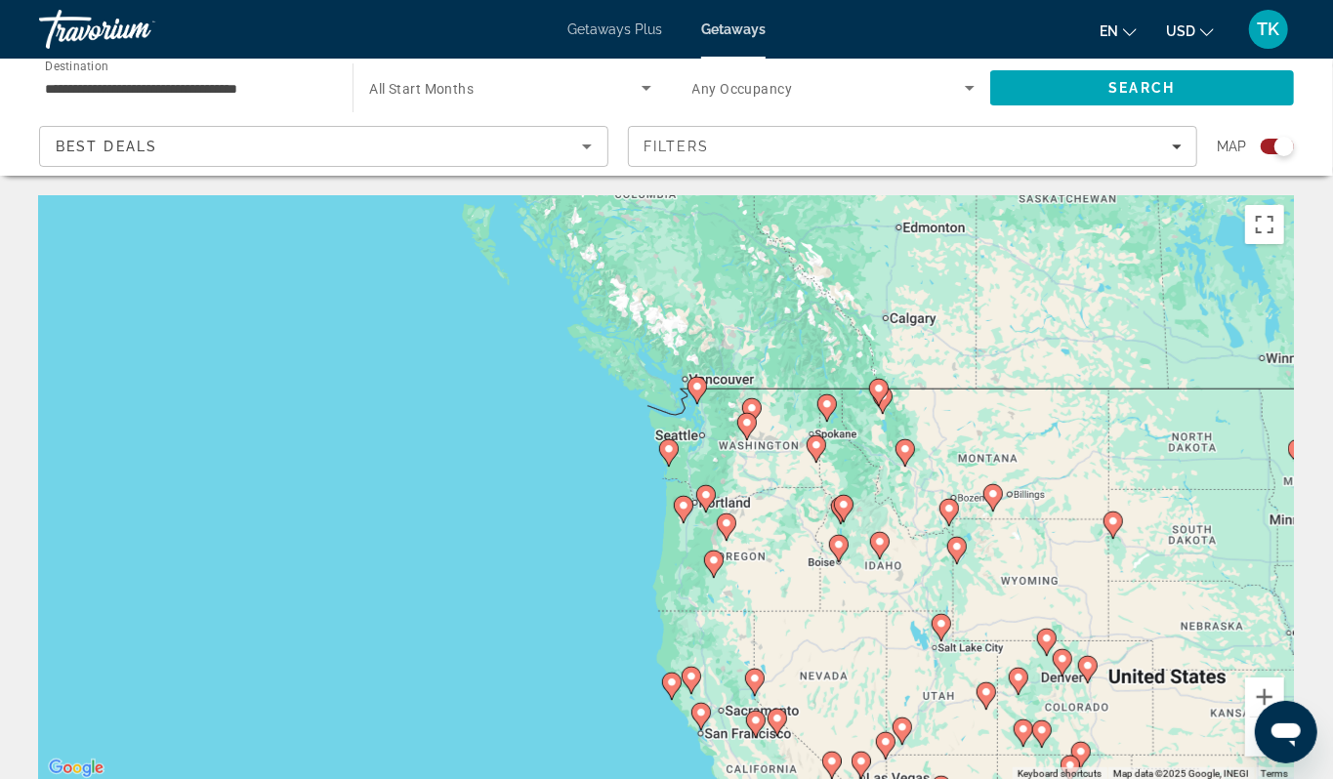
click at [670, 455] on image "Main content" at bounding box center [669, 449] width 12 height 12
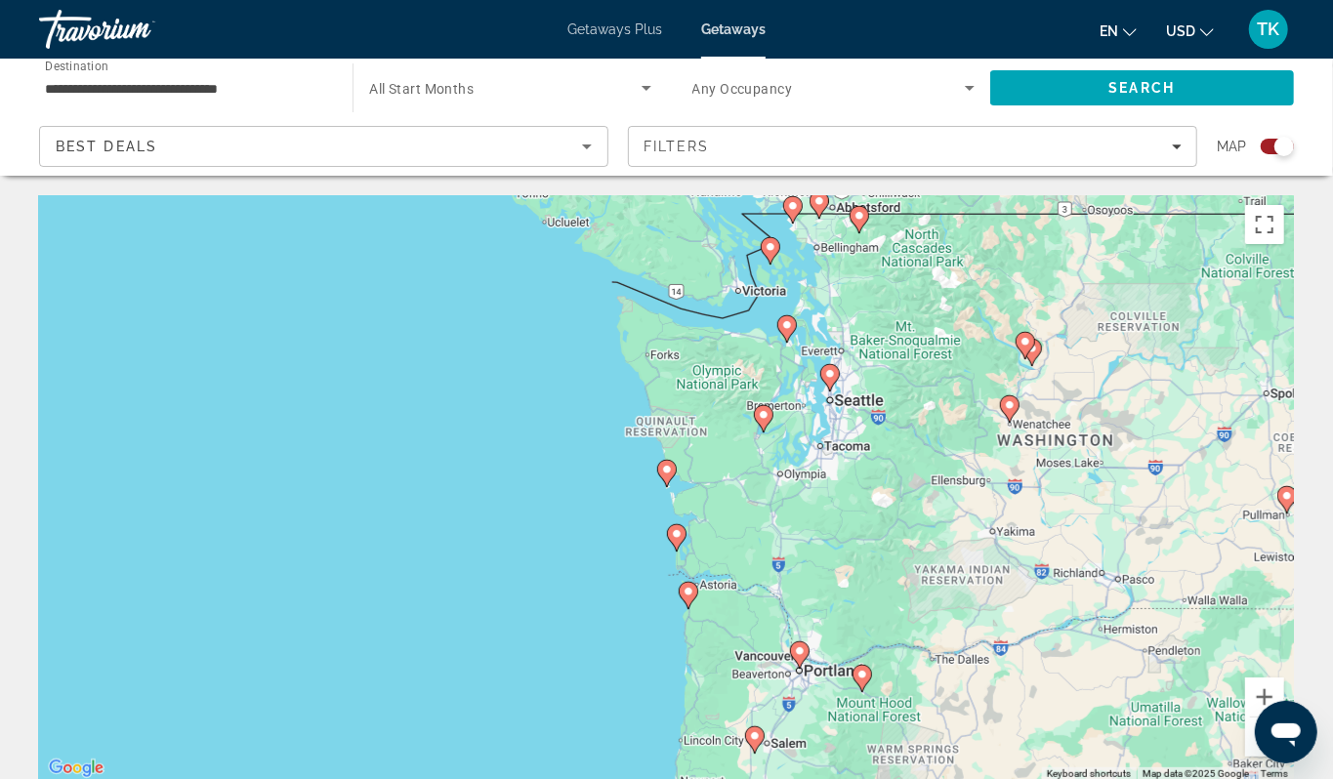
click at [688, 598] on image "Main content" at bounding box center [688, 592] width 12 height 12
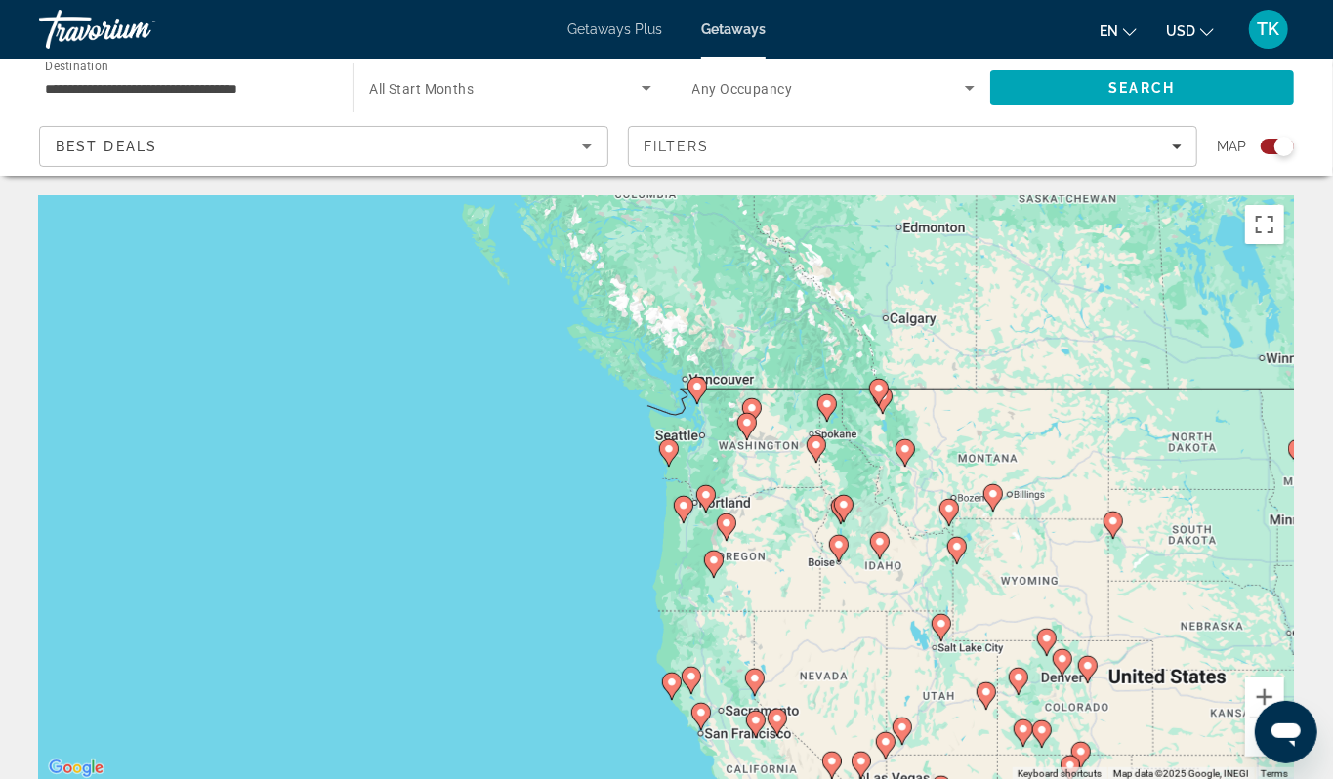
click at [670, 455] on image "Main content" at bounding box center [669, 449] width 12 height 12
type input "**********"
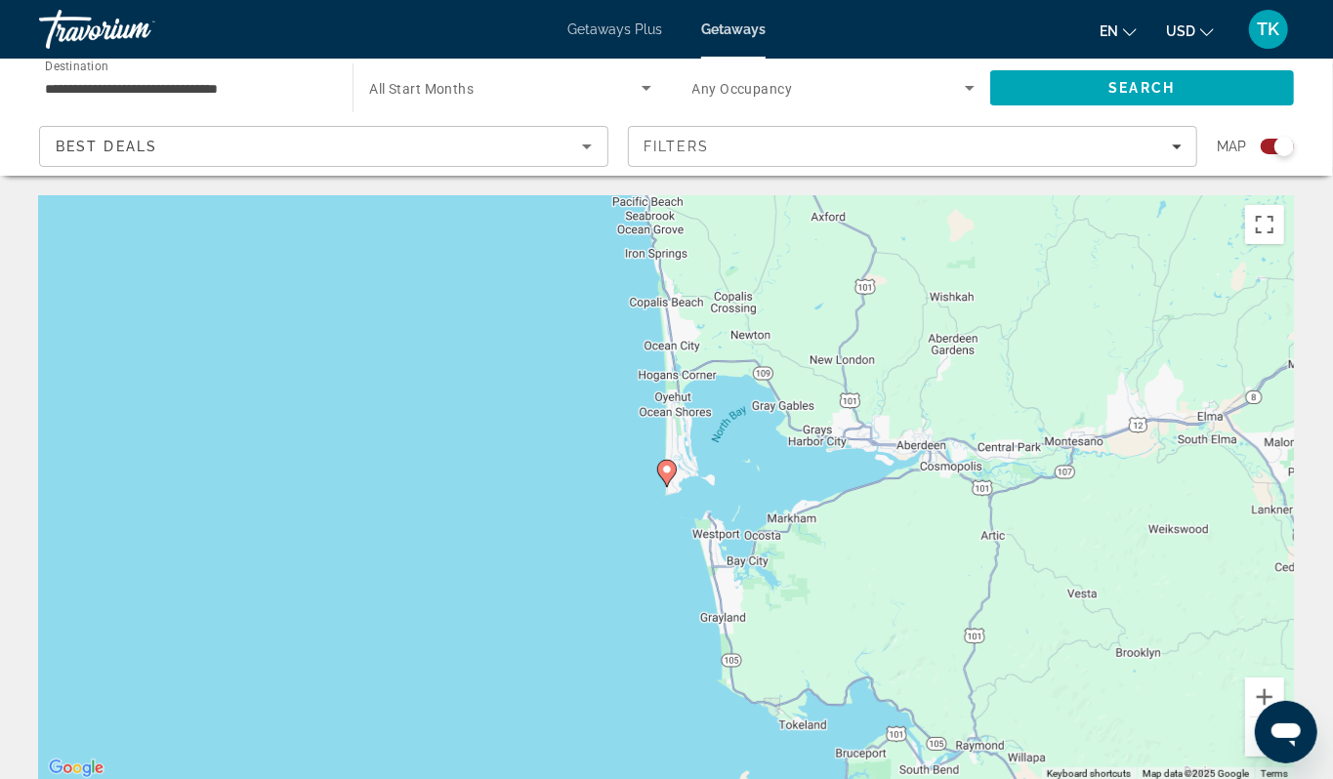
scroll to position [6, 0]
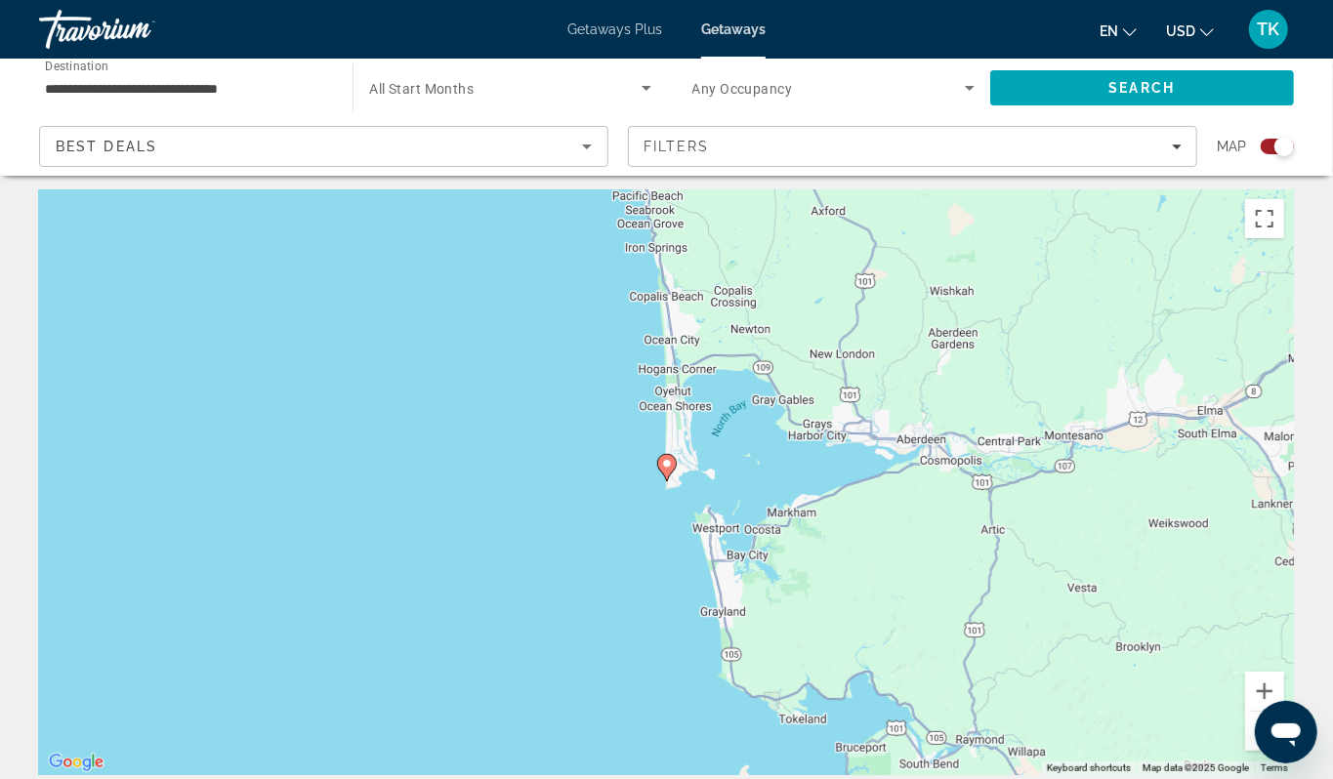
click at [1279, 156] on div "Search widget" at bounding box center [1284, 147] width 20 height 20
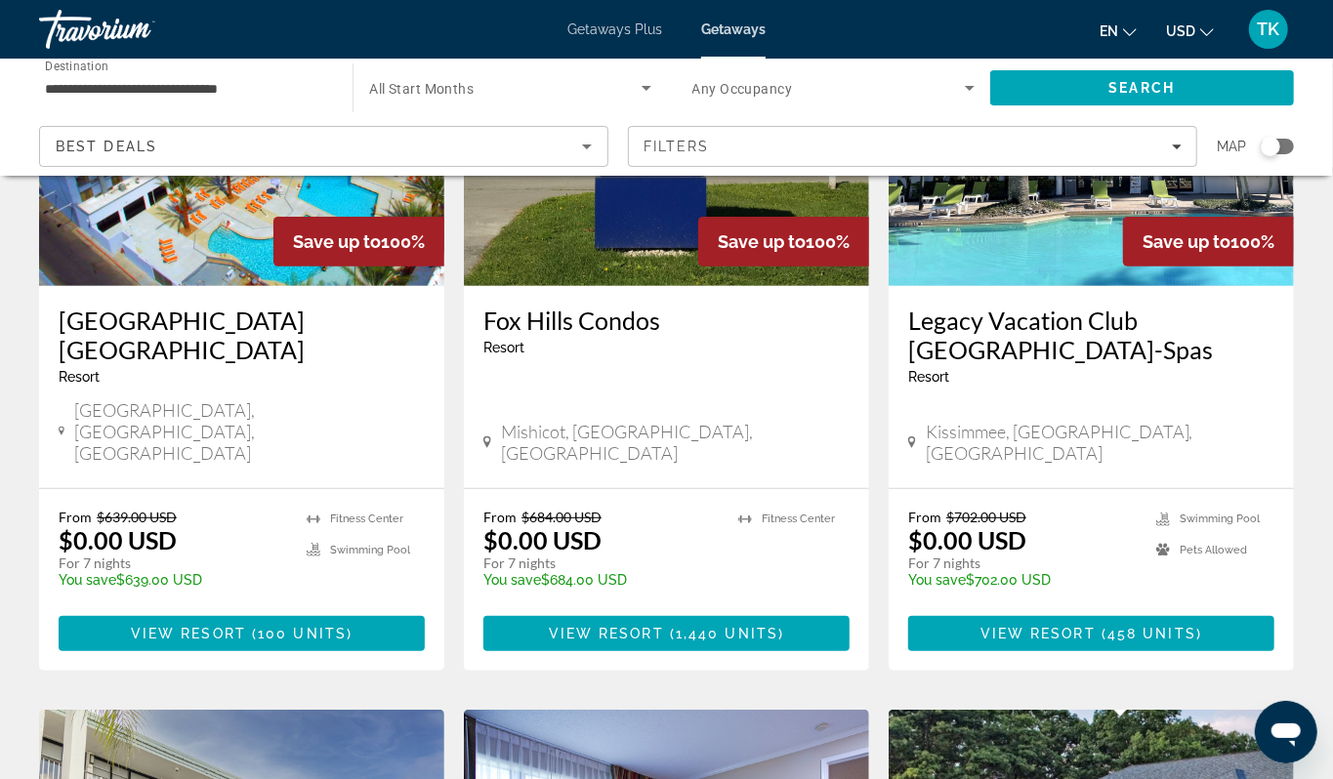
scroll to position [0, 0]
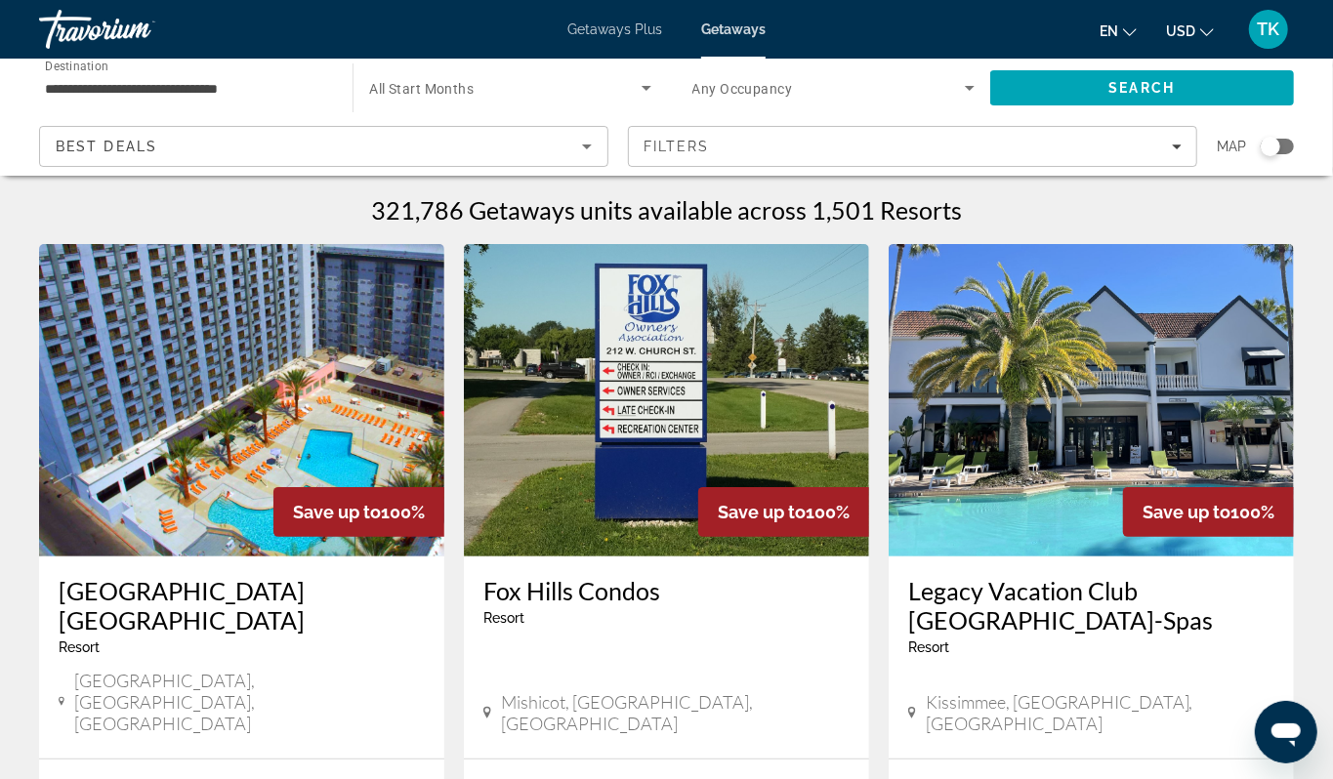
click at [100, 99] on input "**********" at bounding box center [186, 88] width 282 height 23
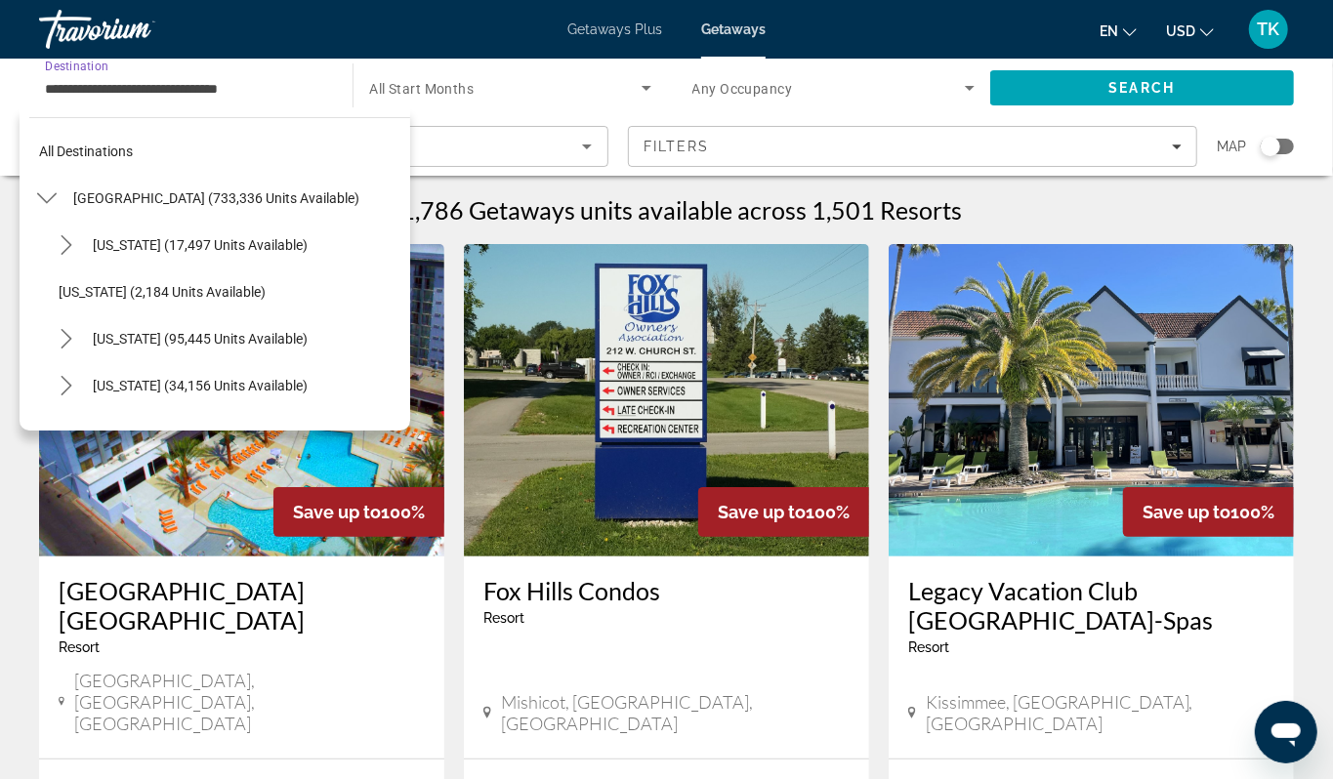
scroll to position [1822, 0]
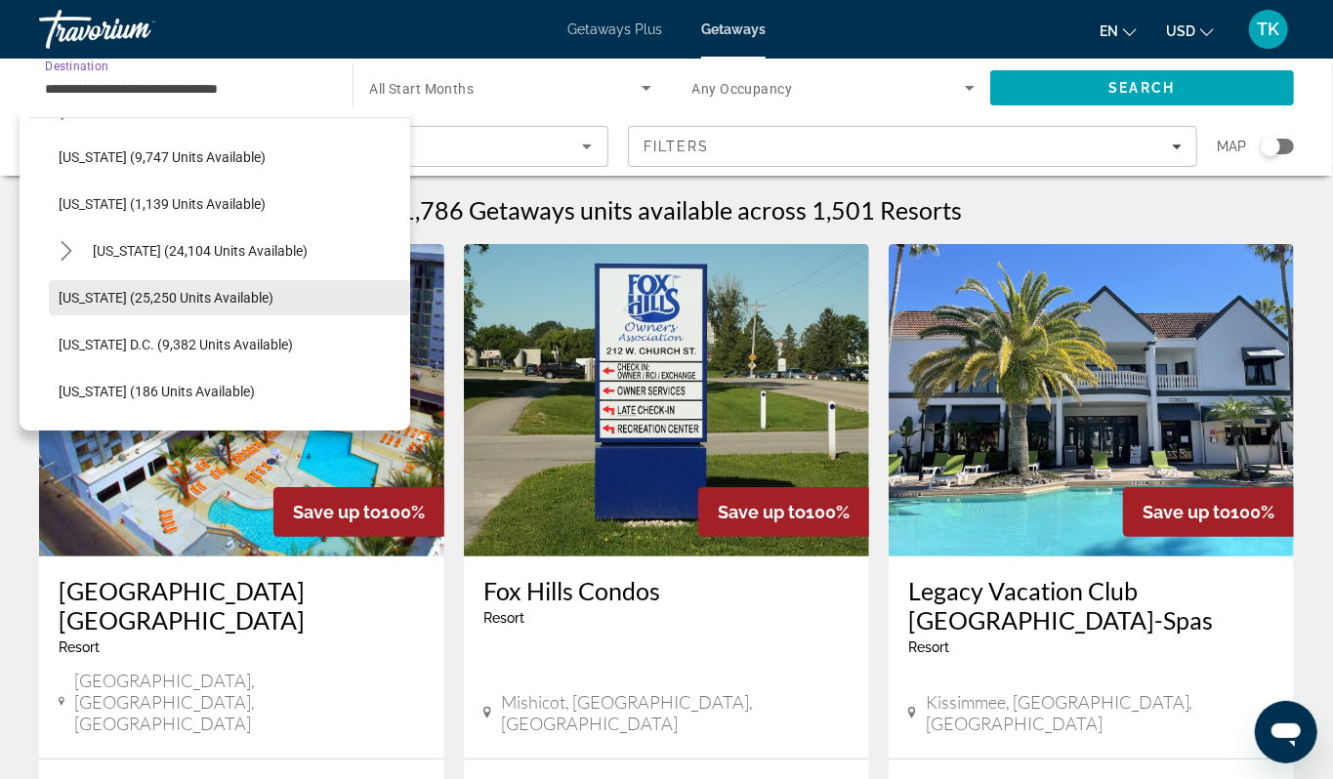
click at [110, 306] on span "[US_STATE] (25,250 units available)" at bounding box center [166, 298] width 215 height 16
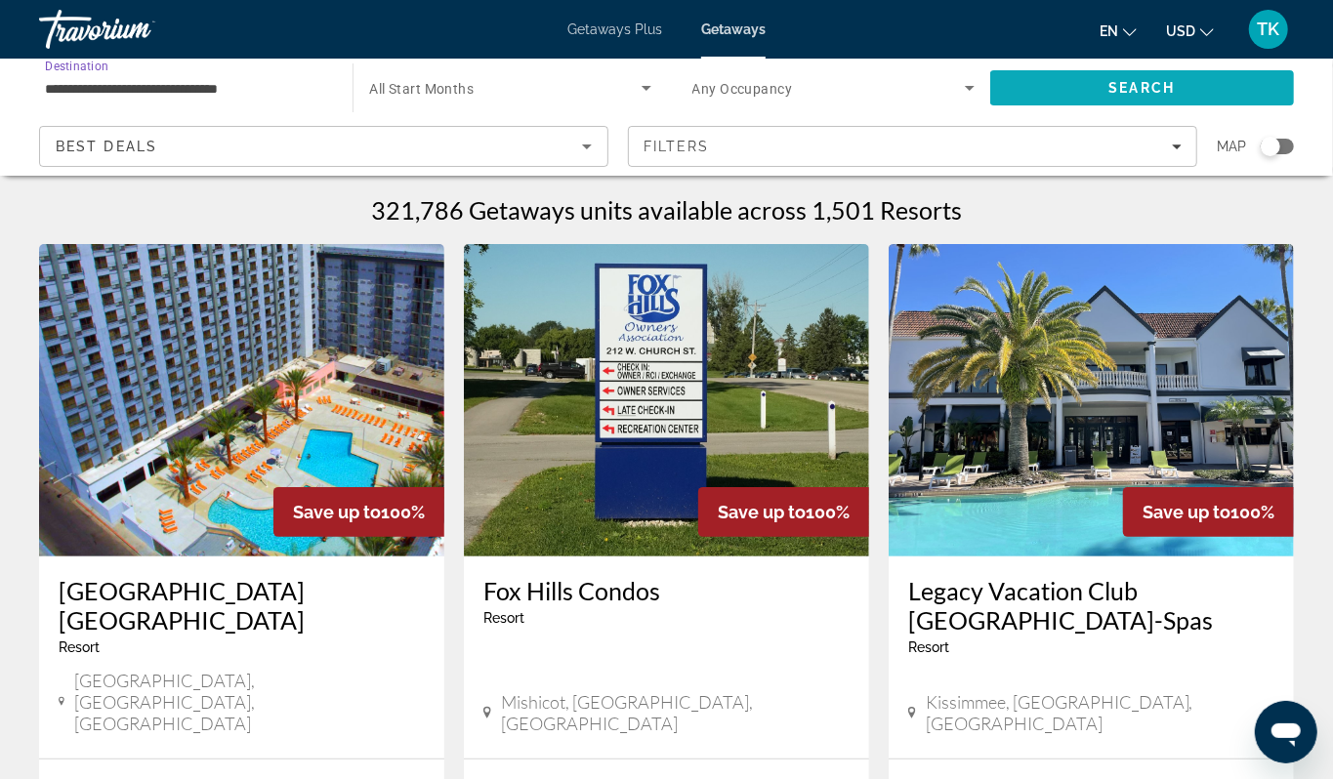
click at [1184, 95] on span "Search" at bounding box center [1142, 87] width 304 height 47
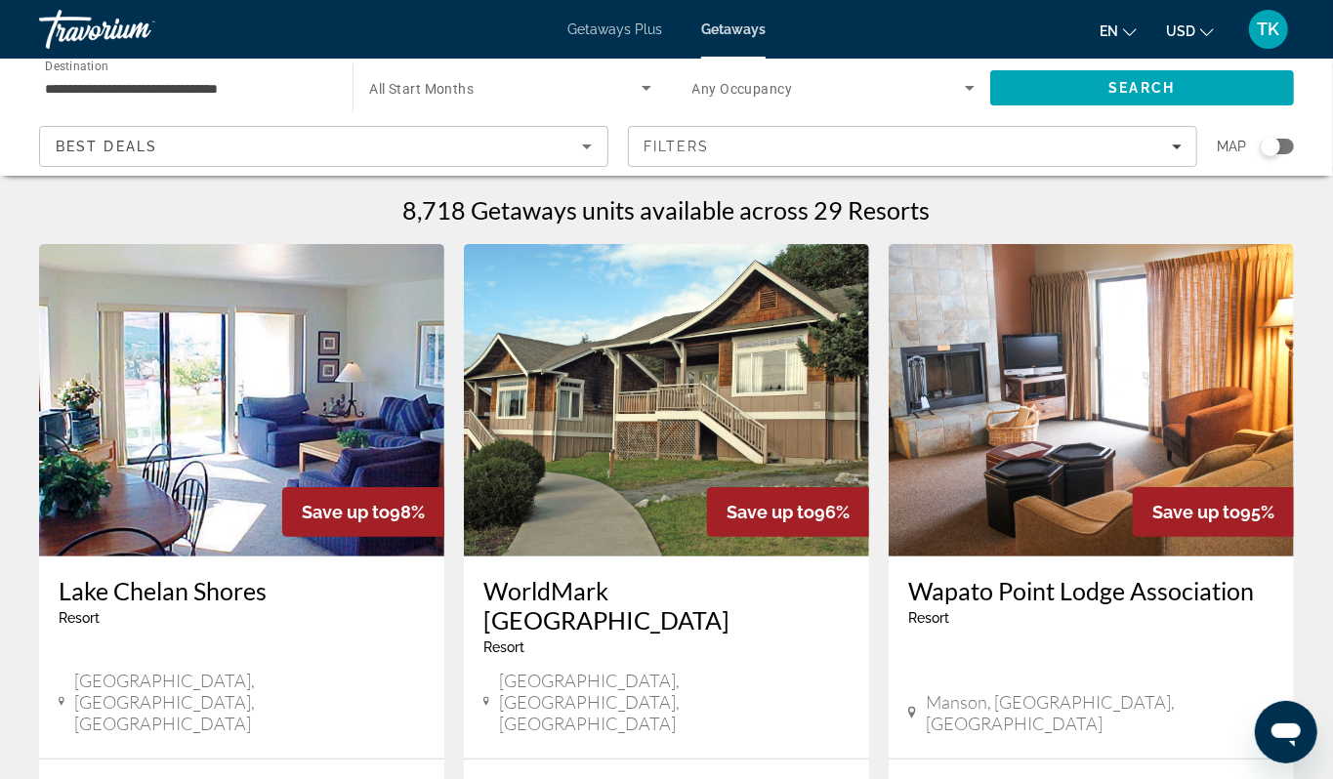
click at [1260, 156] on div "Search widget" at bounding box center [1270, 147] width 20 height 20
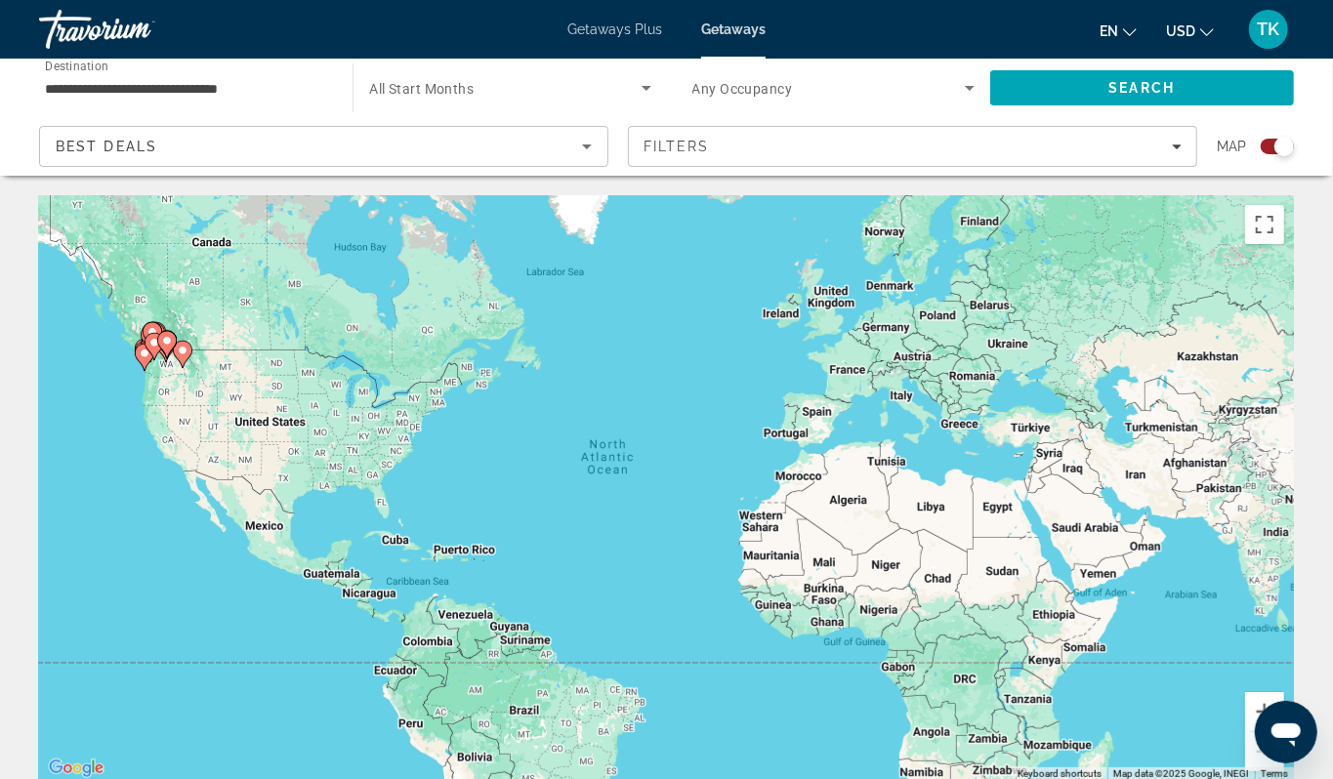
click at [106, 400] on div "To navigate, press the arrow keys. To activate drag with keyboard, press Alt + …" at bounding box center [666, 488] width 1255 height 586
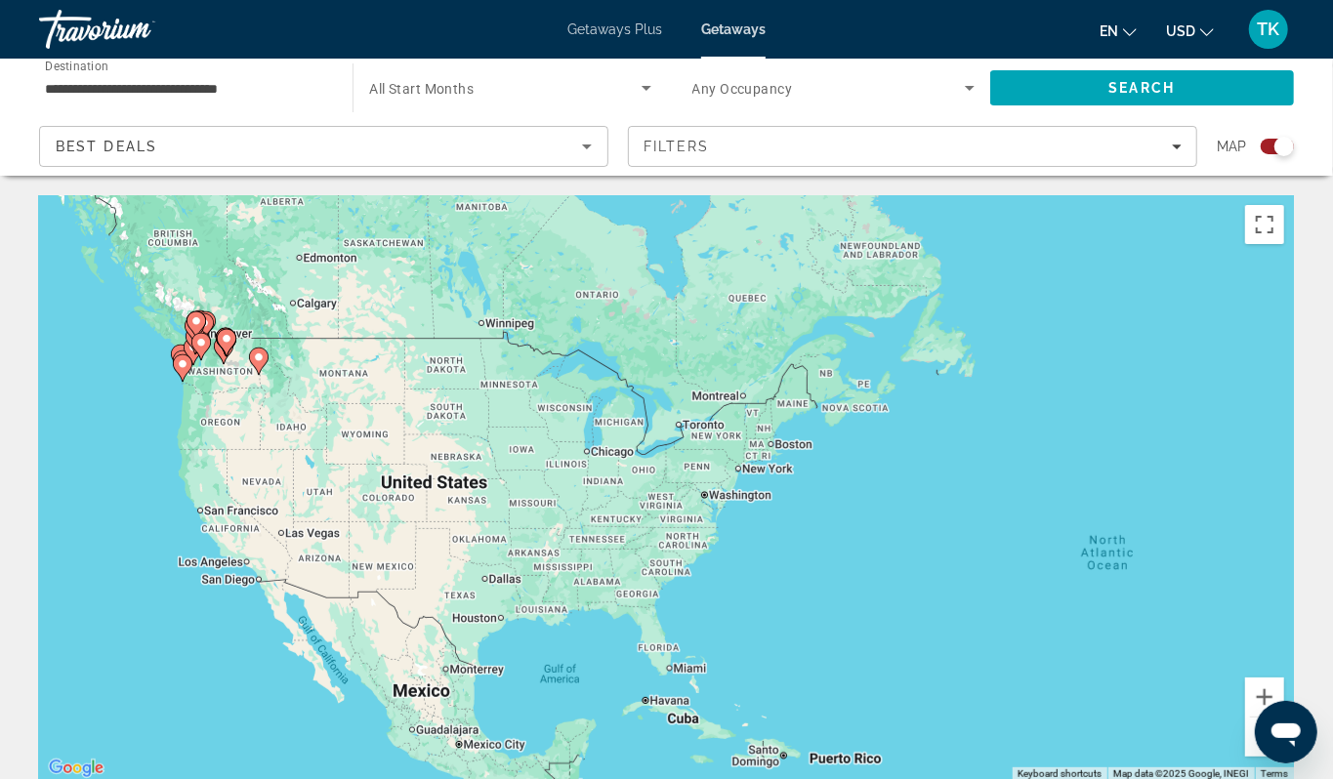
click at [106, 400] on div "To navigate, press the arrow keys. To activate drag with keyboard, press Alt + …" at bounding box center [666, 488] width 1255 height 586
click at [130, 403] on div "To navigate, press the arrow keys. To activate drag with keyboard, press Alt + …" at bounding box center [666, 488] width 1255 height 586
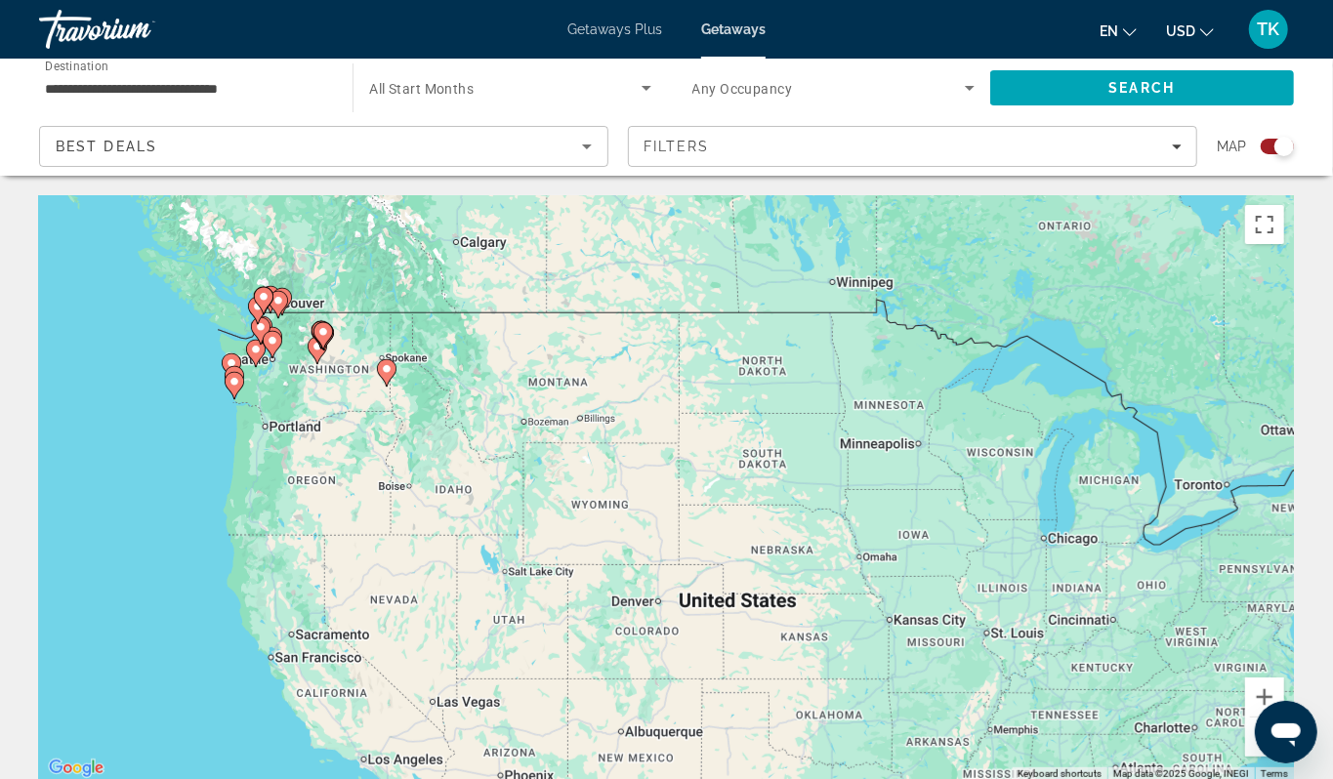
click at [197, 403] on div "To navigate, press the arrow keys. To activate drag with keyboard, press Alt + …" at bounding box center [666, 488] width 1255 height 586
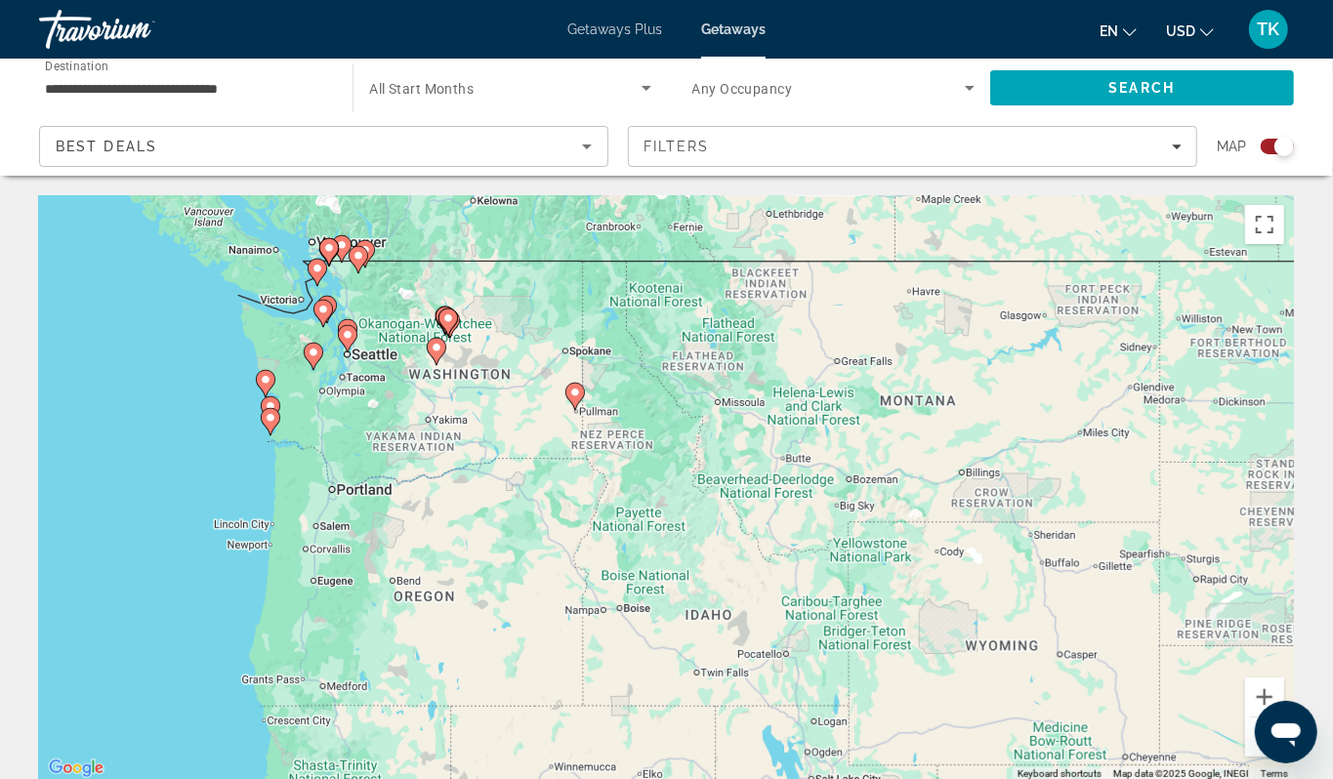
click at [235, 395] on div "To navigate, press the arrow keys. To activate drag with keyboard, press Alt + …" at bounding box center [666, 488] width 1255 height 586
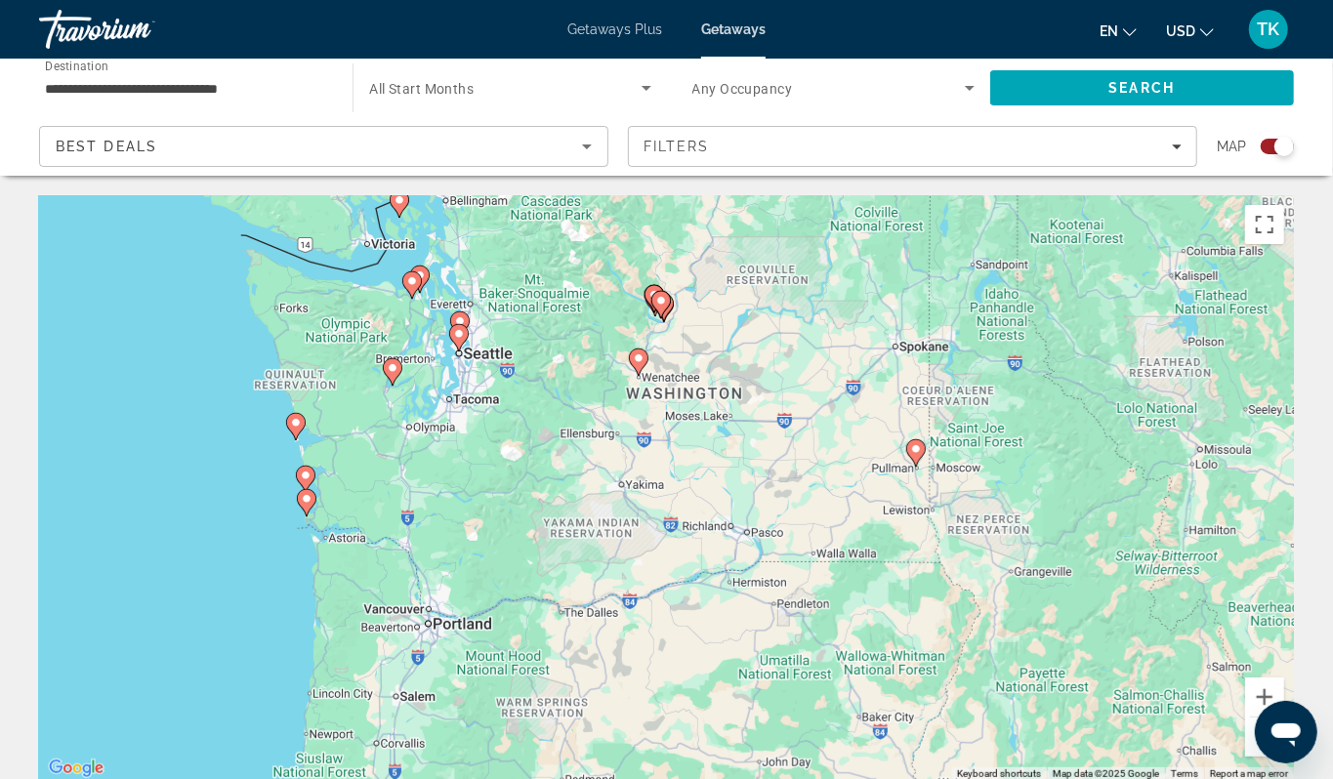
click at [235, 395] on div "To navigate, press the arrow keys. To activate drag with keyboard, press Alt + …" at bounding box center [666, 488] width 1255 height 586
click at [357, 403] on div "To navigate, press the arrow keys. To activate drag with keyboard, press Alt + …" at bounding box center [666, 488] width 1255 height 586
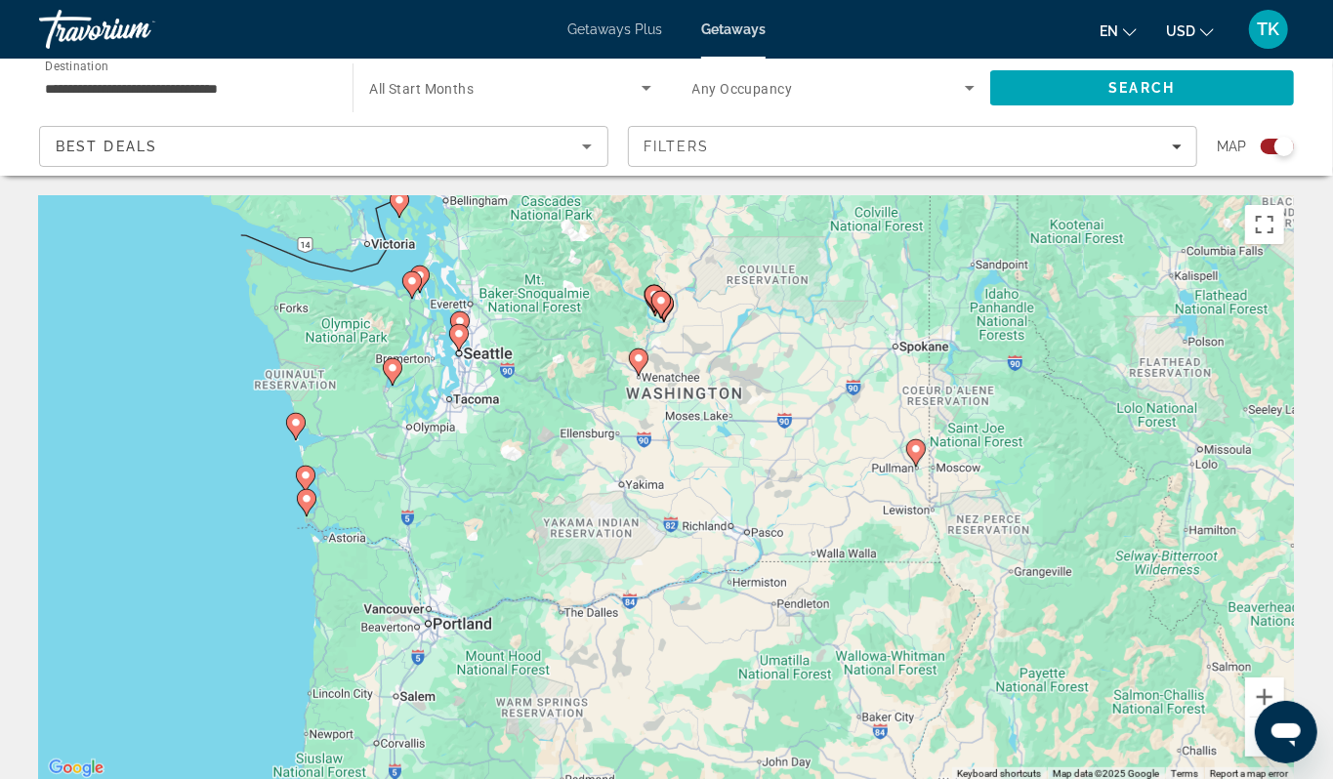
click at [357, 403] on div "To navigate, press the arrow keys. To activate drag with keyboard, press Alt + …" at bounding box center [666, 488] width 1255 height 586
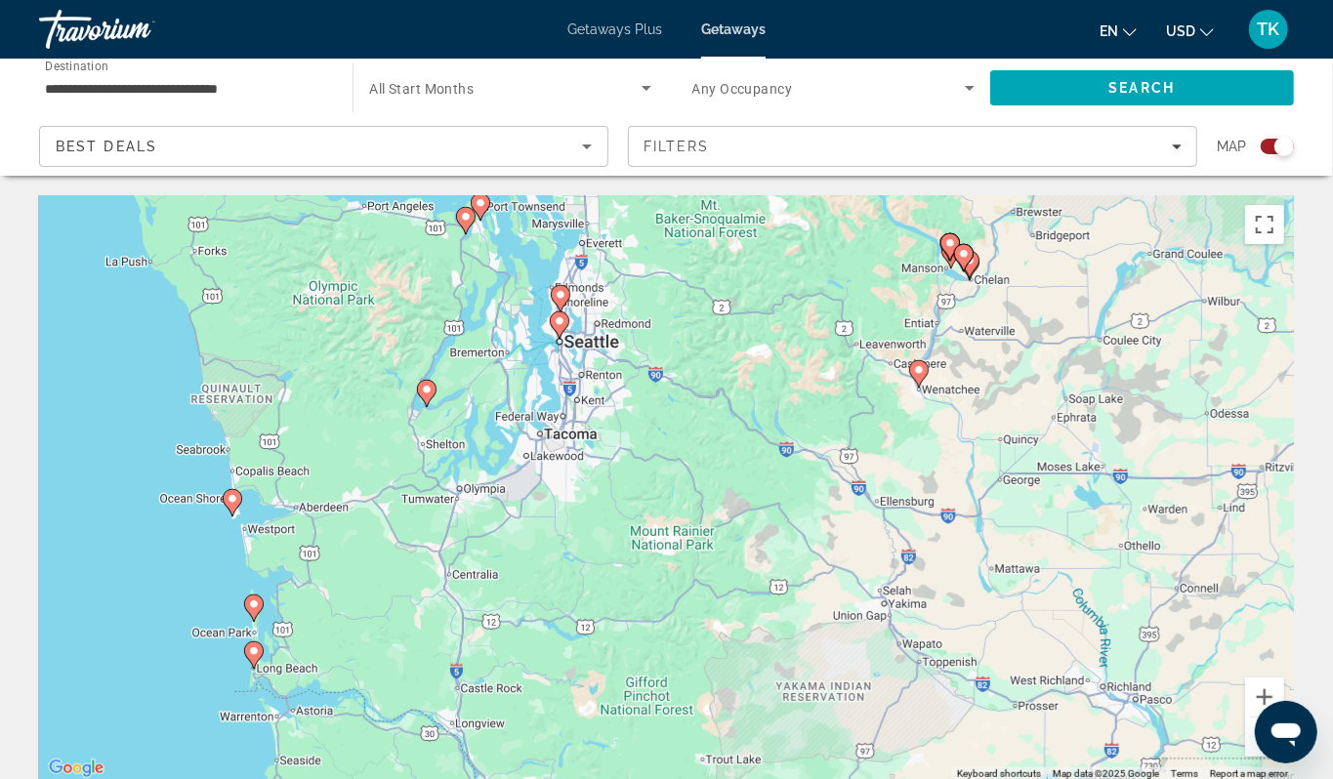
click at [250, 657] on image "Main content" at bounding box center [254, 651] width 12 height 12
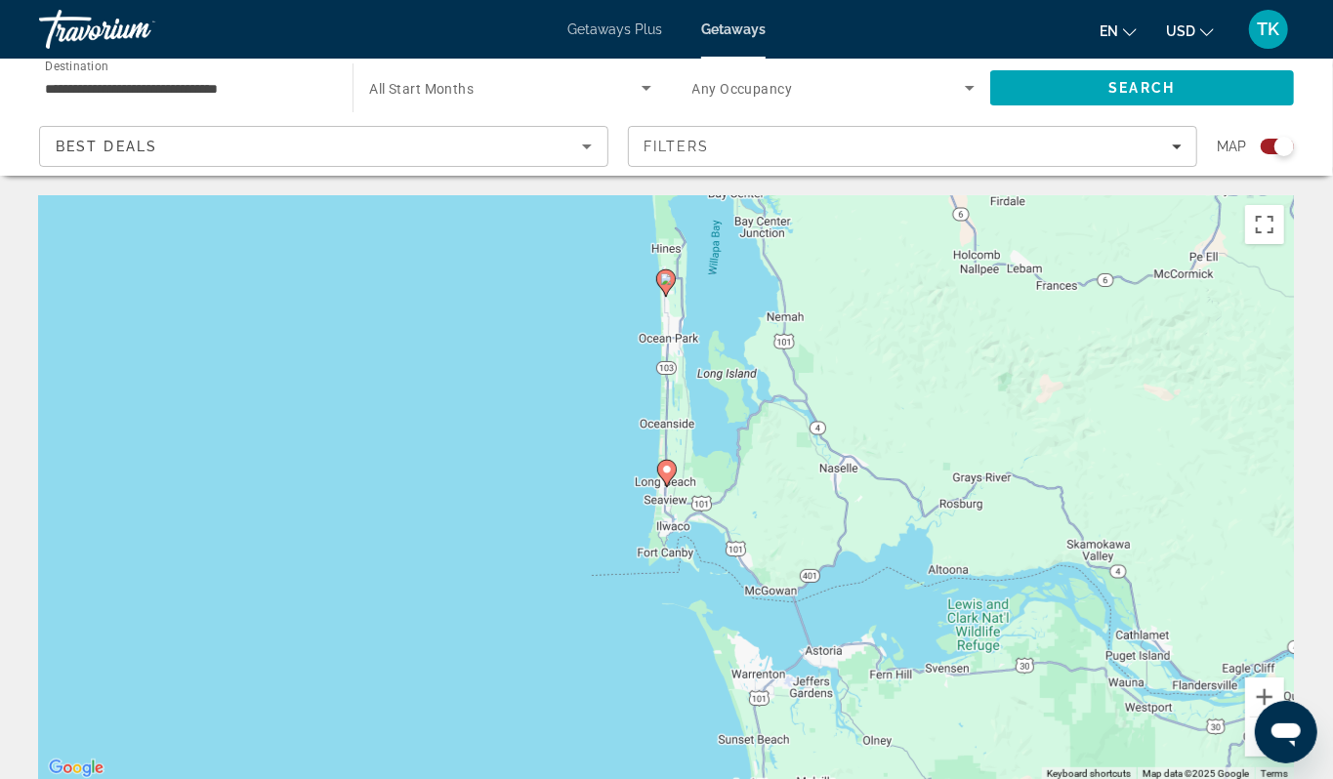
click at [669, 475] on image "Main content" at bounding box center [667, 470] width 12 height 12
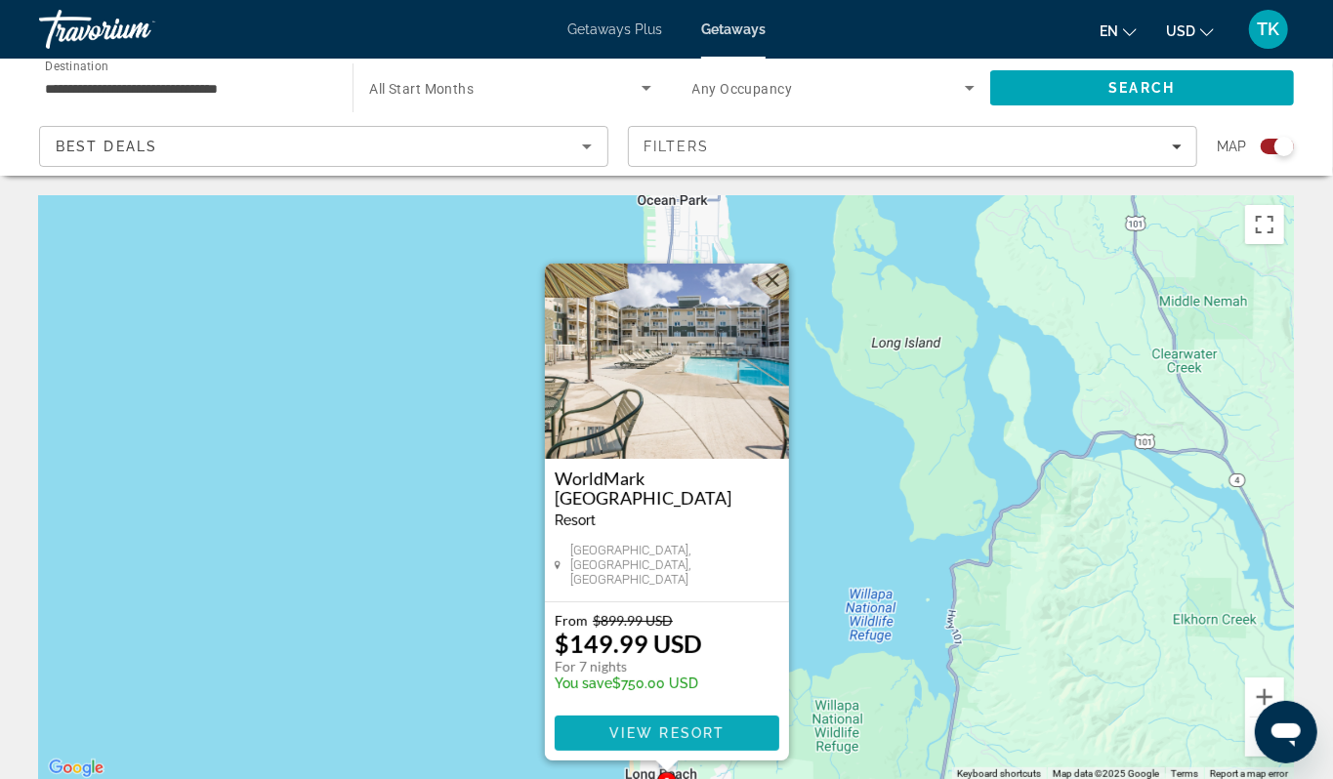
click at [701, 741] on span "View Resort" at bounding box center [665, 733] width 115 height 16
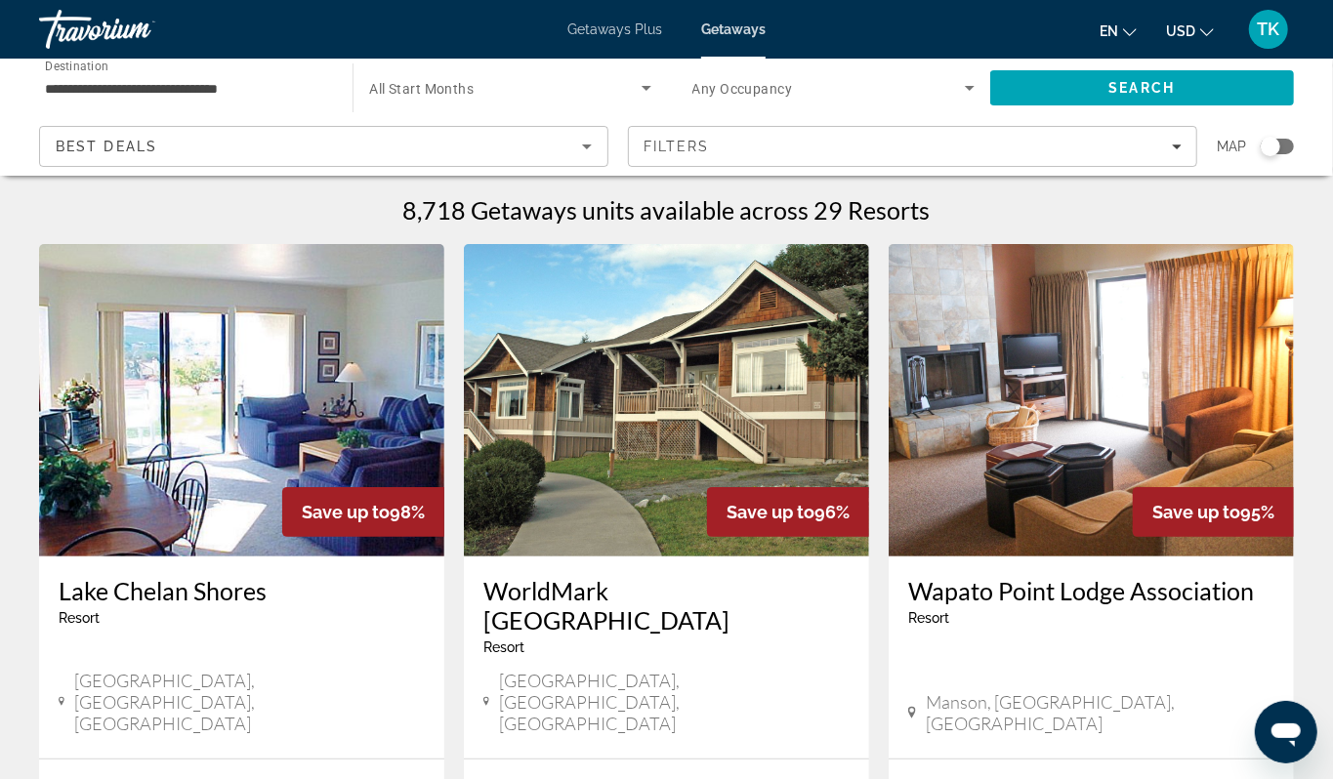
click at [1262, 156] on div "Search widget" at bounding box center [1270, 147] width 20 height 20
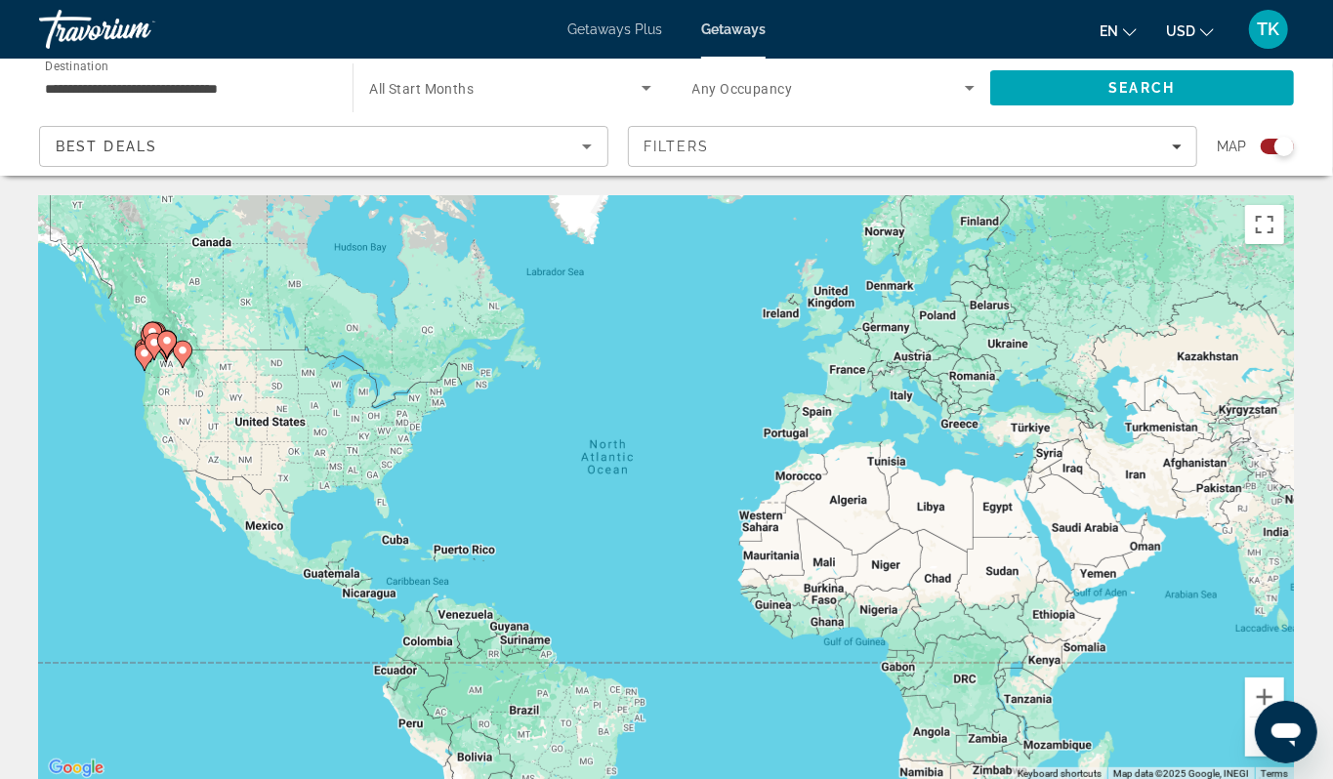
click at [137, 447] on div "To activate drag with keyboard, press Alt + Enter. Once in keyboard drag state,…" at bounding box center [666, 488] width 1255 height 586
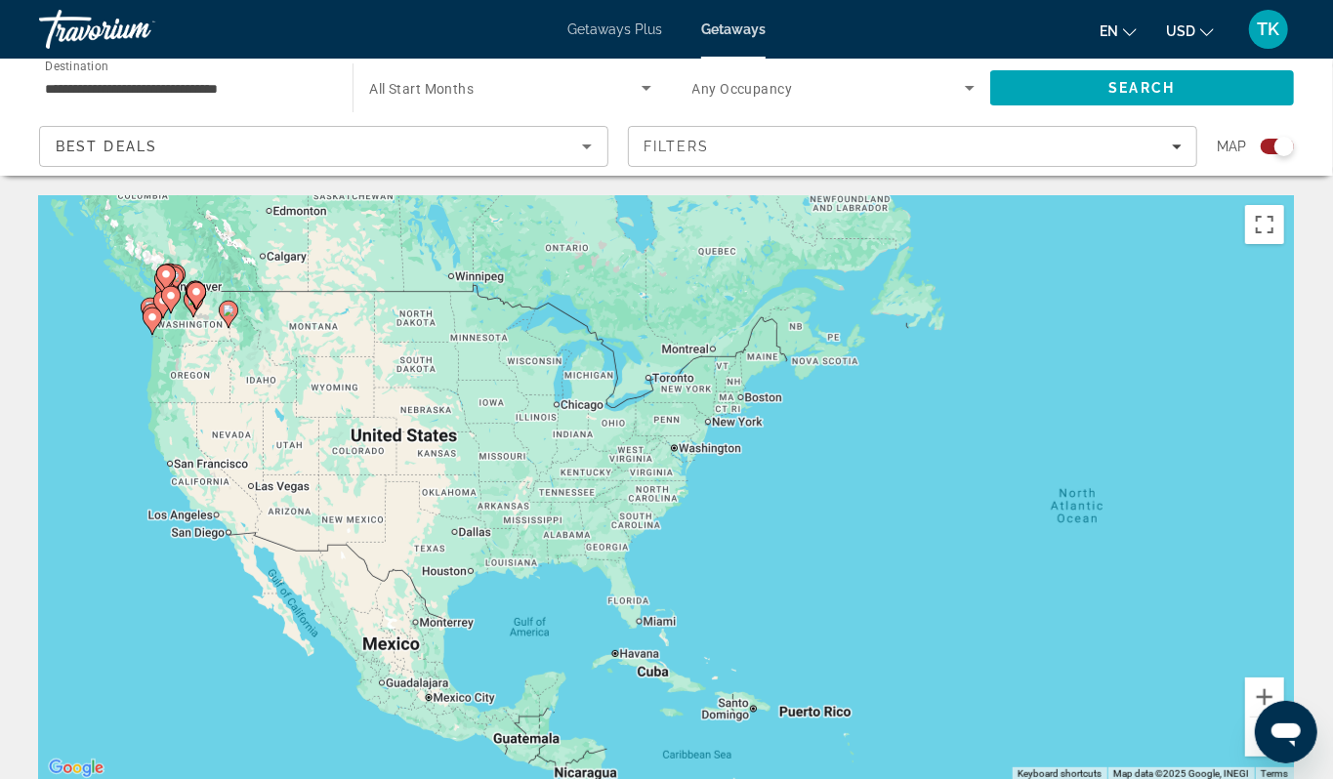
click at [137, 447] on div "To activate drag with keyboard, press Alt + Enter. Once in keyboard drag state,…" at bounding box center [666, 488] width 1255 height 586
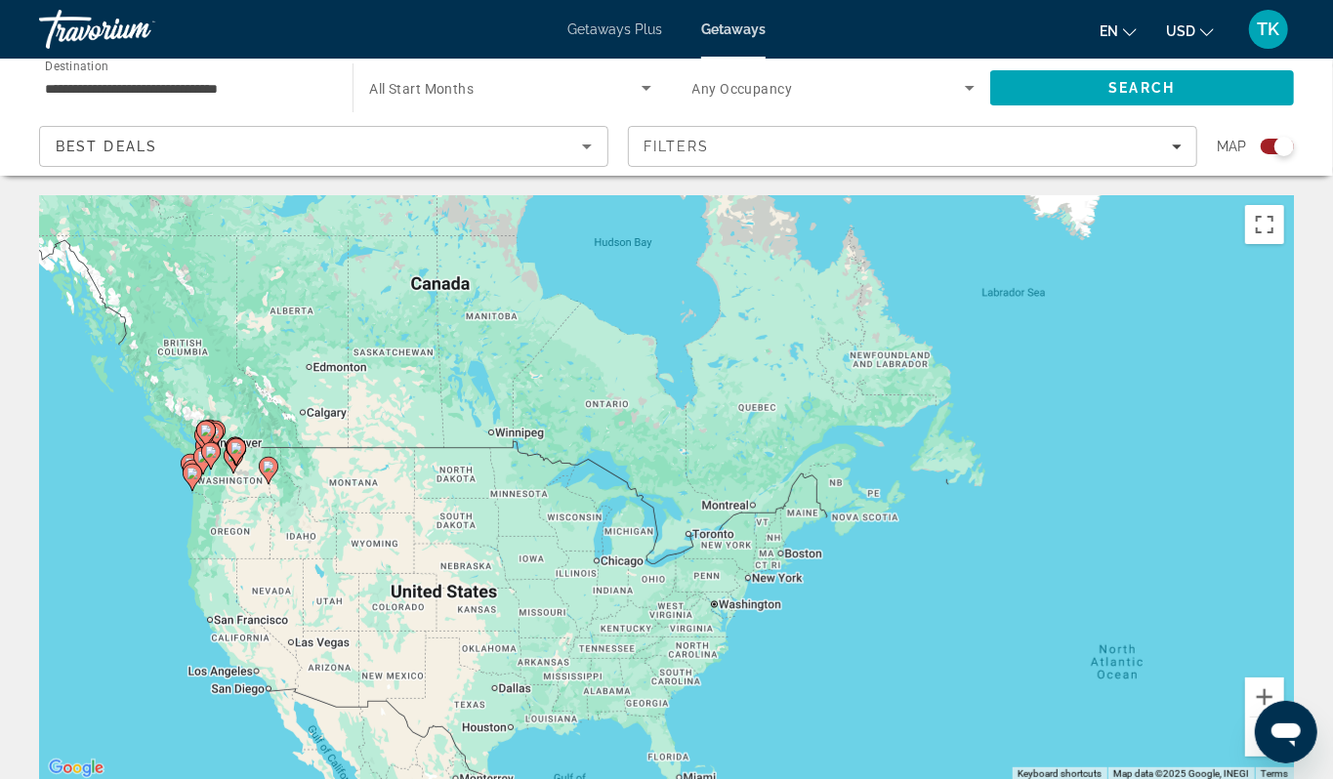
drag, startPoint x: 137, startPoint y: 447, endPoint x: 172, endPoint y: 623, distance: 179.2
click at [172, 623] on div "To activate drag with keyboard, press Alt + Enter. Once in keyboard drag state,…" at bounding box center [666, 488] width 1255 height 586
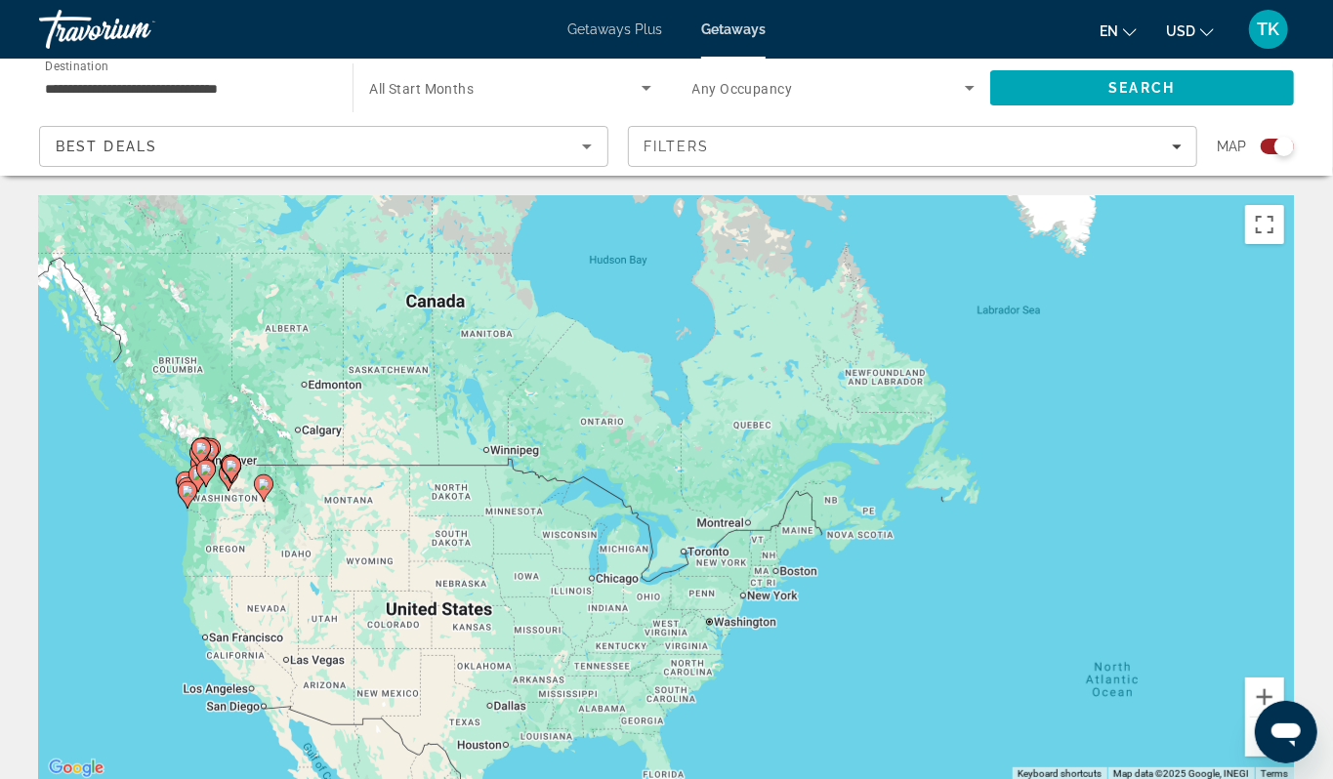
click at [156, 517] on div "To activate drag with keyboard, press Alt + Enter. Once in keyboard drag state,…" at bounding box center [666, 488] width 1255 height 586
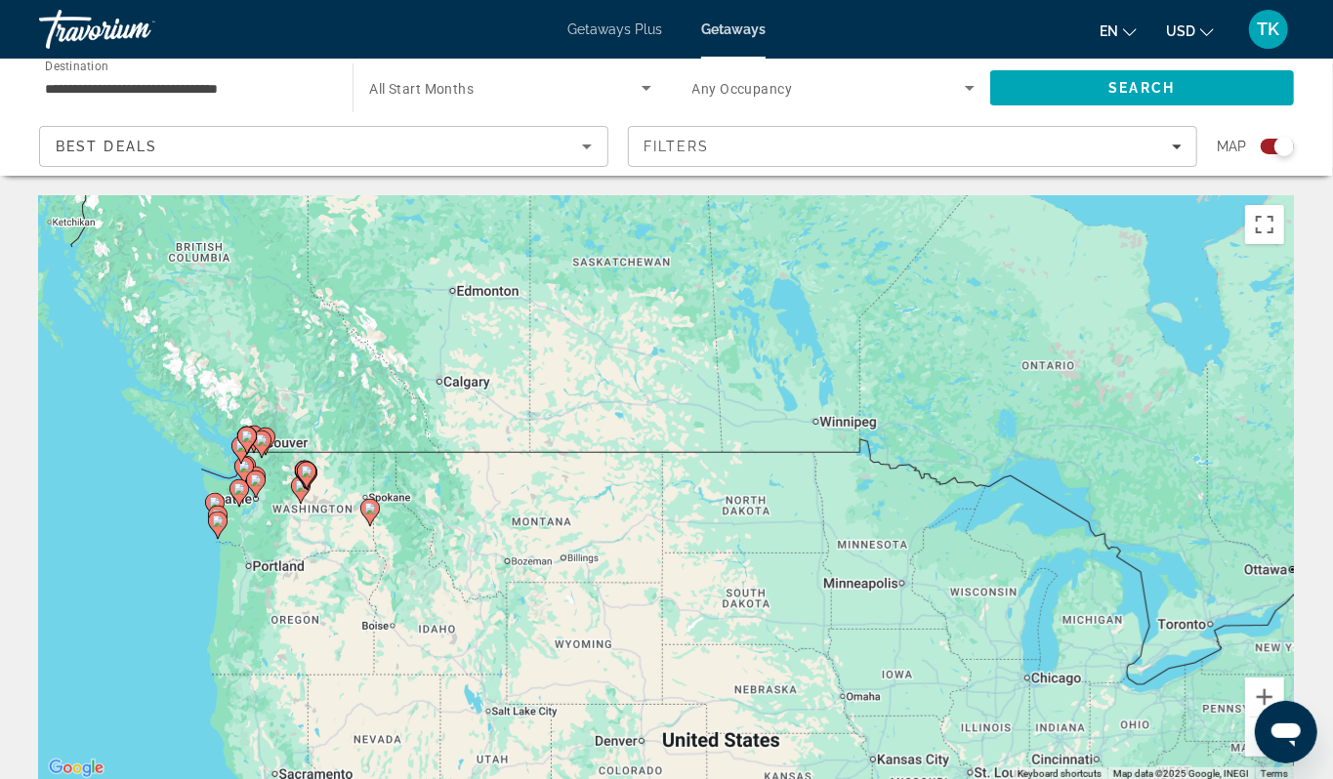
click at [189, 547] on div "To activate drag with keyboard, press Alt + Enter. Once in keyboard drag state,…" at bounding box center [666, 488] width 1255 height 586
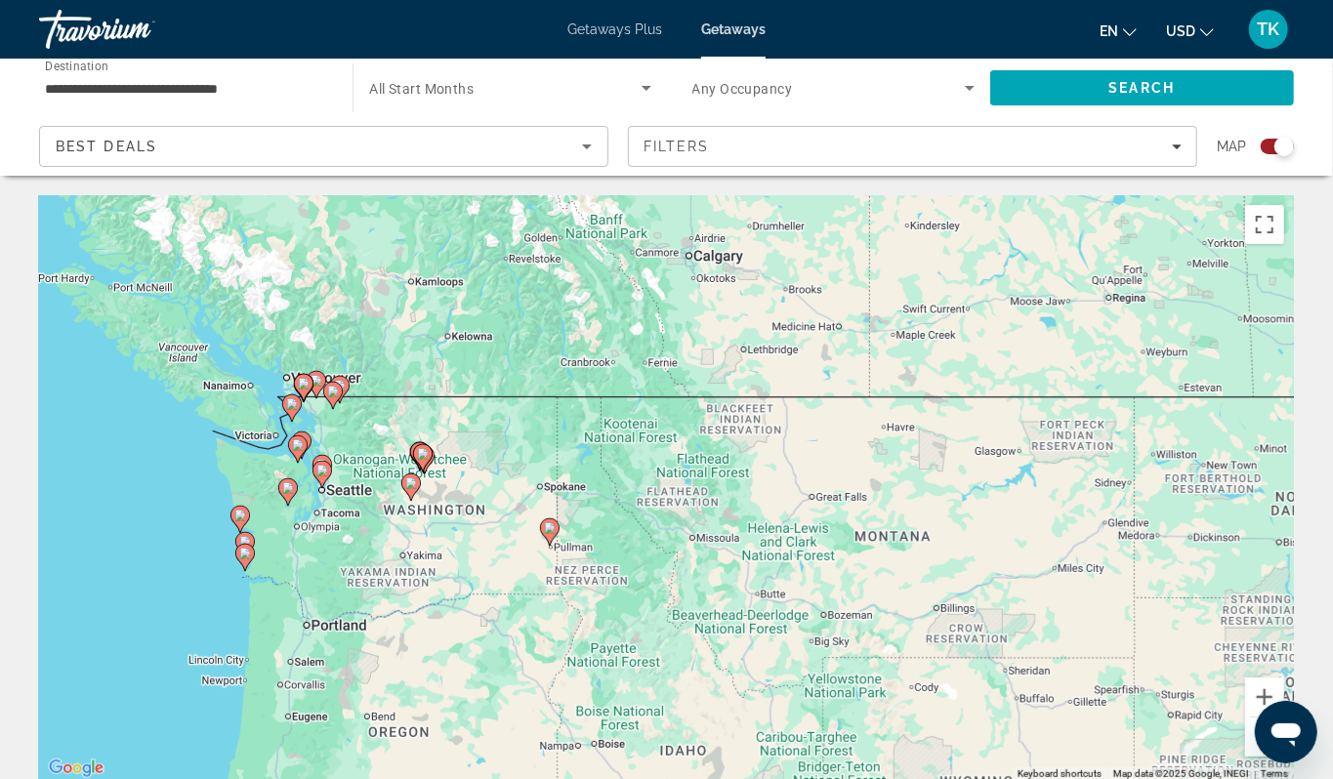
click at [236, 523] on div "To activate drag with keyboard, press Alt + Enter. Once in keyboard drag state,…" at bounding box center [666, 488] width 1255 height 586
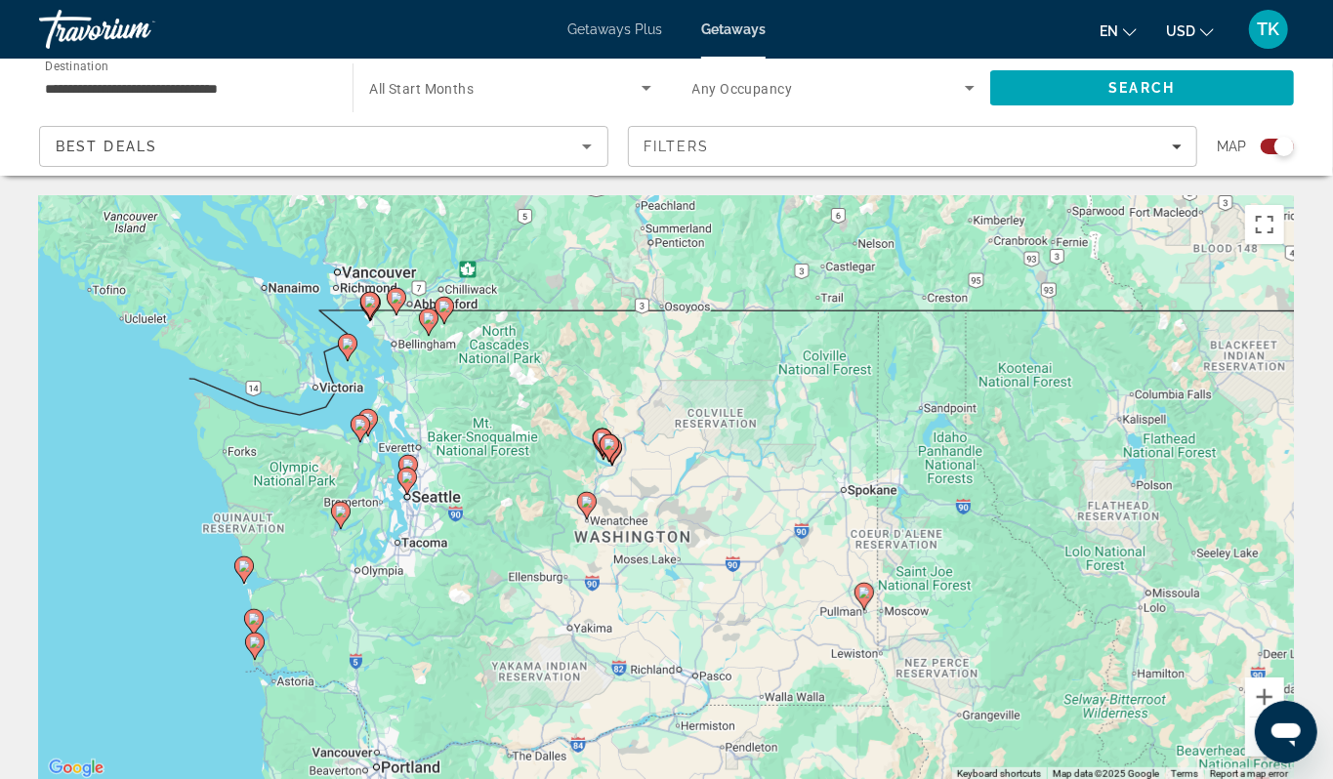
click at [274, 498] on div "To activate drag with keyboard, press Alt + Enter. Once in keyboard drag state,…" at bounding box center [666, 488] width 1255 height 586
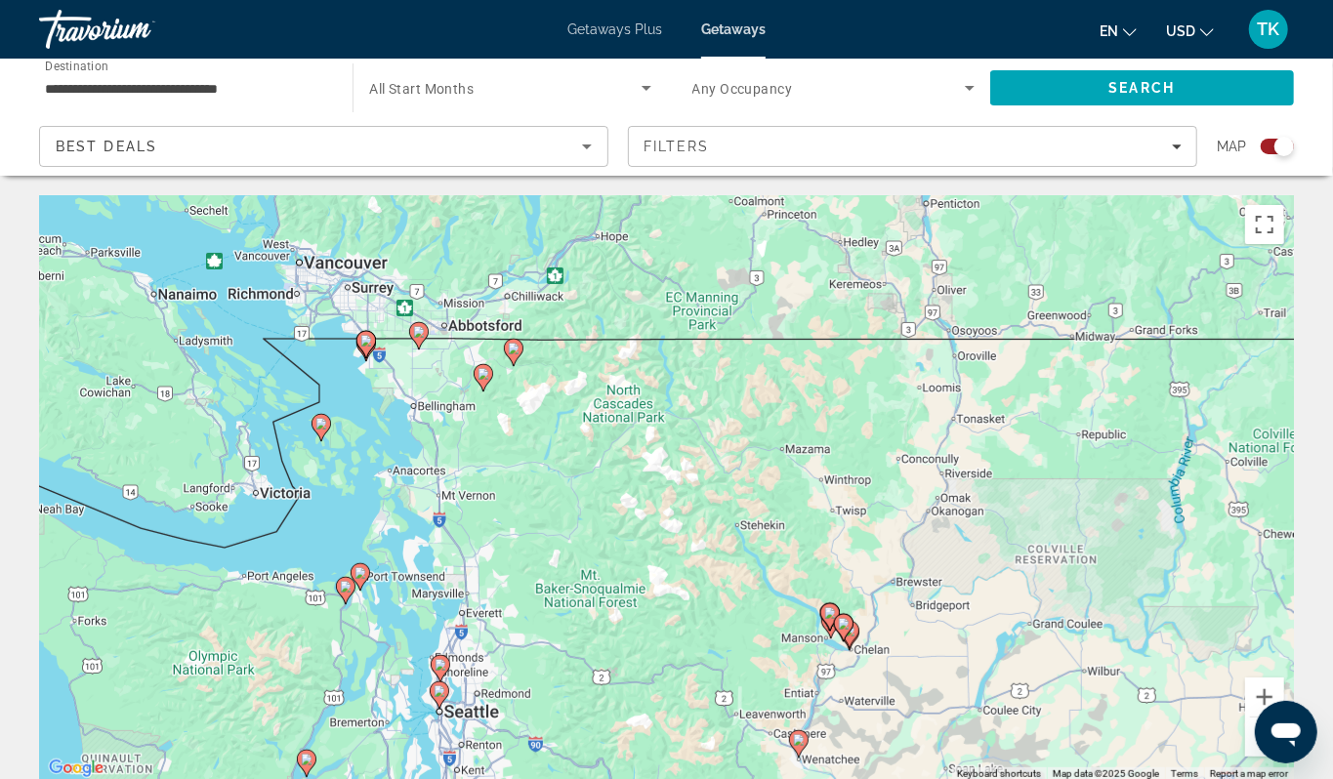
drag, startPoint x: 484, startPoint y: 403, endPoint x: 384, endPoint y: 587, distance: 209.3
click at [383, 588] on div "To activate drag with keyboard, press Alt + Enter. Once in keyboard drag state,…" at bounding box center [666, 488] width 1255 height 586
click at [317, 432] on image "Main content" at bounding box center [321, 426] width 12 height 12
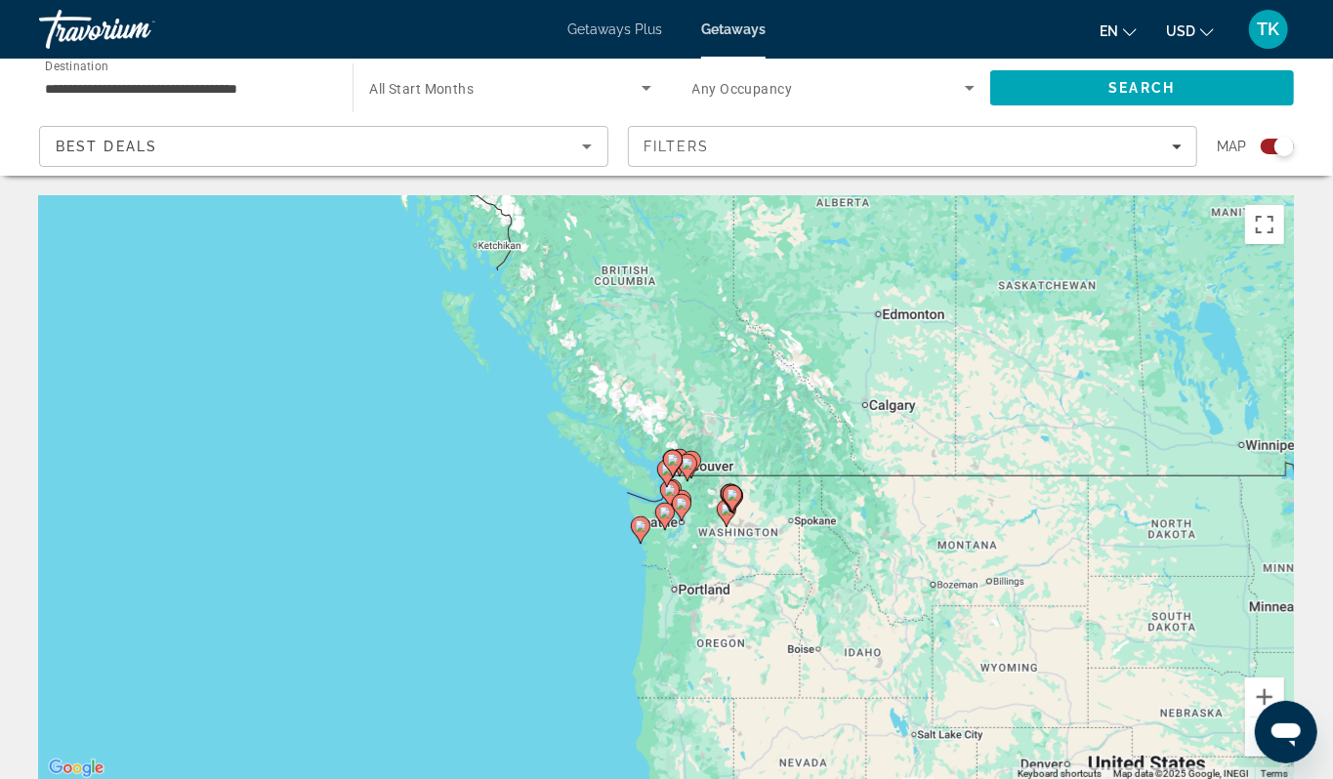
click at [663, 478] on gmp-advanced-marker "Main content" at bounding box center [673, 463] width 20 height 29
type input "**********"
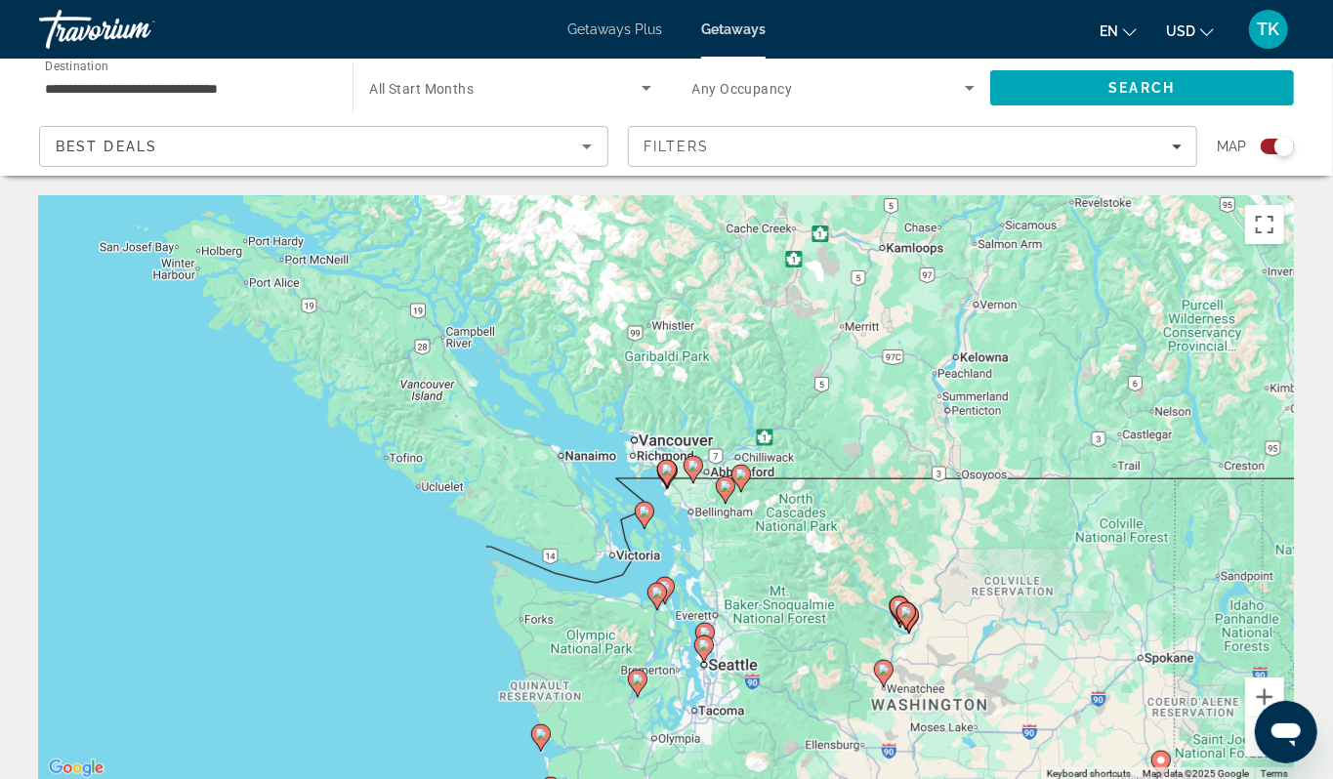
click at [645, 517] on image "Main content" at bounding box center [645, 512] width 12 height 12
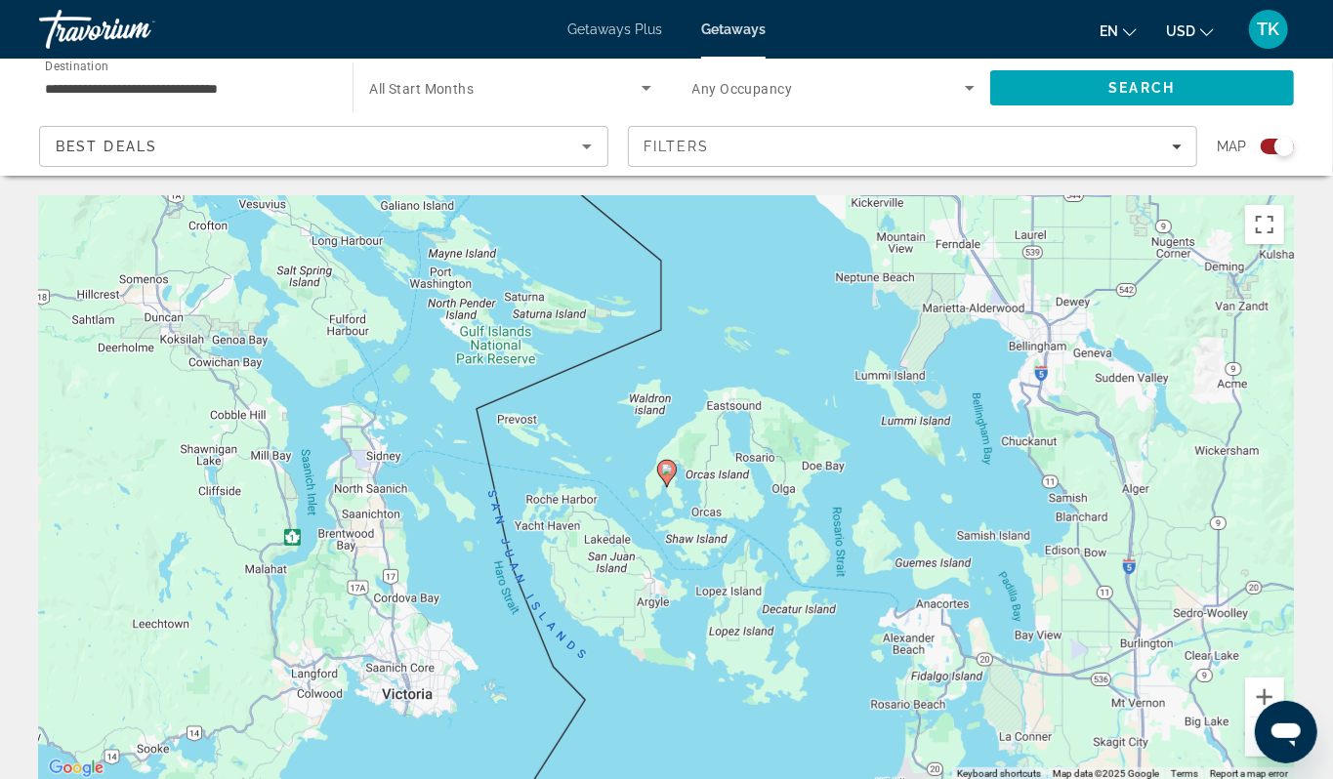
click at [666, 475] on image "Main content" at bounding box center [667, 470] width 12 height 12
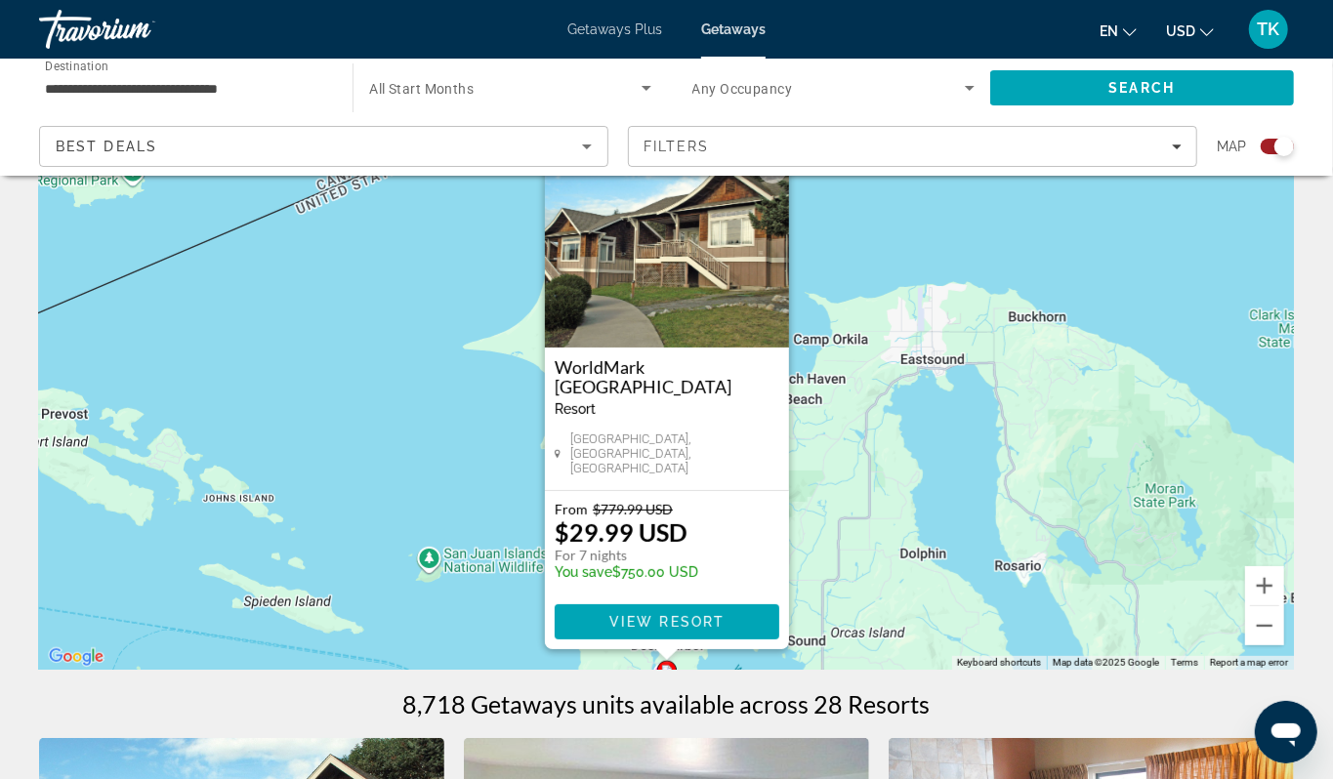
scroll to position [113, 0]
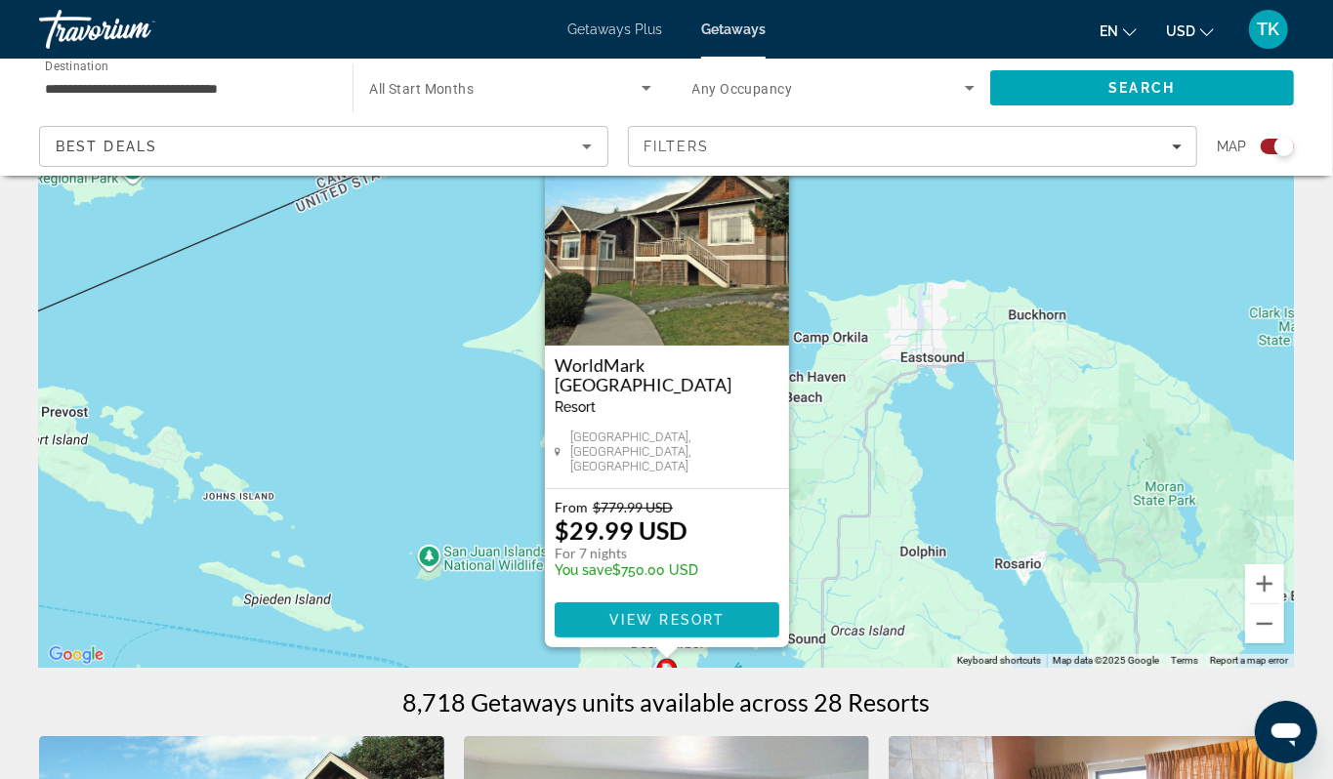
click at [660, 643] on span "Main content" at bounding box center [667, 620] width 225 height 47
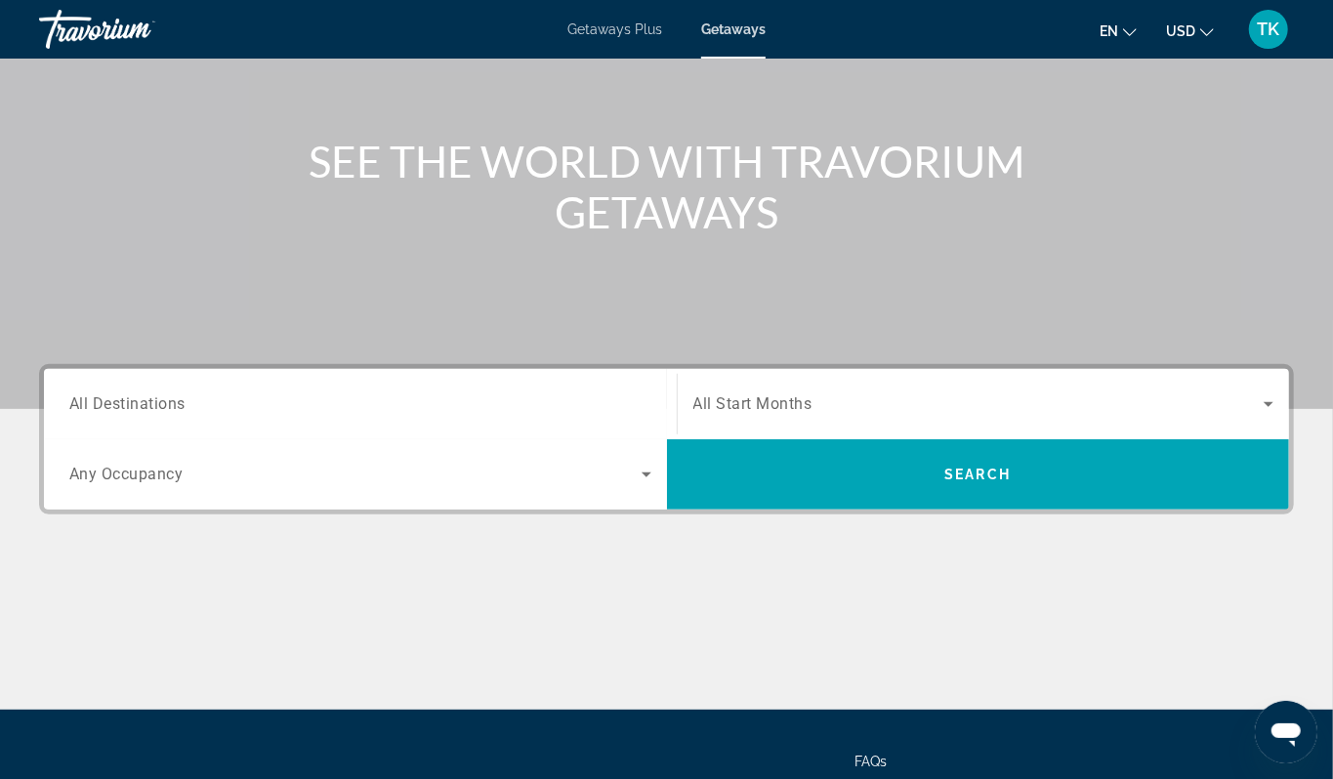
scroll to position [189, 0]
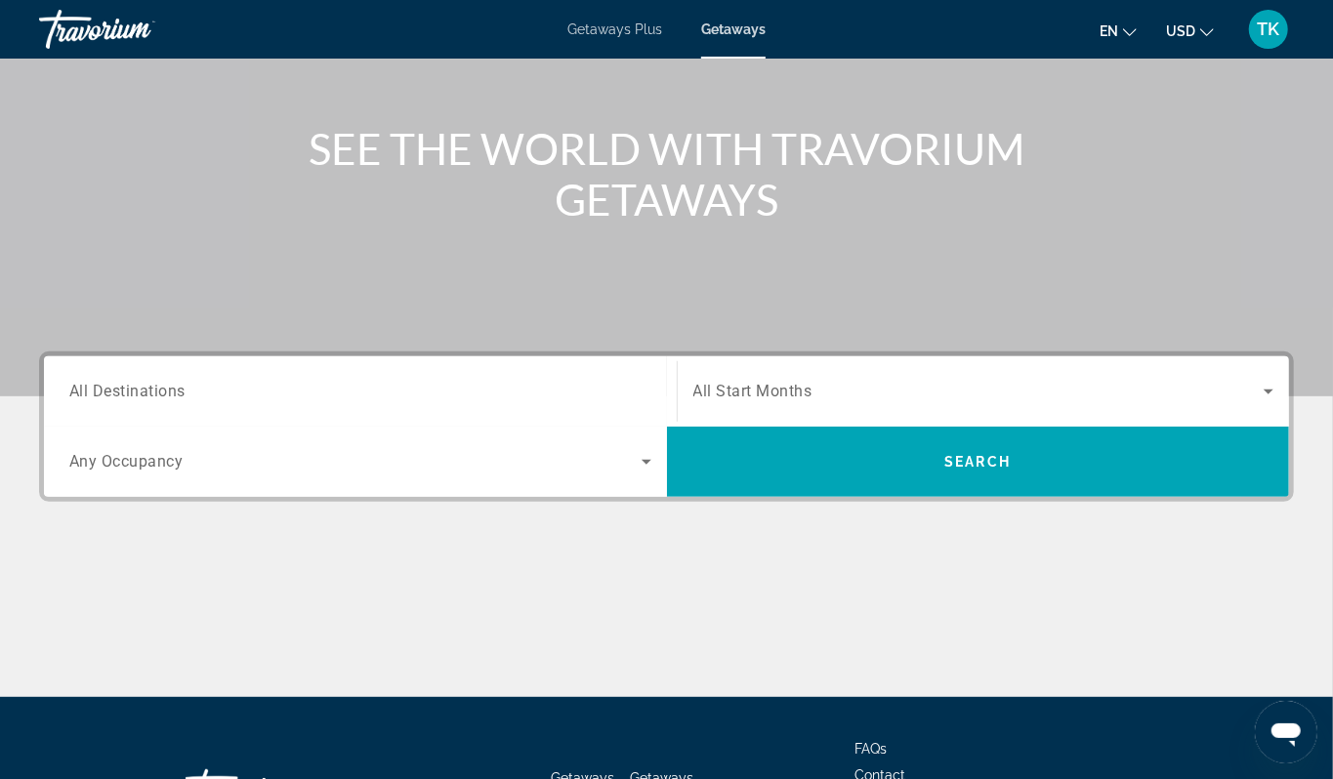
click at [153, 400] on span "All Destinations" at bounding box center [127, 391] width 116 height 19
click at [153, 404] on input "Destination All Destinations" at bounding box center [360, 392] width 582 height 23
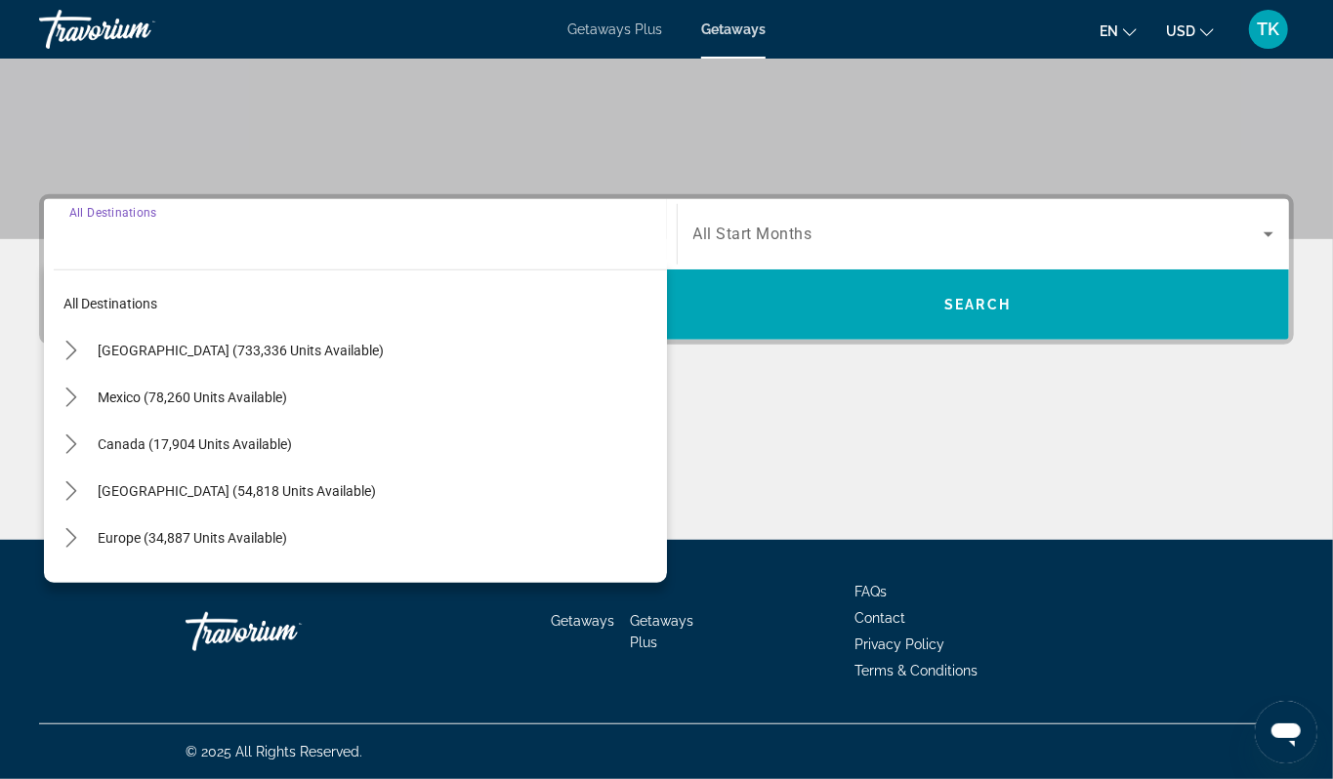
scroll to position [566, 0]
click at [76, 434] on icon "Toggle Canada (17,904 units available) submenu" at bounding box center [70, 444] width 11 height 20
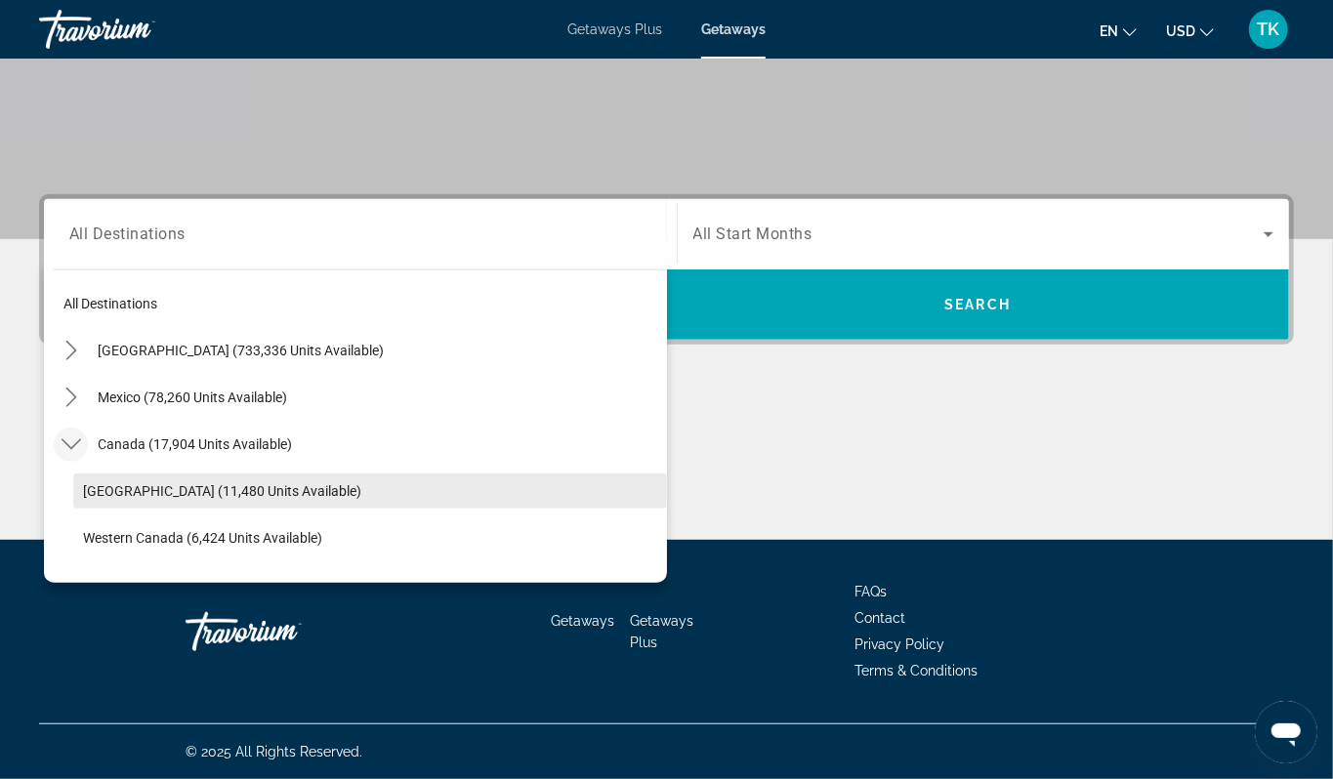
click at [208, 483] on span "[GEOGRAPHIC_DATA] (11,480 units available)" at bounding box center [222, 491] width 278 height 16
type input "**********"
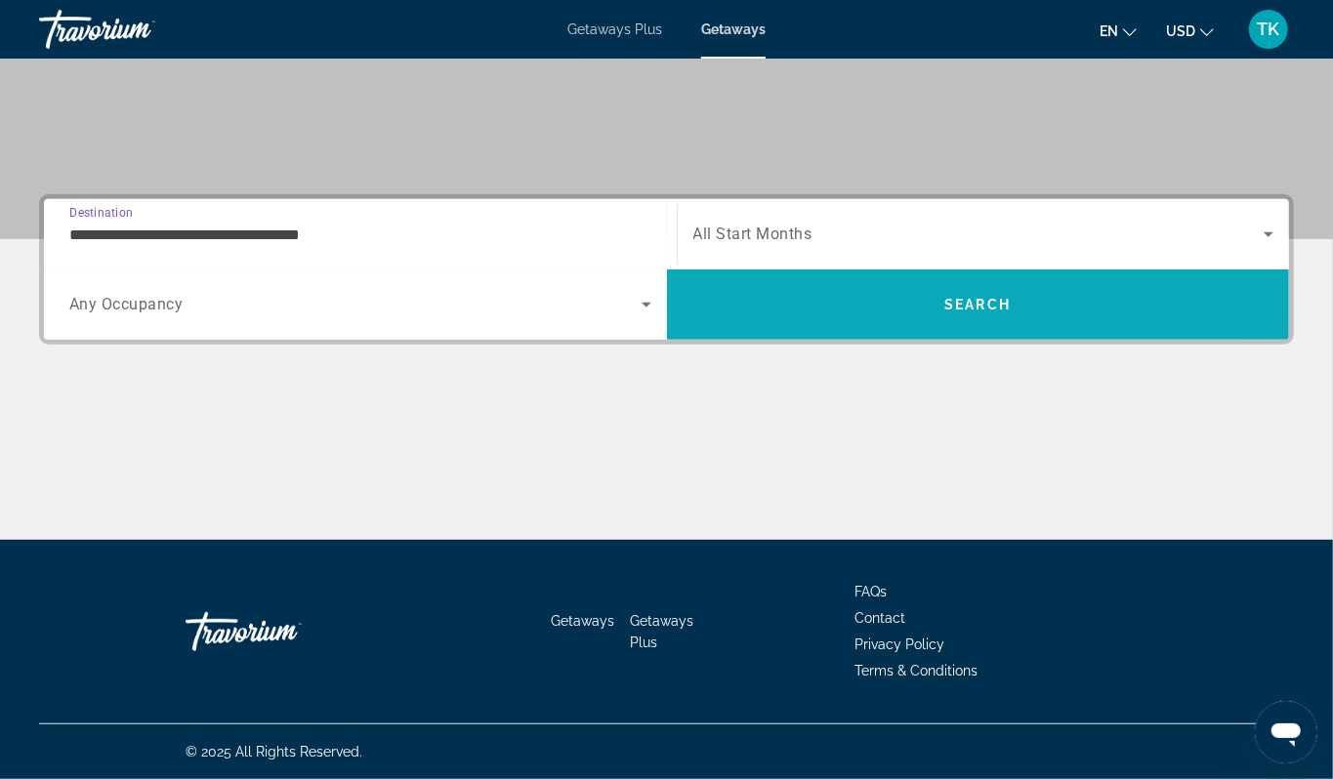
click at [976, 297] on span "Search" at bounding box center [977, 305] width 66 height 16
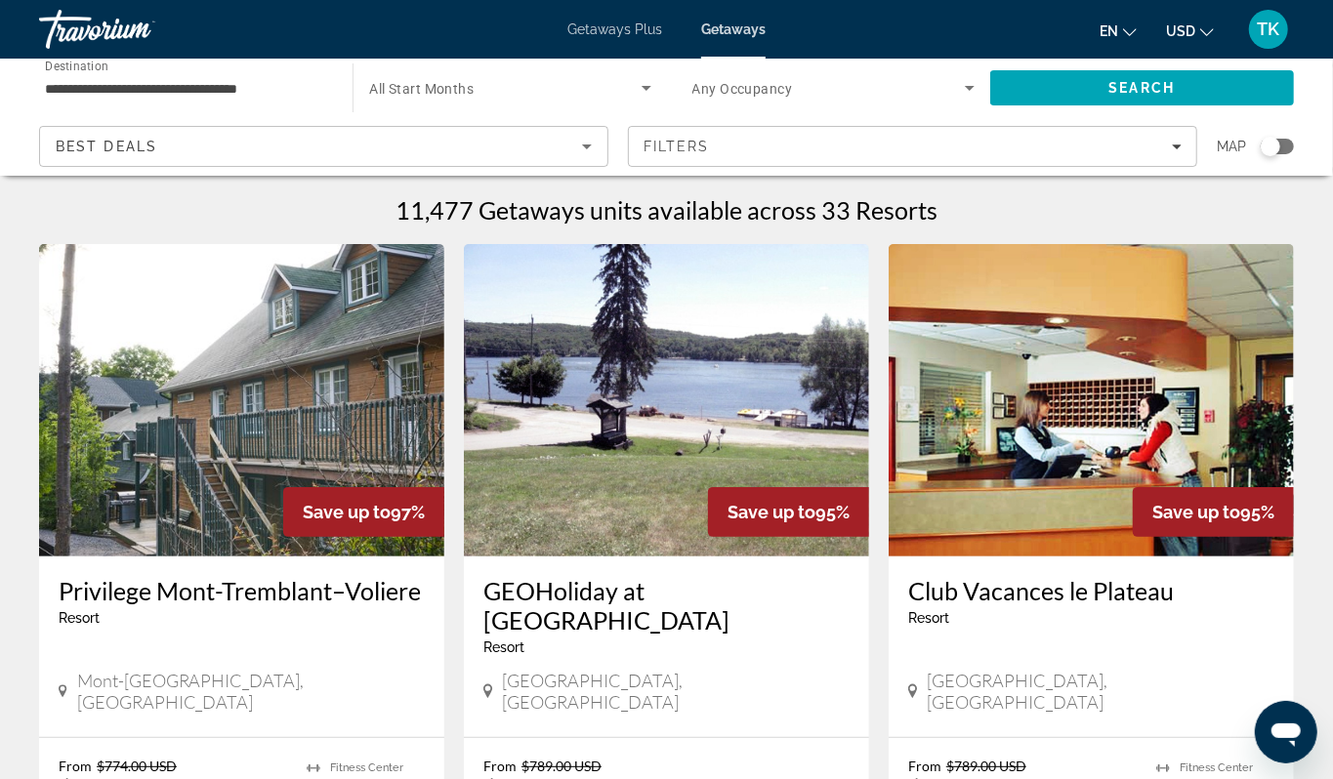
click at [1261, 156] on div "Search widget" at bounding box center [1270, 147] width 20 height 20
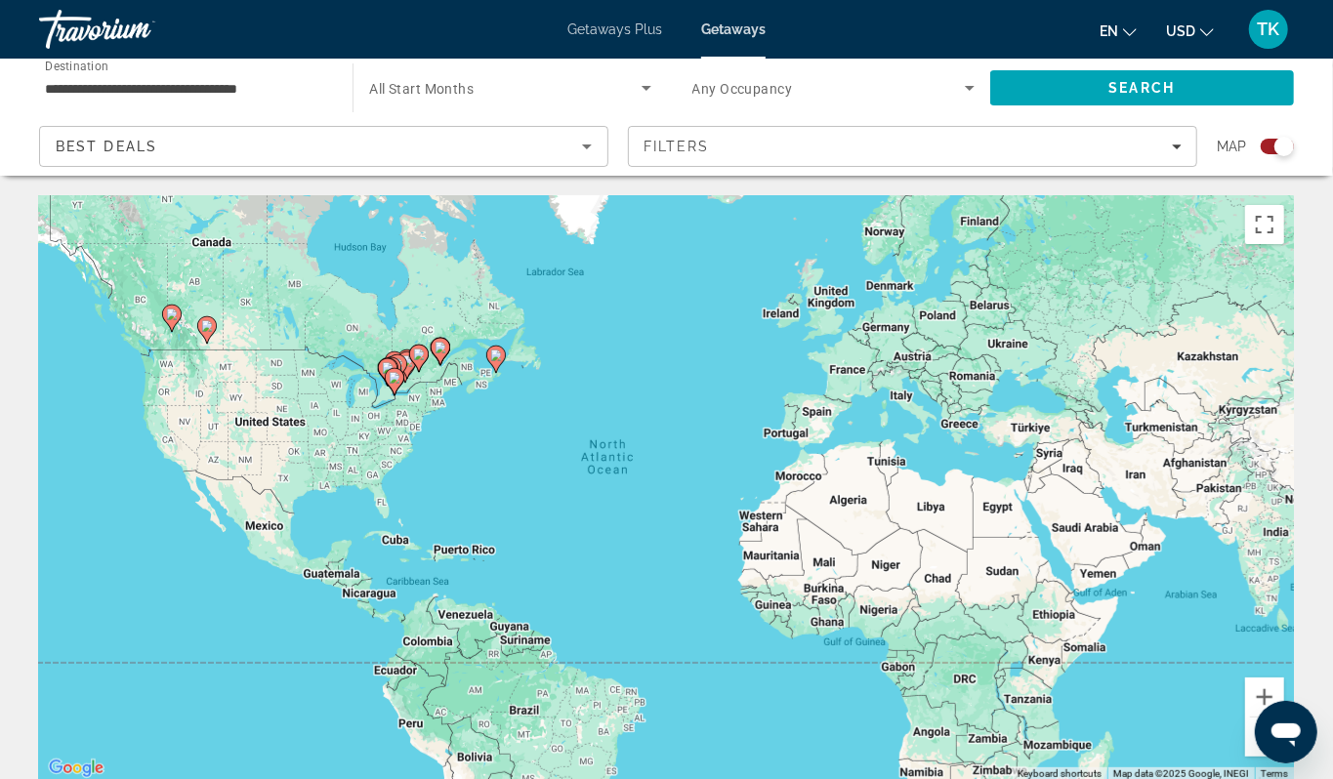
click at [106, 101] on input "**********" at bounding box center [186, 88] width 282 height 23
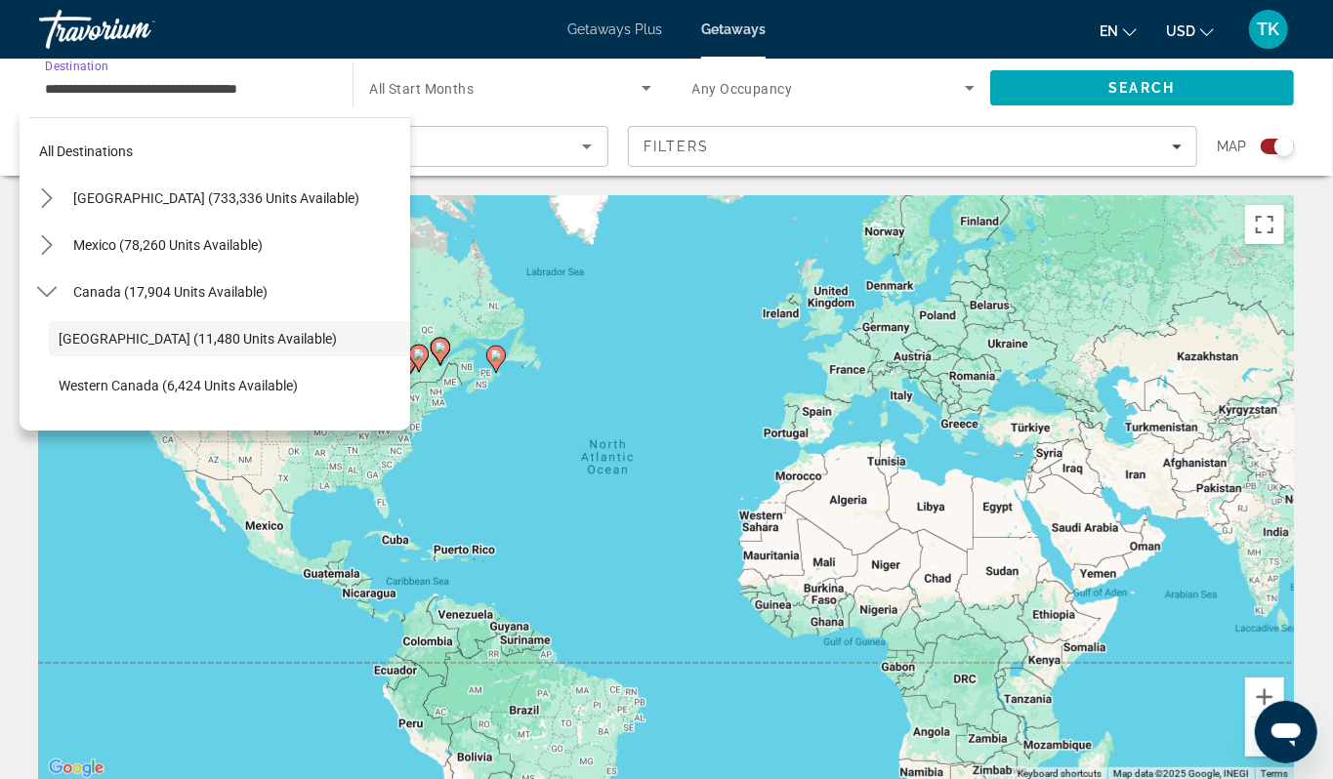
scroll to position [41, 0]
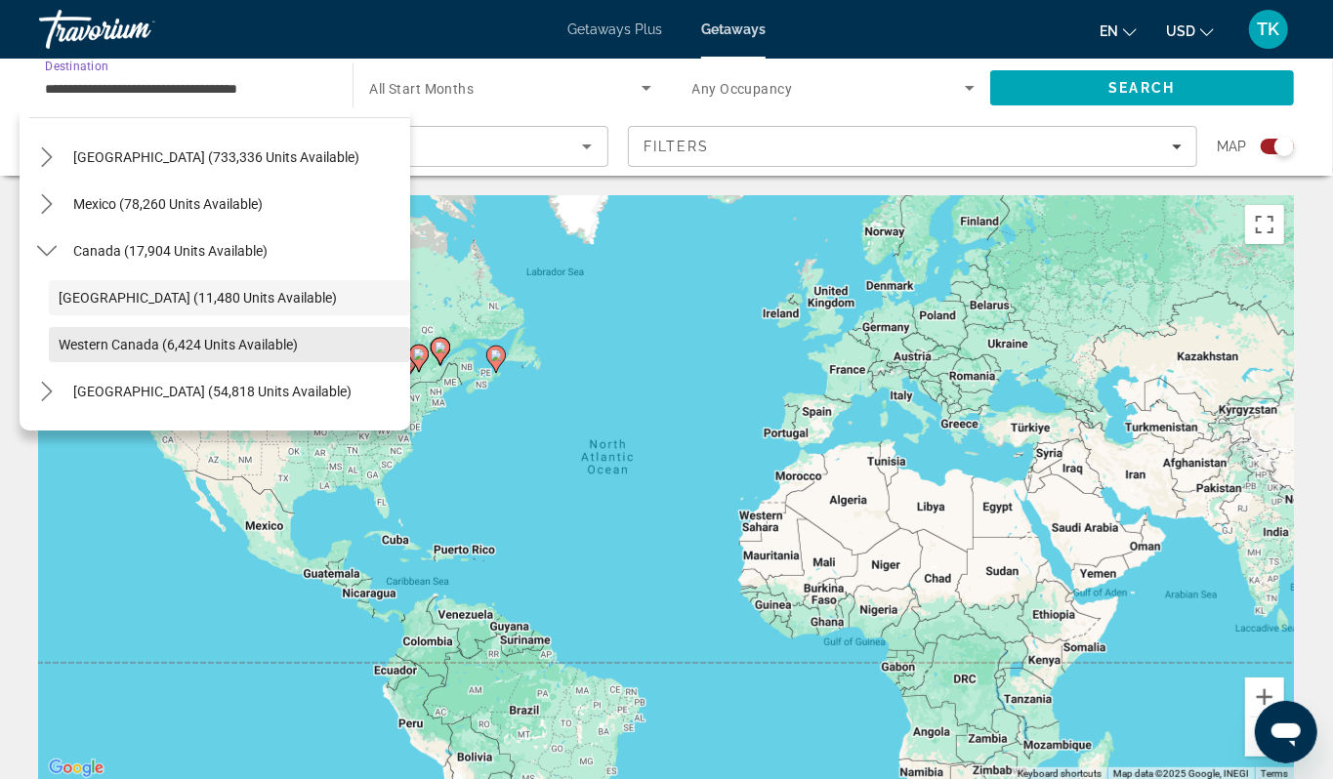
click at [76, 352] on span "Western Canada (6,424 units available)" at bounding box center [178, 345] width 239 height 16
type input "**********"
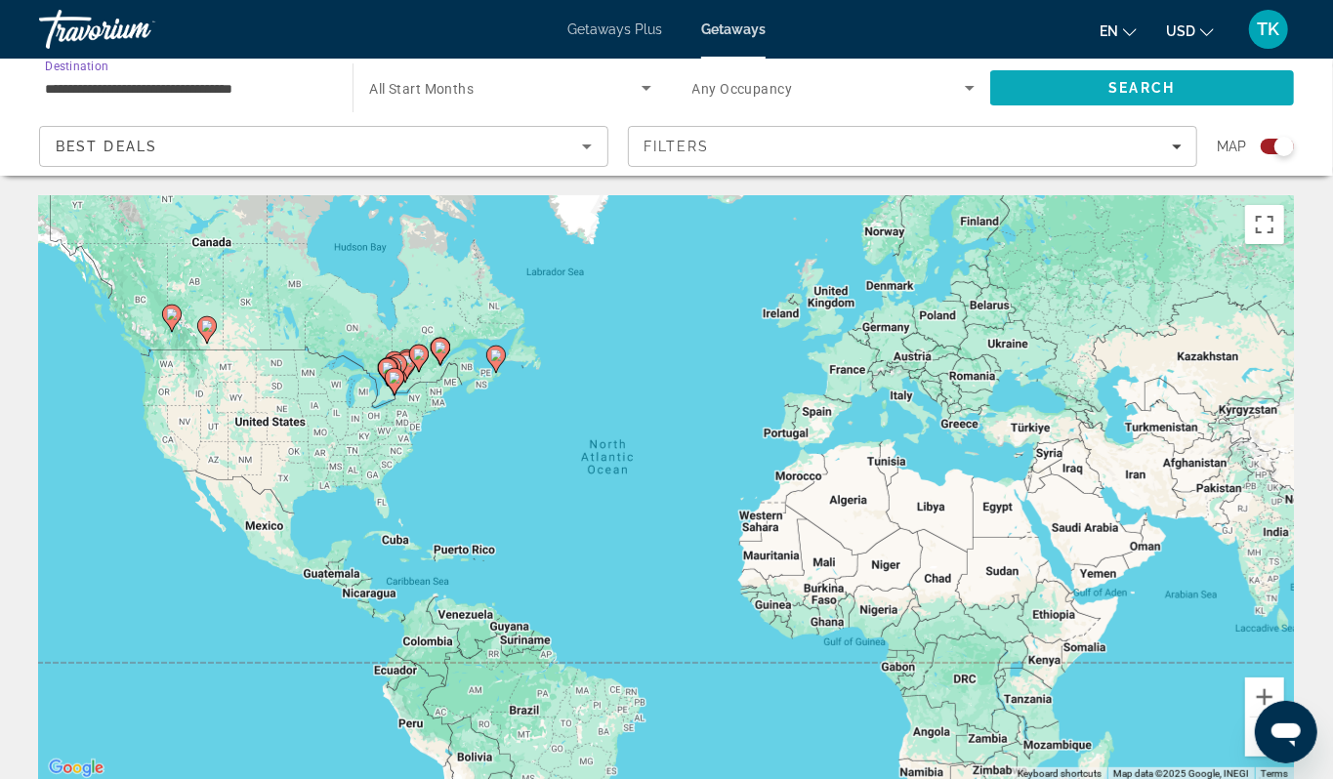
click at [1150, 92] on span "Search" at bounding box center [1142, 87] width 304 height 47
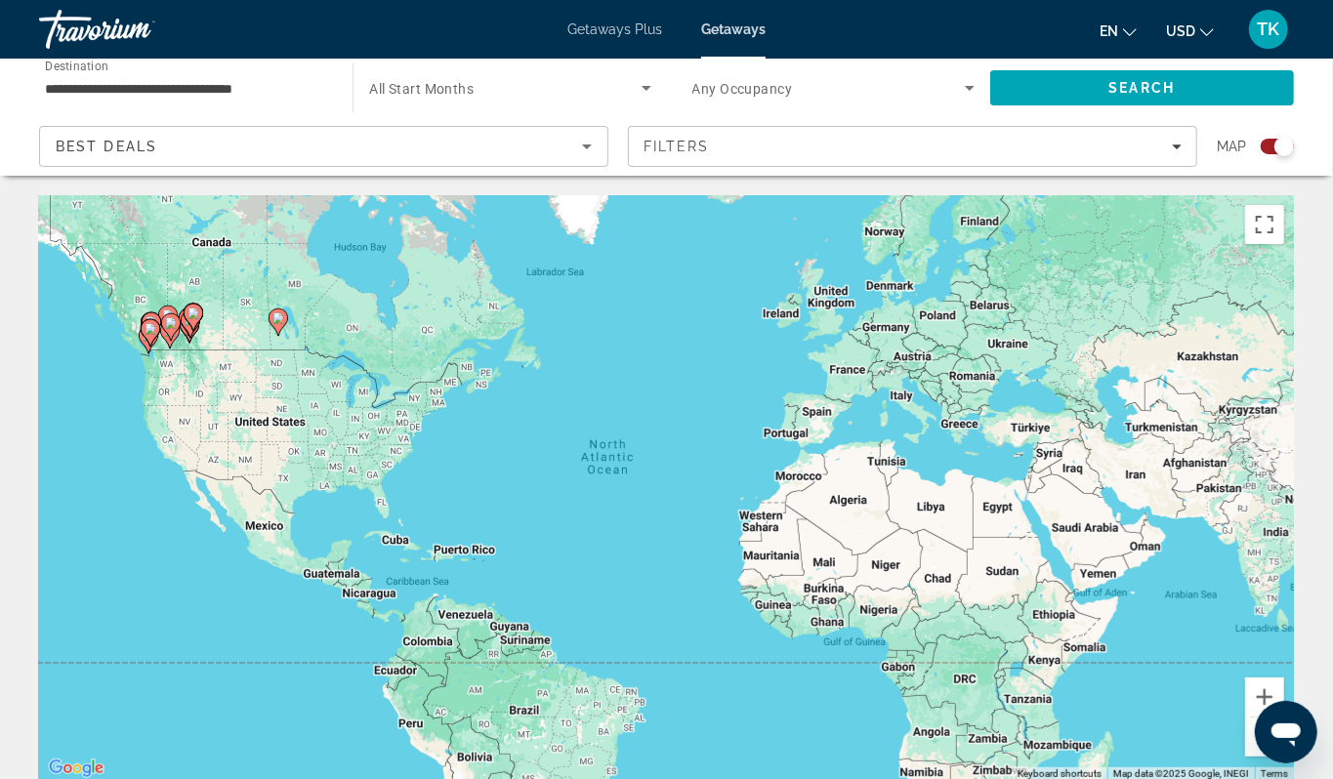
click at [105, 414] on div "To activate drag with keyboard, press Alt + Enter. Once in keyboard drag state,…" at bounding box center [666, 488] width 1255 height 586
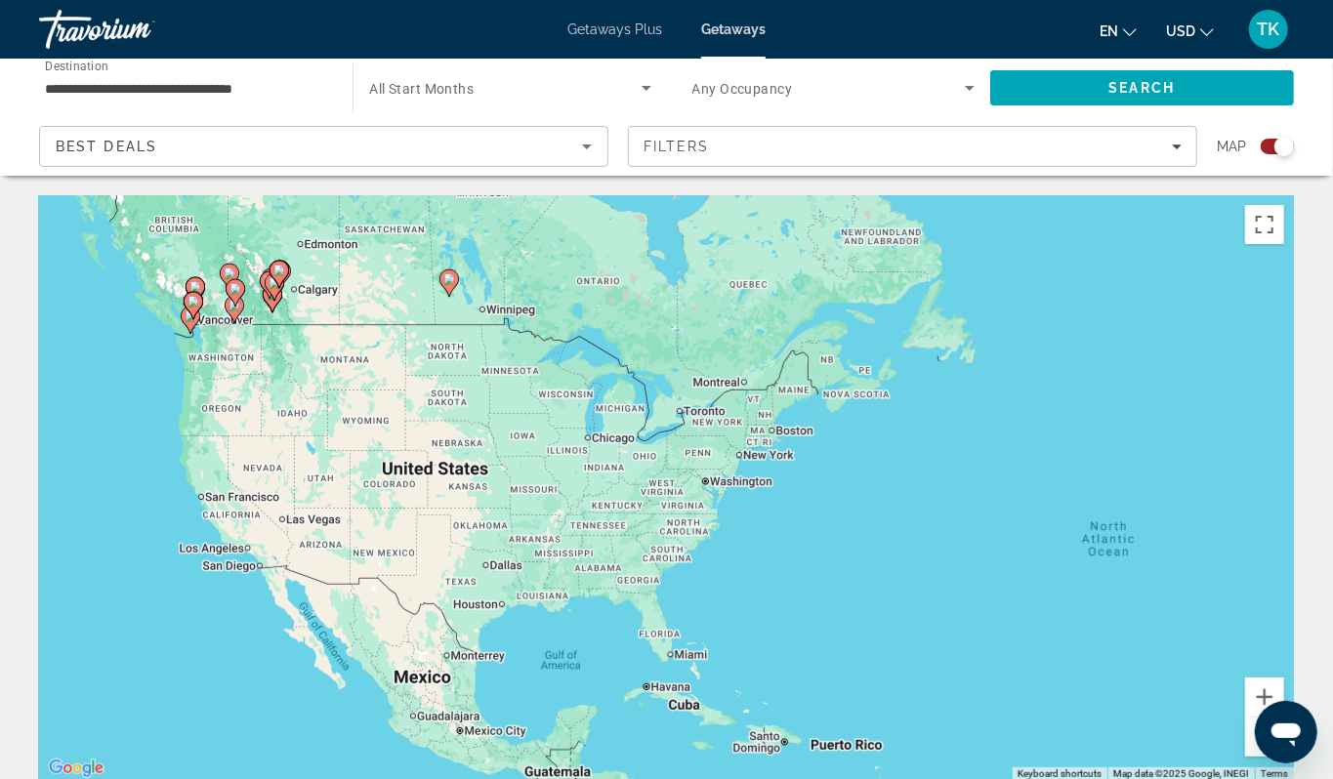
click at [137, 404] on div "To activate drag with keyboard, press Alt + Enter. Once in keyboard drag state,…" at bounding box center [666, 488] width 1255 height 586
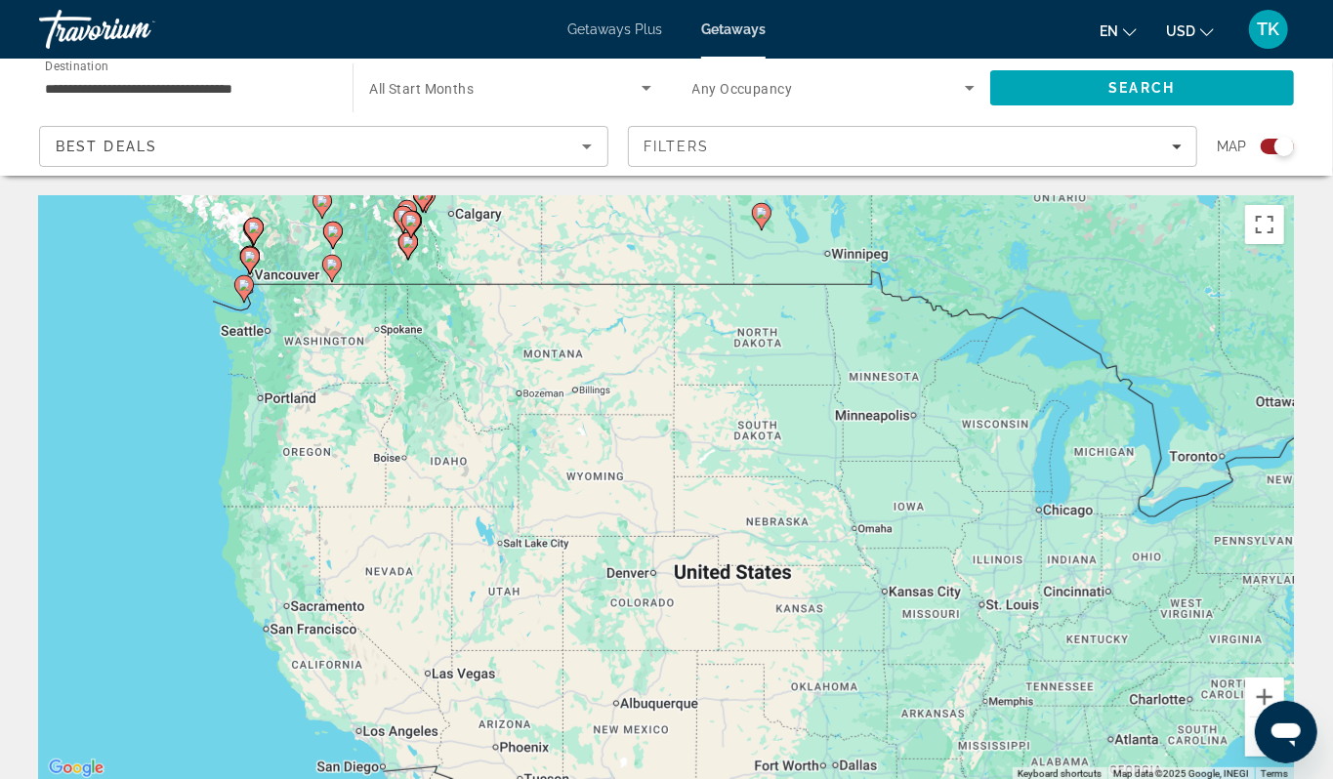
click at [207, 376] on div "To activate drag with keyboard, press Alt + Enter. Once in keyboard drag state,…" at bounding box center [666, 488] width 1255 height 586
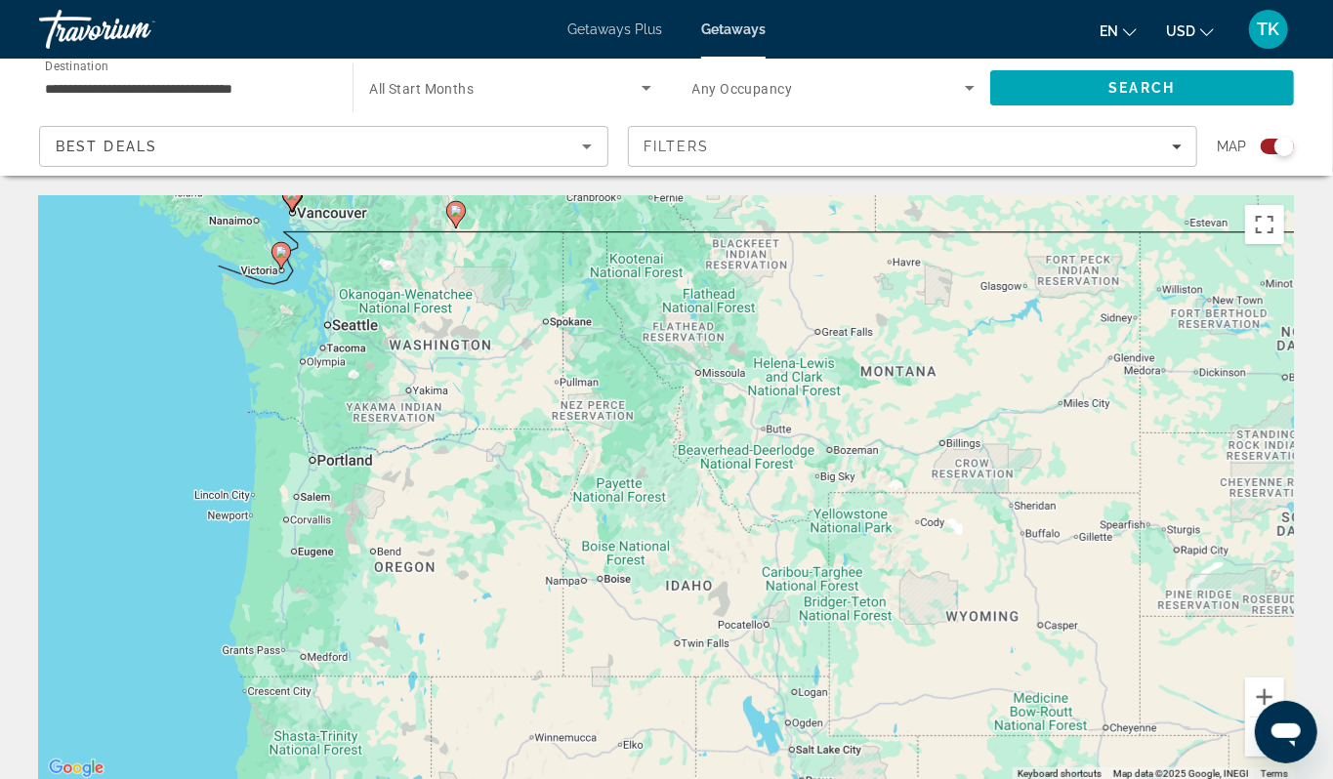
click at [223, 345] on div "To activate drag with keyboard, press Alt + Enter. Once in keyboard drag state,…" at bounding box center [666, 488] width 1255 height 586
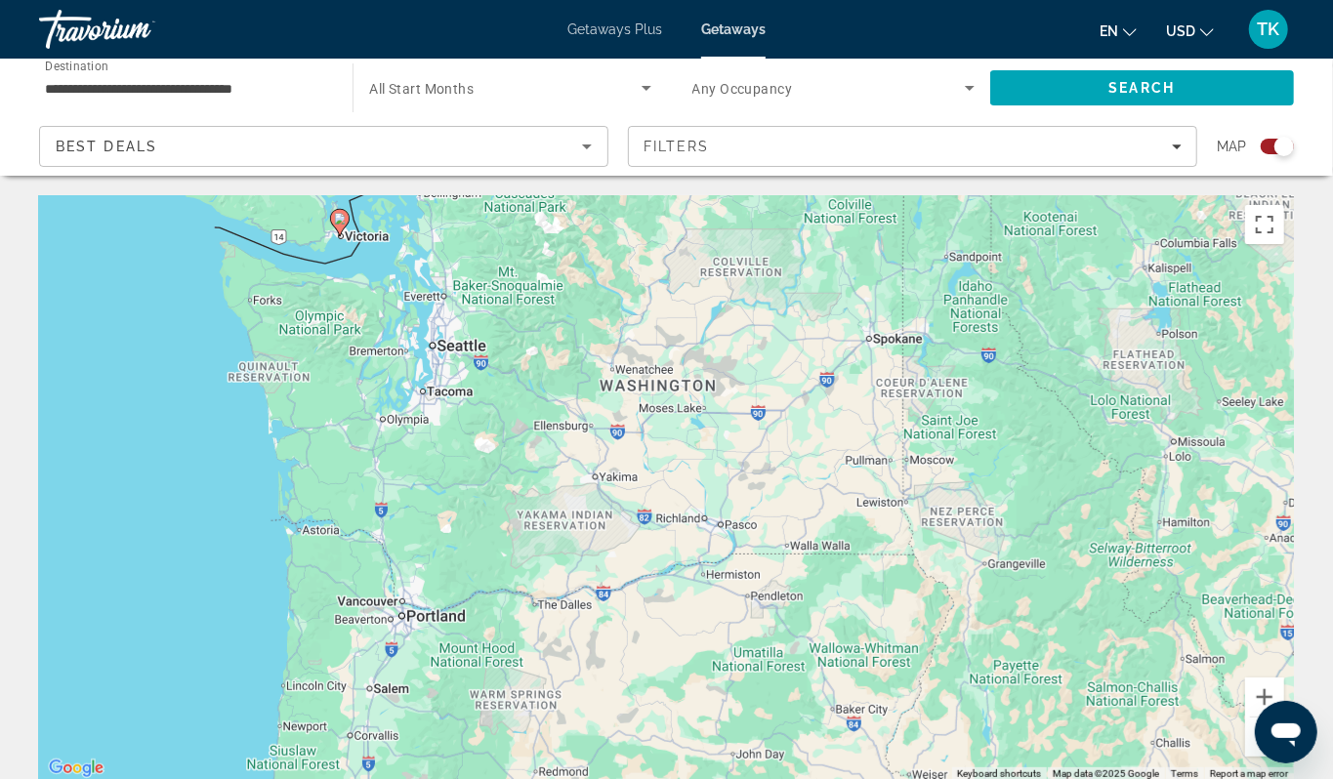
click at [223, 345] on div "To activate drag with keyboard, press Alt + Enter. Once in keyboard drag state,…" at bounding box center [666, 488] width 1255 height 586
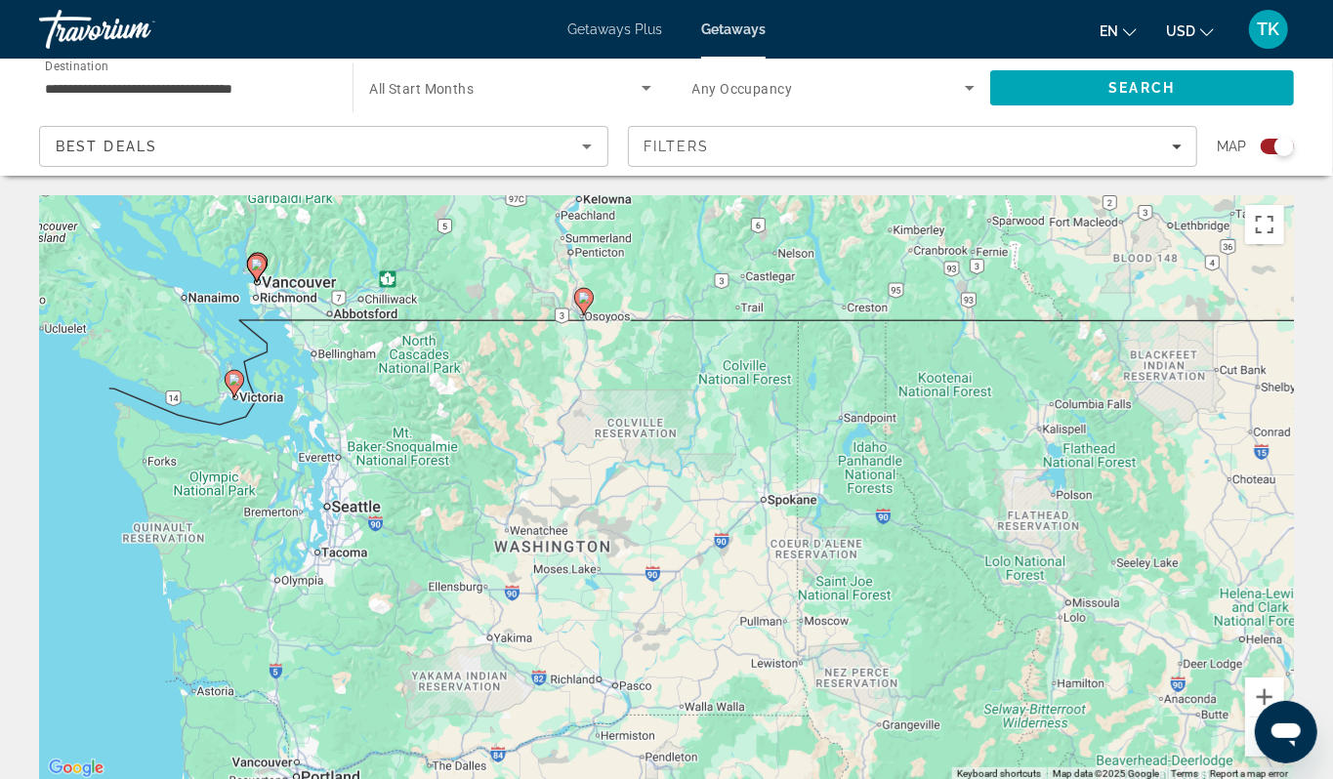
drag, startPoint x: 223, startPoint y: 345, endPoint x: 107, endPoint y: 527, distance: 215.9
click at [107, 527] on div "To activate drag with keyboard, press Alt + Enter. Once in keyboard drag state,…" at bounding box center [666, 488] width 1255 height 586
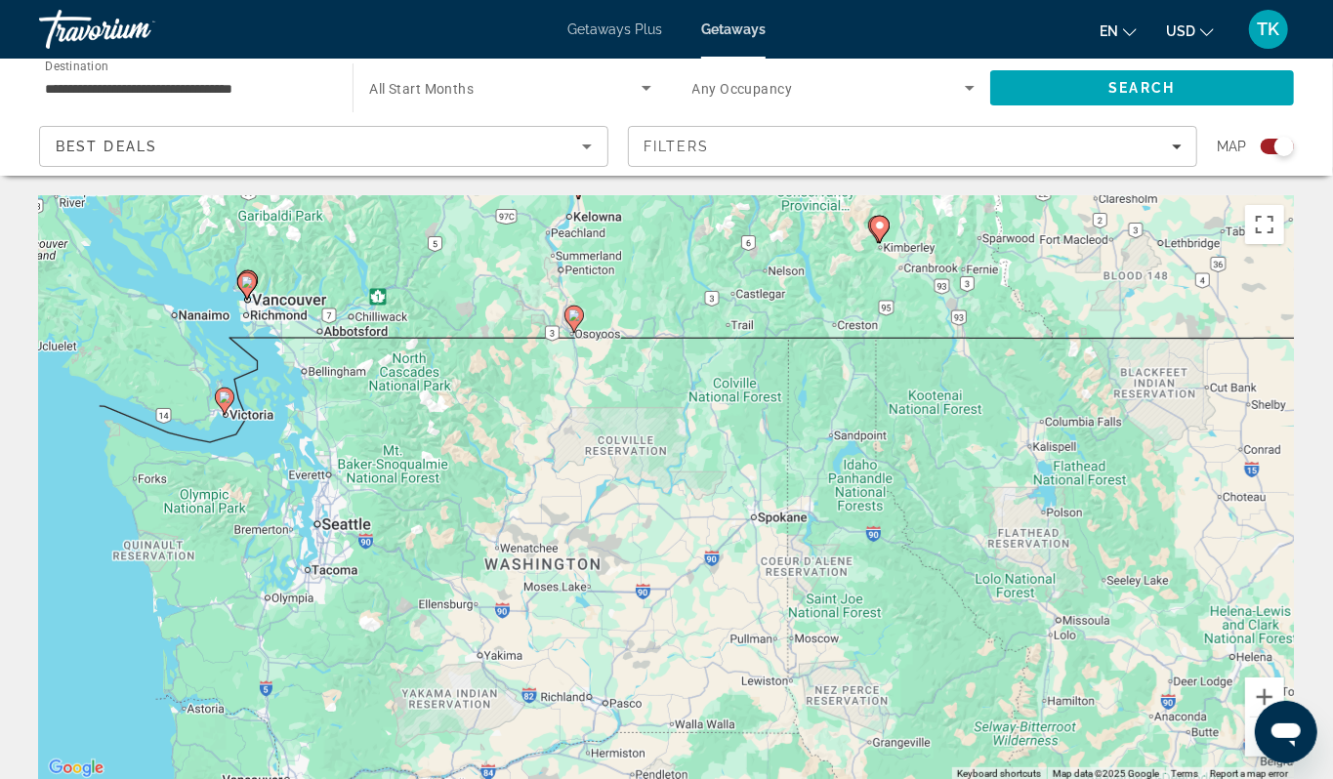
click at [293, 414] on div "To activate drag with keyboard, press Alt + Enter. Once in keyboard drag state,…" at bounding box center [666, 488] width 1255 height 586
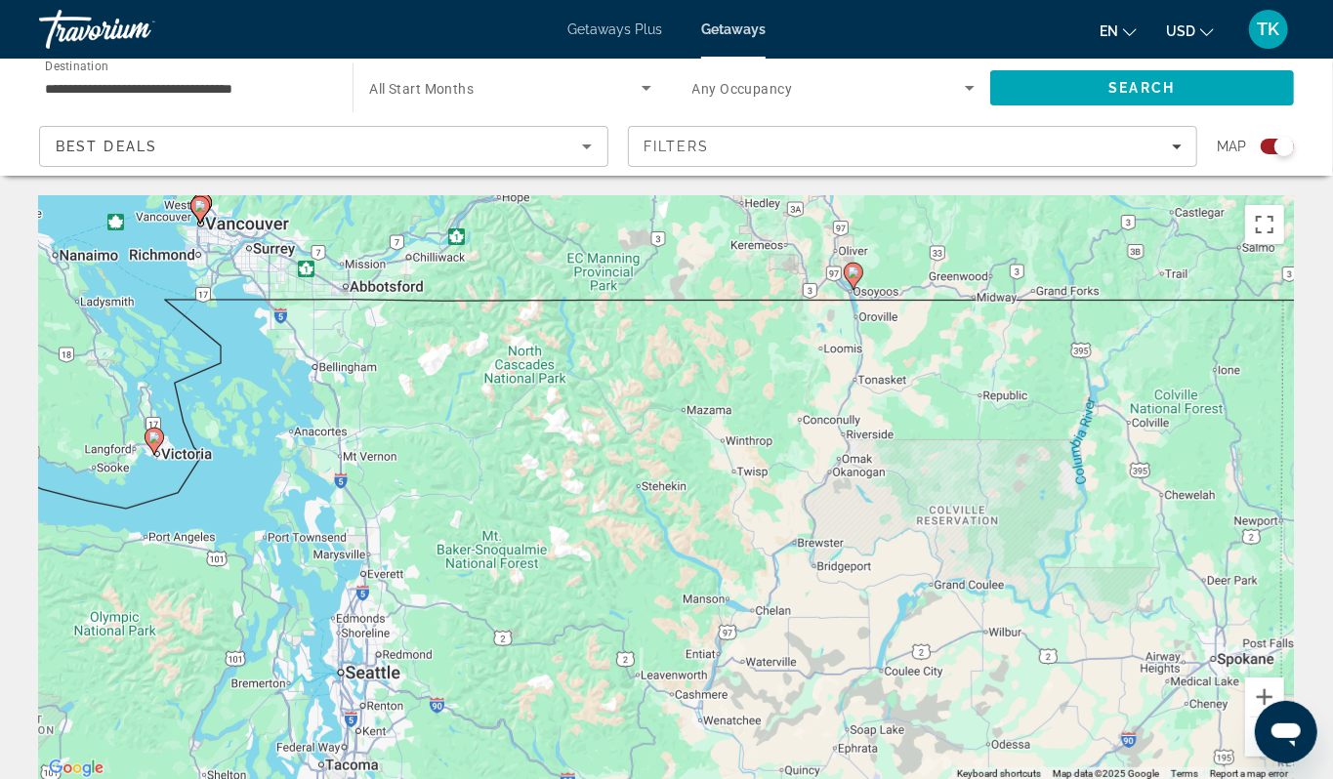
click at [853, 278] on image "Main content" at bounding box center [853, 273] width 12 height 12
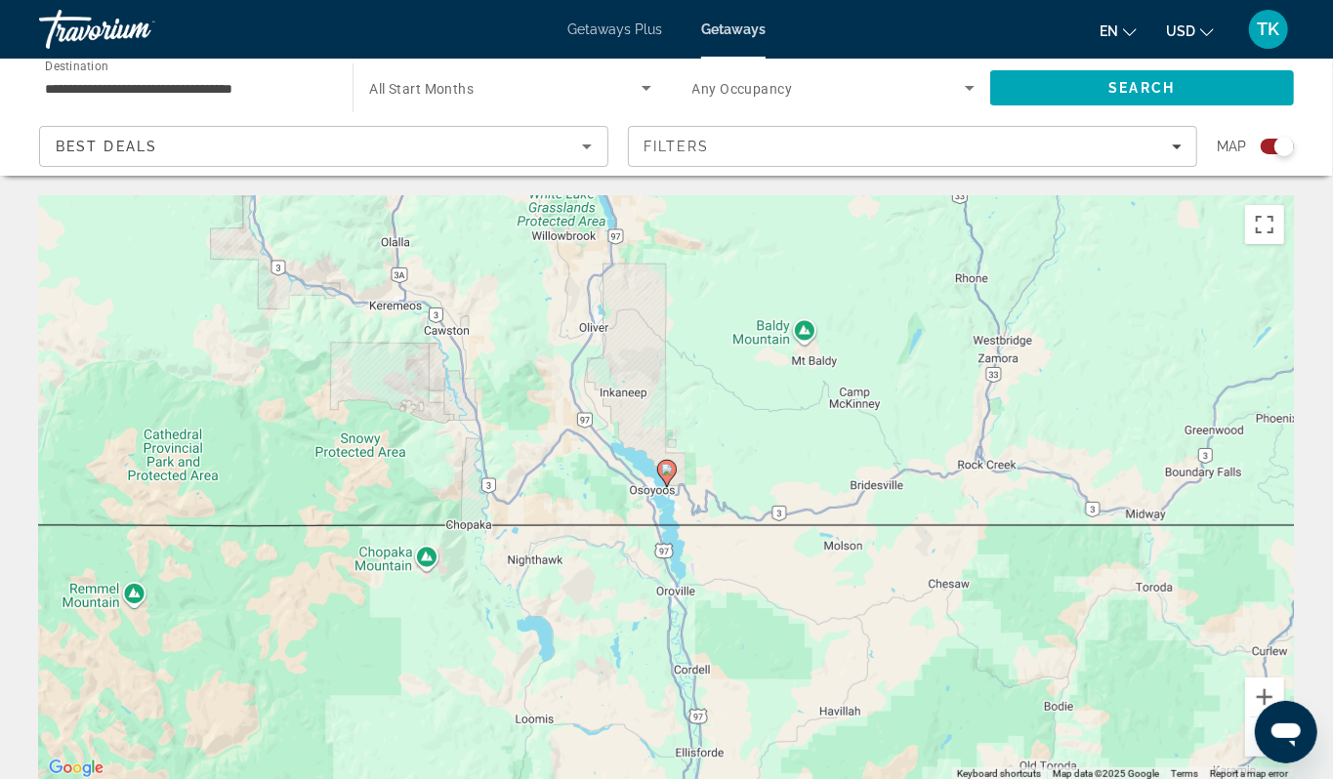
click at [668, 475] on image "Main content" at bounding box center [667, 470] width 12 height 12
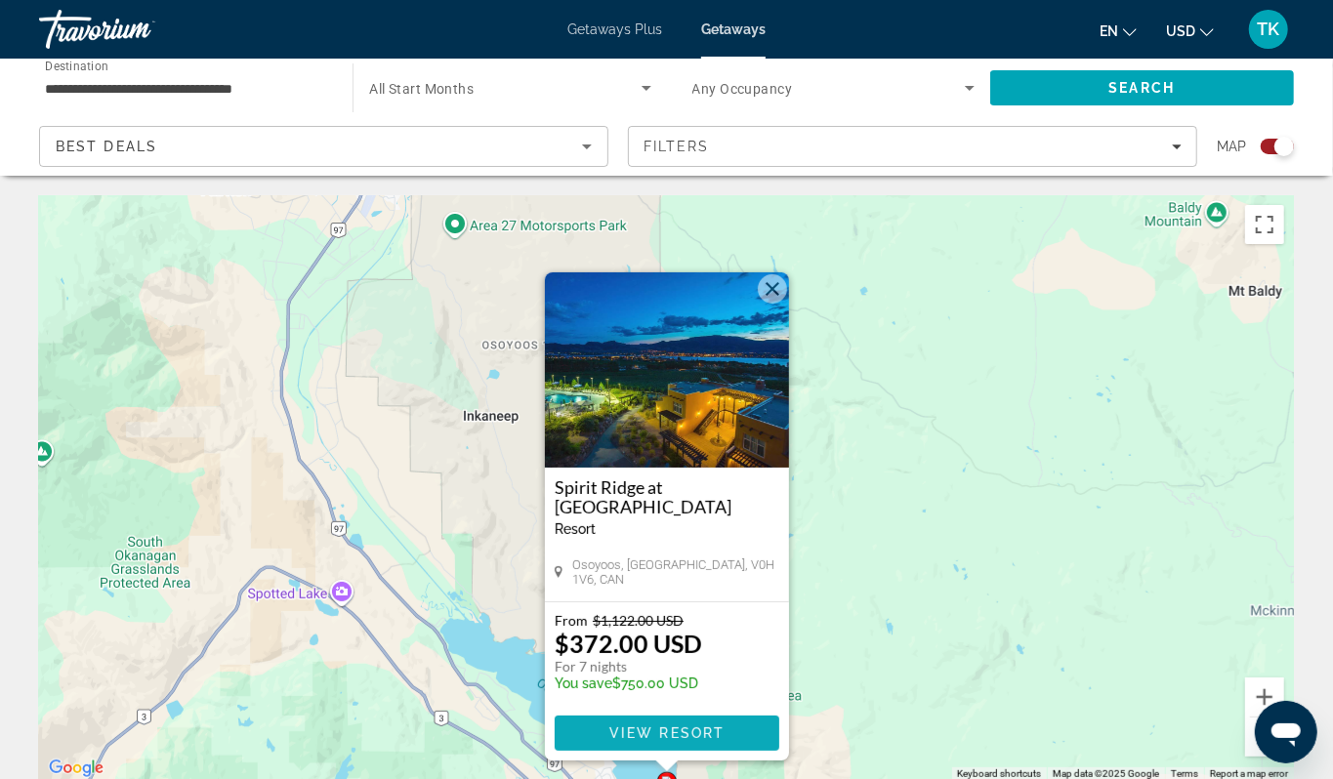
click at [590, 757] on span "Main content" at bounding box center [667, 733] width 225 height 47
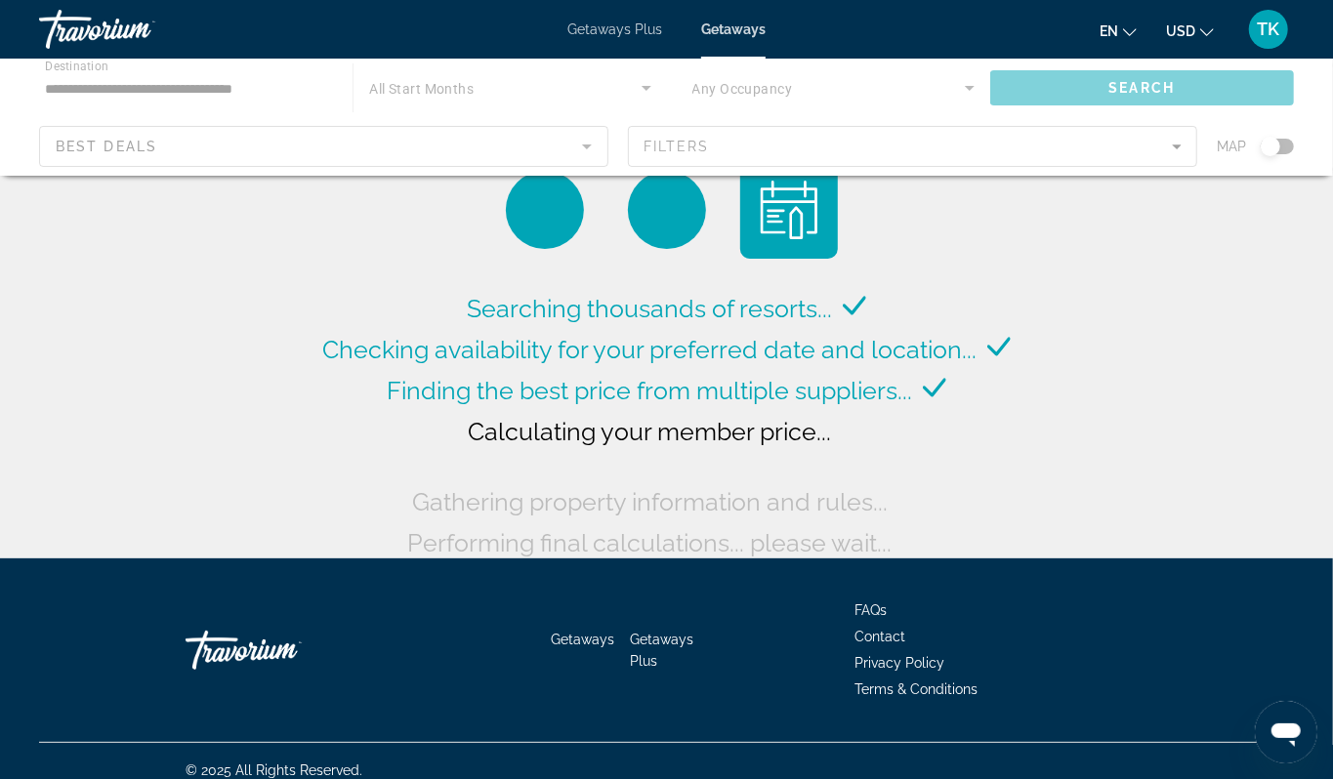
scroll to position [13, 0]
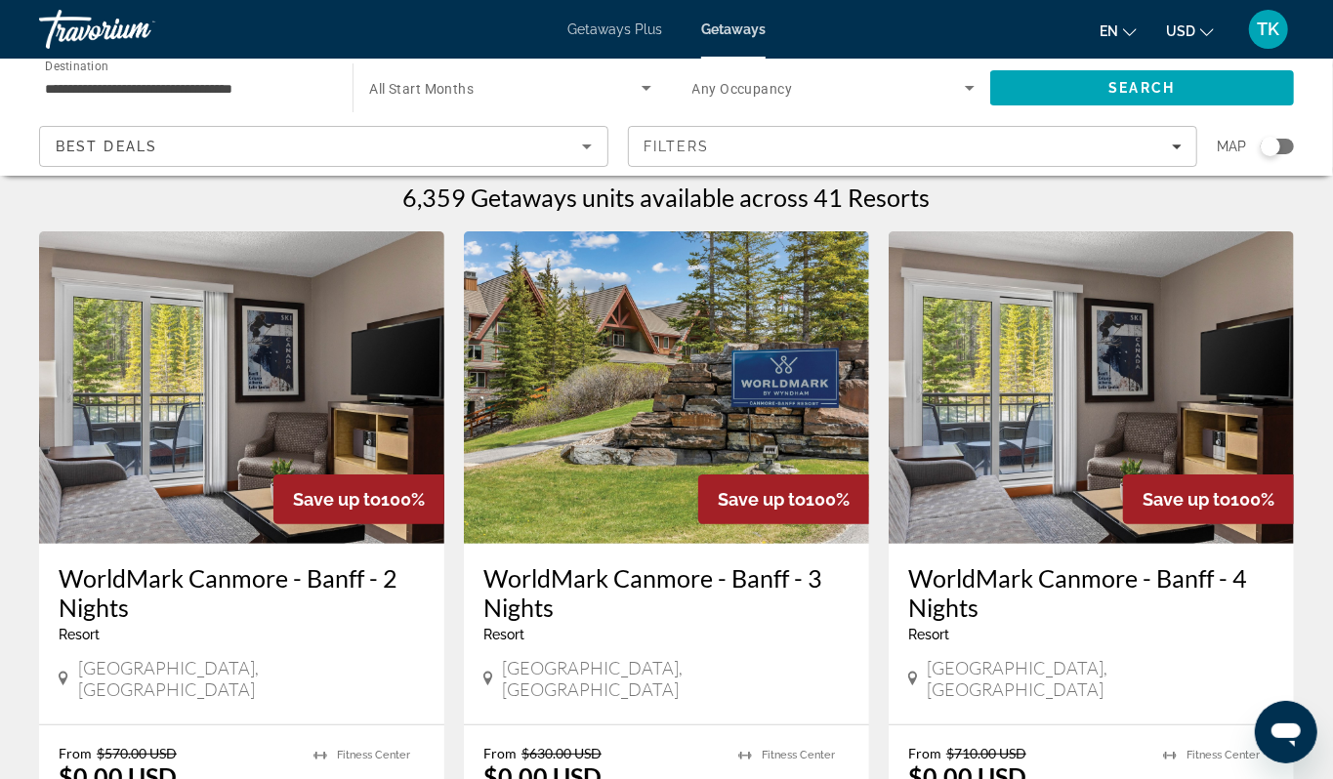
click at [1260, 156] on div "Search widget" at bounding box center [1270, 147] width 20 height 20
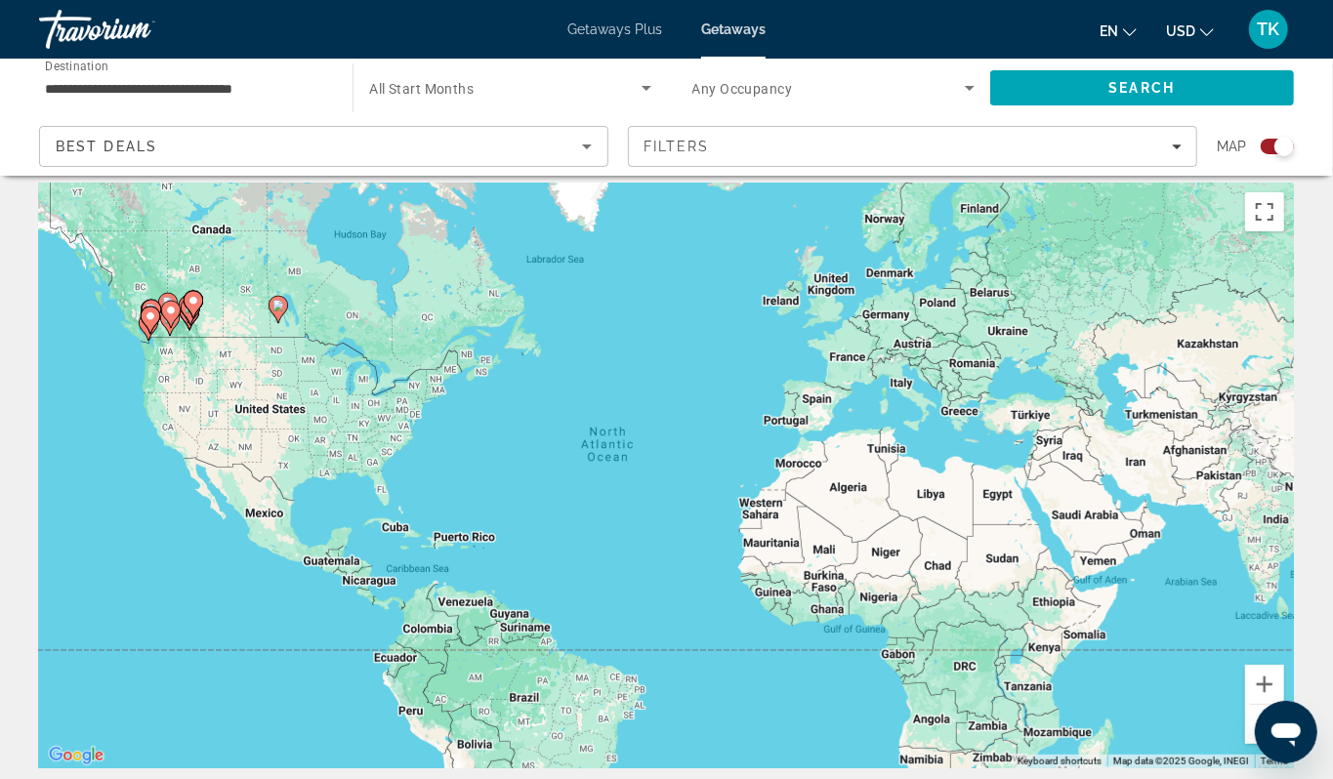
click at [133, 395] on div "To activate drag with keyboard, press Alt + Enter. Once in keyboard drag state,…" at bounding box center [666, 476] width 1255 height 586
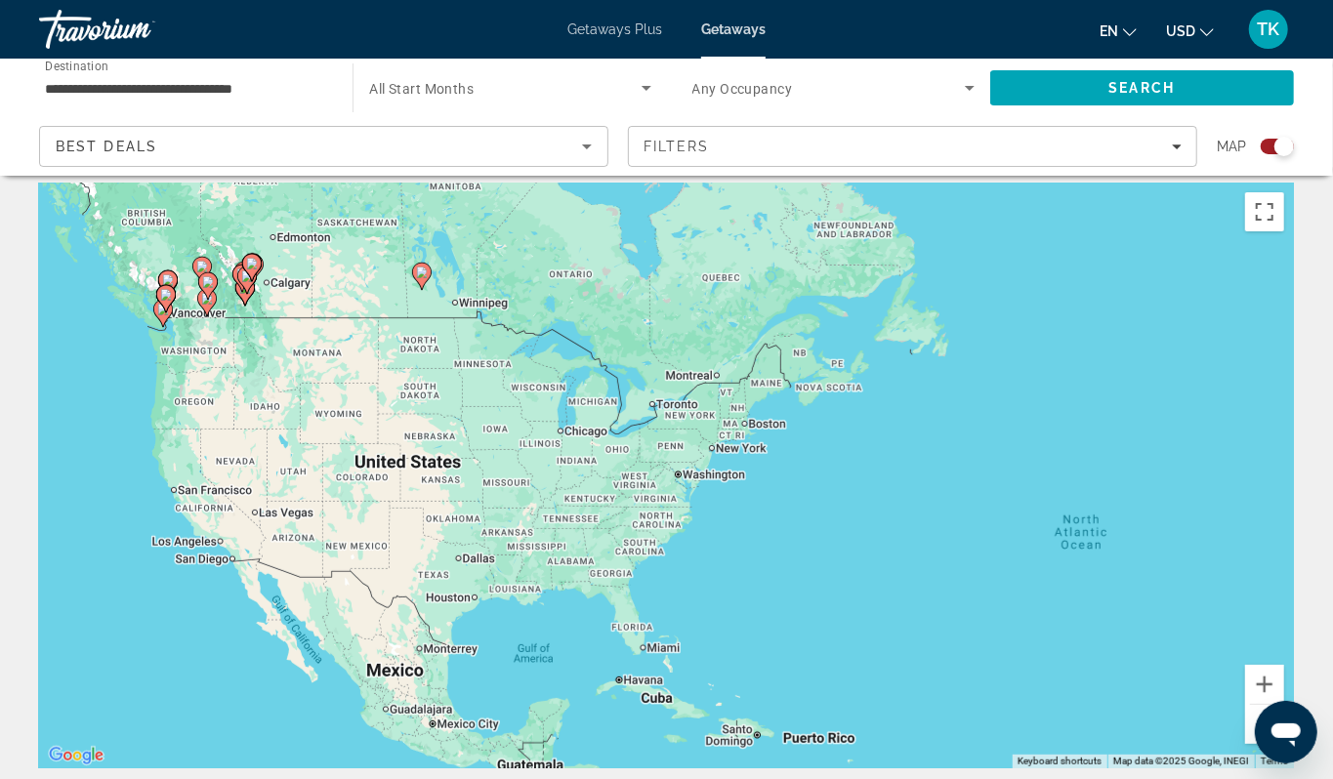
click at [133, 395] on div "To activate drag with keyboard, press Alt + Enter. Once in keyboard drag state,…" at bounding box center [666, 476] width 1255 height 586
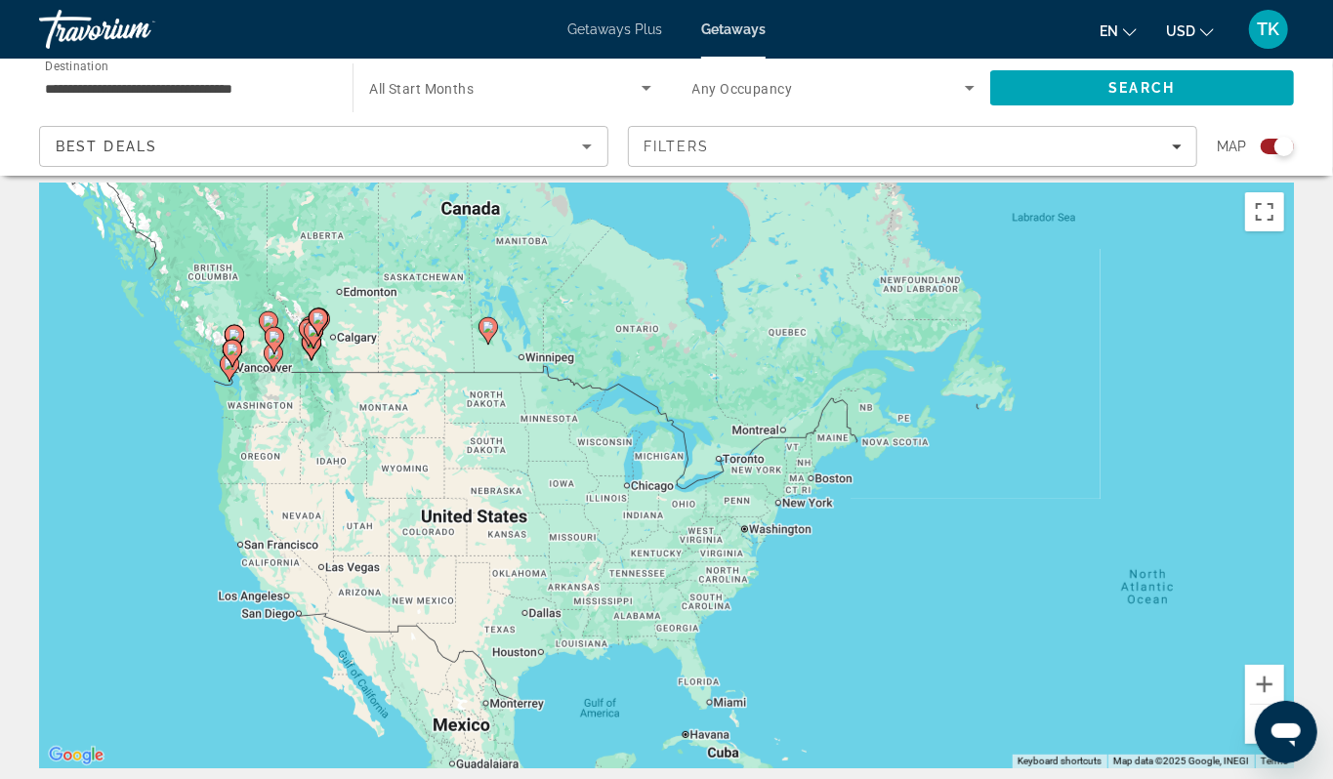
drag, startPoint x: 133, startPoint y: 395, endPoint x: 204, endPoint y: 452, distance: 91.0
click at [204, 452] on div "To activate drag with keyboard, press Alt + Enter. Once in keyboard drag state,…" at bounding box center [666, 476] width 1255 height 586
click at [188, 409] on div "To activate drag with keyboard, press Alt + Enter. Once in keyboard drag state,…" at bounding box center [666, 476] width 1255 height 586
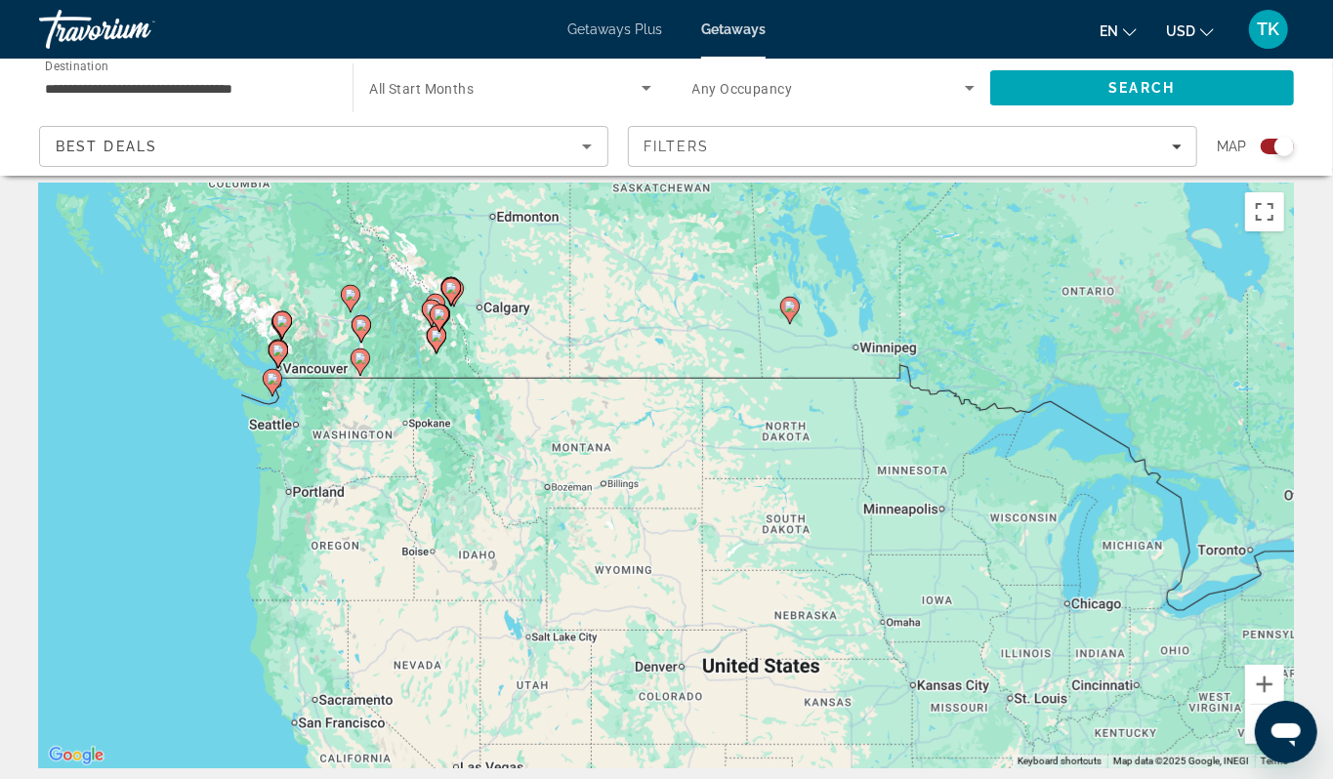
click at [188, 409] on div "To activate drag with keyboard, press Alt + Enter. Once in keyboard drag state,…" at bounding box center [666, 476] width 1255 height 586
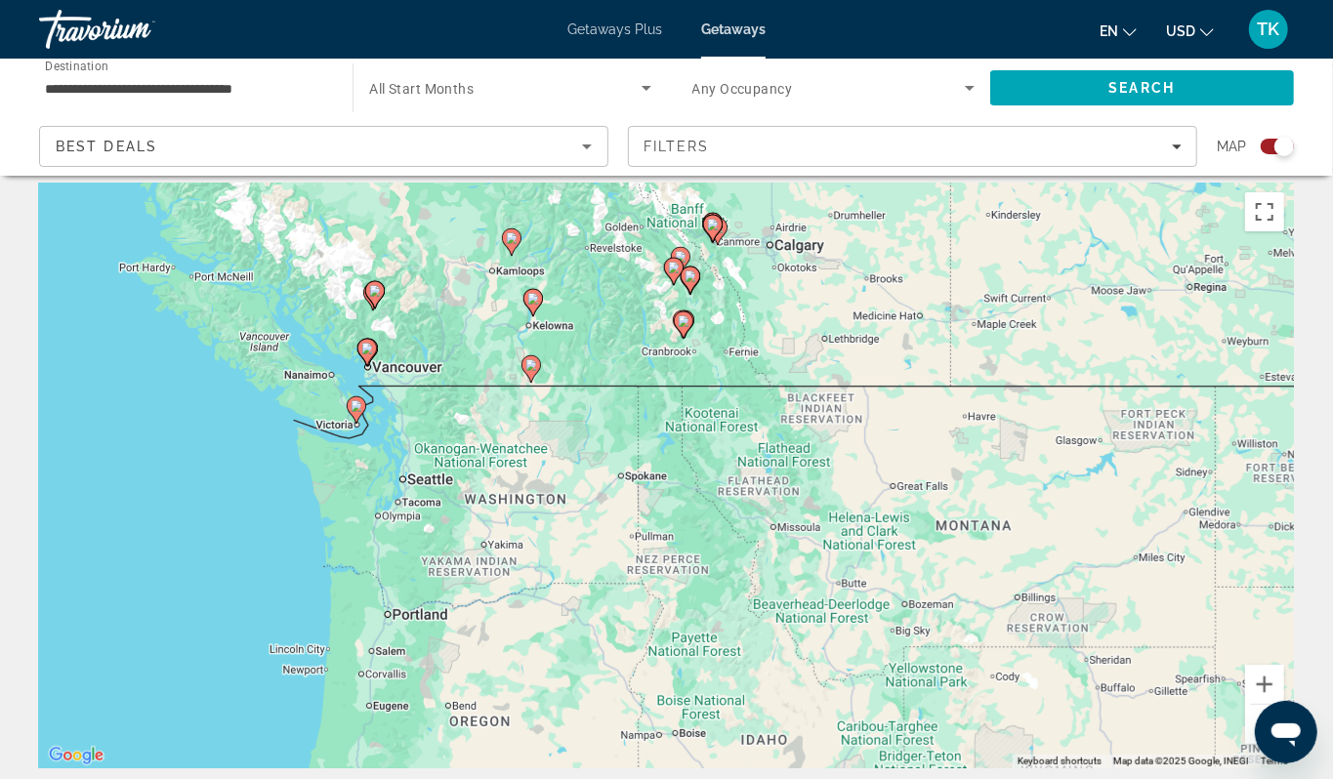
click at [353, 412] on image "Main content" at bounding box center [357, 406] width 12 height 12
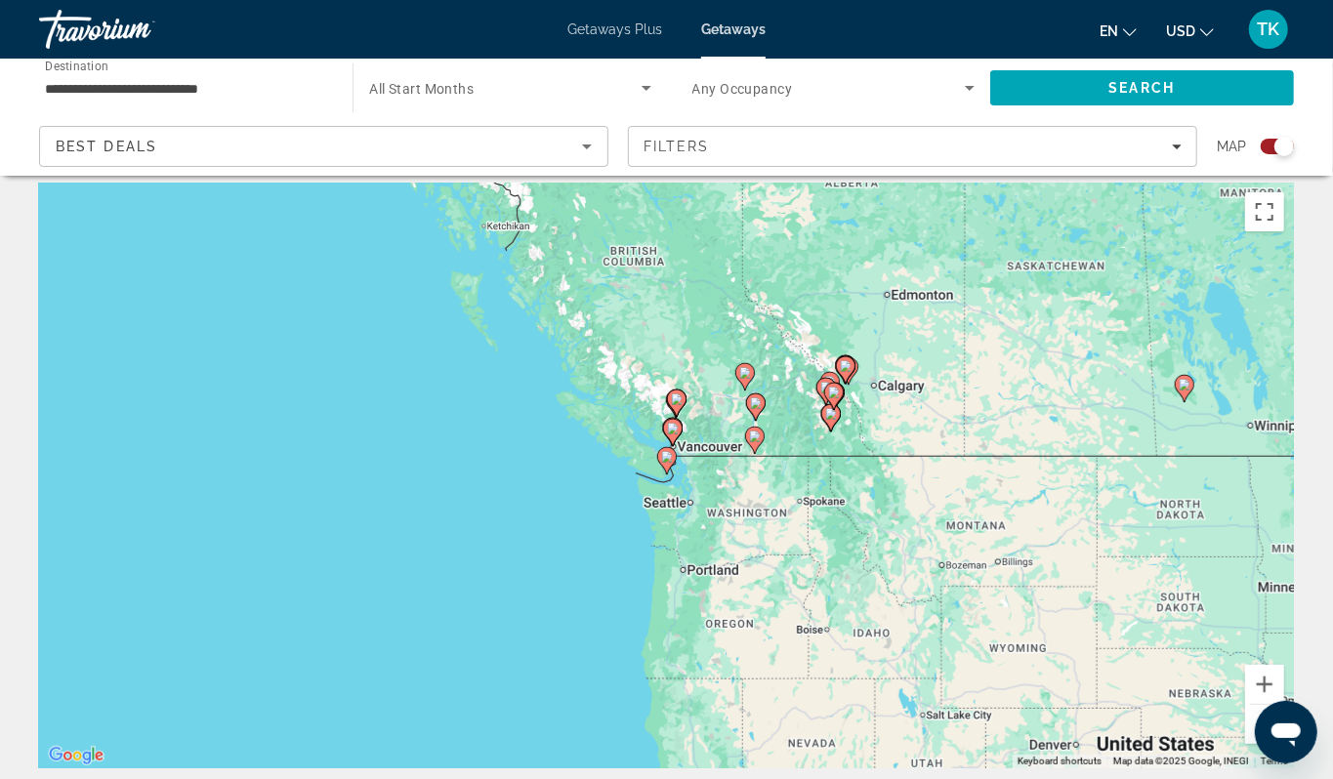
click at [665, 463] on image "Main content" at bounding box center [667, 457] width 12 height 12
type input "**********"
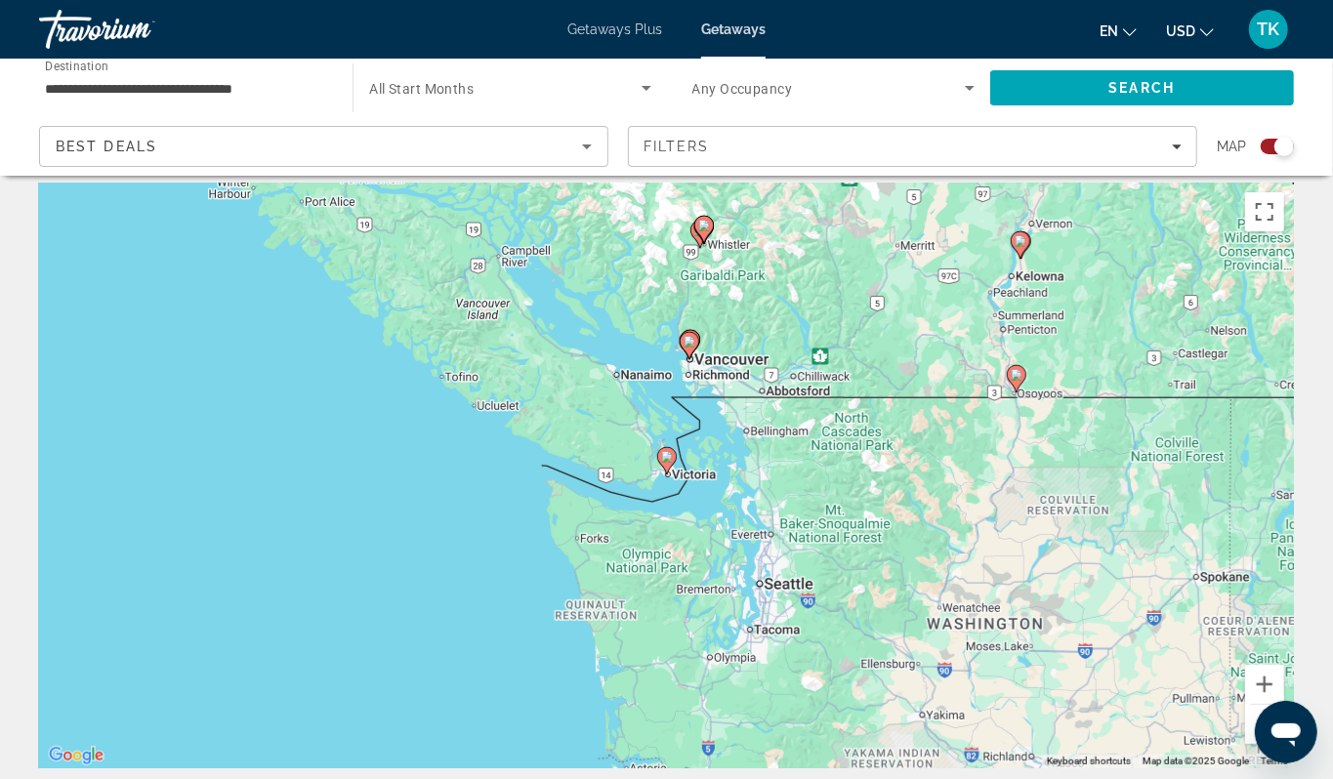
click at [665, 463] on image "Main content" at bounding box center [667, 457] width 12 height 12
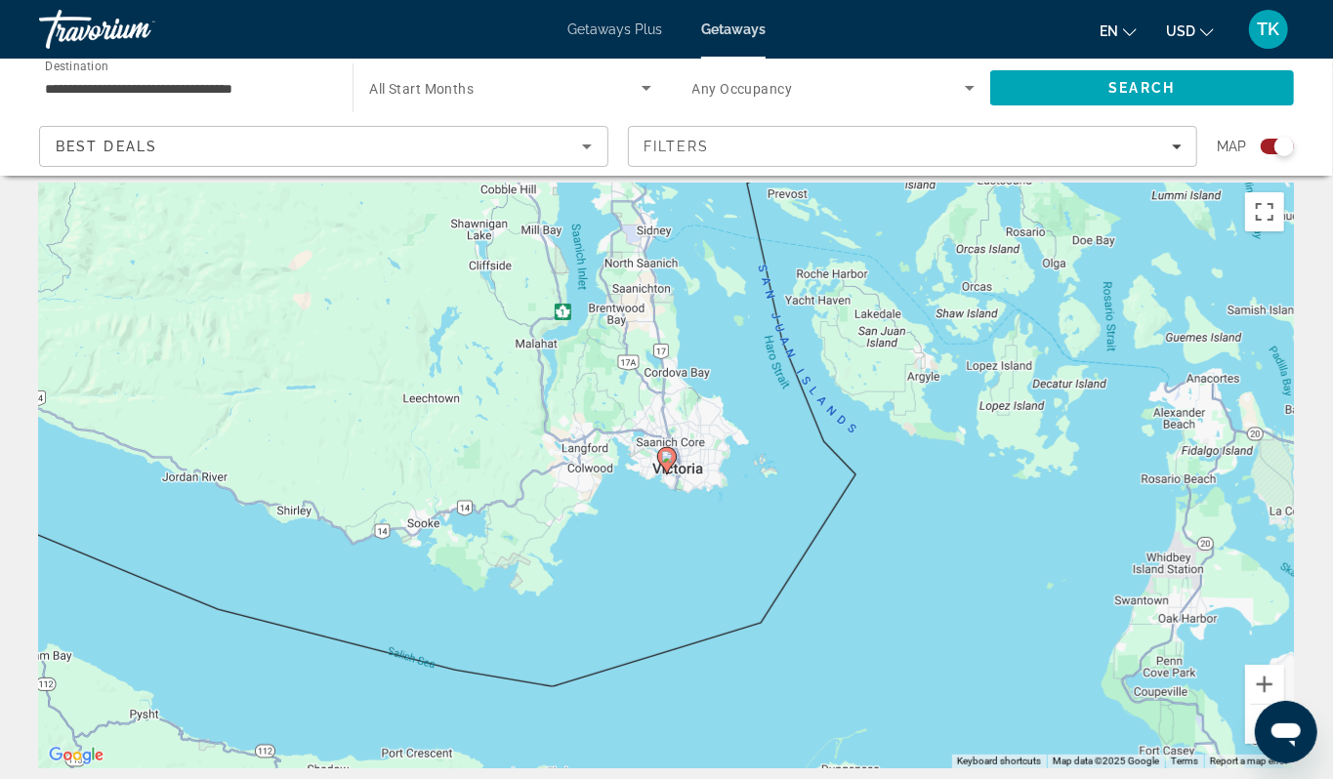
click at [665, 463] on image "Main content" at bounding box center [667, 457] width 12 height 12
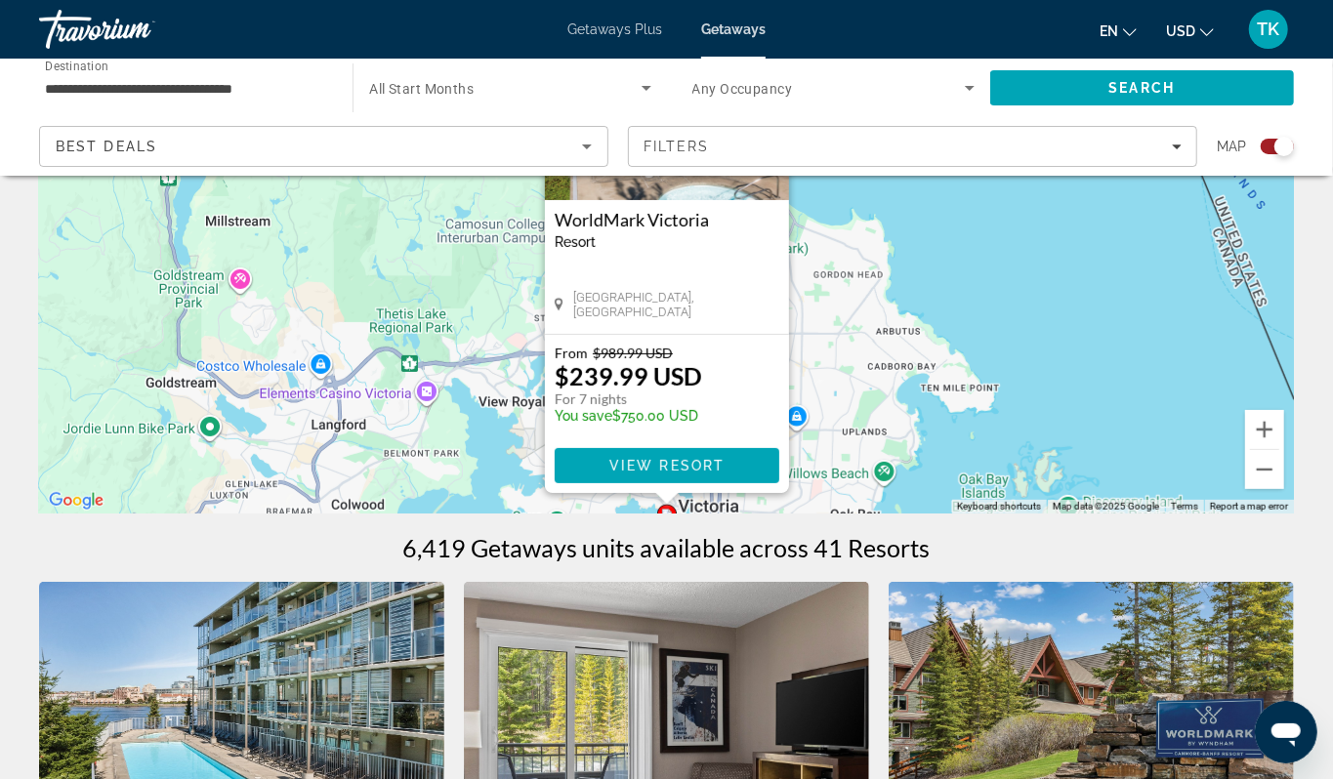
scroll to position [270, 0]
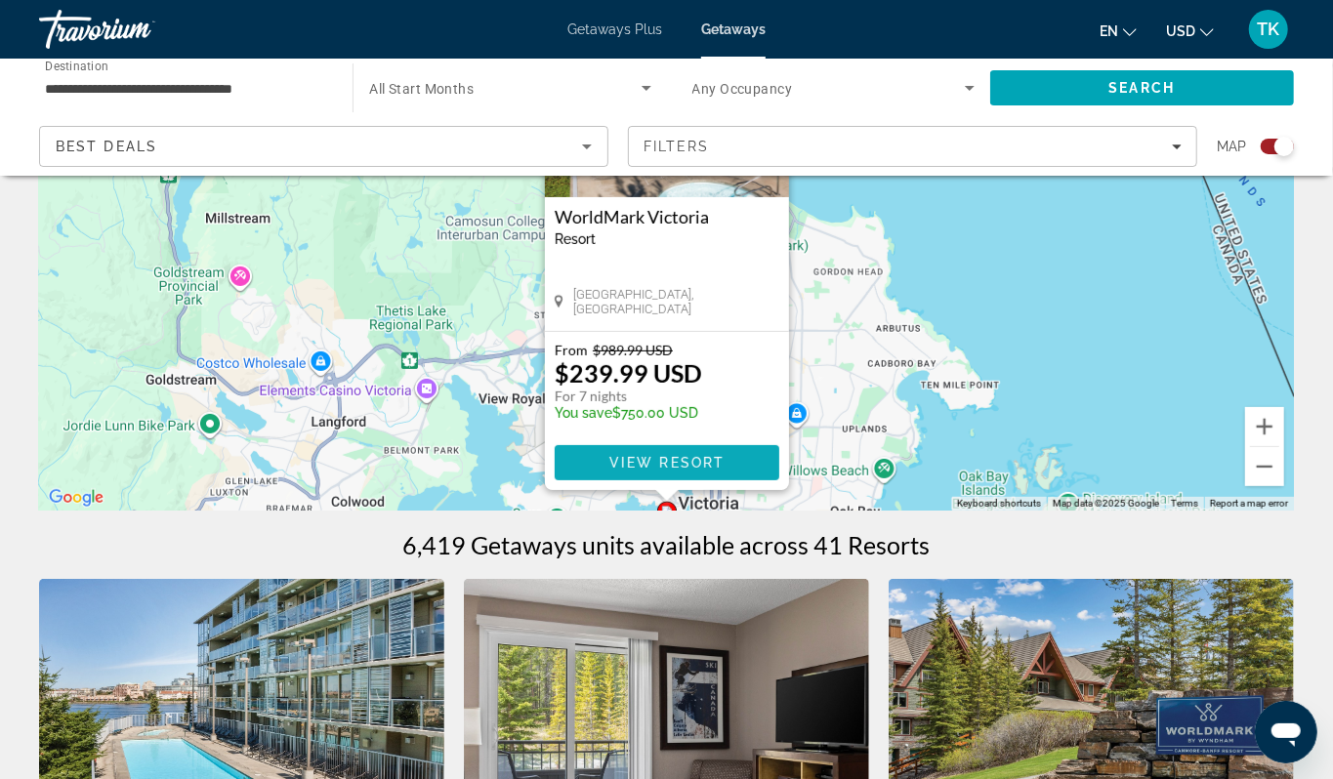
click at [665, 471] on span "View Resort" at bounding box center [665, 463] width 115 height 16
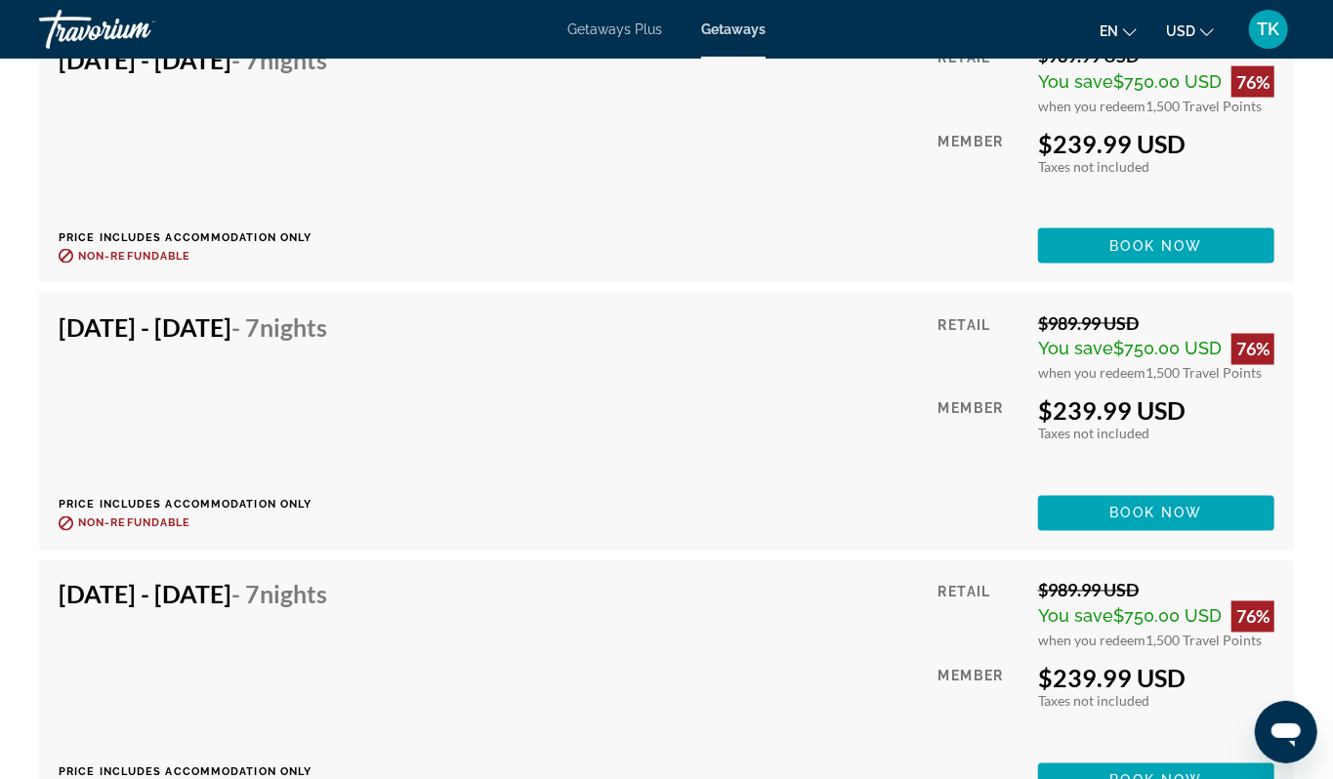
scroll to position [4965, 0]
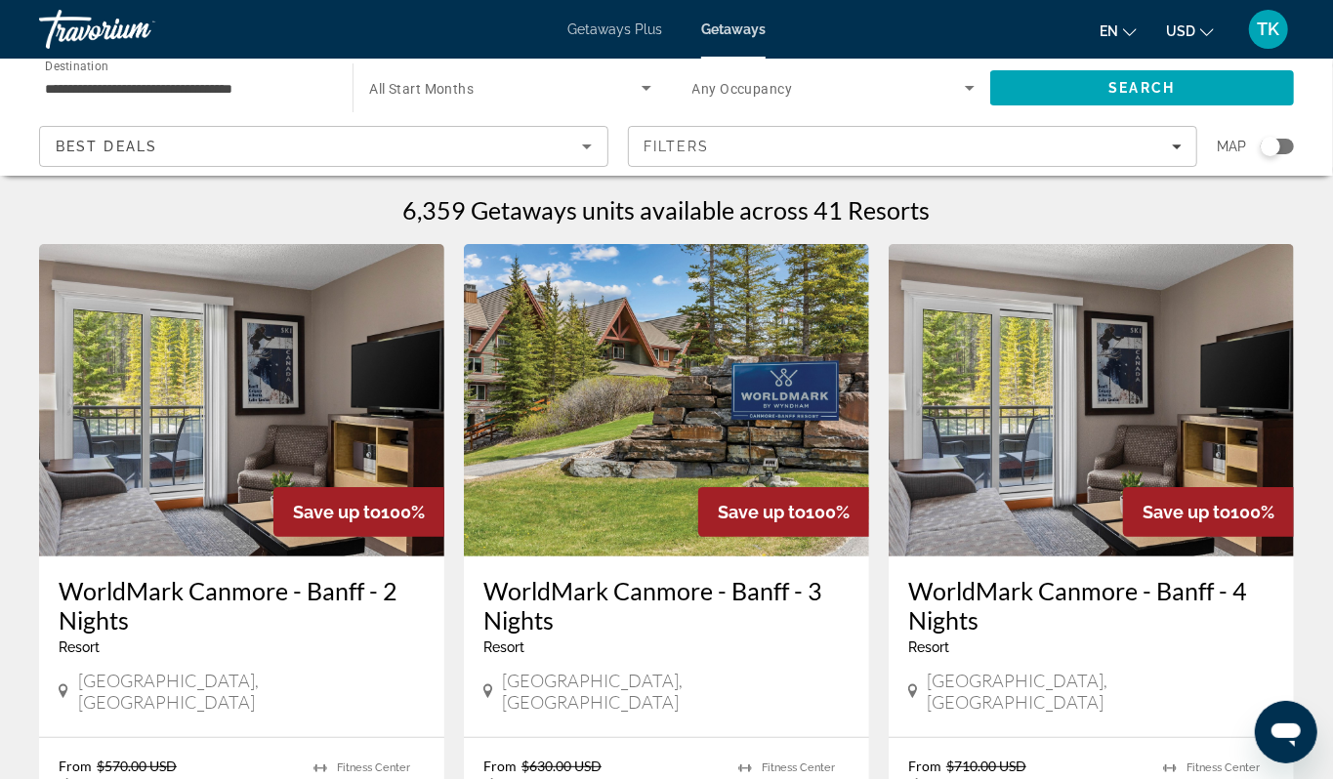
click at [78, 73] on span "Destination" at bounding box center [76, 67] width 63 height 14
click at [78, 86] on input "**********" at bounding box center [186, 88] width 282 height 23
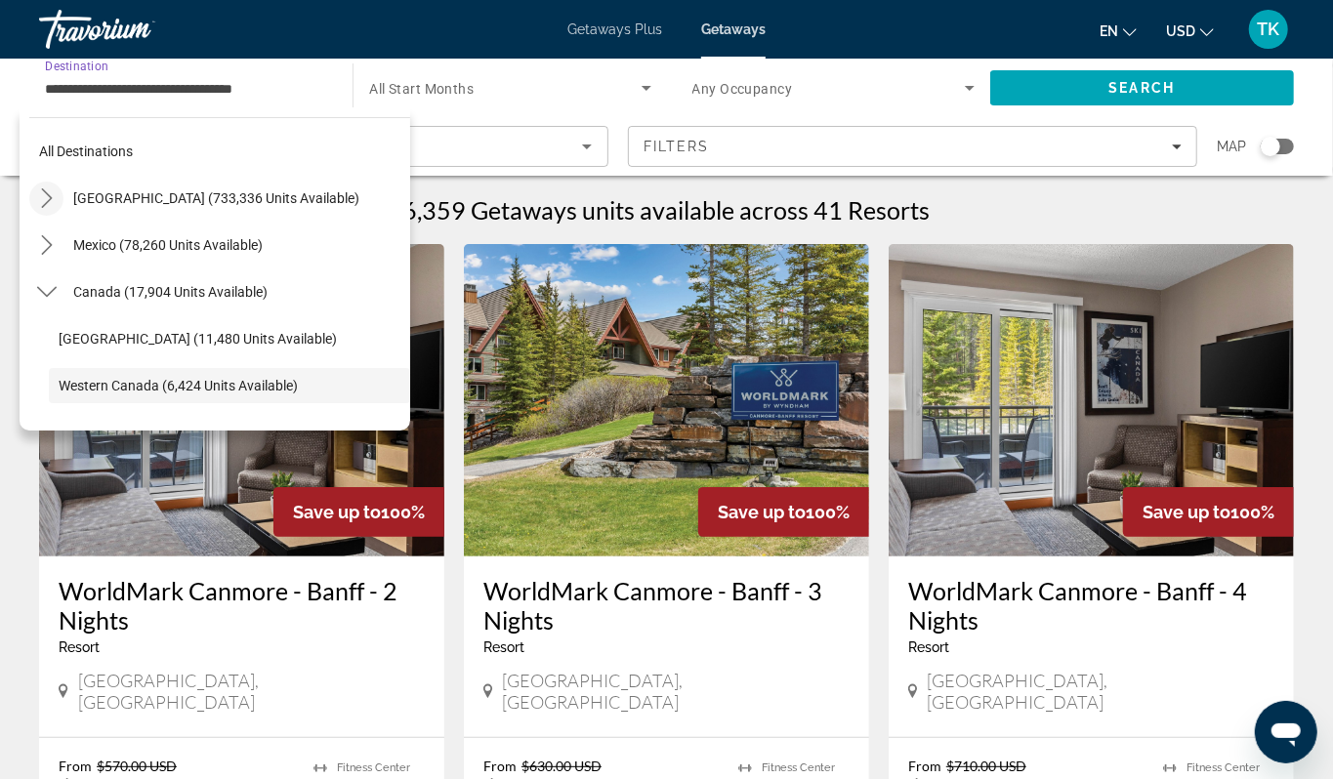
click at [52, 208] on icon "Toggle United States (733,336 units available) submenu" at bounding box center [46, 198] width 11 height 20
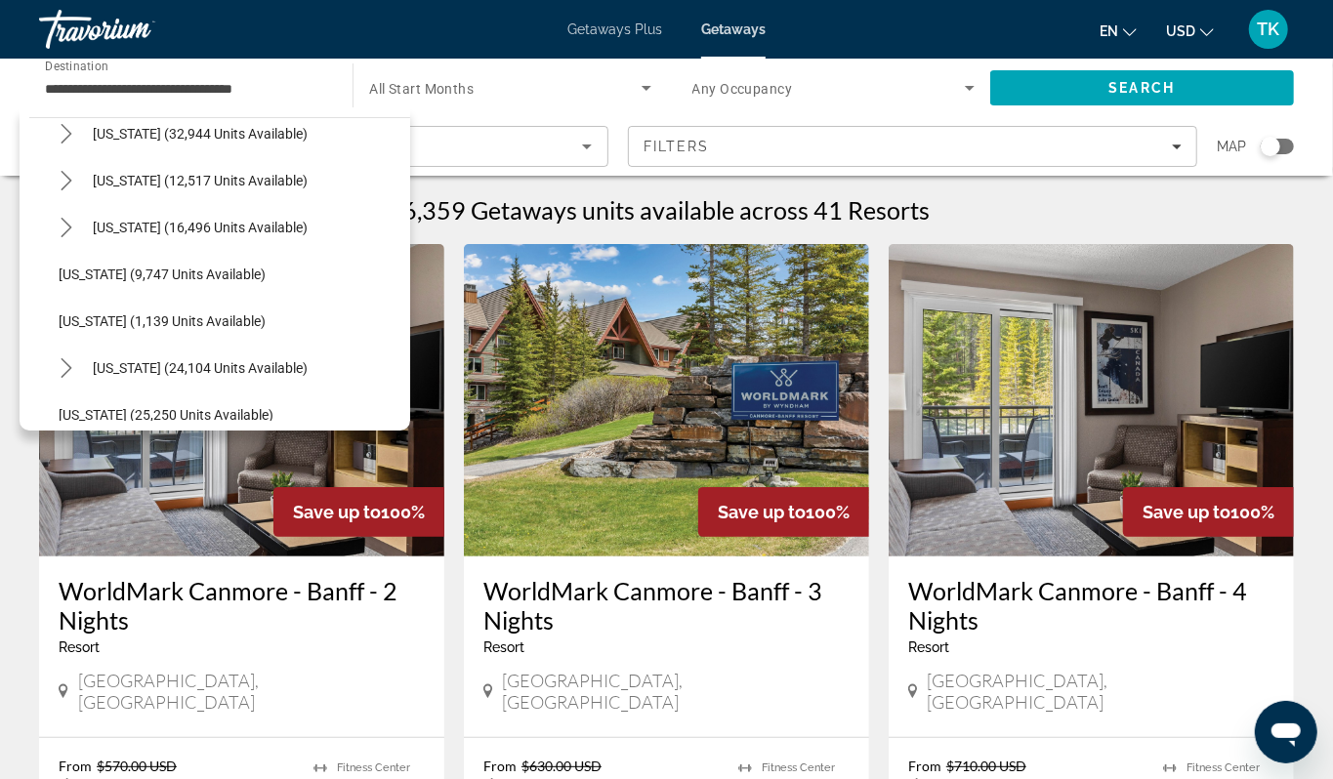
scroll to position [1754, 0]
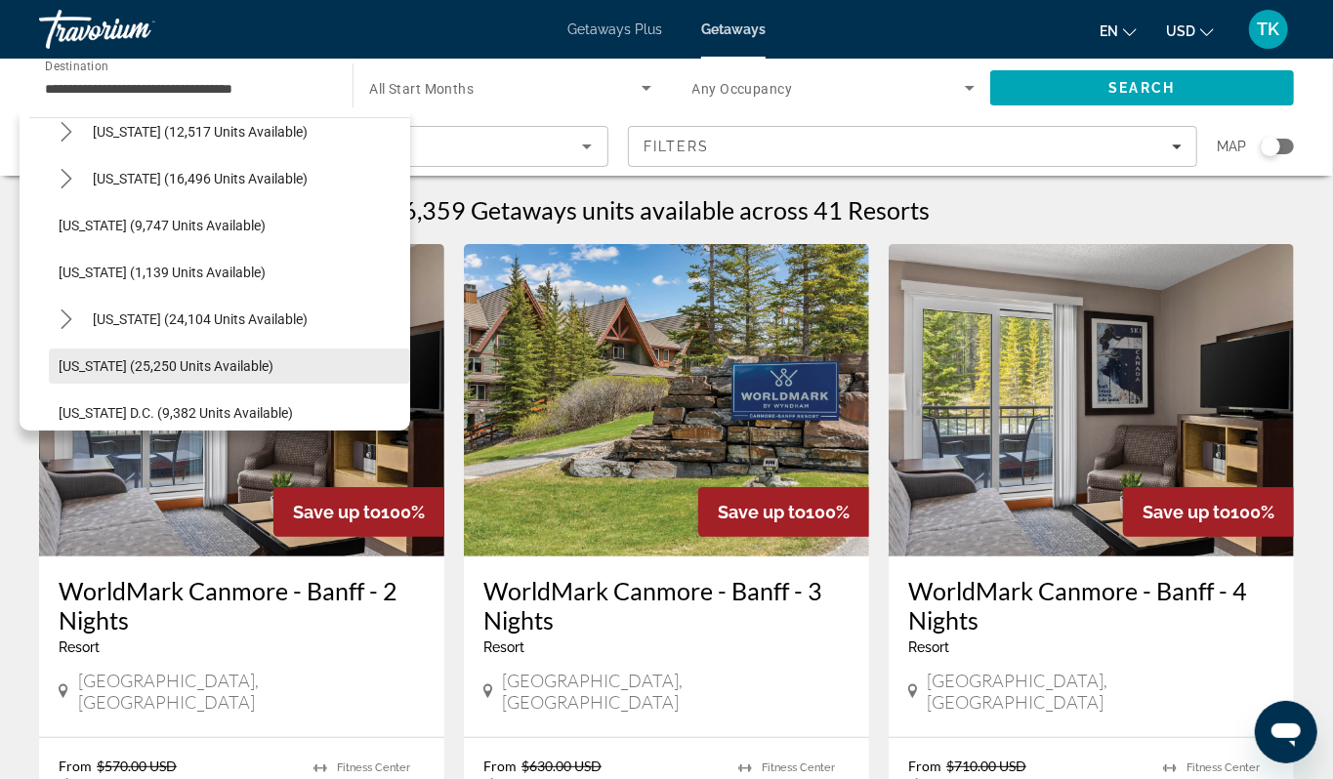
click at [115, 374] on span "[US_STATE] (25,250 units available)" at bounding box center [166, 366] width 215 height 16
type input "**********"
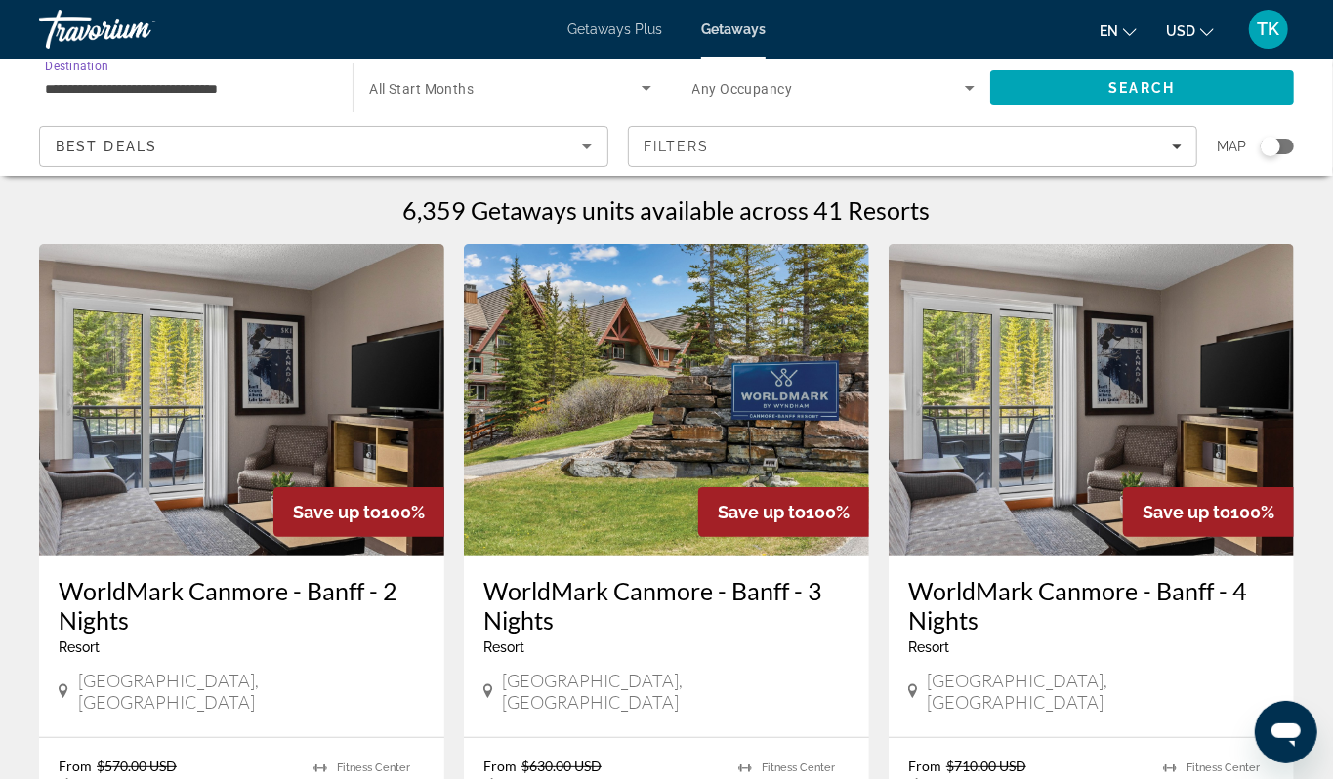
click at [1260, 156] on div "Search widget" at bounding box center [1270, 147] width 20 height 20
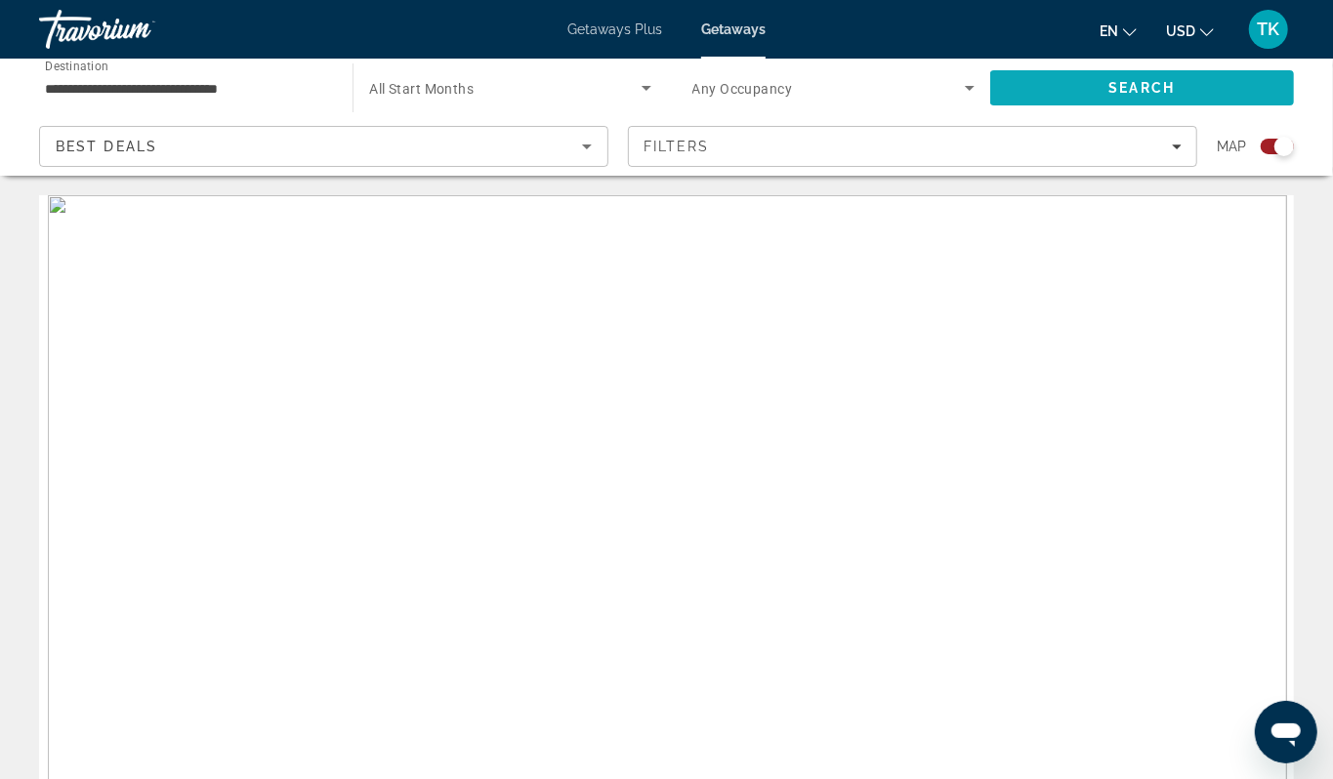
click at [1181, 91] on span "Search" at bounding box center [1142, 87] width 304 height 47
click at [1274, 156] on div "Search widget" at bounding box center [1284, 147] width 20 height 20
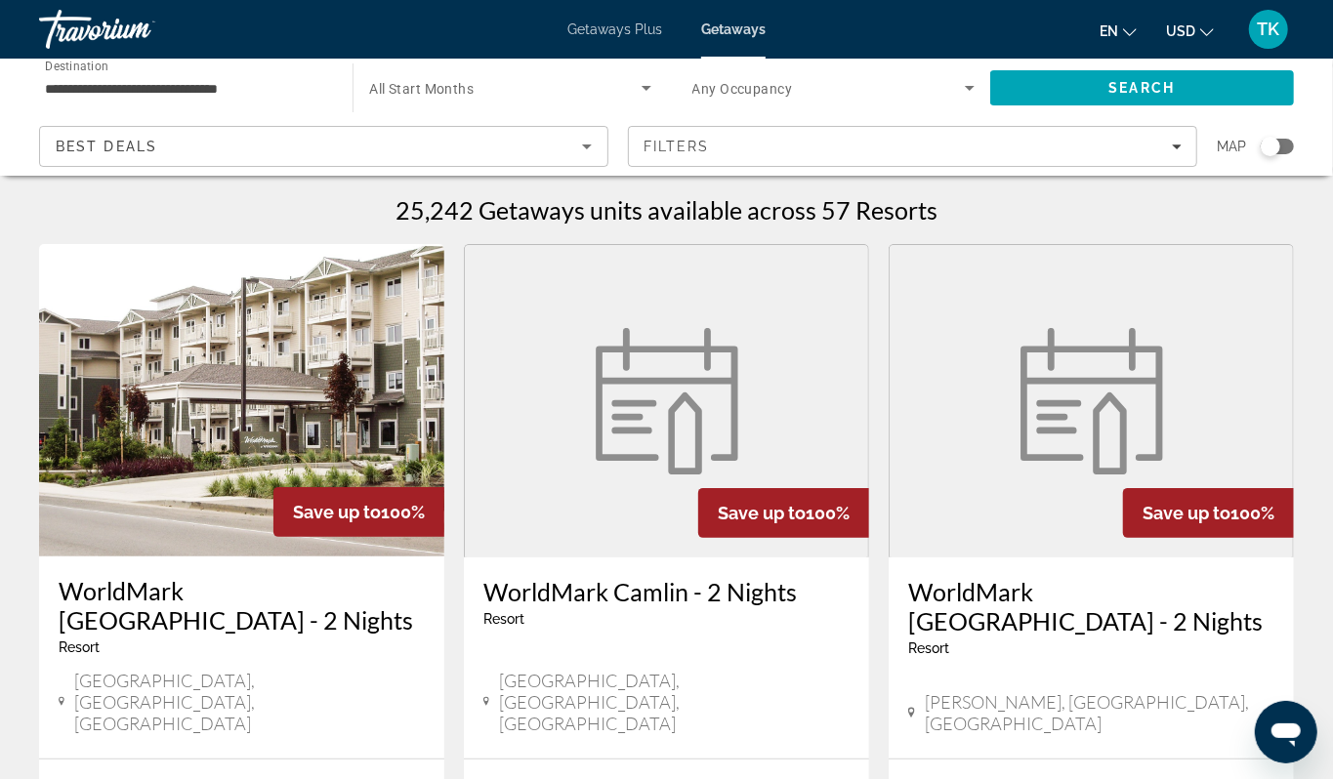
click at [1260, 156] on div "Search widget" at bounding box center [1270, 147] width 20 height 20
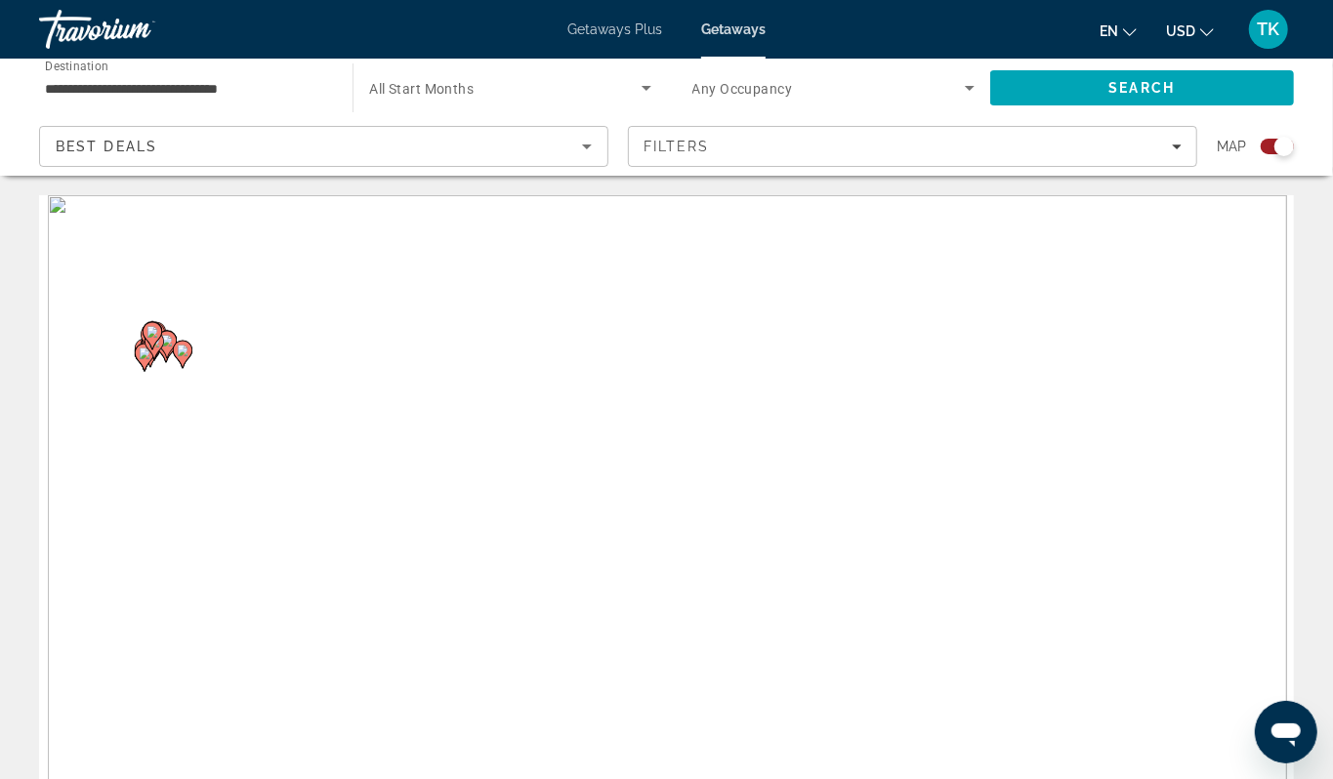
click at [125, 399] on div "To activate drag with keyboard, press Alt + Enter. Once in keyboard drag state,…" at bounding box center [666, 488] width 1255 height 586
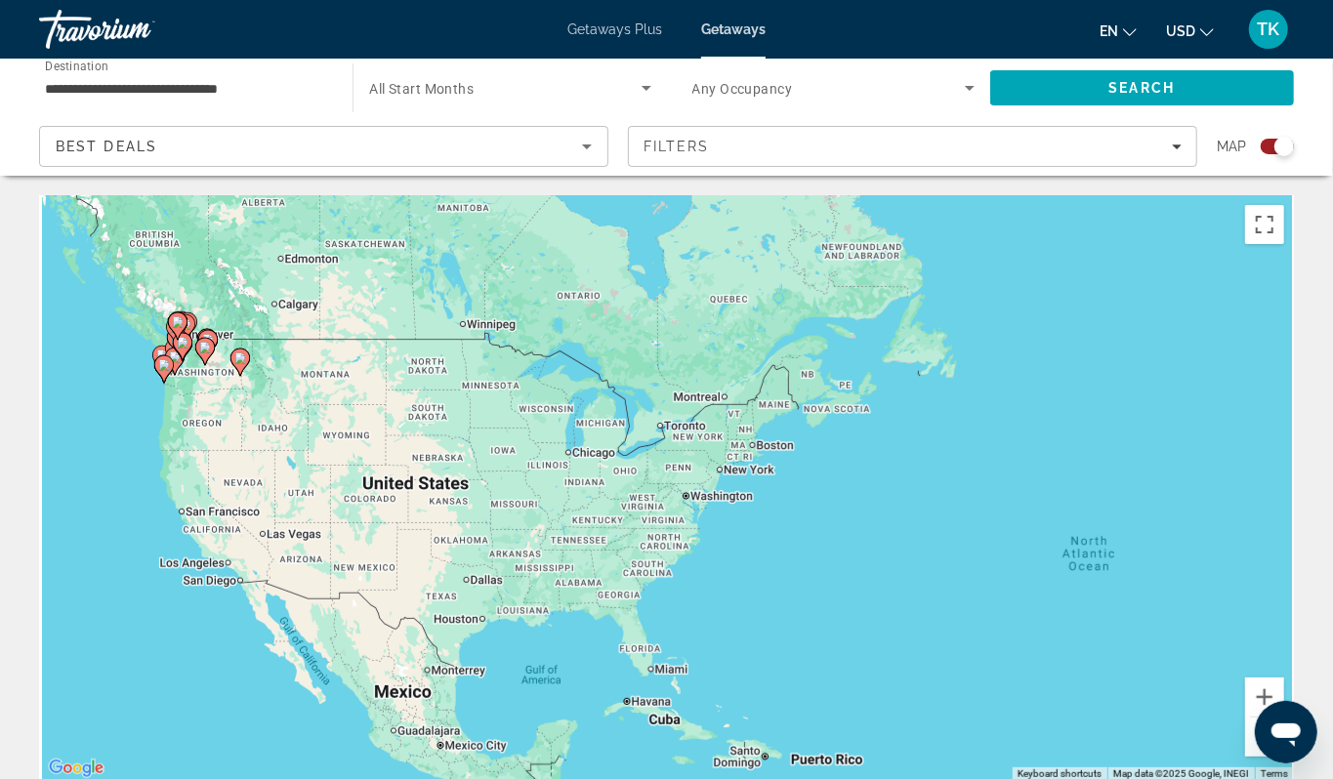
click at [125, 399] on div "To activate drag with keyboard, press Alt + Enter. Once in keyboard drag state,…" at bounding box center [666, 488] width 1255 height 586
click at [224, 442] on div "To activate drag with keyboard, press Alt + Enter. Once in keyboard drag state,…" at bounding box center [666, 488] width 1255 height 586
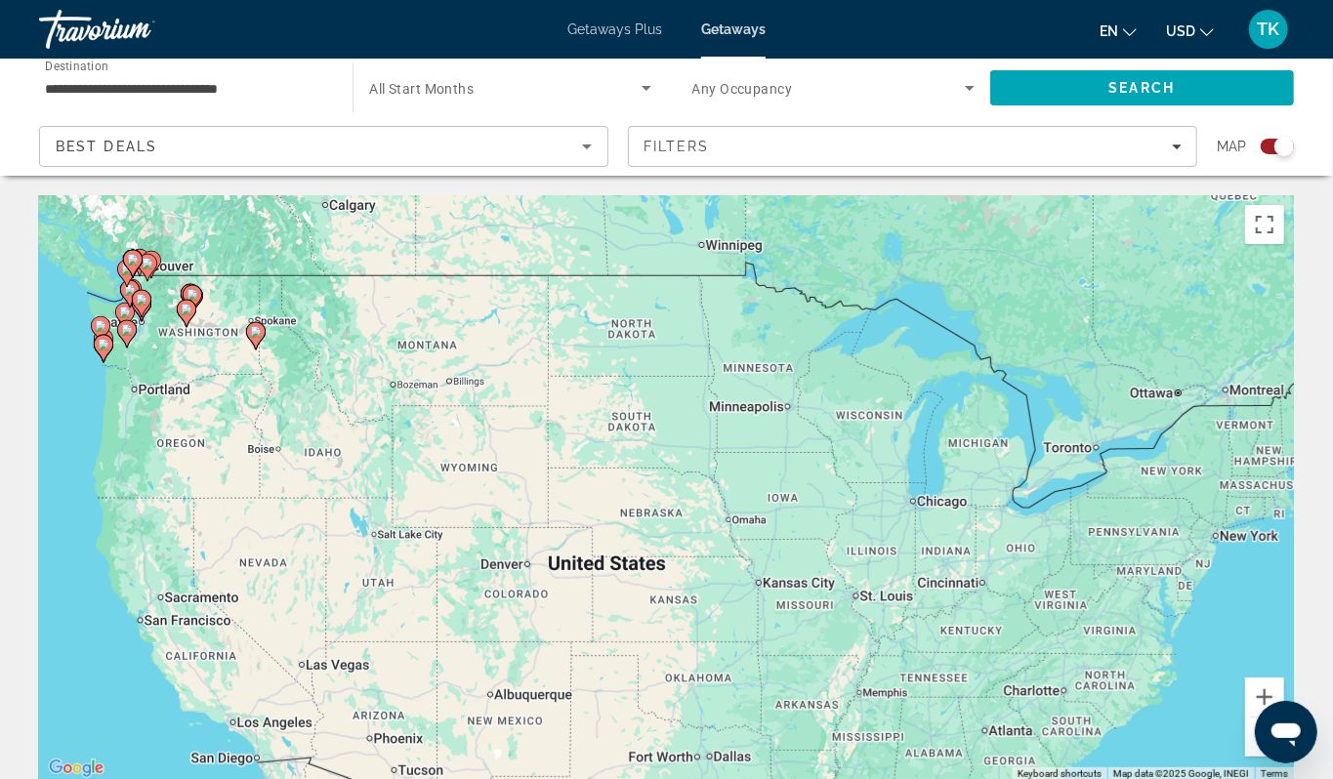
click at [217, 396] on div "To activate drag with keyboard, press Alt + Enter. Once in keyboard drag state,…" at bounding box center [666, 488] width 1255 height 586
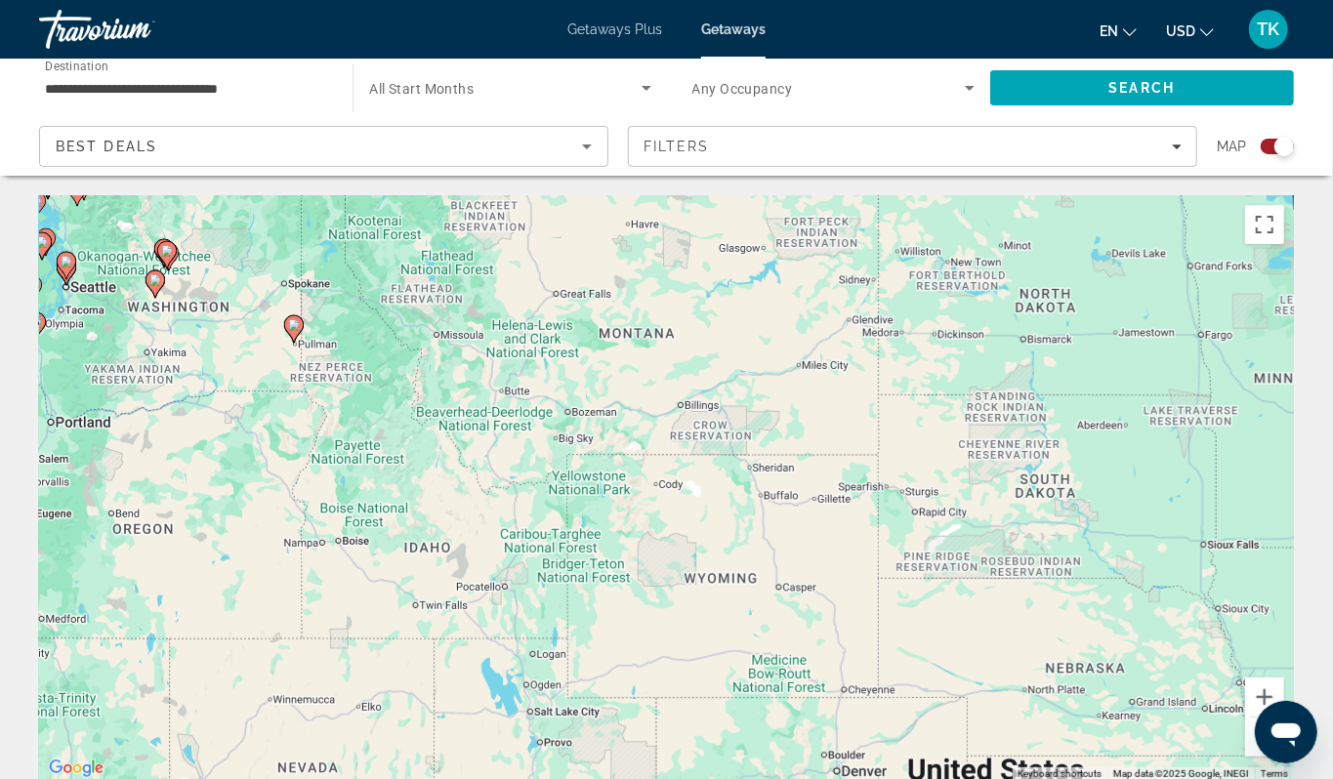
click at [217, 396] on div "To activate drag with keyboard, press Alt + Enter. Once in keyboard drag state,…" at bounding box center [666, 488] width 1255 height 586
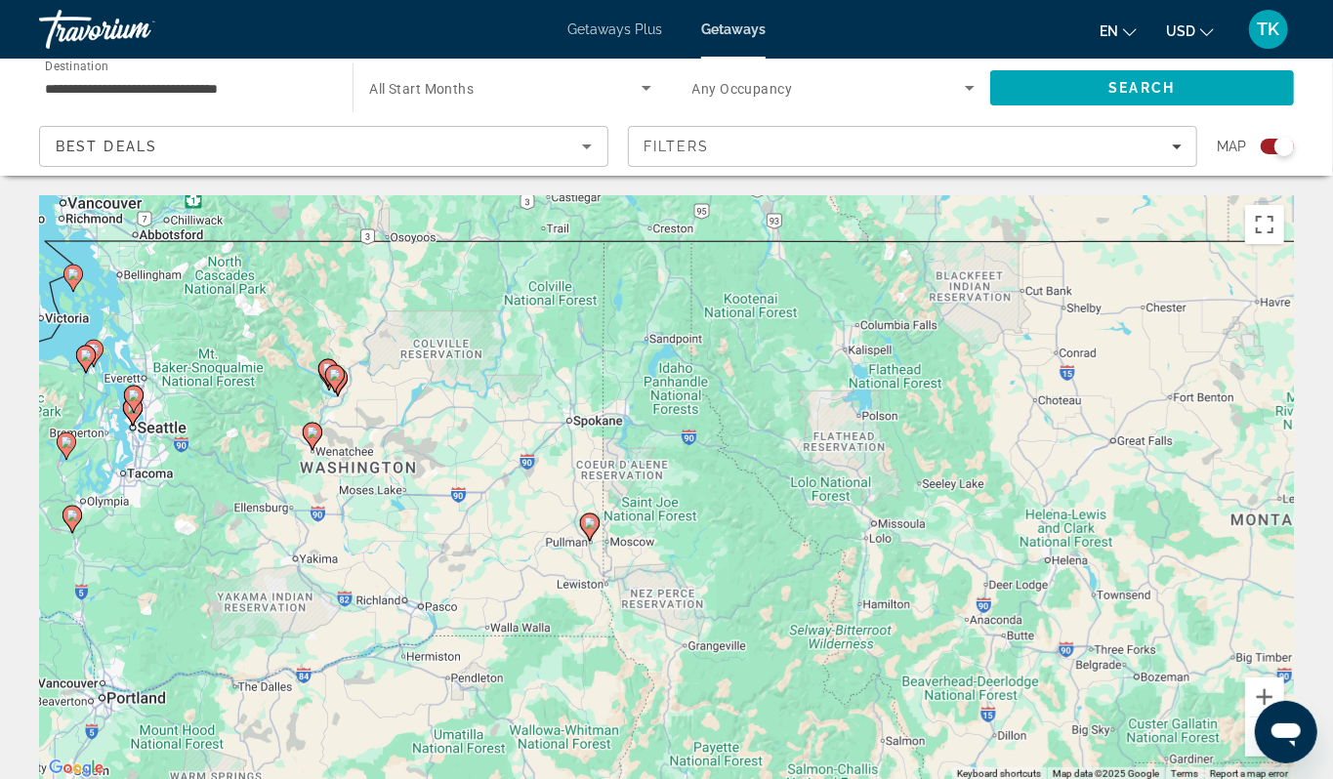
drag, startPoint x: 217, startPoint y: 396, endPoint x: 434, endPoint y: 611, distance: 305.8
click at [434, 611] on div "To activate drag with keyboard, press Alt + Enter. Once in keyboard drag state,…" at bounding box center [666, 488] width 1255 height 586
click at [251, 433] on div "To activate drag with keyboard, press Alt + Enter. Once in keyboard drag state,…" at bounding box center [666, 488] width 1255 height 586
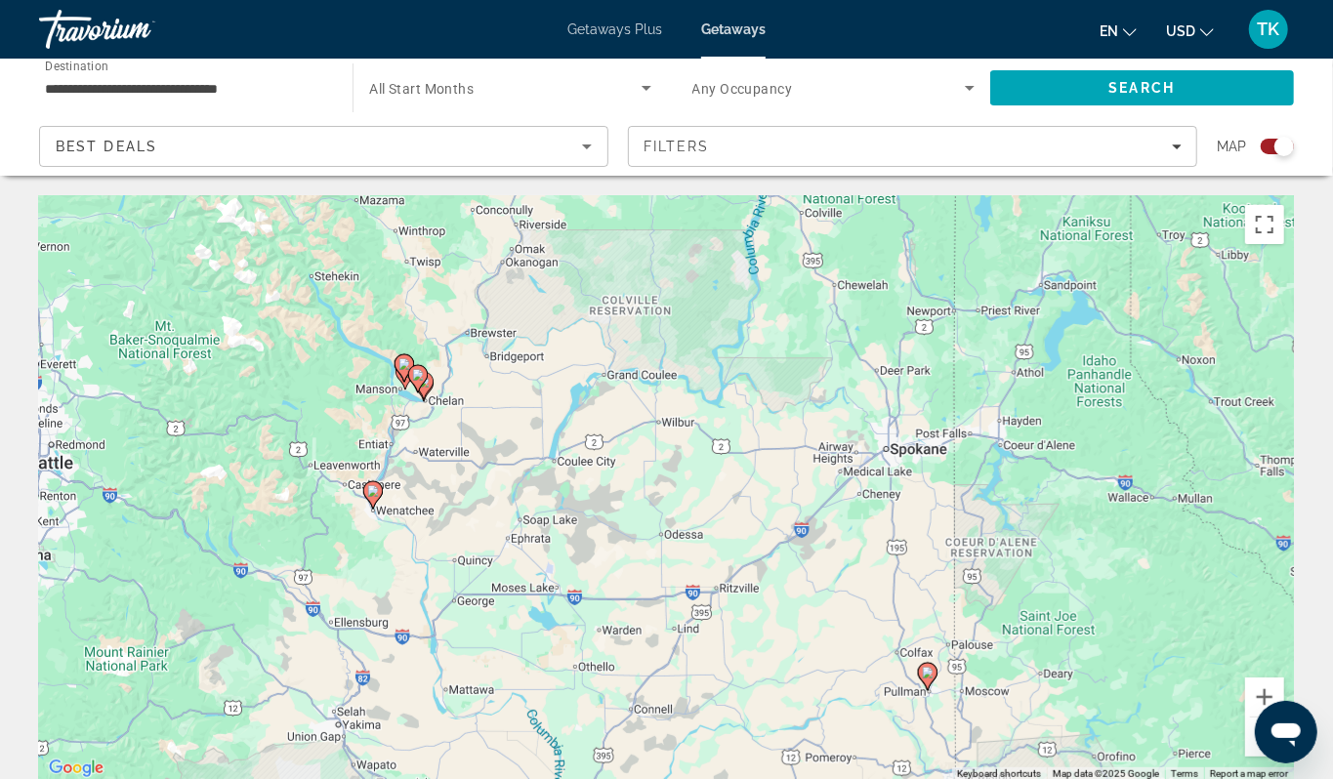
click at [350, 446] on div "To activate drag with keyboard, press Alt + Enter. Once in keyboard drag state,…" at bounding box center [666, 488] width 1255 height 586
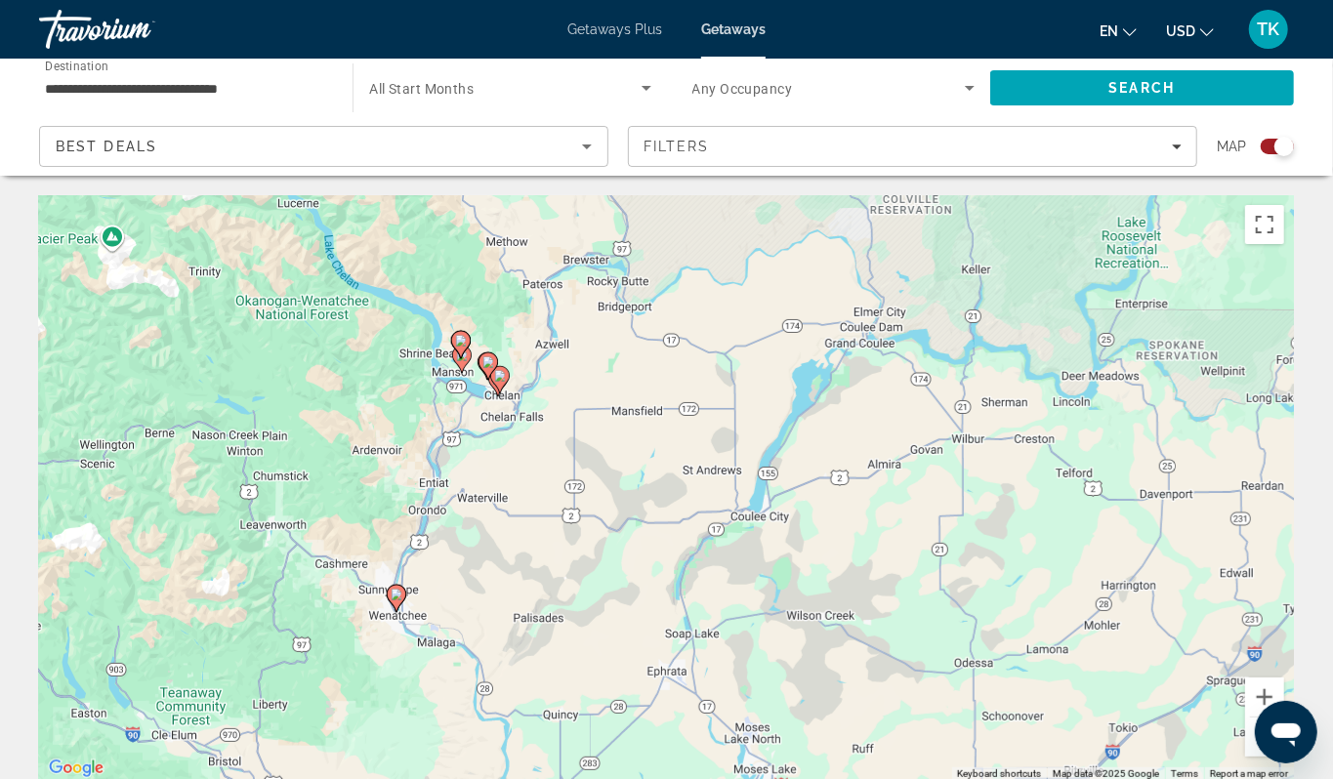
click at [432, 461] on div "To activate drag with keyboard, press Alt + Enter. Once in keyboard drag state,…" at bounding box center [666, 488] width 1255 height 586
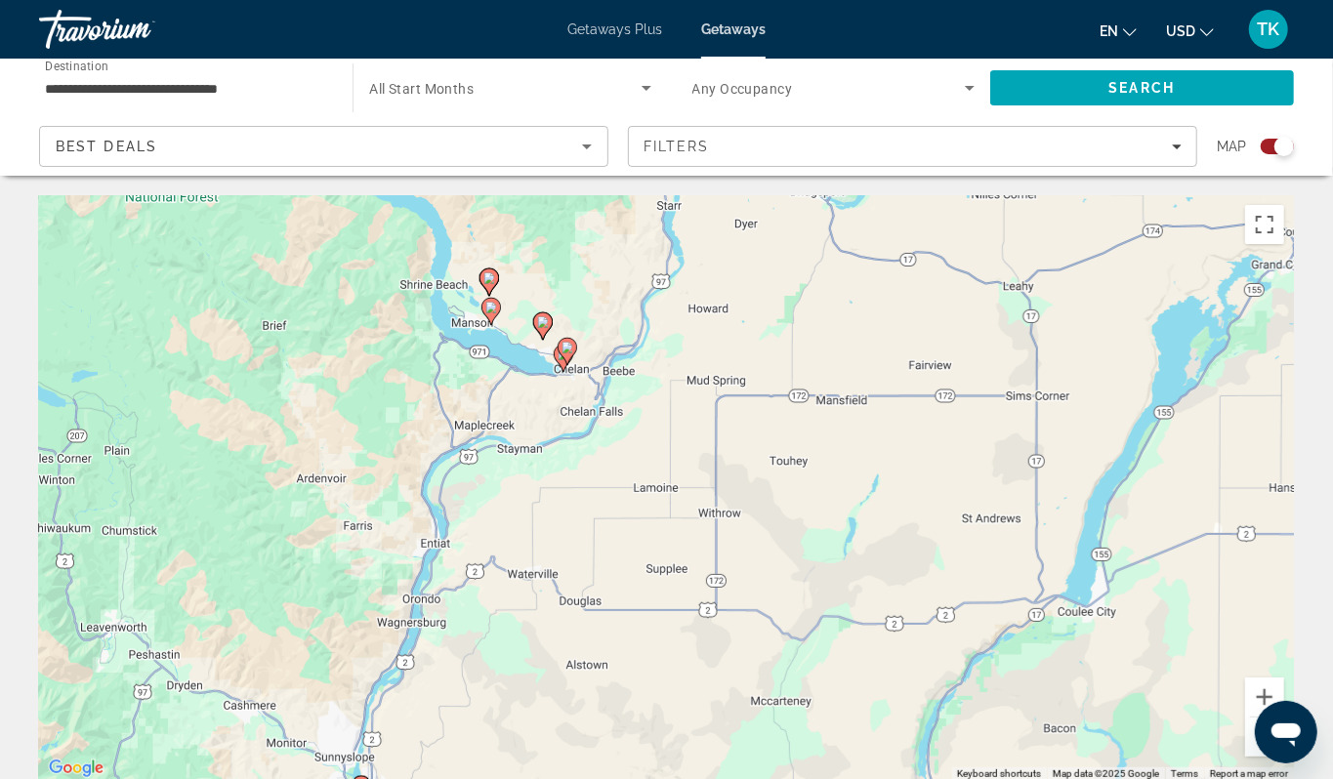
click at [557, 470] on div "To activate drag with keyboard, press Alt + Enter. Once in keyboard drag state,…" at bounding box center [666, 488] width 1255 height 586
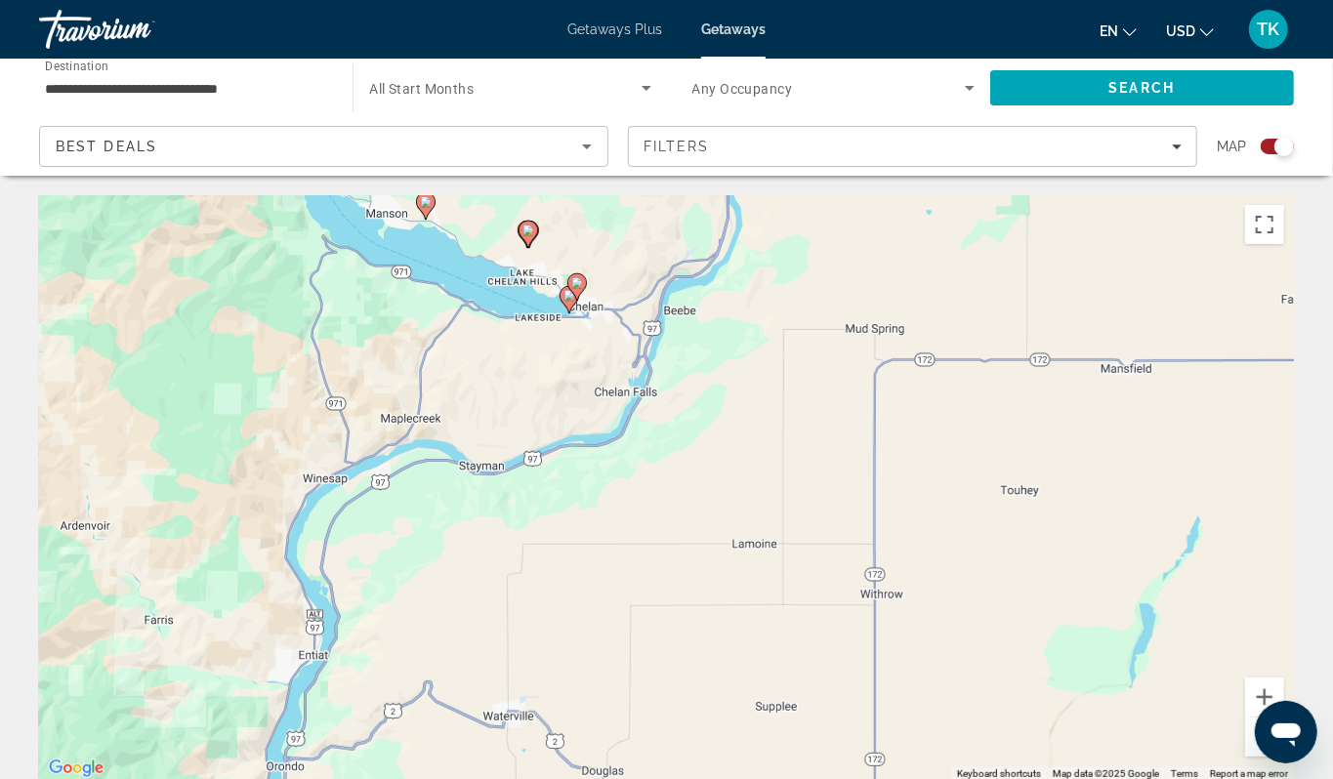
click at [568, 302] on gmp-advanced-marker "Main content" at bounding box center [577, 286] width 20 height 29
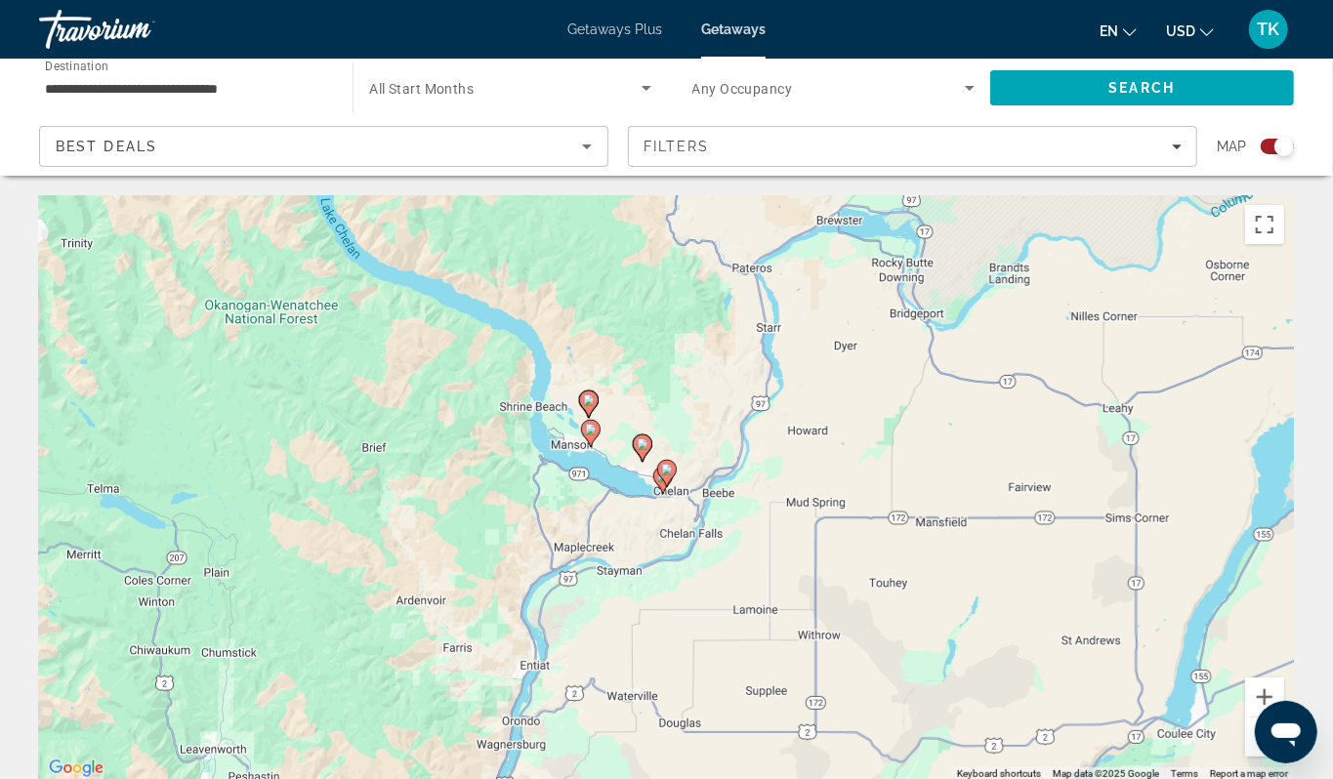
click at [670, 475] on image "Main content" at bounding box center [667, 470] width 12 height 12
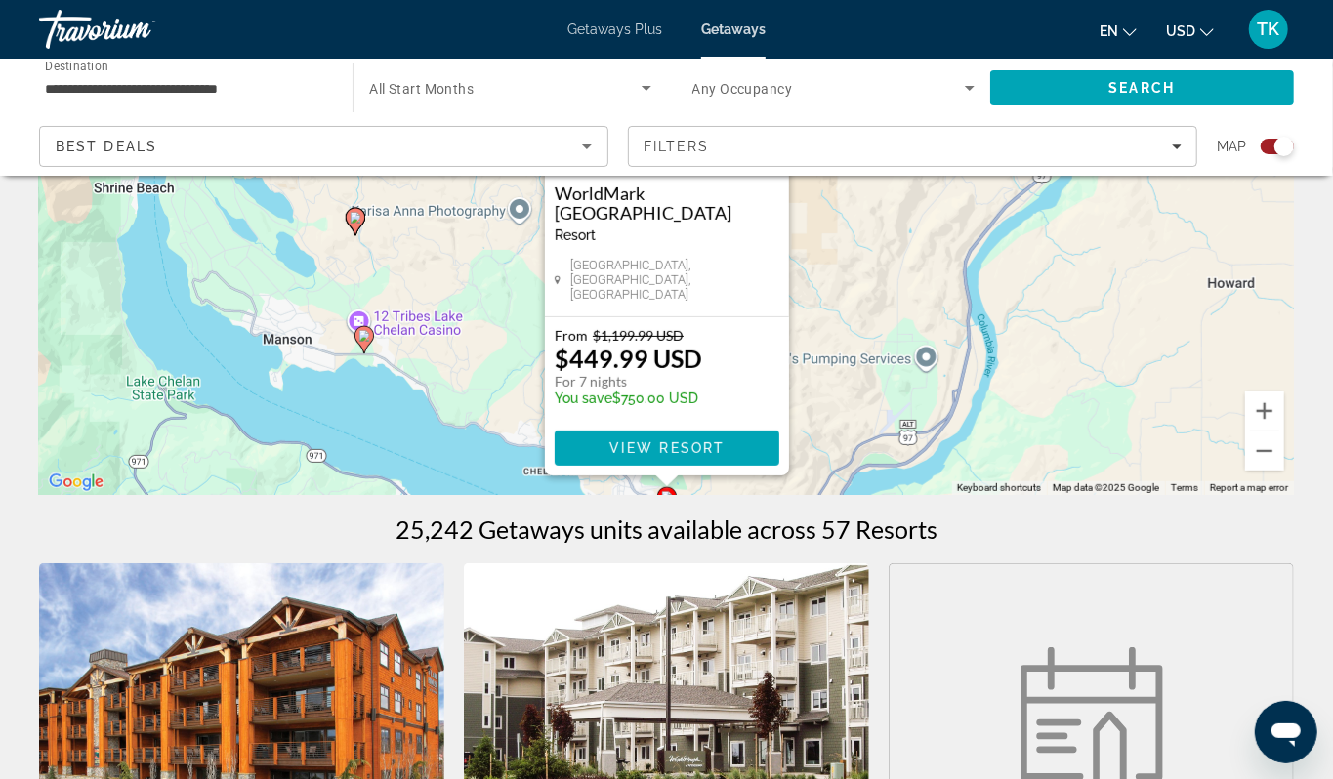
scroll to position [320, 0]
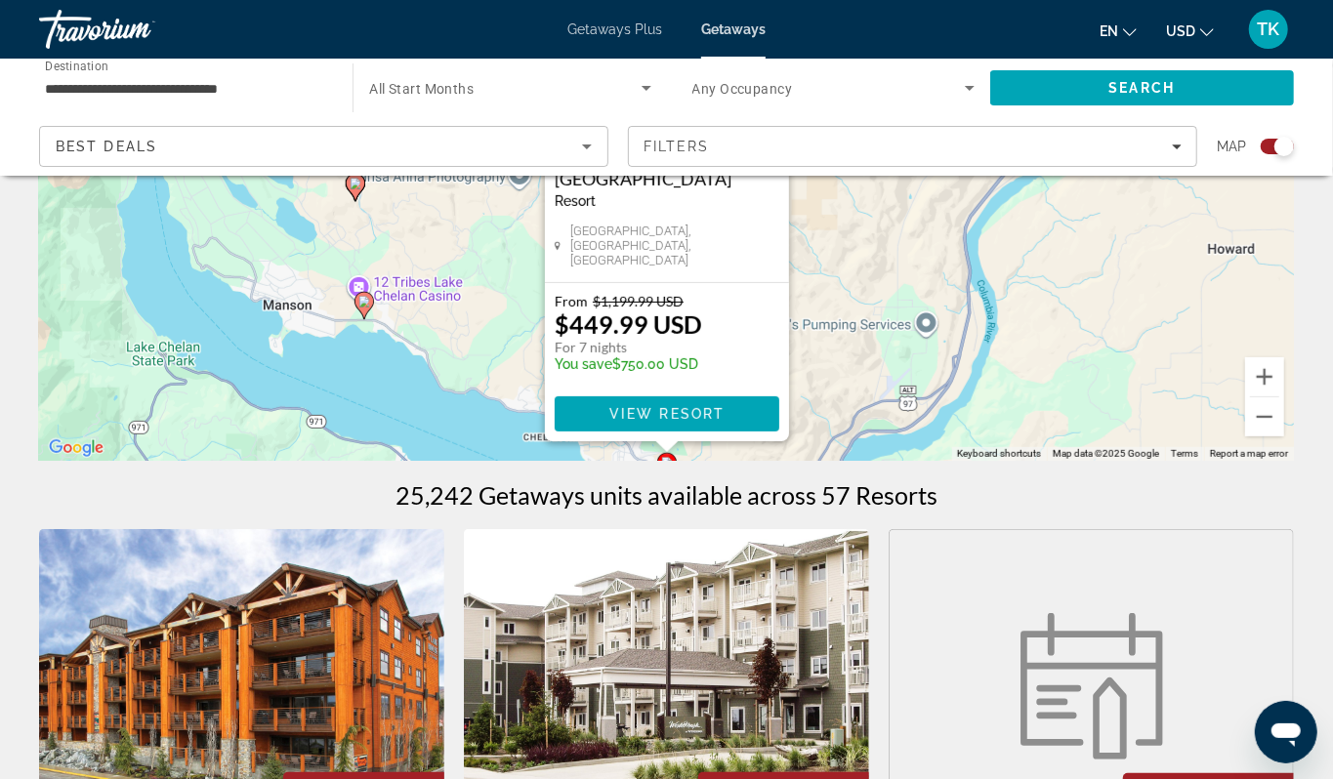
click at [951, 449] on div "To activate drag with keyboard, press Alt + Enter. Once in keyboard drag state,…" at bounding box center [666, 168] width 1255 height 586
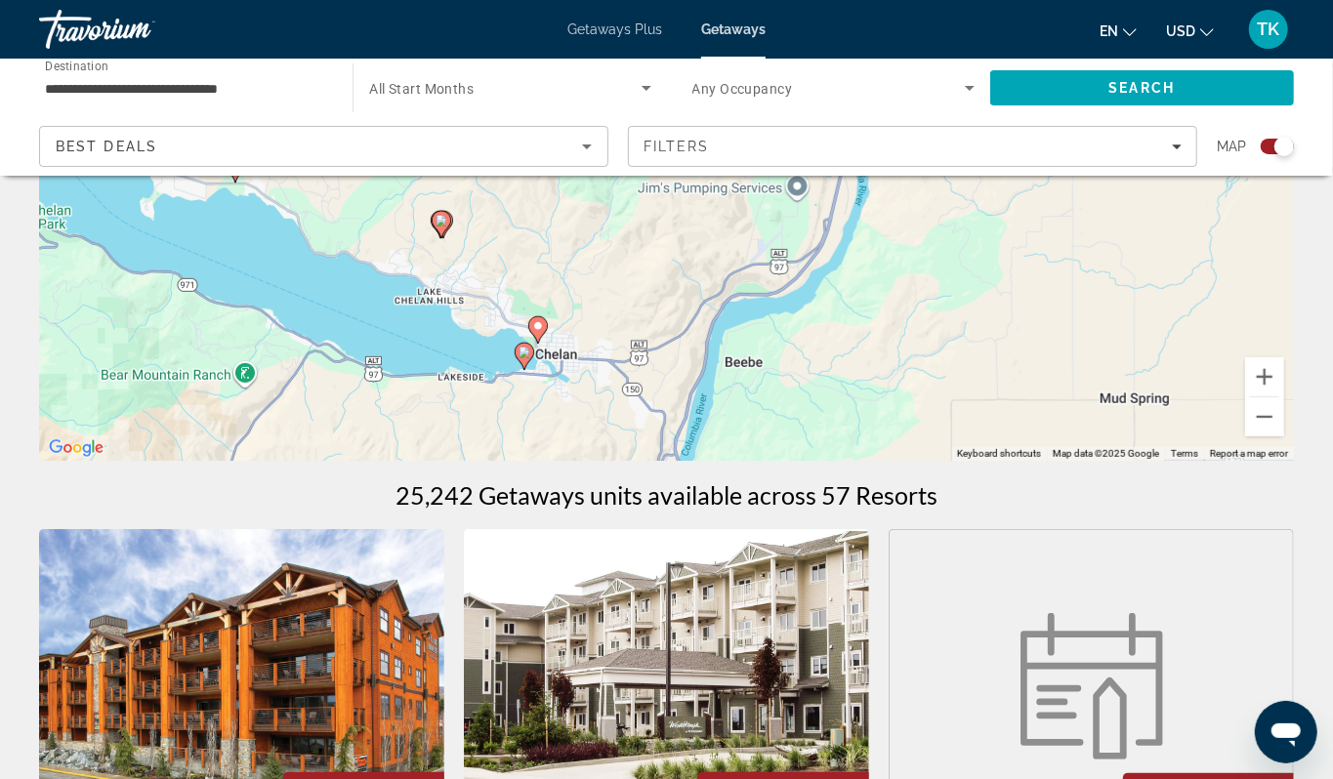
drag, startPoint x: 1189, startPoint y: 420, endPoint x: 1056, endPoint y: 282, distance: 191.3
click at [1056, 282] on div "To activate drag with keyboard, press Alt + Enter. Once in keyboard drag state,…" at bounding box center [666, 168] width 1255 height 586
click at [523, 358] on image "Main content" at bounding box center [524, 353] width 12 height 12
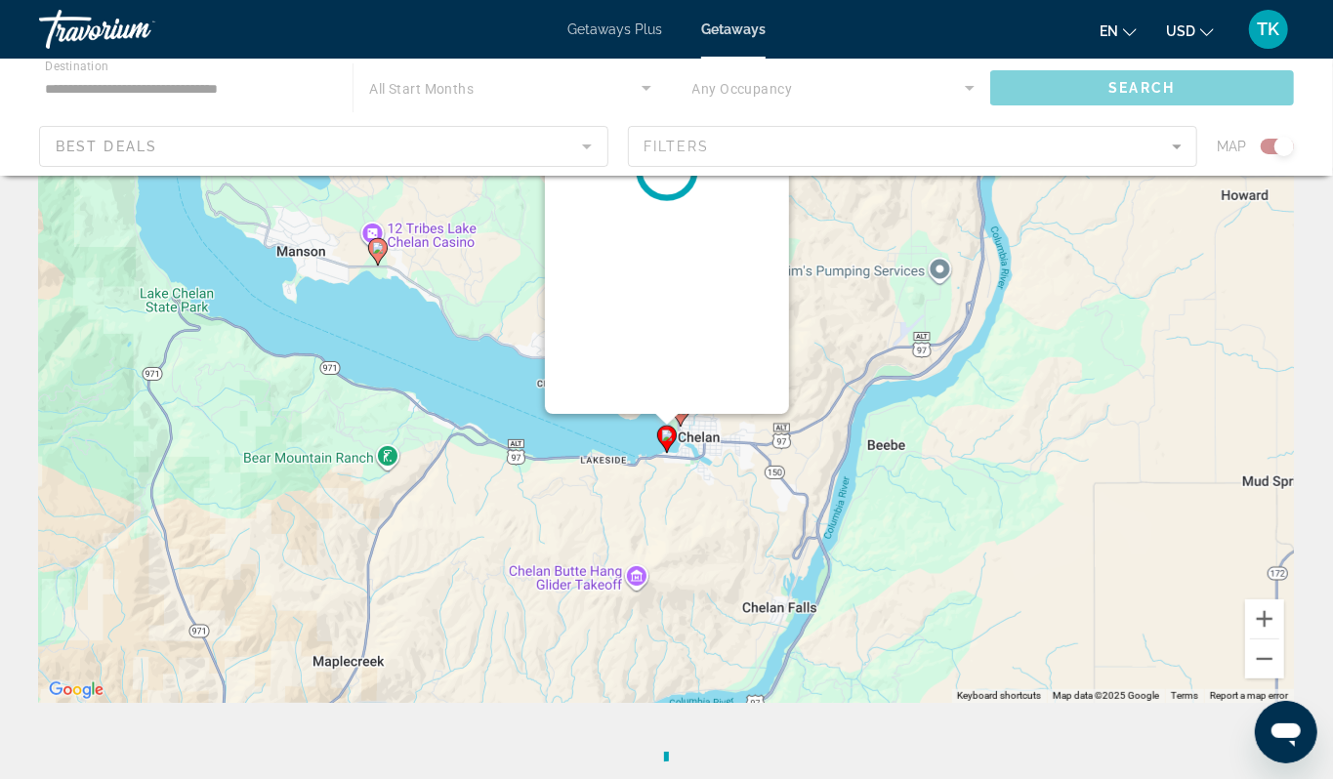
scroll to position [0, 0]
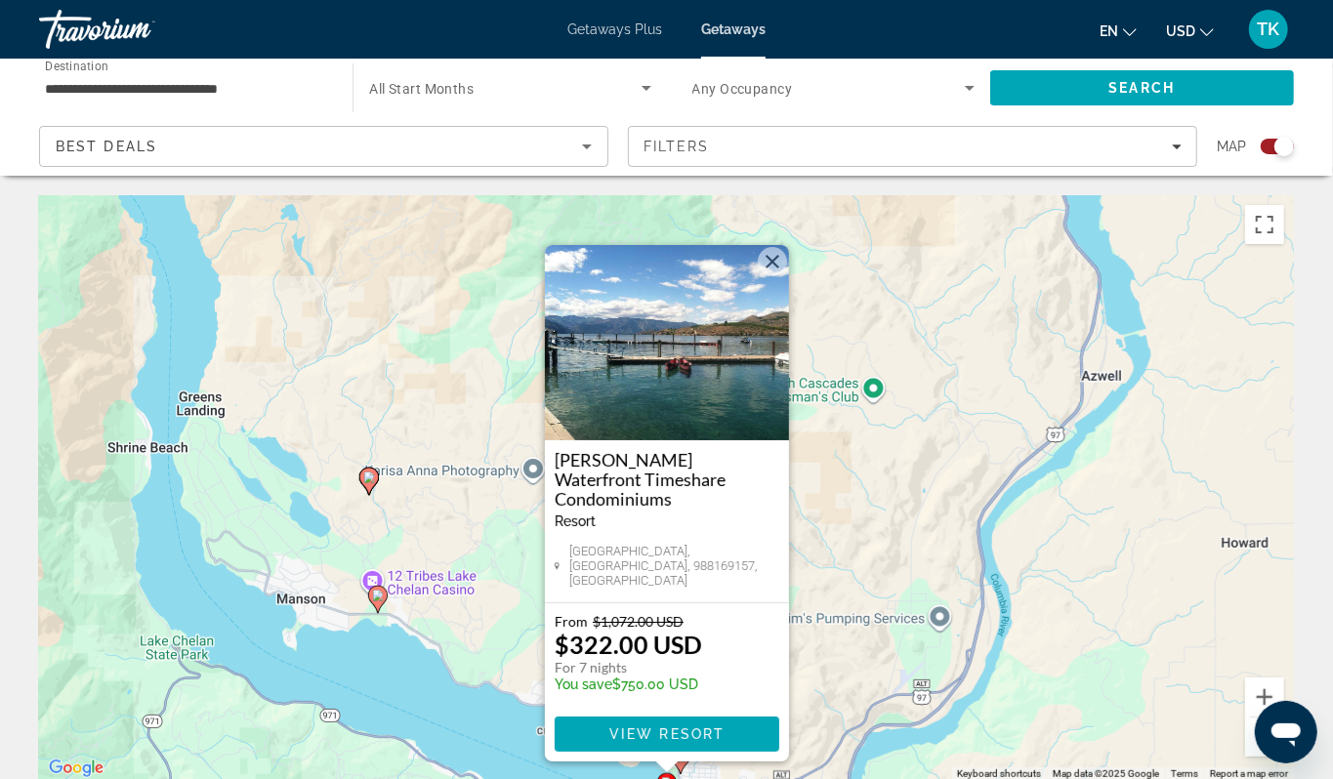
click at [394, 709] on div "To activate drag with keyboard, press Alt + Enter. Once in keyboard drag state,…" at bounding box center [666, 488] width 1255 height 586
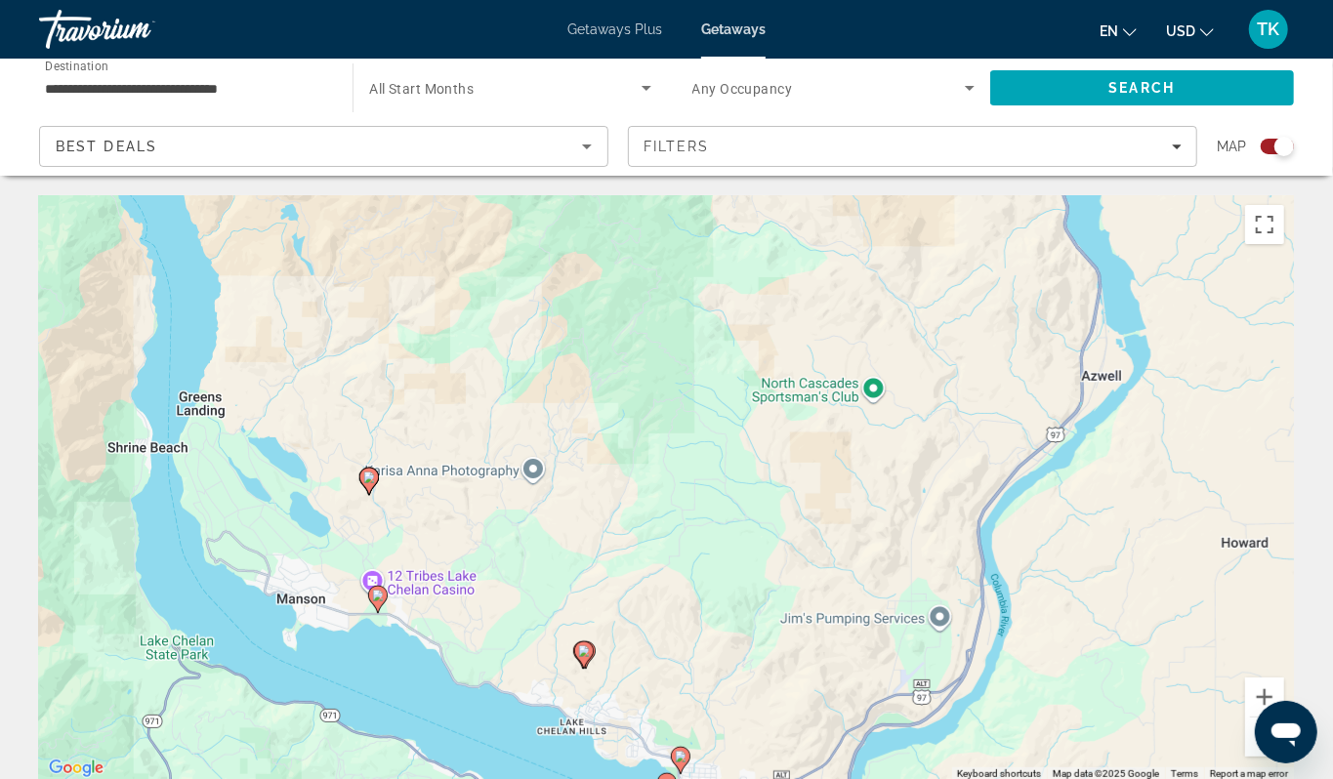
click at [379, 601] on image "Main content" at bounding box center [378, 596] width 12 height 12
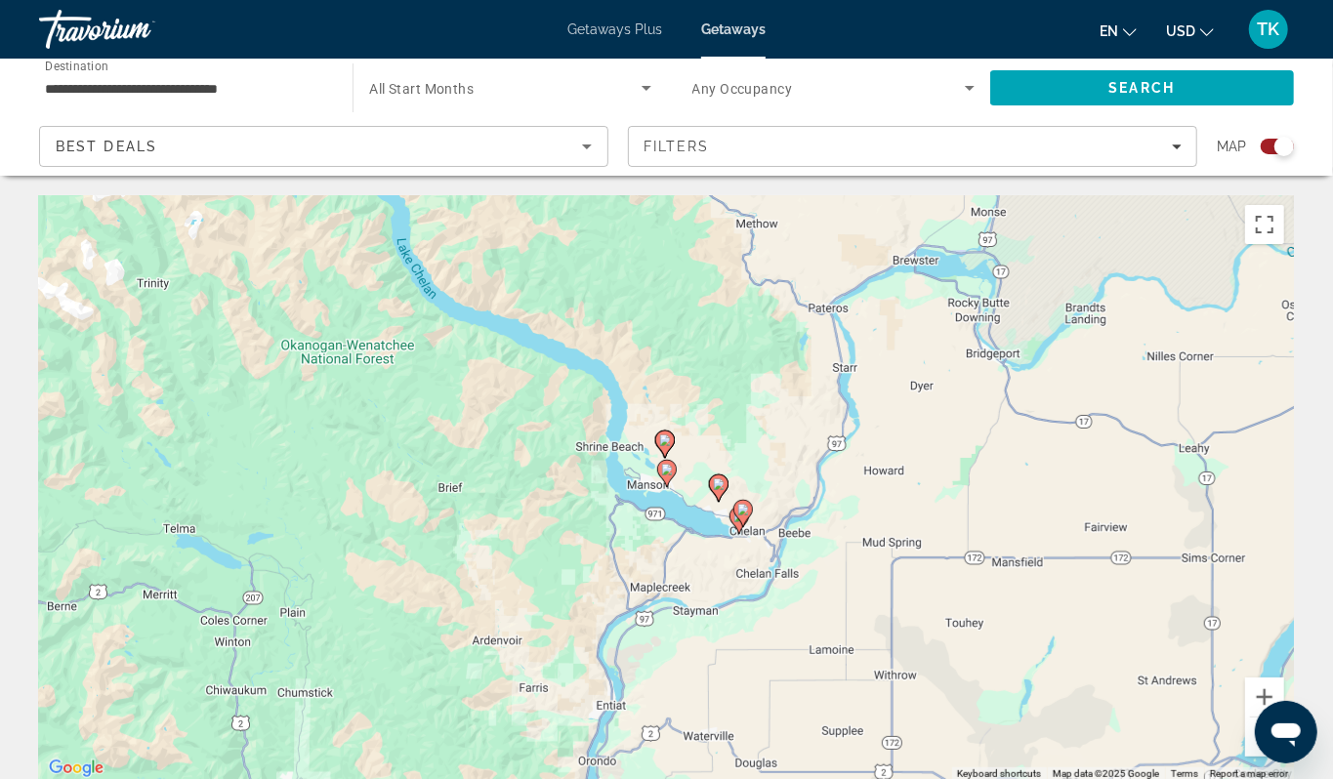
click at [664, 475] on image "Main content" at bounding box center [667, 470] width 12 height 12
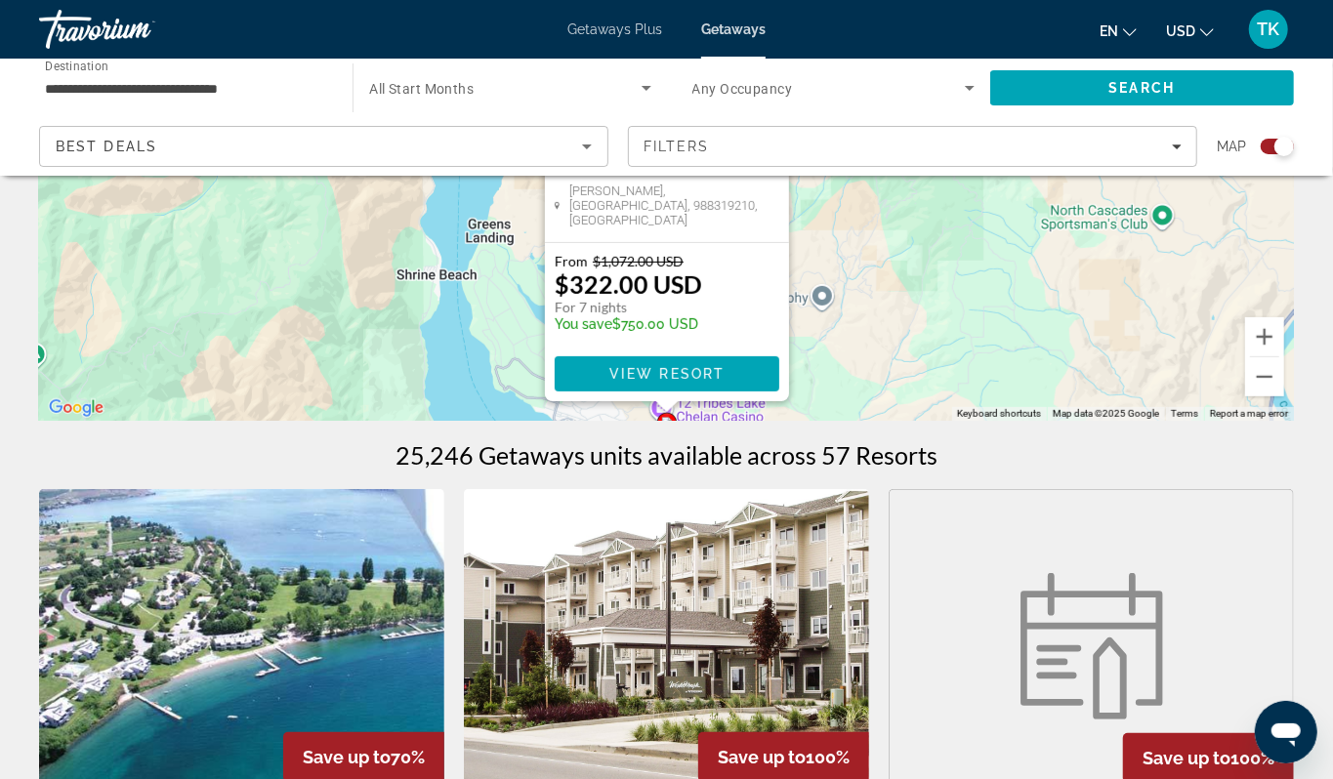
scroll to position [375, 0]
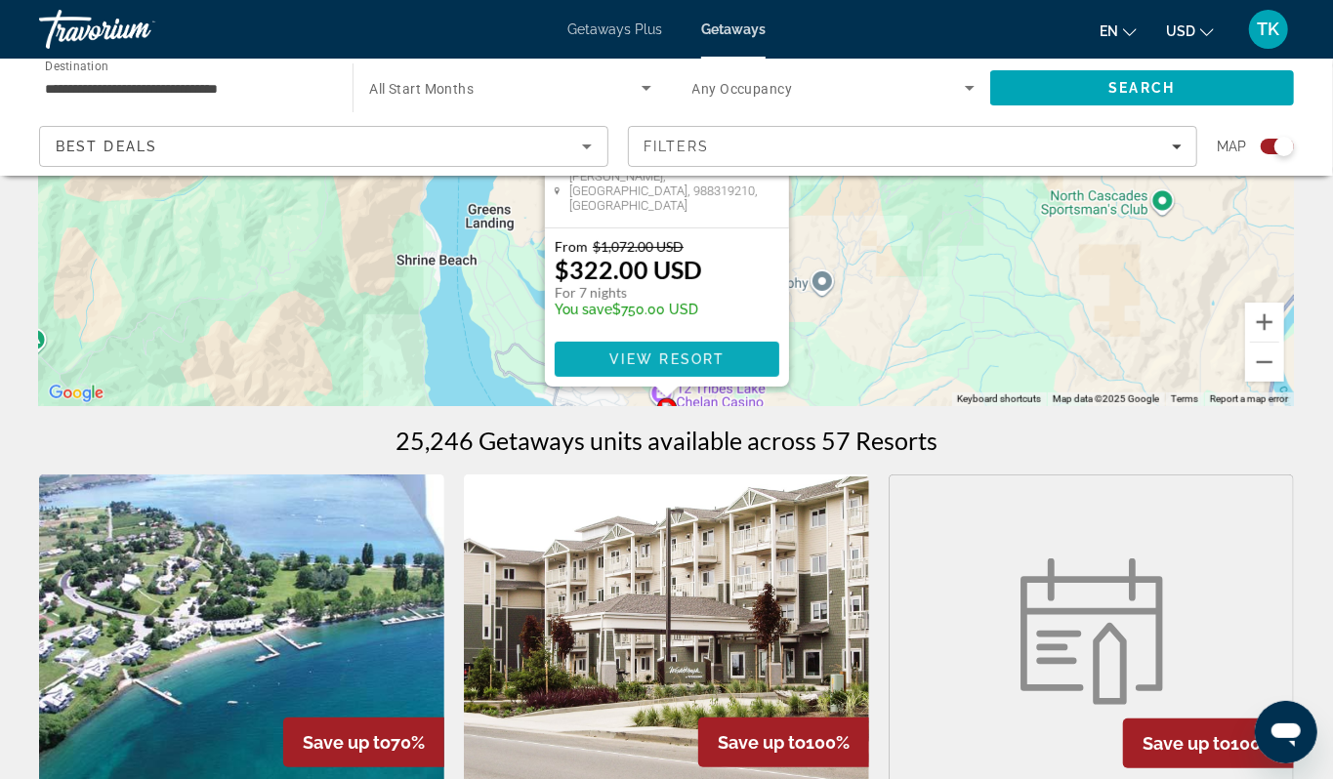
click at [722, 367] on span "View Resort" at bounding box center [665, 359] width 115 height 16
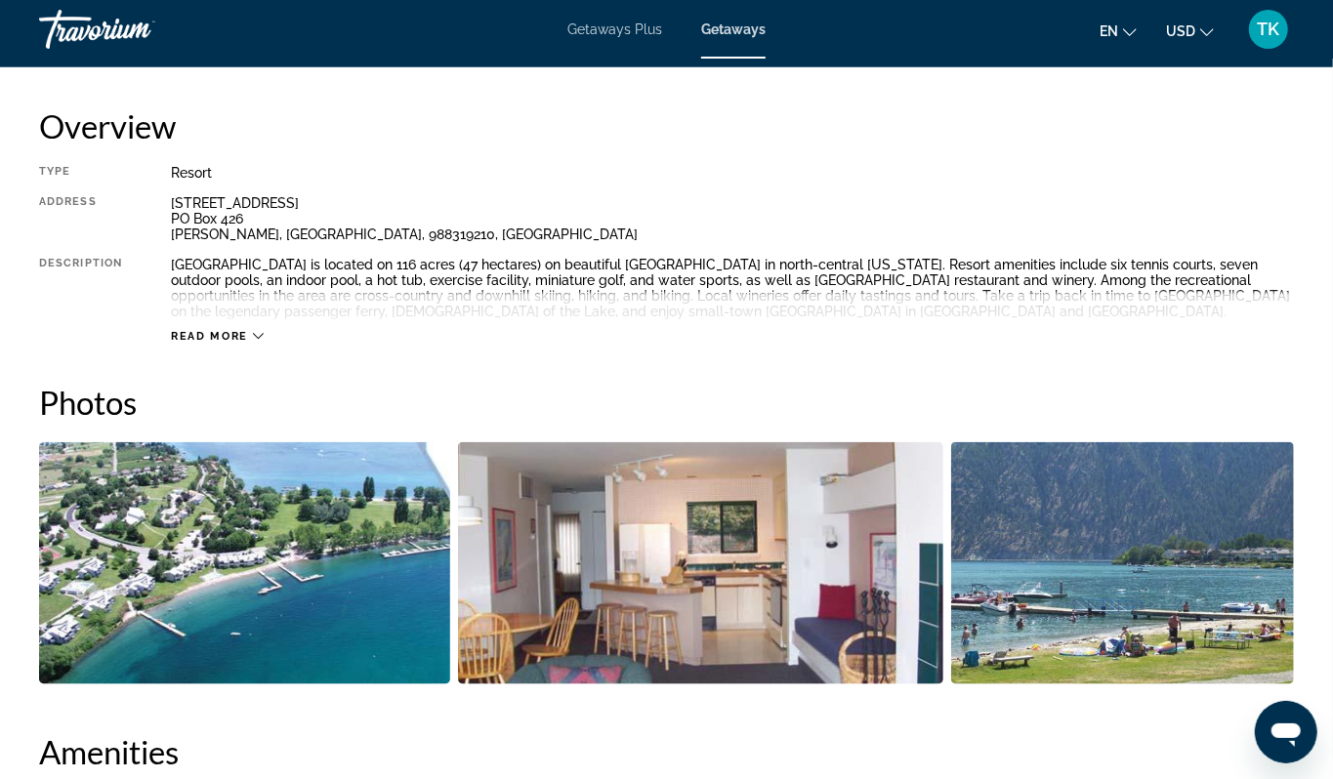
scroll to position [970, 0]
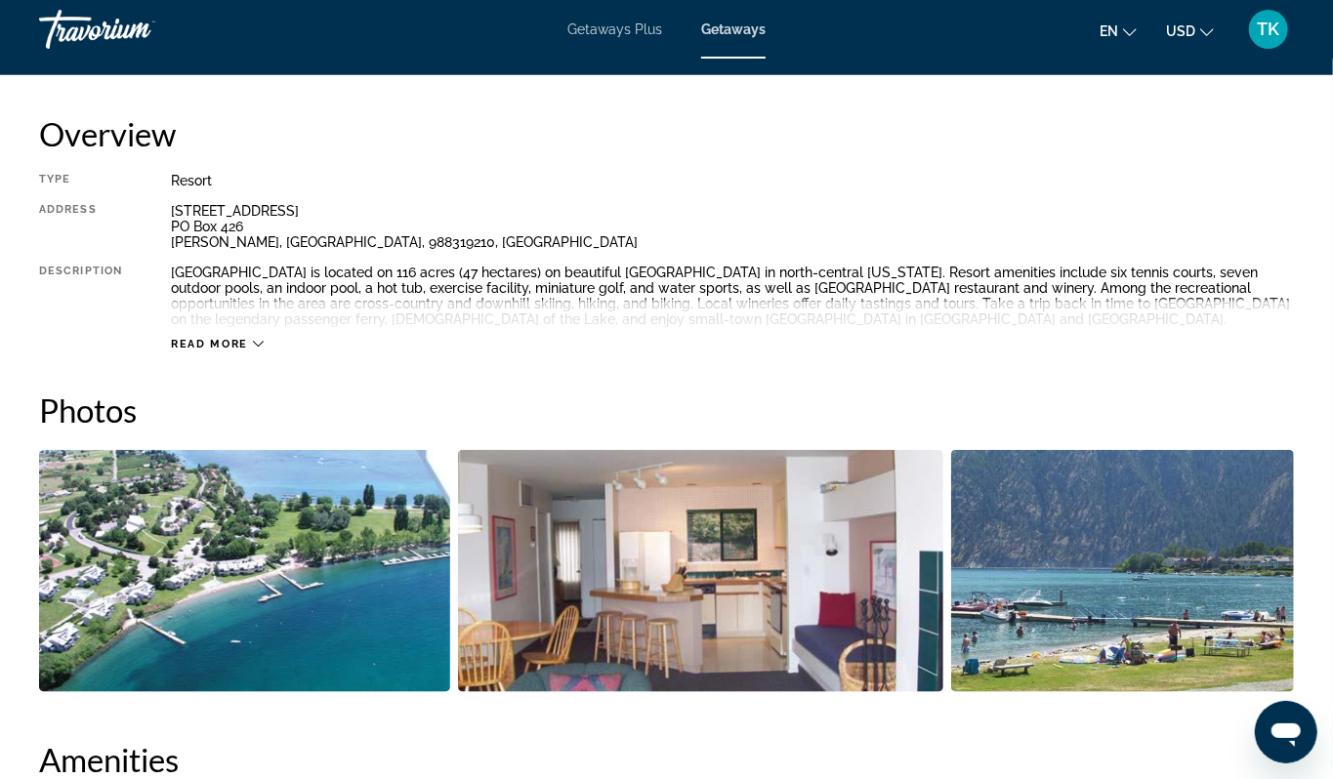
click at [264, 350] on icon "Main content" at bounding box center [258, 344] width 11 height 11
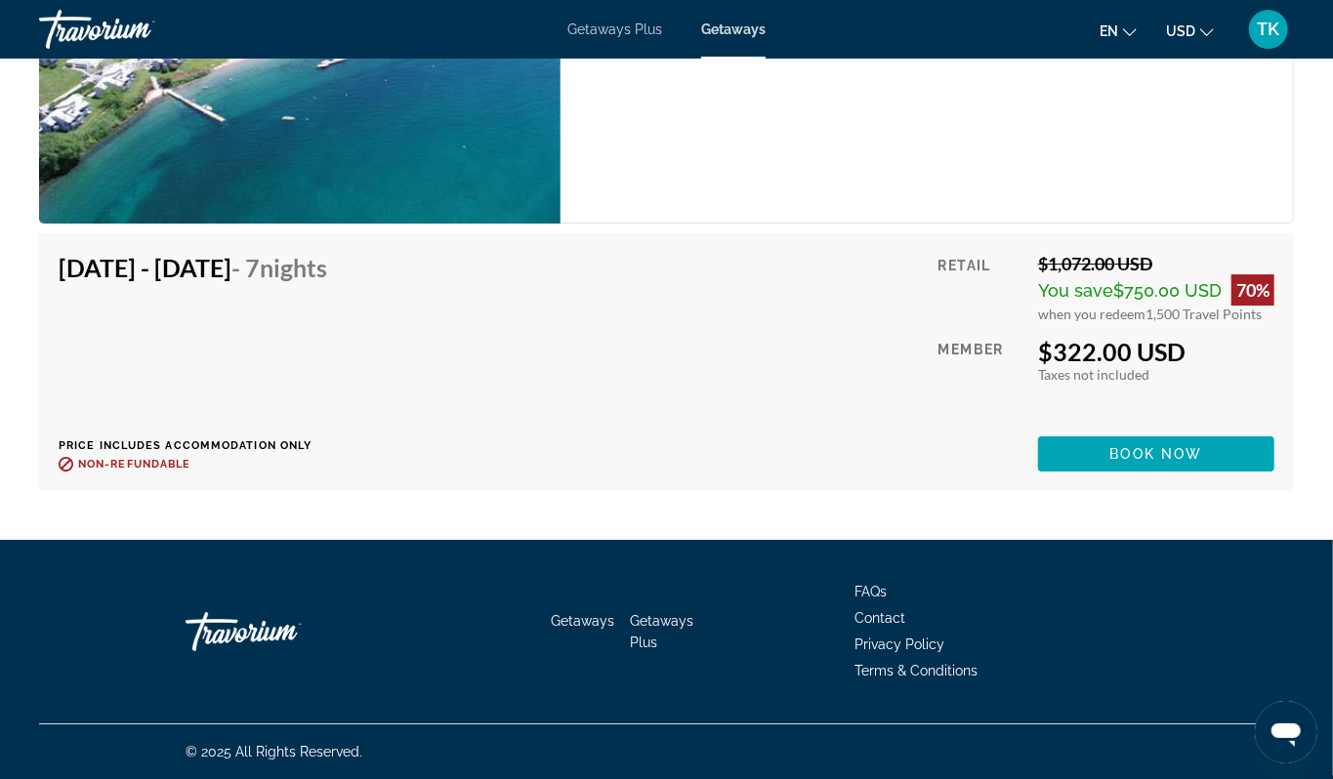
scroll to position [3983, 0]
click at [1137, 462] on span "Book now" at bounding box center [1156, 454] width 93 height 16
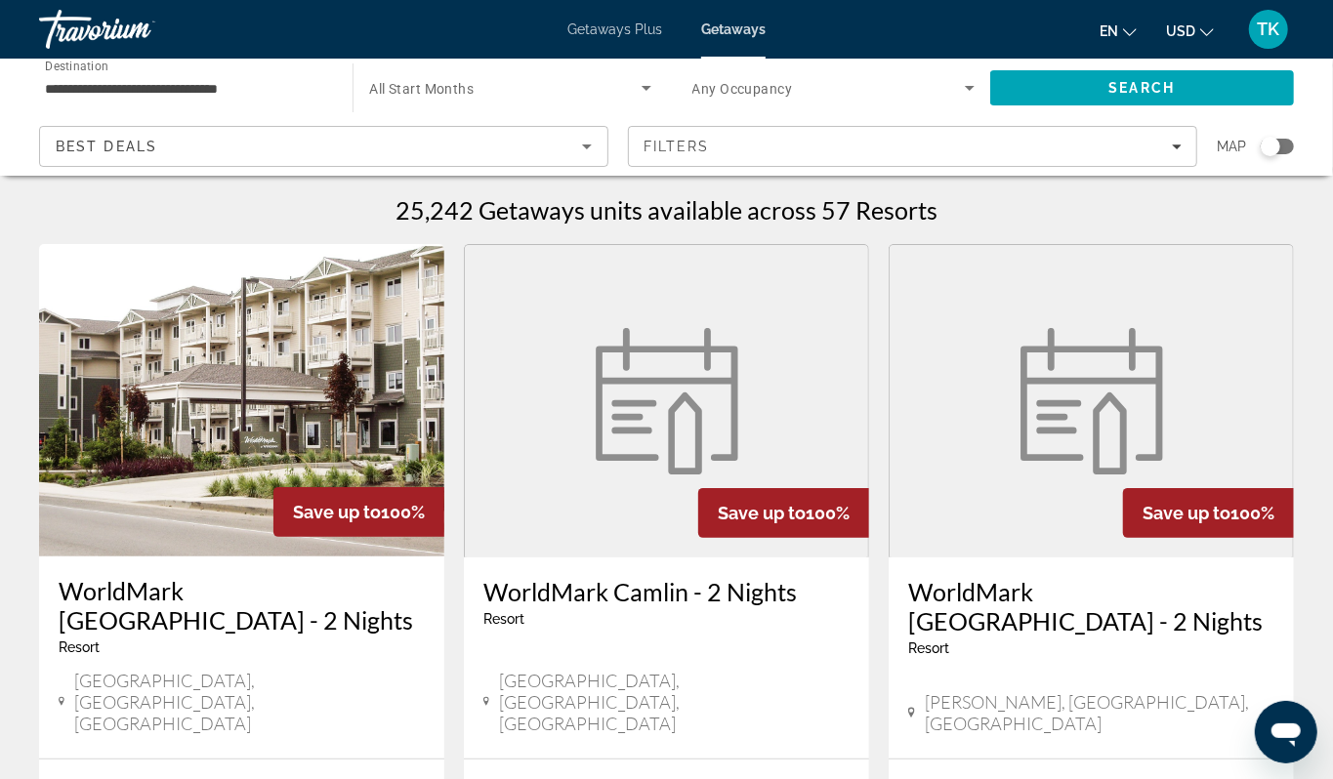
click at [1260, 156] on div "Search widget" at bounding box center [1270, 147] width 20 height 20
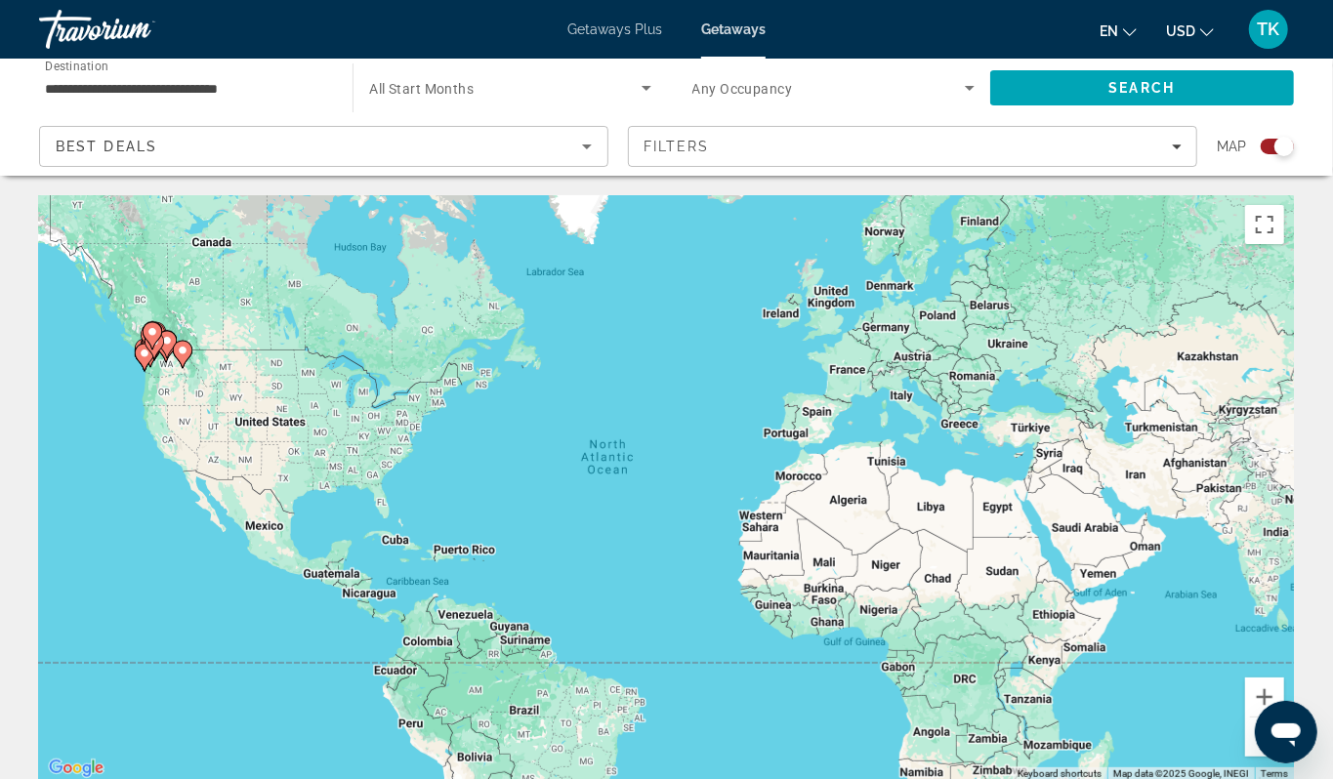
click at [122, 434] on div "To activate drag with keyboard, press Alt + Enter. Once in keyboard drag state,…" at bounding box center [666, 488] width 1255 height 586
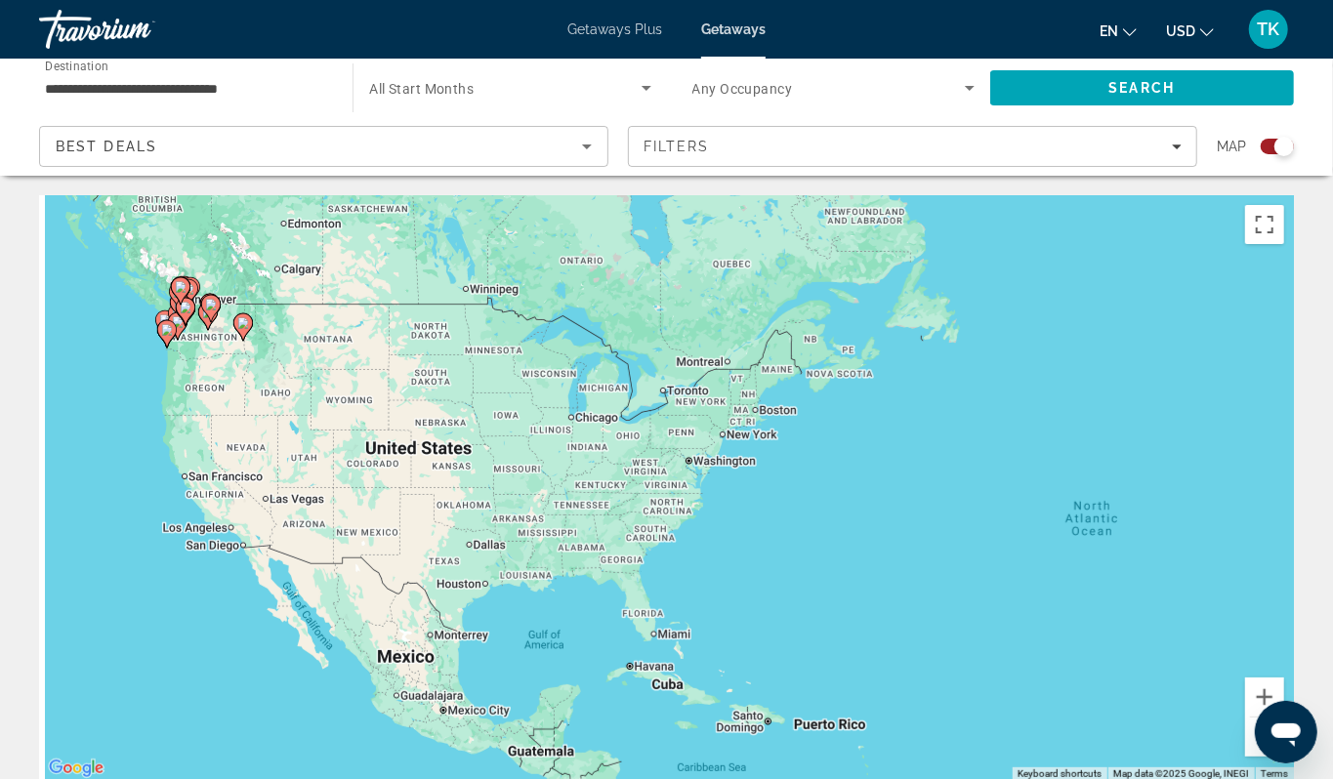
click at [122, 434] on div "To activate drag with keyboard, press Alt + Enter. Once in keyboard drag state,…" at bounding box center [666, 488] width 1255 height 586
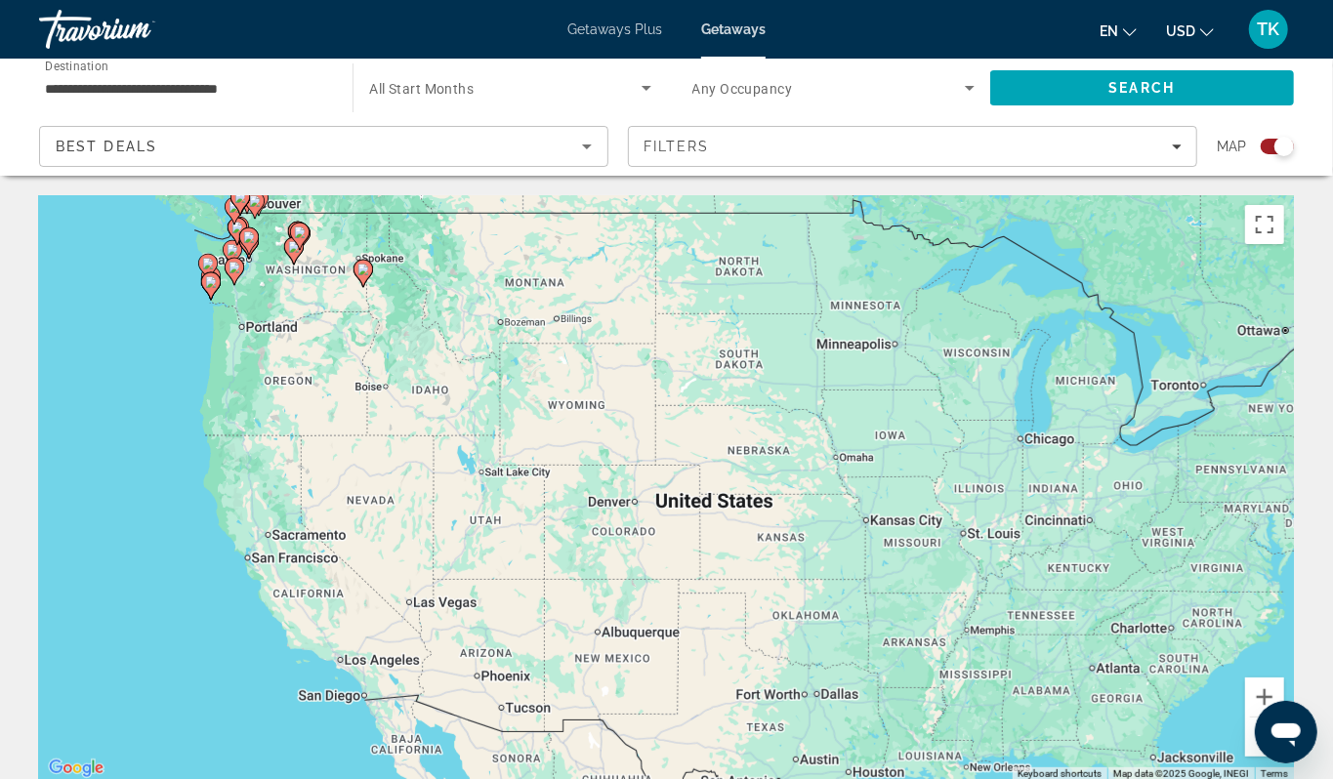
click at [173, 391] on div "To activate drag with keyboard, press Alt + Enter. Once in keyboard drag state,…" at bounding box center [666, 488] width 1255 height 586
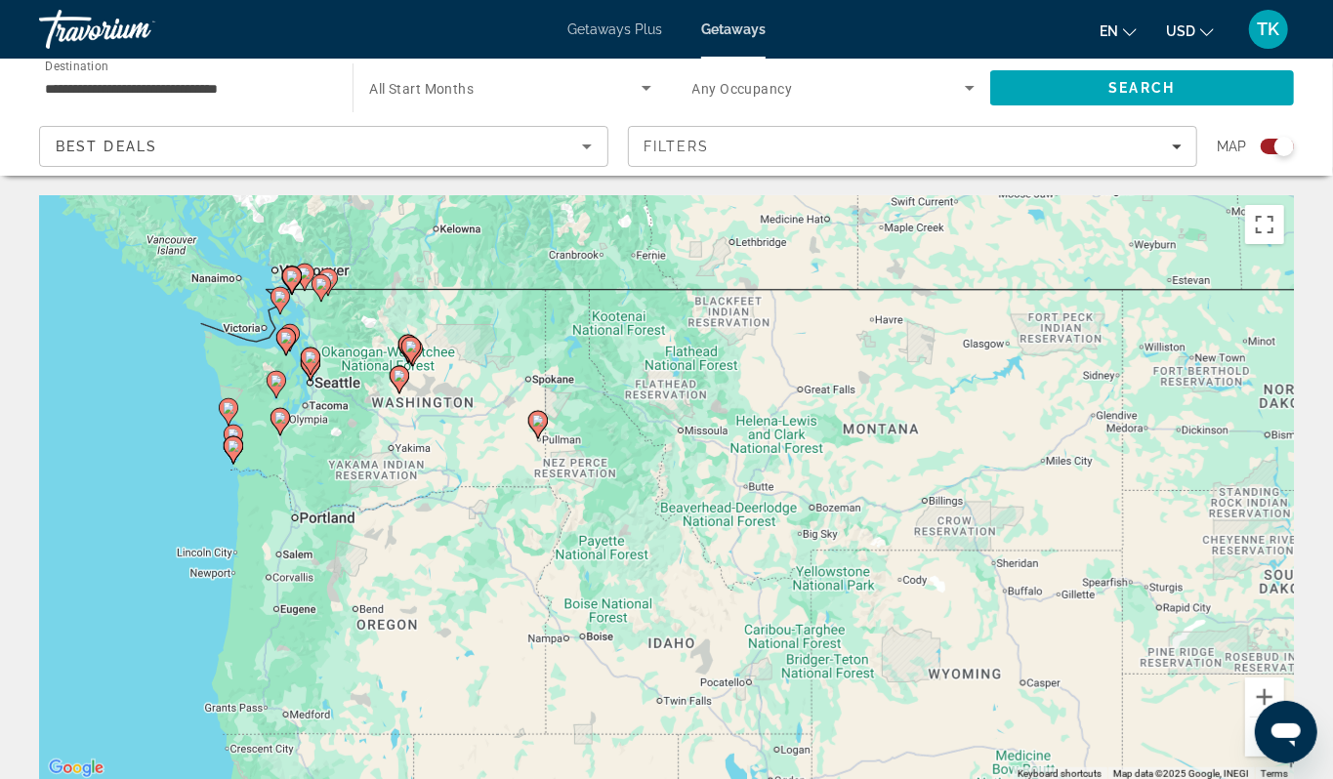
drag, startPoint x: 173, startPoint y: 391, endPoint x: 158, endPoint y: 661, distance: 270.8
click at [158, 661] on div "To activate drag with keyboard, press Alt + Enter. Once in keyboard drag state,…" at bounding box center [666, 488] width 1255 height 586
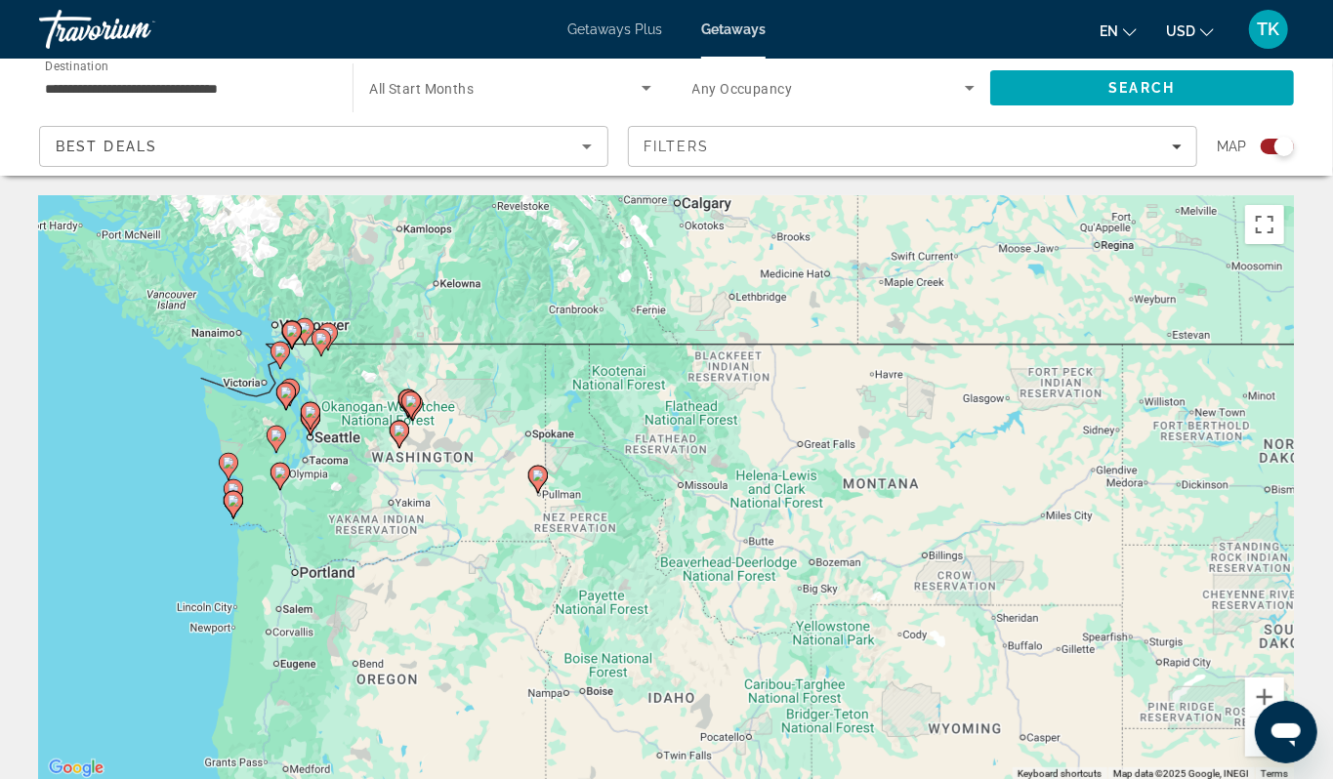
click at [177, 519] on div "To activate drag with keyboard, press Alt + Enter. Once in keyboard drag state,…" at bounding box center [666, 488] width 1255 height 586
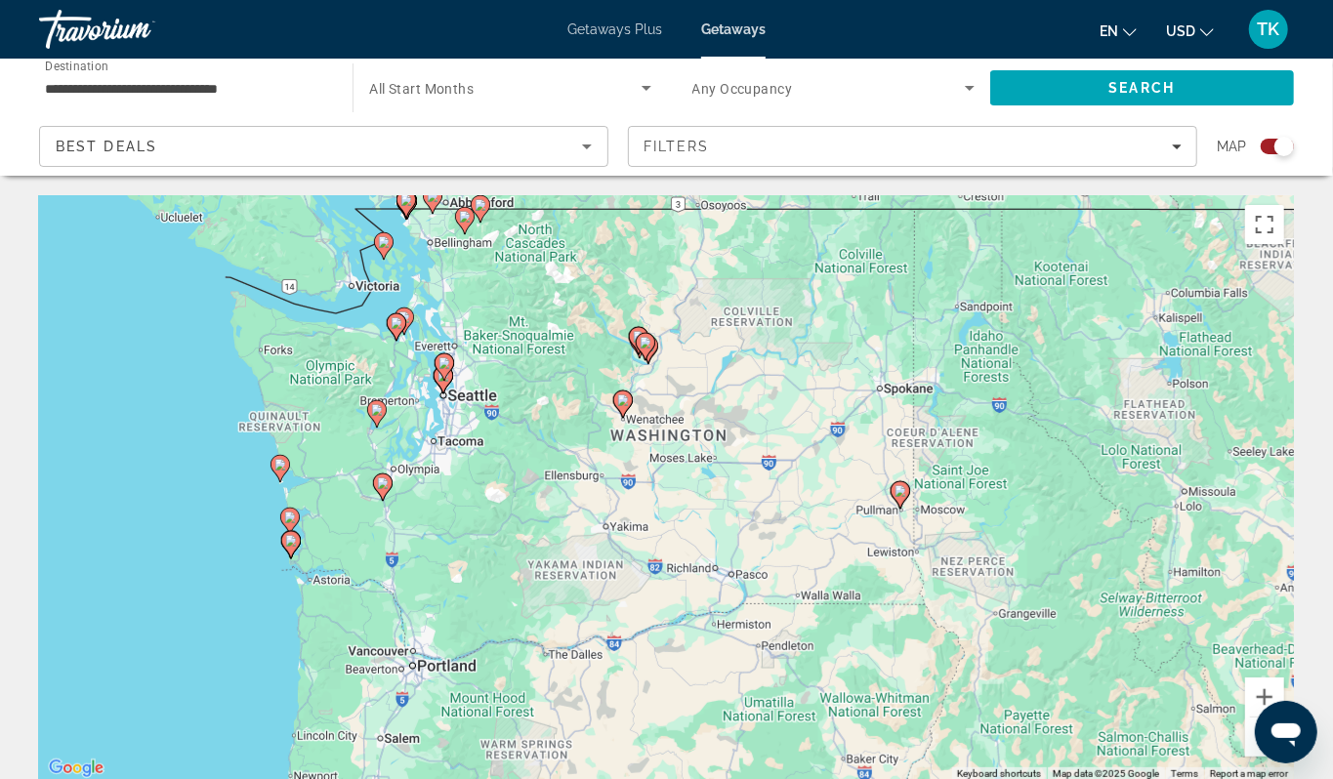
click at [177, 519] on div "To activate drag with keyboard, press Alt + Enter. Once in keyboard drag state,…" at bounding box center [666, 488] width 1255 height 586
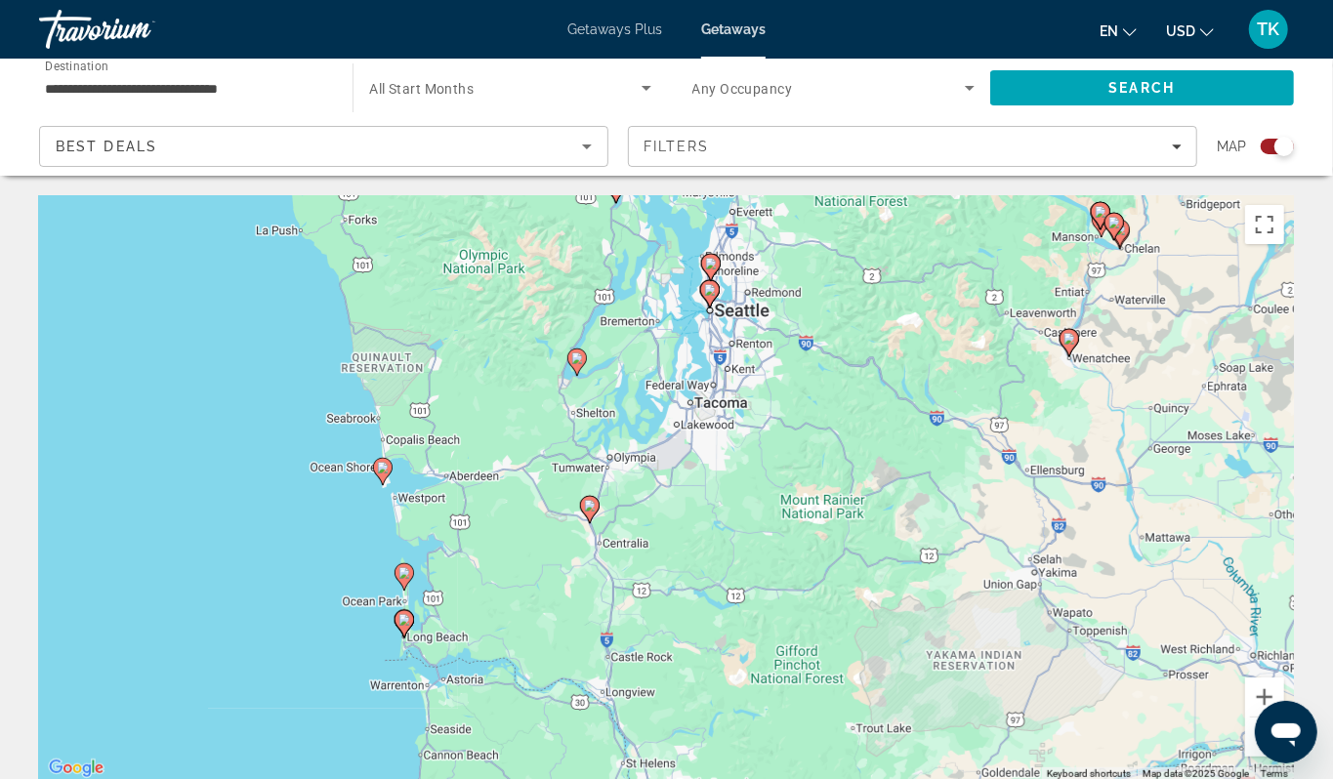
click at [590, 522] on icon "Main content" at bounding box center [589, 509] width 18 height 25
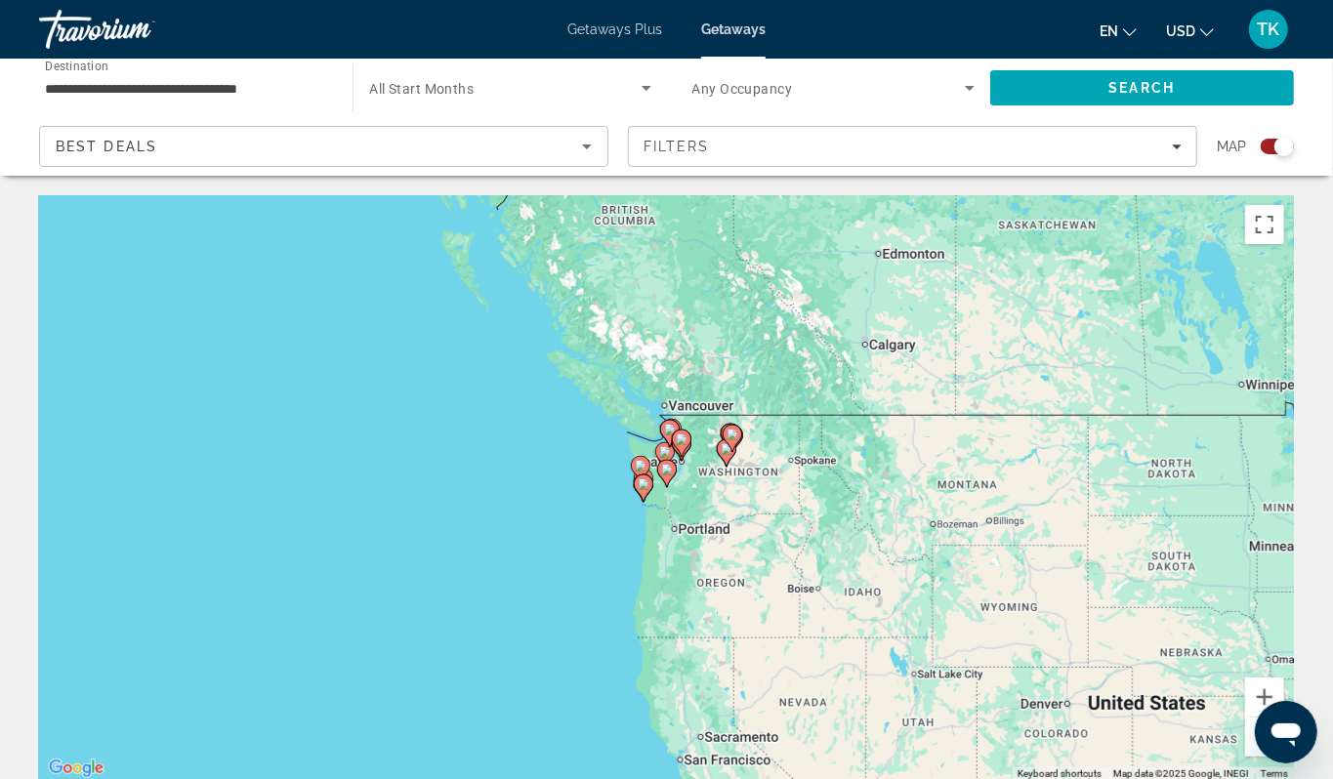
click at [666, 475] on image "Main content" at bounding box center [667, 470] width 12 height 12
type input "**********"
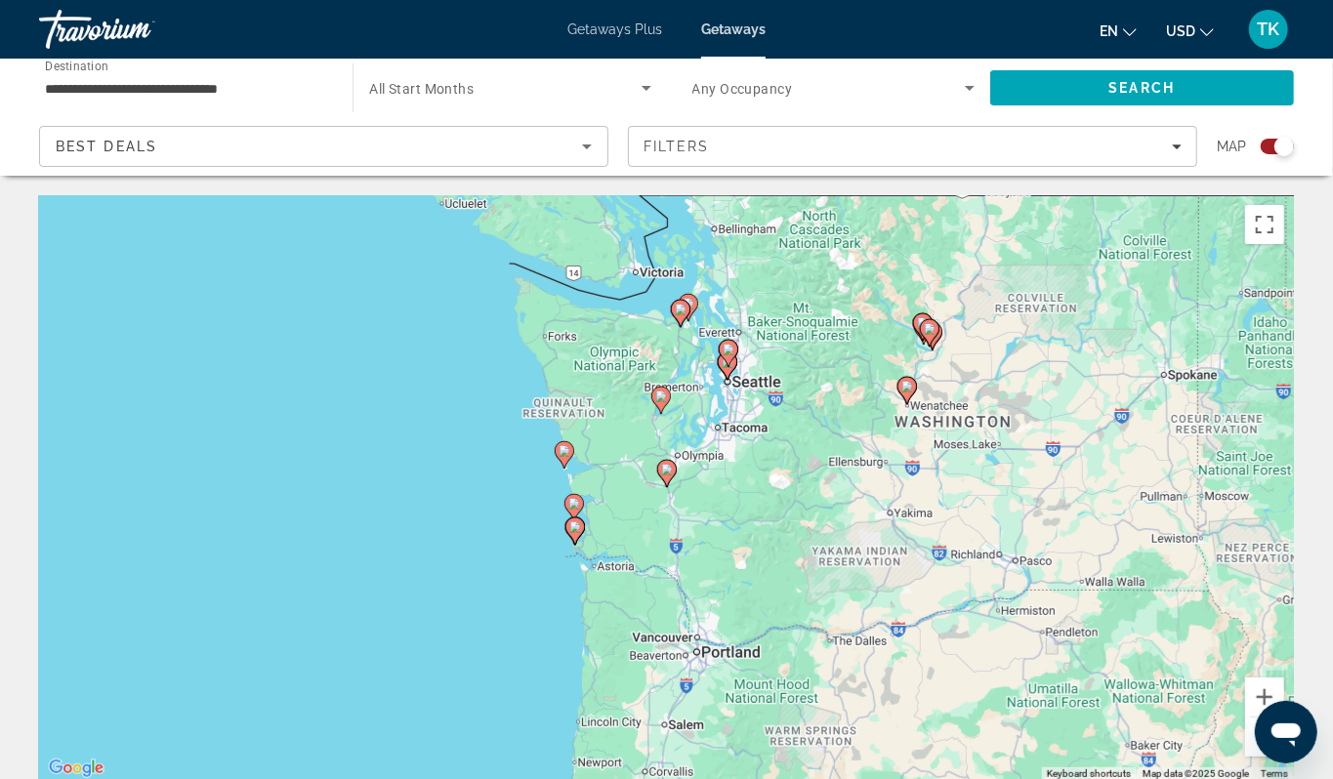
click at [666, 475] on image "Main content" at bounding box center [667, 470] width 12 height 12
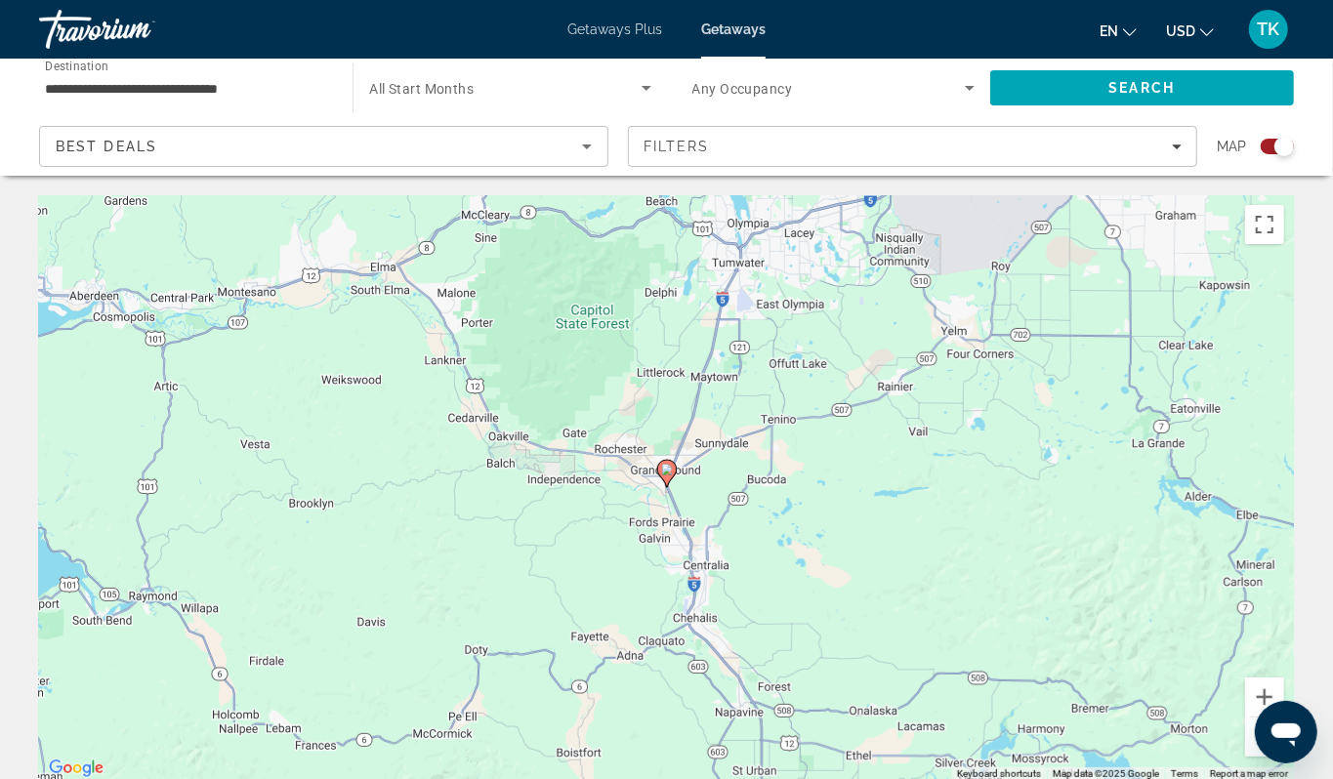
click at [666, 475] on image "Main content" at bounding box center [667, 470] width 12 height 12
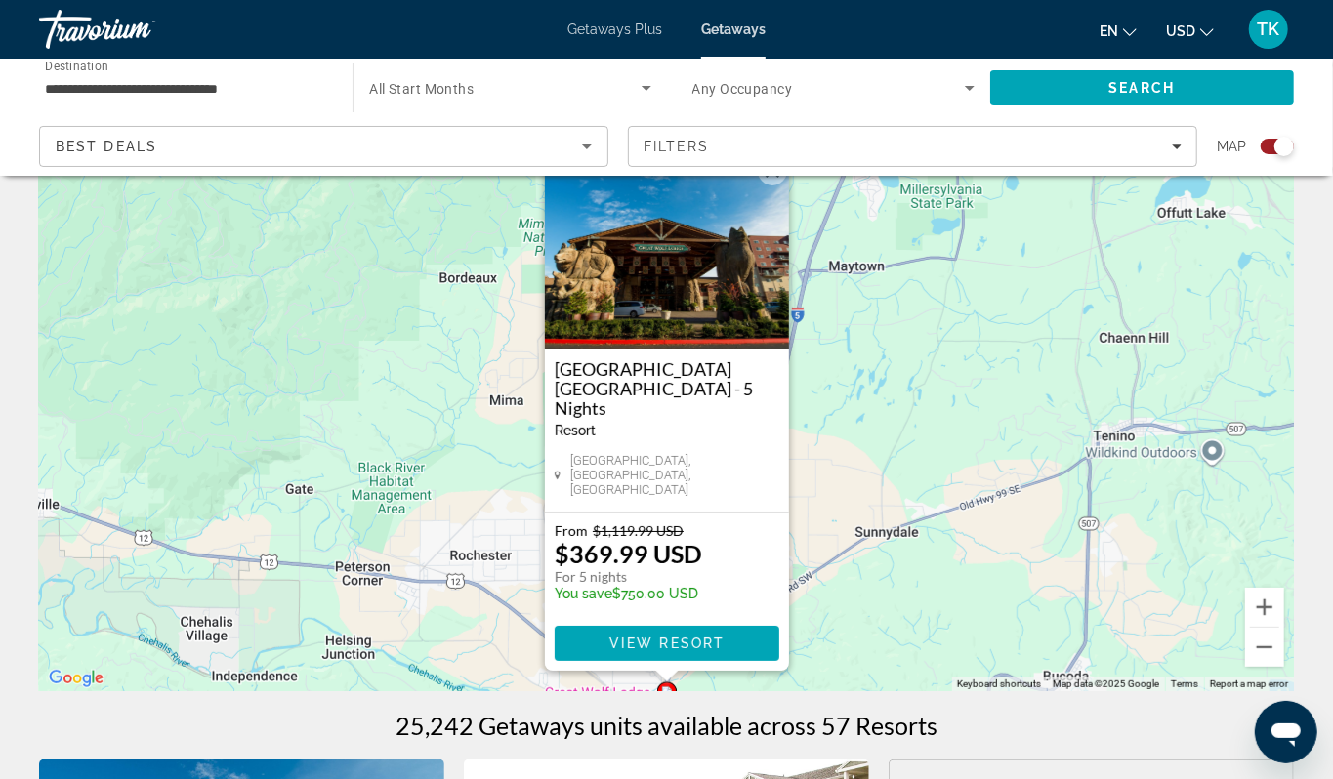
scroll to position [92, 0]
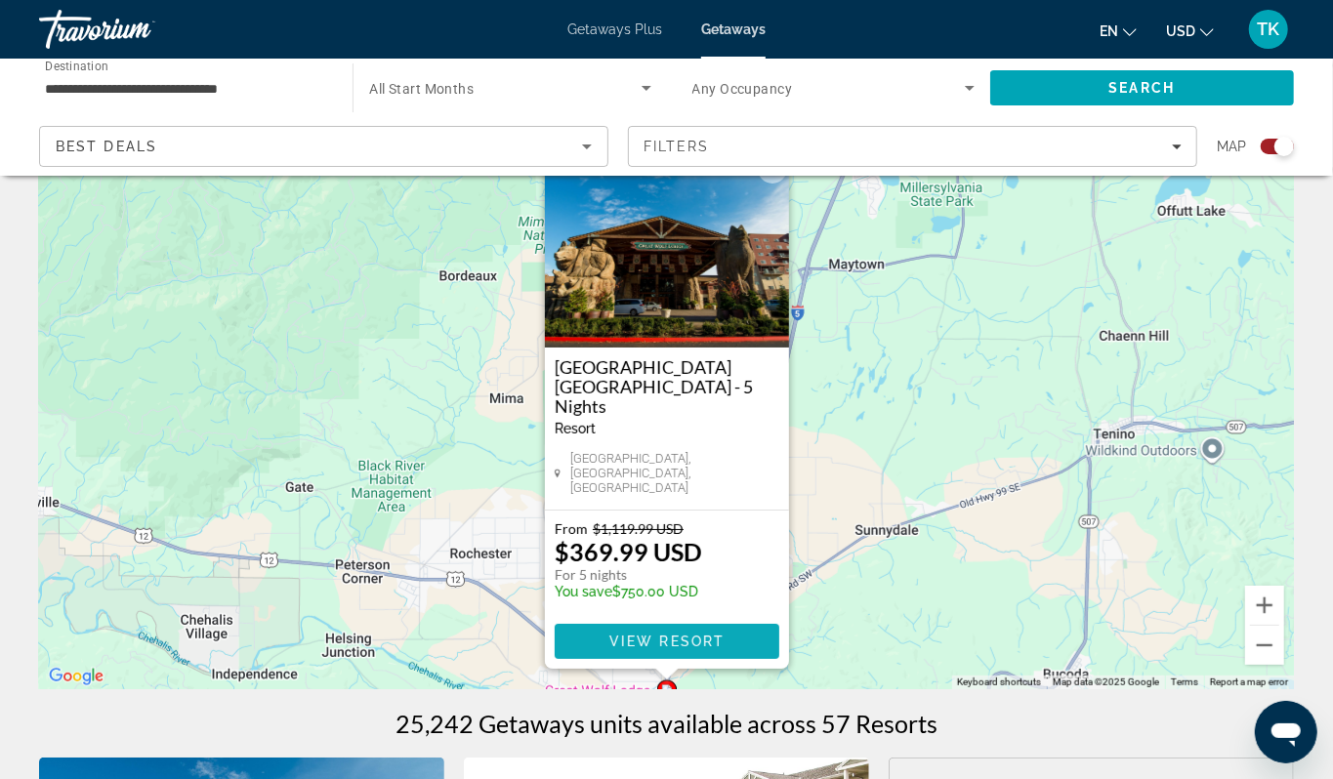
click at [688, 665] on span "Main content" at bounding box center [667, 641] width 225 height 47
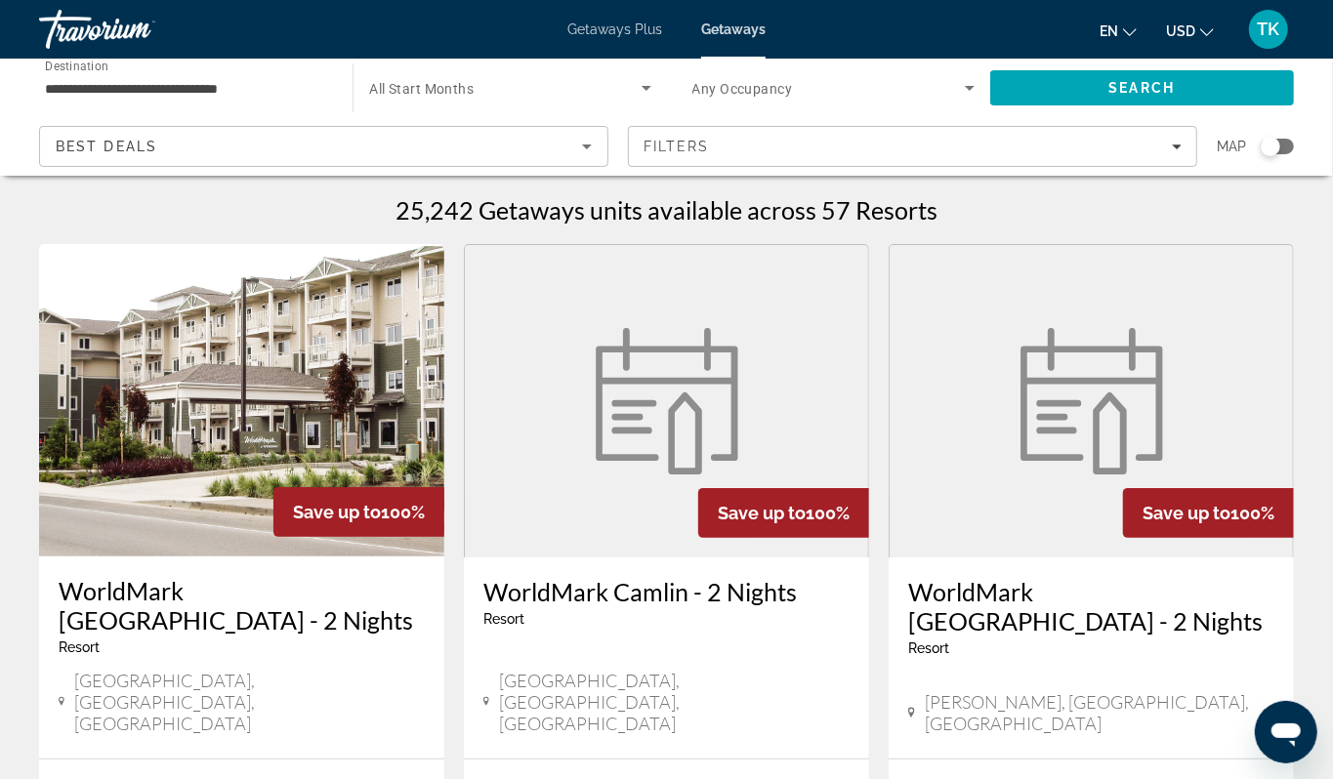
click at [1260, 156] on div "Search widget" at bounding box center [1270, 147] width 20 height 20
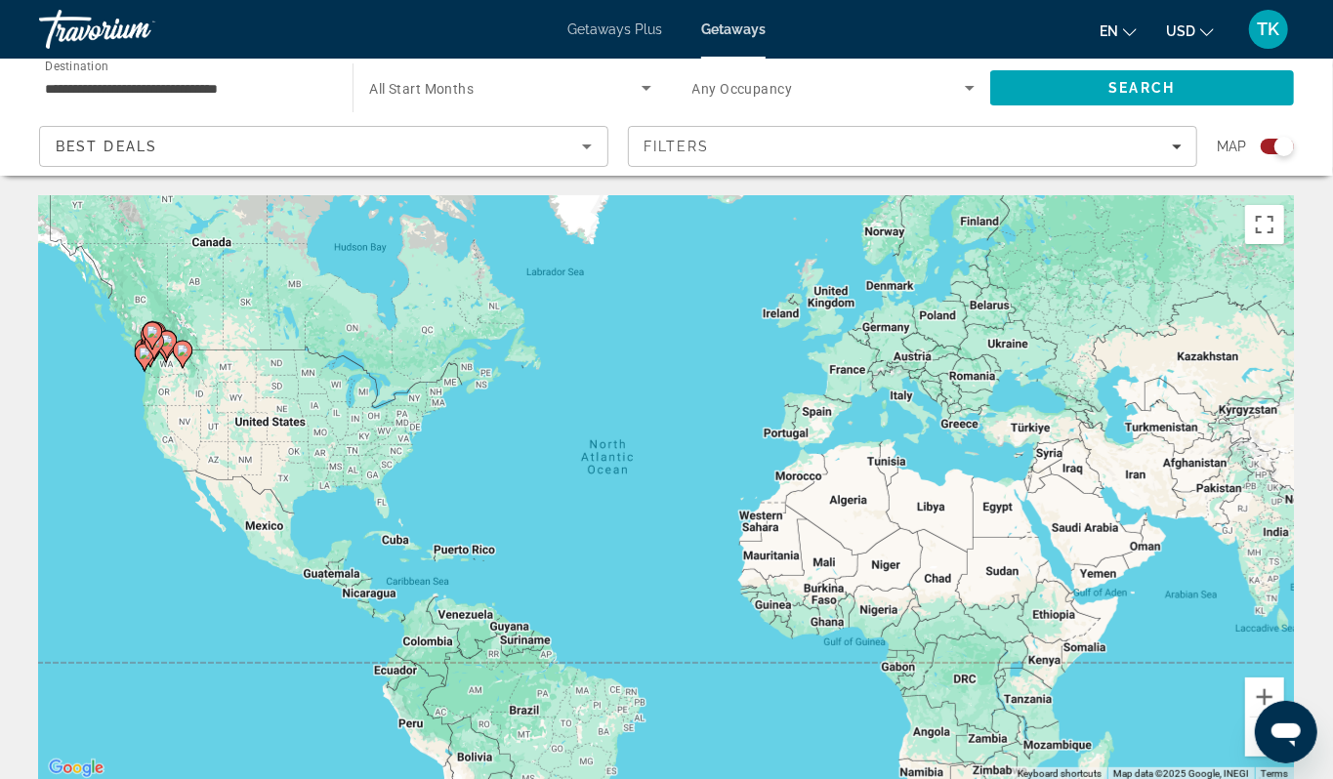
click at [134, 433] on div "To activate drag with keyboard, press Alt + Enter. Once in keyboard drag state,…" at bounding box center [666, 488] width 1255 height 586
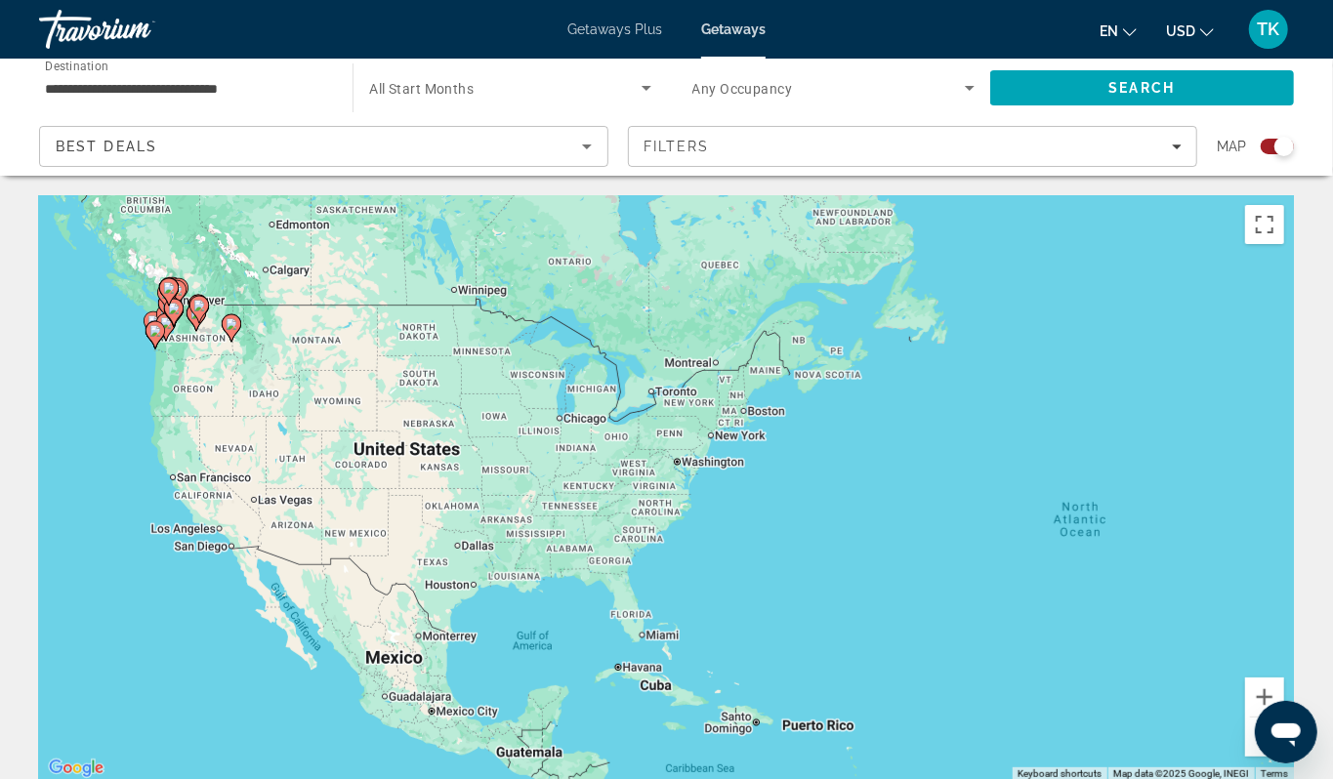
click at [118, 391] on div "To activate drag with keyboard, press Alt + Enter. Once in keyboard drag state,…" at bounding box center [666, 488] width 1255 height 586
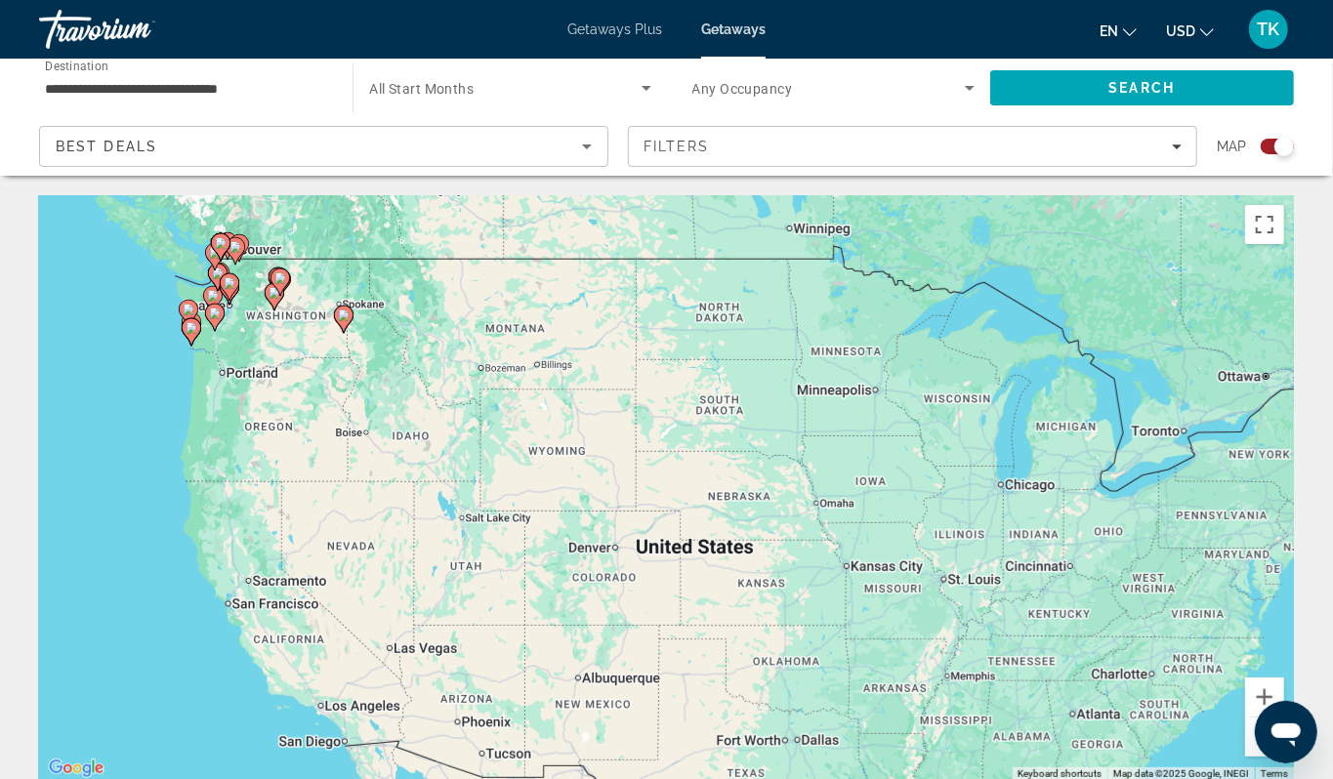
click at [158, 371] on div "To activate drag with keyboard, press Alt + Enter. Once in keyboard drag state,…" at bounding box center [666, 488] width 1255 height 586
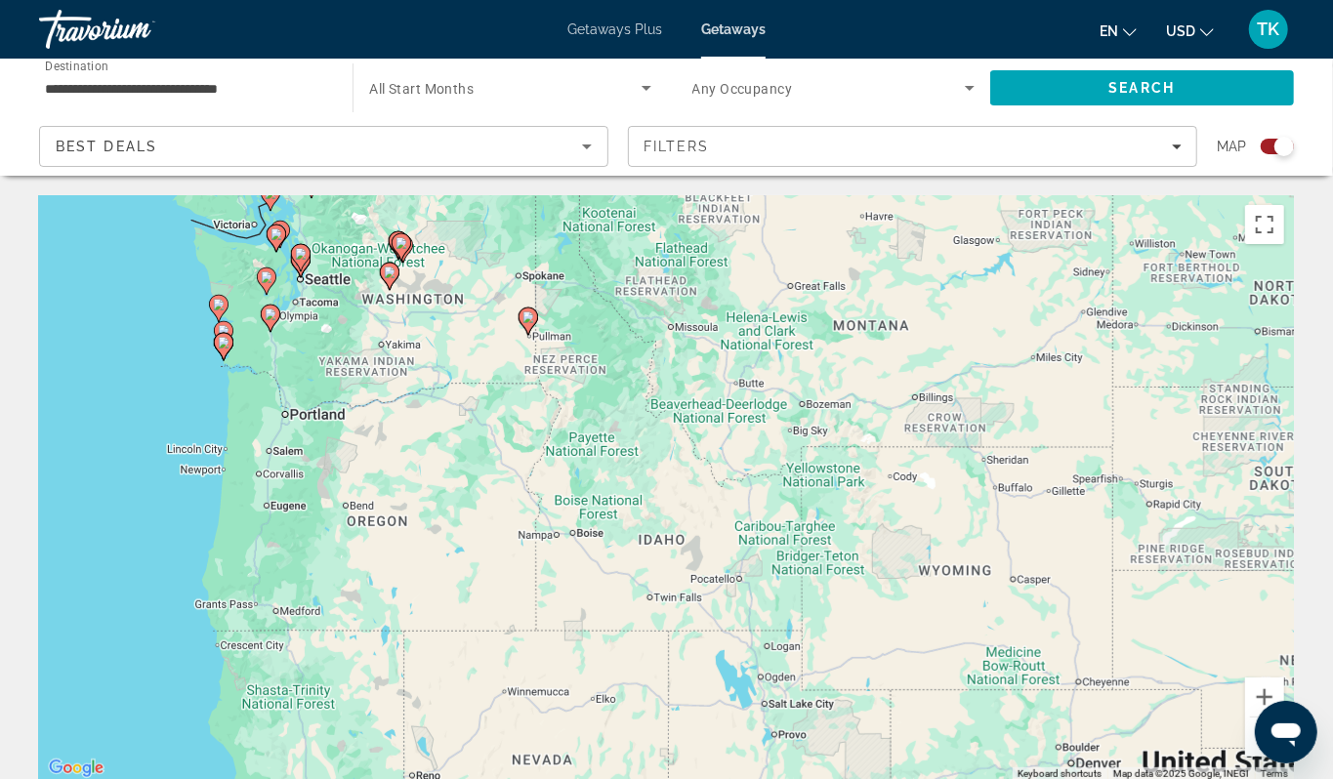
click at [213, 310] on image "Main content" at bounding box center [219, 305] width 12 height 12
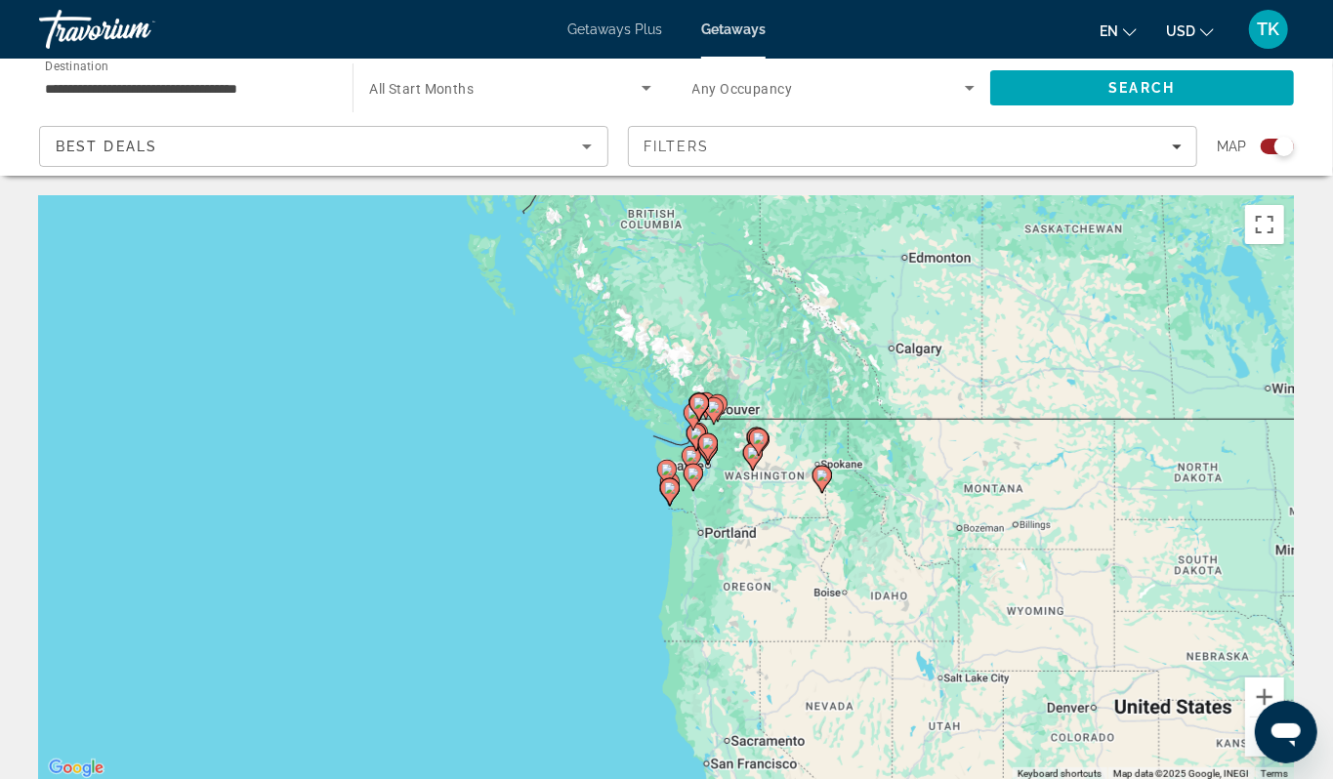
click at [716, 547] on div "To navigate, press the arrow keys. To activate drag with keyboard, press Alt + …" at bounding box center [666, 488] width 1255 height 586
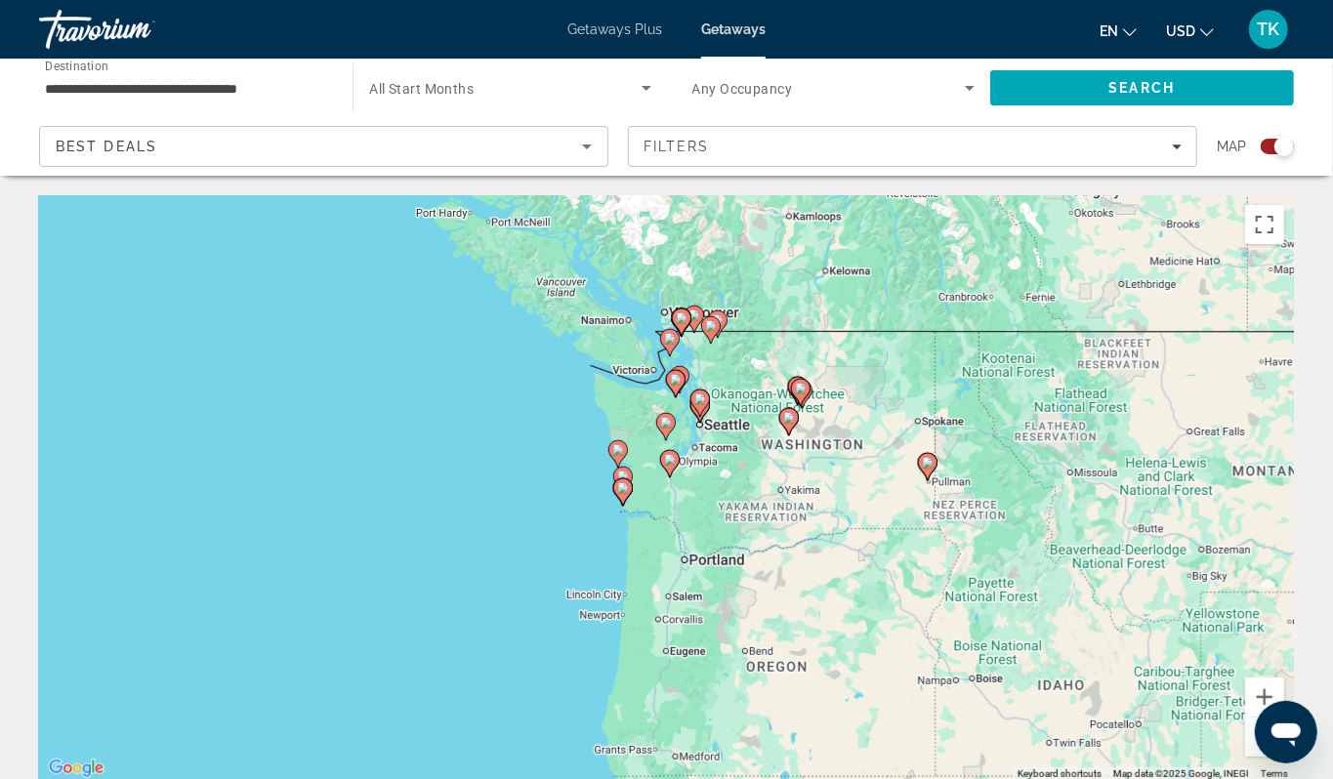
click at [724, 514] on div "To activate drag with keyboard, press Alt + Enter. Once in keyboard drag state,…" at bounding box center [666, 488] width 1255 height 586
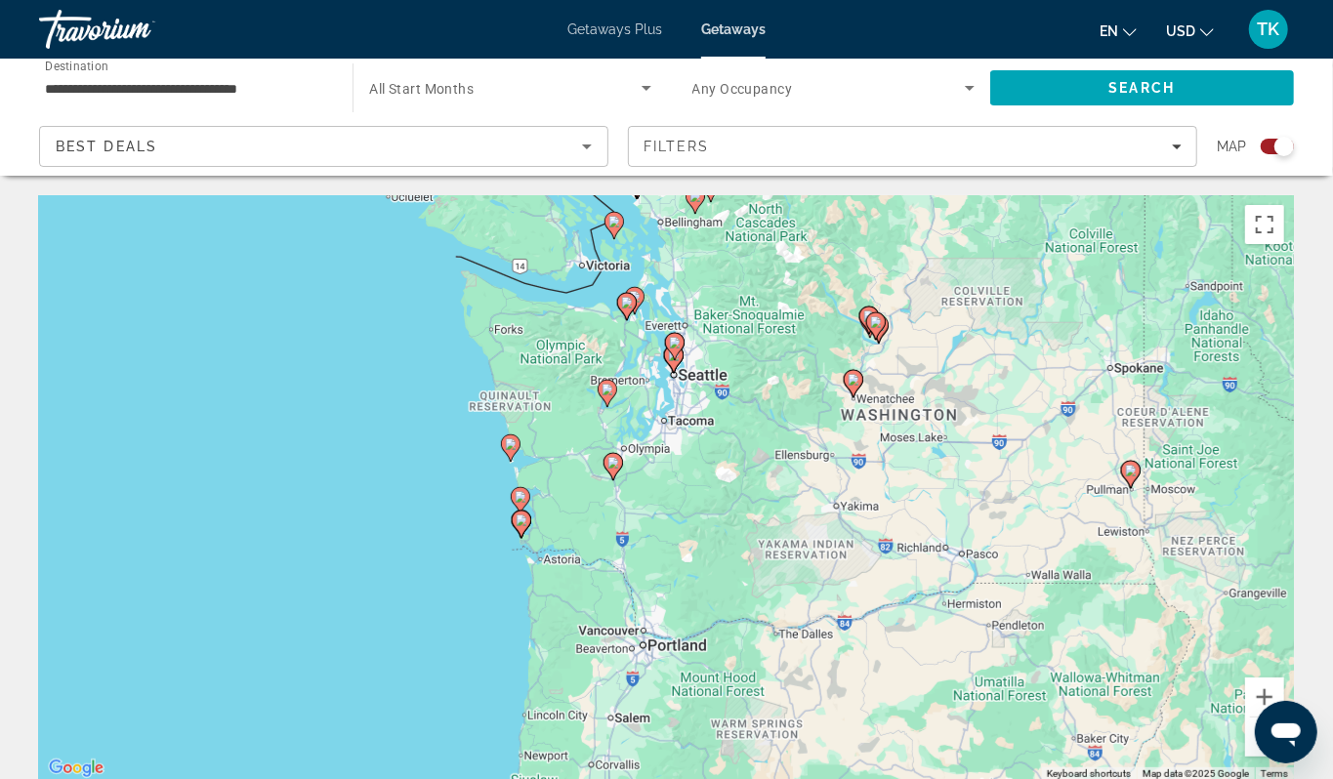
click at [724, 514] on div "To activate drag with keyboard, press Alt + Enter. Once in keyboard drag state,…" at bounding box center [666, 488] width 1255 height 586
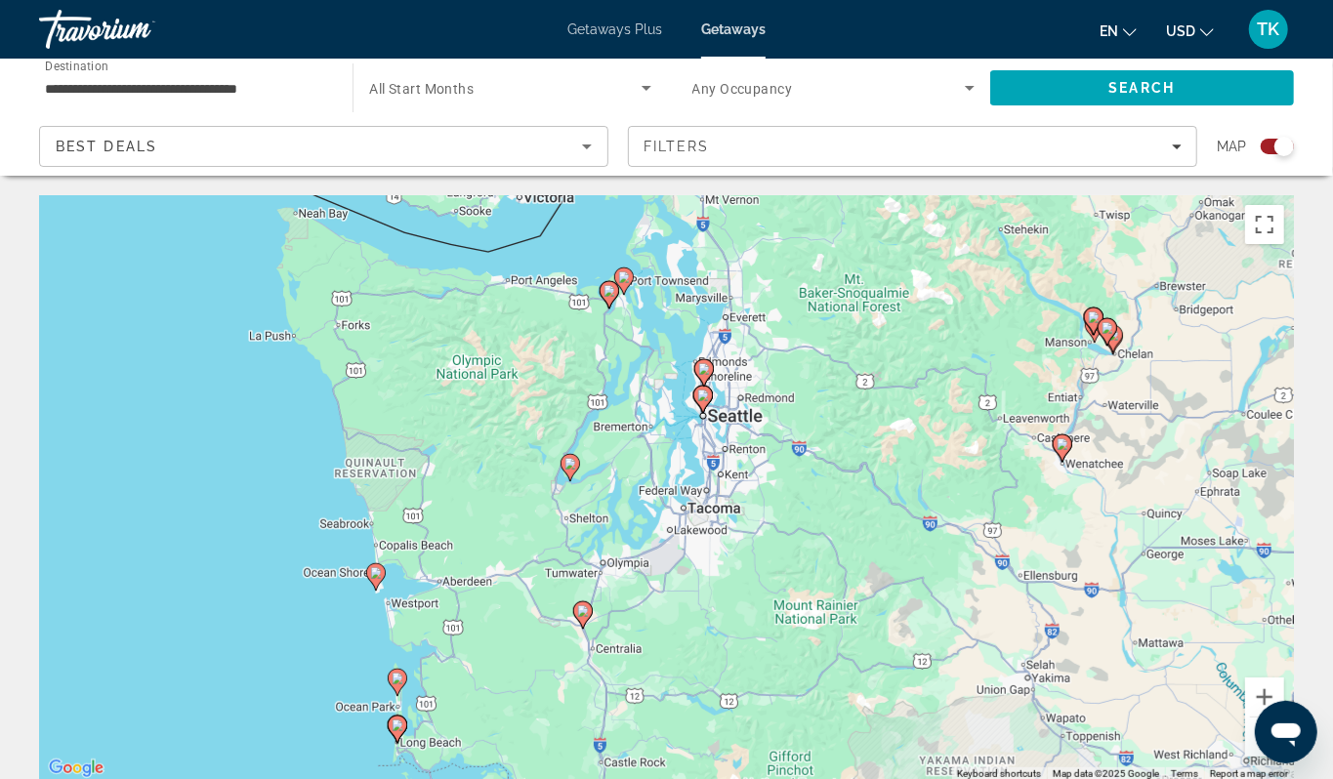
drag, startPoint x: 619, startPoint y: 509, endPoint x: 700, endPoint y: 650, distance: 163.1
click at [700, 650] on div "To activate drag with keyboard, press Alt + Enter. Once in keyboard drag state,…" at bounding box center [666, 488] width 1255 height 586
click at [740, 428] on div "To activate drag with keyboard, press Alt + Enter. Once in keyboard drag state,…" at bounding box center [666, 488] width 1255 height 586
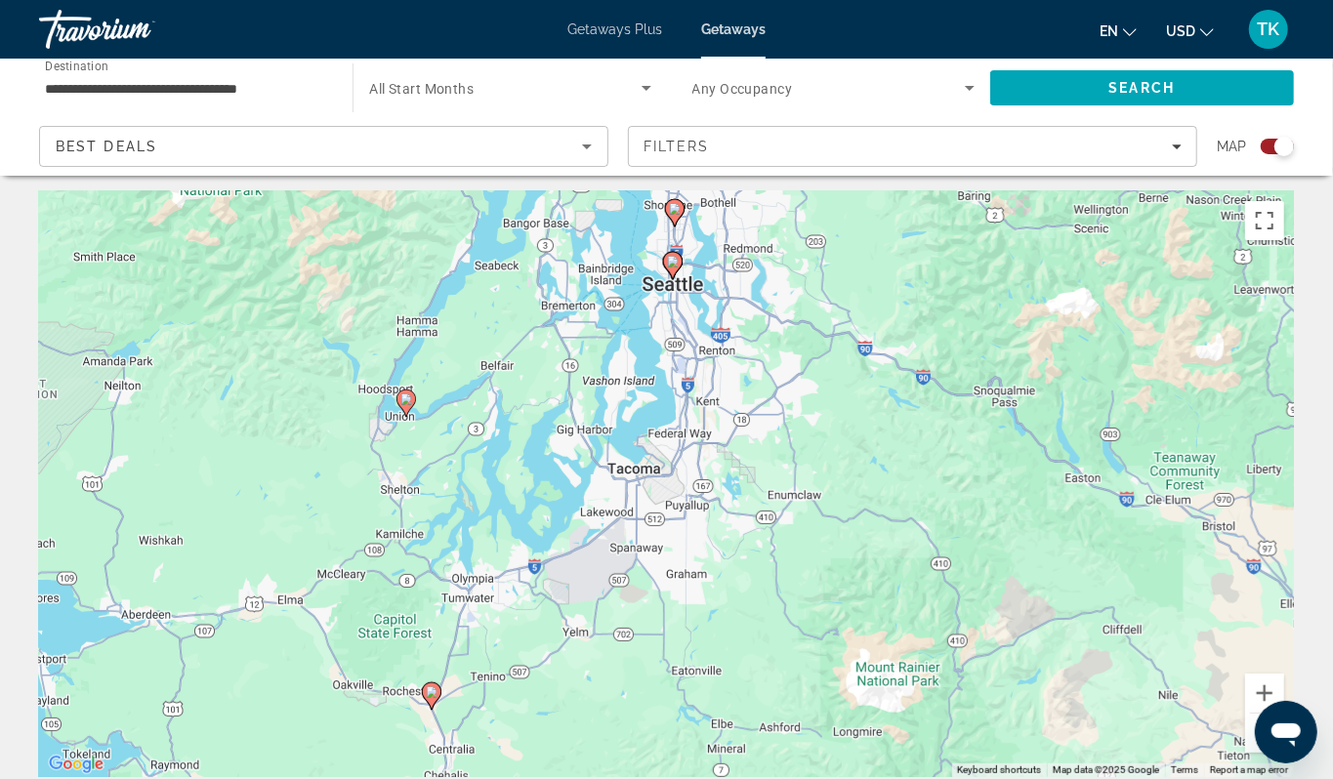
drag, startPoint x: 676, startPoint y: 649, endPoint x: 700, endPoint y: 408, distance: 242.4
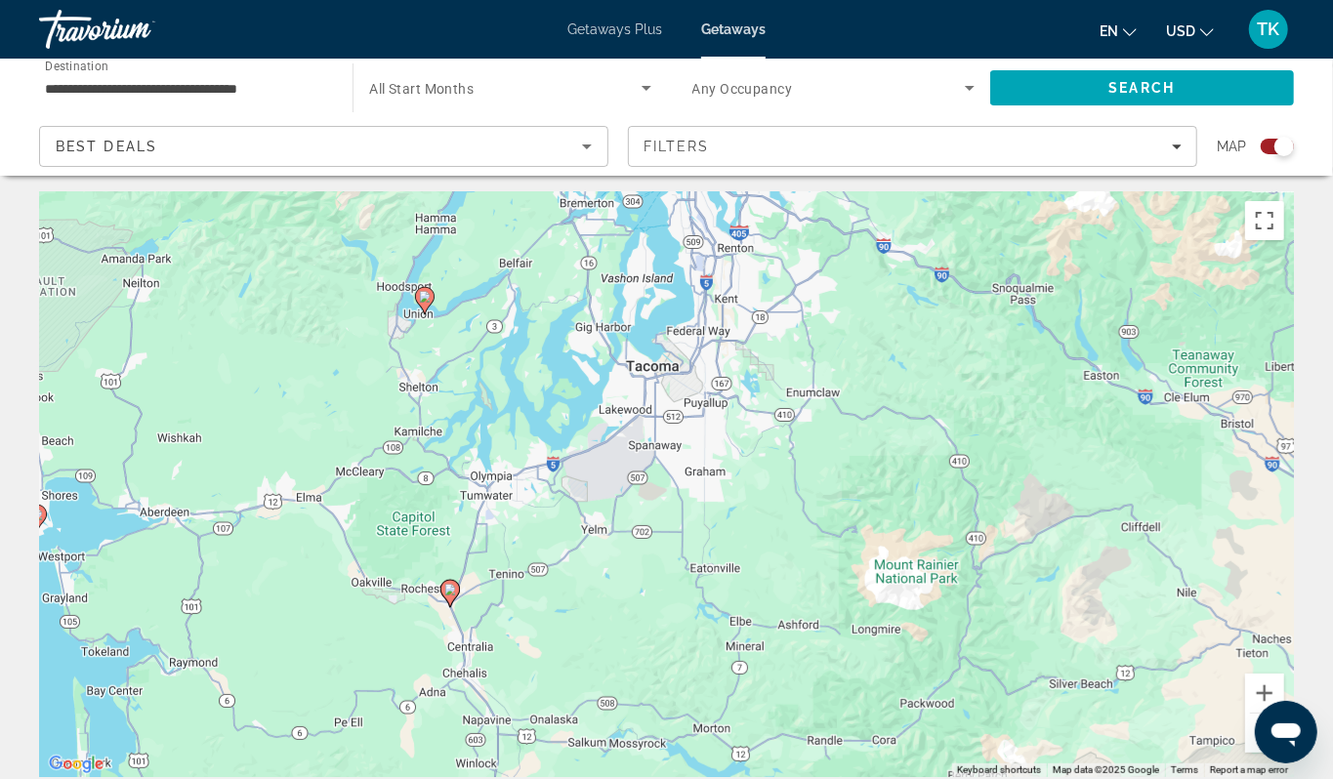
scroll to position [16, 0]
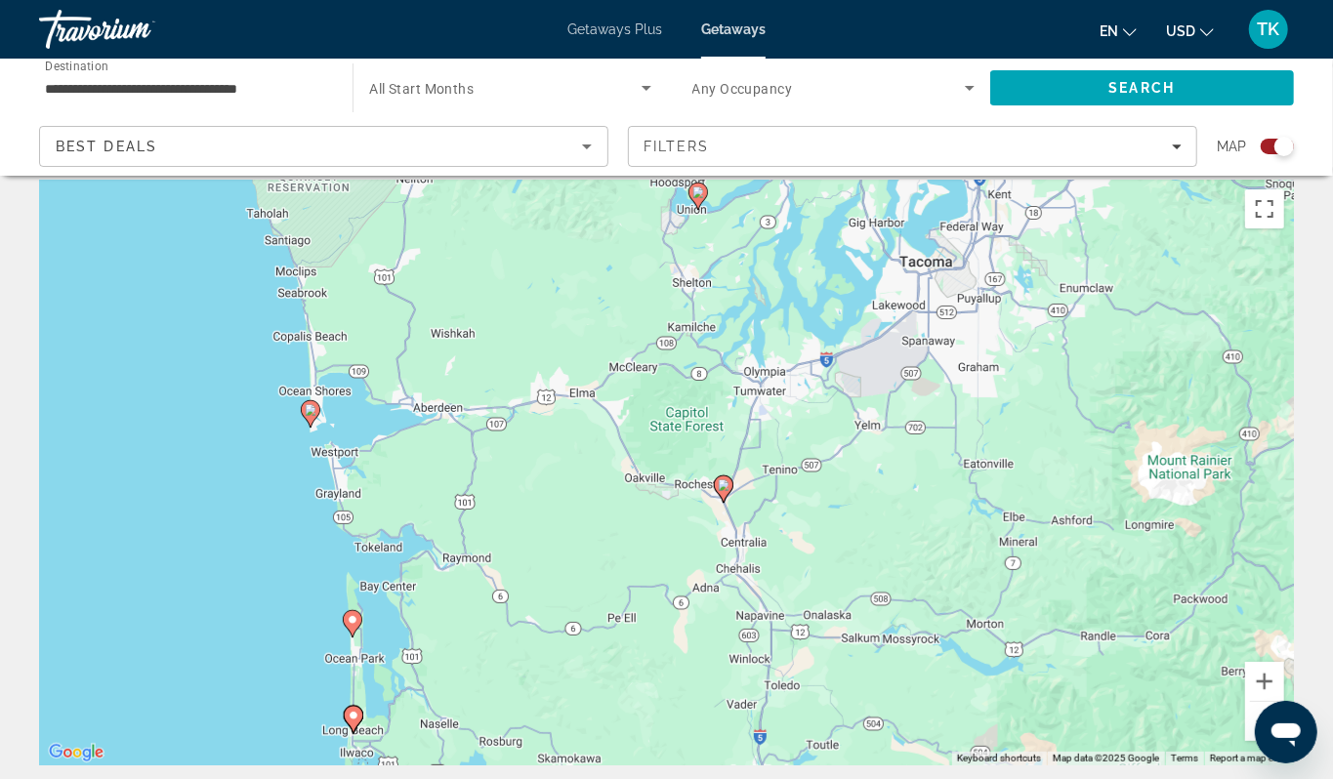
drag, startPoint x: 392, startPoint y: 575, endPoint x: 669, endPoint y: 501, distance: 287.0
click at [669, 501] on div "To activate drag with keyboard, press Alt + Enter. Once in keyboard drag state,…" at bounding box center [666, 473] width 1255 height 586
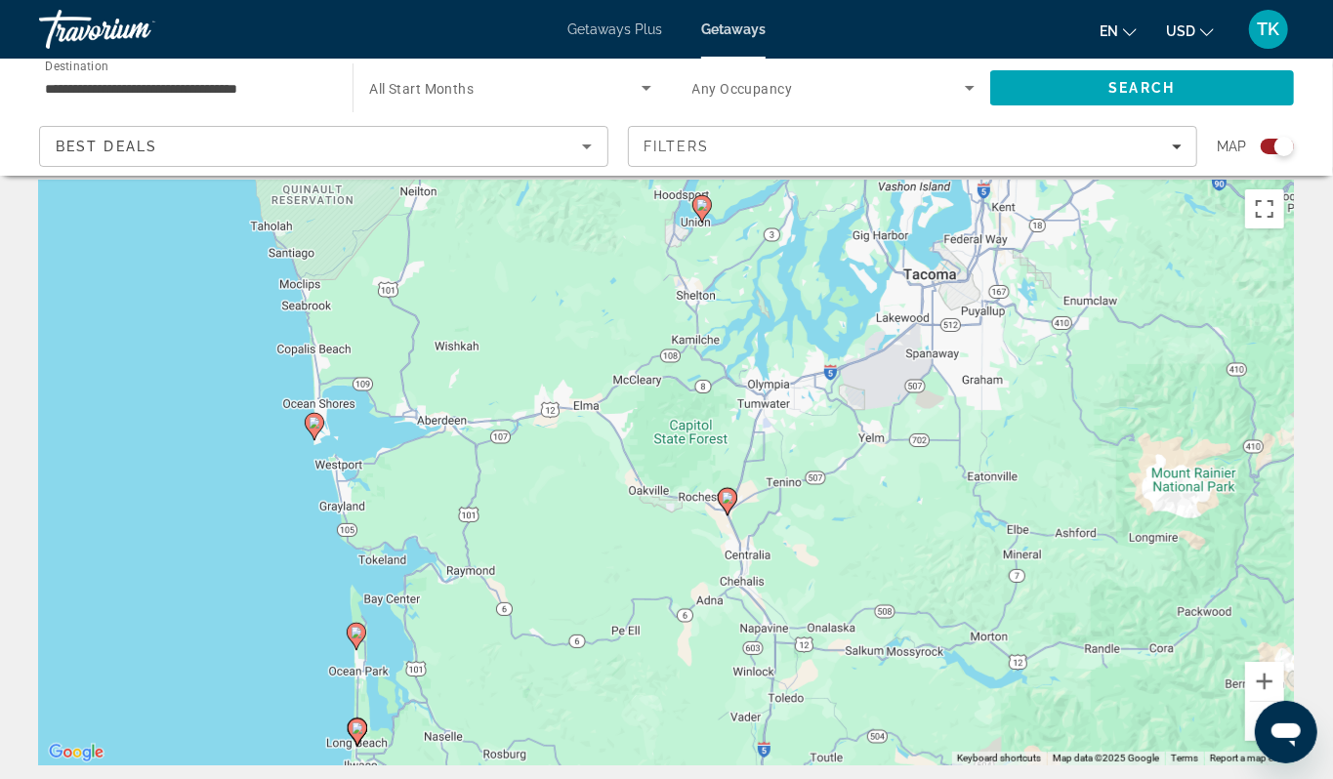
click at [106, 98] on input "**********" at bounding box center [186, 88] width 282 height 23
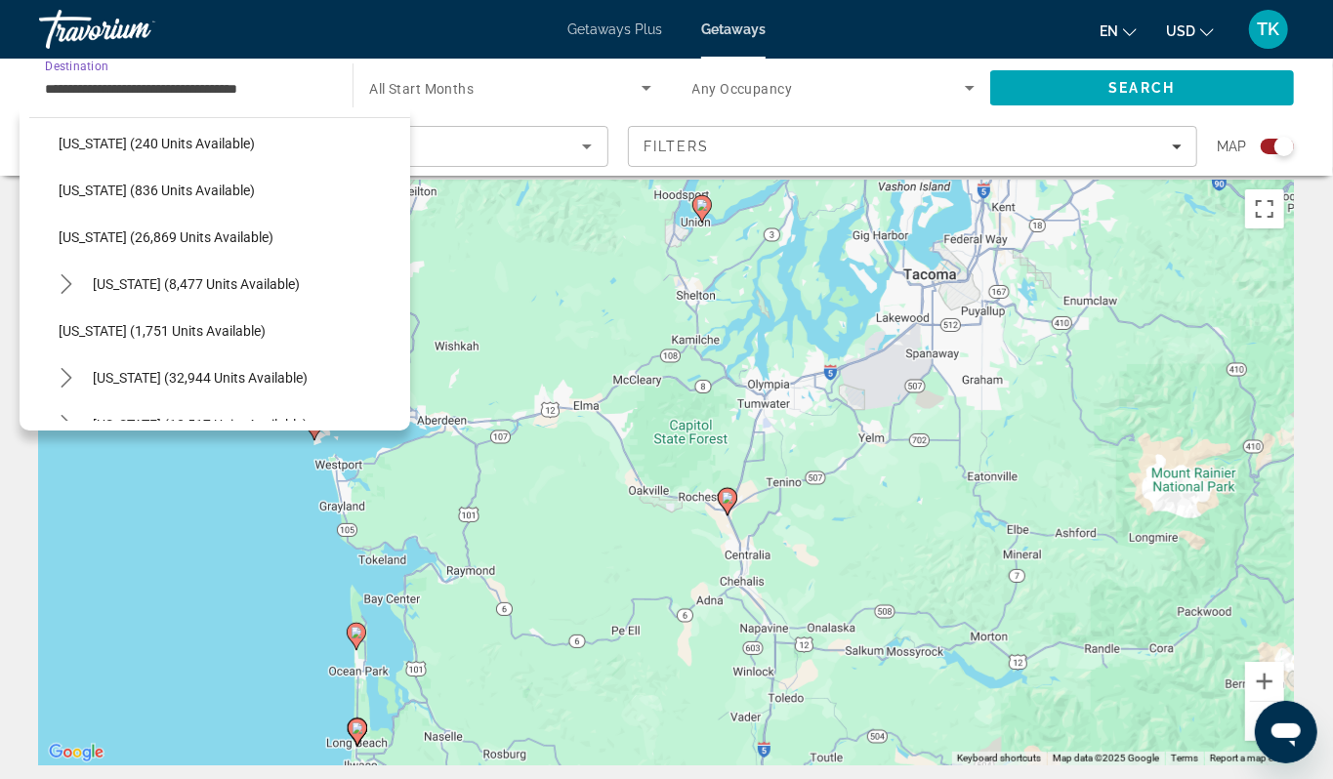
scroll to position [1454, 0]
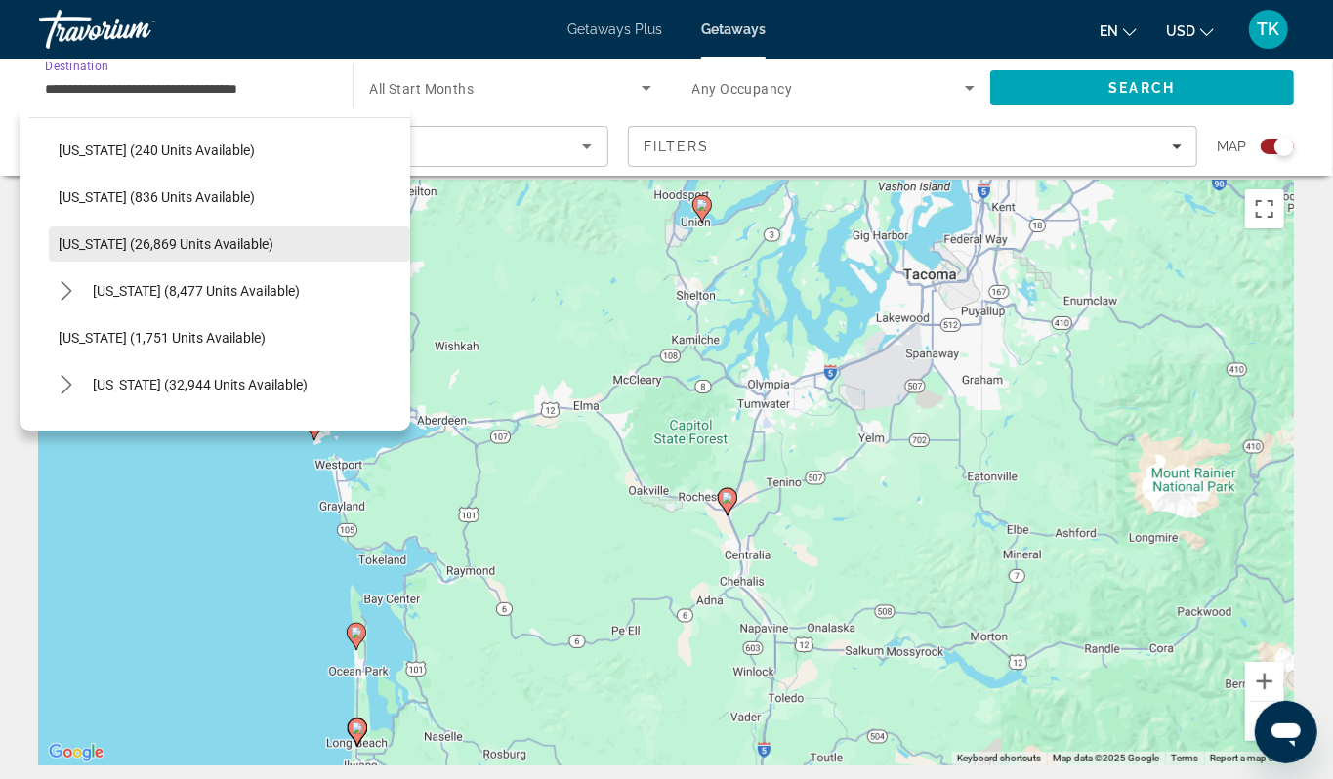
click at [114, 252] on span "[US_STATE] (26,869 units available)" at bounding box center [166, 244] width 215 height 16
type input "**********"
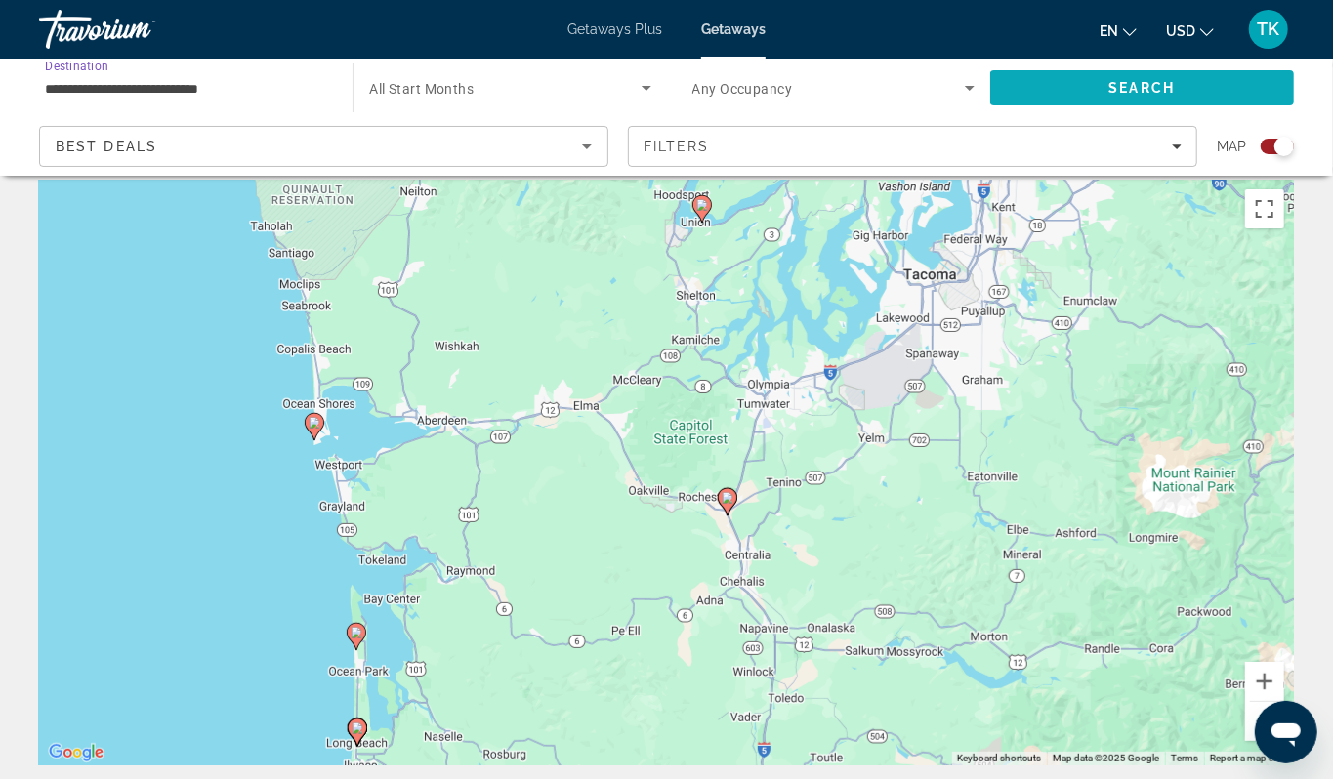
click at [1152, 96] on span "Search" at bounding box center [1142, 88] width 66 height 16
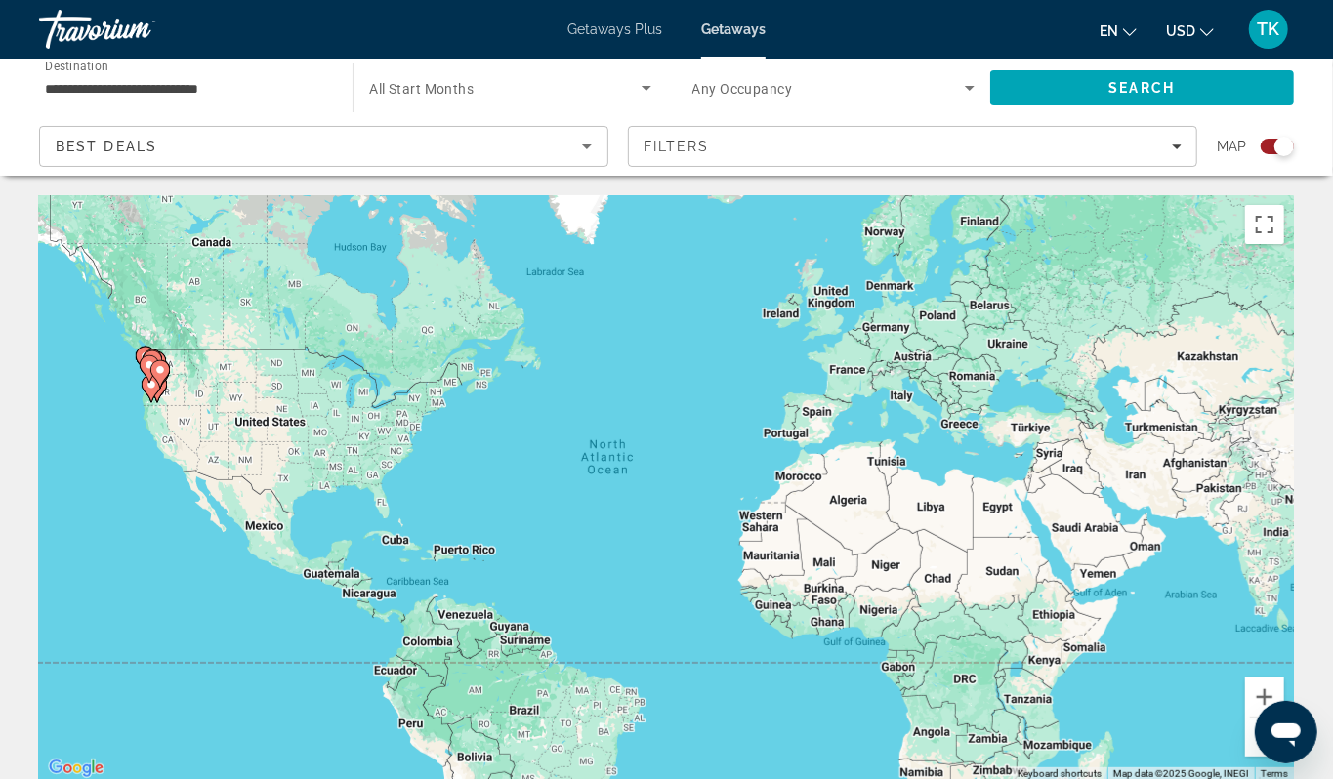
click at [117, 458] on div "To activate drag with keyboard, press Alt + Enter. Once in keyboard drag state,…" at bounding box center [666, 488] width 1255 height 586
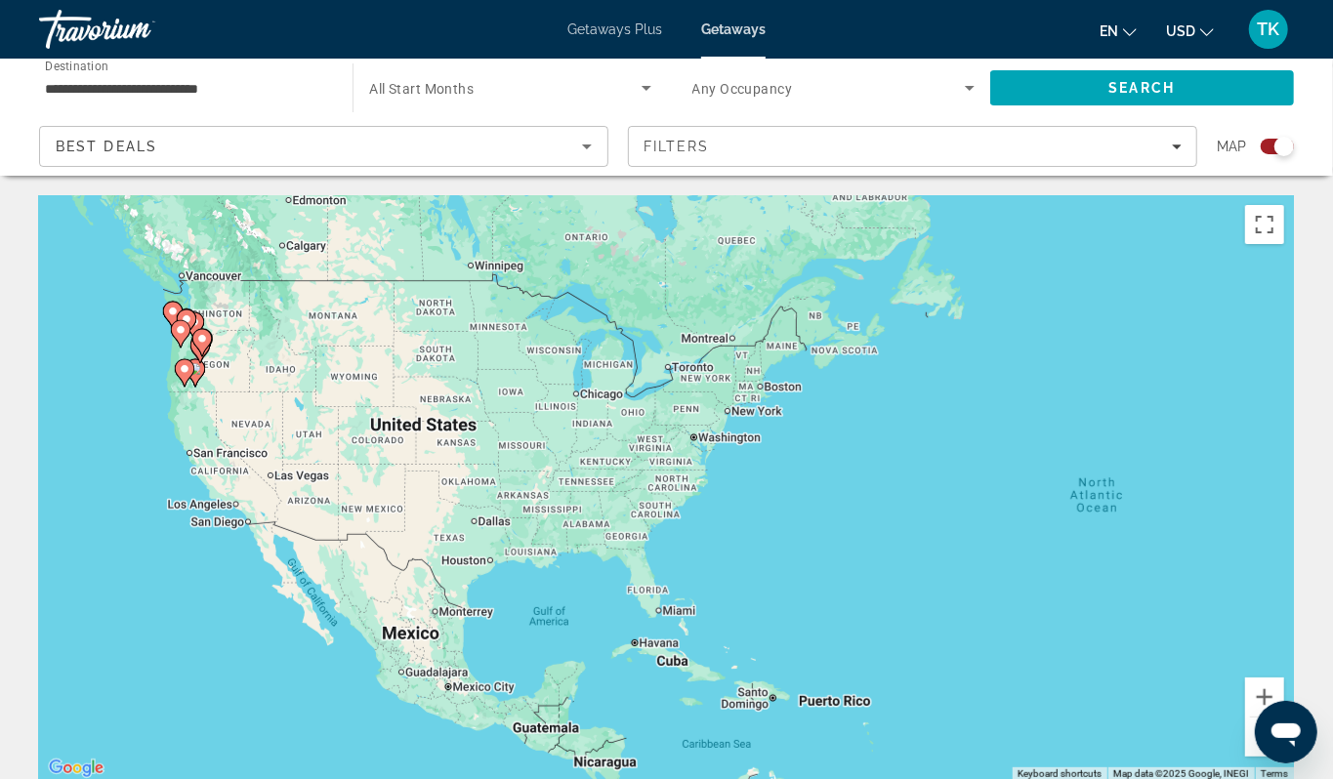
click at [143, 403] on div "To activate drag with keyboard, press Alt + Enter. Once in keyboard drag state,…" at bounding box center [666, 488] width 1255 height 586
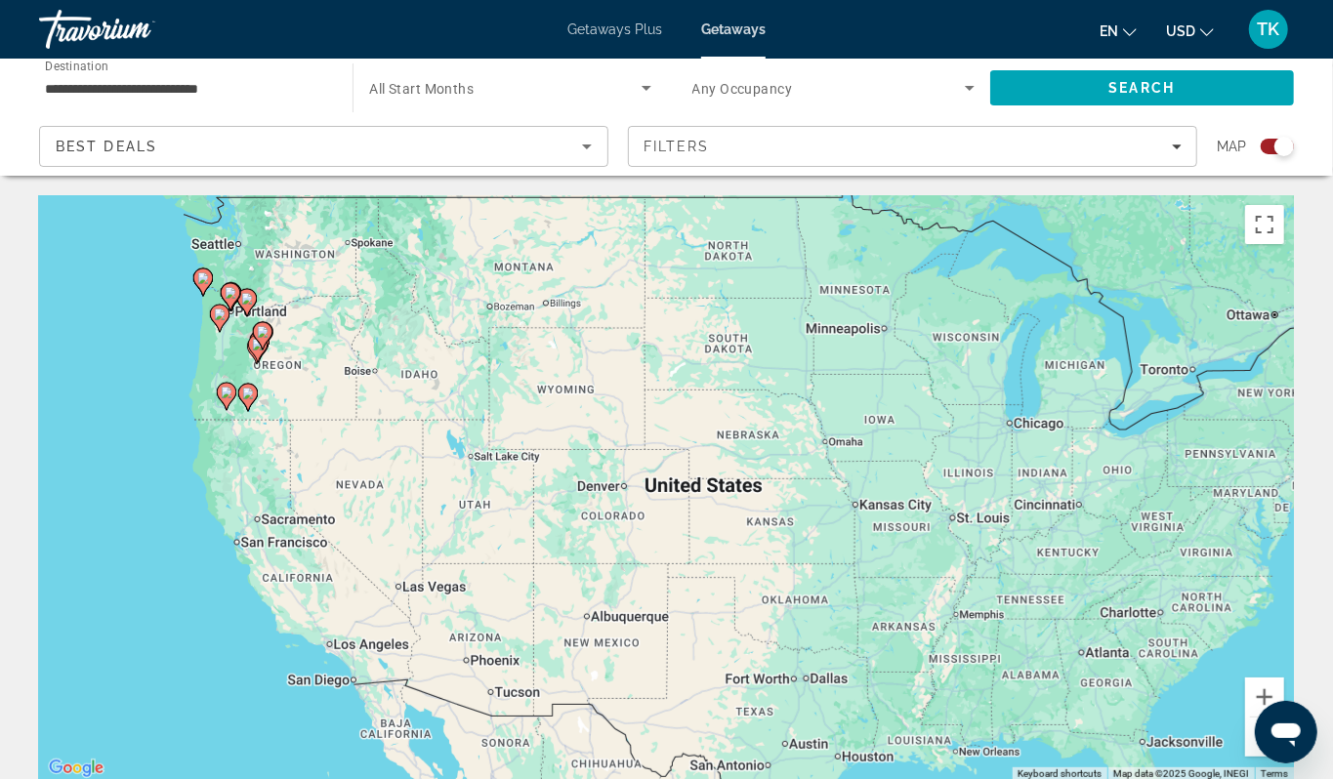
click at [143, 403] on div "To activate drag with keyboard, press Alt + Enter. Once in keyboard drag state,…" at bounding box center [666, 488] width 1255 height 586
click at [204, 391] on div "To activate drag with keyboard, press Alt + Enter. Once in keyboard drag state,…" at bounding box center [666, 488] width 1255 height 586
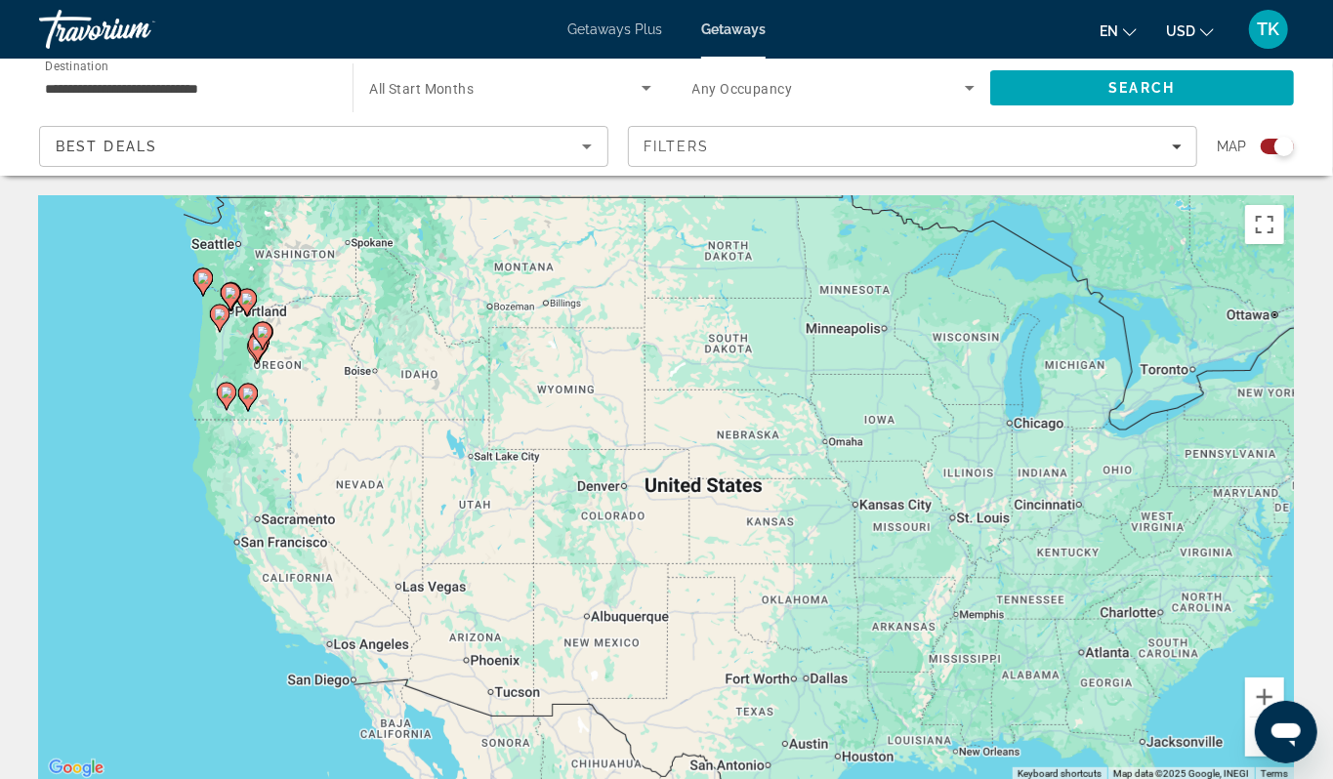
click at [204, 391] on div "To activate drag with keyboard, press Alt + Enter. Once in keyboard drag state,…" at bounding box center [666, 488] width 1255 height 586
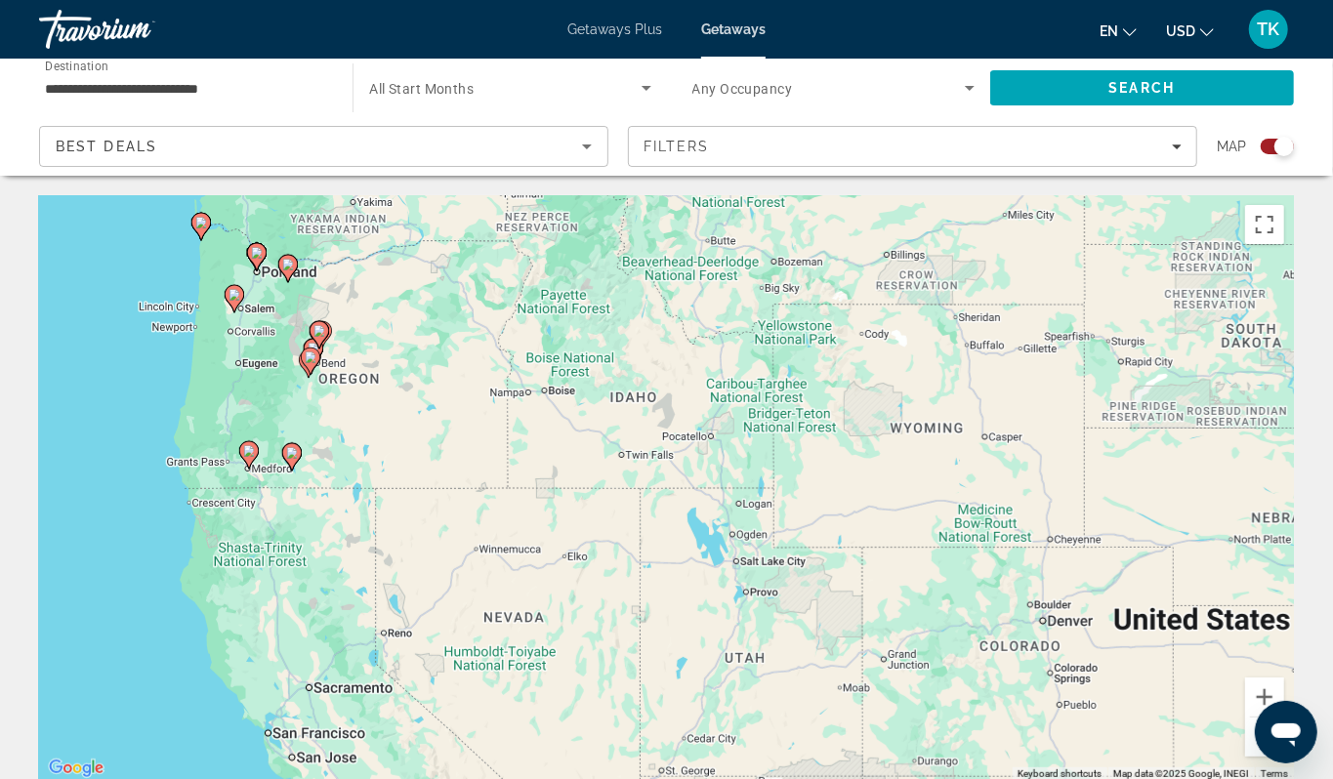
click at [173, 298] on div "To activate drag with keyboard, press Alt + Enter. Once in keyboard drag state,…" at bounding box center [666, 488] width 1255 height 586
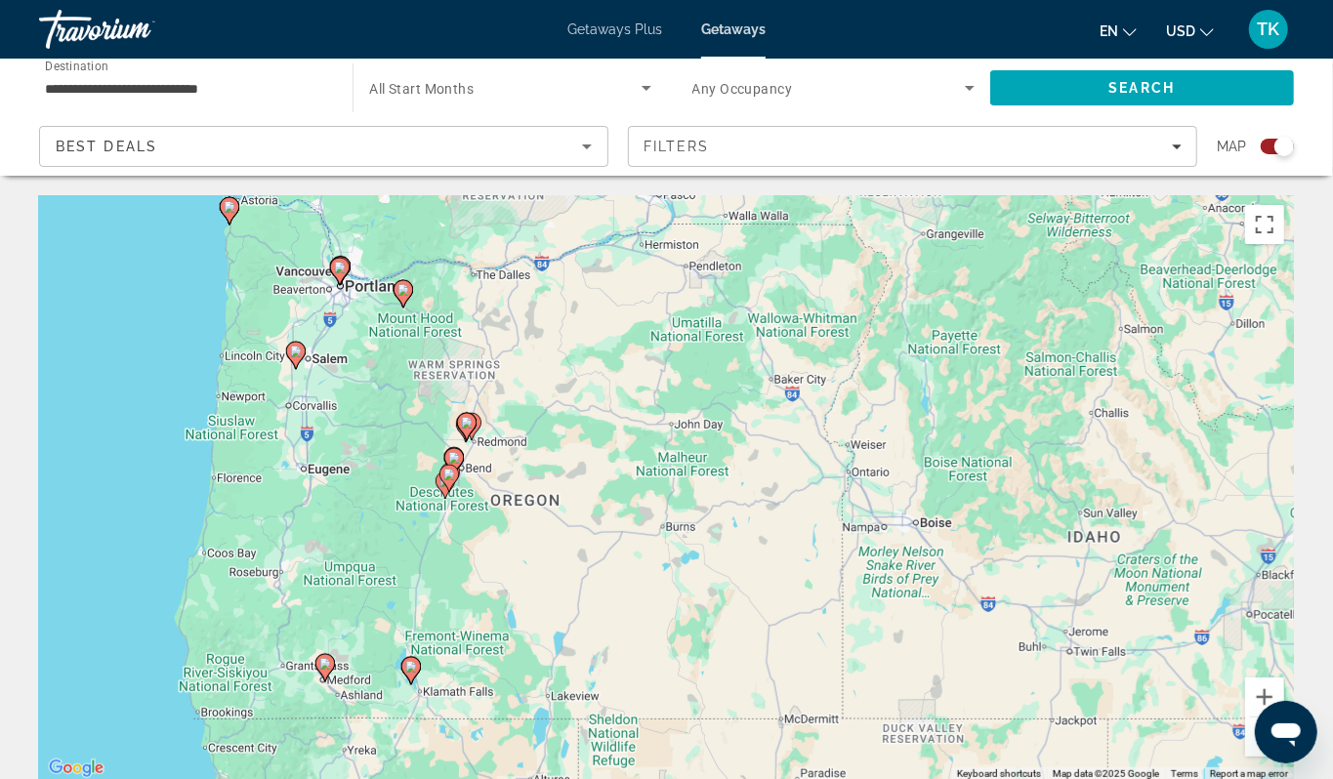
click at [173, 298] on div "To activate drag with keyboard, press Alt + Enter. Once in keyboard drag state,…" at bounding box center [666, 488] width 1255 height 586
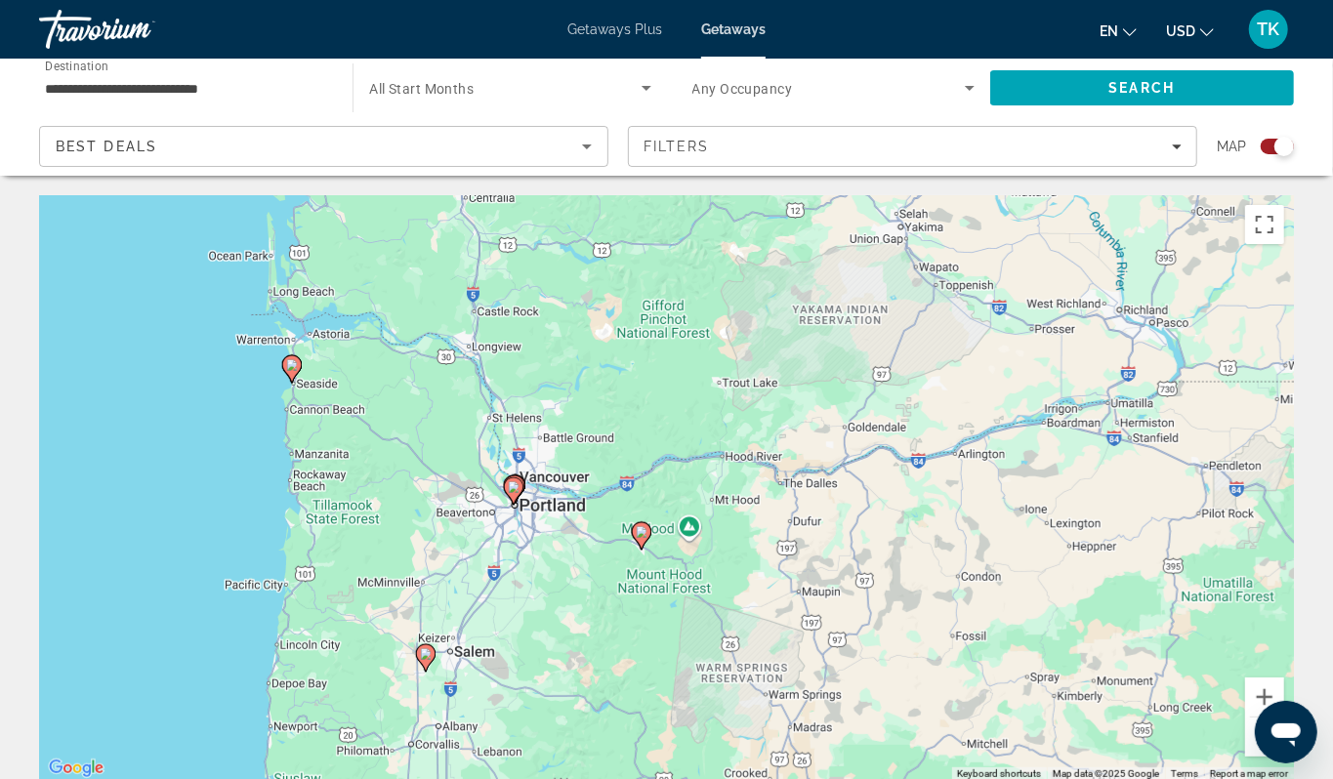
drag, startPoint x: 196, startPoint y: 318, endPoint x: 208, endPoint y: 521, distance: 203.4
click at [208, 523] on div "To activate drag with keyboard, press Alt + Enter. Once in keyboard drag state,…" at bounding box center [666, 488] width 1255 height 586
click at [262, 438] on div "To activate drag with keyboard, press Alt + Enter. Once in keyboard drag state,…" at bounding box center [666, 488] width 1255 height 586
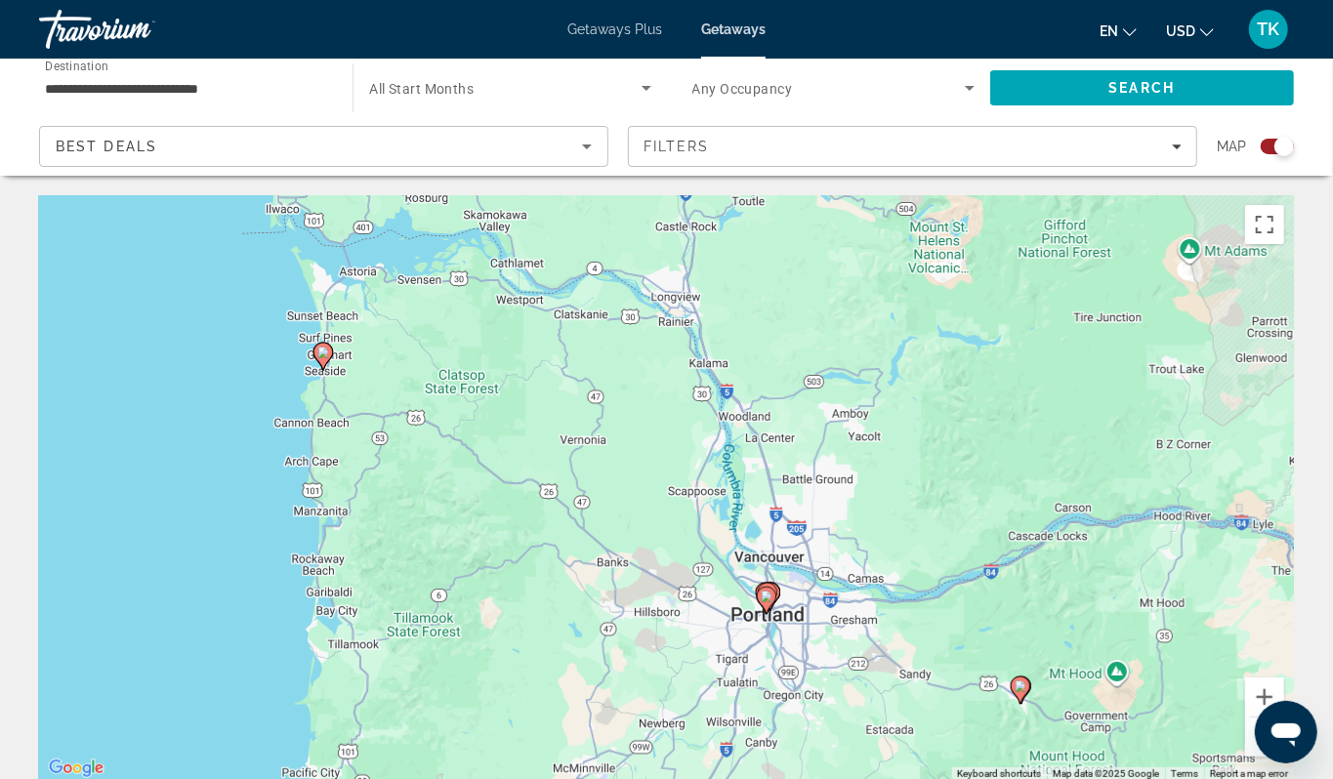
click at [321, 358] on image "Main content" at bounding box center [323, 353] width 12 height 12
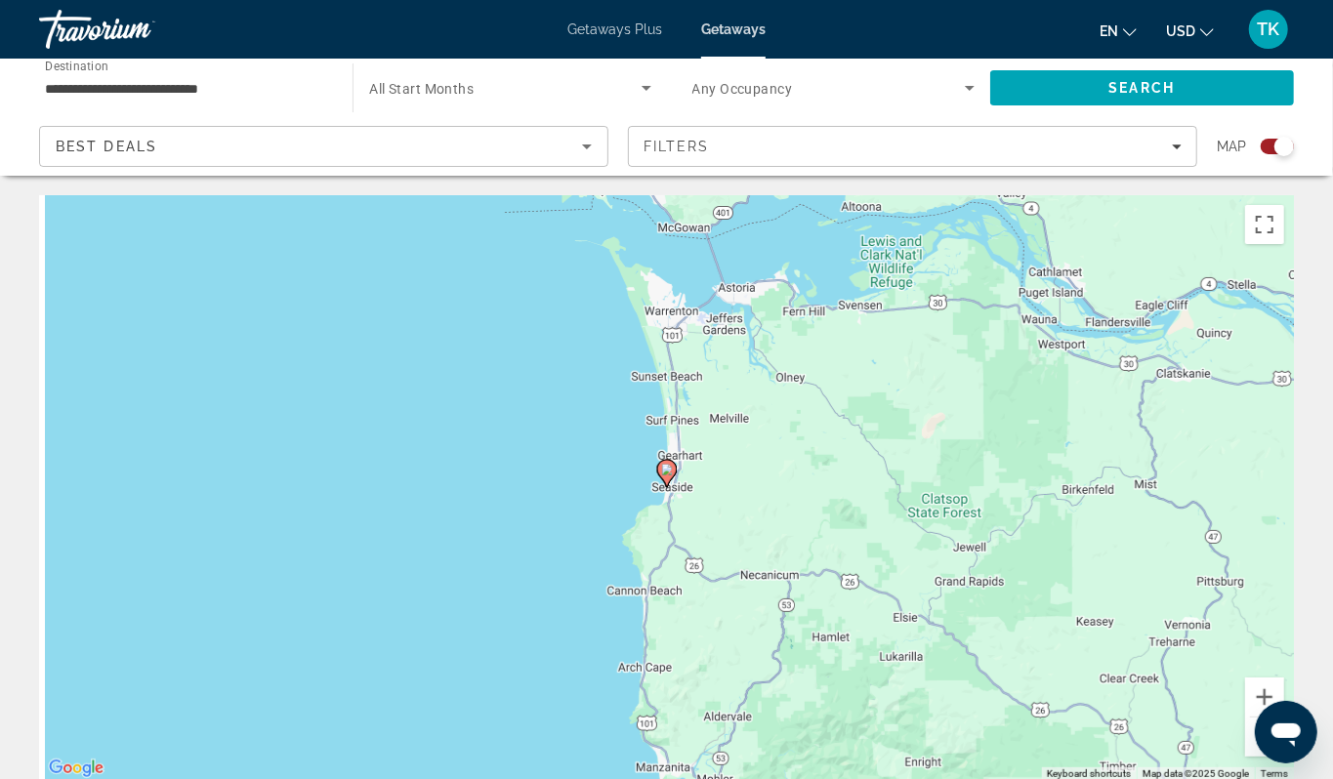
click at [666, 475] on image "Main content" at bounding box center [667, 470] width 12 height 12
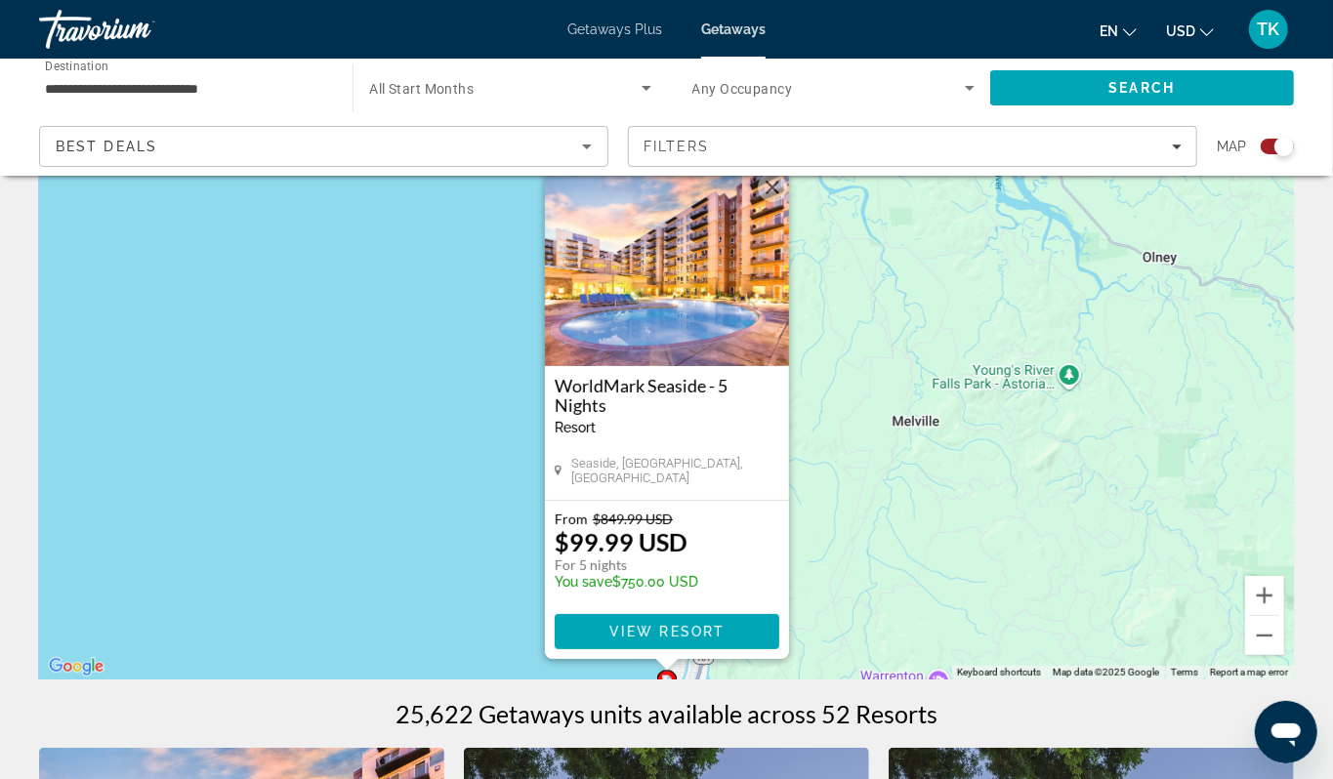
scroll to position [161, 0]
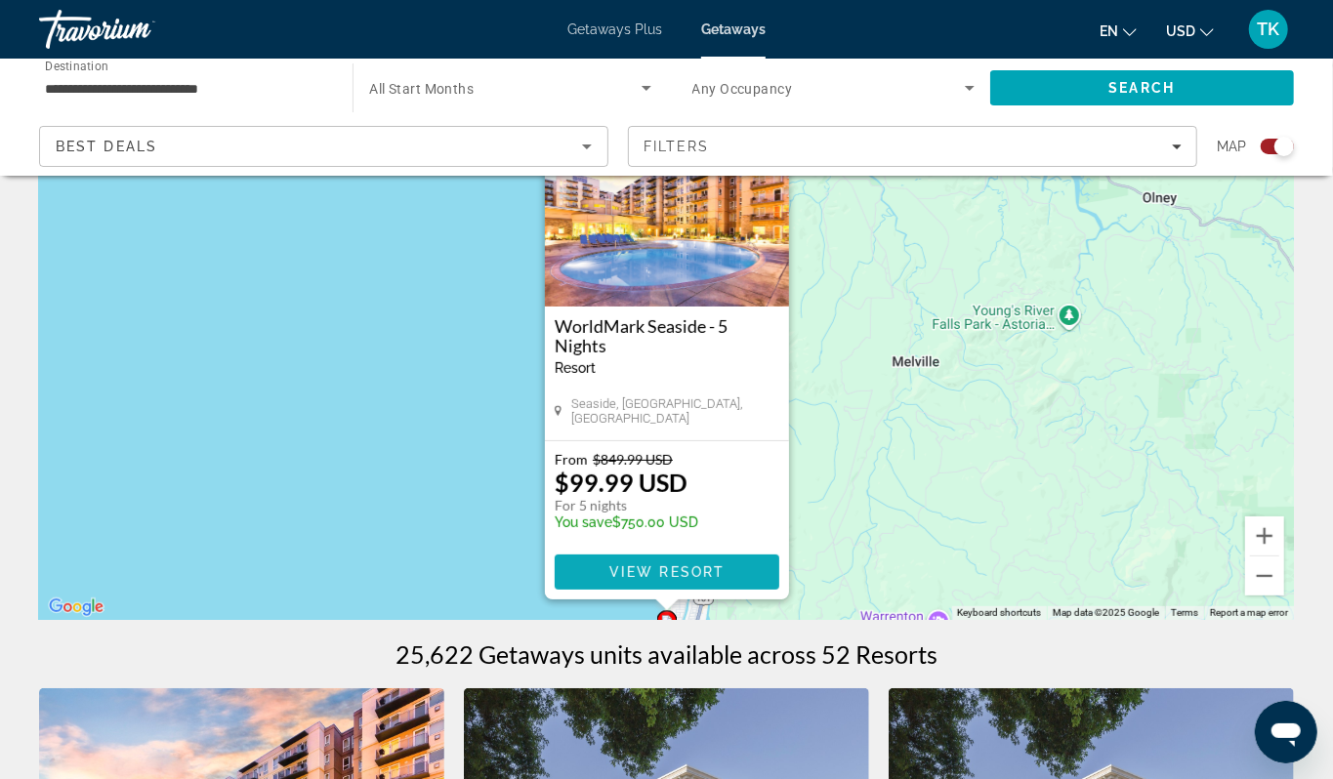
click at [672, 580] on span "View Resort" at bounding box center [665, 572] width 115 height 16
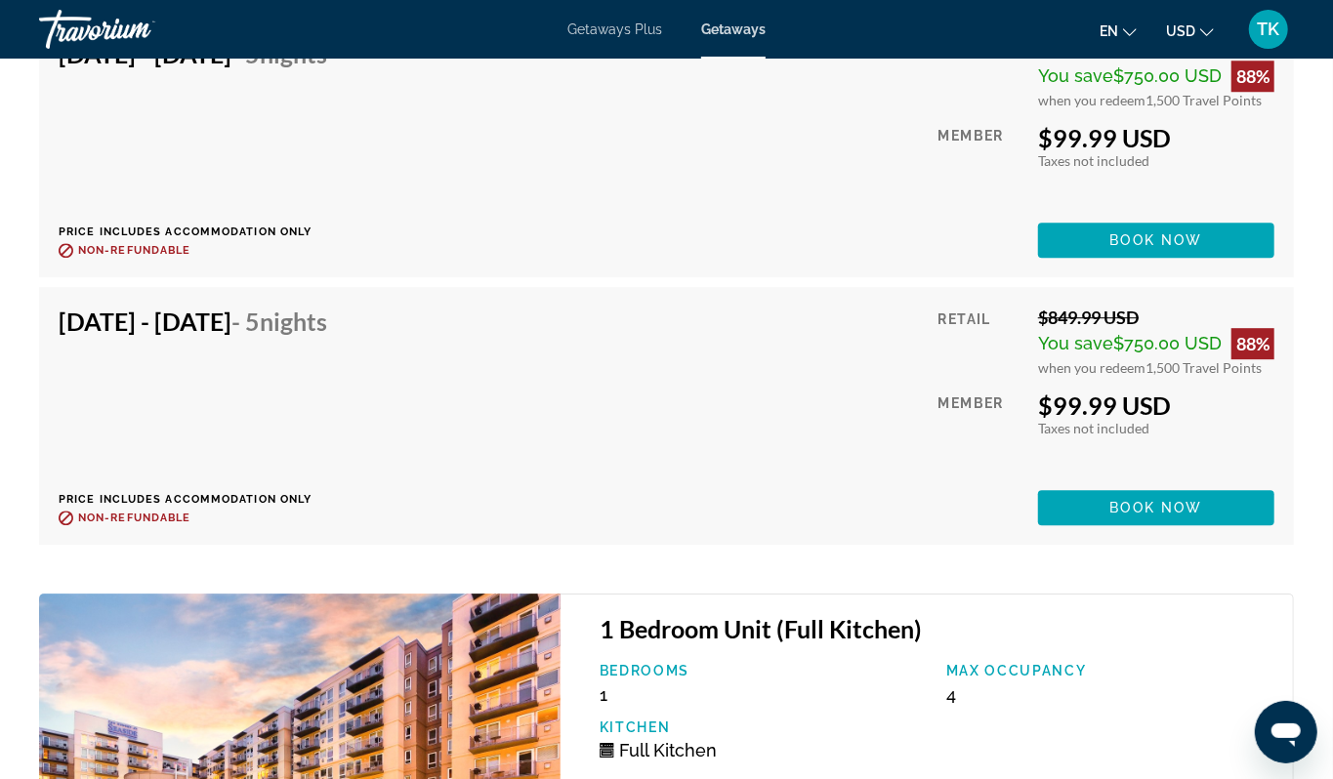
scroll to position [5394, 0]
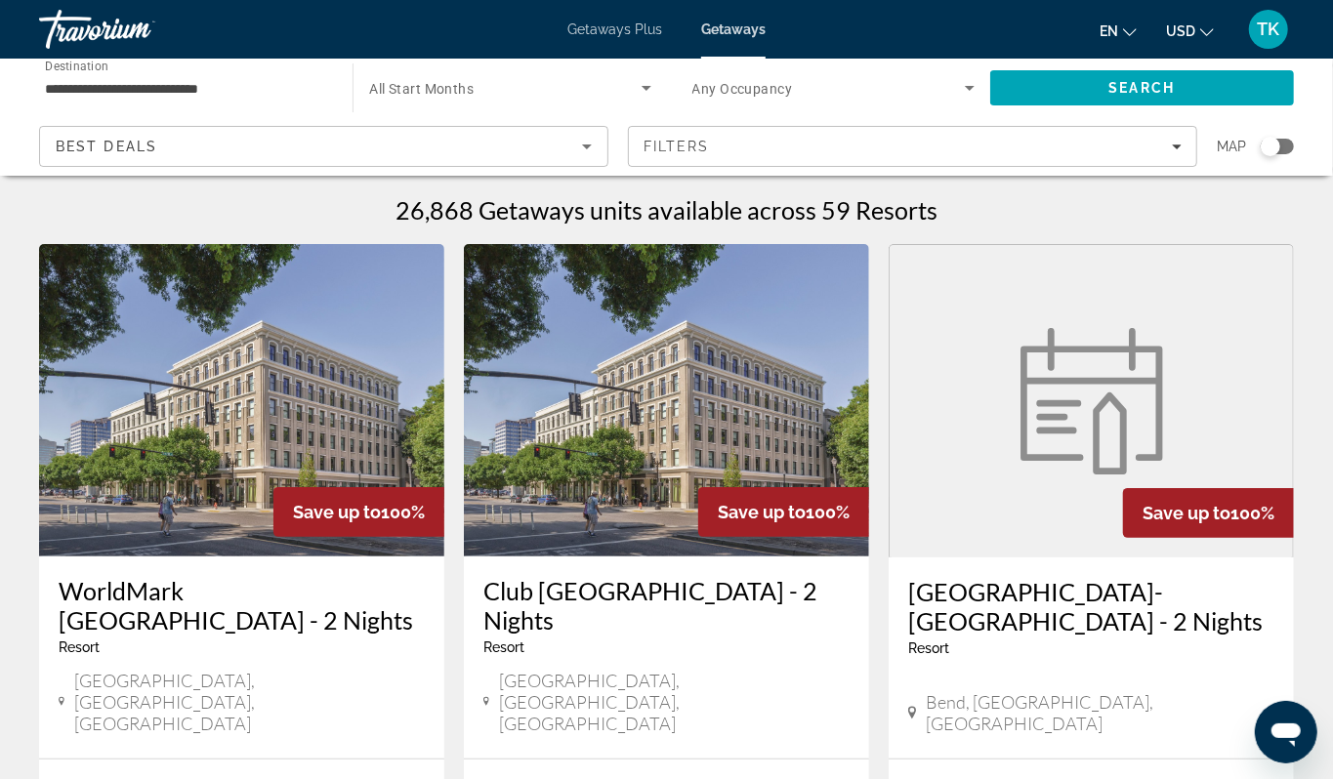
click at [1260, 156] on div "Search widget" at bounding box center [1270, 147] width 20 height 20
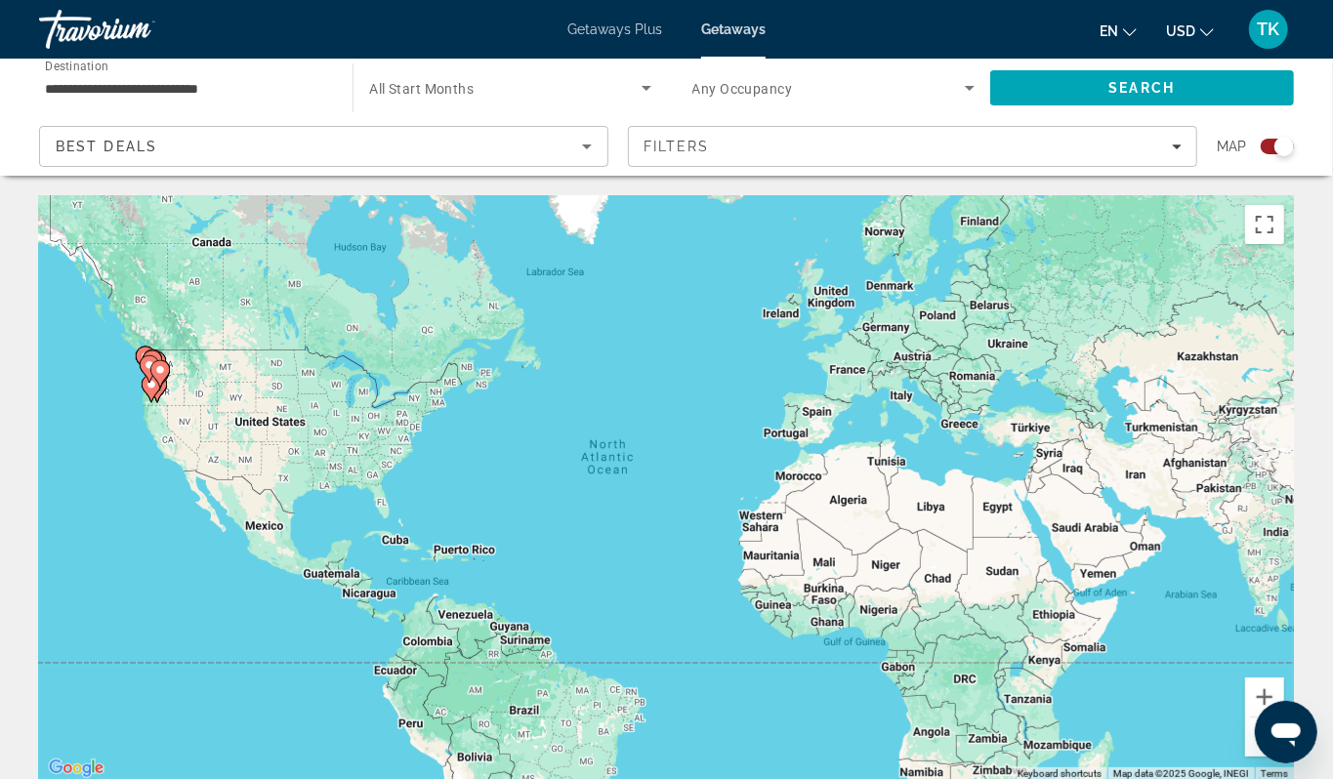
click at [100, 463] on div "To activate drag with keyboard, press Alt + Enter. Once in keyboard drag state,…" at bounding box center [666, 488] width 1255 height 586
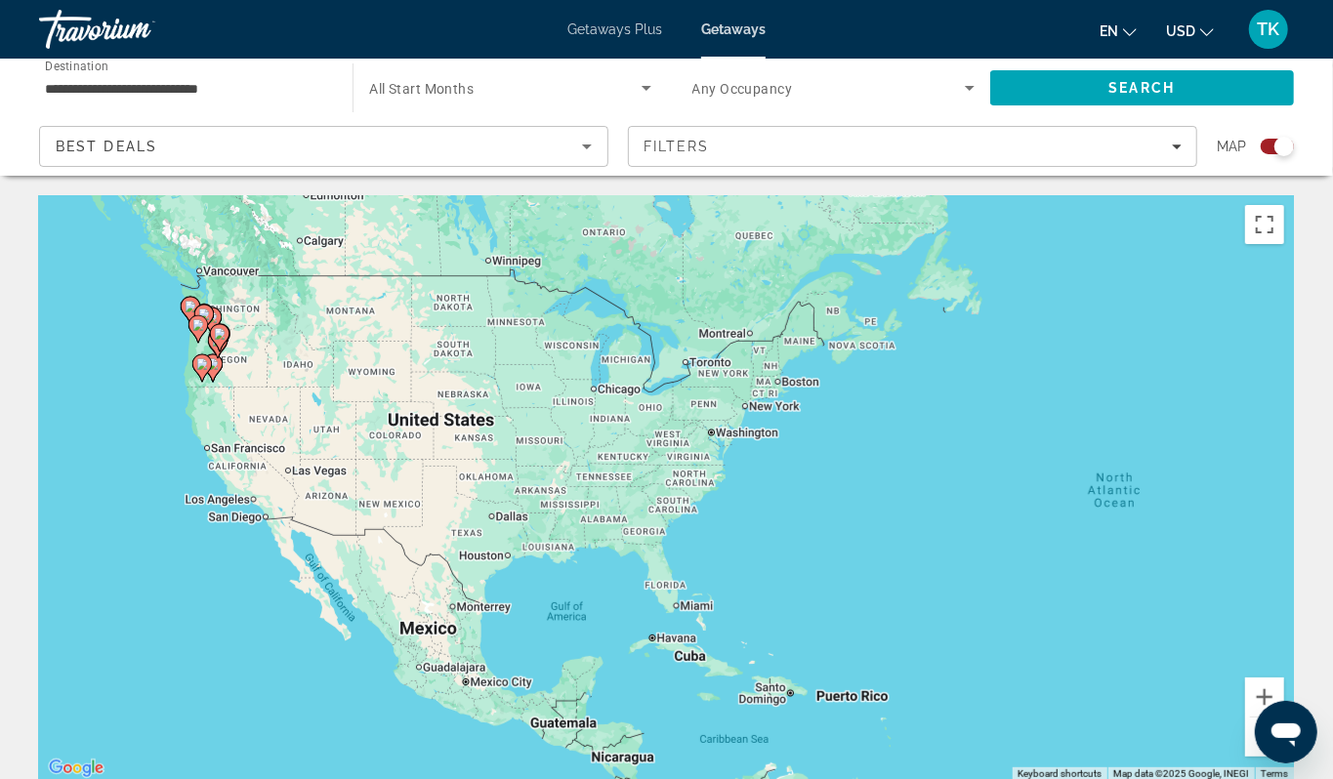
click at [144, 419] on div "To activate drag with keyboard, press Alt + Enter. Once in keyboard drag state,…" at bounding box center [666, 488] width 1255 height 586
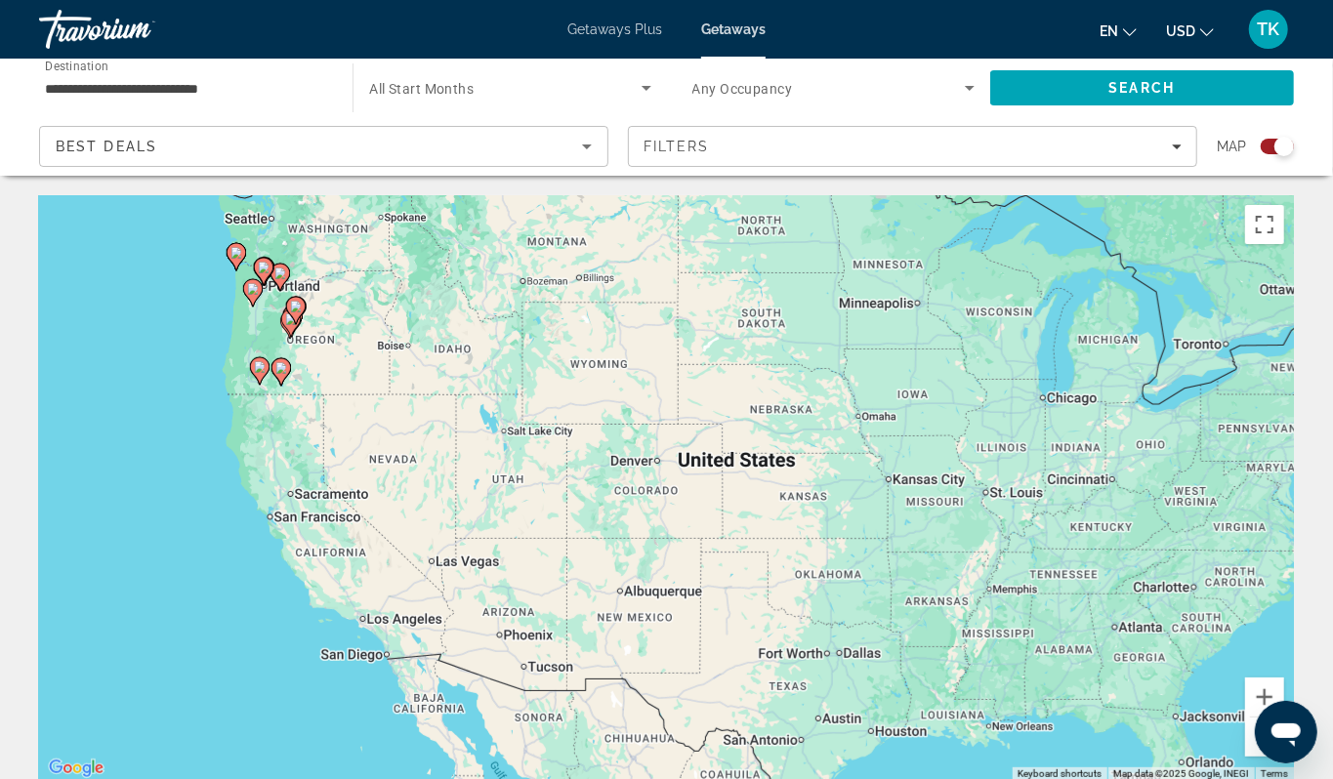
click at [191, 383] on div "To activate drag with keyboard, press Alt + Enter. Once in keyboard drag state,…" at bounding box center [666, 488] width 1255 height 586
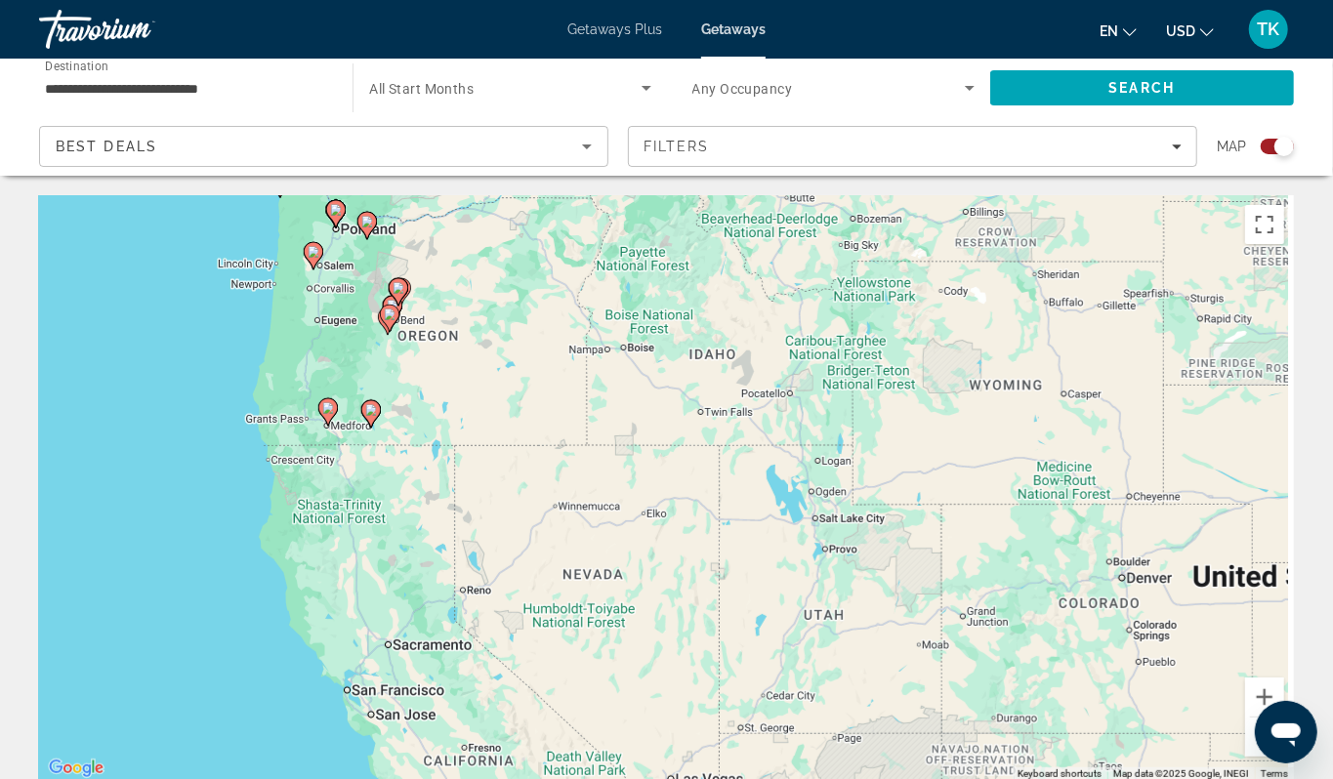
click at [191, 383] on div "To activate drag with keyboard, press Alt + Enter. Once in keyboard drag state,…" at bounding box center [666, 488] width 1255 height 586
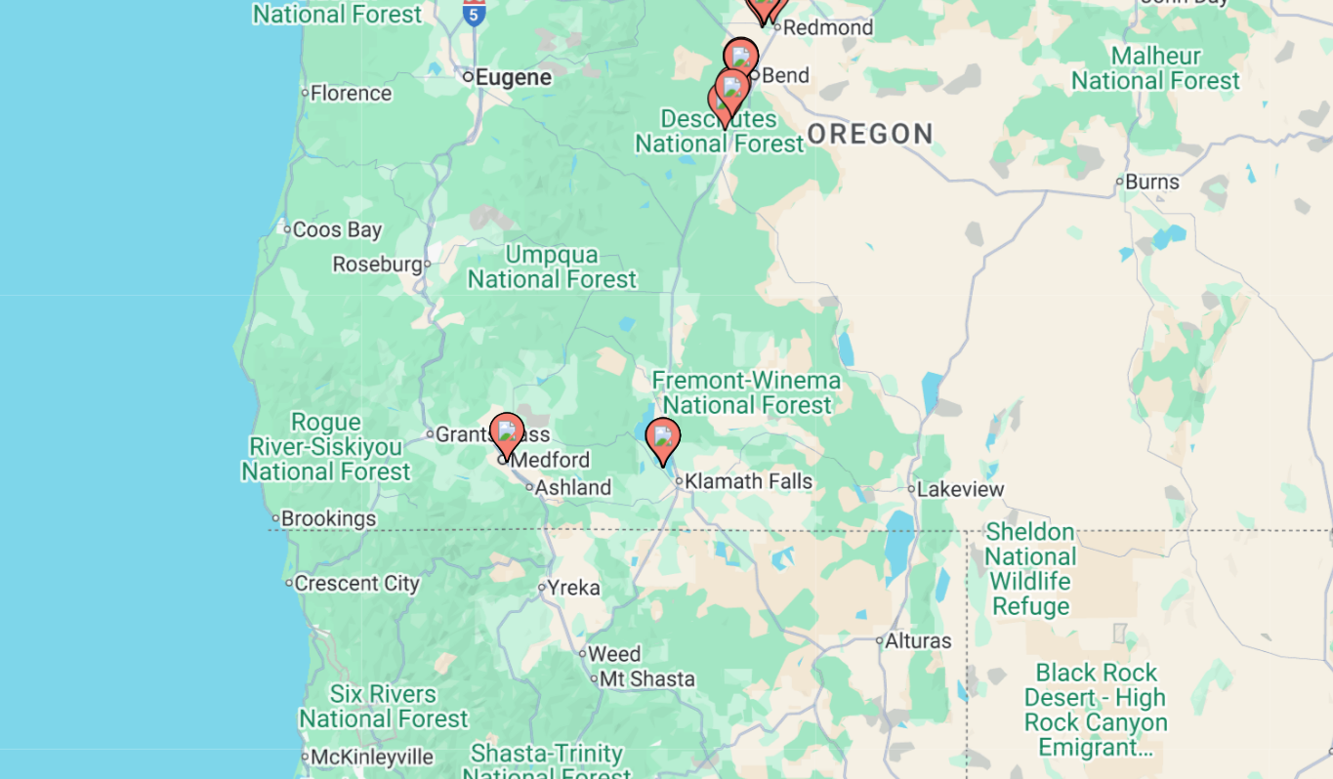
click at [545, 490] on image "Main content" at bounding box center [551, 496] width 12 height 12
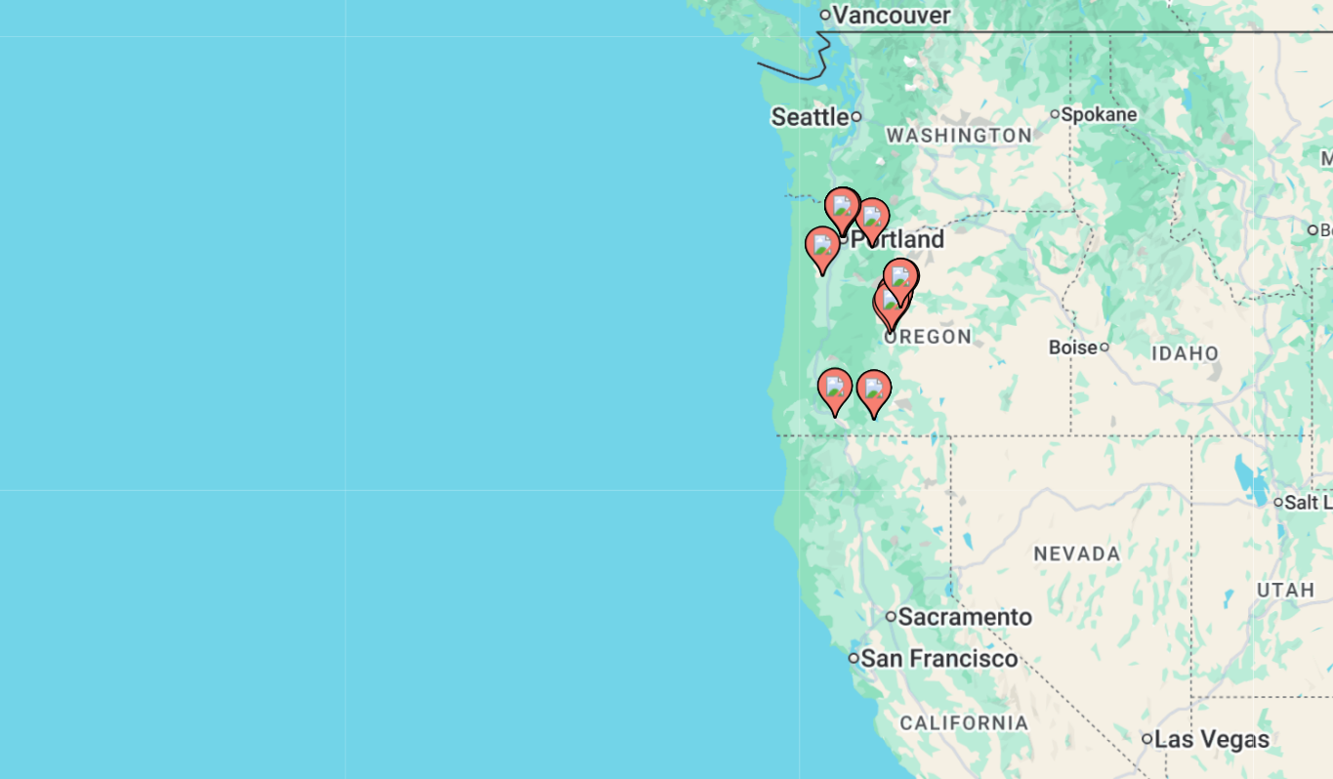
click at [661, 464] on image "Main content" at bounding box center [667, 470] width 12 height 12
type input "**********"
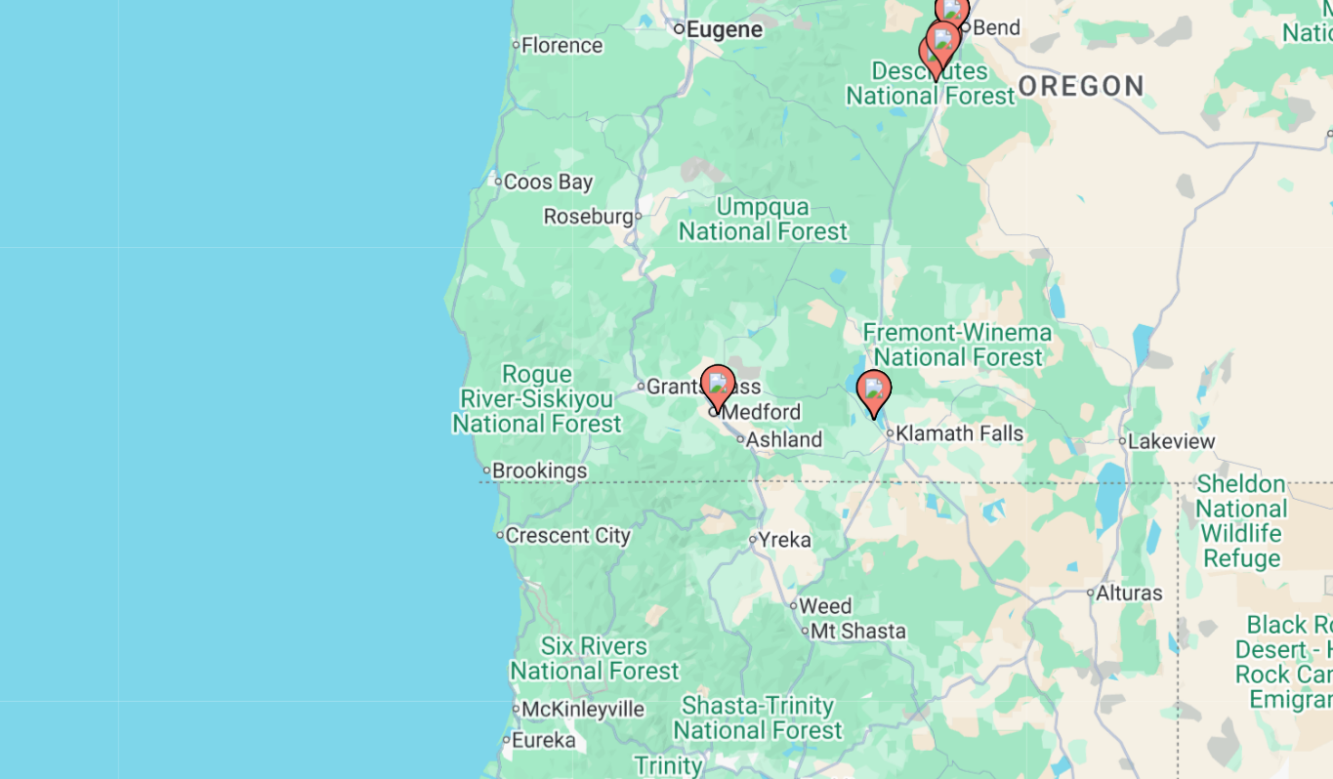
click at [661, 464] on image "Main content" at bounding box center [667, 470] width 12 height 12
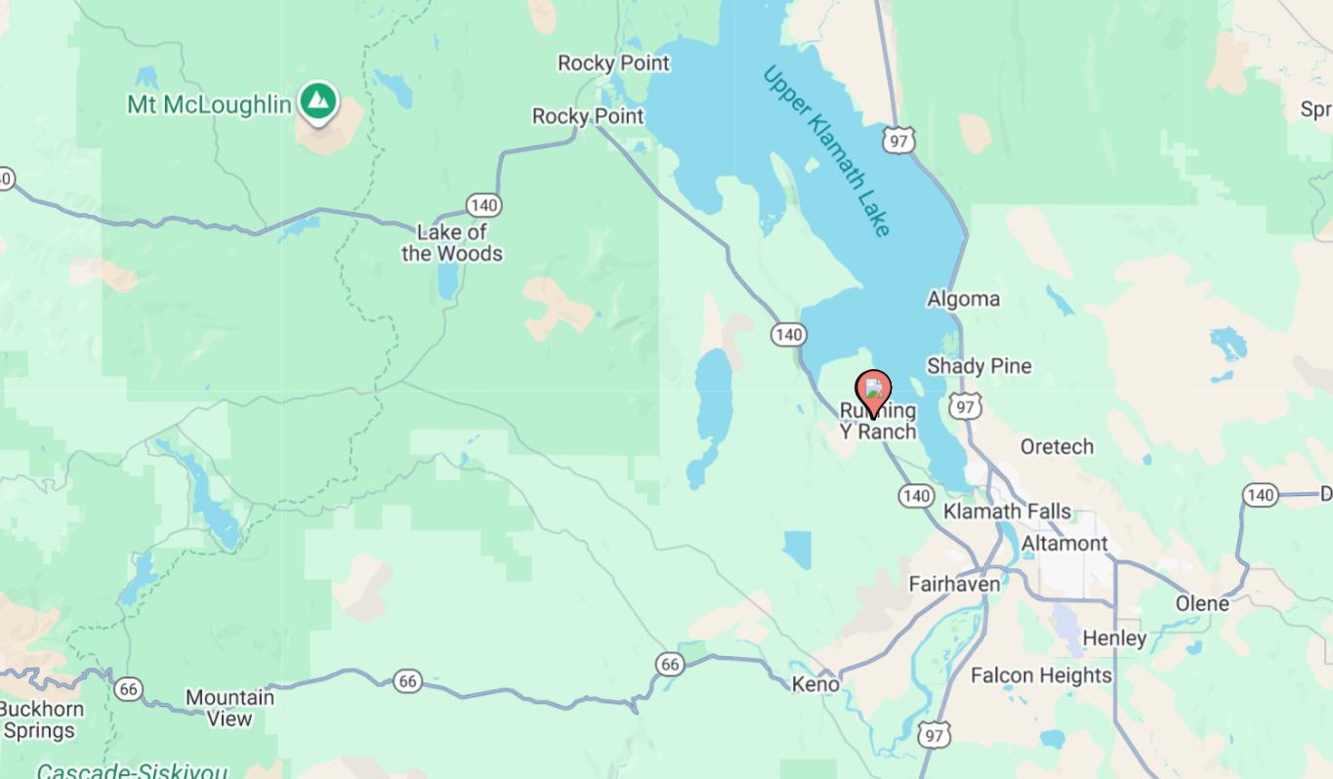
click at [661, 464] on image "Main content" at bounding box center [667, 470] width 12 height 12
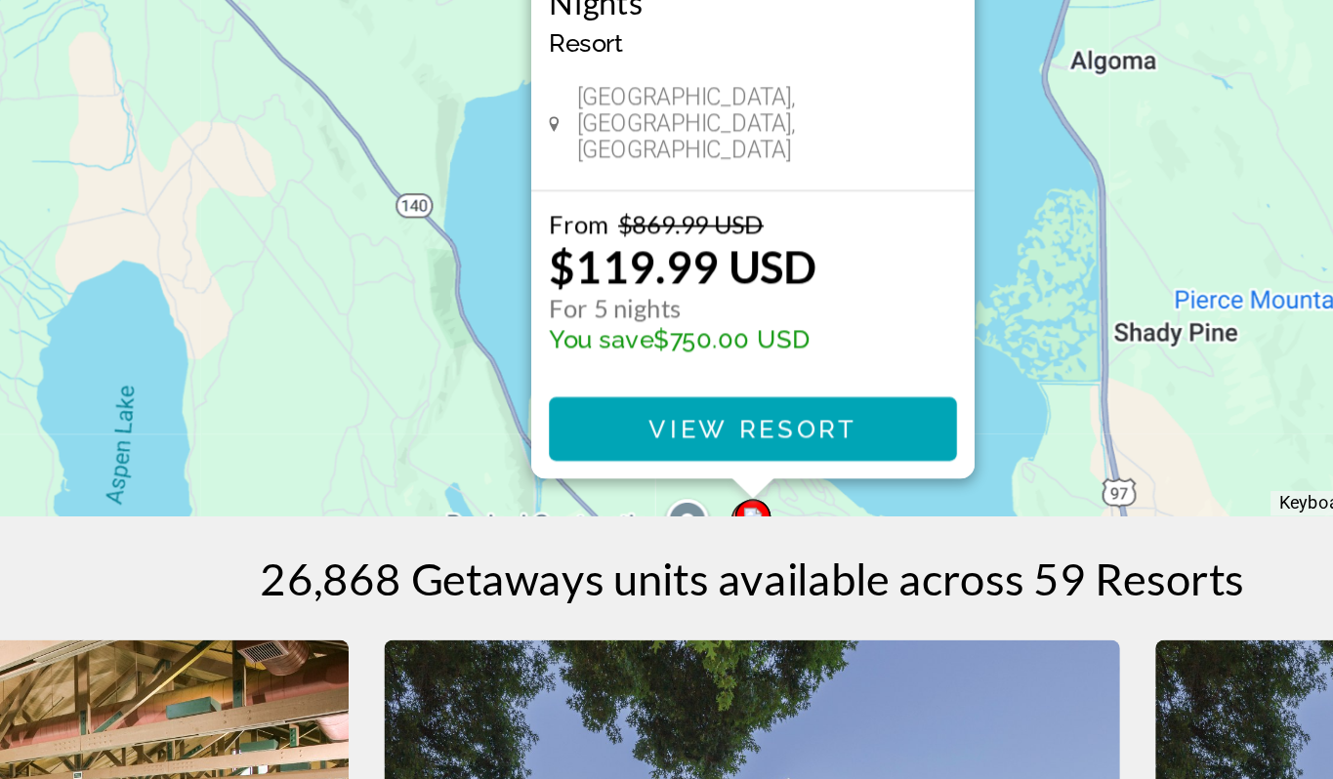
scroll to position [172, 0]
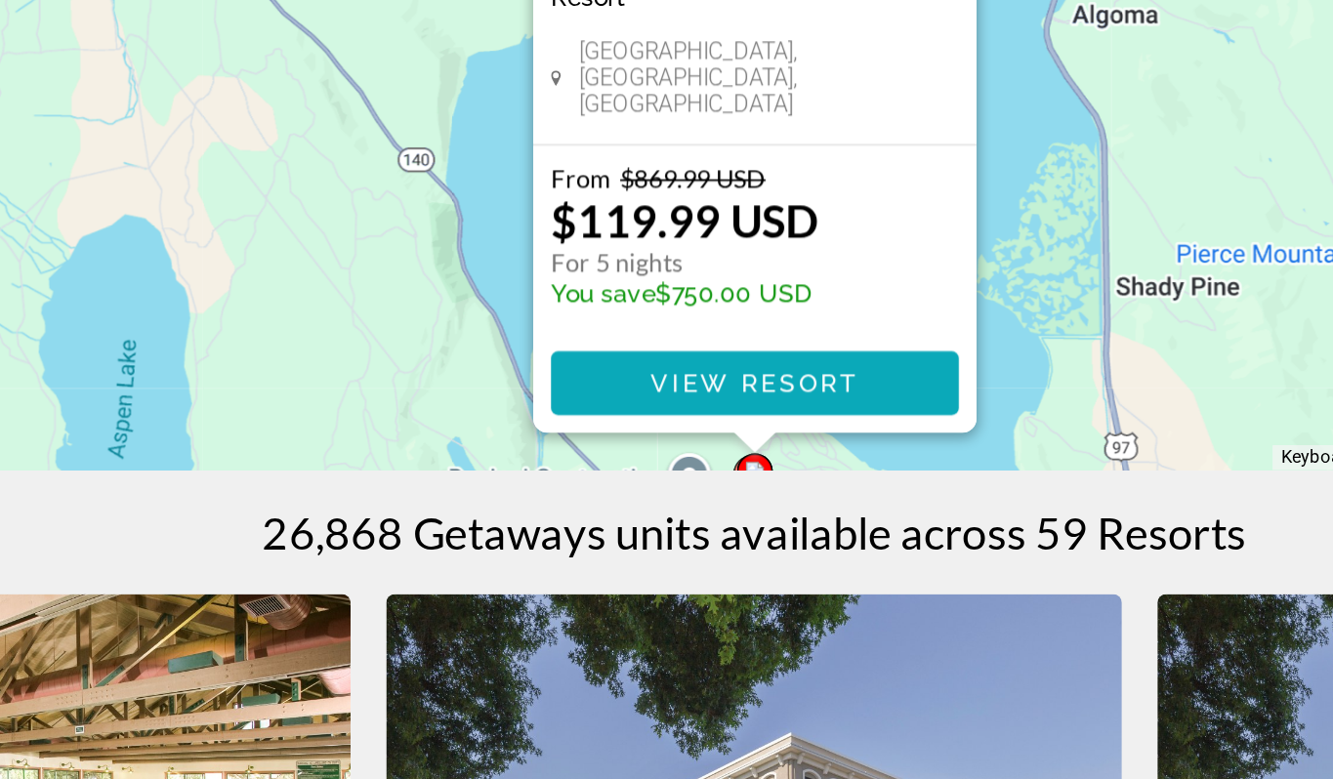
click at [555, 538] on span "Main content" at bounding box center [667, 561] width 225 height 47
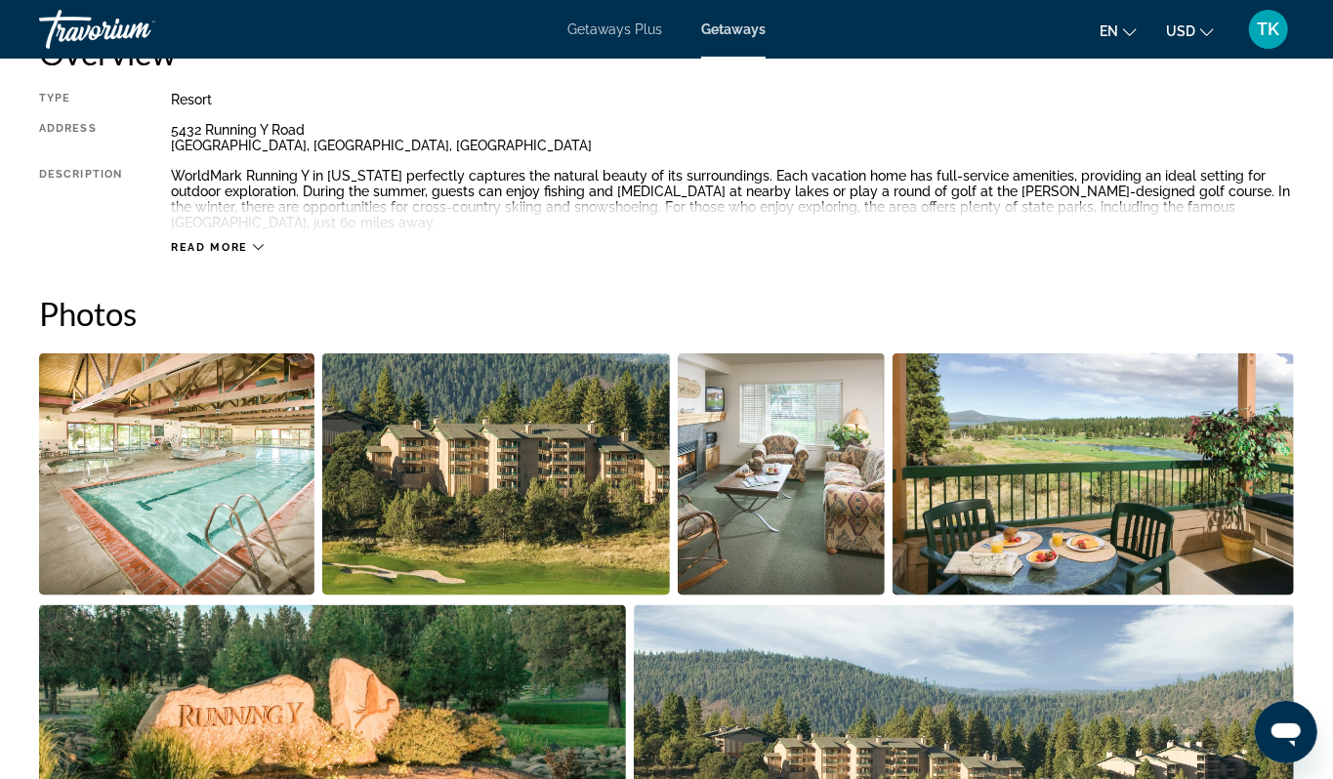
scroll to position [1060, 0]
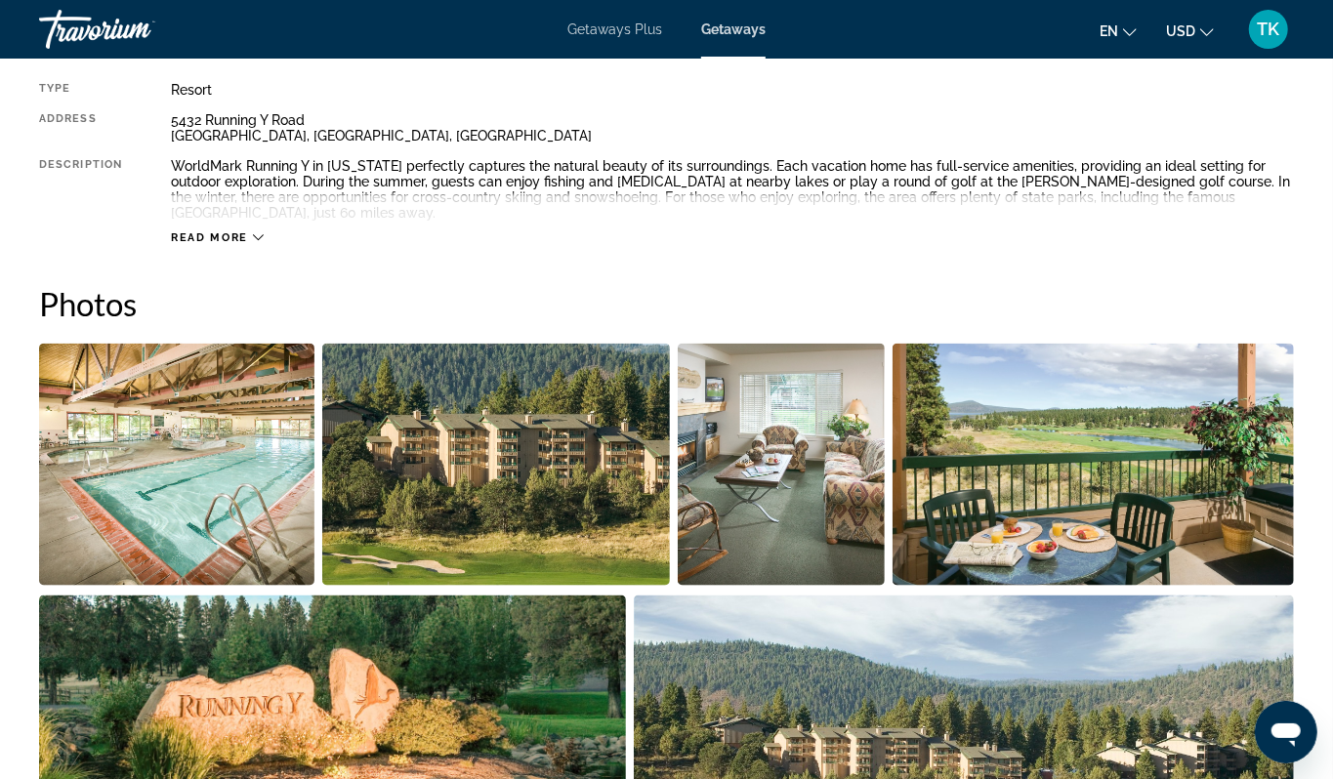
drag, startPoint x: 351, startPoint y: 361, endPoint x: 341, endPoint y: 347, distance: 18.2
click at [338, 144] on div "5432 [GEOGRAPHIC_DATA], [GEOGRAPHIC_DATA], [GEOGRAPHIC_DATA]" at bounding box center [732, 127] width 1123 height 31
click at [341, 144] on div "5432 [GEOGRAPHIC_DATA], [GEOGRAPHIC_DATA], [GEOGRAPHIC_DATA]" at bounding box center [732, 127] width 1123 height 31
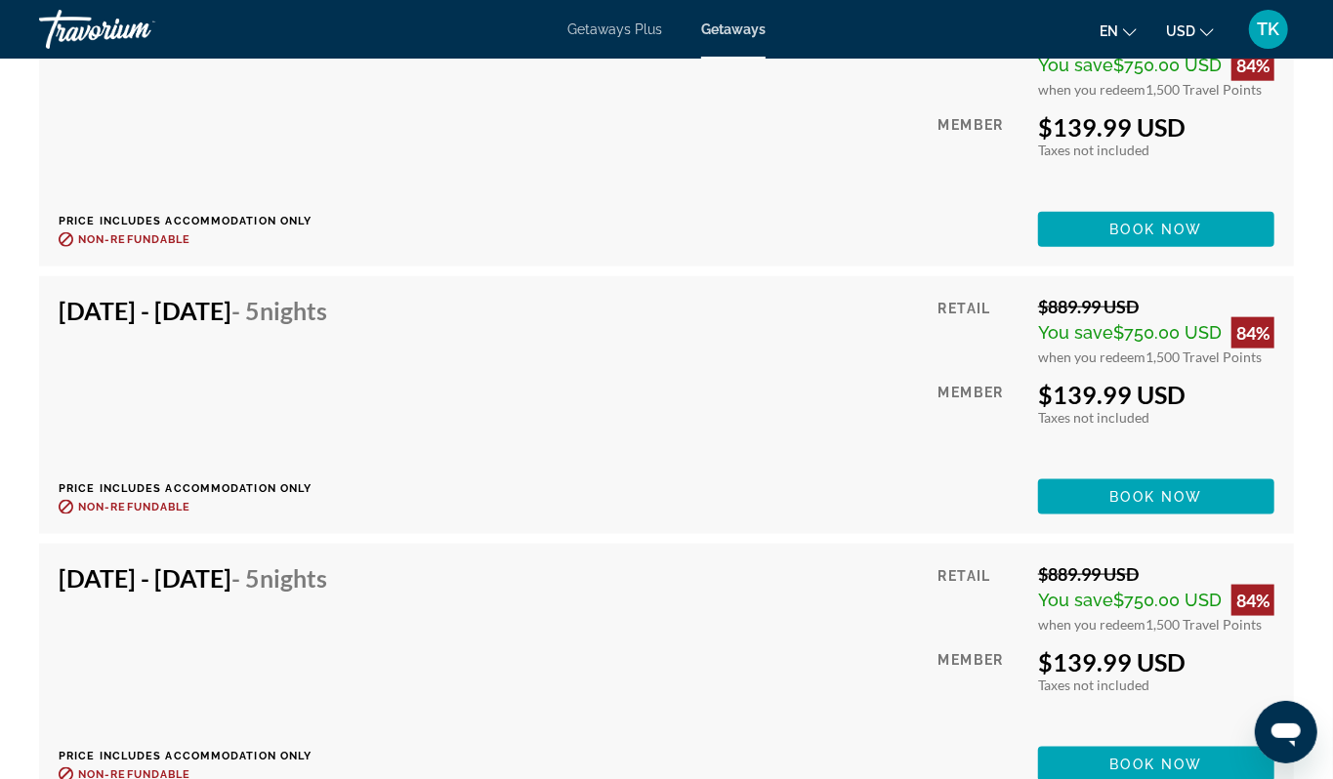
scroll to position [5133, 0]
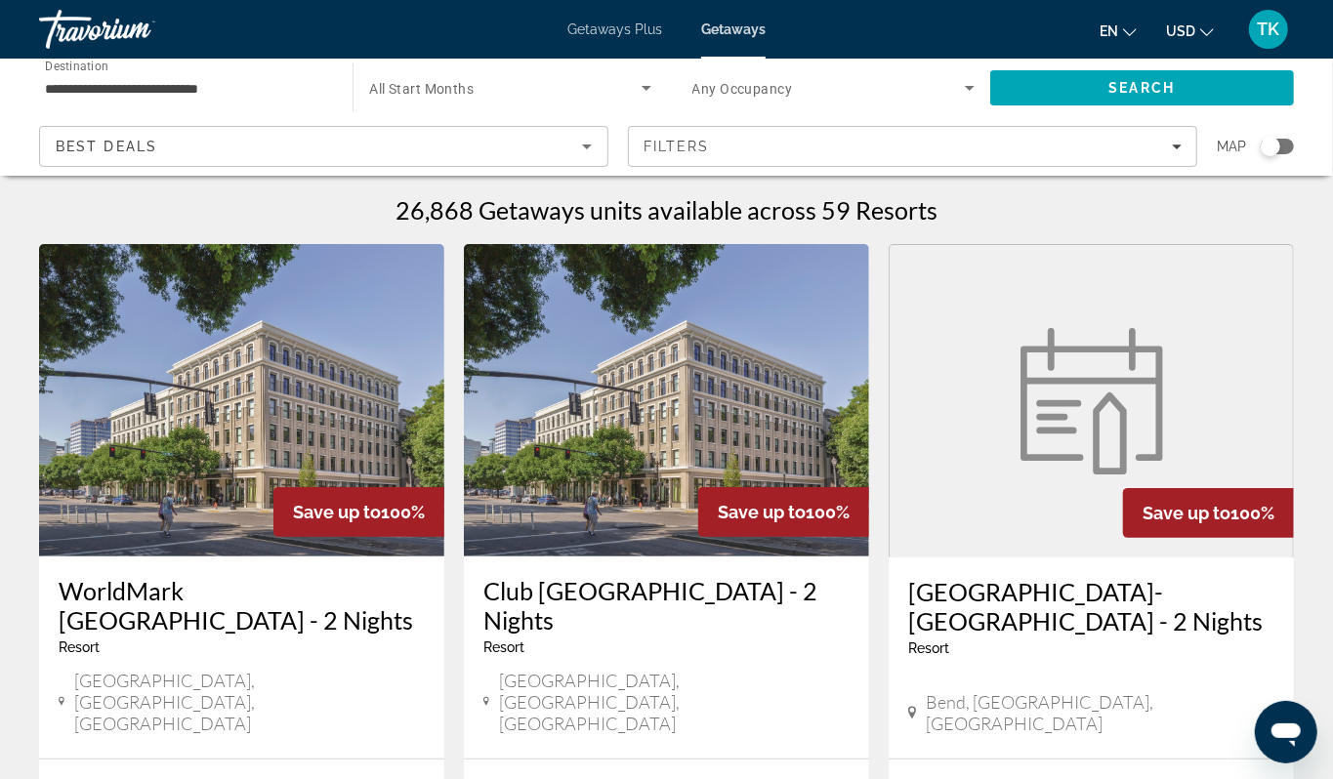
click at [83, 73] on span "Destination" at bounding box center [76, 67] width 63 height 14
click at [83, 86] on input "**********" at bounding box center [186, 88] width 282 height 23
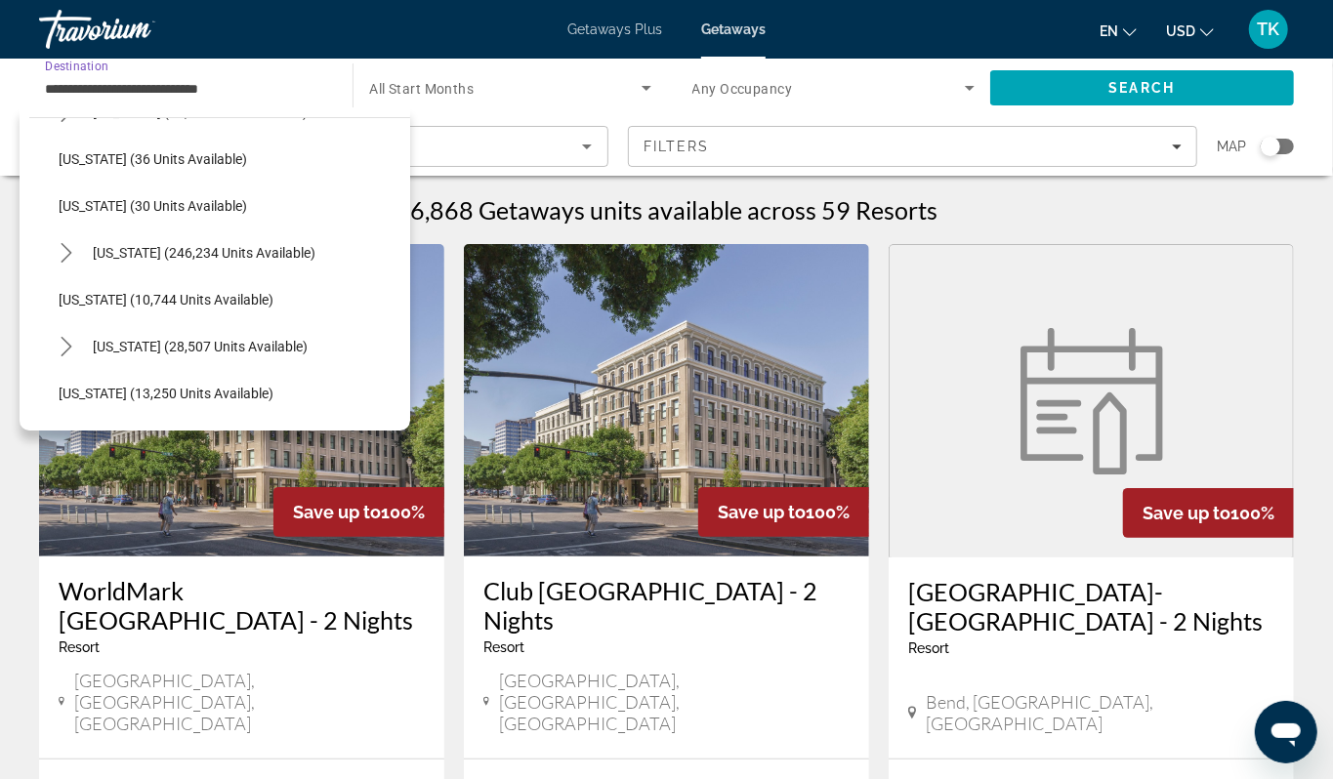
scroll to position [264, 0]
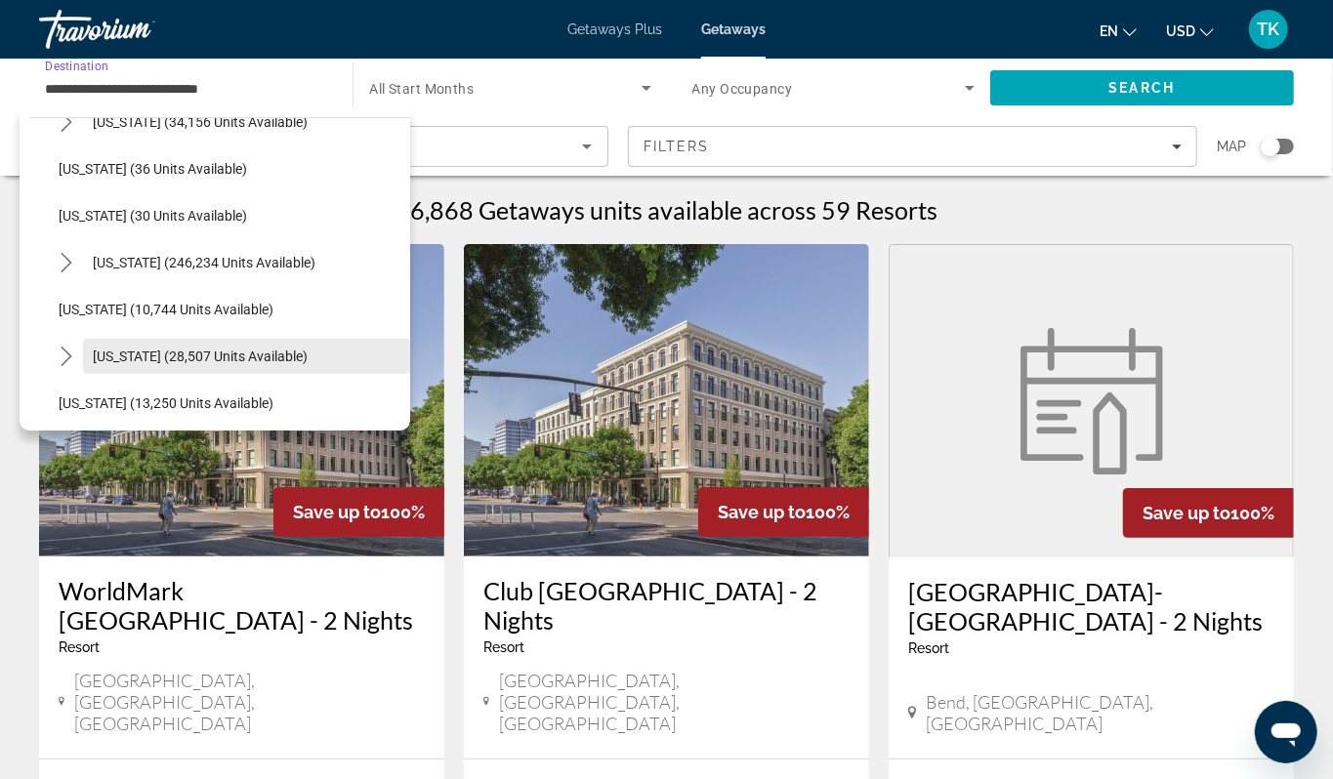
click at [144, 364] on span "[US_STATE] (28,507 units available)" at bounding box center [200, 357] width 215 height 16
type input "**********"
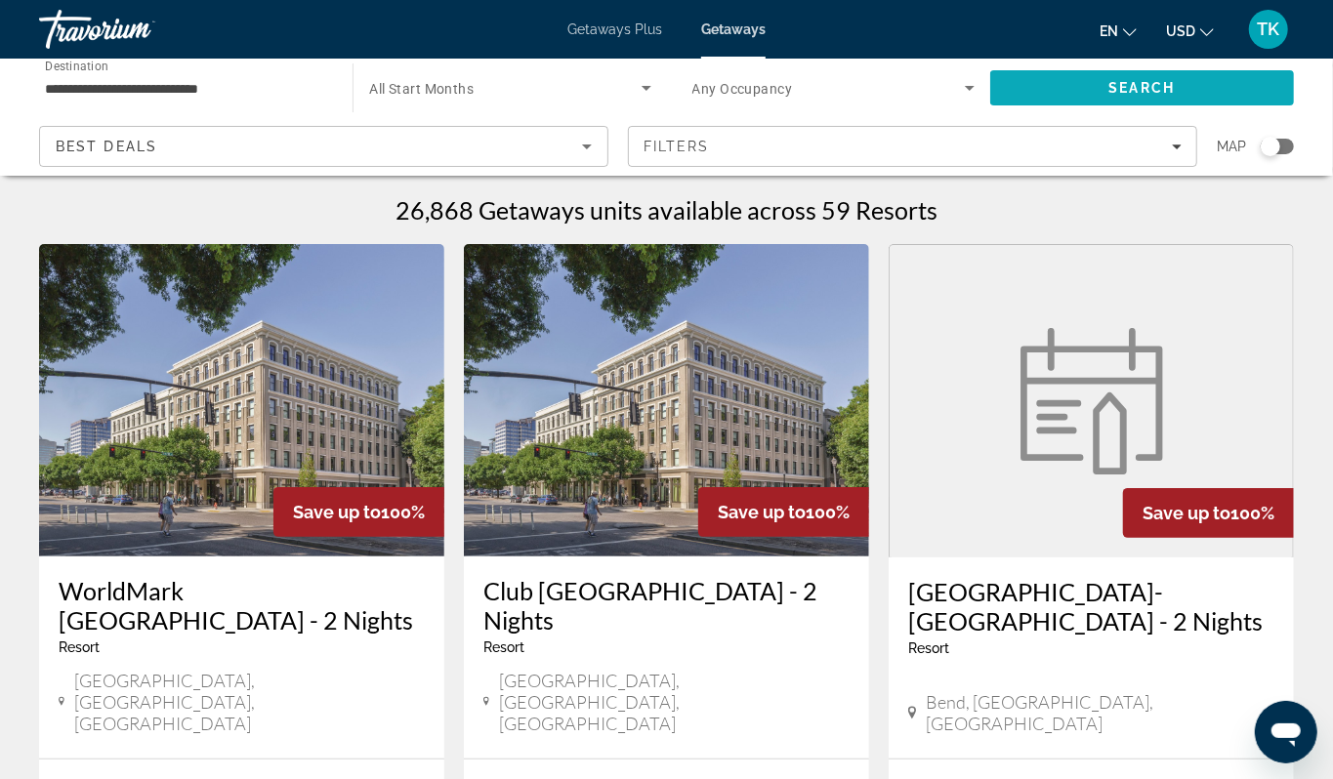
click at [1109, 95] on span "Search" at bounding box center [1142, 88] width 66 height 16
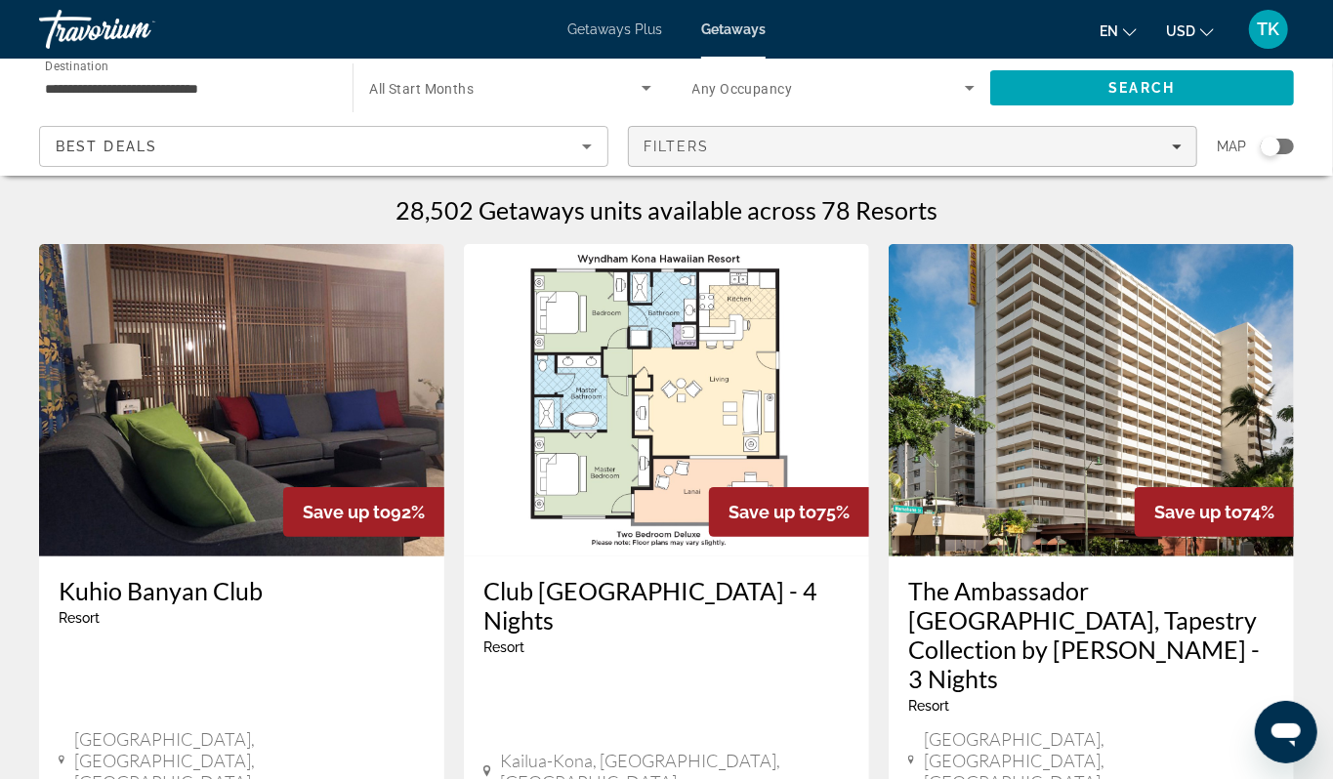
click at [1172, 151] on icon "Filters" at bounding box center [1177, 147] width 10 height 10
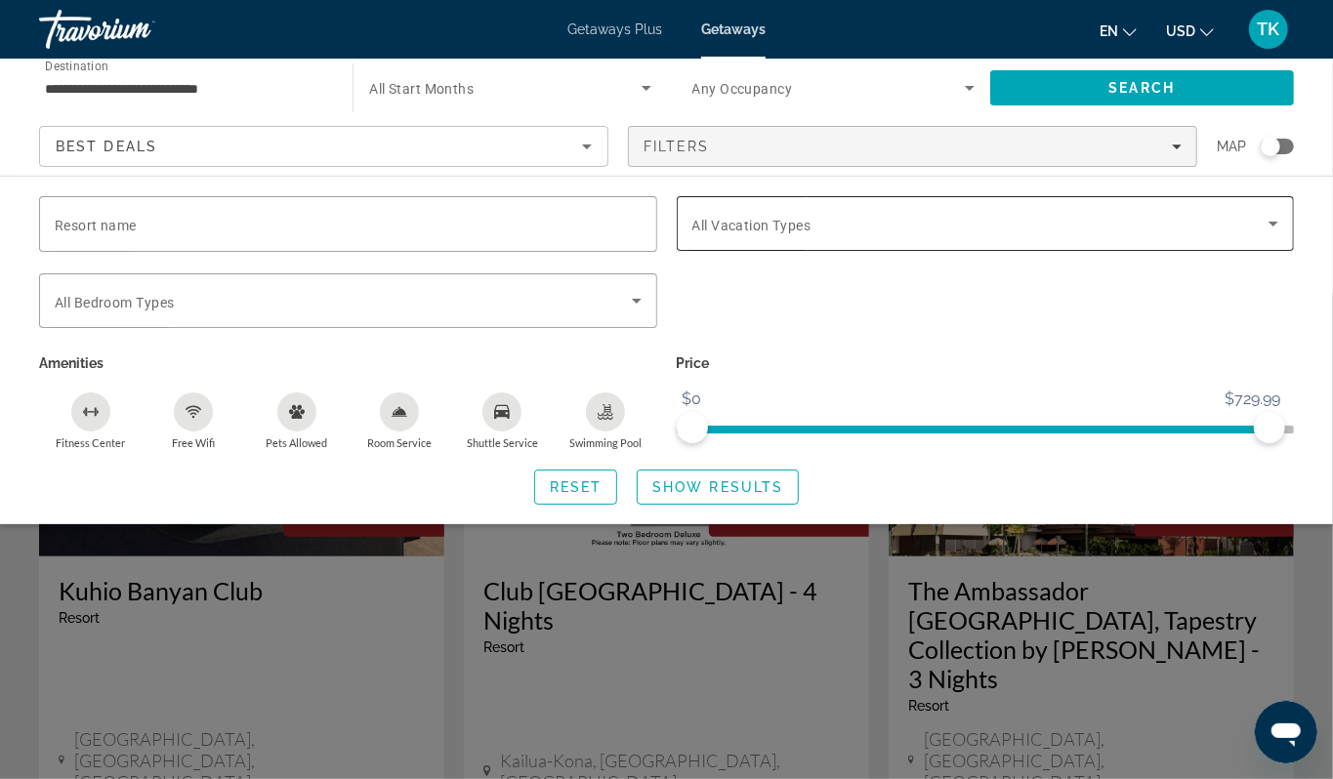
click at [1265, 235] on icon "Search widget" at bounding box center [1272, 223] width 23 height 23
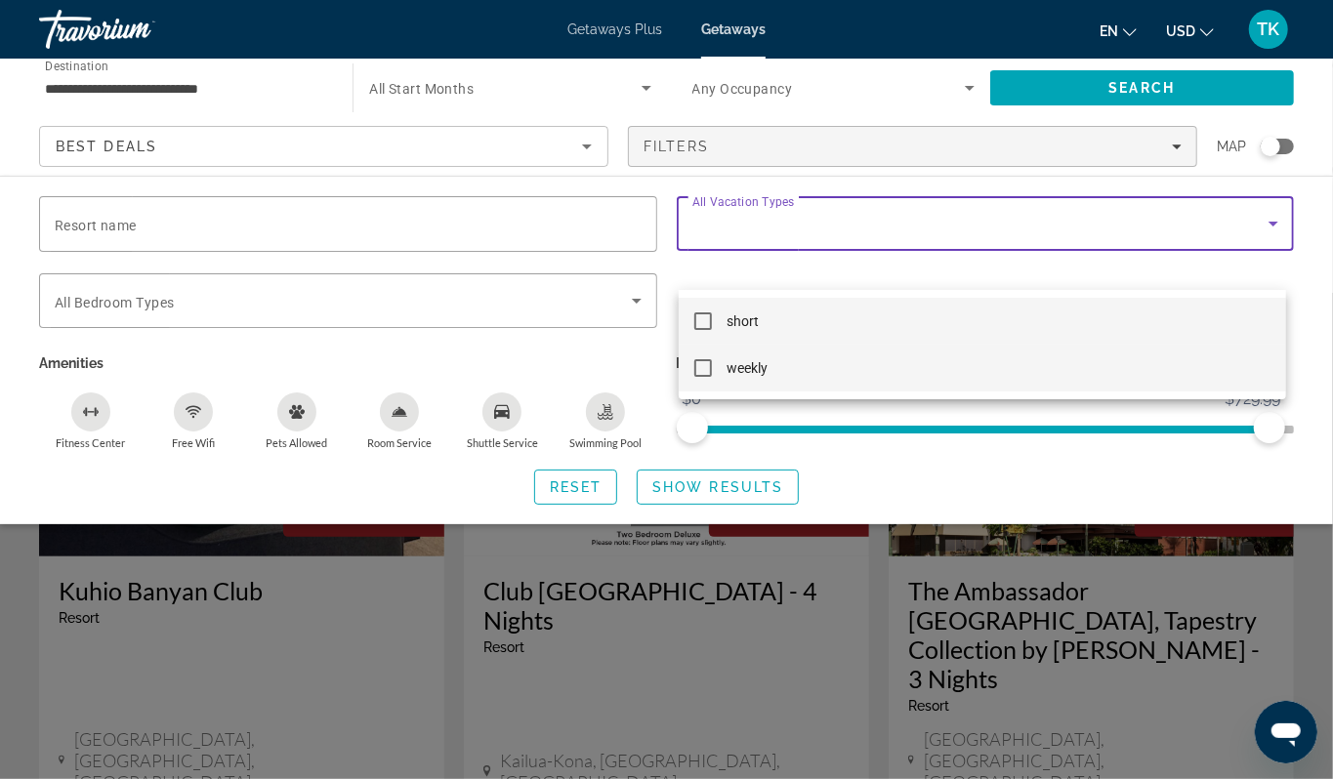
click at [705, 368] on mat-pseudo-checkbox at bounding box center [703, 368] width 18 height 18
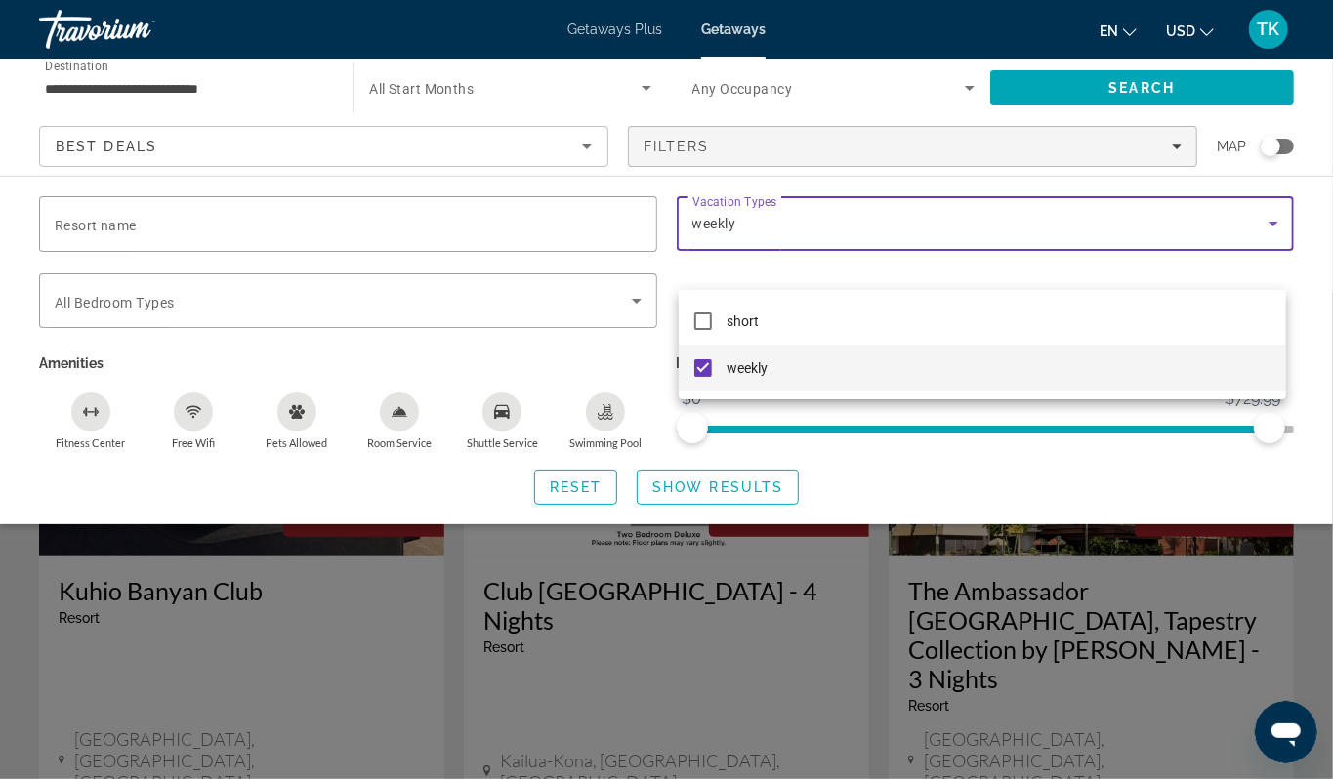
click at [877, 435] on div at bounding box center [666, 389] width 1333 height 779
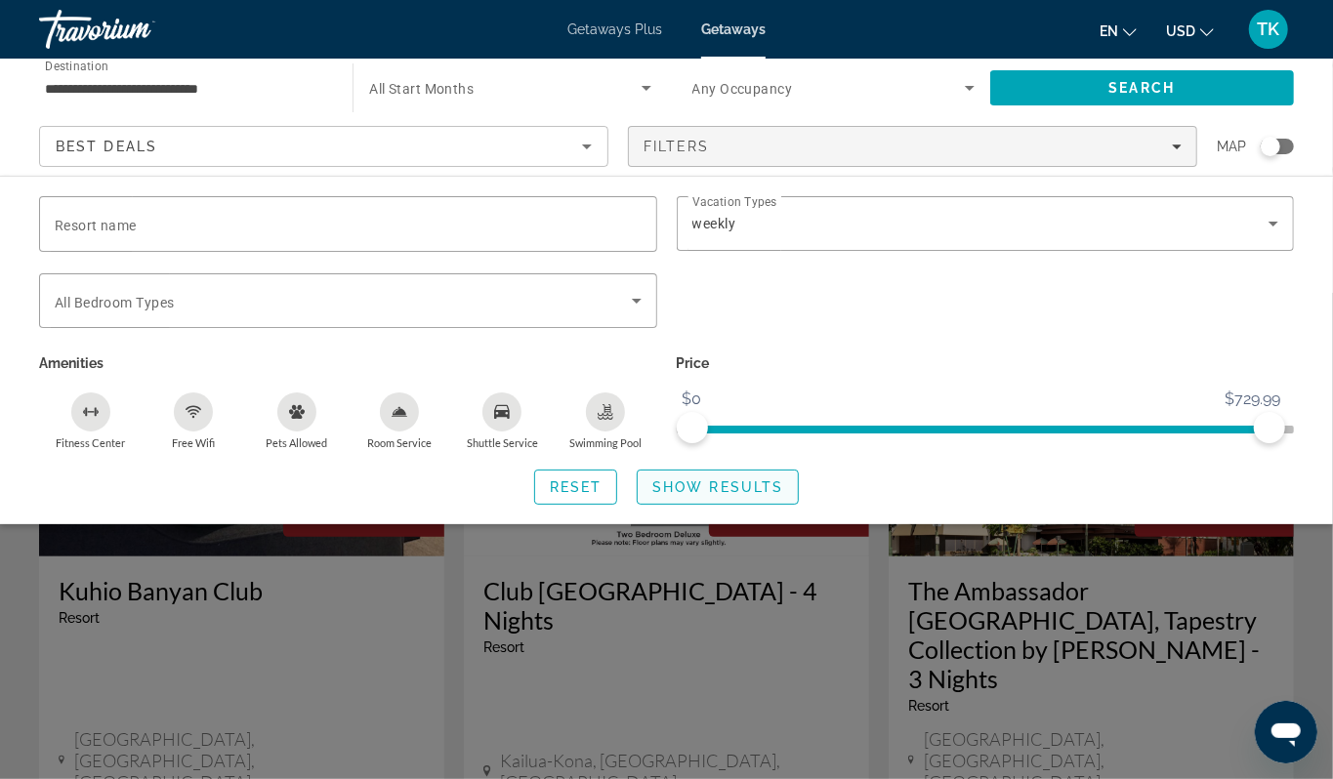
click at [743, 495] on span "Show Results" at bounding box center [717, 487] width 131 height 16
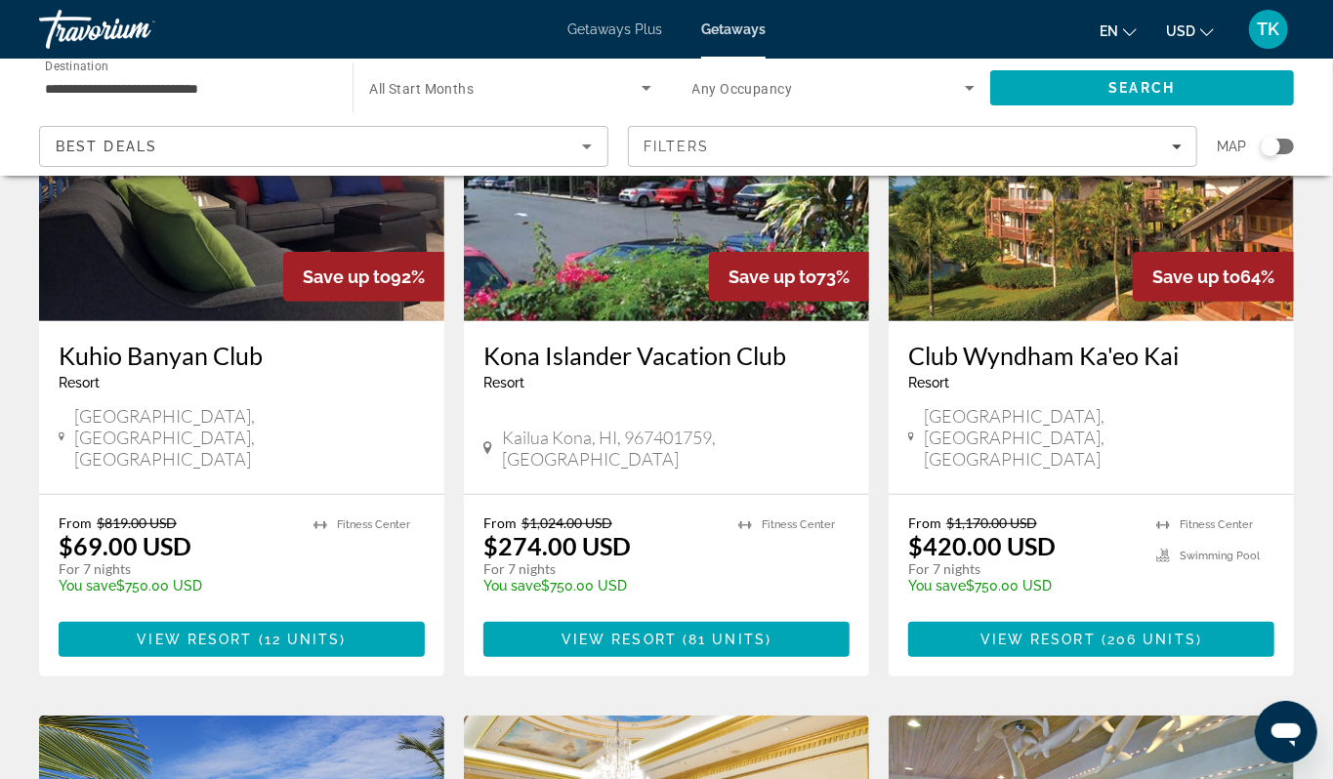
scroll to position [246, 0]
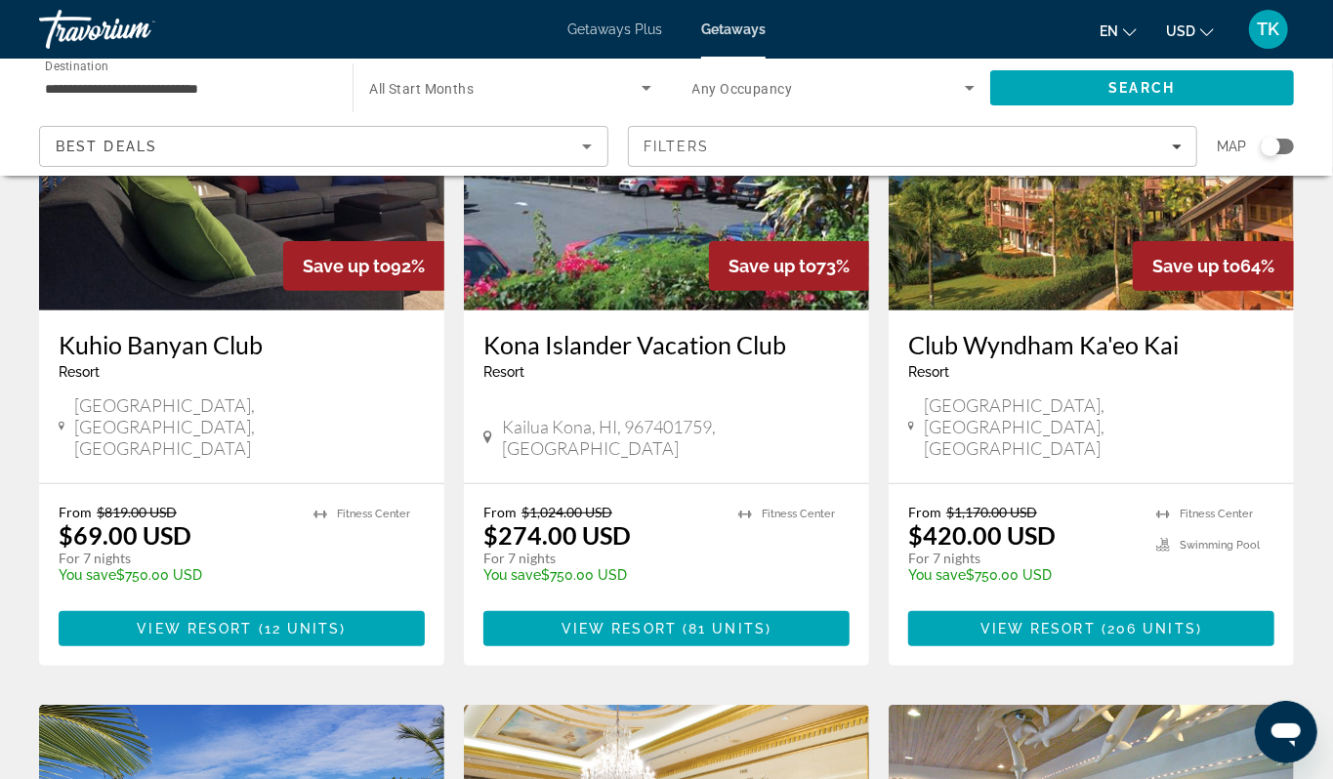
click at [1083, 310] on img "Main content" at bounding box center [1090, 154] width 405 height 312
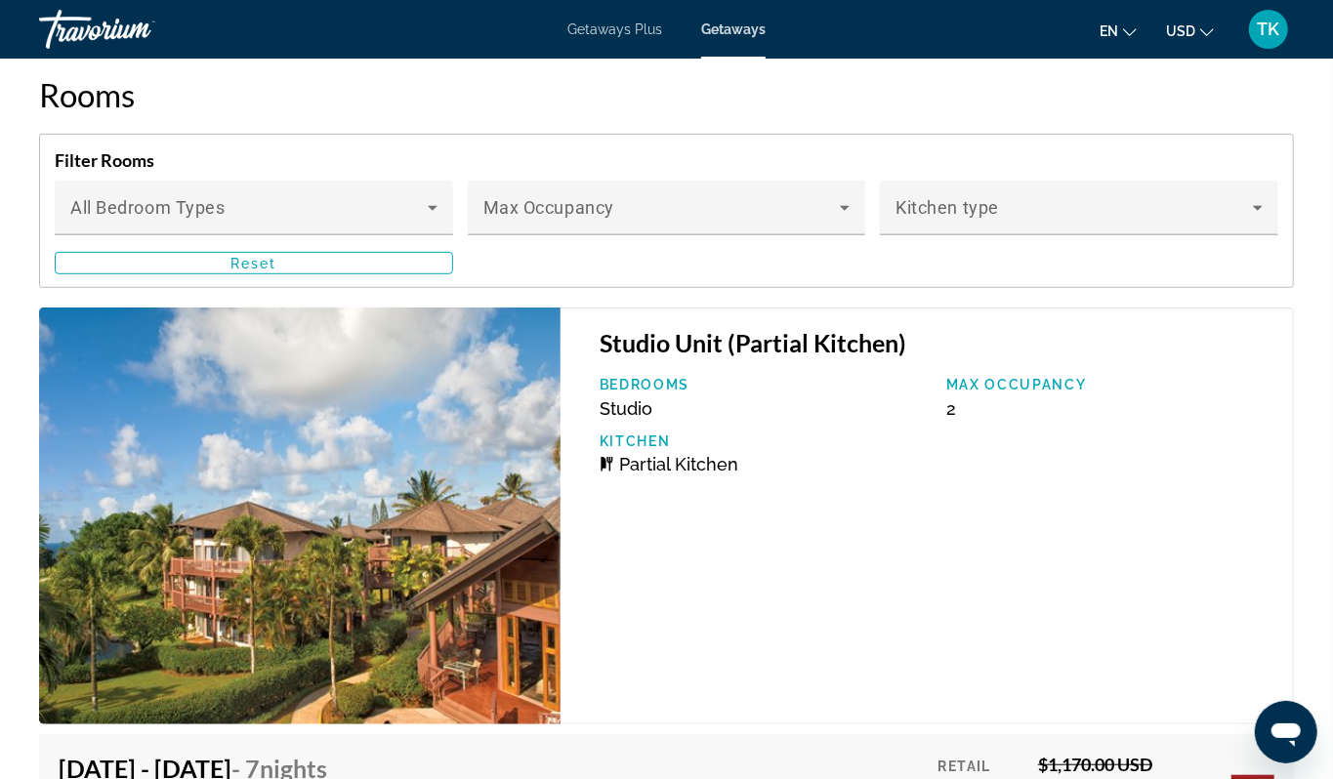
scroll to position [4442, 0]
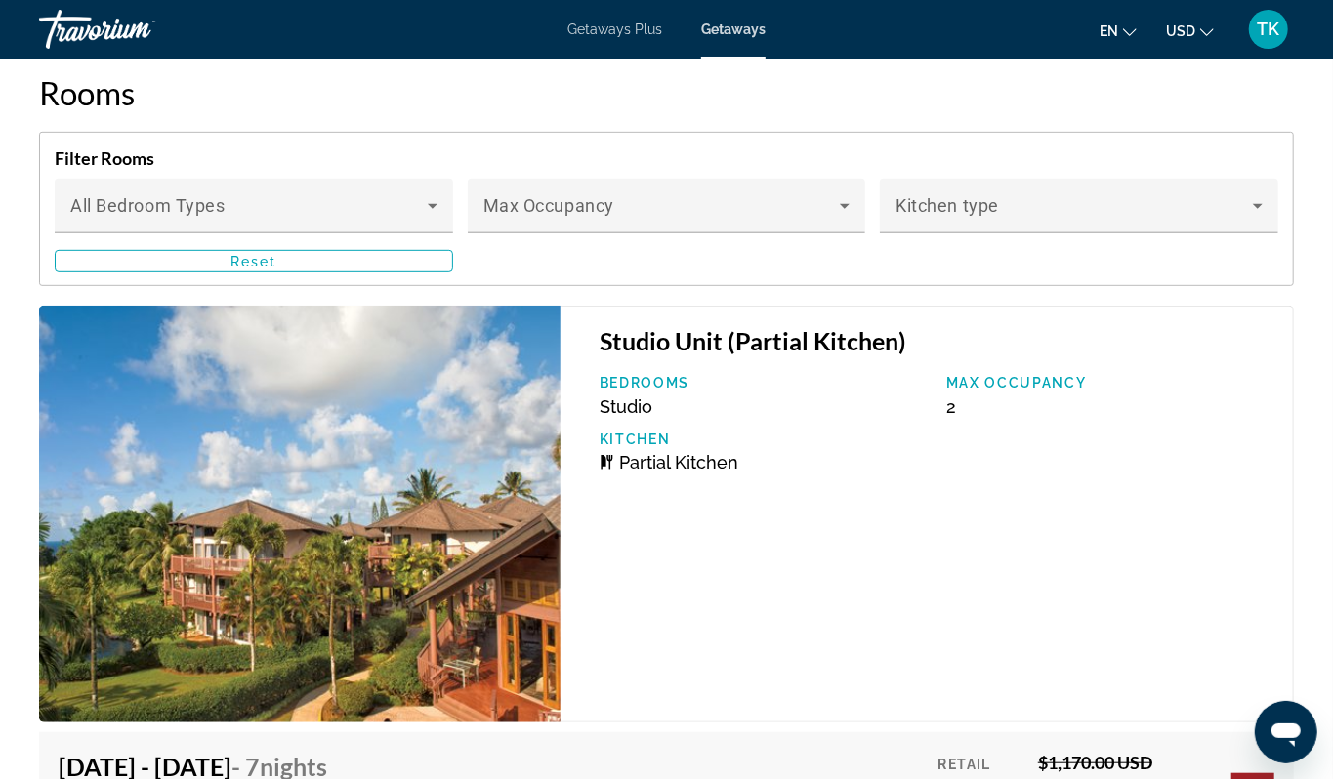
drag, startPoint x: 998, startPoint y: 318, endPoint x: 1006, endPoint y: 569, distance: 251.0
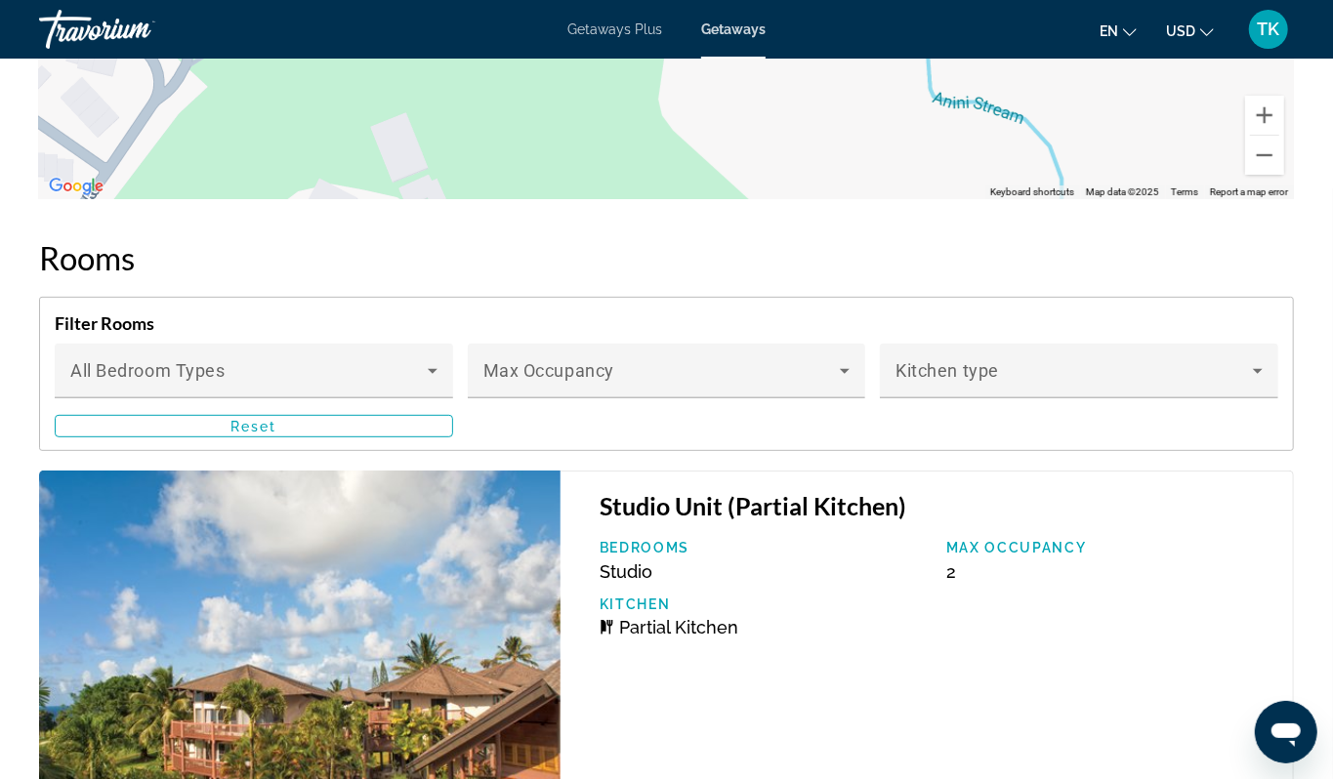
scroll to position [4301, 0]
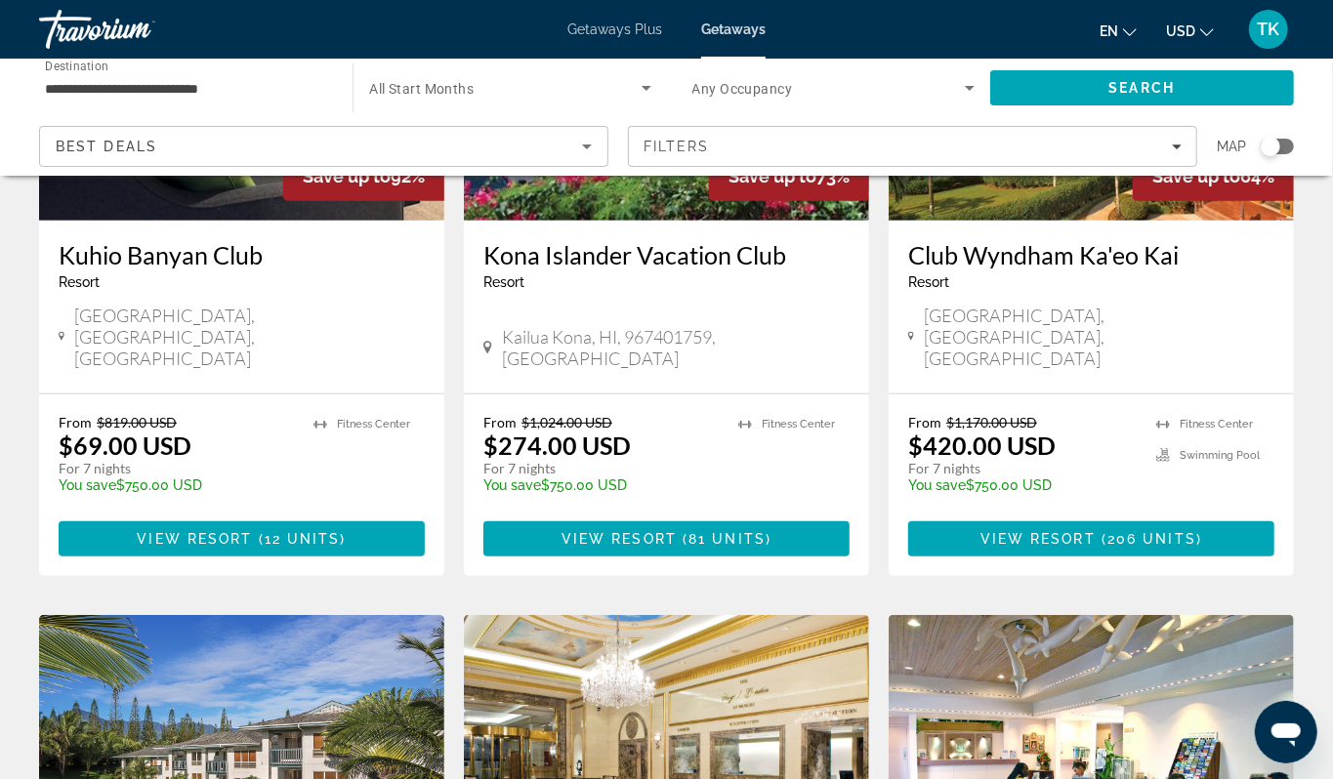
scroll to position [333, 0]
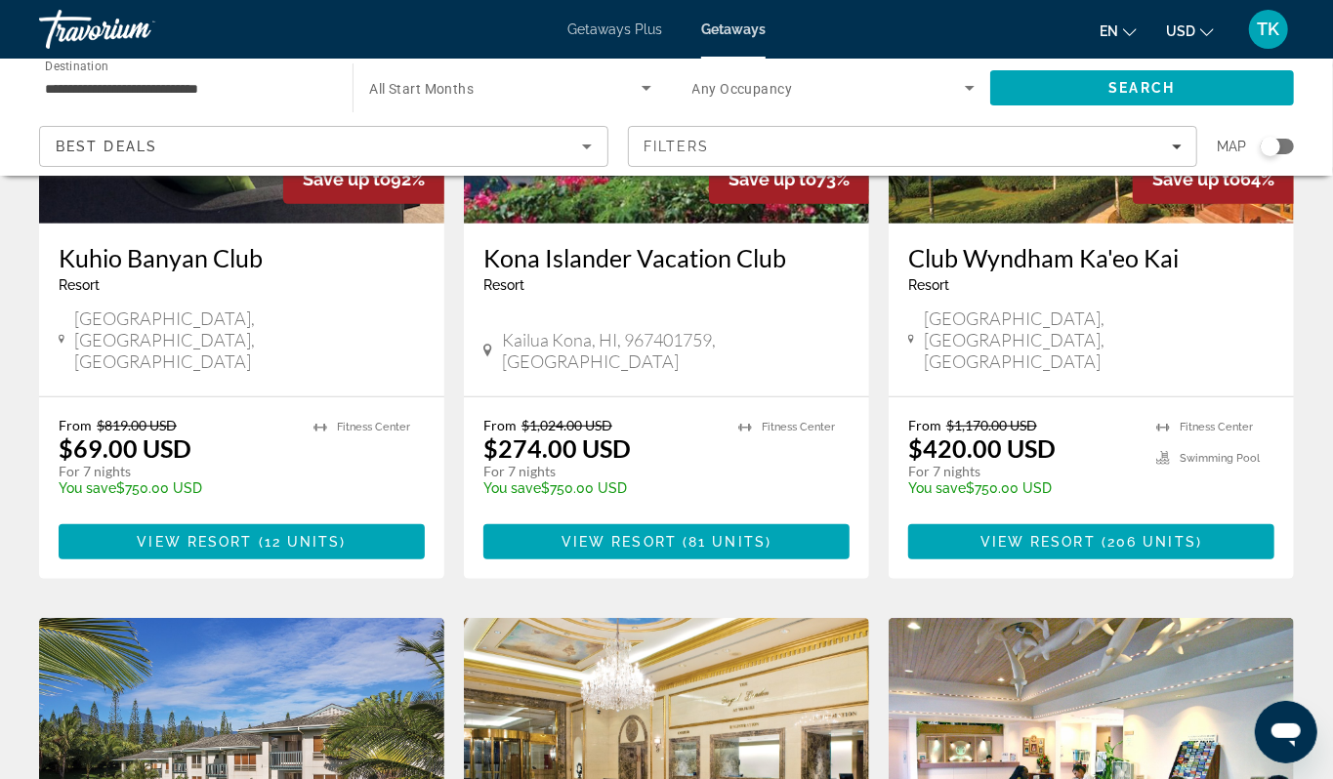
click at [157, 224] on img "Main content" at bounding box center [241, 67] width 405 height 312
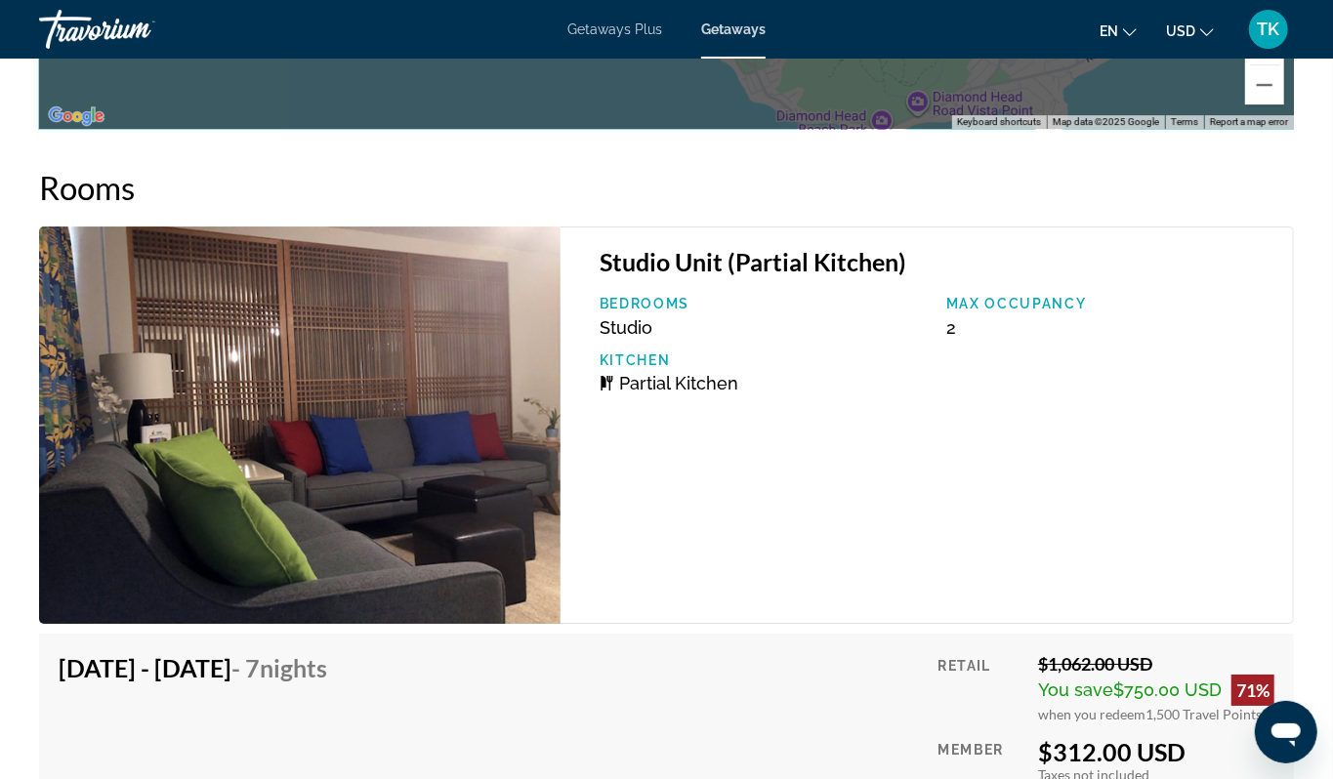
scroll to position [3469, 0]
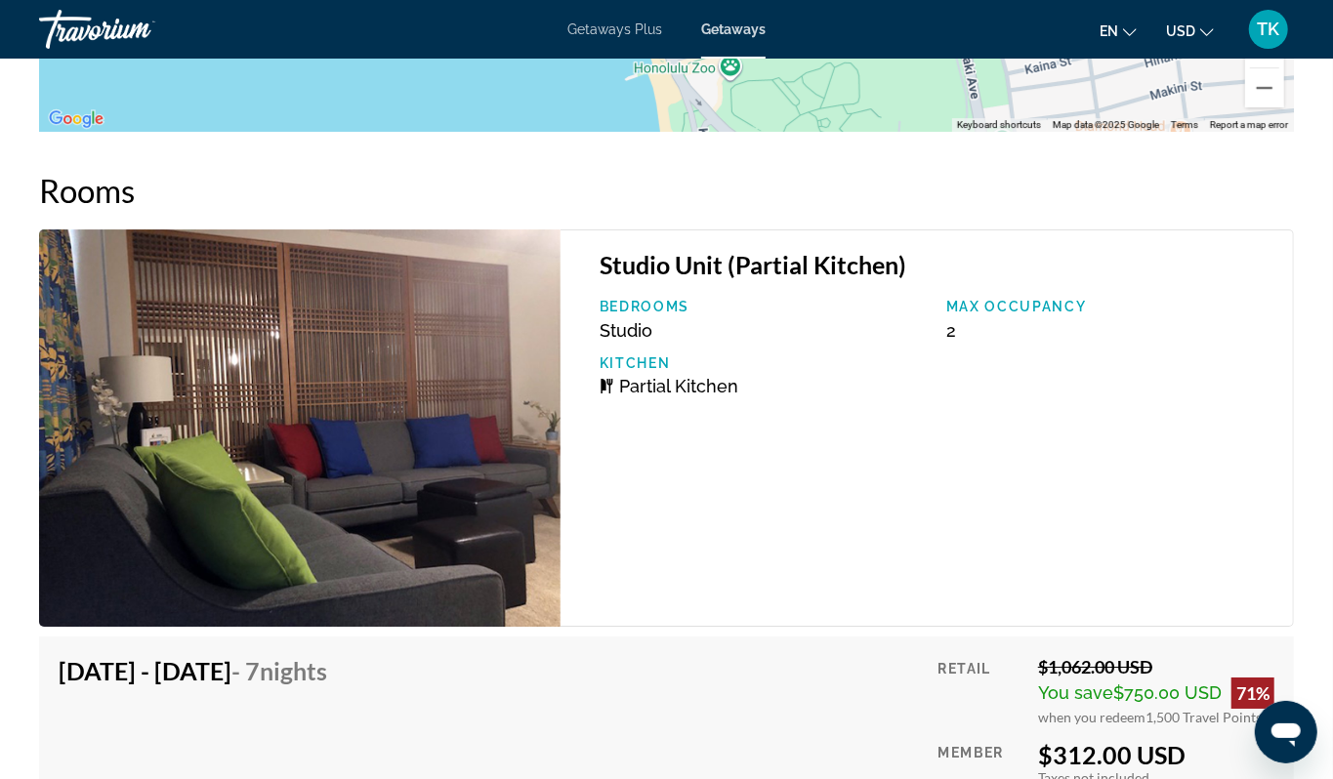
drag, startPoint x: 666, startPoint y: 529, endPoint x: 344, endPoint y: 604, distance: 330.8
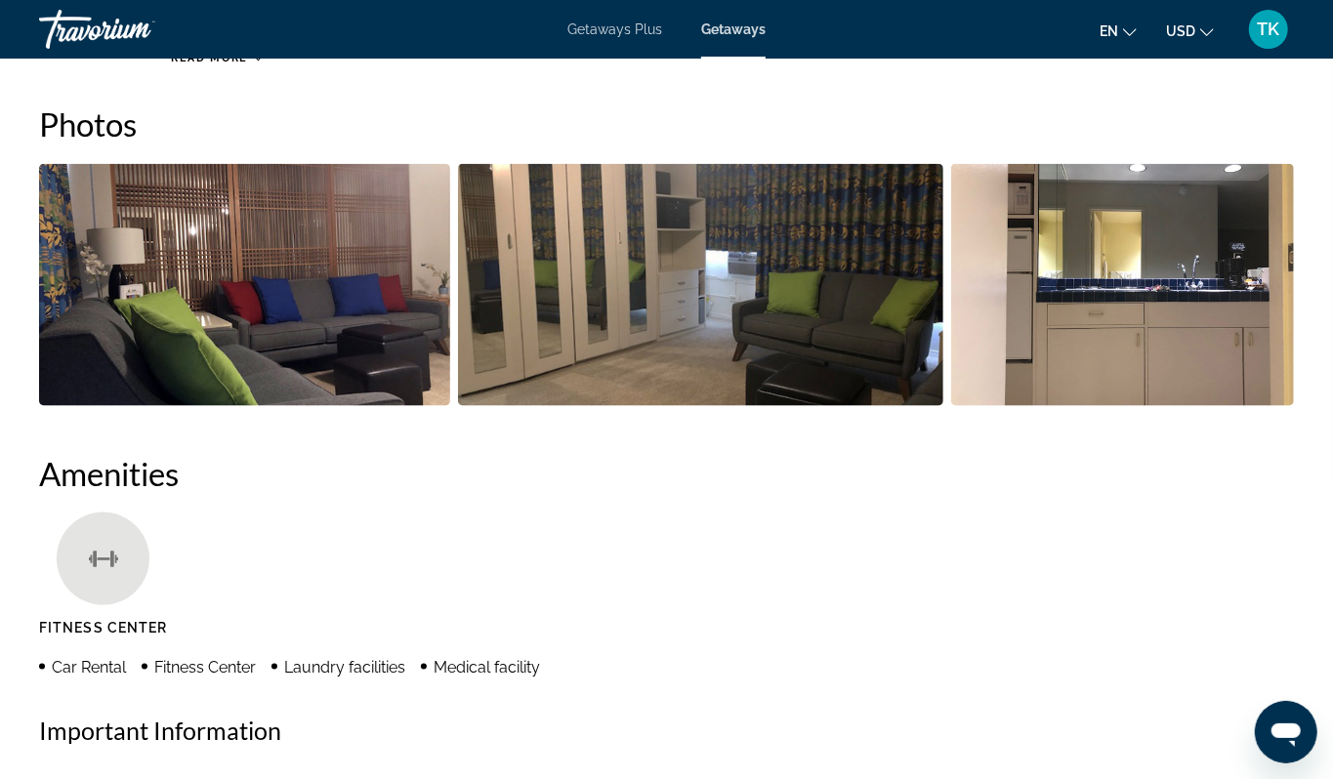
scroll to position [0, 0]
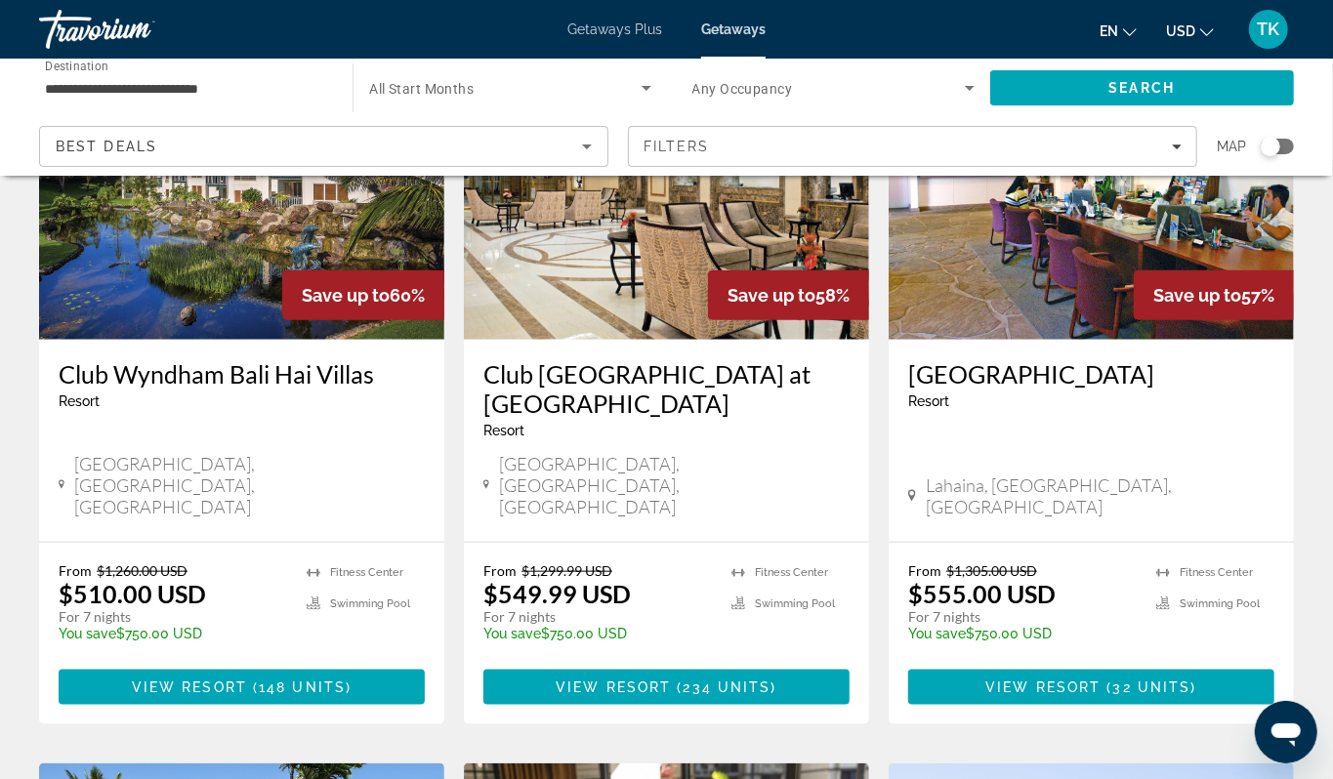
scroll to position [929, 0]
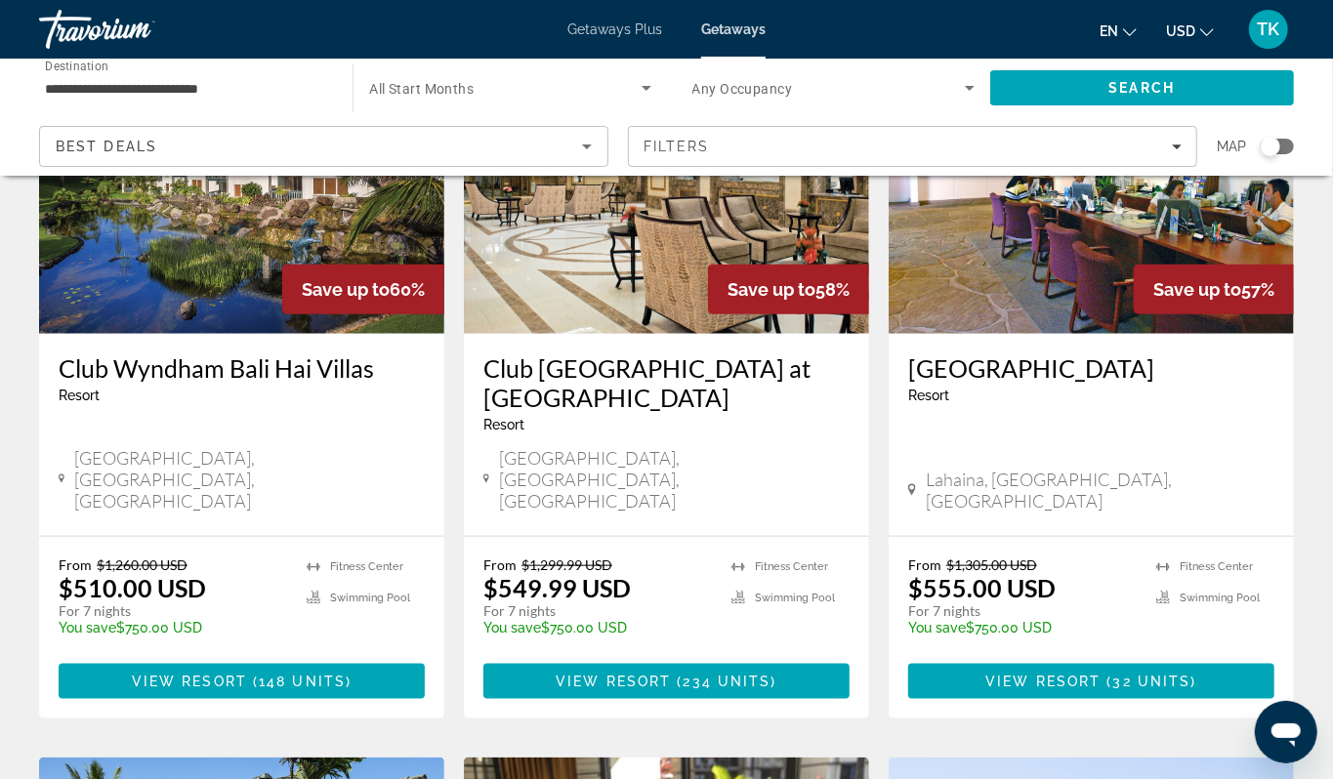
click at [247, 334] on img "Main content" at bounding box center [241, 177] width 405 height 312
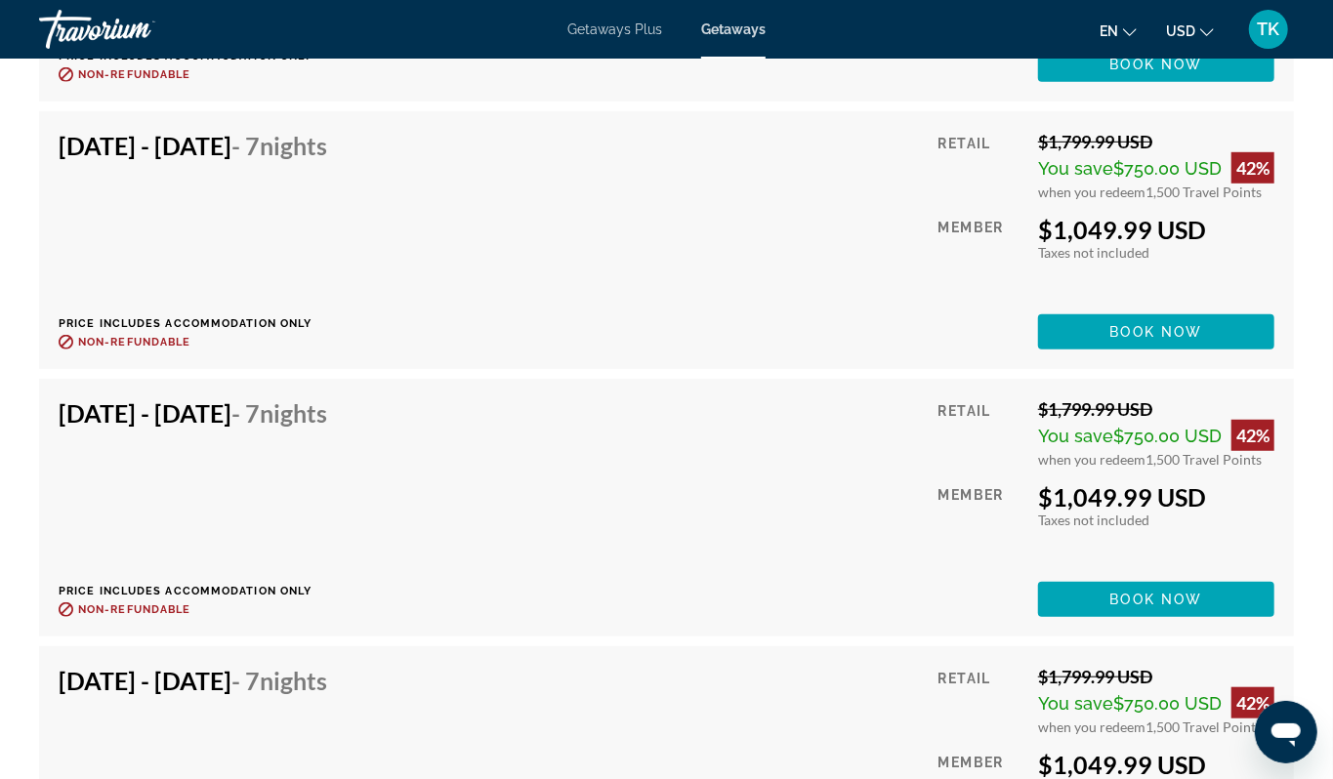
scroll to position [12568, 0]
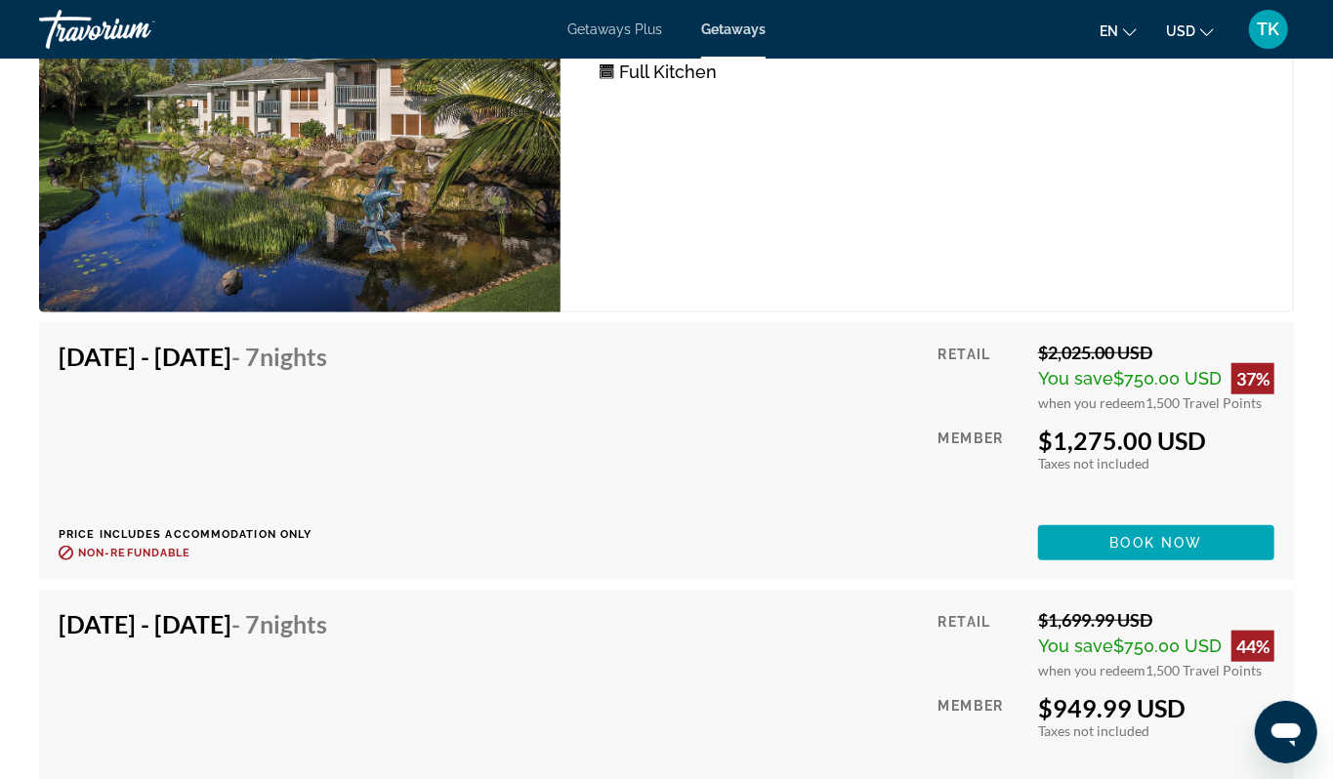
scroll to position [4680, 0]
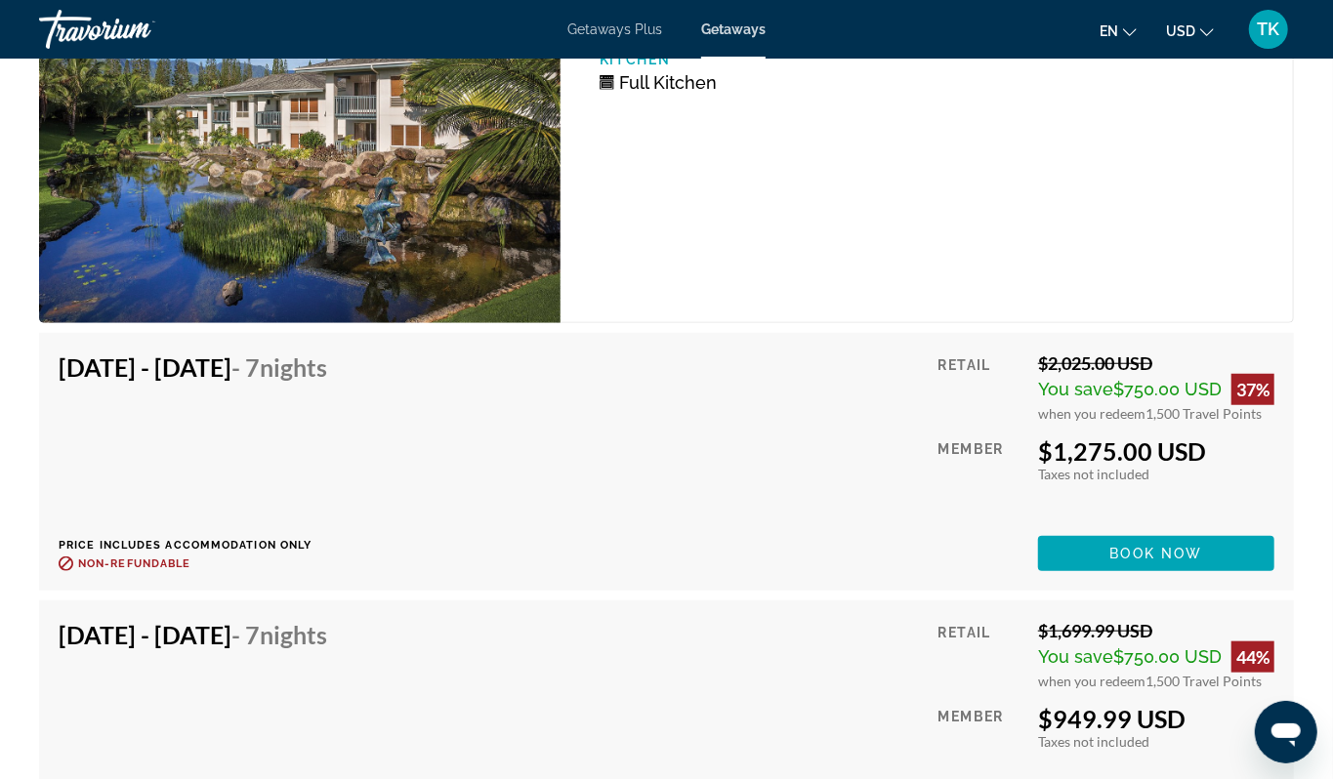
drag, startPoint x: 707, startPoint y: 298, endPoint x: 640, endPoint y: 554, distance: 264.3
drag, startPoint x: 592, startPoint y: 377, endPoint x: 576, endPoint y: 493, distance: 117.2
drag, startPoint x: 677, startPoint y: 368, endPoint x: 701, endPoint y: 489, distance: 123.5
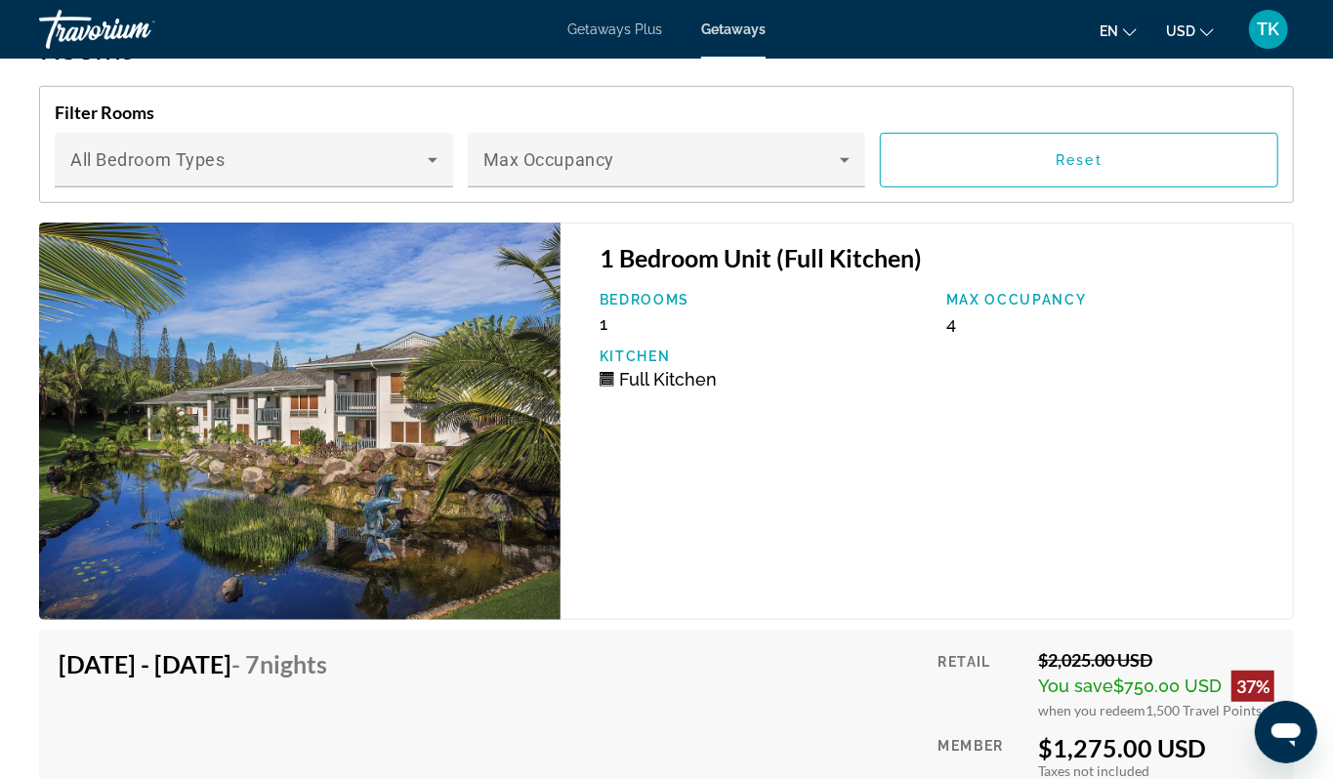
scroll to position [4380, 0]
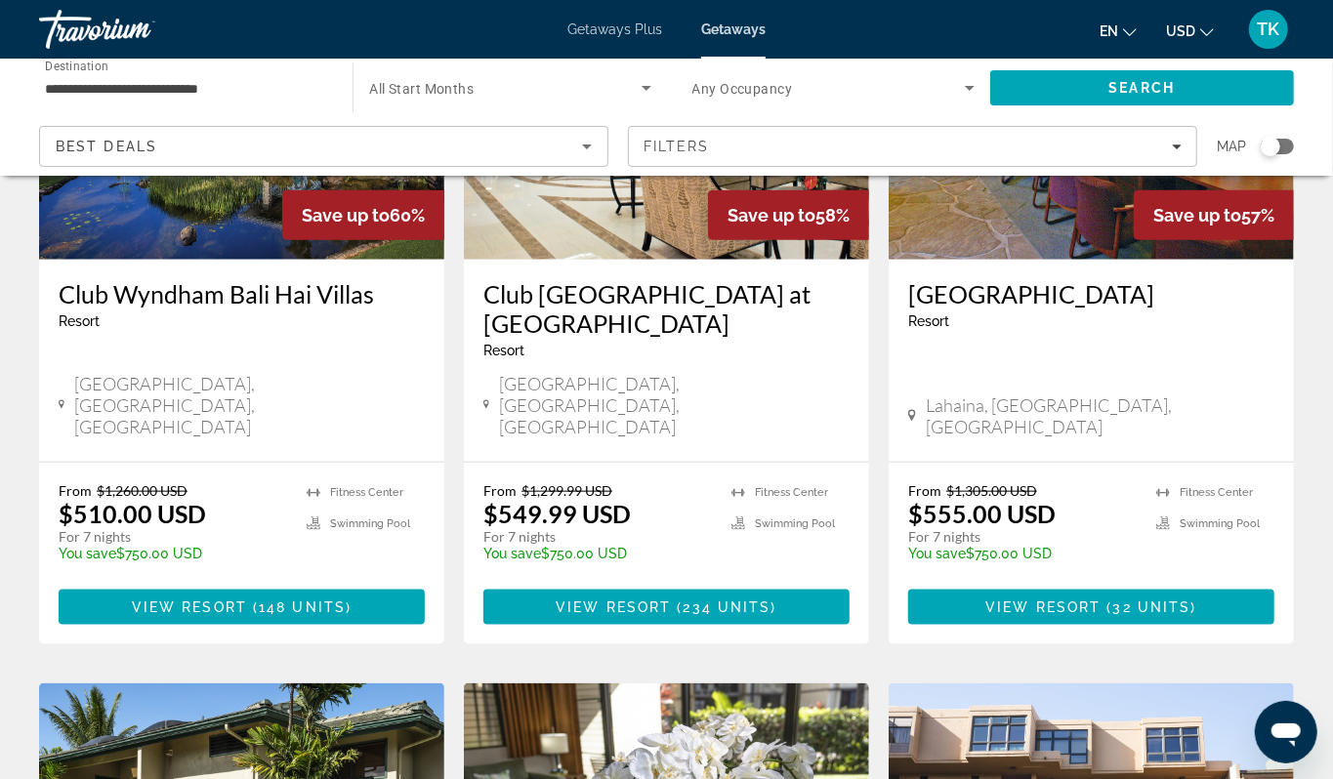
scroll to position [1002, 0]
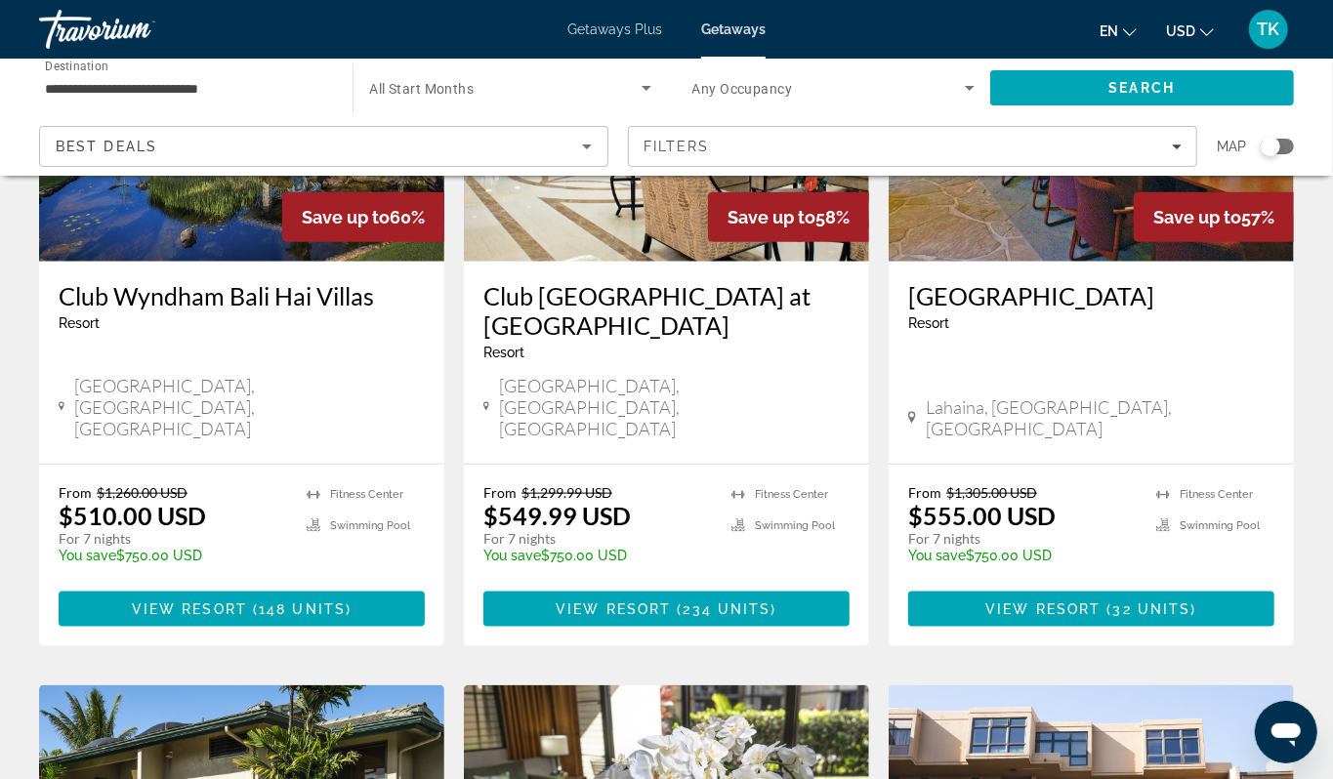
click at [560, 262] on img "Main content" at bounding box center [666, 105] width 405 height 312
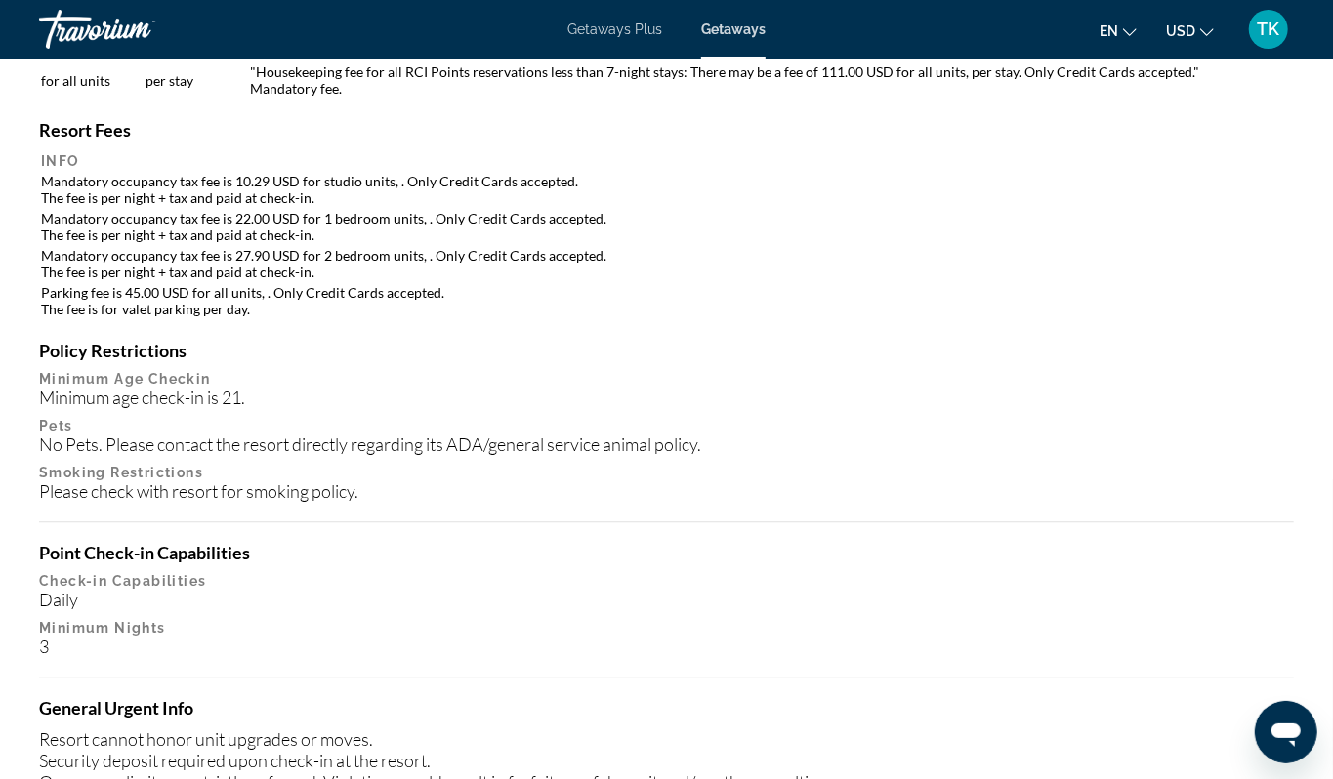
scroll to position [2144, 0]
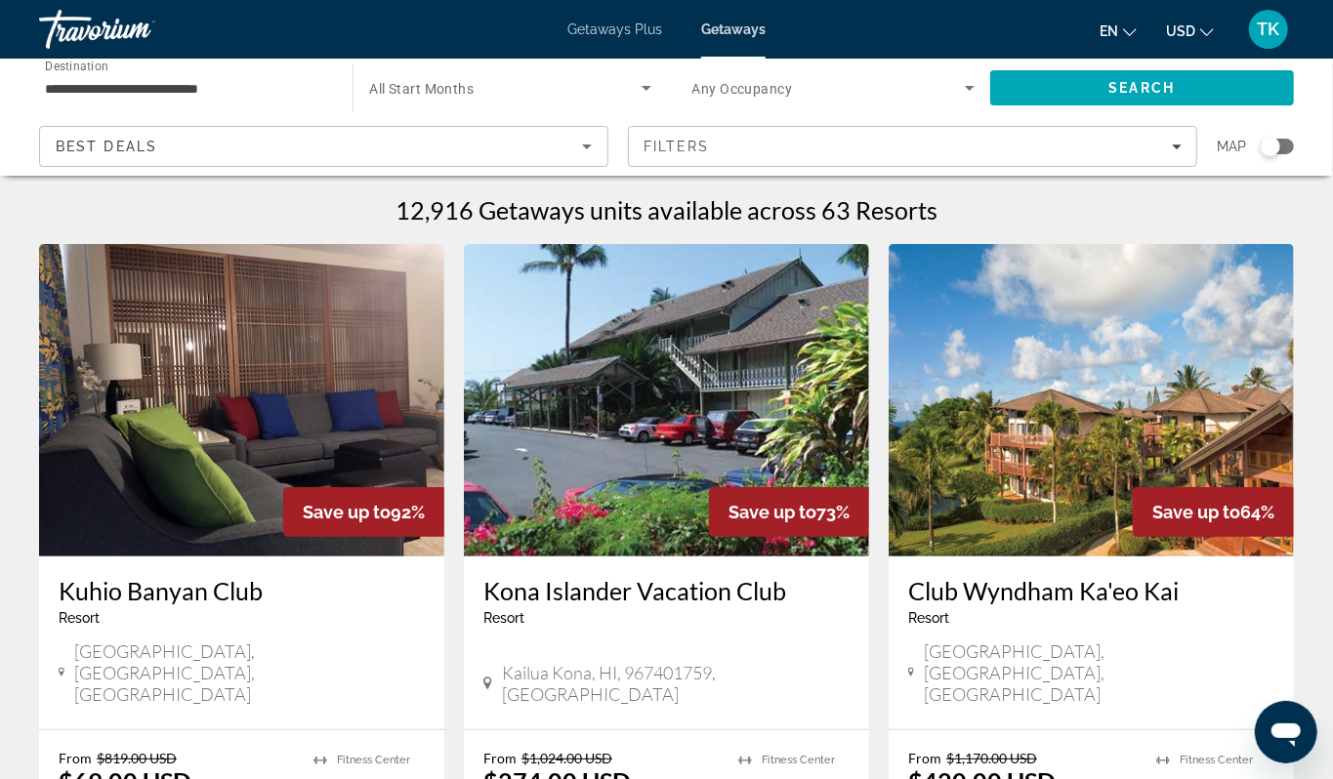
click at [1260, 156] on div "Search widget" at bounding box center [1270, 147] width 20 height 20
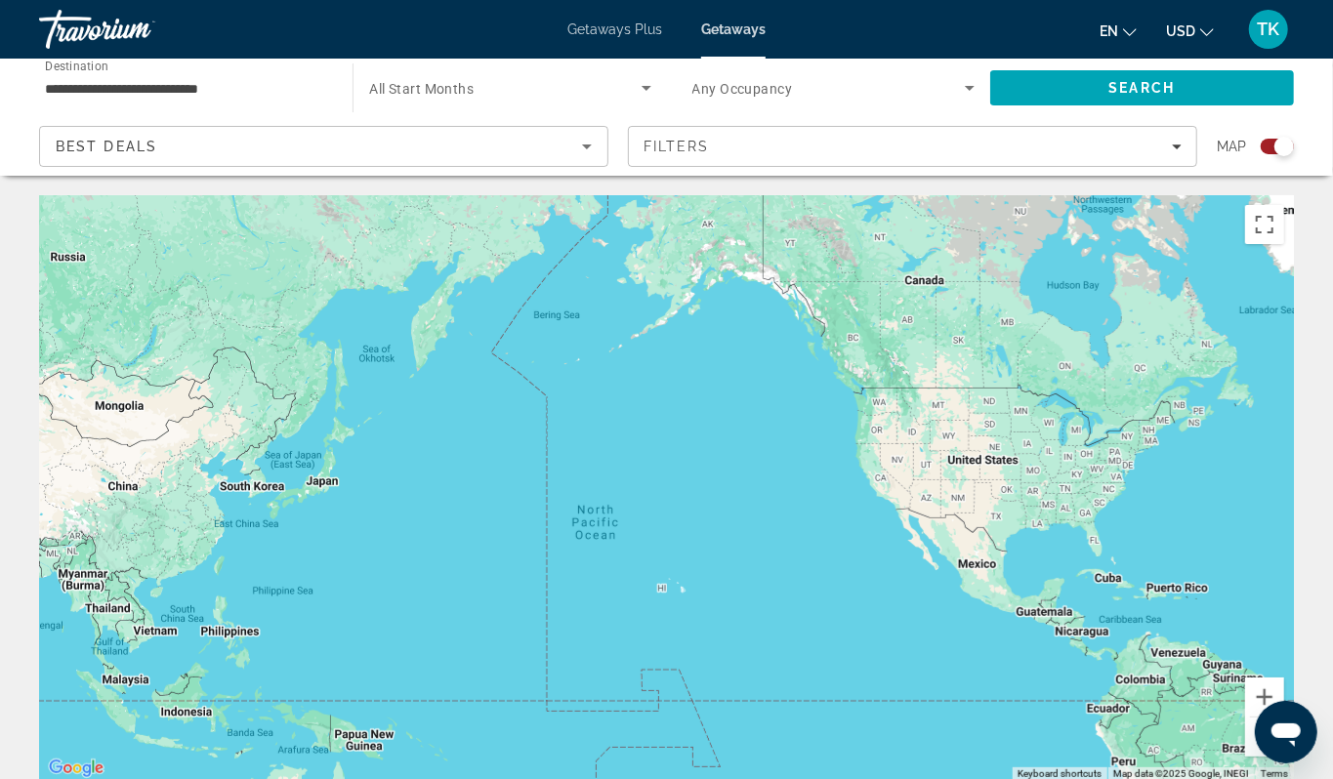
drag, startPoint x: 131, startPoint y: 533, endPoint x: 844, endPoint y: 570, distance: 713.7
click at [844, 570] on div "Main content" at bounding box center [666, 488] width 1255 height 586
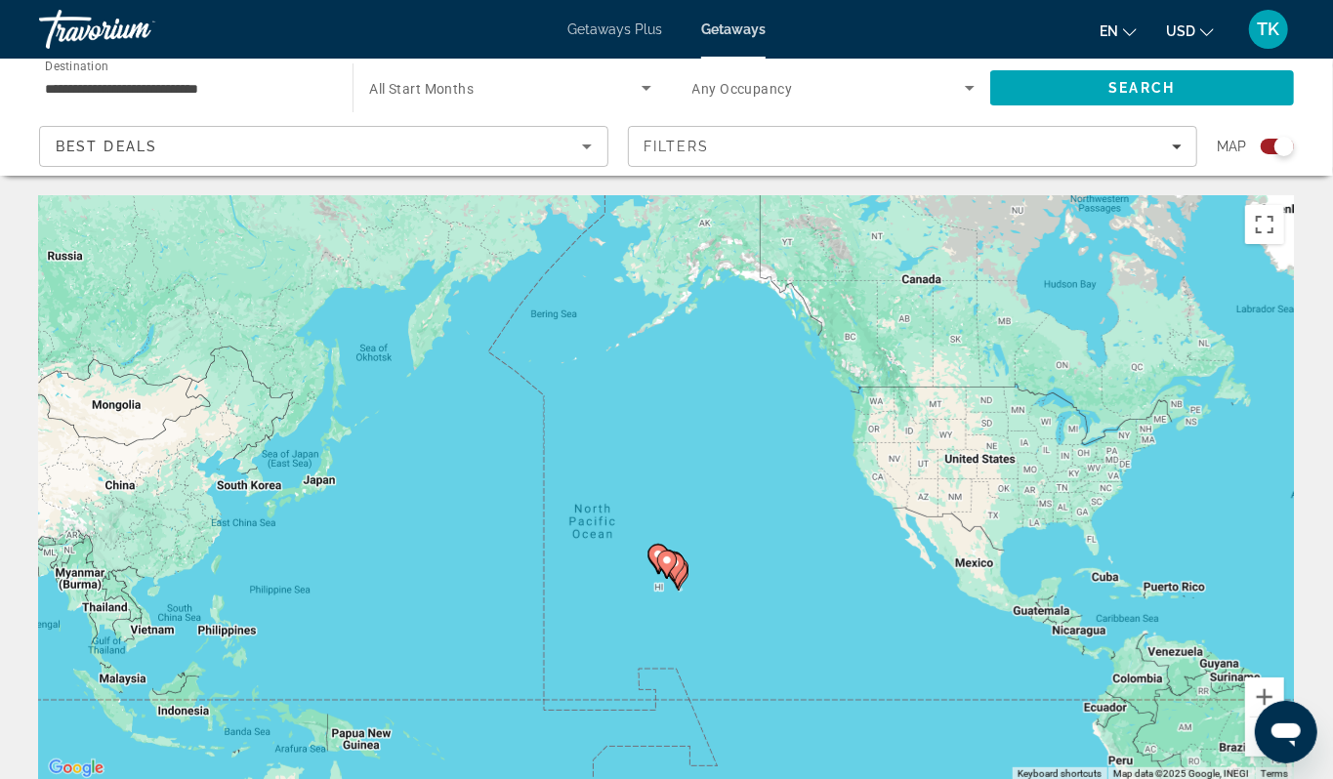
click at [695, 627] on div "To activate drag with keyboard, press Alt + Enter. Once in keyboard drag state,…" at bounding box center [666, 488] width 1255 height 586
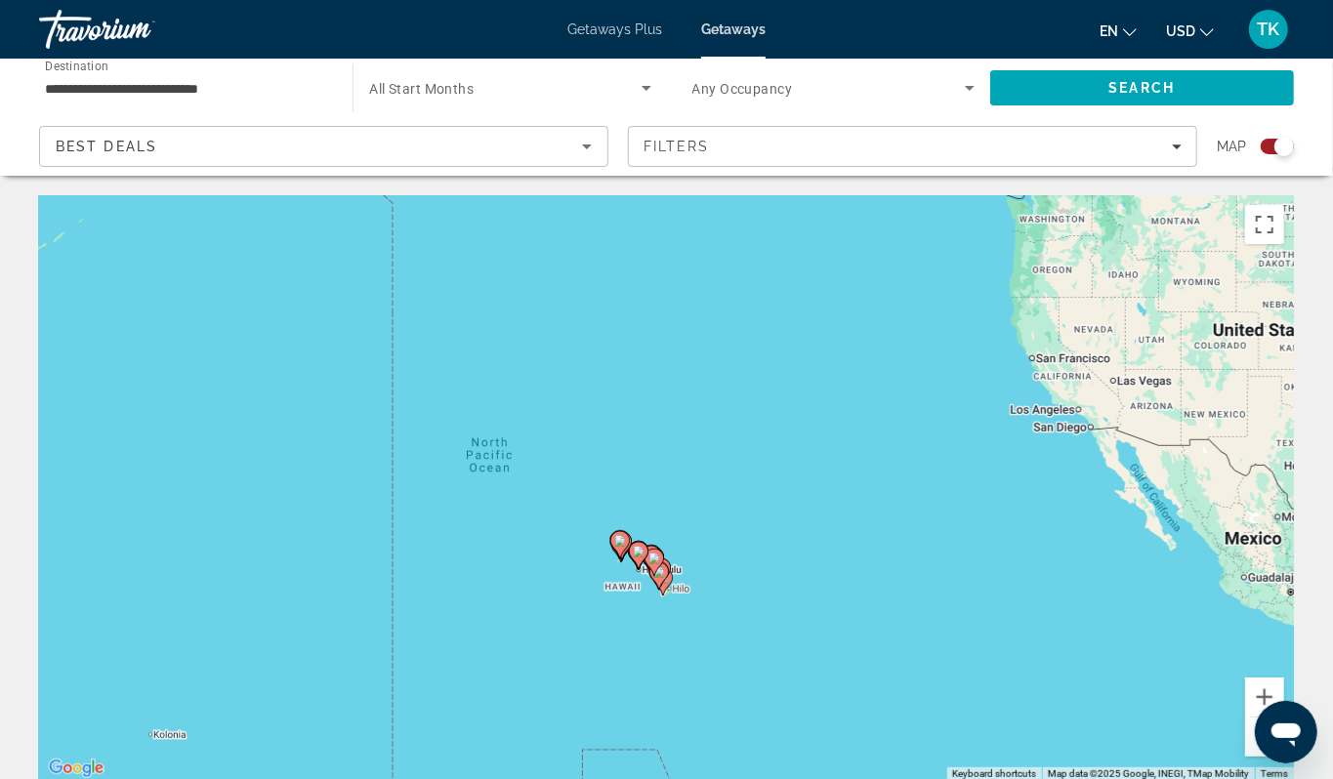
click at [587, 617] on div "To activate drag with keyboard, press Alt + Enter. Once in keyboard drag state,…" at bounding box center [666, 488] width 1255 height 586
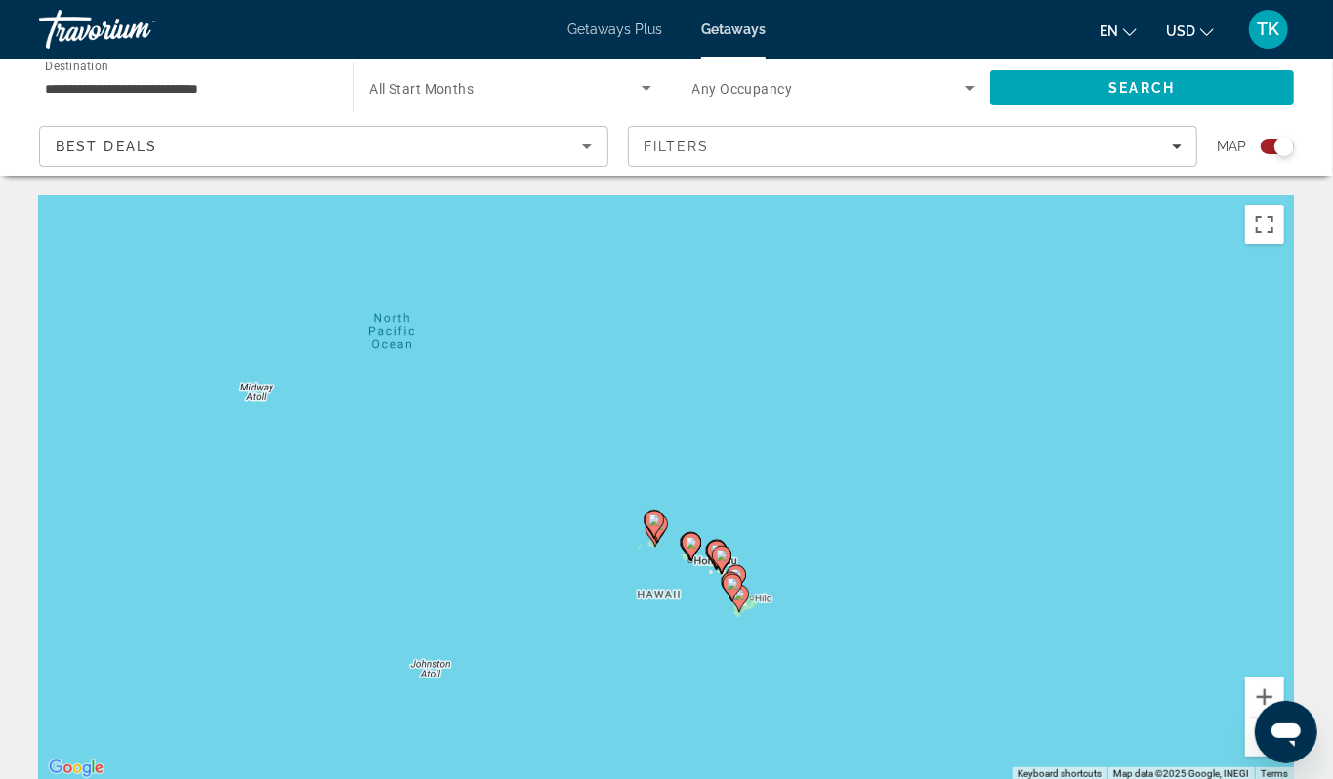
click at [587, 617] on div "To activate drag with keyboard, press Alt + Enter. Once in keyboard drag state,…" at bounding box center [666, 488] width 1255 height 586
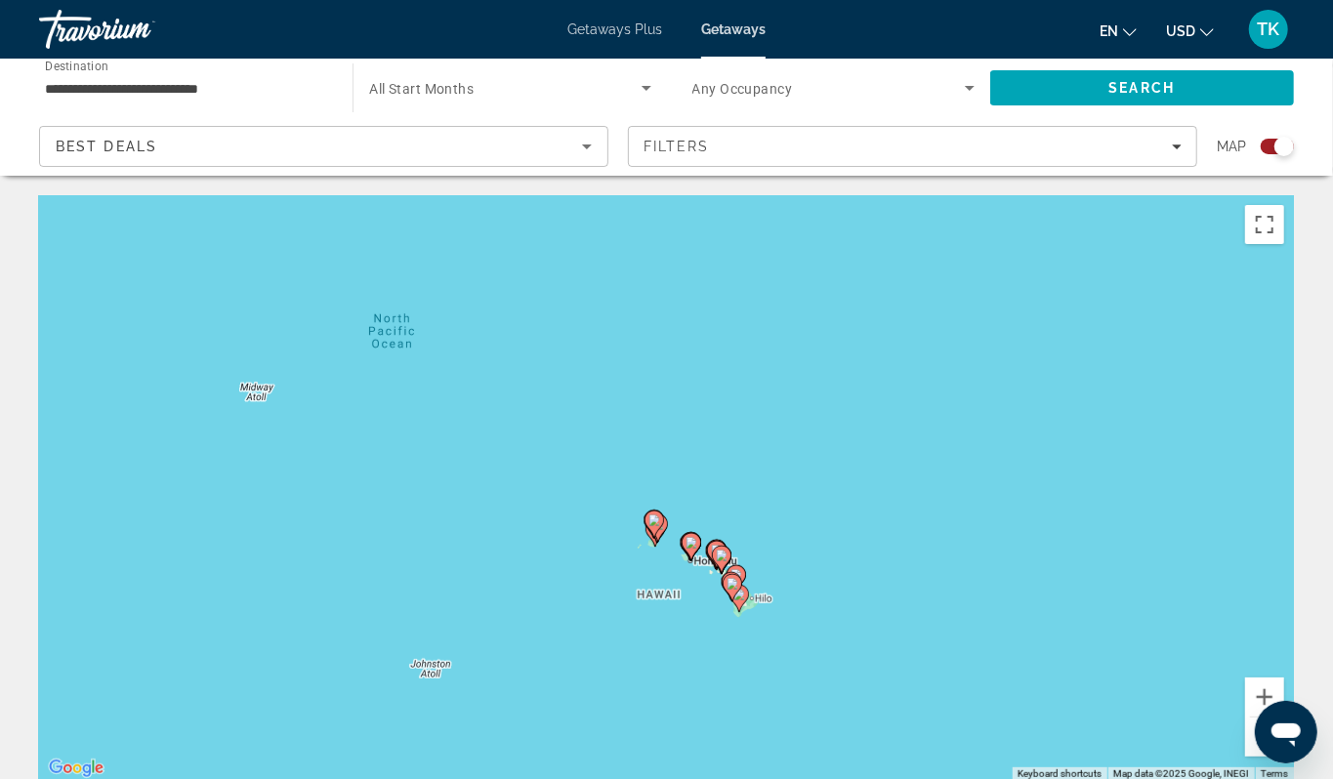
click at [587, 617] on div "To activate drag with keyboard, press Alt + Enter. Once in keyboard drag state,…" at bounding box center [666, 488] width 1255 height 586
click at [670, 630] on div "To activate drag with keyboard, press Alt + Enter. Once in keyboard drag state,…" at bounding box center [666, 488] width 1255 height 586
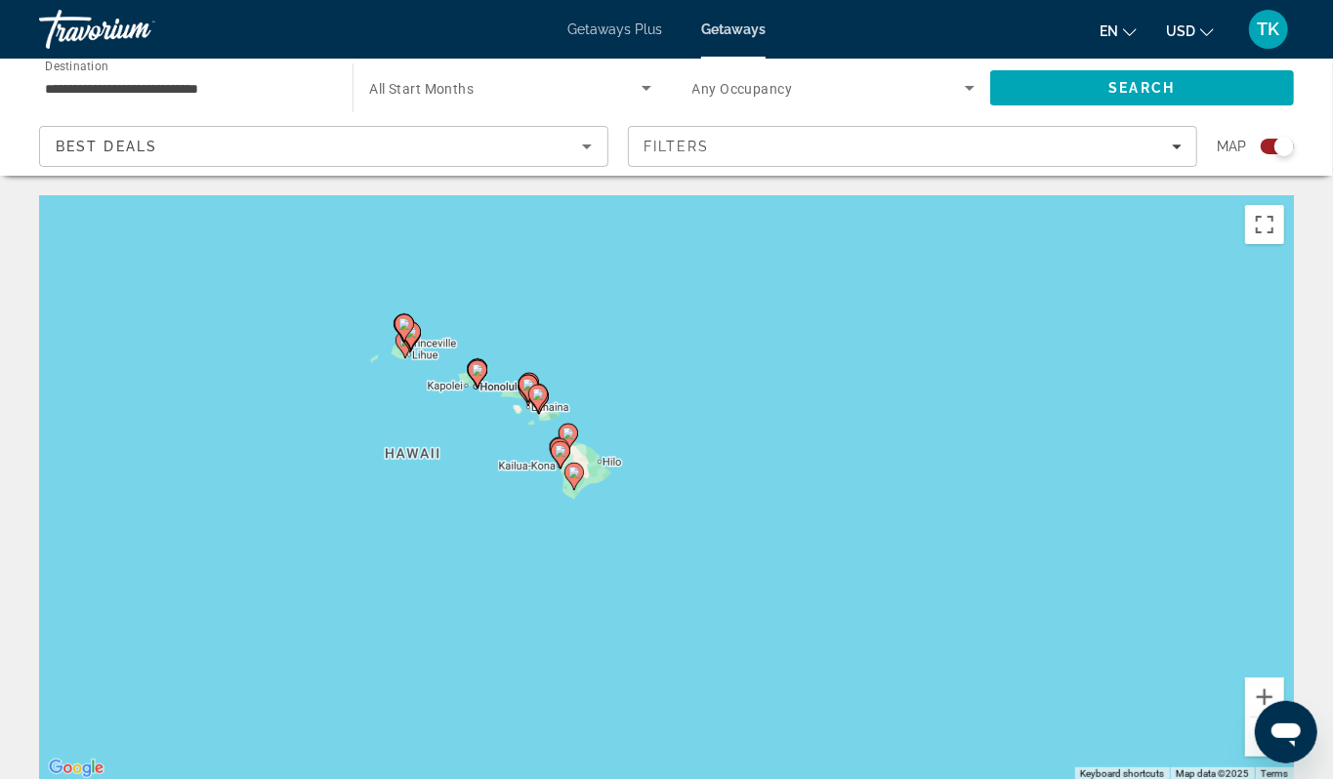
drag, startPoint x: 670, startPoint y: 630, endPoint x: 422, endPoint y: 476, distance: 291.5
click at [422, 476] on div "To activate drag with keyboard, press Alt + Enter. Once in keyboard drag state,…" at bounding box center [666, 488] width 1255 height 586
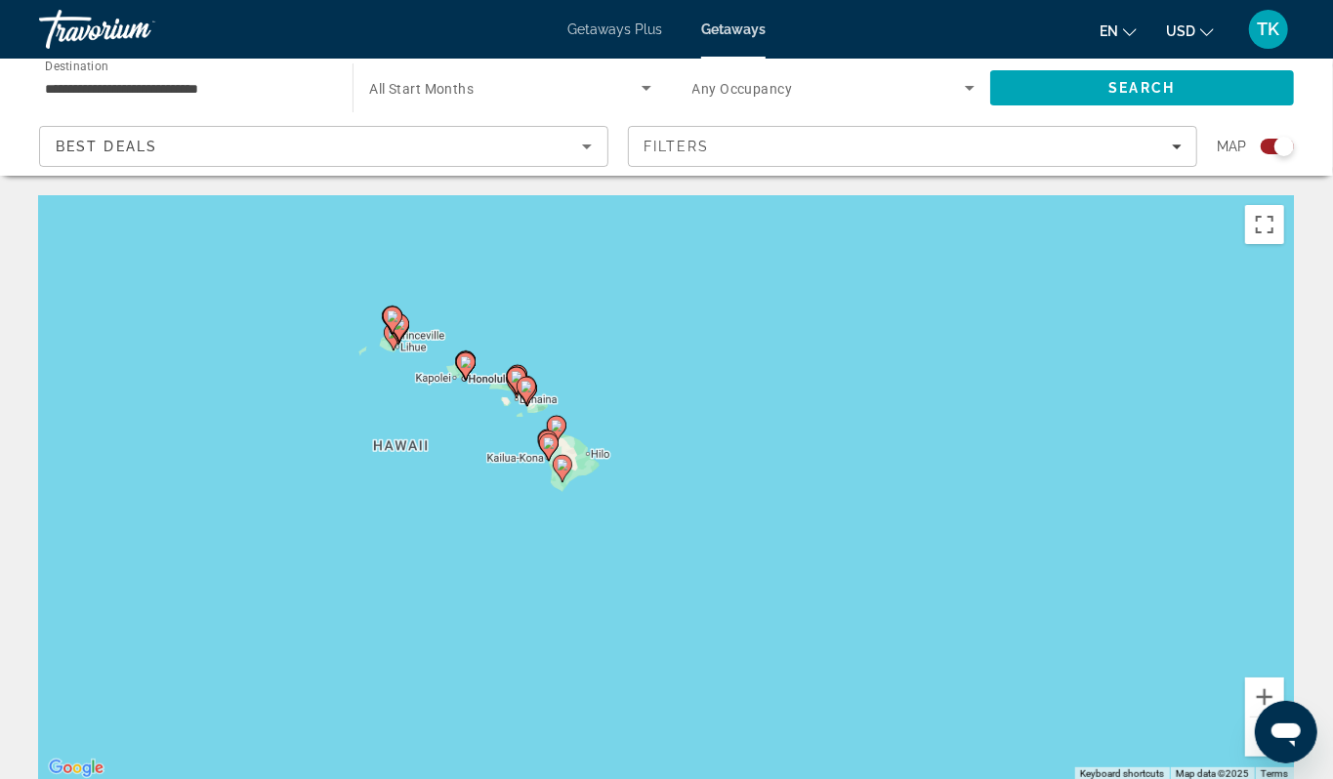
click at [486, 447] on div "To activate drag with keyboard, press Alt + Enter. Once in keyboard drag state,…" at bounding box center [666, 488] width 1255 height 586
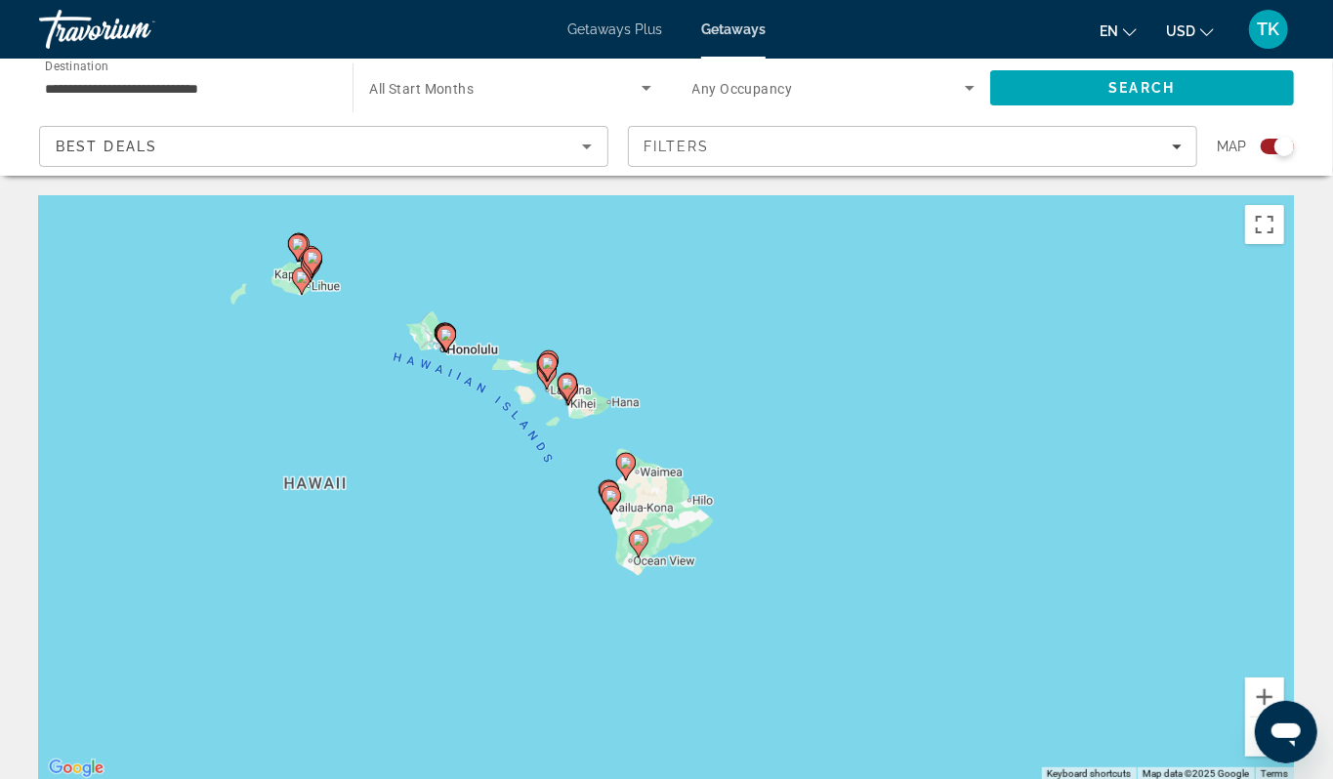
click at [488, 414] on div "To activate drag with keyboard, press Alt + Enter. Once in keyboard drag state,…" at bounding box center [666, 488] width 1255 height 586
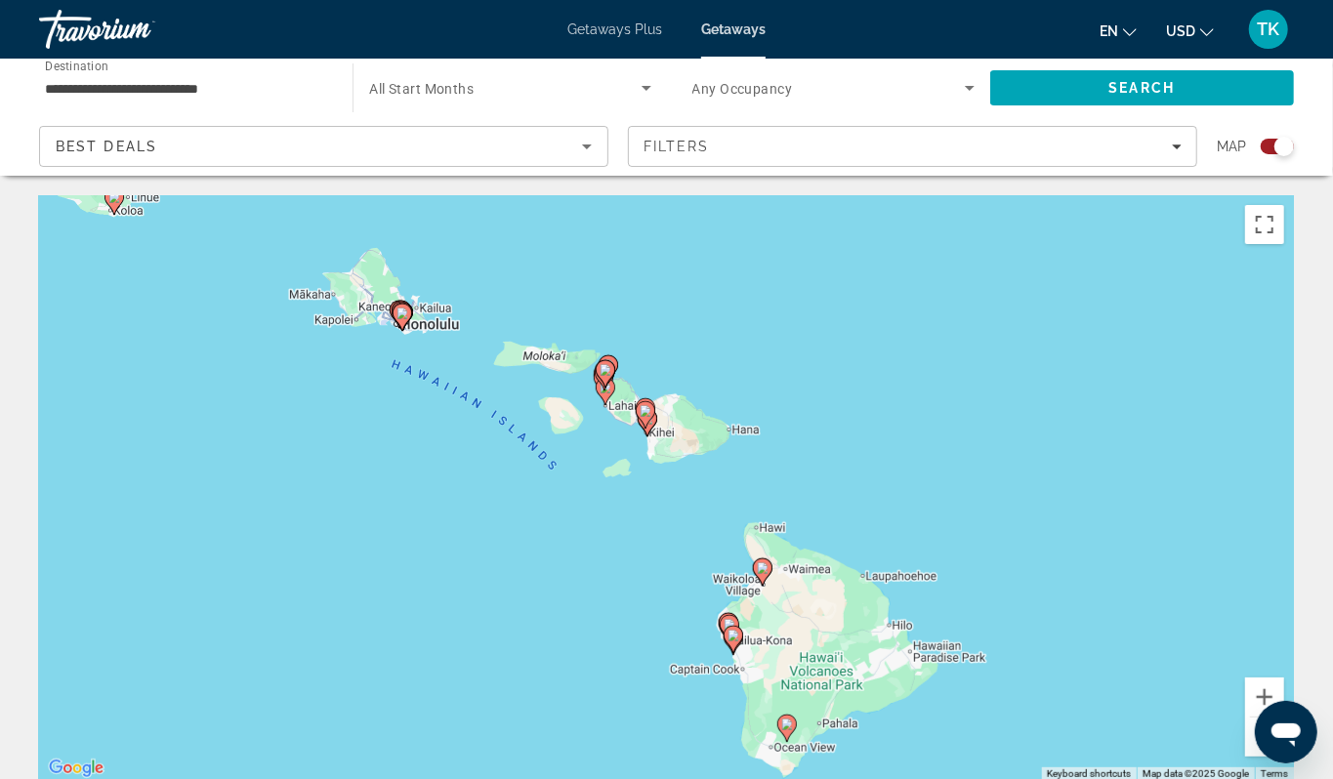
click at [352, 398] on div "To activate drag with keyboard, press Alt + Enter. Once in keyboard drag state,…" at bounding box center [666, 488] width 1255 height 586
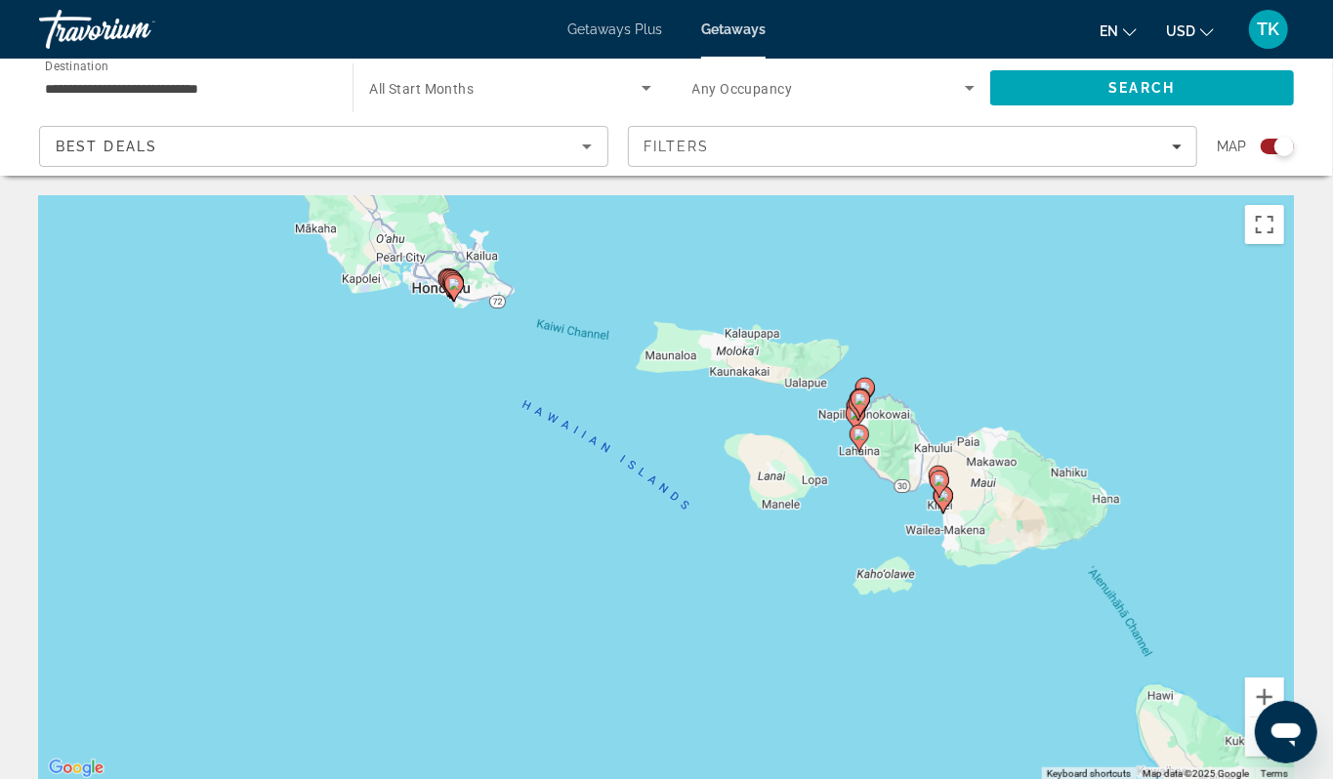
click at [434, 380] on div "To activate drag with keyboard, press Alt + Enter. Once in keyboard drag state,…" at bounding box center [666, 488] width 1255 height 586
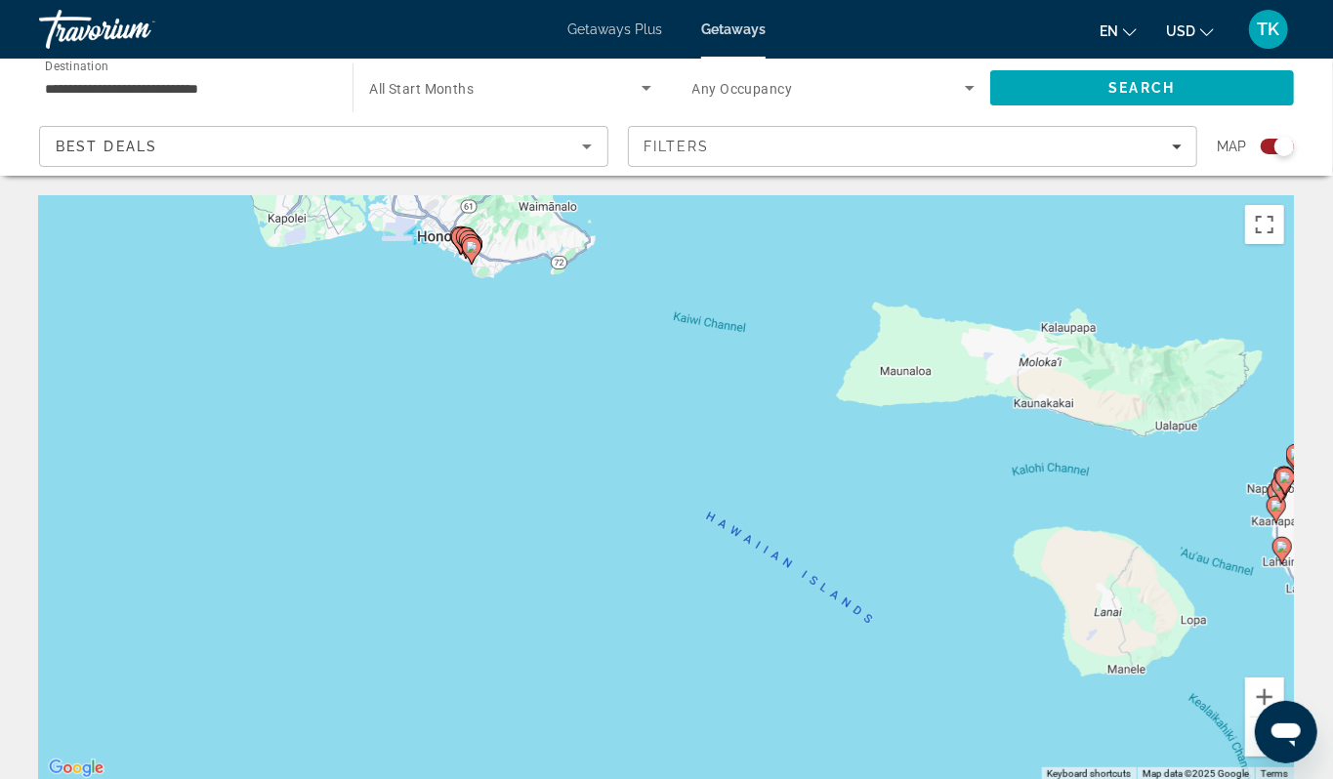
click at [441, 351] on div "To activate drag with keyboard, press Alt + Enter. Once in keyboard drag state,…" at bounding box center [666, 488] width 1255 height 586
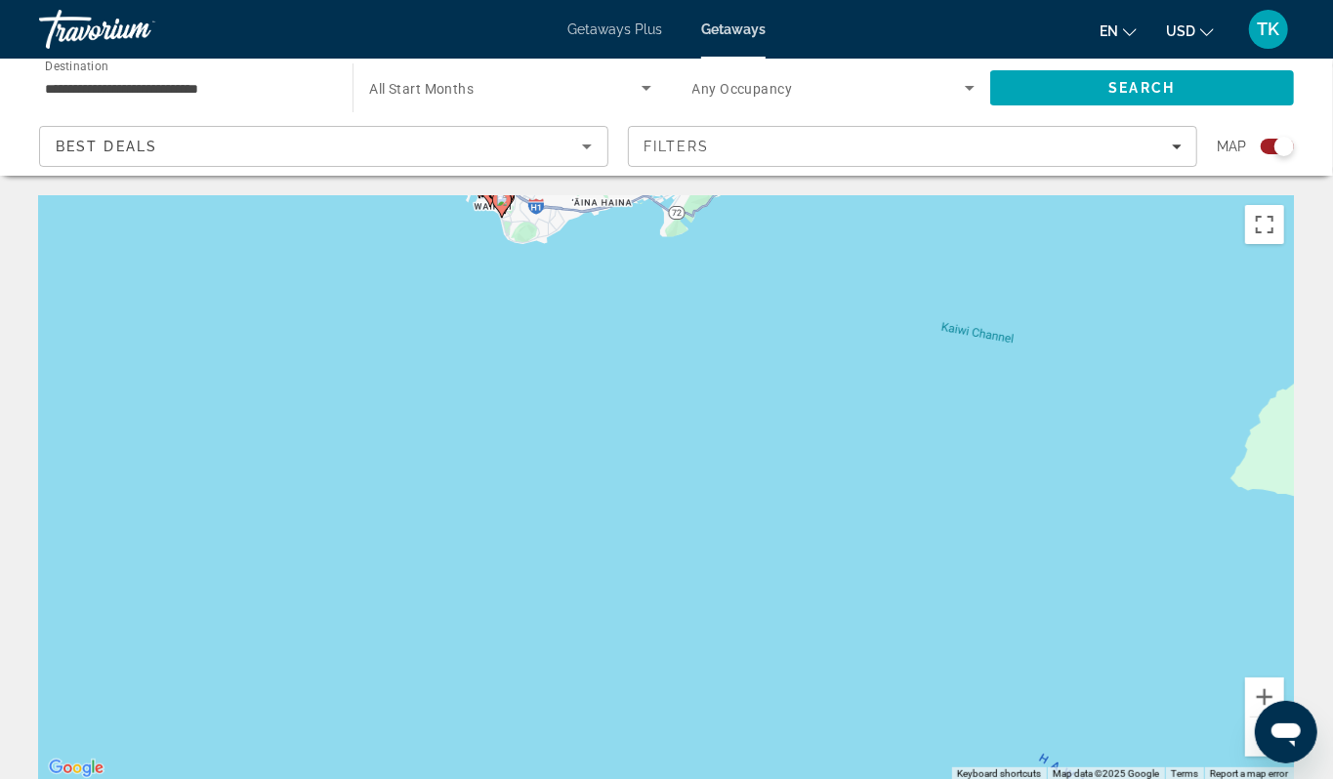
click at [441, 351] on div "To activate drag with keyboard, press Alt + Enter. Once in keyboard drag state,…" at bounding box center [666, 488] width 1255 height 586
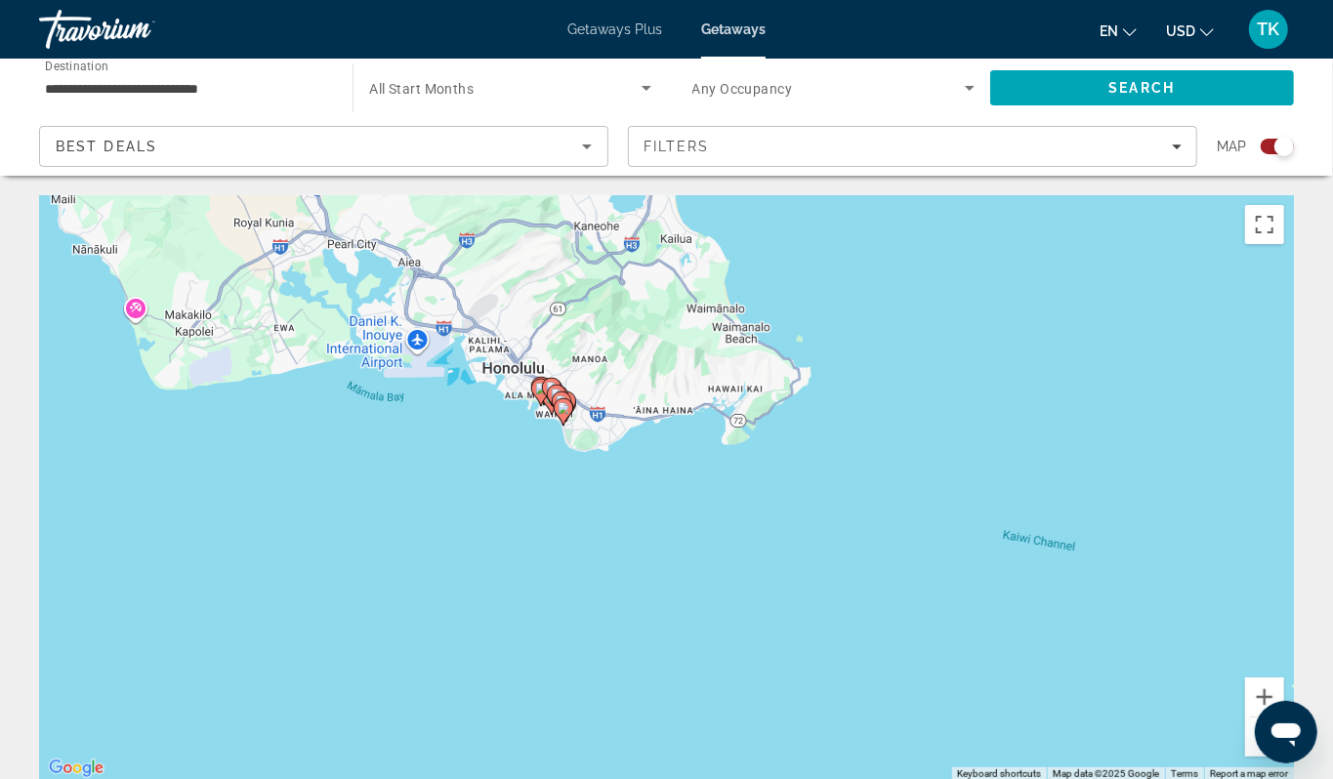
drag, startPoint x: 441, startPoint y: 351, endPoint x: 504, endPoint y: 564, distance: 221.8
click at [504, 564] on div "To activate drag with keyboard, press Alt + Enter. Once in keyboard drag state,…" at bounding box center [666, 488] width 1255 height 586
click at [531, 480] on div "To activate drag with keyboard, press Alt + Enter. Once in keyboard drag state,…" at bounding box center [666, 488] width 1255 height 586
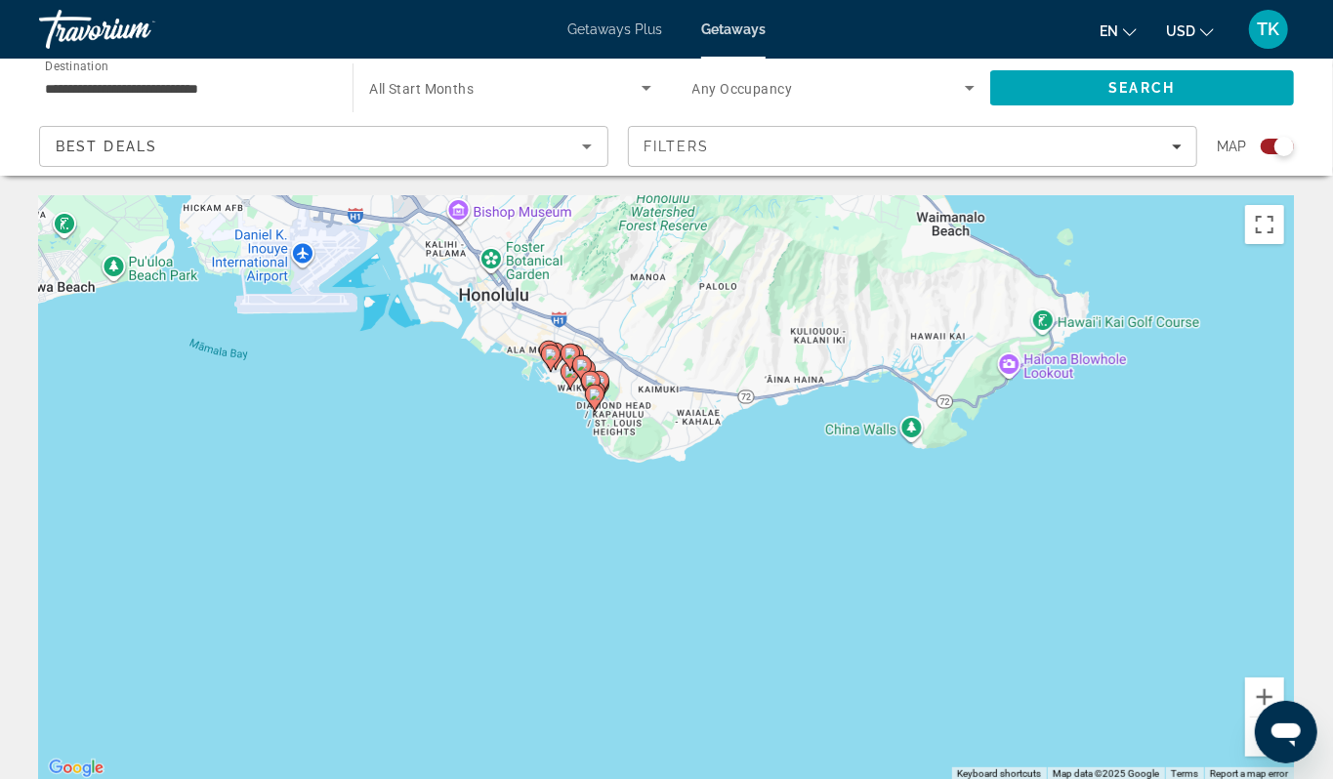
click at [539, 435] on div "To activate drag with keyboard, press Alt + Enter. Once in keyboard drag state,…" at bounding box center [666, 488] width 1255 height 586
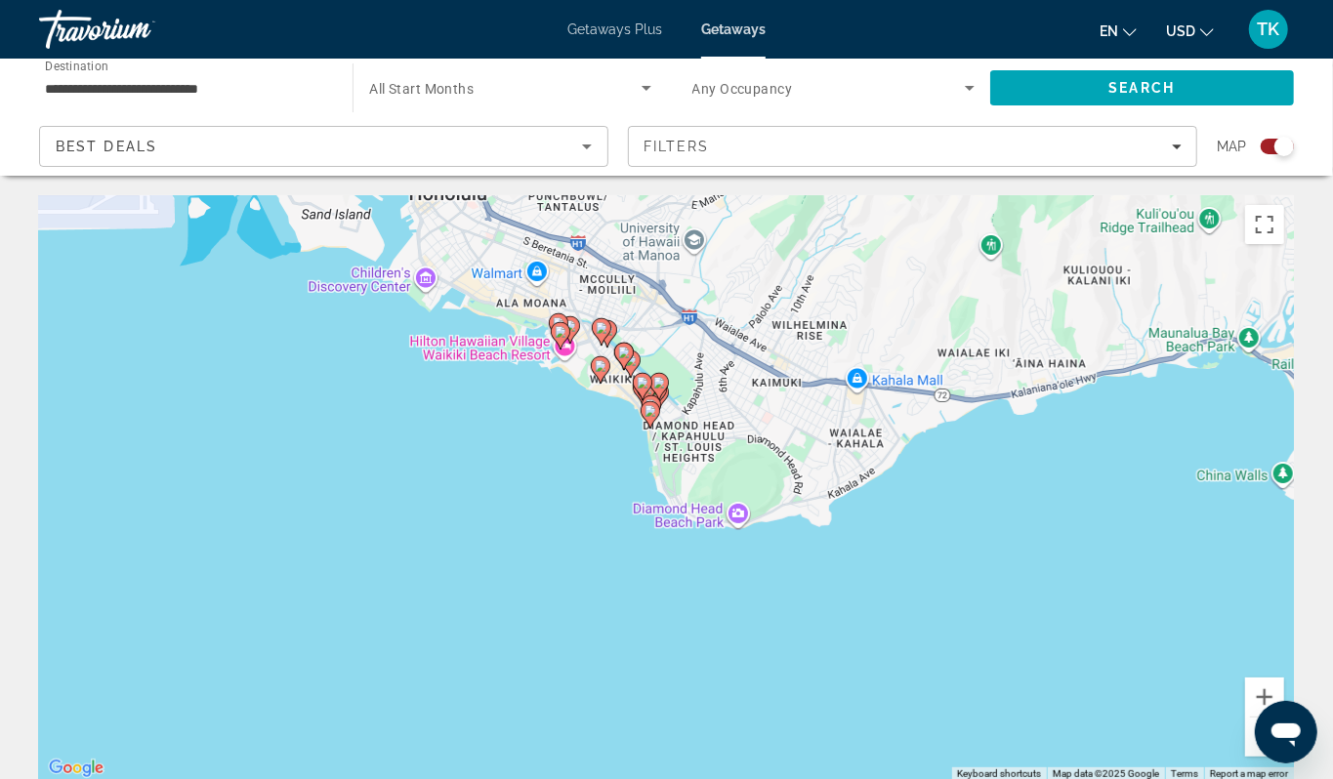
click at [579, 454] on div "To activate drag with keyboard, press Alt + Enter. Once in keyboard drag state,…" at bounding box center [666, 488] width 1255 height 586
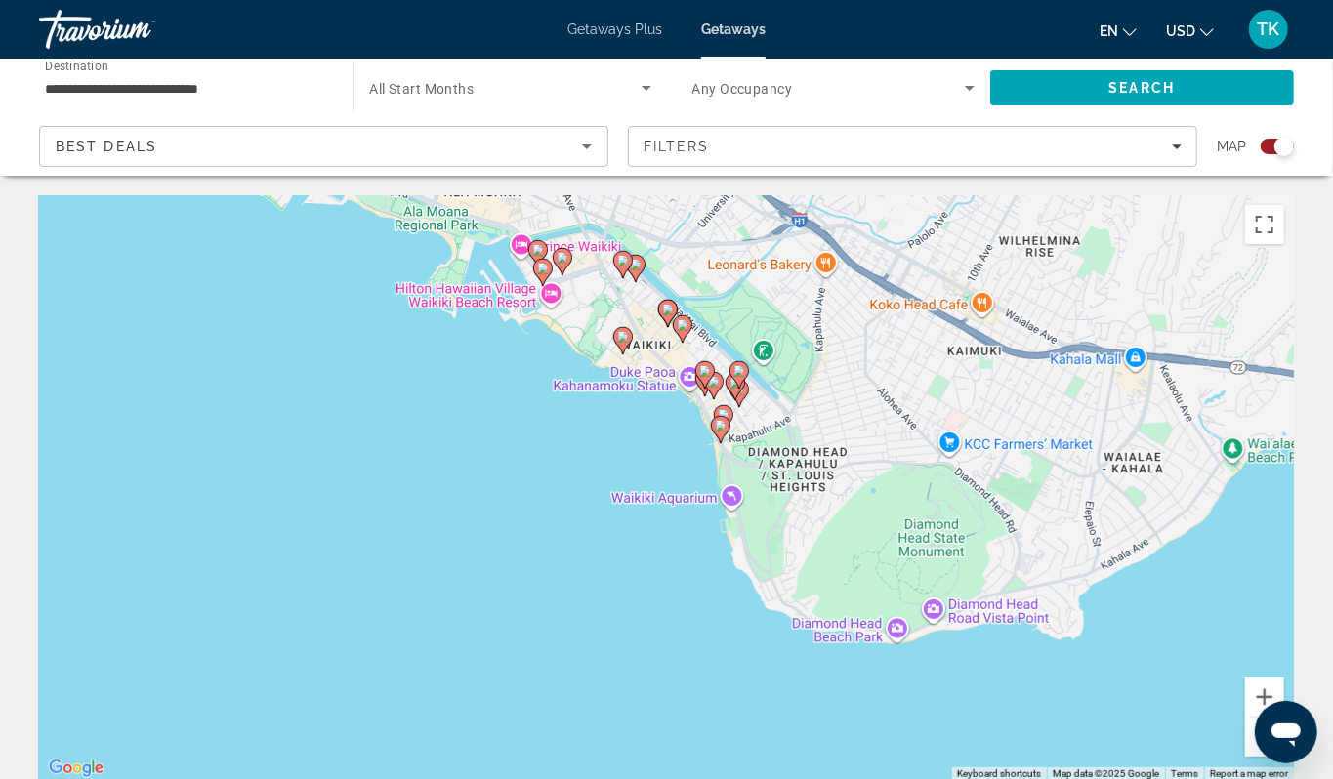
click at [478, 419] on div "To activate drag with keyboard, press Alt + Enter. Once in keyboard drag state,…" at bounding box center [666, 488] width 1255 height 586
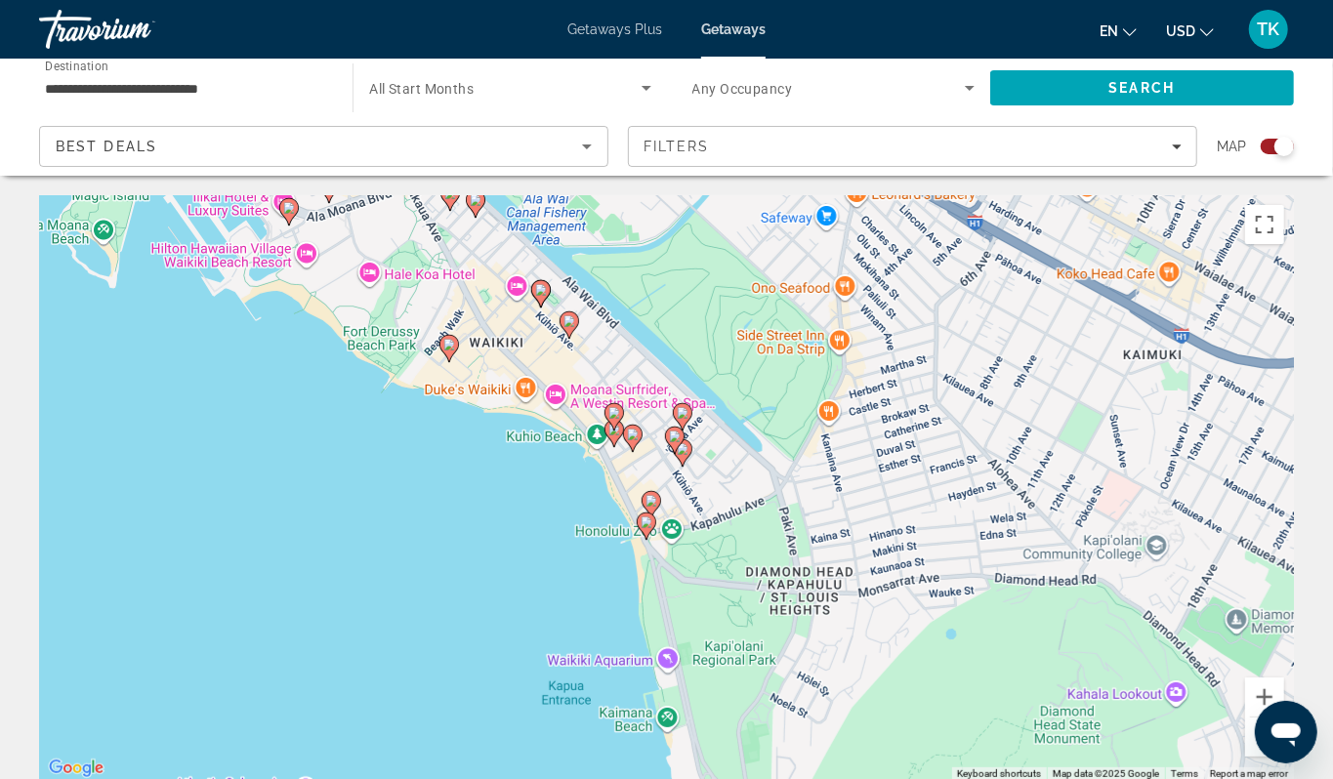
drag, startPoint x: 736, startPoint y: 454, endPoint x: 422, endPoint y: 489, distance: 316.3
click at [420, 489] on div "To activate drag with keyboard, press Alt + Enter. Once in keyboard drag state,…" at bounding box center [666, 488] width 1255 height 586
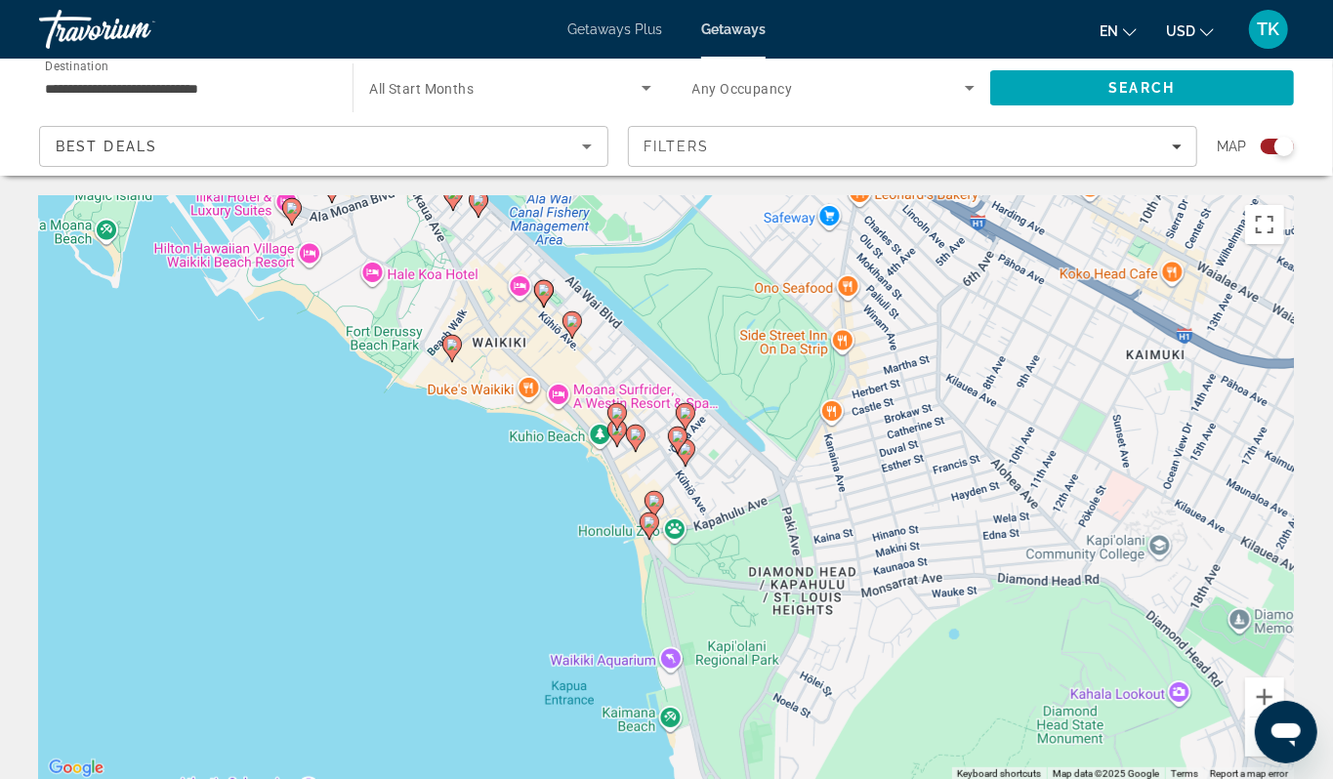
click at [422, 489] on div "To activate drag with keyboard, press Alt + Enter. Once in keyboard drag state,…" at bounding box center [666, 488] width 1255 height 586
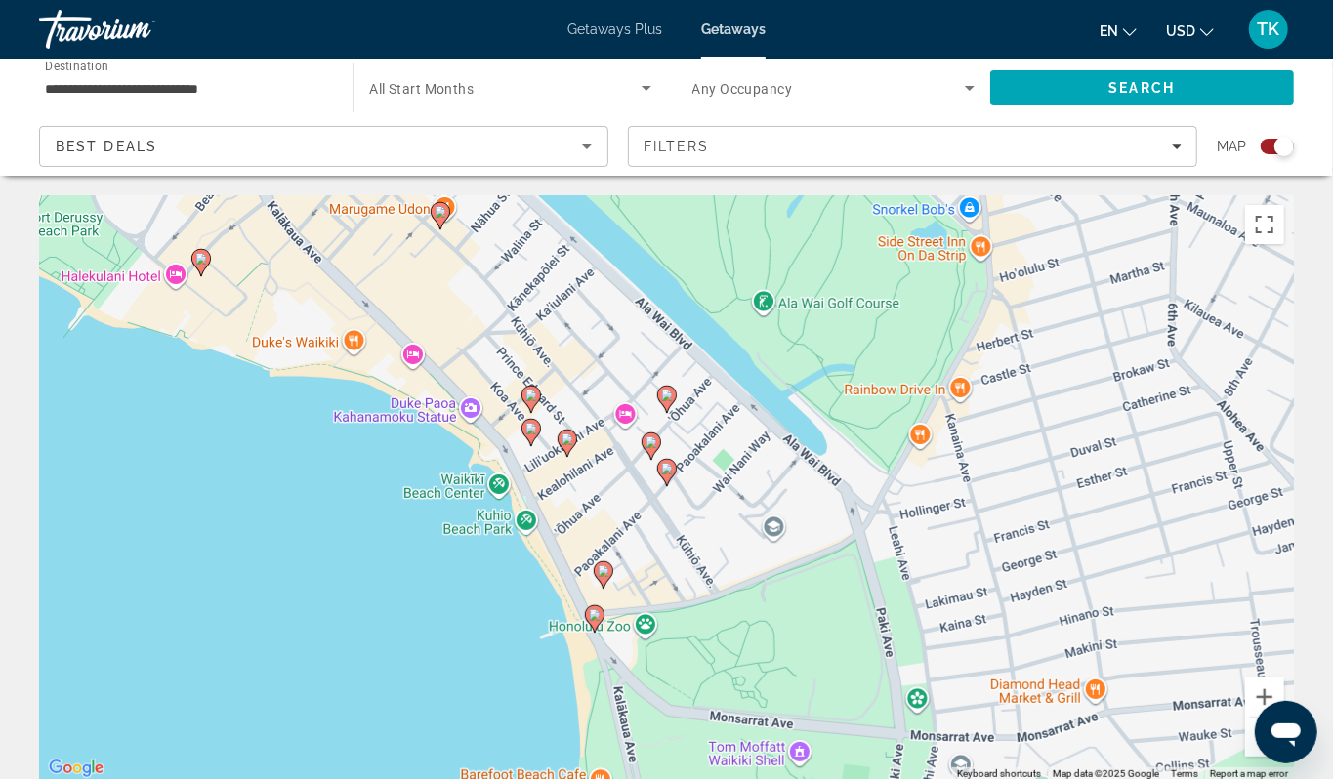
drag, startPoint x: 626, startPoint y: 508, endPoint x: 337, endPoint y: 509, distance: 289.0
click at [337, 509] on div "To activate drag with keyboard, press Alt + Enter. Once in keyboard drag state,…" at bounding box center [666, 488] width 1255 height 586
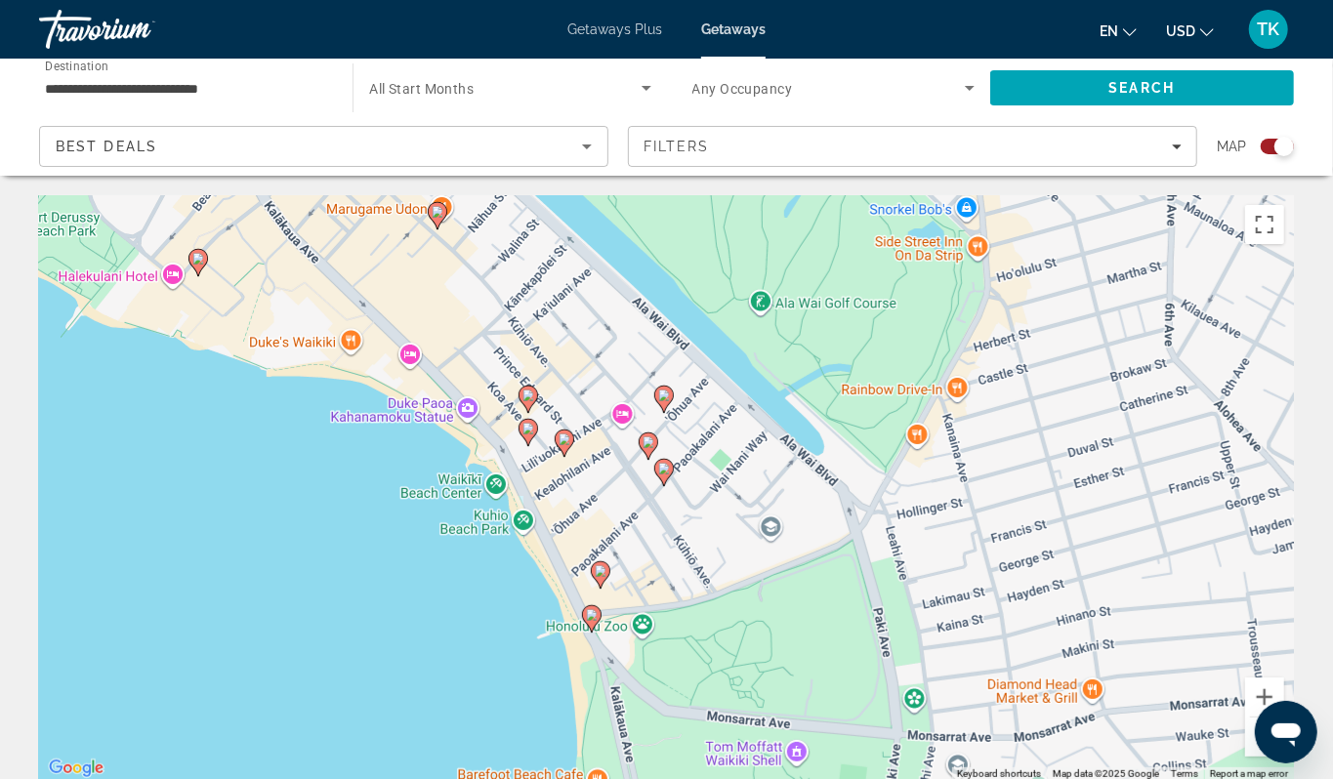
click at [337, 509] on div "To activate drag with keyboard, press Alt + Enter. Once in keyboard drag state,…" at bounding box center [666, 488] width 1255 height 586
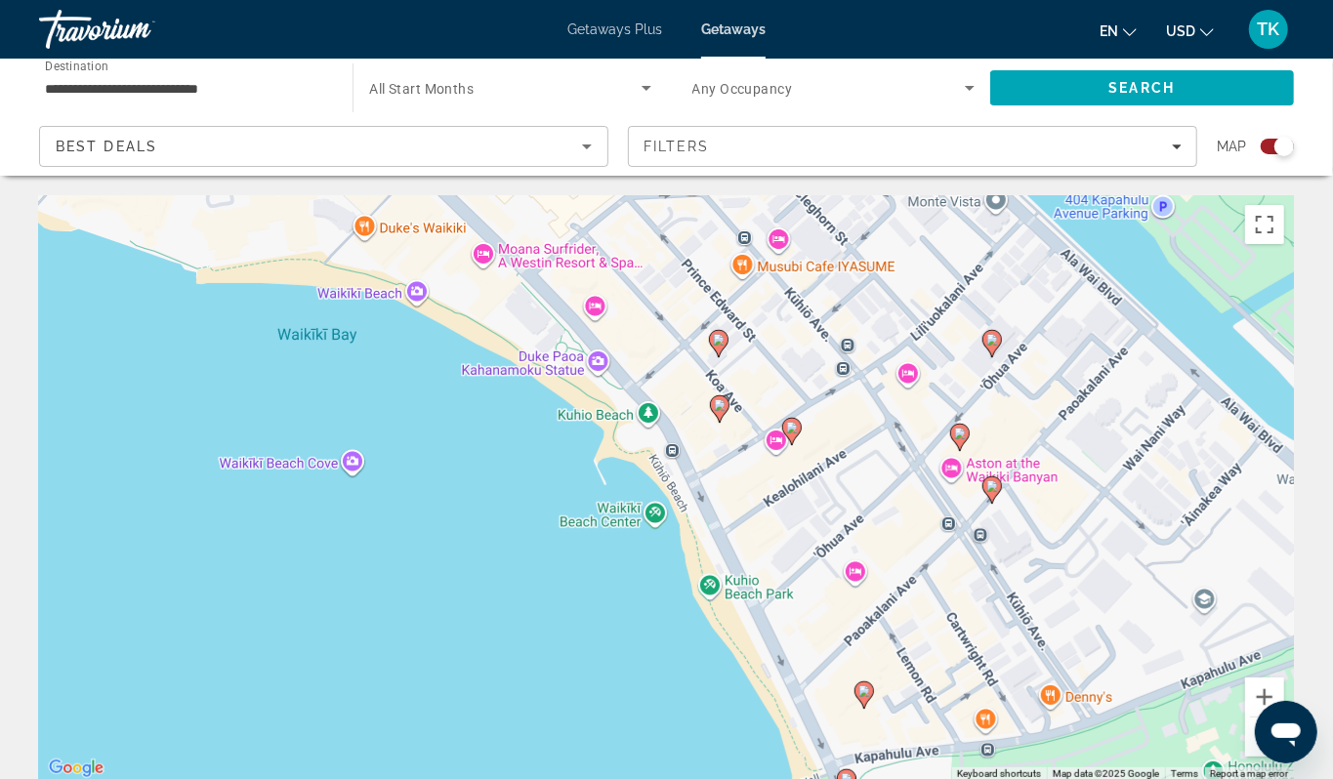
click at [719, 346] on image "Main content" at bounding box center [719, 340] width 12 height 12
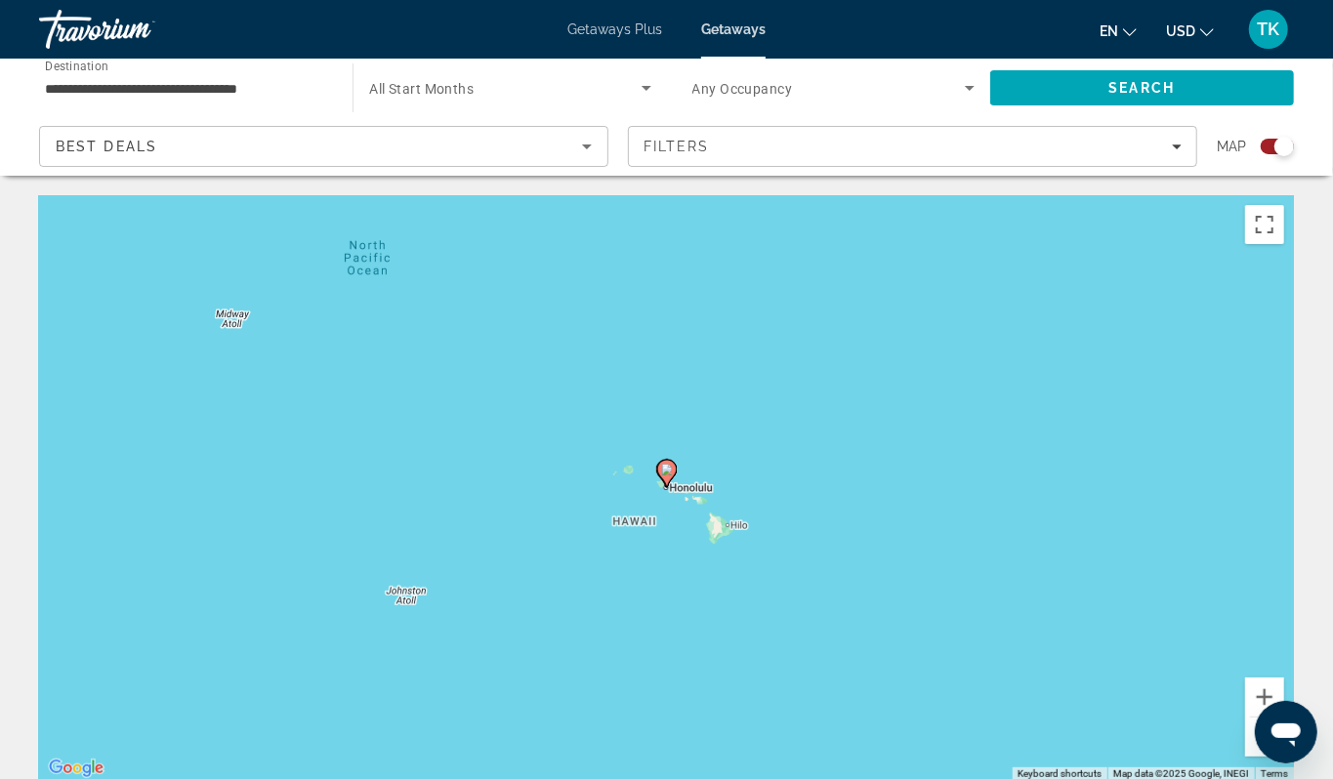
click at [665, 496] on div "To navigate, press the arrow keys. To activate drag with keyboard, press Alt + …" at bounding box center [666, 488] width 1255 height 586
click at [669, 475] on image "Main content" at bounding box center [667, 470] width 12 height 12
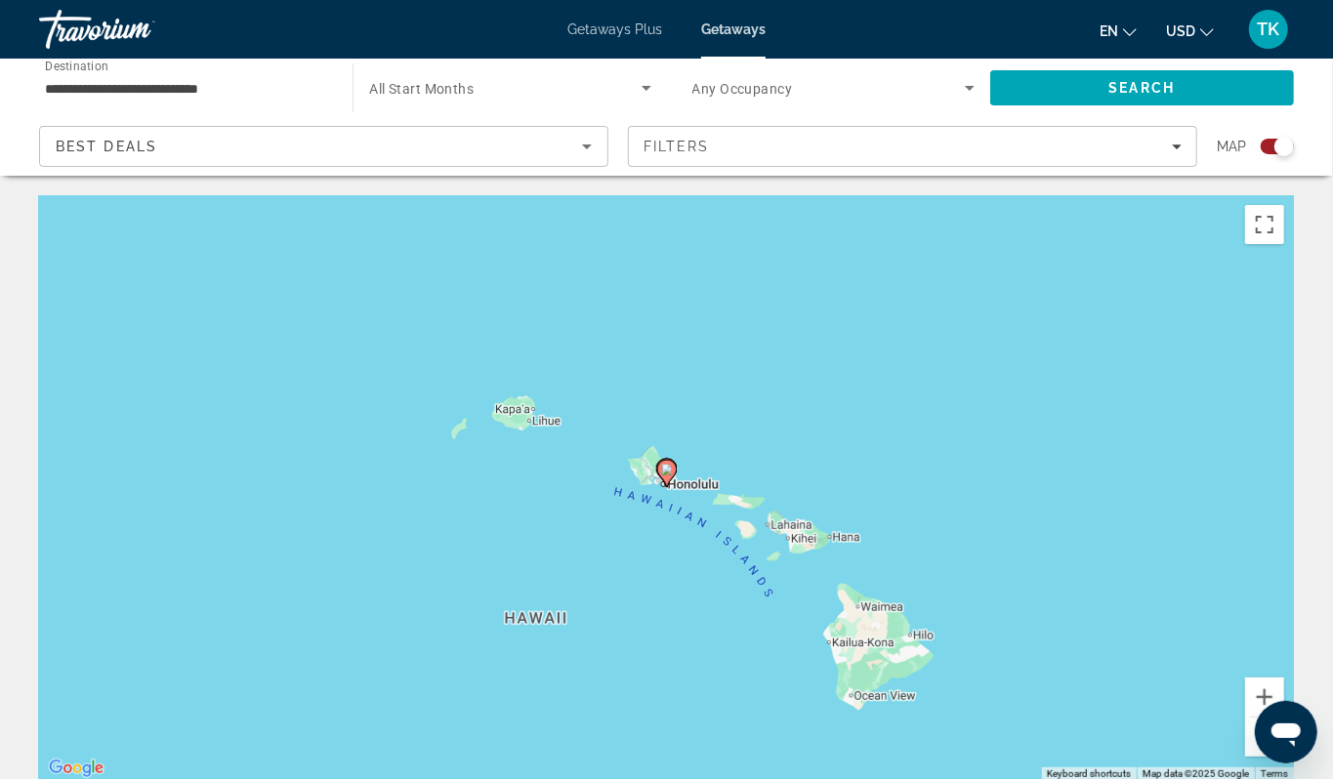
click at [669, 475] on image "Main content" at bounding box center [667, 470] width 12 height 12
type input "**********"
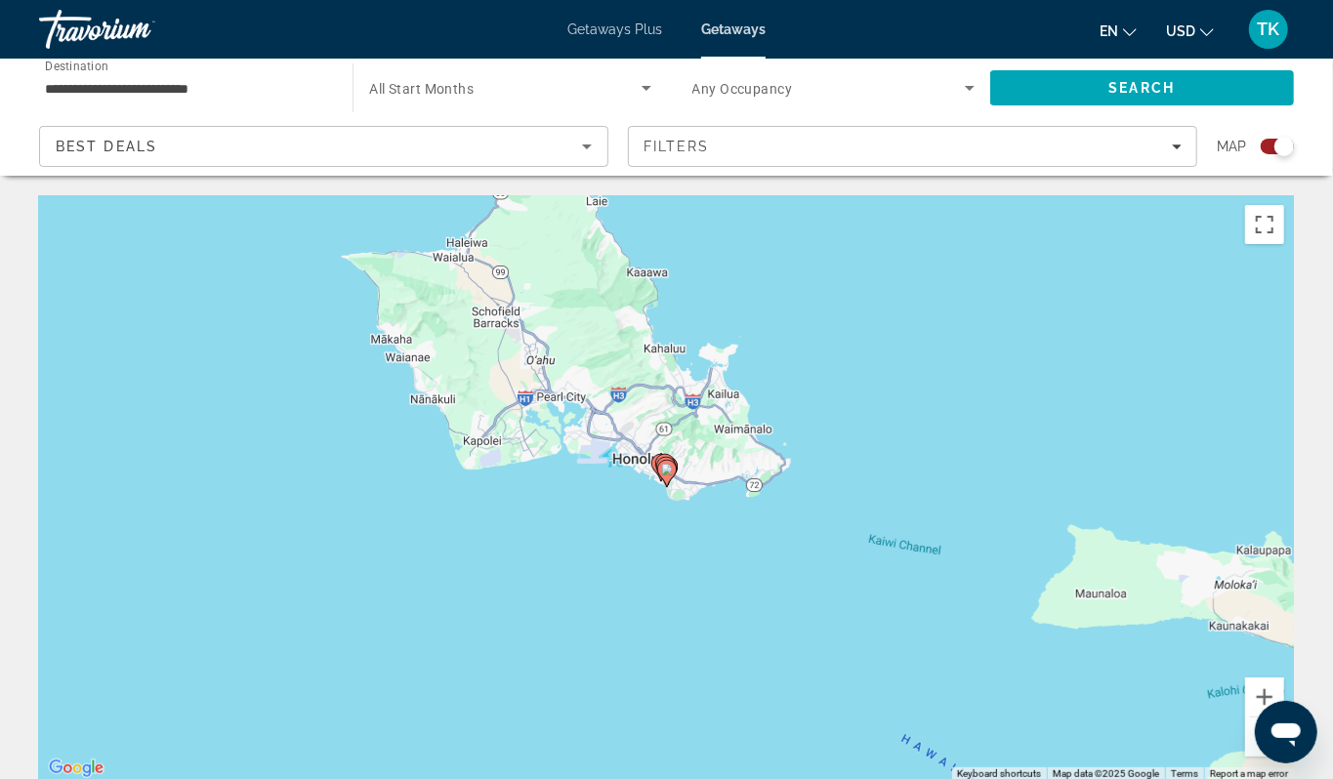
click at [669, 475] on image "Main content" at bounding box center [667, 470] width 12 height 12
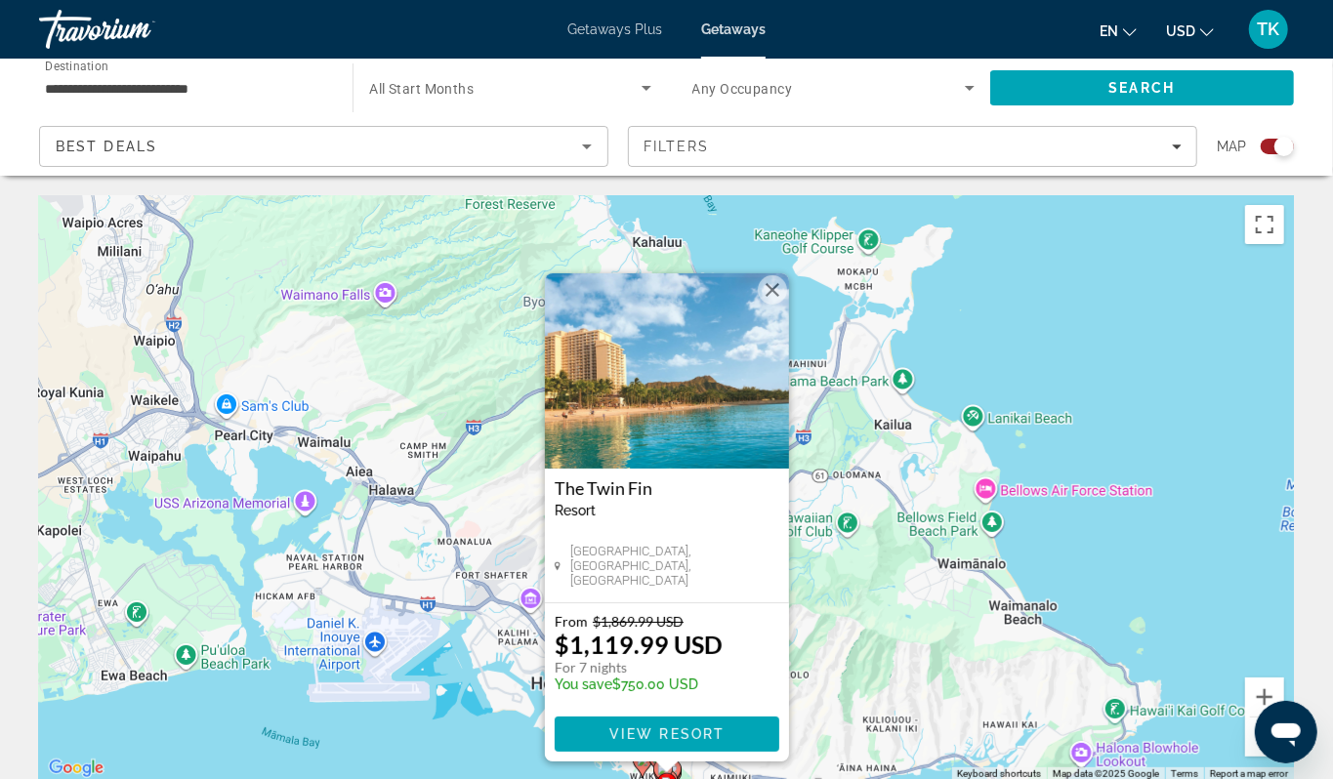
click at [969, 482] on div "To activate drag with keyboard, press Alt + Enter. Once in keyboard drag state,…" at bounding box center [666, 488] width 1255 height 586
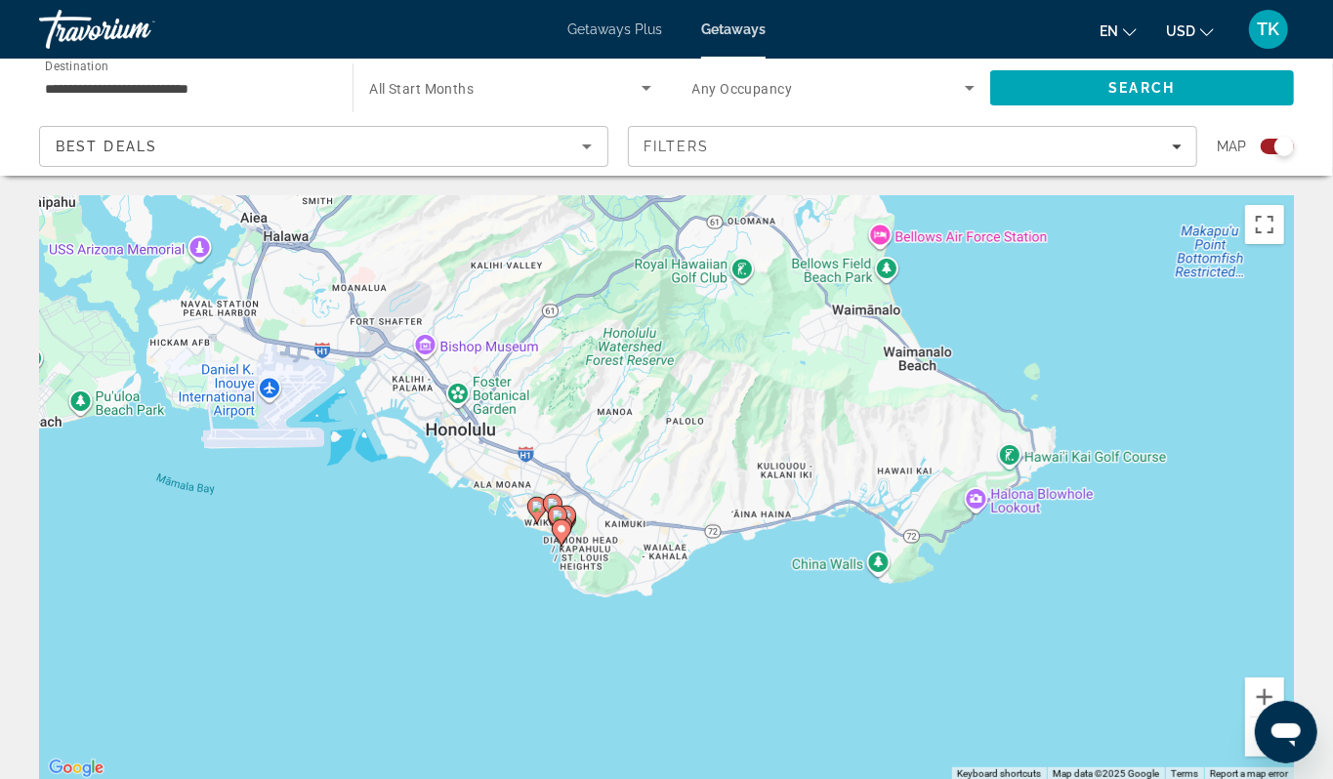
drag, startPoint x: 719, startPoint y: 566, endPoint x: 605, endPoint y: 282, distance: 305.9
click at [603, 282] on div "To activate drag with keyboard, press Alt + Enter. Once in keyboard drag state,…" at bounding box center [666, 488] width 1255 height 586
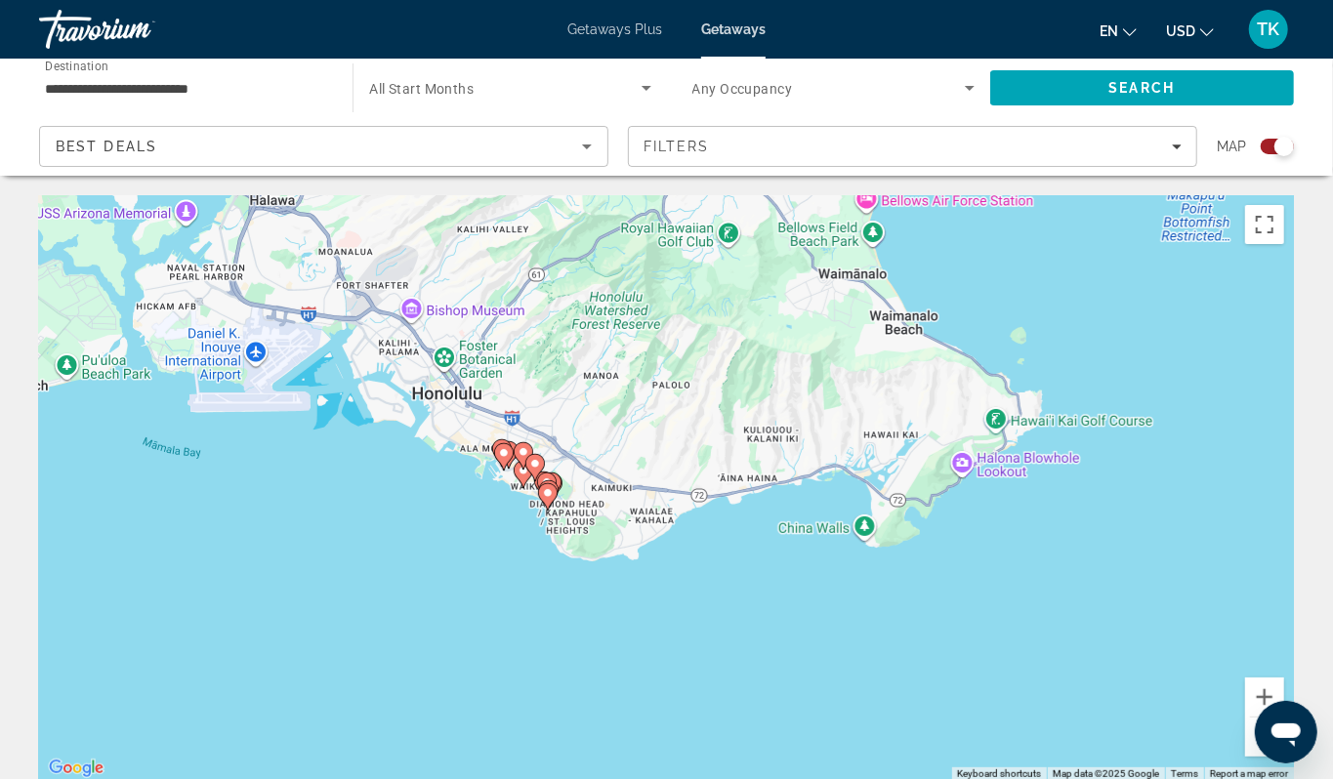
click at [513, 570] on div "To activate drag with keyboard, press Alt + Enter. Once in keyboard drag state,…" at bounding box center [666, 488] width 1255 height 586
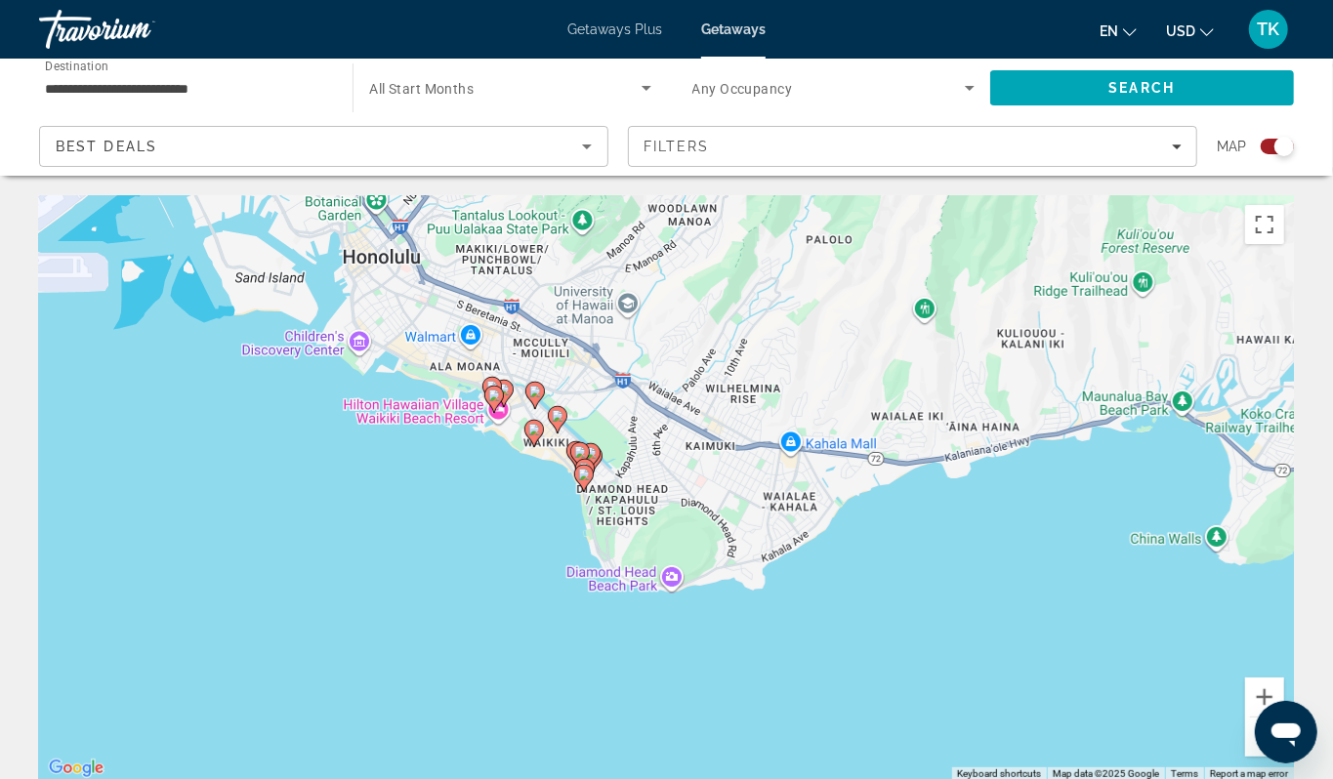
click at [513, 592] on div "To activate drag with keyboard, press Alt + Enter. Once in keyboard drag state,…" at bounding box center [666, 488] width 1255 height 586
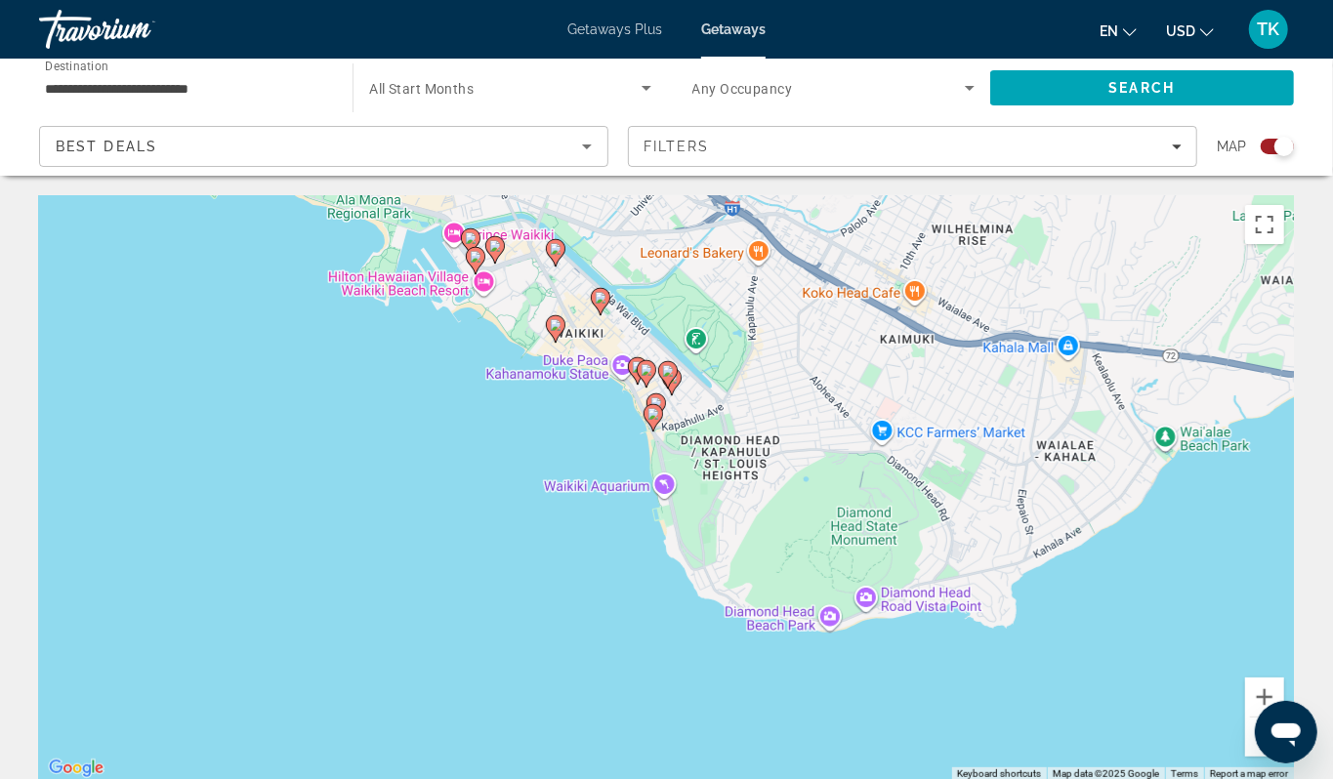
click at [591, 489] on div "To activate drag with keyboard, press Alt + Enter. Once in keyboard drag state,…" at bounding box center [666, 488] width 1255 height 586
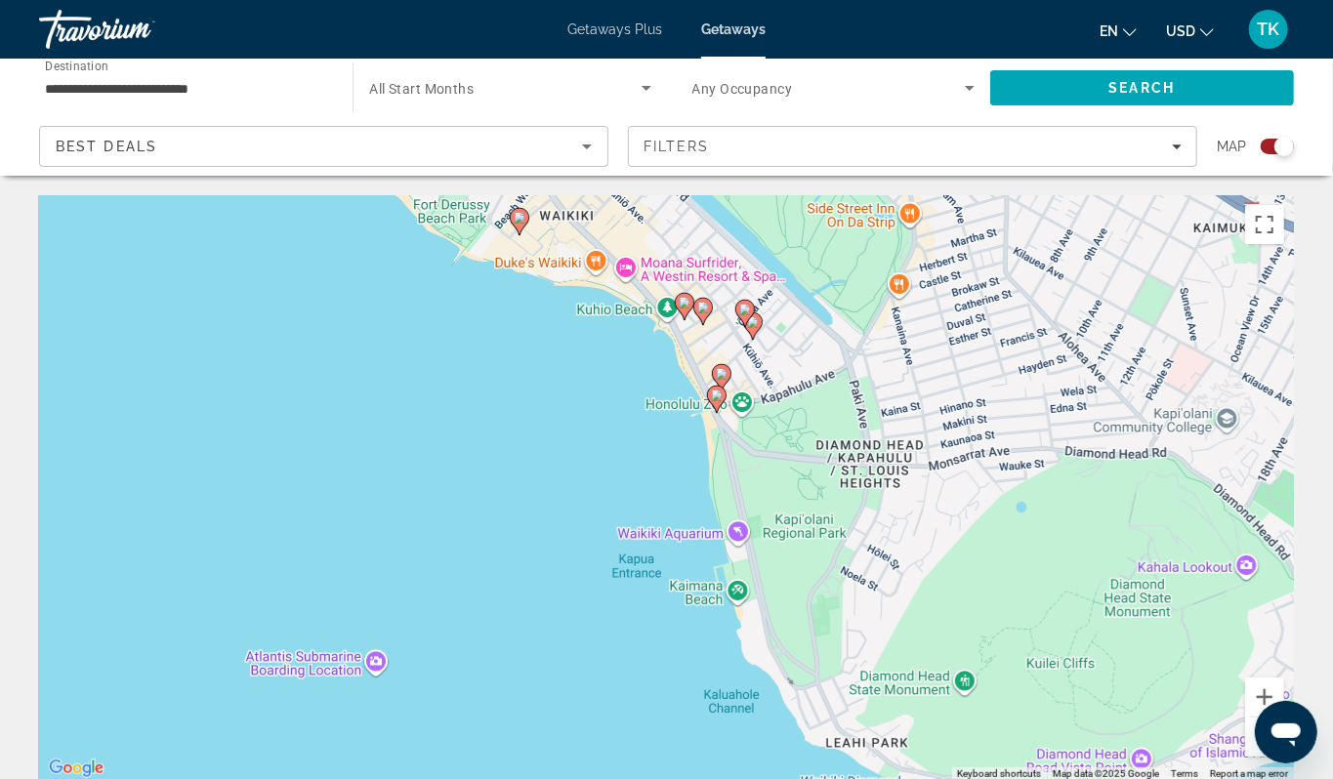
click at [631, 418] on div "To activate drag with keyboard, press Alt + Enter. Once in keyboard drag state,…" at bounding box center [666, 488] width 1255 height 586
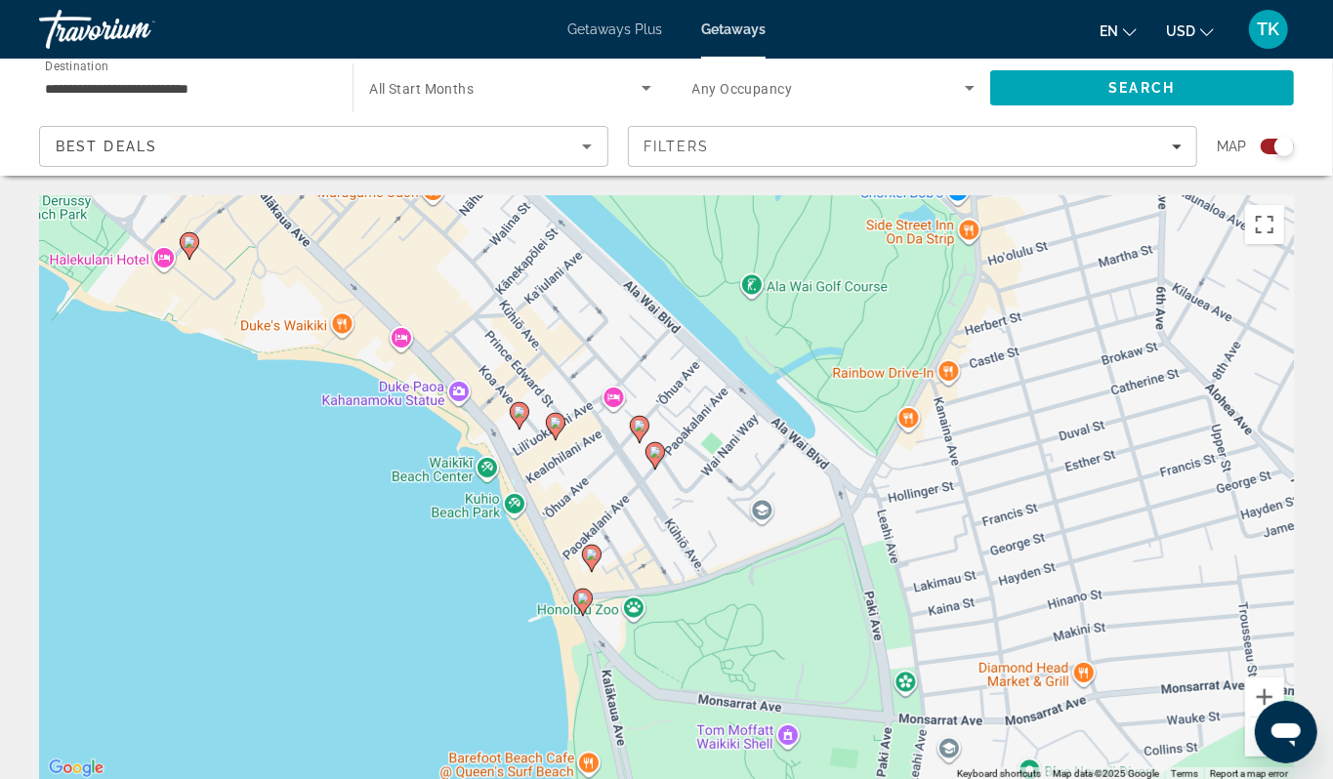
drag, startPoint x: 631, startPoint y: 418, endPoint x: 415, endPoint y: 587, distance: 274.0
click at [415, 587] on div "To activate drag with keyboard, press Alt + Enter. Once in keyboard drag state,…" at bounding box center [666, 488] width 1255 height 586
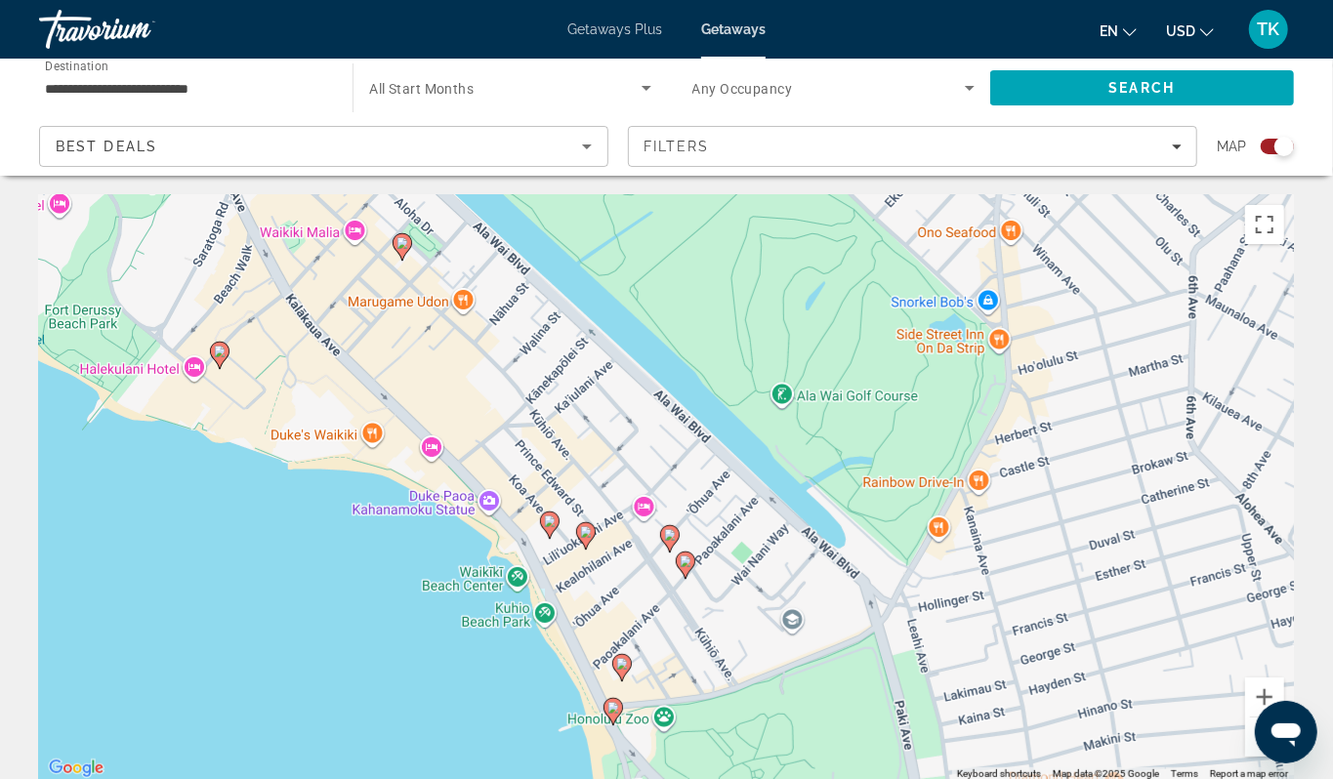
drag, startPoint x: 415, startPoint y: 587, endPoint x: 434, endPoint y: 699, distance: 114.0
click at [434, 699] on div "To activate drag with keyboard, press Alt + Enter. Once in keyboard drag state,…" at bounding box center [666, 488] width 1255 height 586
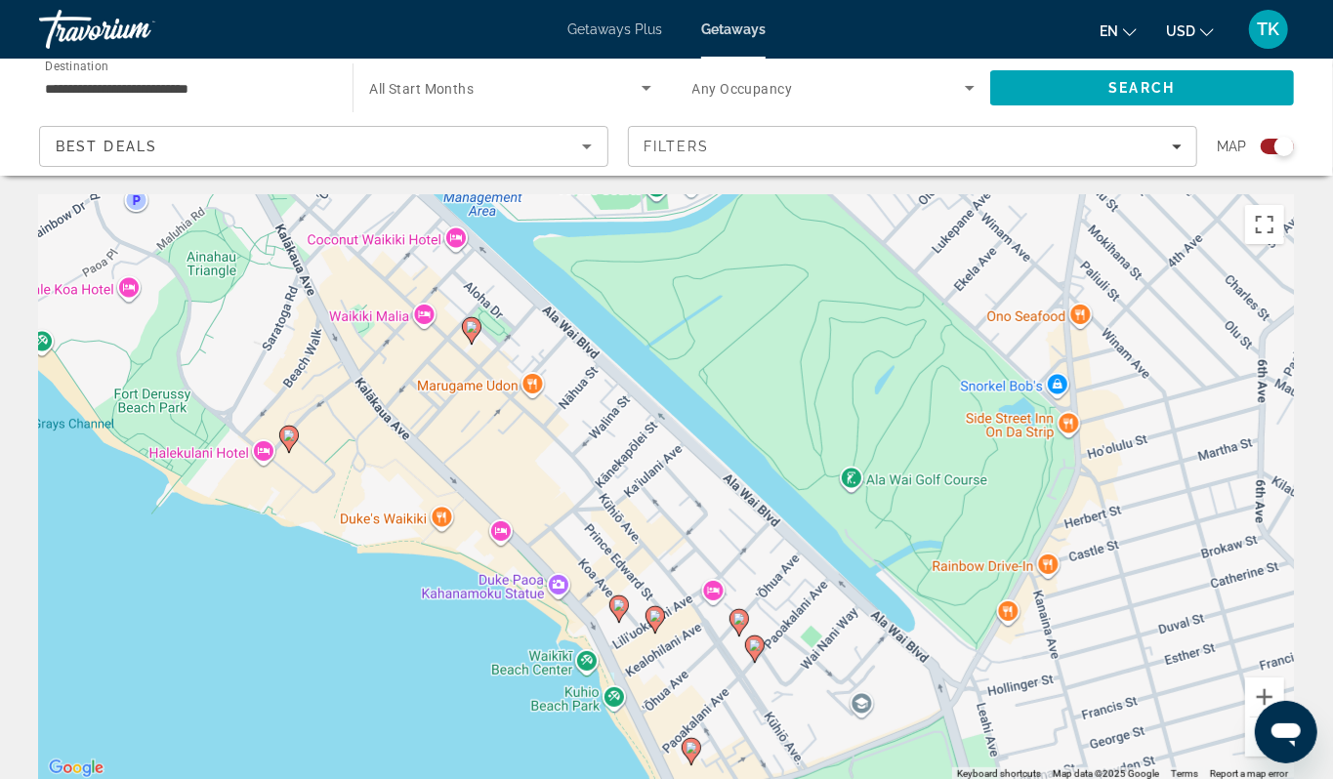
drag, startPoint x: 346, startPoint y: 584, endPoint x: 416, endPoint y: 672, distance: 112.5
click at [416, 672] on div "To activate drag with keyboard, press Alt + Enter. Once in keyboard drag state,…" at bounding box center [666, 488] width 1255 height 586
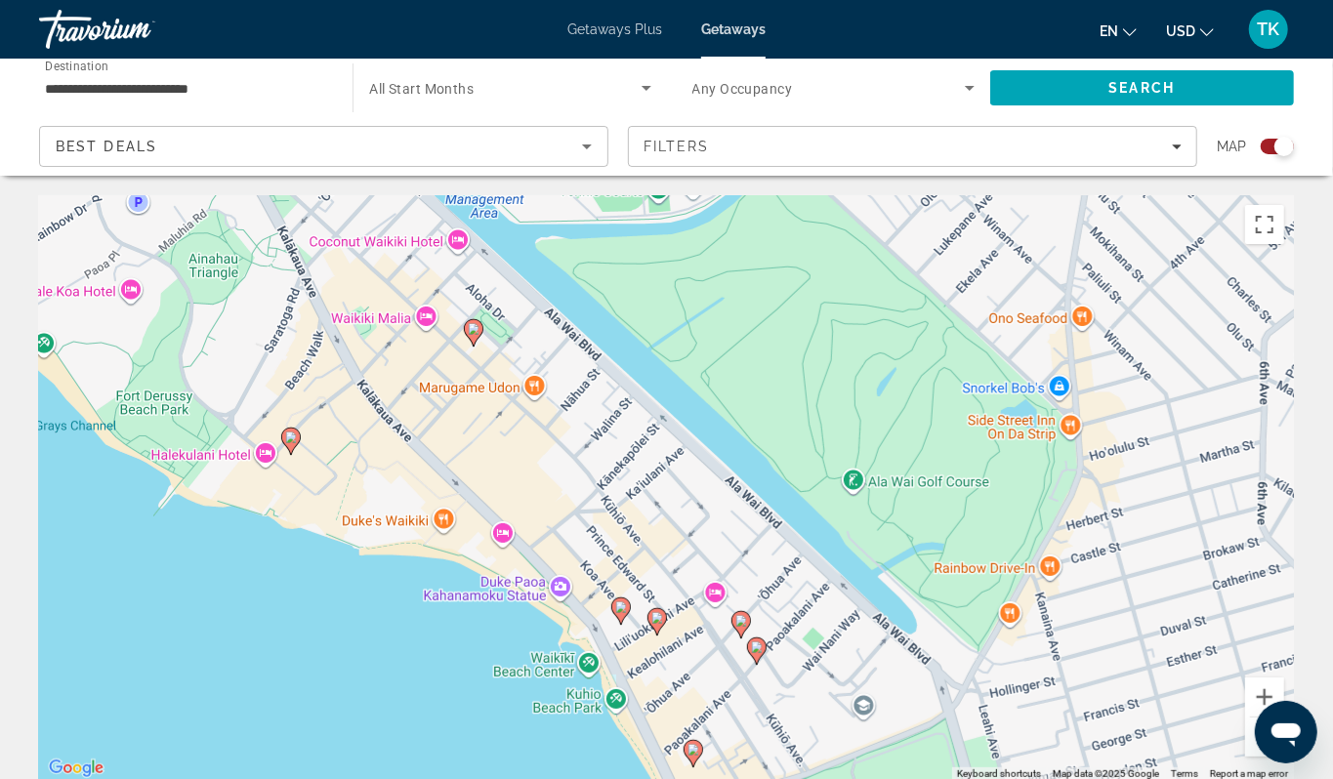
click at [293, 443] on image "Main content" at bounding box center [291, 438] width 12 height 12
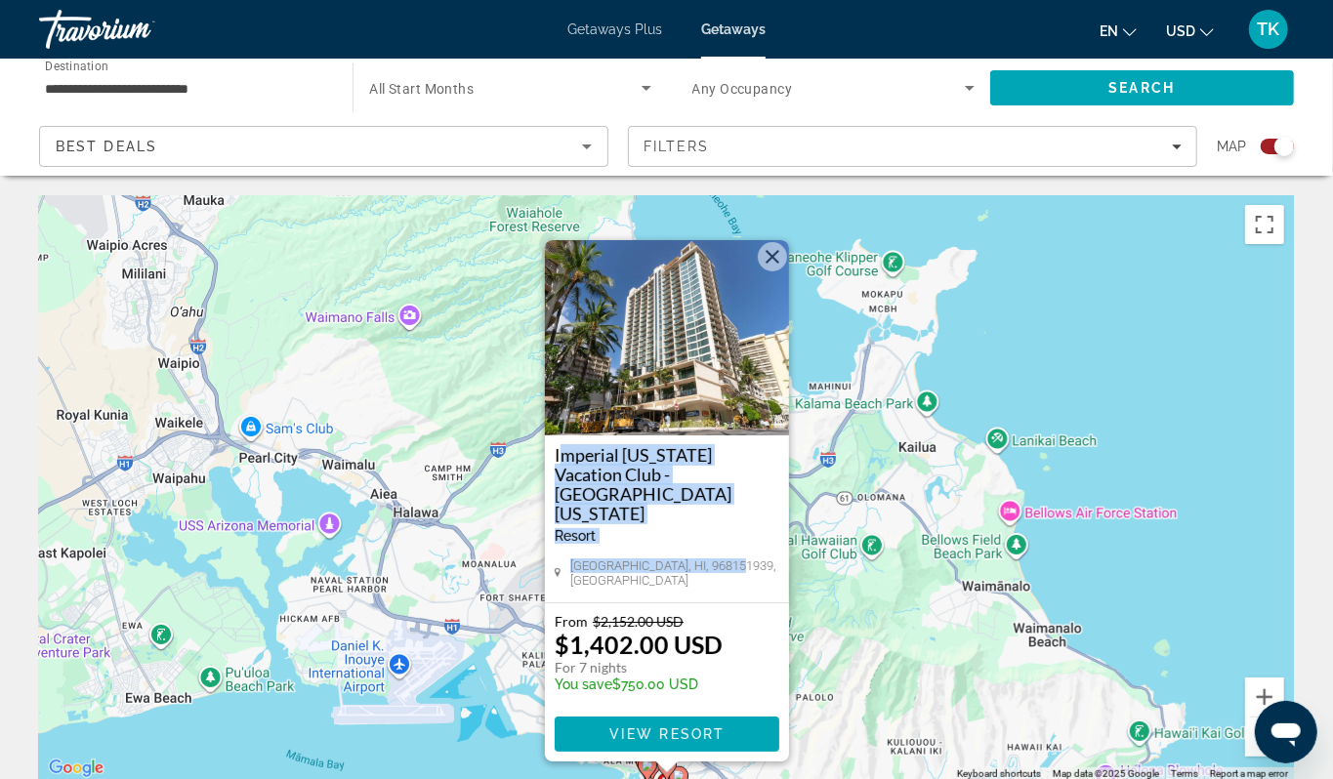
drag, startPoint x: 731, startPoint y: 584, endPoint x: 735, endPoint y: 455, distance: 128.9
click at [735, 455] on div "Imperial [US_STATE] Vacation Club - [GEOGRAPHIC_DATA][US_STATE] - This is an ad…" at bounding box center [667, 518] width 244 height 167
click at [779, 570] on div "Imperial [US_STATE] Vacation Club - [GEOGRAPHIC_DATA][US_STATE] - This is an ad…" at bounding box center [667, 518] width 244 height 167
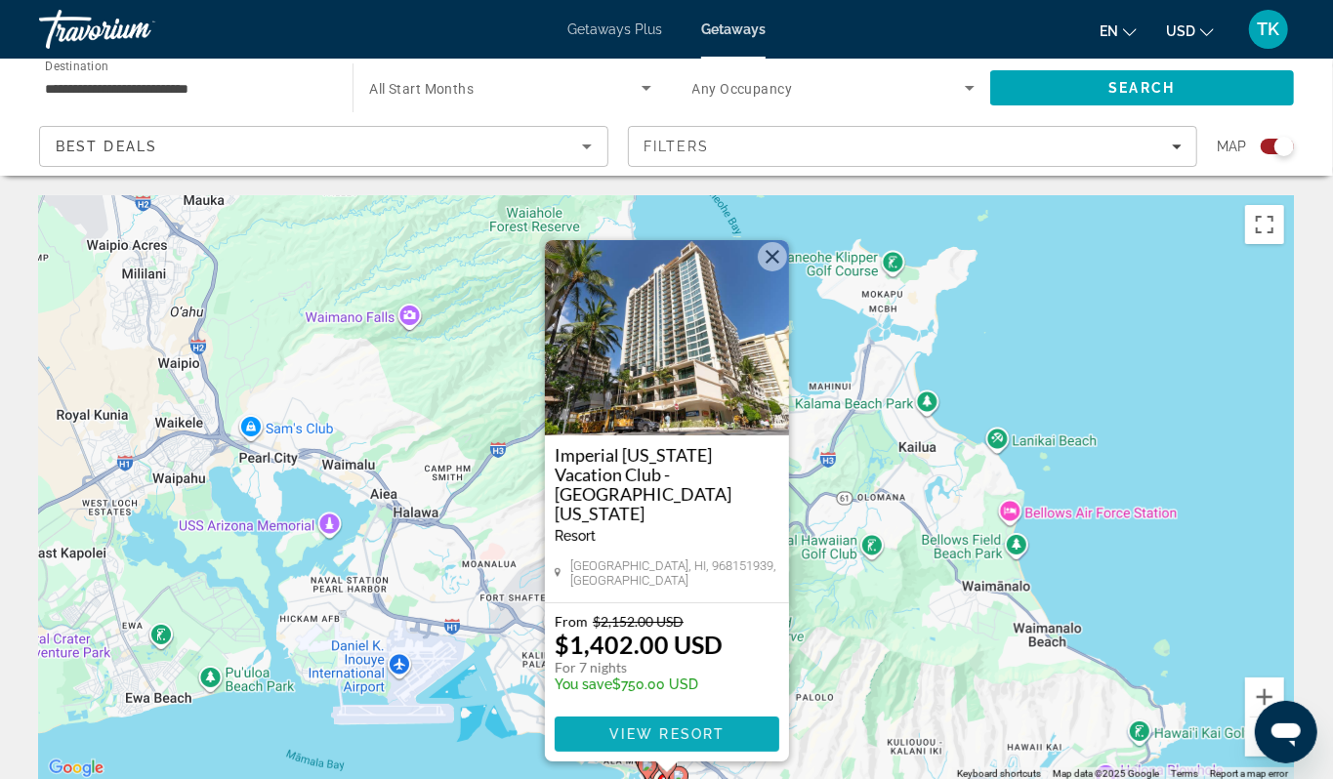
click at [701, 742] on span "View Resort" at bounding box center [665, 734] width 115 height 16
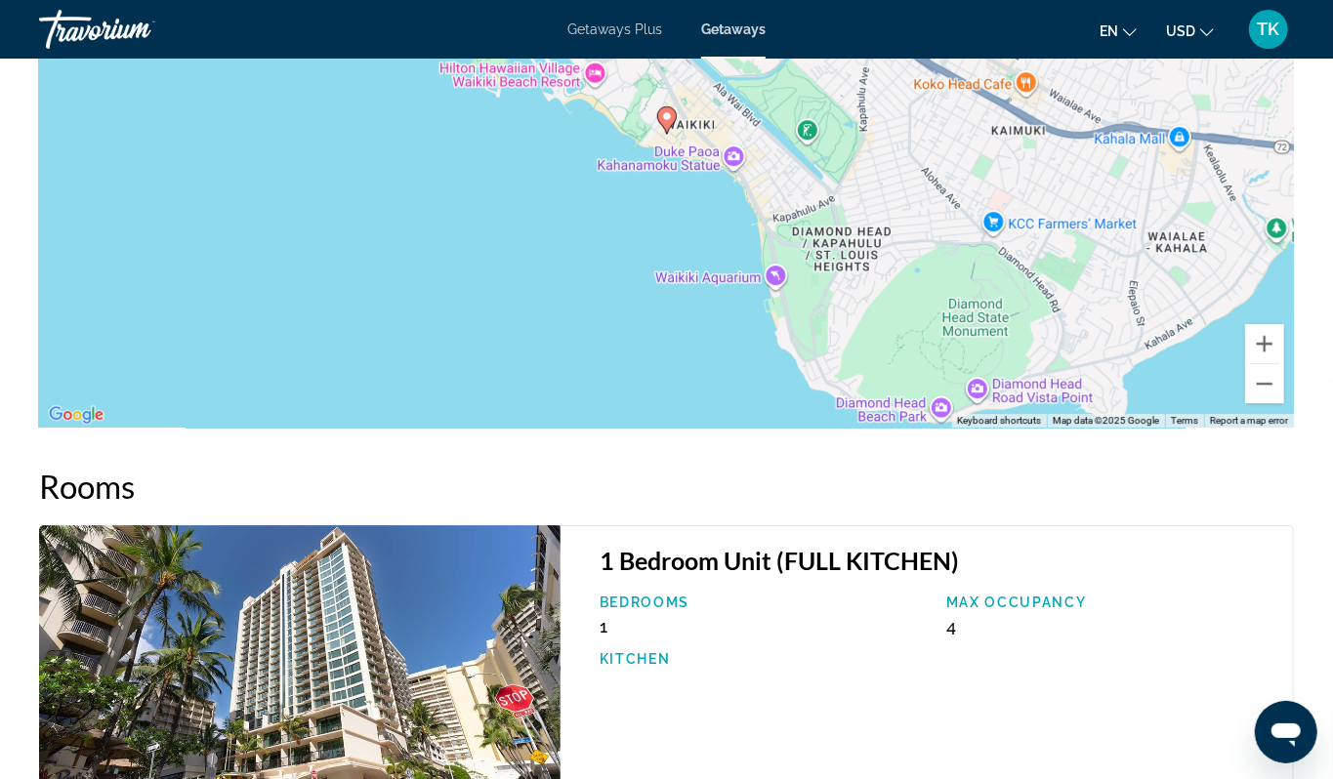
scroll to position [3000, 0]
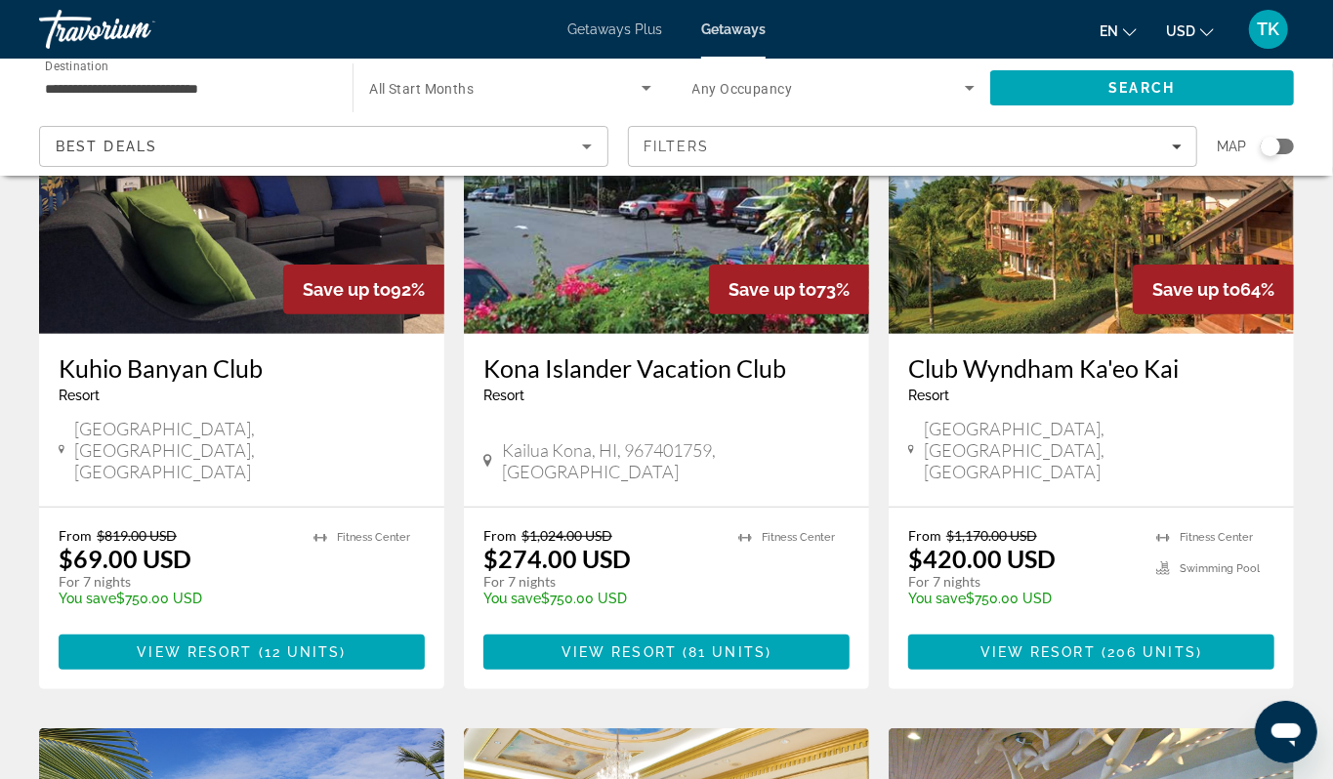
scroll to position [224, 0]
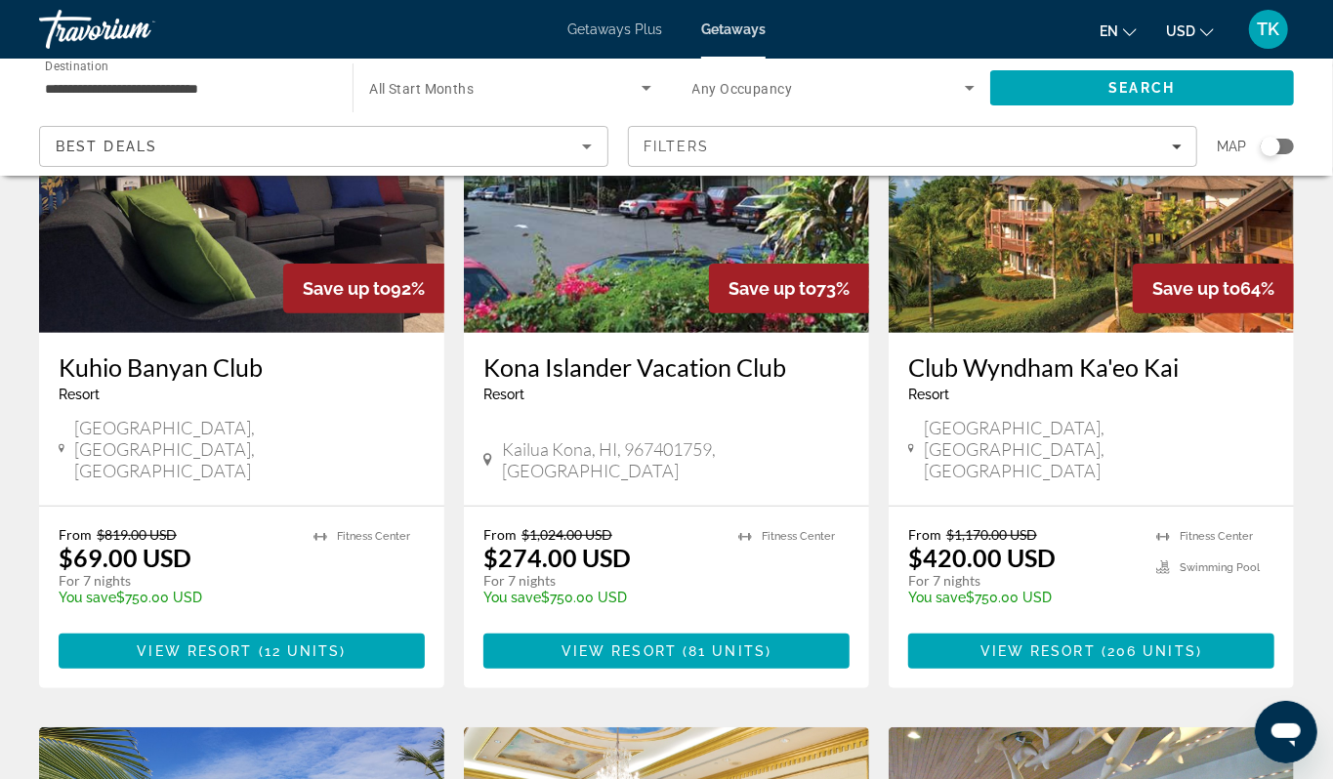
click at [590, 333] on img "Main content" at bounding box center [666, 177] width 405 height 312
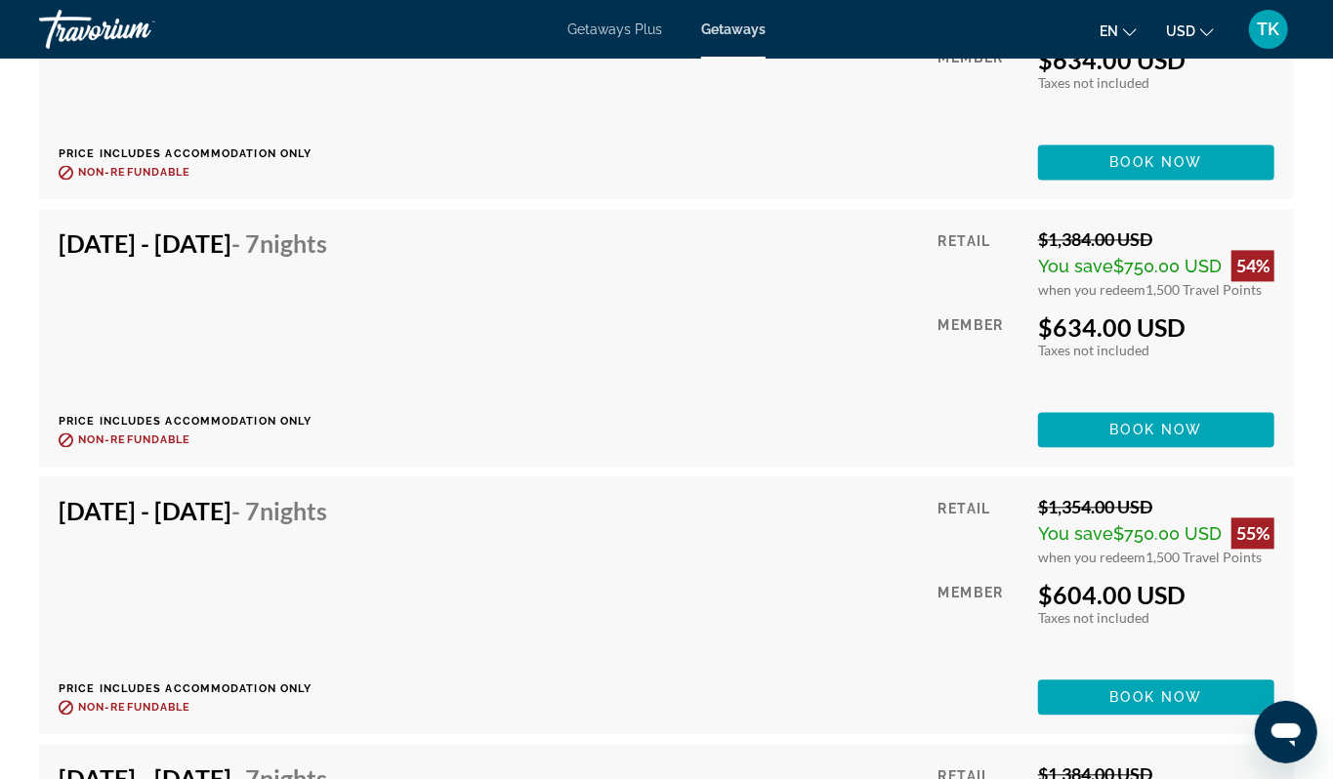
scroll to position [10072, 0]
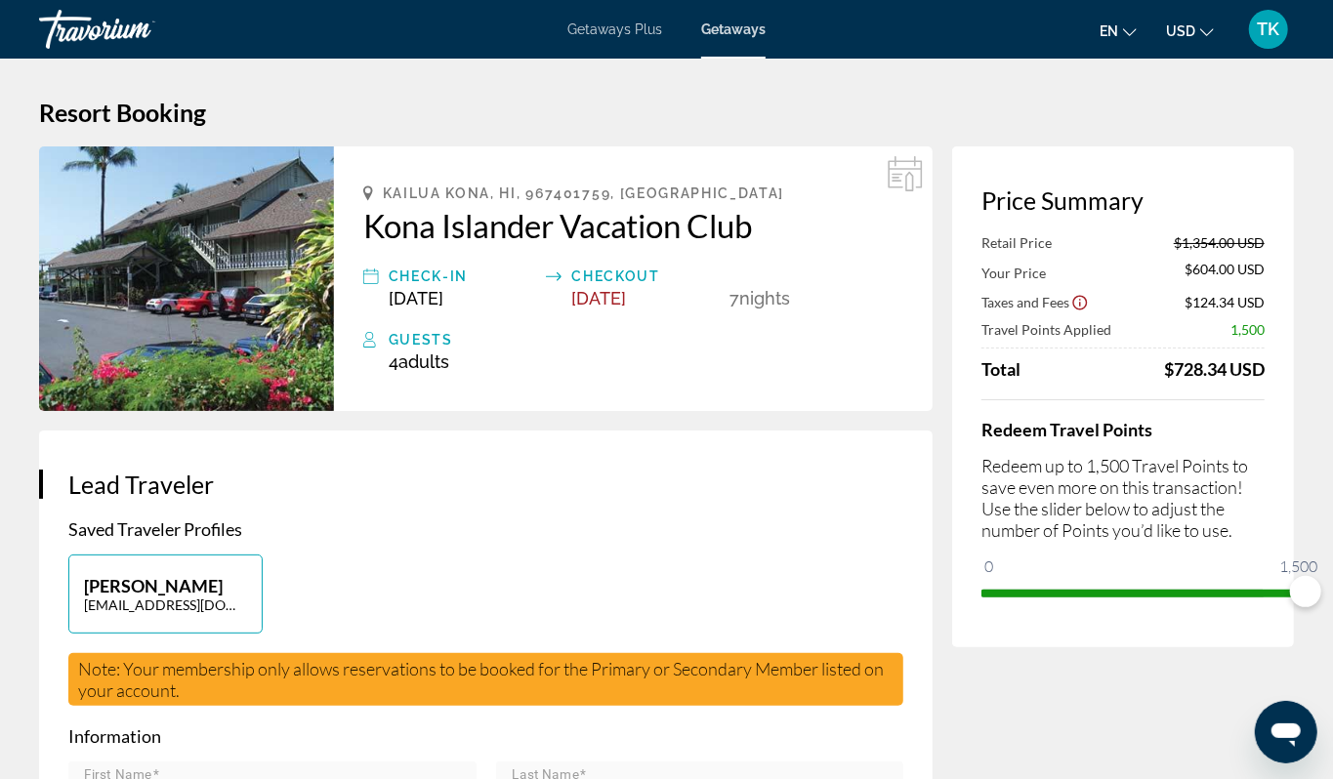
click at [482, 245] on h2 "Kona Islander Vacation Club" at bounding box center [633, 225] width 540 height 39
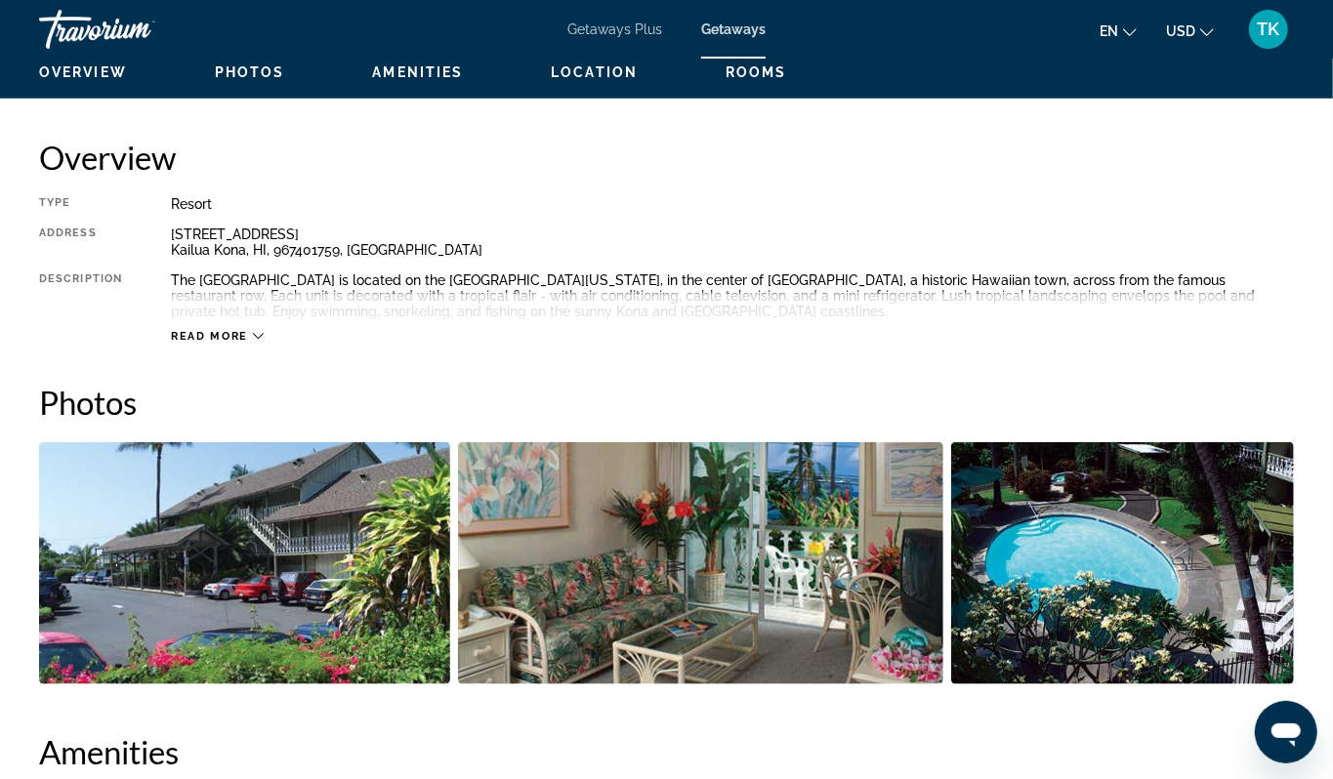
scroll to position [949, 0]
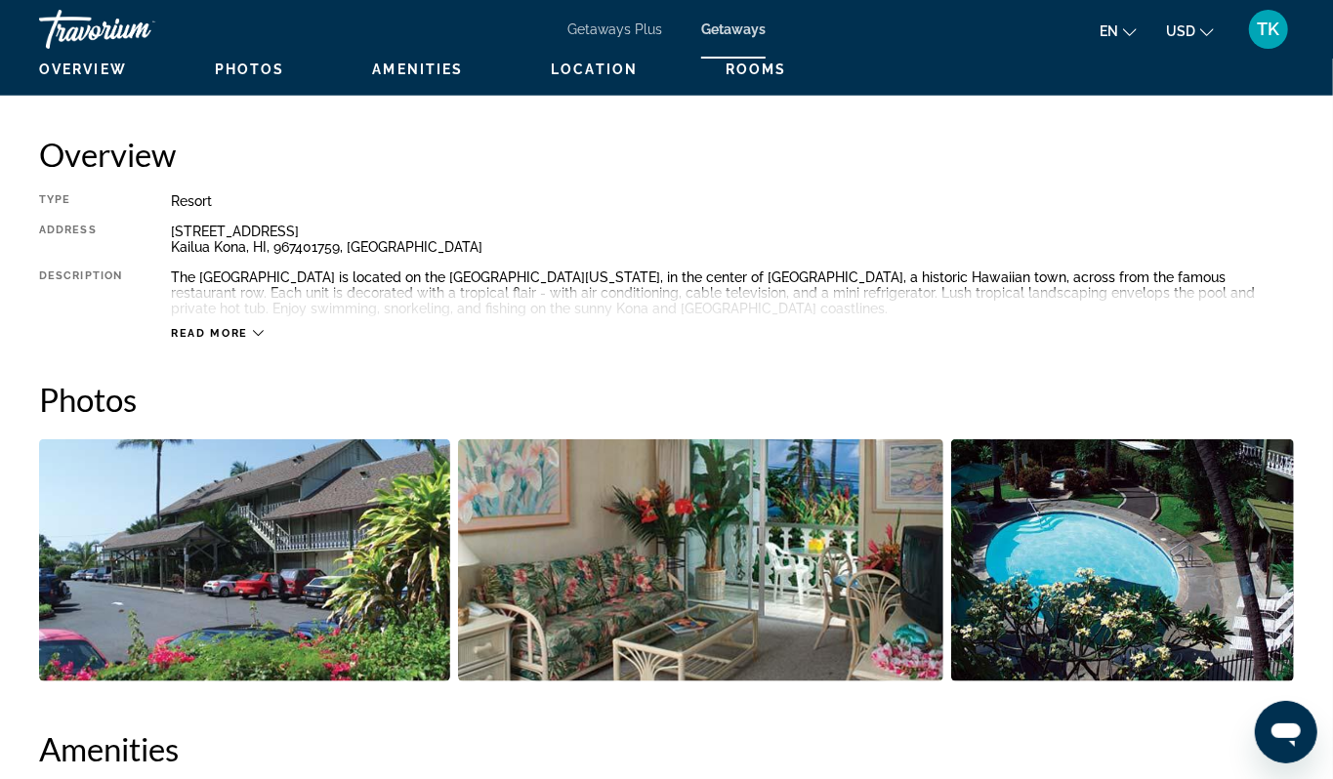
drag, startPoint x: 575, startPoint y: 131, endPoint x: 221, endPoint y: 114, distance: 354.8
drag, startPoint x: 221, startPoint y: 114, endPoint x: 23, endPoint y: 131, distance: 197.9
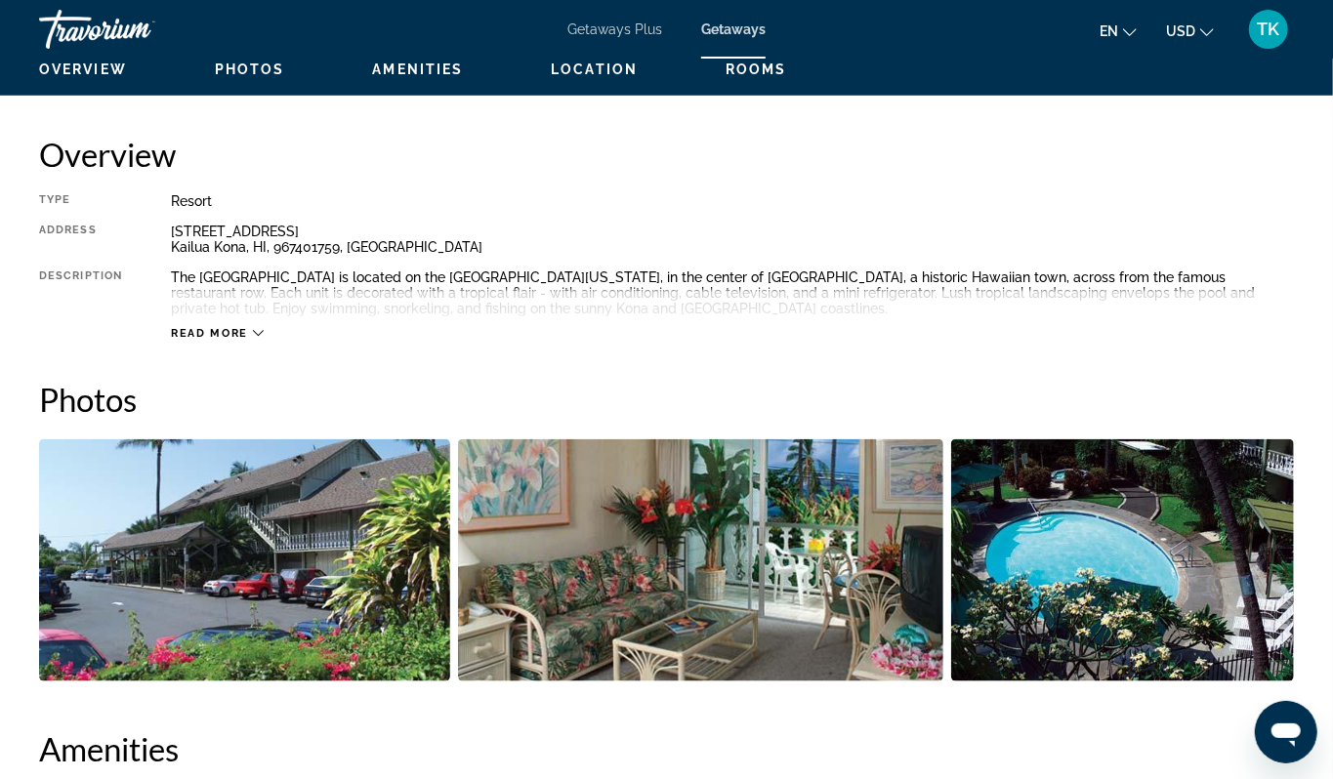
drag, startPoint x: 83, startPoint y: 212, endPoint x: 186, endPoint y: 232, distance: 104.5
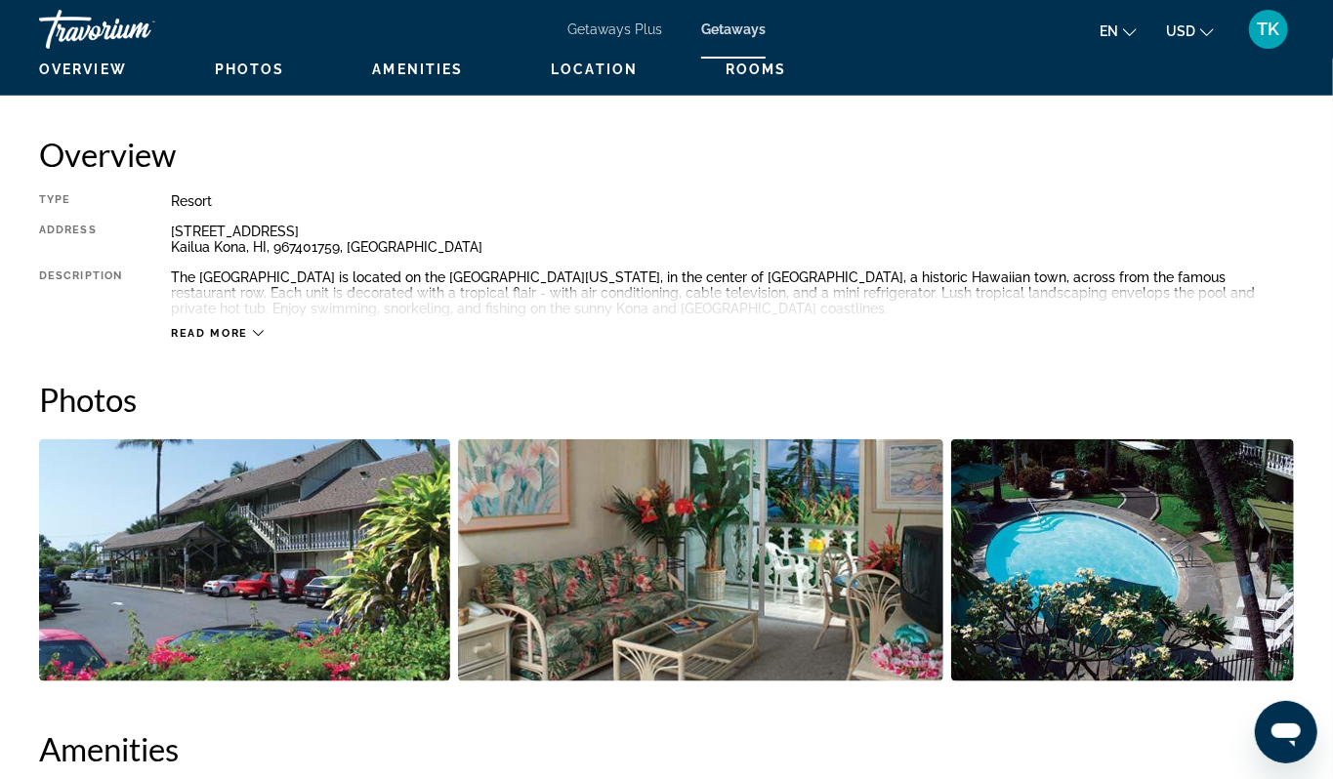
drag, startPoint x: 51, startPoint y: 126, endPoint x: 559, endPoint y: 152, distance: 509.4
copy h1 "Kona Islander Vacation Clu"
